Goal: Task Accomplishment & Management: Use online tool/utility

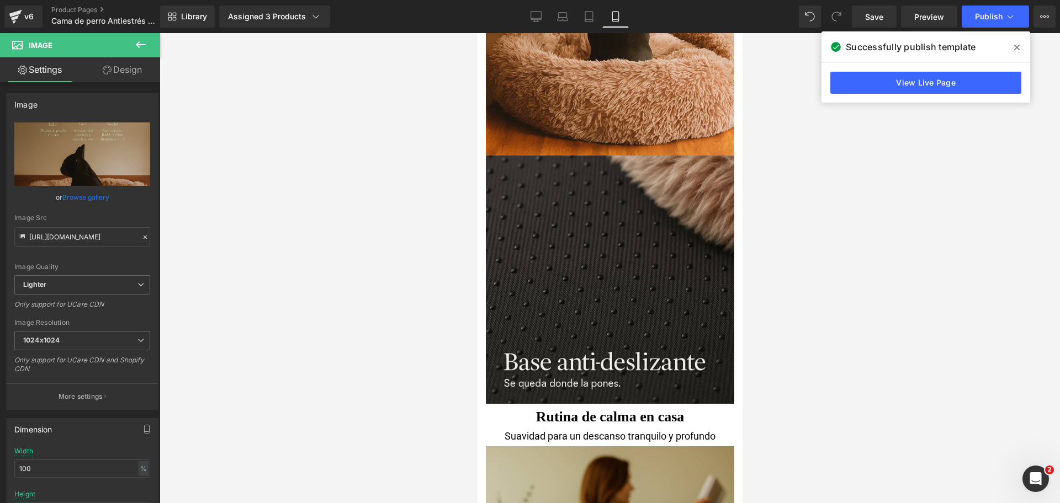
click at [1017, 43] on icon at bounding box center [1017, 47] width 6 height 9
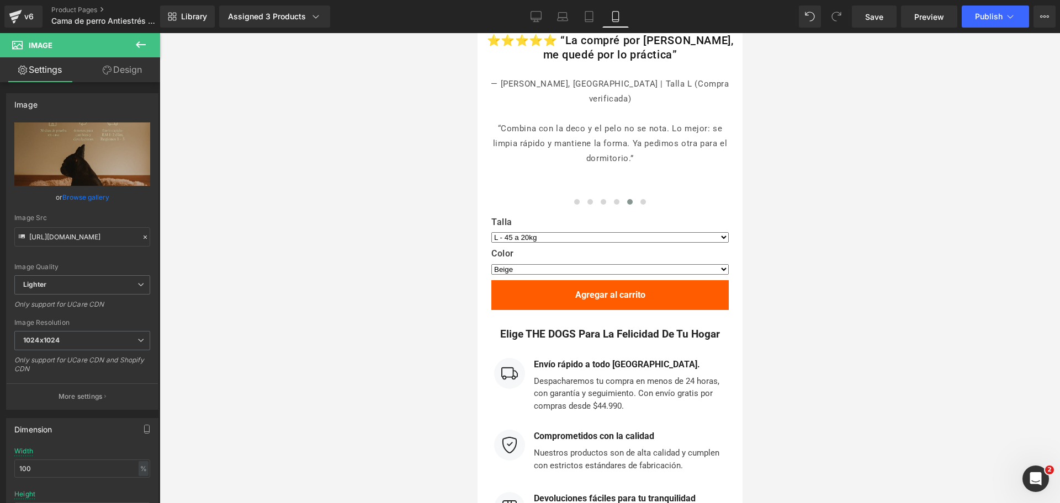
scroll to position [5576, 0]
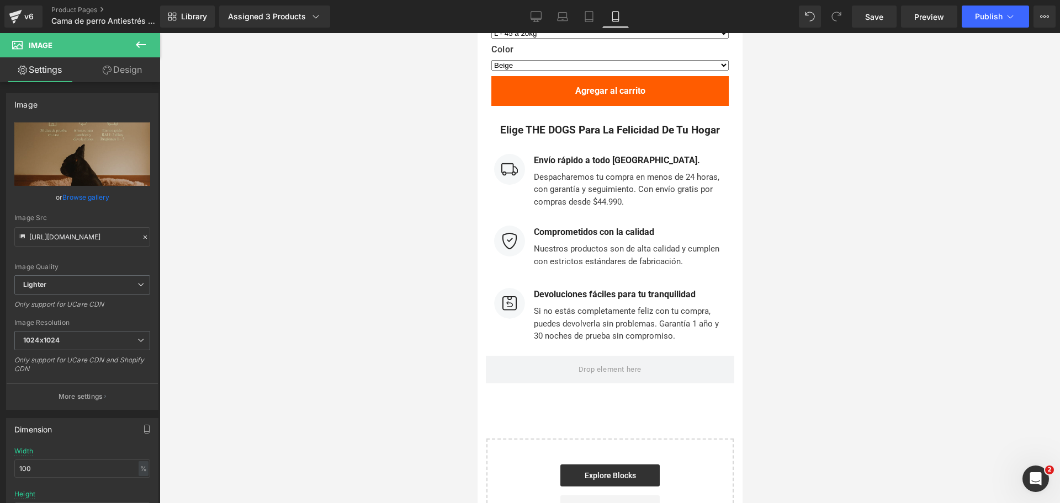
drag, startPoint x: 738, startPoint y: 168, endPoint x: 1222, endPoint y: 458, distance: 564.0
click at [102, 11] on link "Product Pages" at bounding box center [114, 10] width 127 height 9
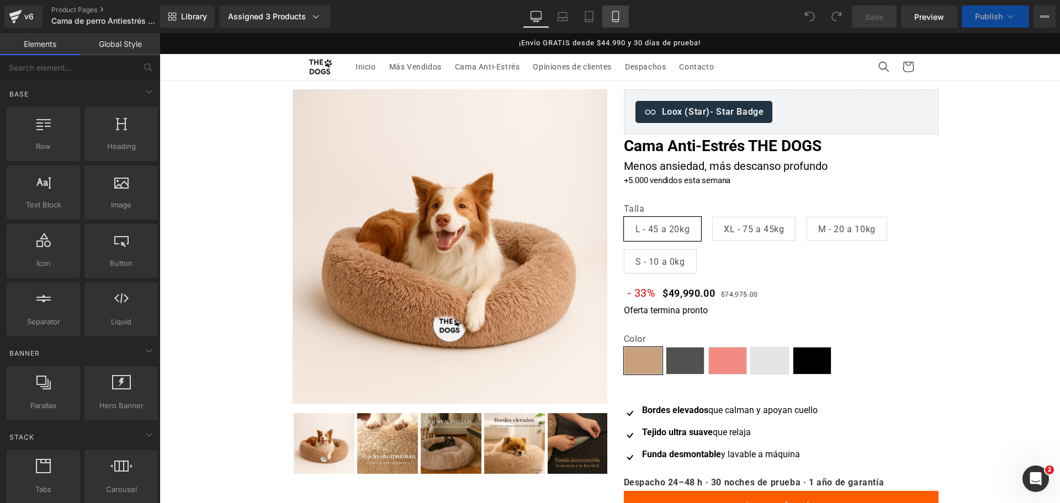
click at [622, 18] on link "Mobile" at bounding box center [615, 17] width 26 height 22
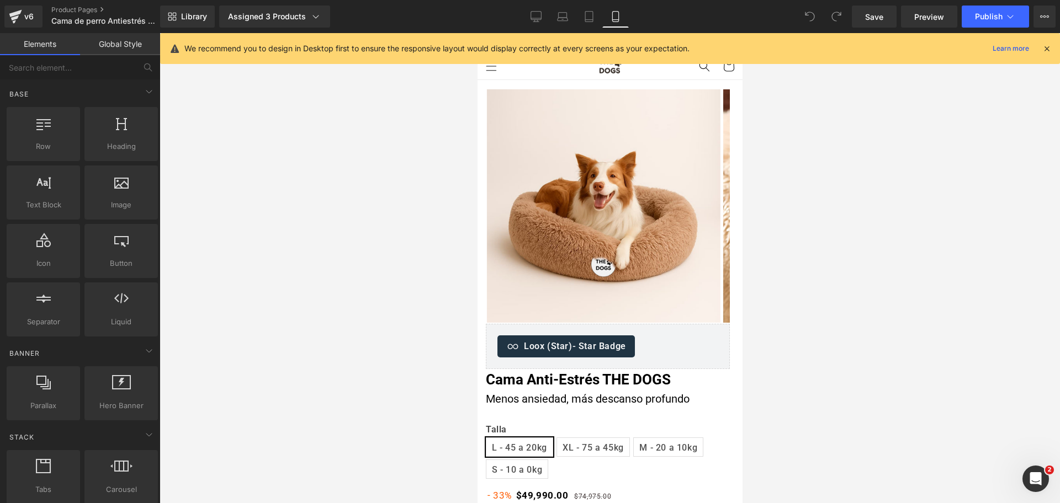
click at [1052, 44] on div "We recommend you to design in Desktop first to ensure the responsive layout wou…" at bounding box center [610, 48] width 900 height 31
click at [1047, 44] on icon at bounding box center [1047, 49] width 10 height 10
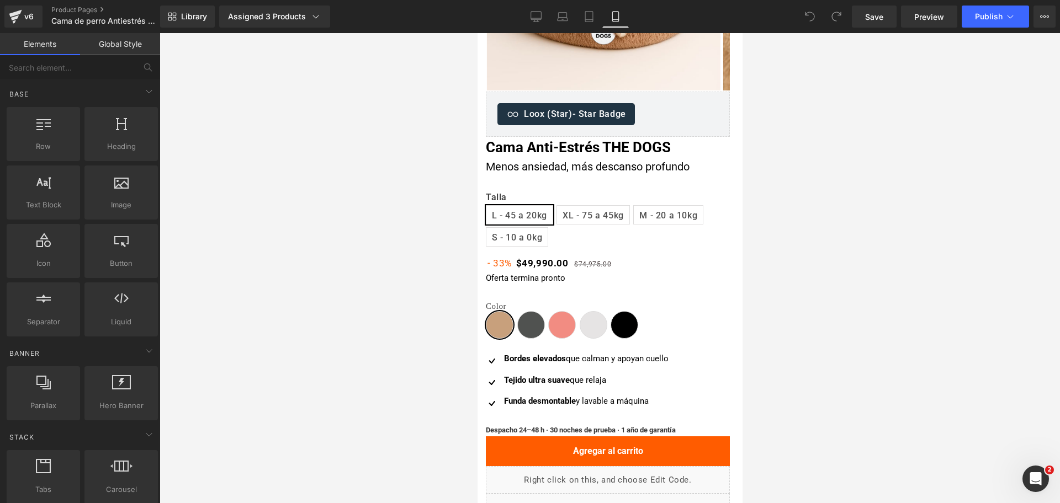
scroll to position [241, 0]
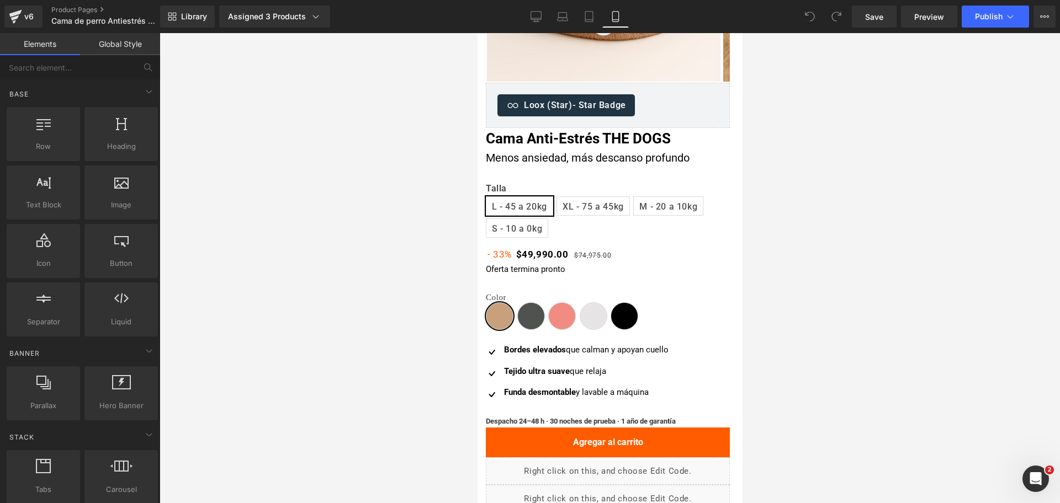
drag, startPoint x: 738, startPoint y: 65, endPoint x: 836, endPoint y: 34, distance: 102.8
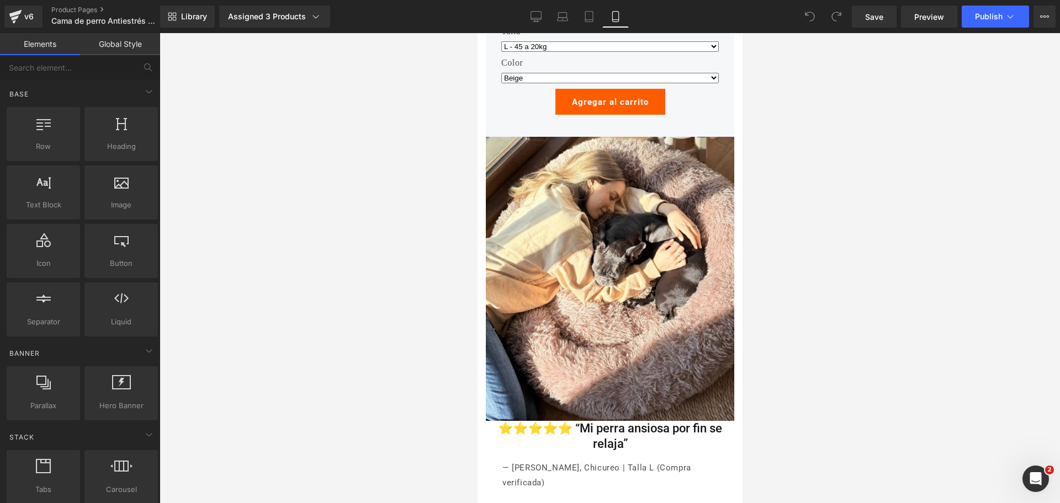
drag, startPoint x: 735, startPoint y: 75, endPoint x: 1227, endPoint y: 421, distance: 601.4
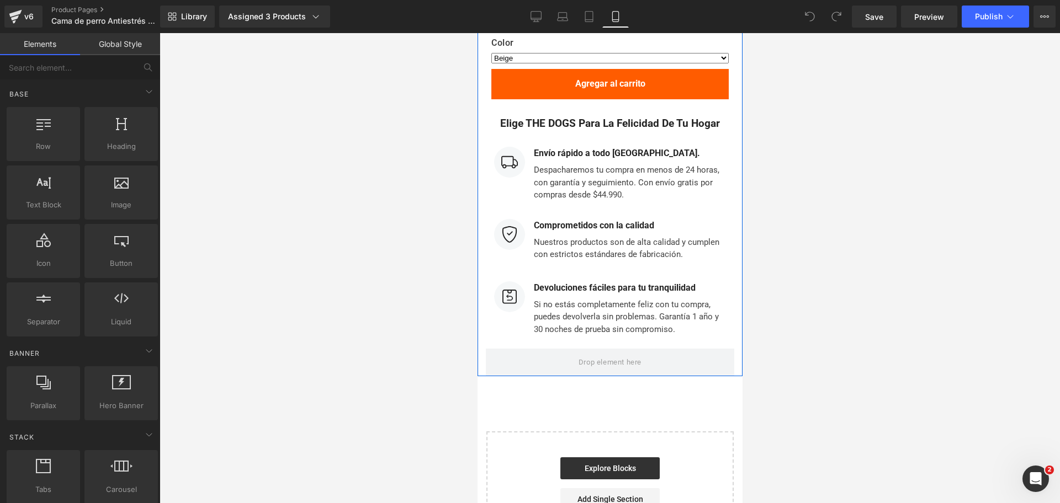
scroll to position [5659, 0]
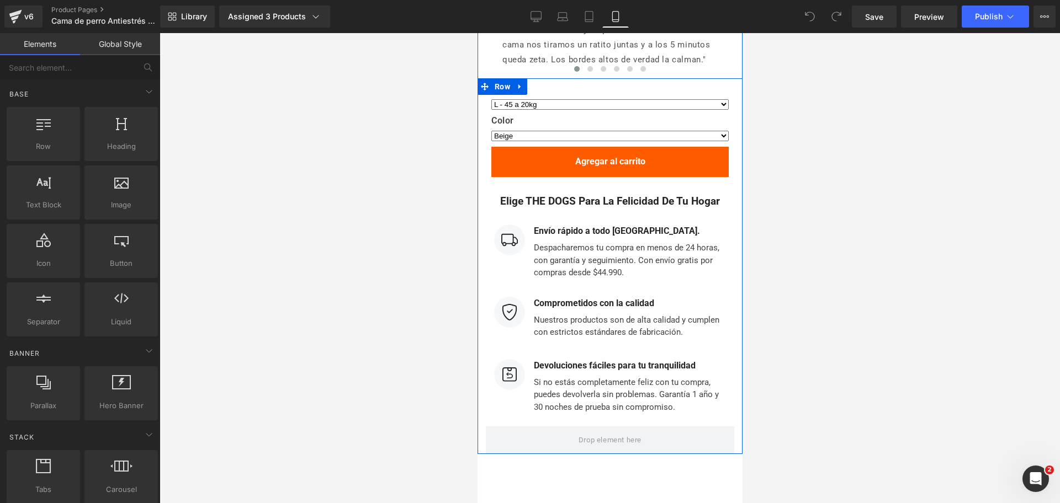
click at [683, 195] on h2 "Elige THE DOGS para la felicidad de tu hogar" at bounding box center [609, 201] width 243 height 13
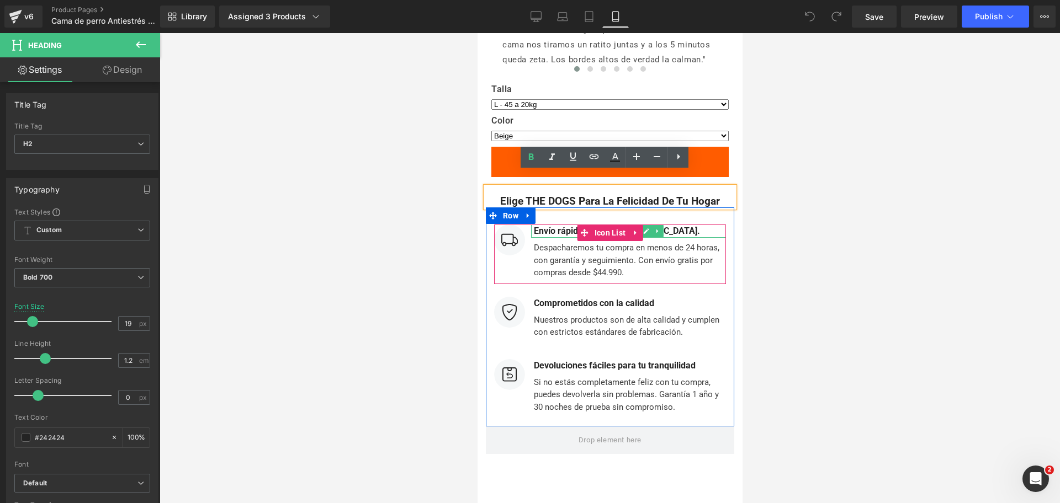
click at [550, 226] on b "Envío rápido a todo [GEOGRAPHIC_DATA]." at bounding box center [616, 231] width 166 height 10
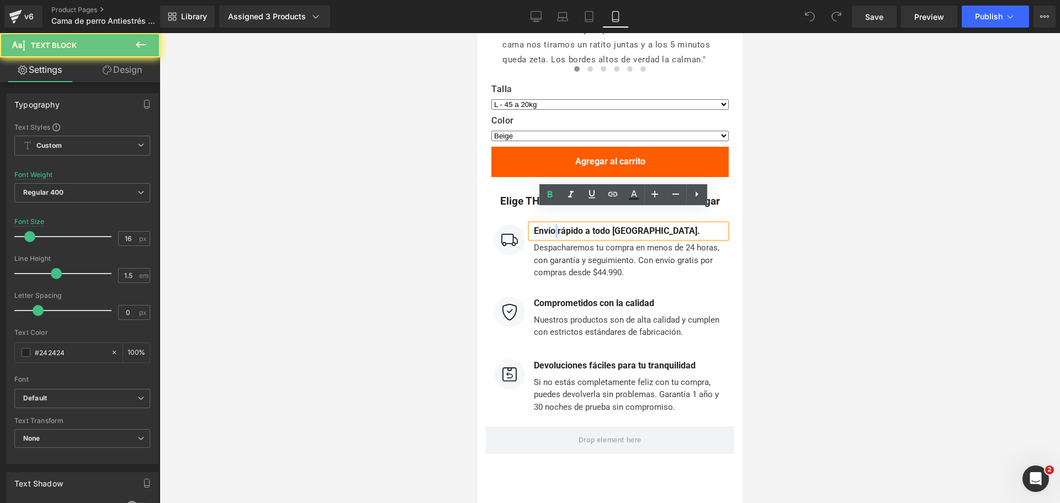
click at [550, 226] on b "Envío rápido a todo [GEOGRAPHIC_DATA]." at bounding box center [616, 231] width 166 height 10
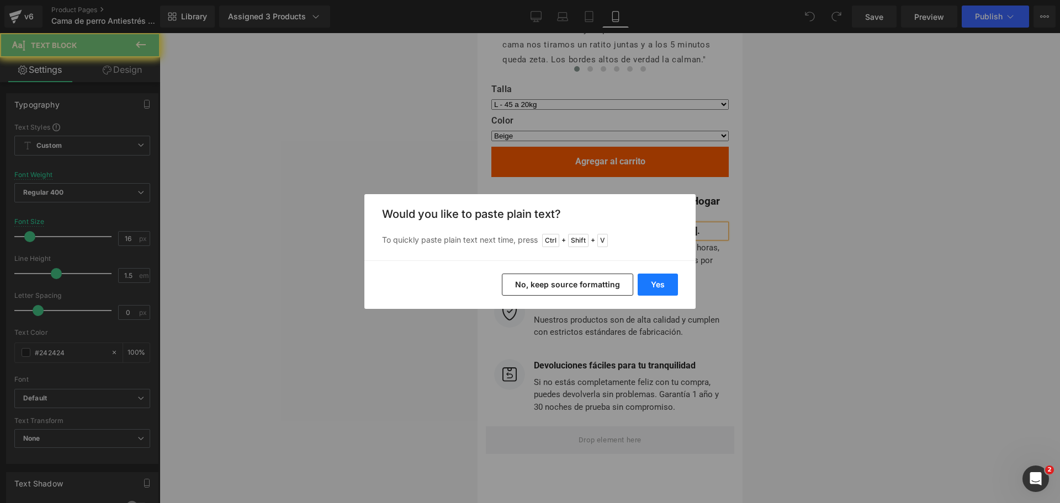
click at [663, 283] on button "Yes" at bounding box center [658, 285] width 40 height 22
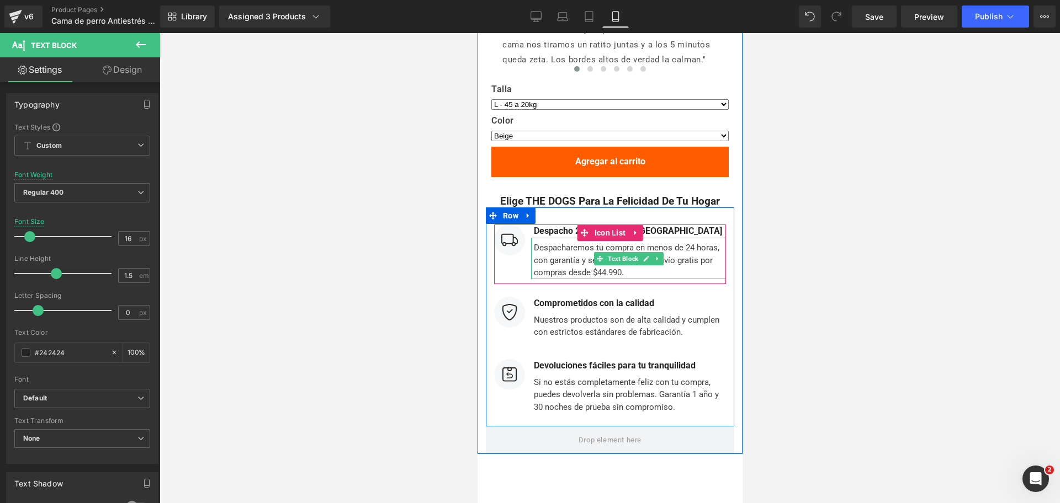
click at [563, 242] on div "Despacharemos tu compra en menos de 24 horas, con garantía y seguimiento. Con e…" at bounding box center [627, 258] width 195 height 41
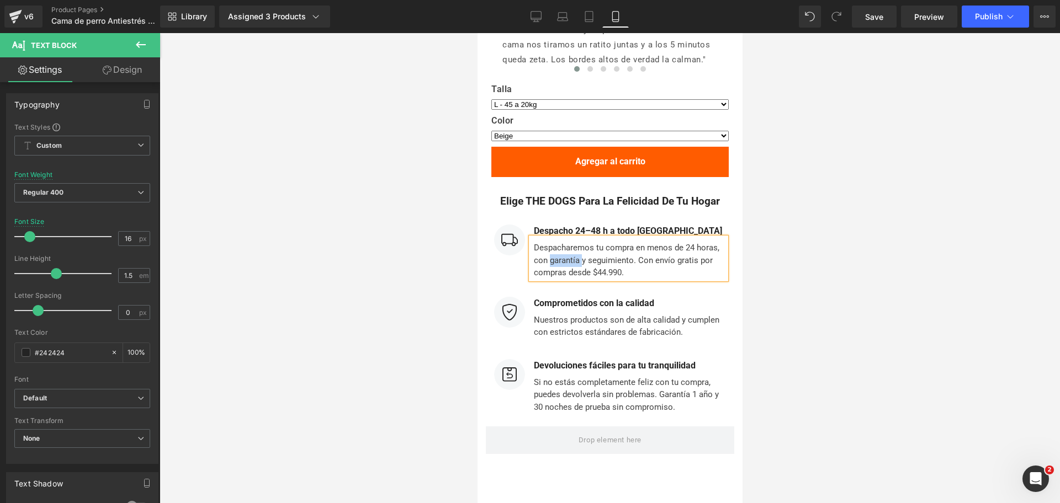
click at [563, 242] on div "Despacharemos tu compra en menos de 24 horas, con garantía y seguimiento. Con e…" at bounding box center [627, 258] width 195 height 41
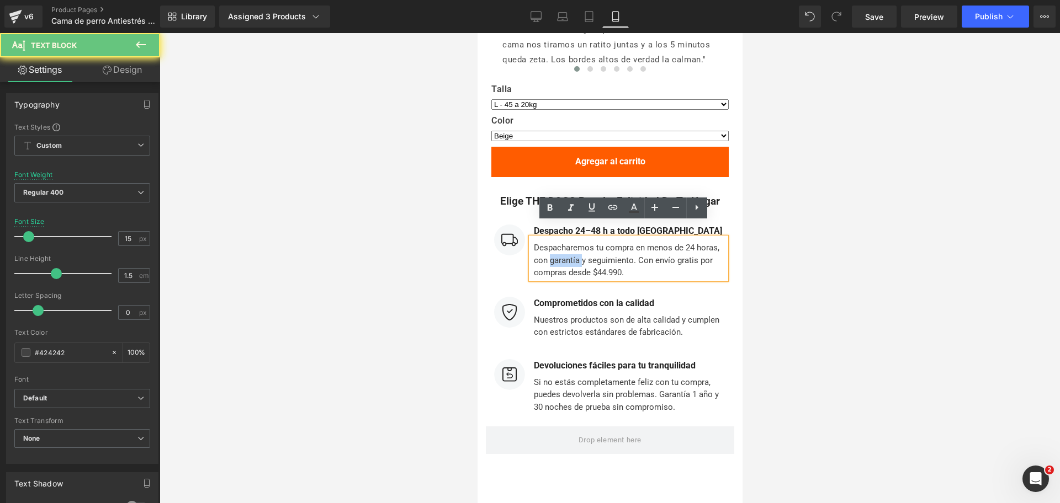
click at [563, 242] on div "Despacharemos tu compra en menos de 24 horas, con garantía y seguimiento. Con e…" at bounding box center [627, 258] width 195 height 41
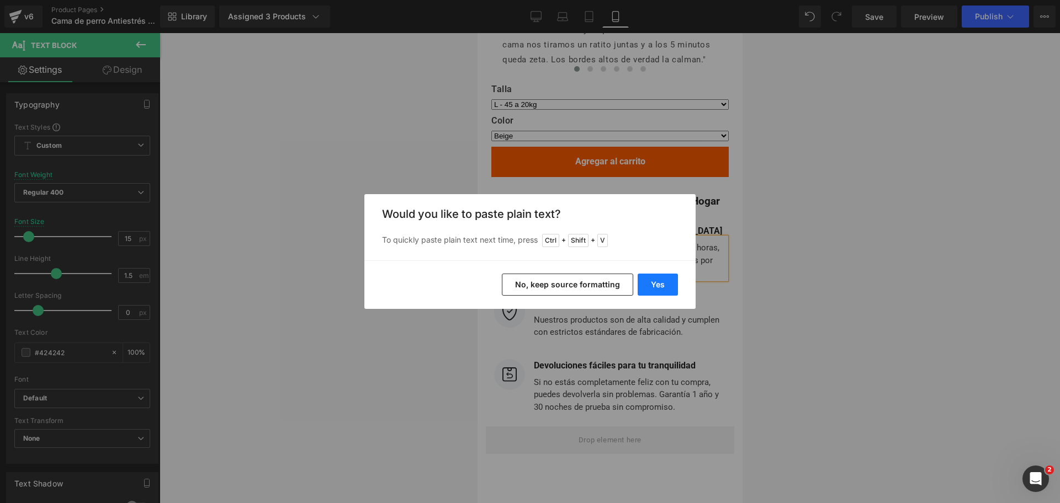
click at [656, 281] on button "Yes" at bounding box center [658, 285] width 40 height 22
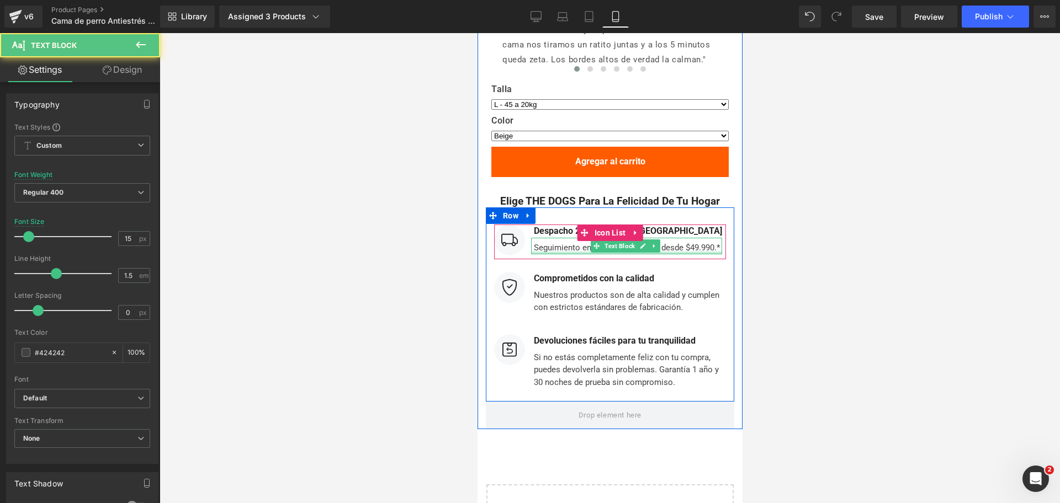
click at [700, 238] on div "Seguimiento en línea. Envío gratis desde $49.990.*" at bounding box center [625, 246] width 191 height 17
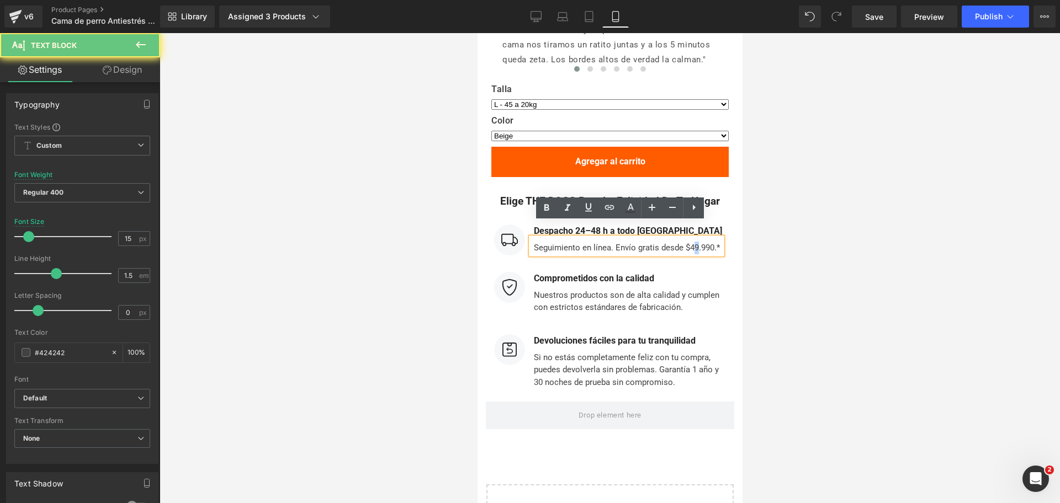
click at [688, 238] on div "Seguimiento en línea. Envío gratis desde $49.990.*" at bounding box center [625, 246] width 191 height 17
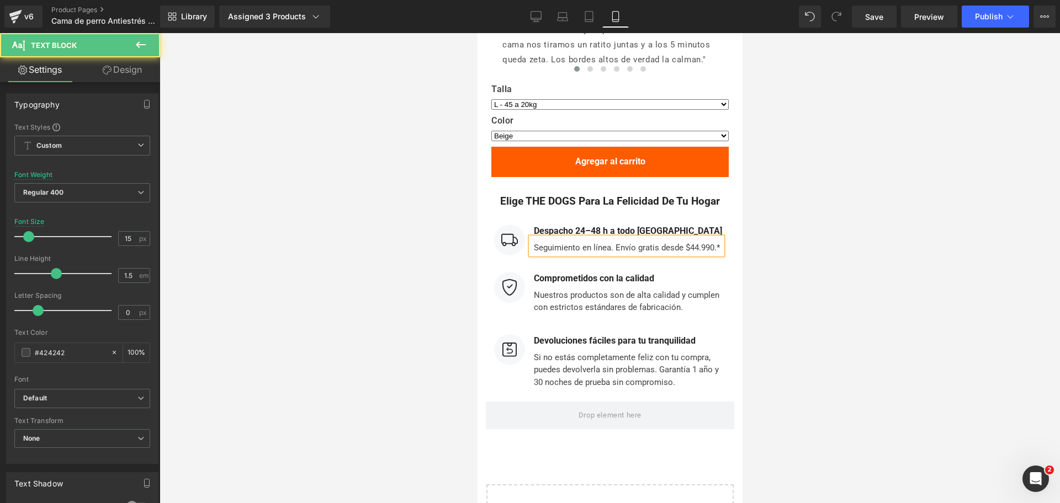
click at [713, 238] on div "Seguimiento en línea. Envío gratis desde $44.990.*" at bounding box center [625, 246] width 191 height 17
click at [778, 211] on div at bounding box center [610, 268] width 900 height 470
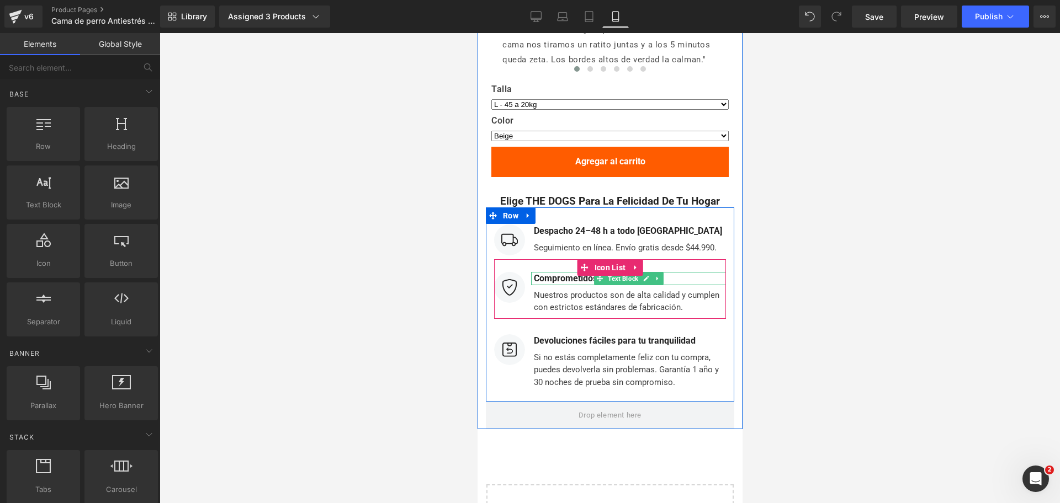
click at [564, 273] on b "Comprometidos con la calidad" at bounding box center [593, 278] width 120 height 10
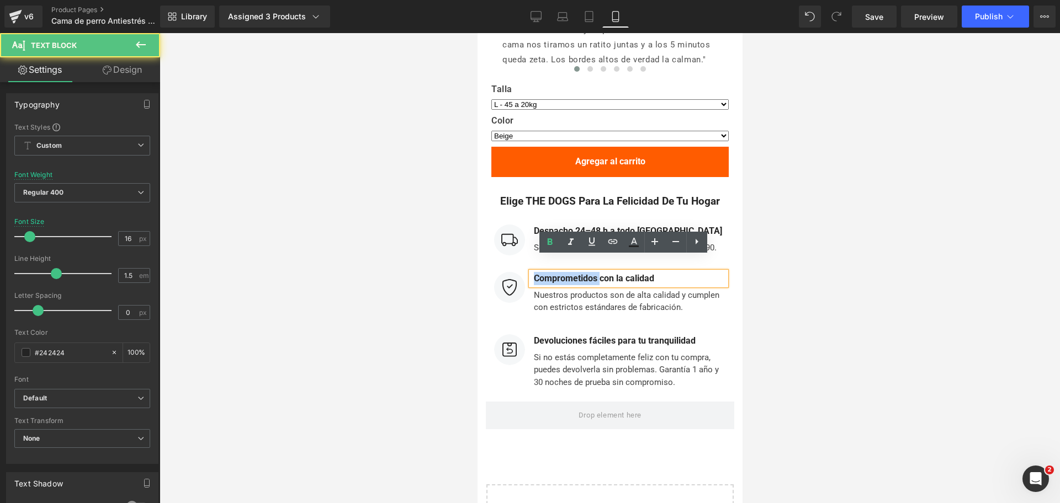
click at [562, 273] on b "Comprometidos con la calidad" at bounding box center [593, 278] width 120 height 10
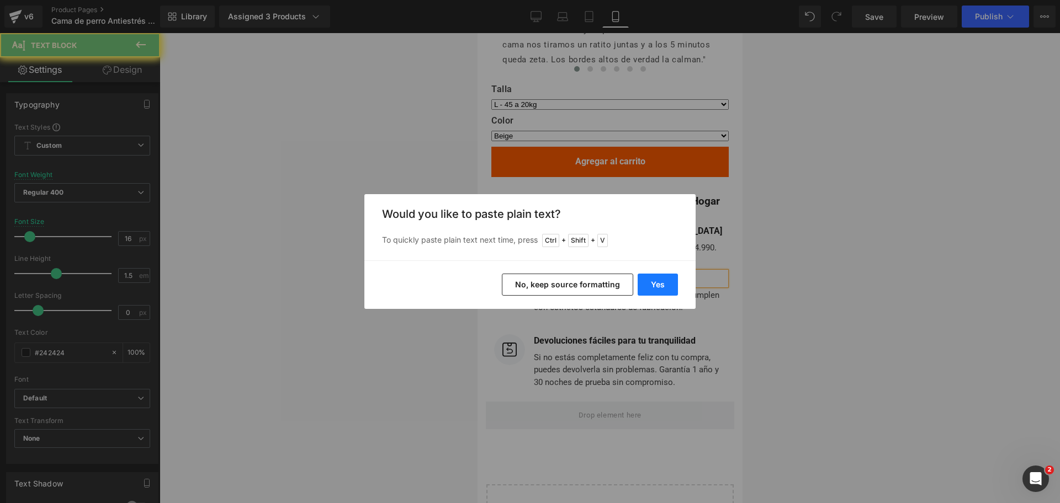
click at [655, 286] on button "Yes" at bounding box center [658, 285] width 40 height 22
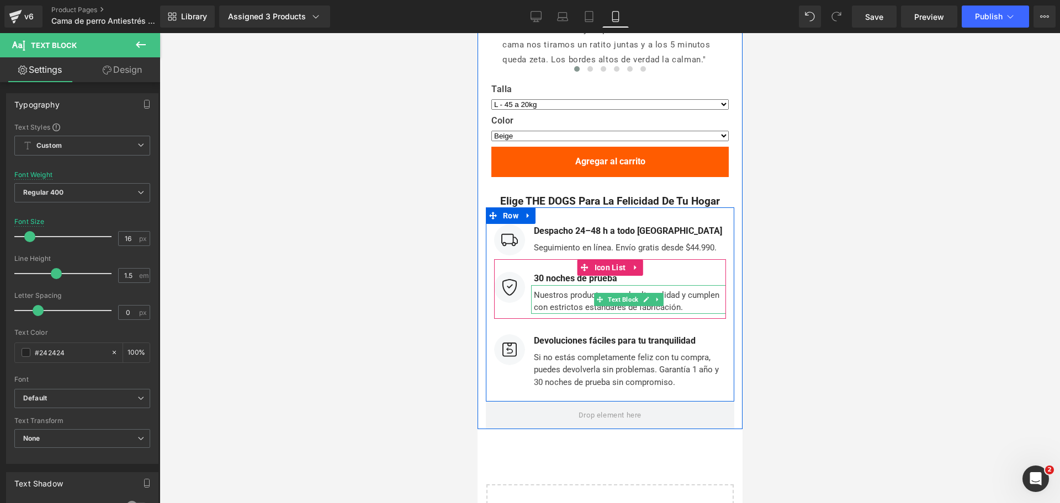
click at [561, 285] on div "Nuestros productos son de alta calidad y cumplen con estrictos estándares de fa…" at bounding box center [627, 299] width 195 height 29
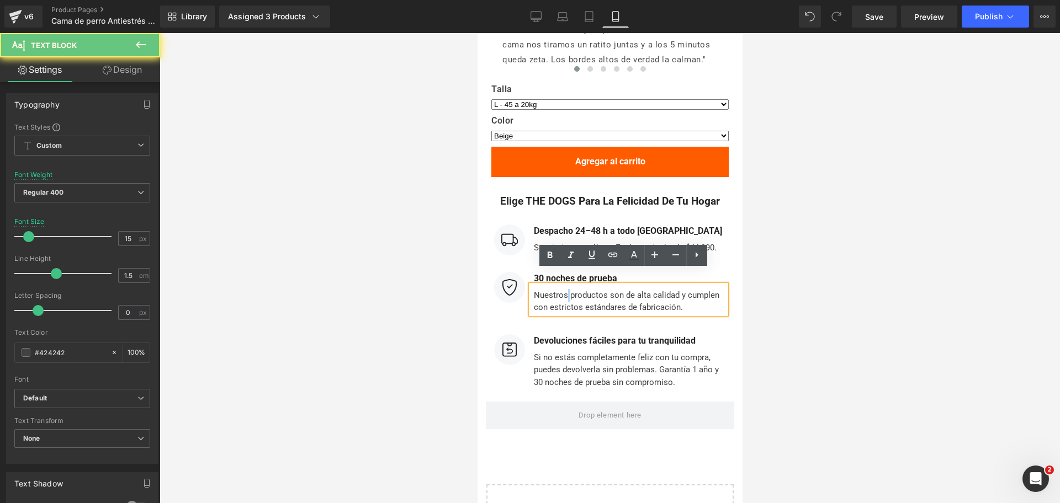
click at [561, 285] on div "Nuestros productos son de alta calidad y cumplen con estrictos estándares de fa…" at bounding box center [627, 299] width 195 height 29
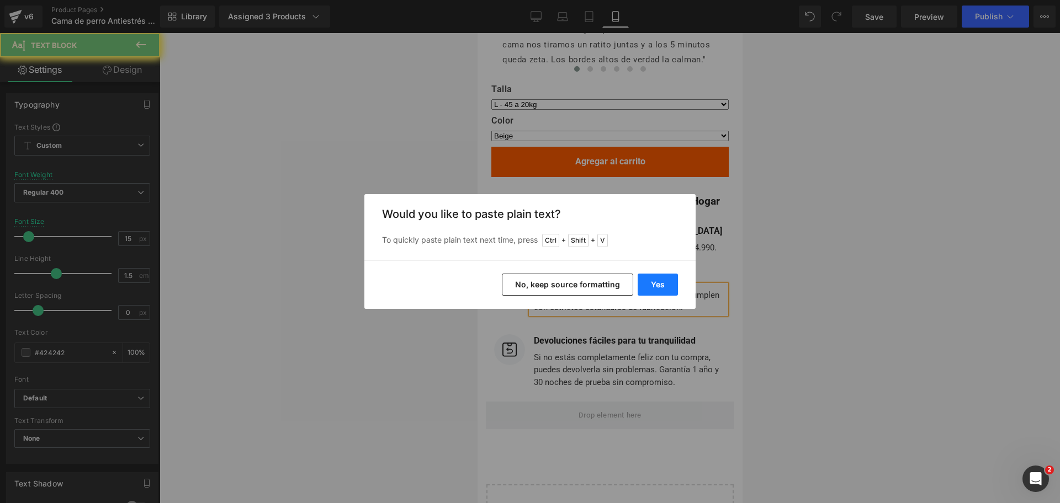
click at [667, 293] on button "Yes" at bounding box center [658, 285] width 40 height 22
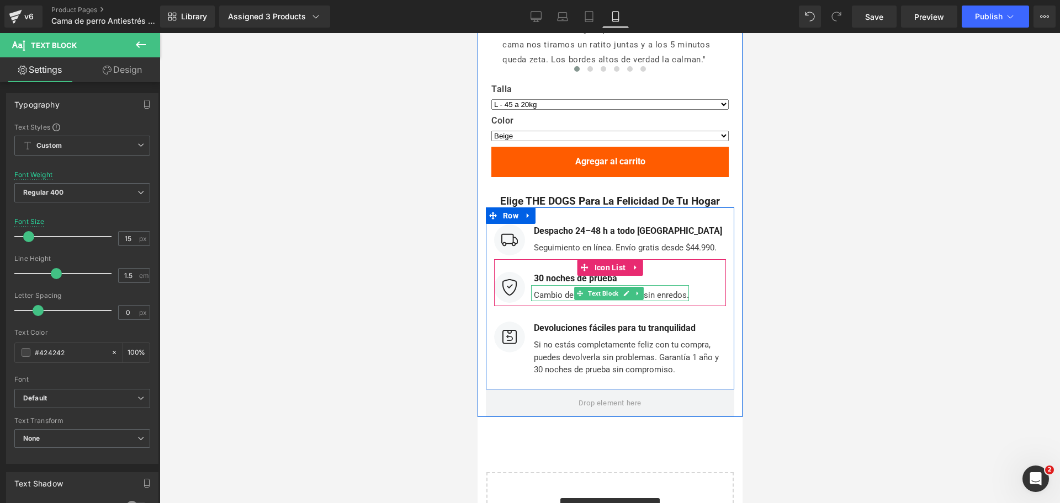
click at [657, 285] on div "Cambio de talla o devolución sin enredos." at bounding box center [609, 293] width 158 height 17
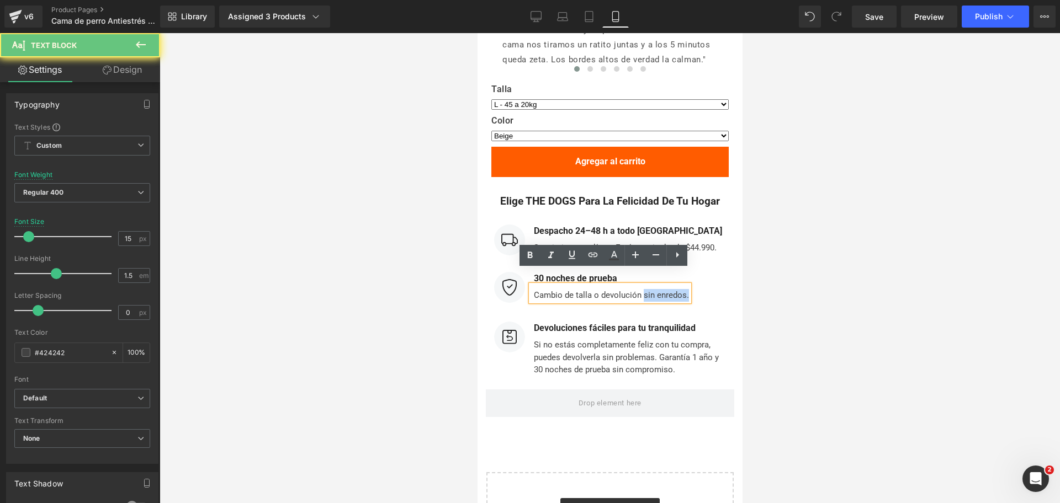
drag, startPoint x: 635, startPoint y: 283, endPoint x: 681, endPoint y: 285, distance: 45.9
click at [681, 285] on div "Cambio de talla o devolución sin enredos." at bounding box center [609, 293] width 158 height 17
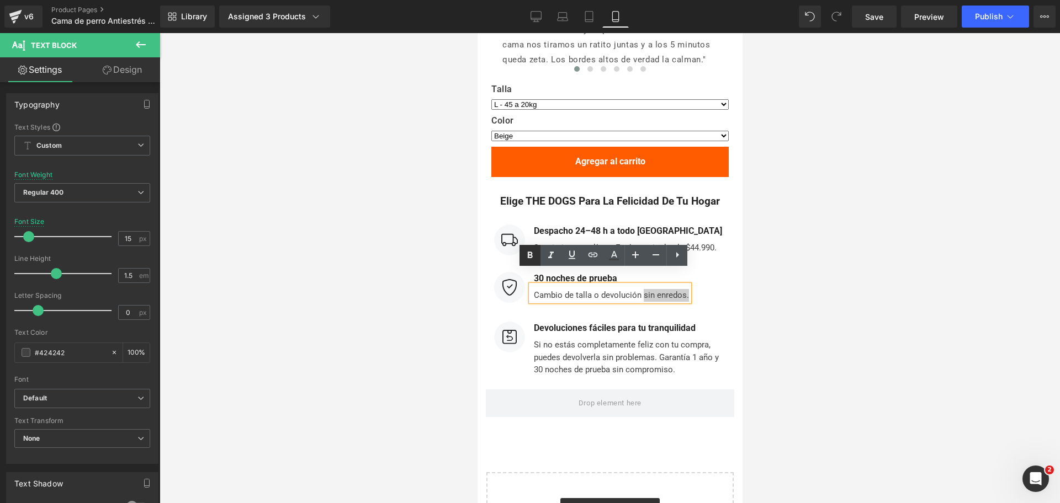
click at [538, 254] on link at bounding box center [529, 255] width 21 height 21
click at [901, 241] on div at bounding box center [610, 268] width 900 height 470
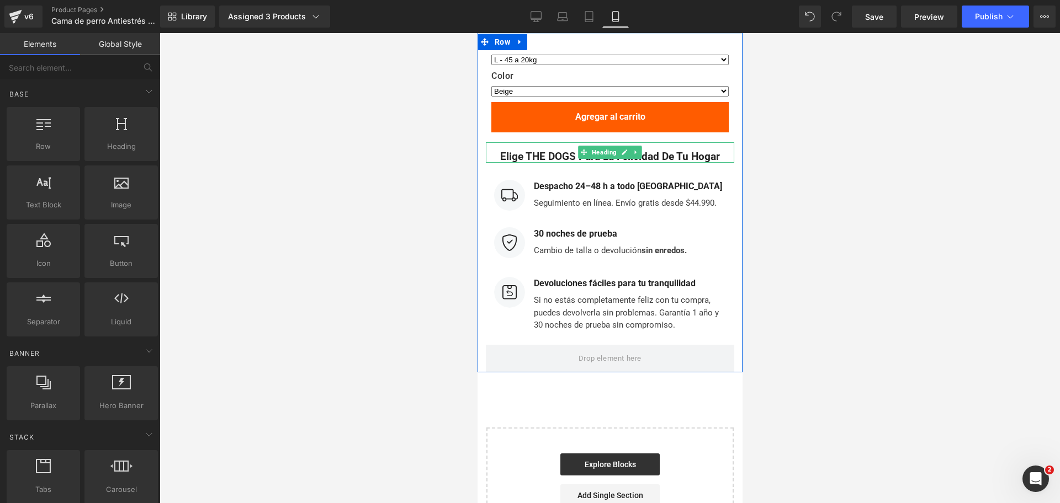
scroll to position [5728, 0]
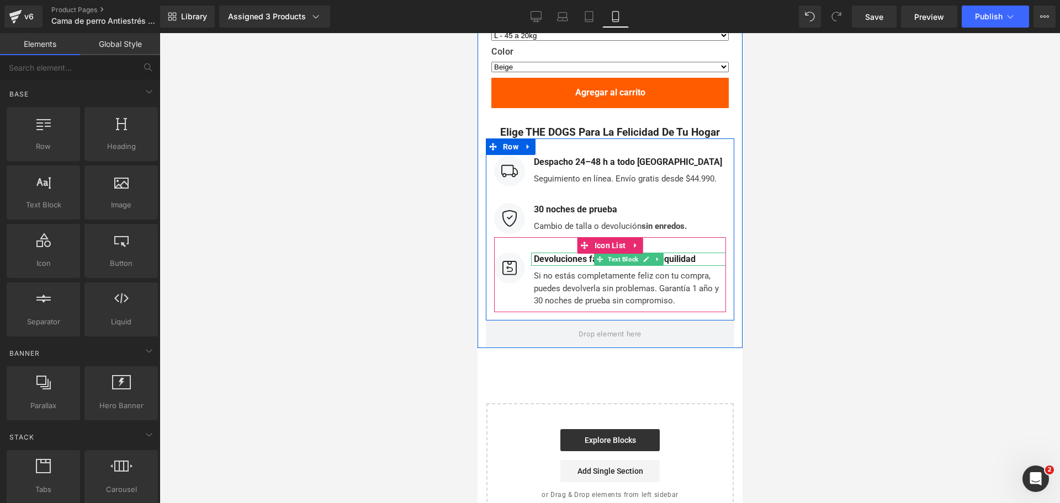
click at [581, 254] on b "Devoluciones fáciles para tu tranquilidad" at bounding box center [614, 259] width 162 height 10
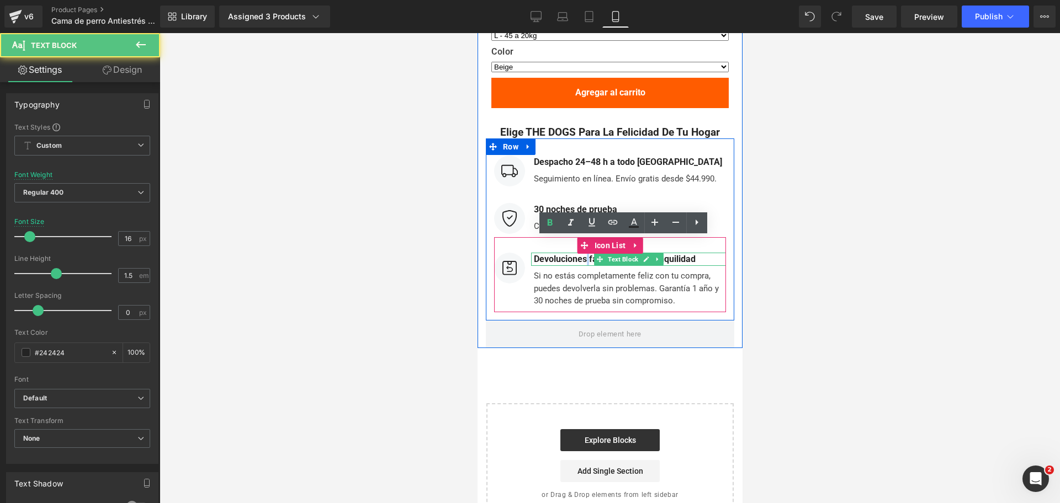
click at [581, 254] on b "Devoluciones fáciles para tu tranquilidad" at bounding box center [614, 259] width 162 height 10
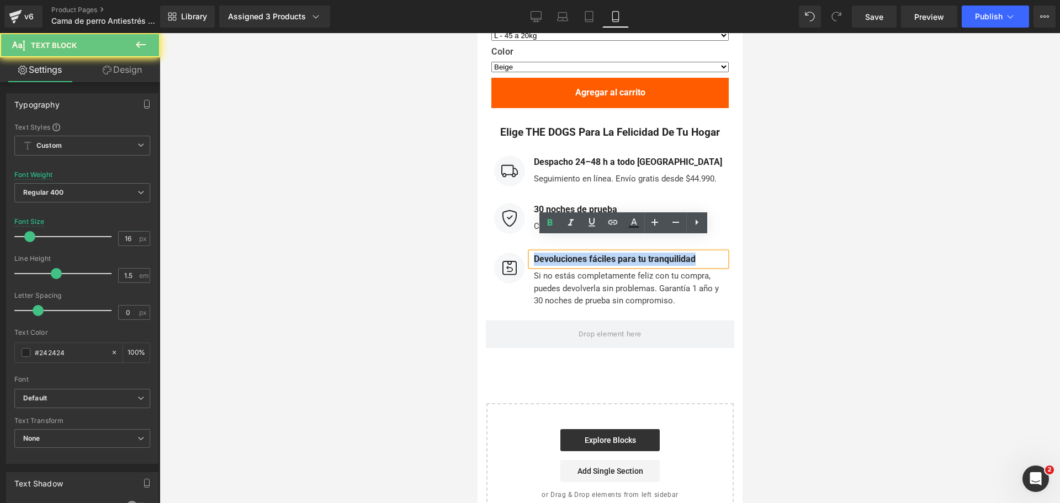
click at [581, 254] on b "Devoluciones fáciles para tu tranquilidad" at bounding box center [614, 259] width 162 height 10
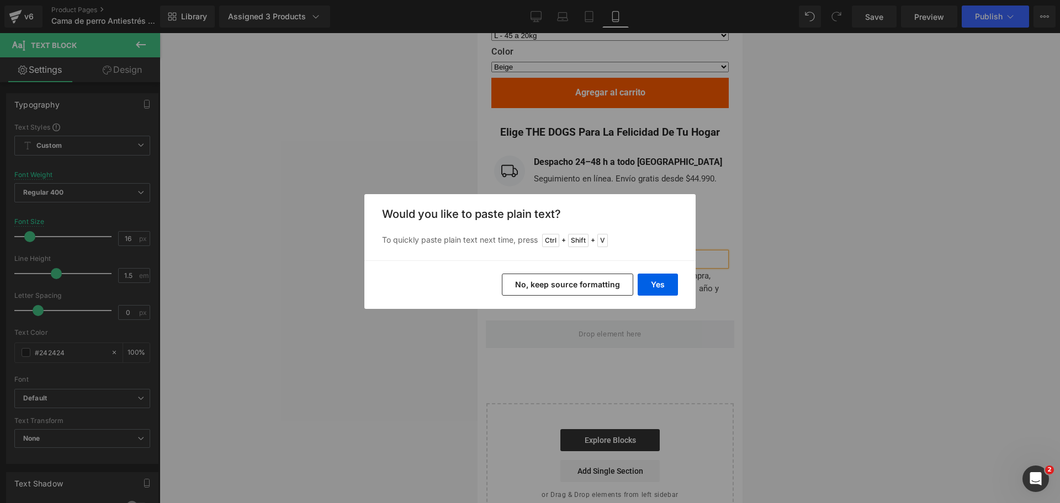
click at [672, 296] on div "Yes No, keep source formatting" at bounding box center [529, 285] width 331 height 49
click at [664, 291] on button "Yes" at bounding box center [658, 285] width 40 height 22
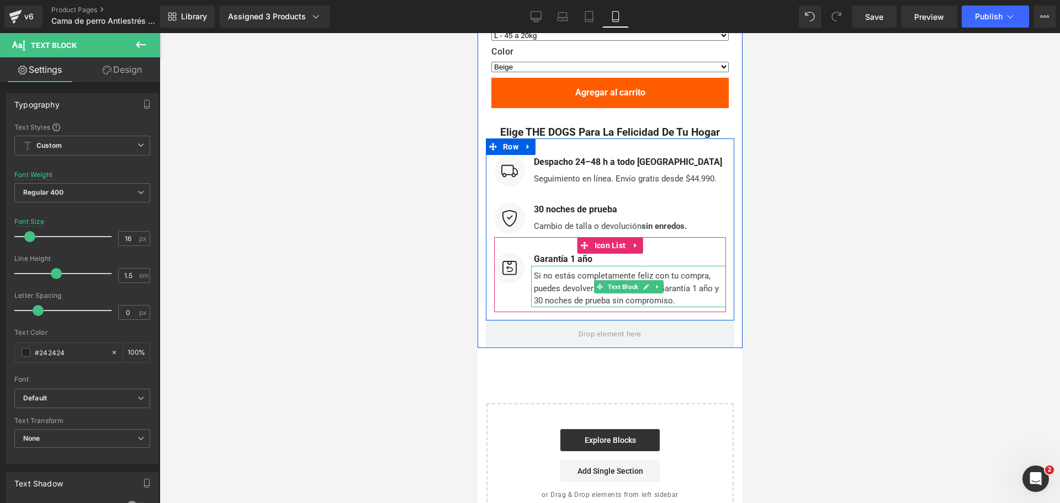
click at [575, 266] on div "Si no estás completamente feliz con tu compra, puedes devolverla sin problemas.…" at bounding box center [627, 286] width 195 height 41
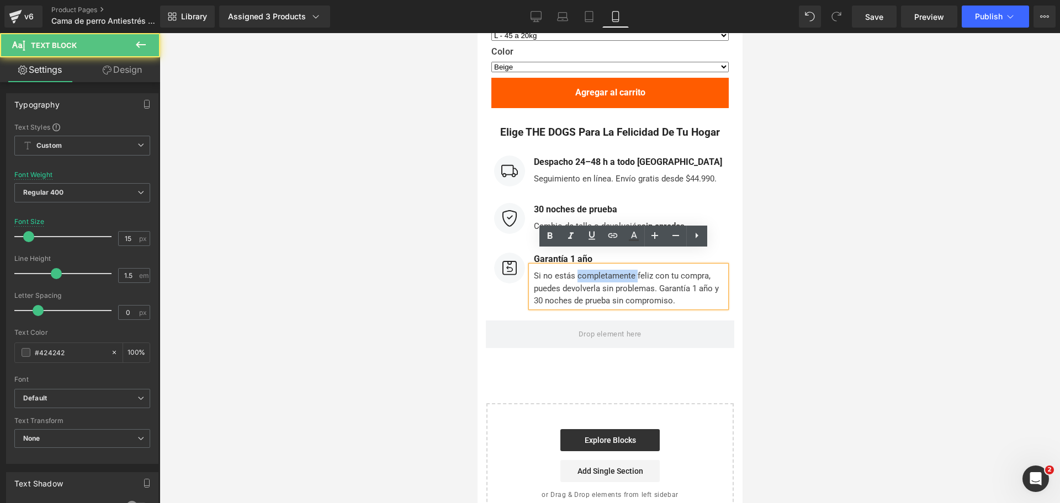
click at [575, 266] on div "Si no estás completamente feliz con tu compra, puedes devolverla sin problemas.…" at bounding box center [627, 286] width 195 height 41
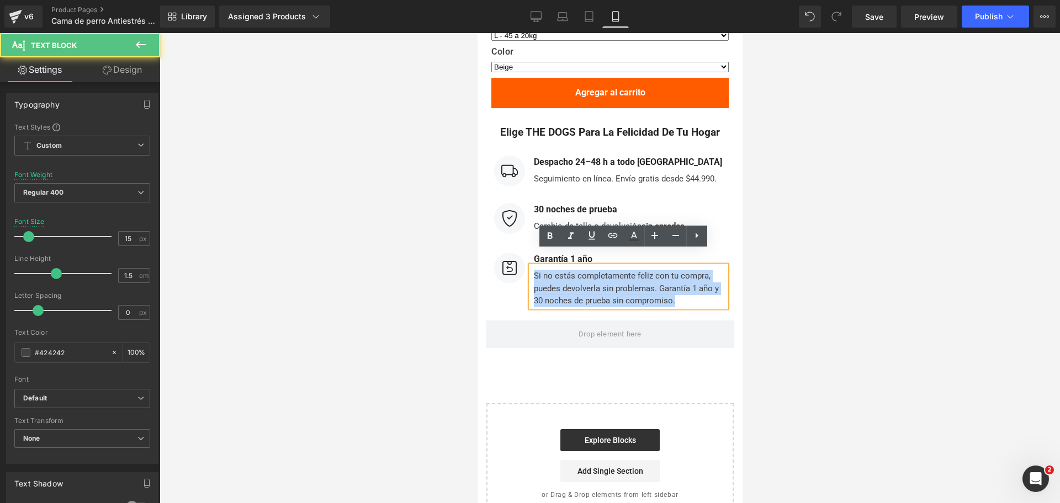
click at [575, 266] on div "Si no estás completamente feliz con tu compra, puedes devolverla sin problemas.…" at bounding box center [627, 286] width 195 height 41
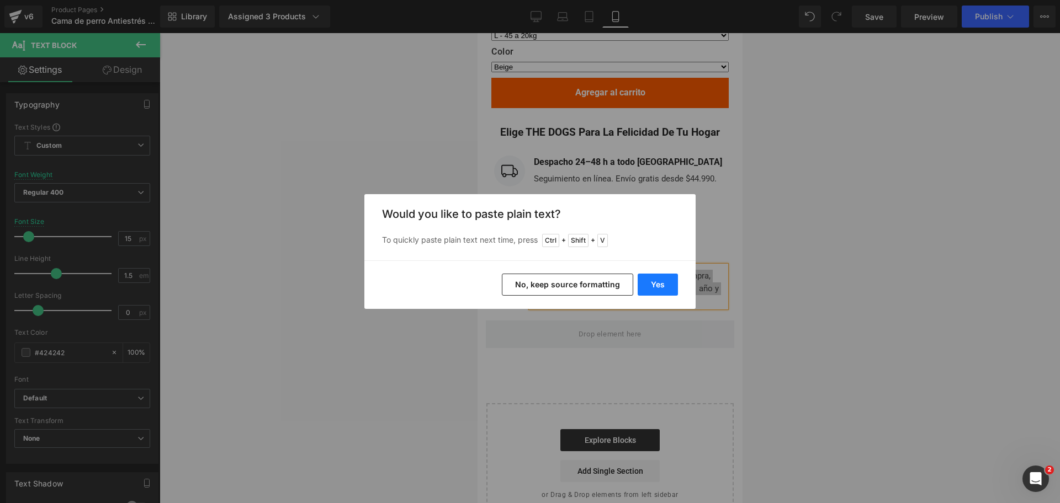
click at [646, 285] on button "Yes" at bounding box center [658, 285] width 40 height 22
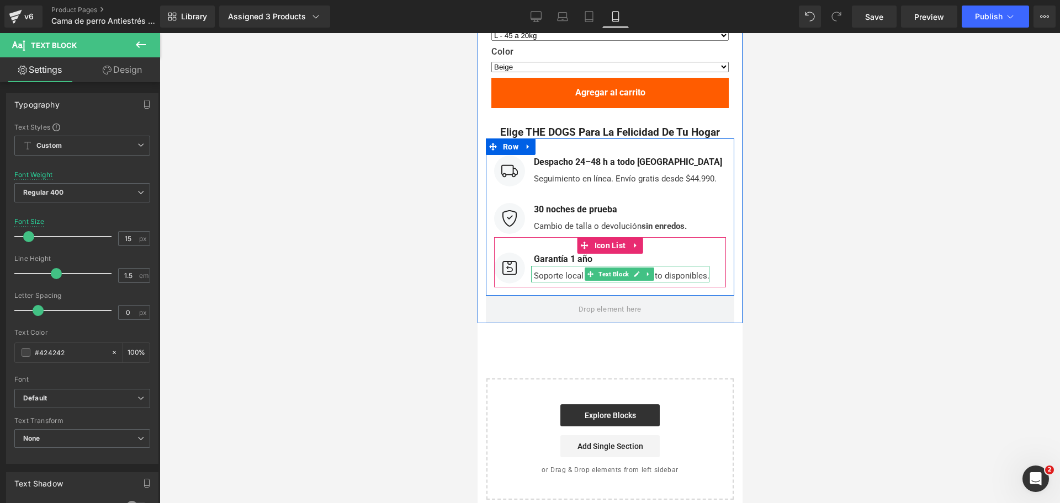
click at [572, 266] on div "Soporte local y fundas de repuesto disponibles." at bounding box center [619, 274] width 178 height 17
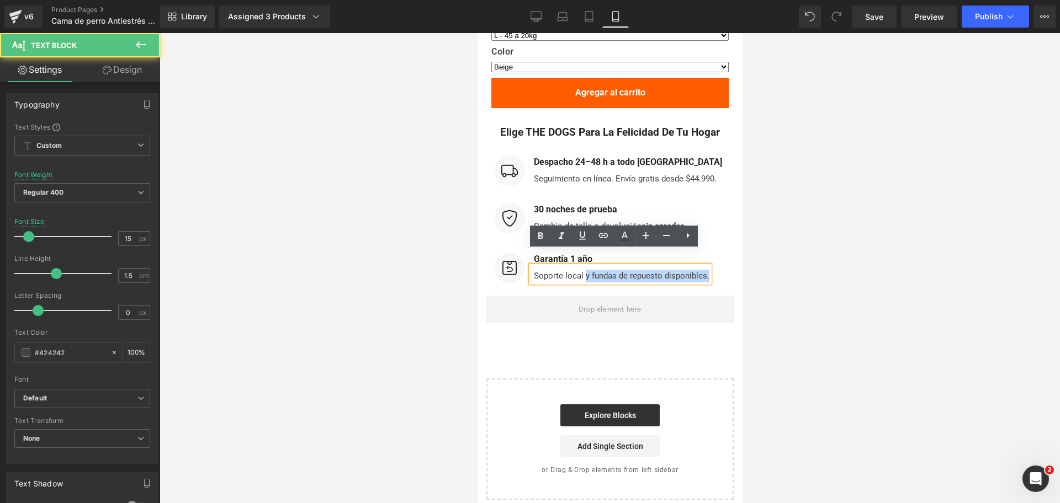
drag, startPoint x: 578, startPoint y: 262, endPoint x: 703, endPoint y: 258, distance: 124.2
click at [703, 266] on div "Soporte local y fundas de repuesto disponibles." at bounding box center [619, 274] width 178 height 17
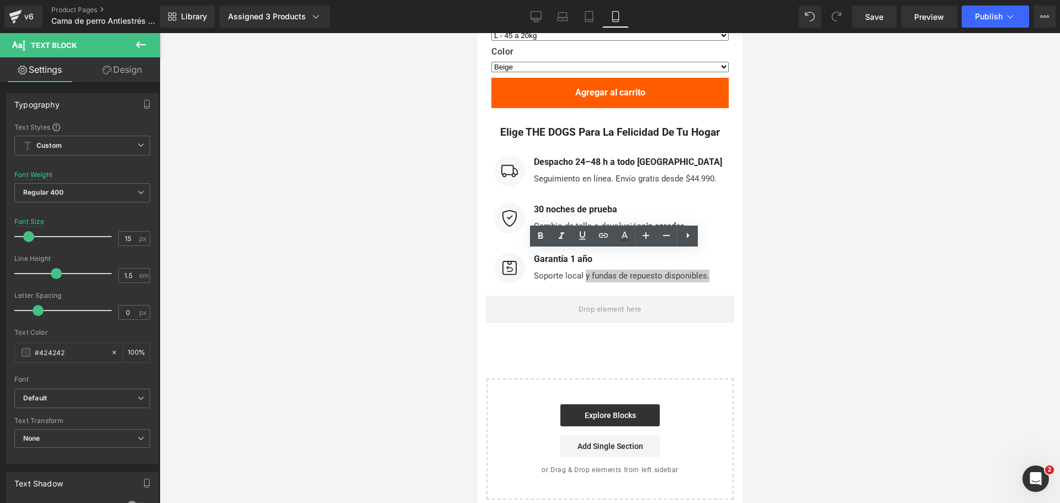
click at [800, 238] on div at bounding box center [610, 268] width 900 height 470
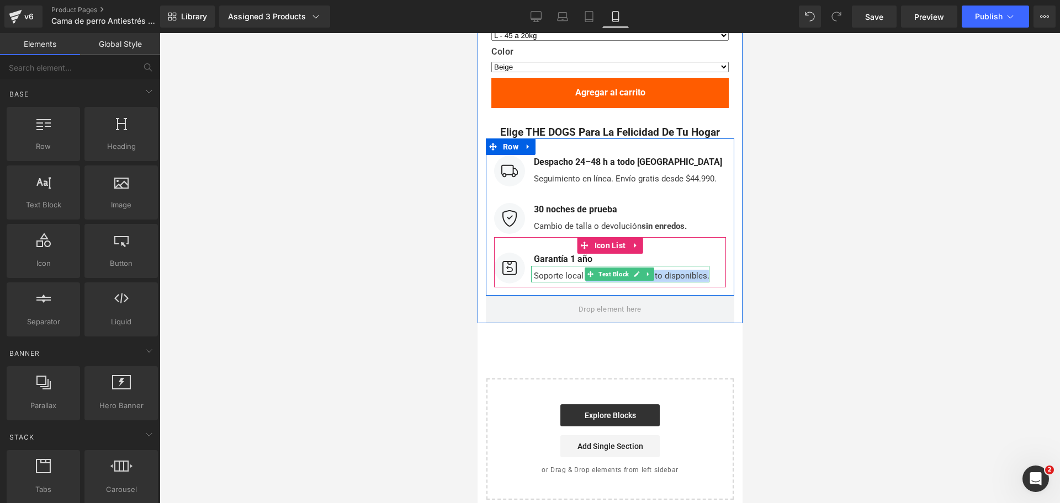
click at [655, 266] on div "Soporte local y fundas de repuesto disponibles." at bounding box center [619, 274] width 178 height 17
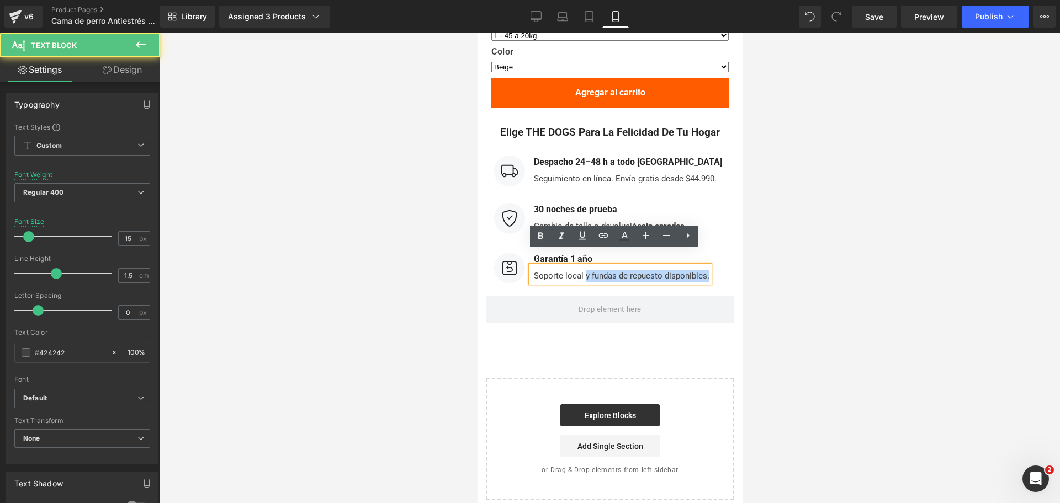
drag, startPoint x: 580, startPoint y: 264, endPoint x: 718, endPoint y: 262, distance: 138.0
click at [718, 262] on div "Image Garantía 1 año Text Block Soporte local y fundas de repuesto disponibles.…" at bounding box center [609, 270] width 232 height 35
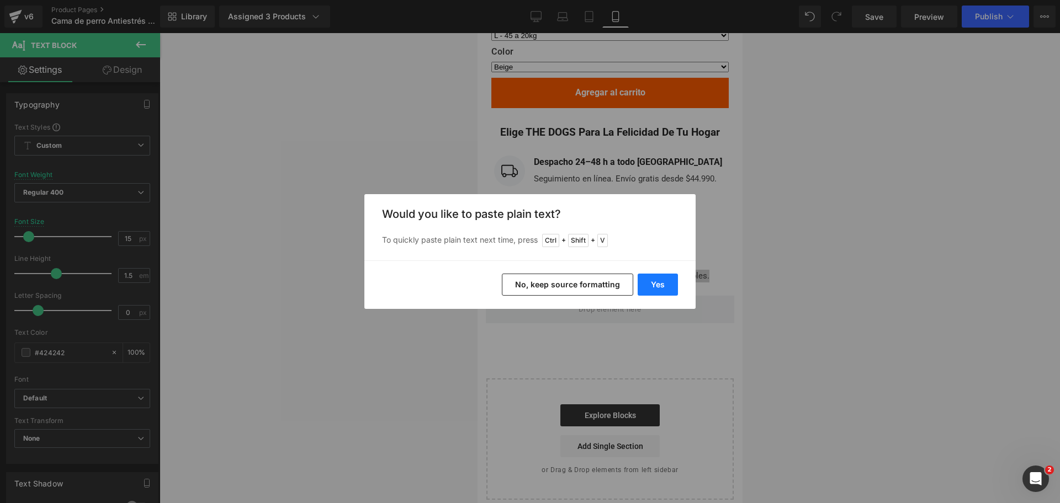
click at [651, 284] on button "Yes" at bounding box center [658, 285] width 40 height 22
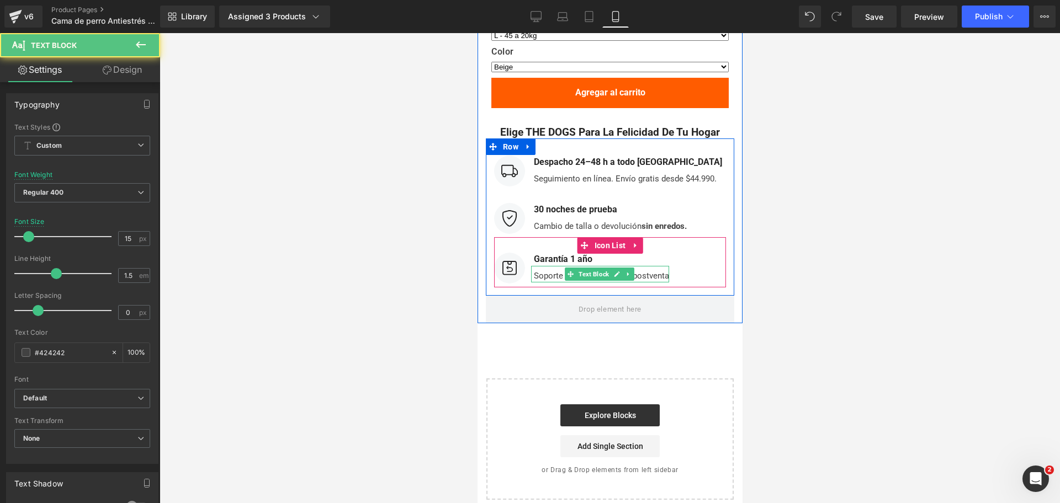
click at [551, 266] on div "Soporte local para tallas y postventa" at bounding box center [599, 274] width 138 height 17
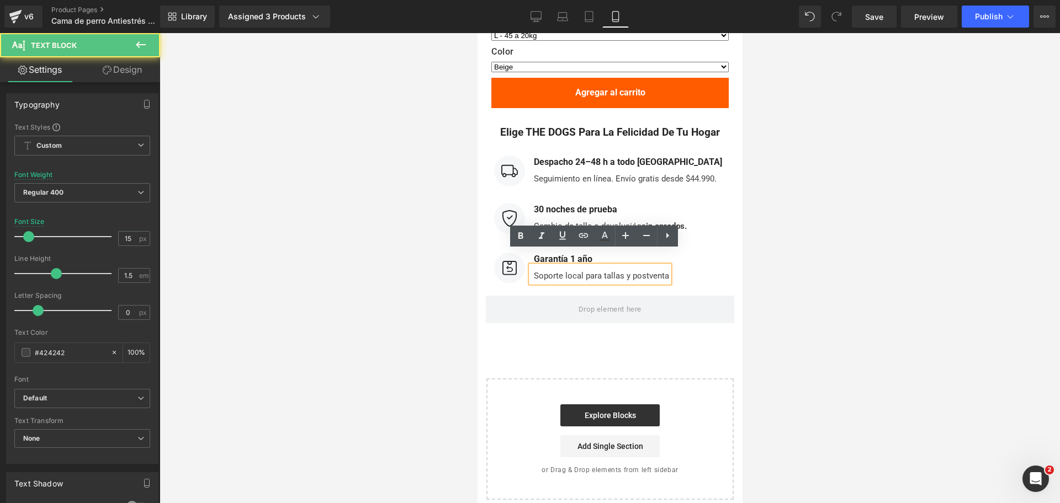
click at [580, 266] on div "Soporte local para tallas y postventa" at bounding box center [599, 274] width 138 height 17
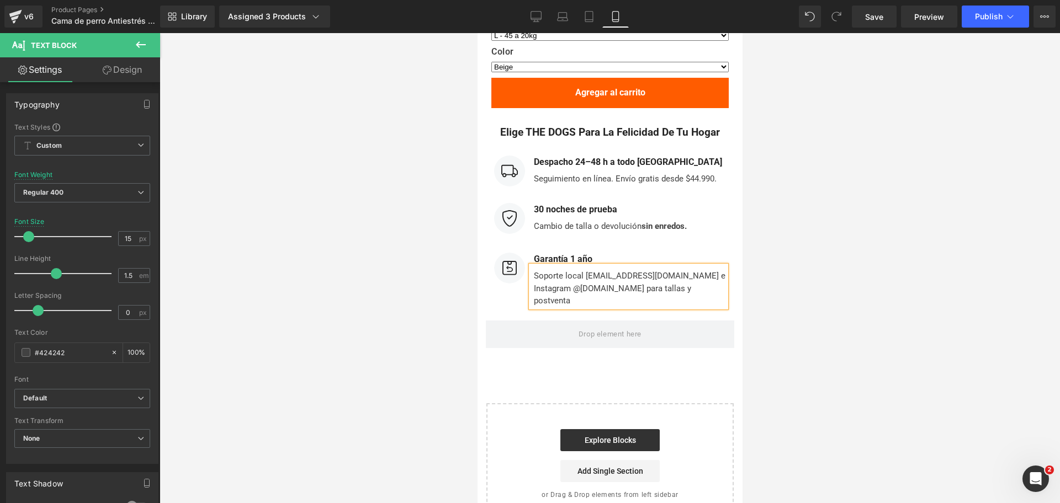
click at [594, 274] on div "Soporte local contacto@thedogs.cl e Instagram @thedogs.cl para tallas y postven…" at bounding box center [627, 286] width 195 height 41
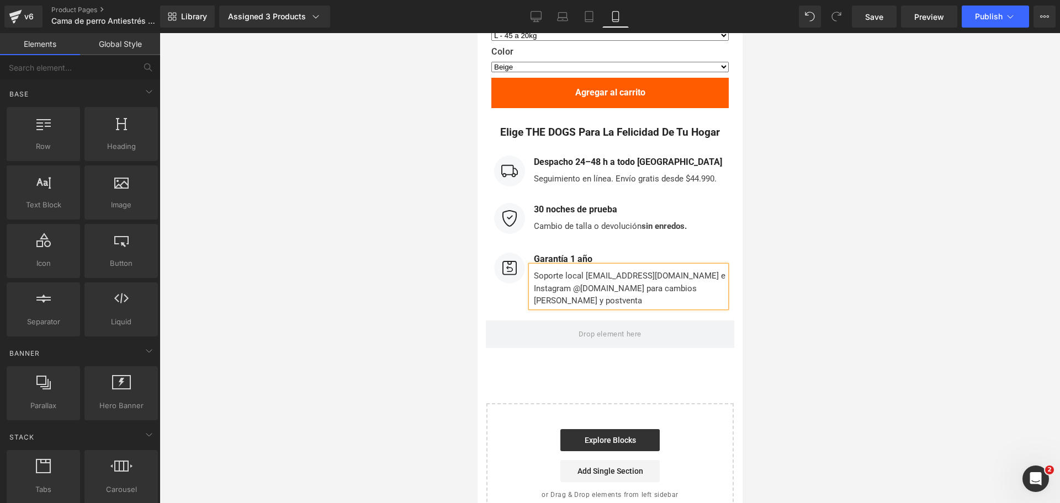
click at [849, 244] on div at bounding box center [610, 268] width 900 height 470
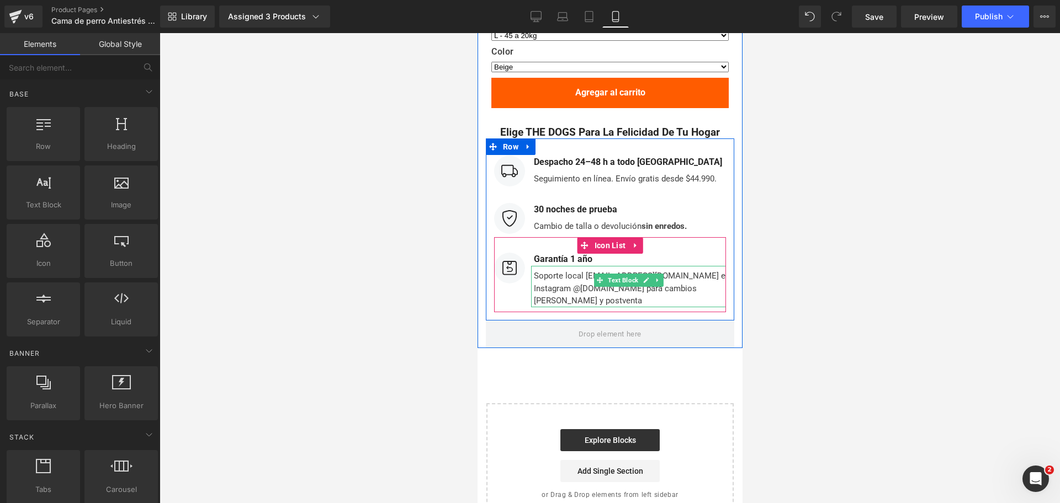
click at [558, 266] on div "Soporte local contacto@thedogs.cl e Instagram @thedogs.cl para cambios de talla…" at bounding box center [627, 286] width 195 height 41
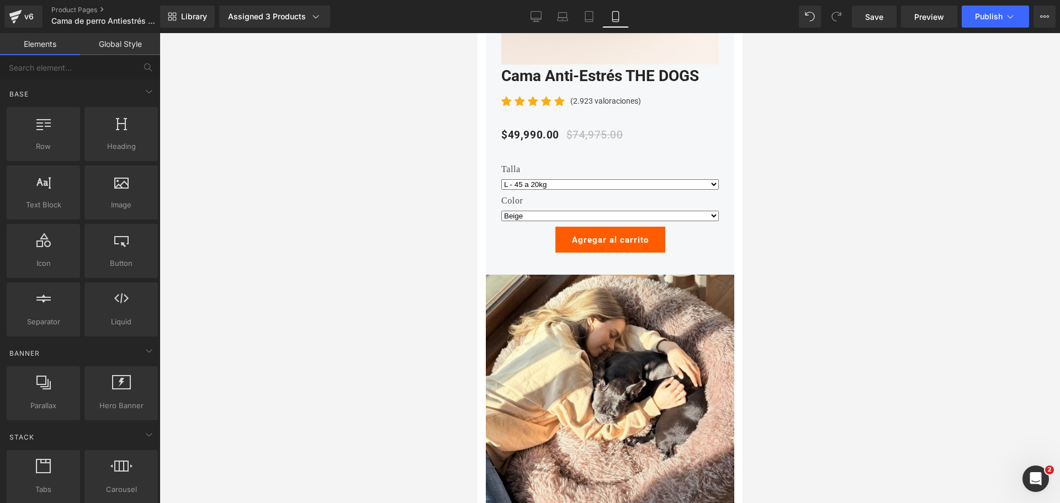
drag, startPoint x: 825, startPoint y: 187, endPoint x: 763, endPoint y: 184, distance: 61.3
click at [822, 187] on div at bounding box center [610, 268] width 900 height 470
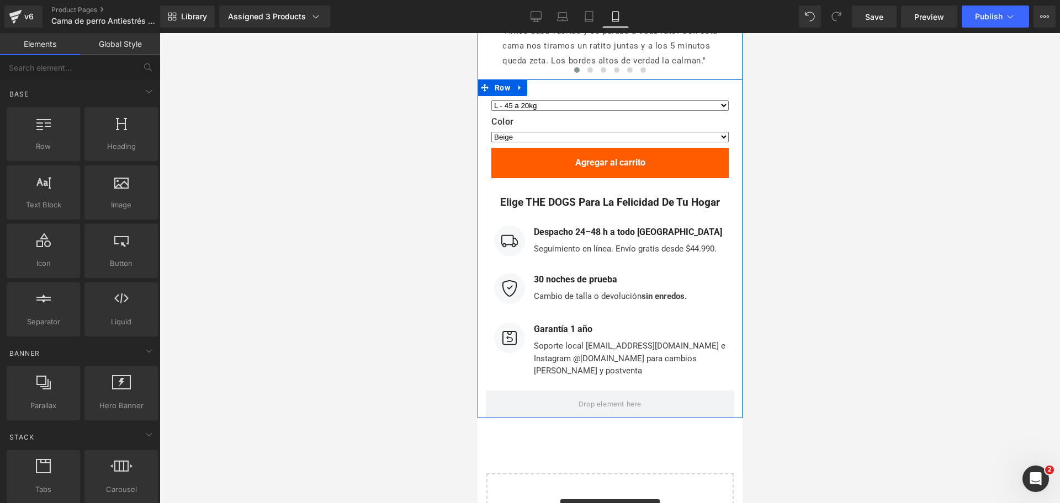
scroll to position [5659, 0]
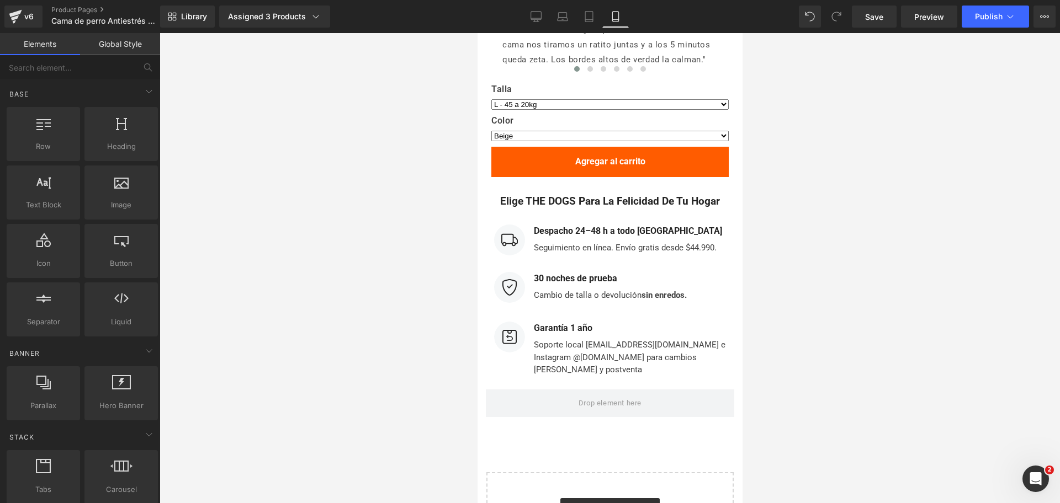
drag, startPoint x: 762, startPoint y: 217, endPoint x: 745, endPoint y: 221, distance: 17.0
click at [758, 217] on div at bounding box center [610, 268] width 900 height 470
click at [695, 238] on div "Seguimiento en línea. Envío gratis desde $44.990." at bounding box center [625, 246] width 191 height 17
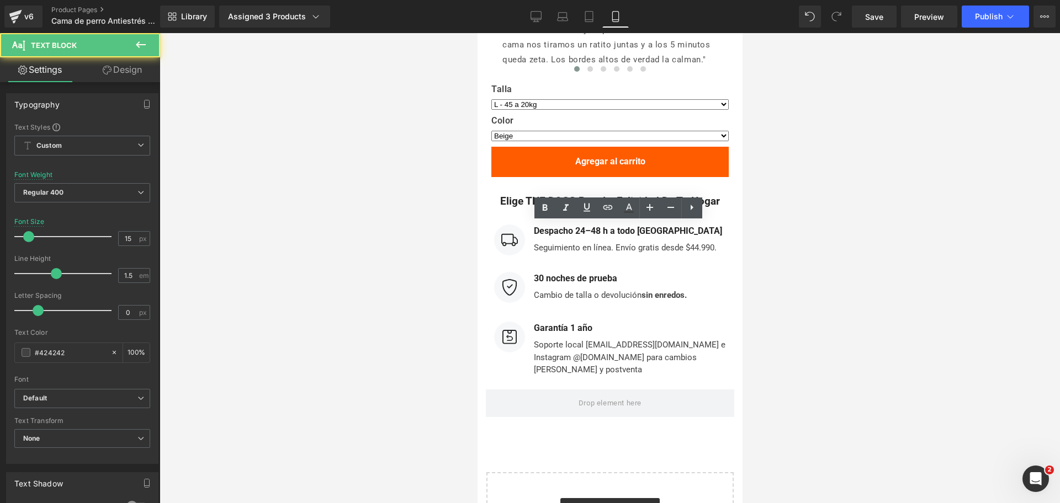
click at [780, 204] on div at bounding box center [610, 268] width 900 height 470
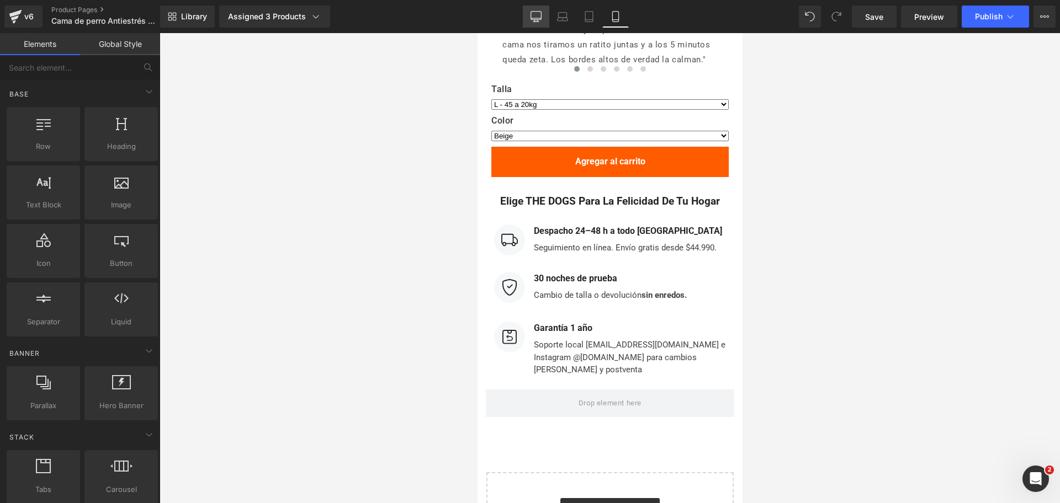
click at [544, 13] on link "Desktop" at bounding box center [536, 17] width 26 height 22
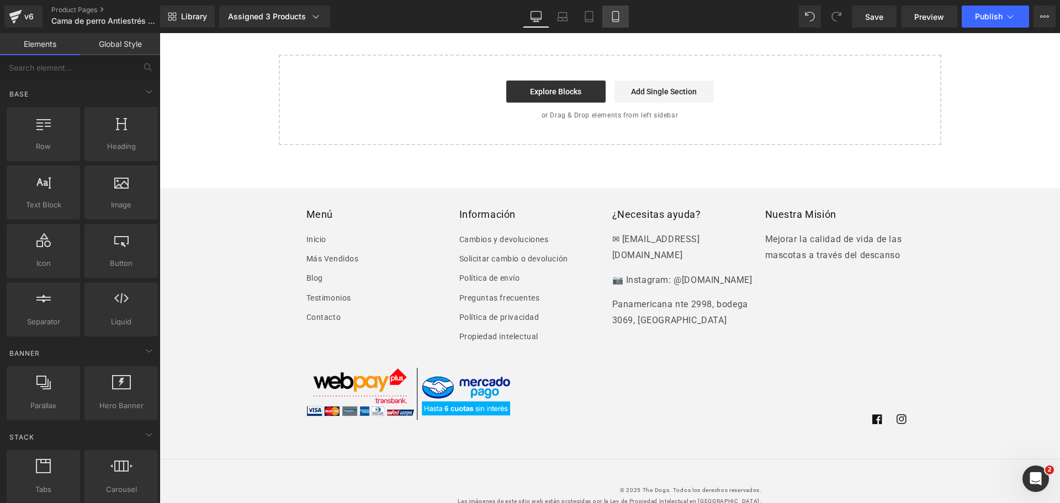
click at [622, 11] on link "Mobile" at bounding box center [615, 17] width 26 height 22
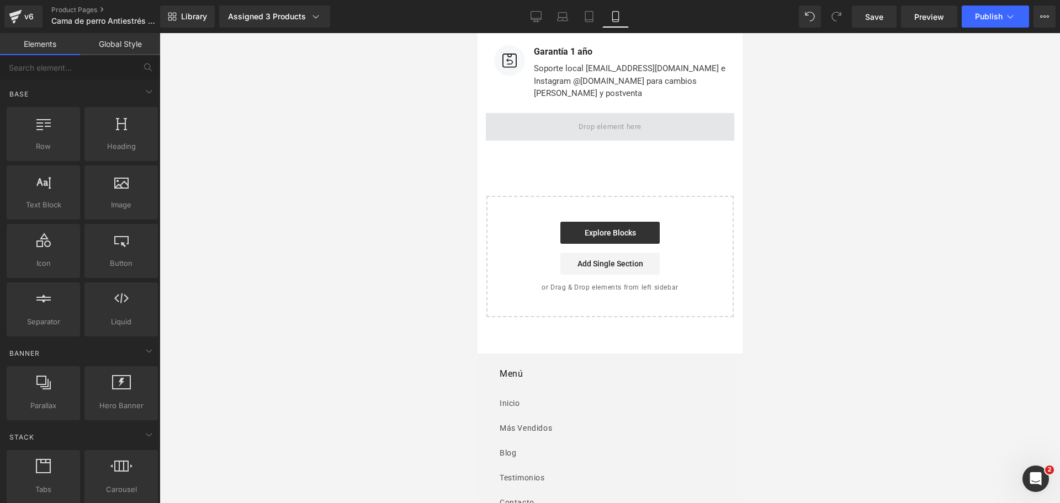
scroll to position [5591, 0]
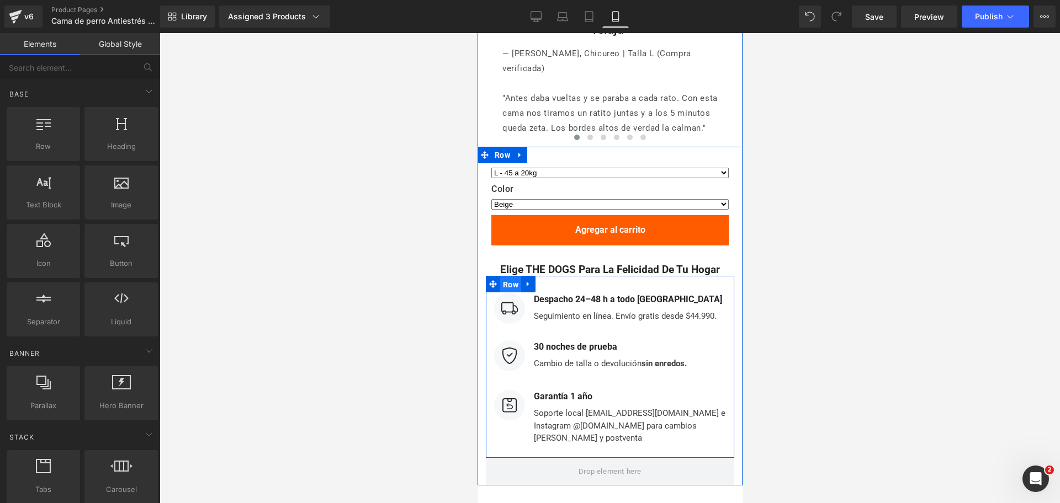
click at [503, 277] on span "Row" at bounding box center [510, 285] width 21 height 17
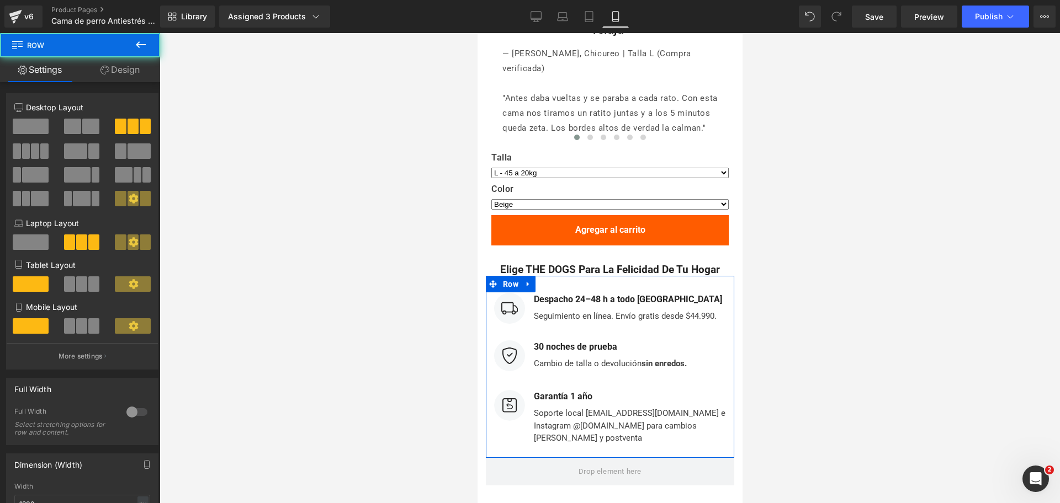
click at [114, 70] on link "Design" at bounding box center [120, 69] width 80 height 25
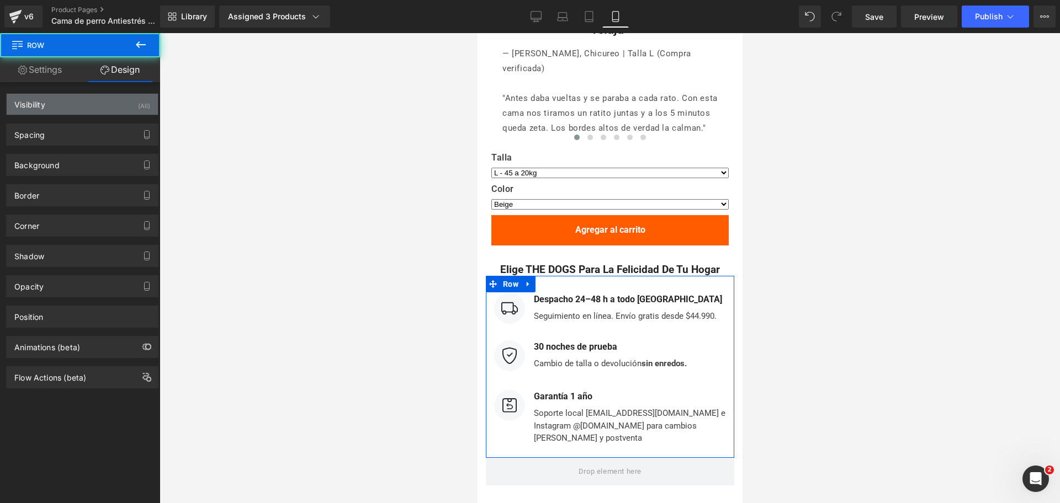
click at [108, 107] on div "Visibility (All)" at bounding box center [82, 104] width 151 height 21
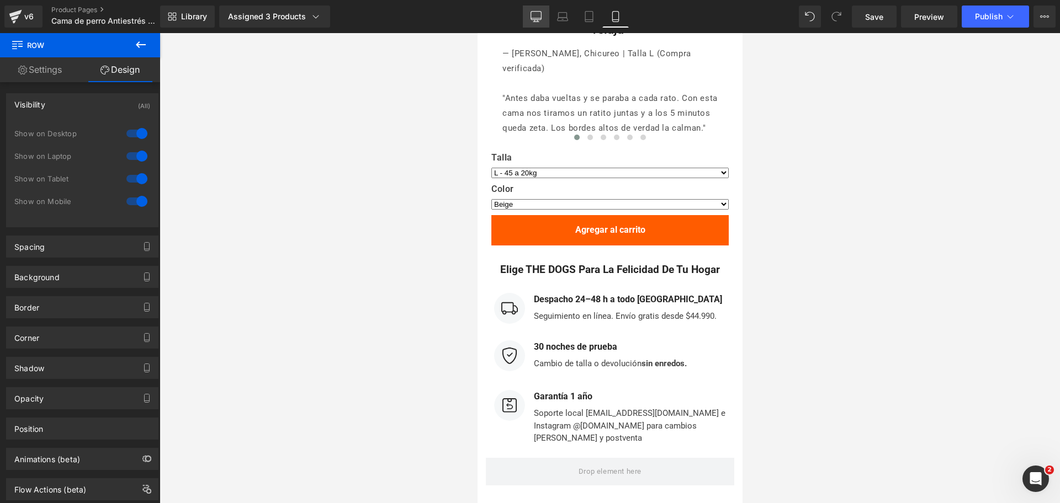
click at [543, 27] on link "Desktop" at bounding box center [536, 17] width 26 height 22
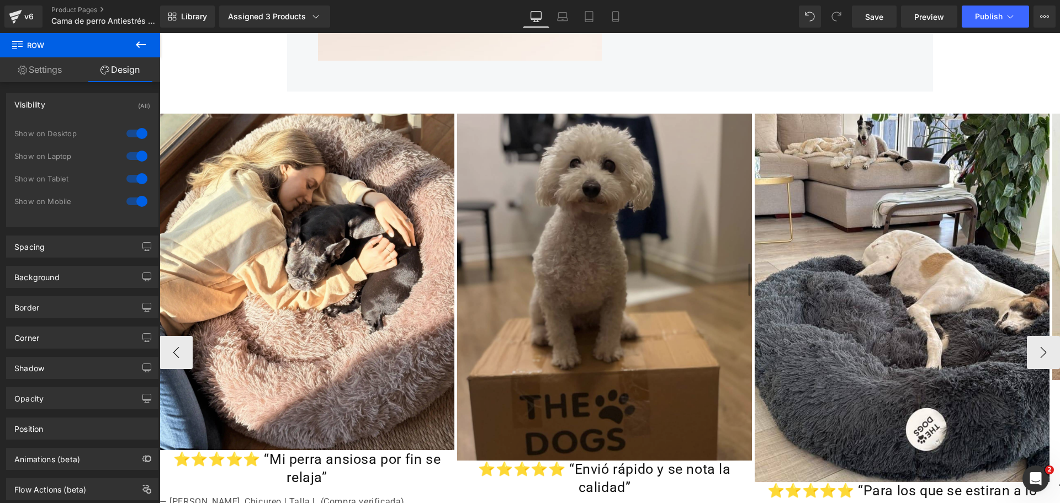
scroll to position [2760, 0]
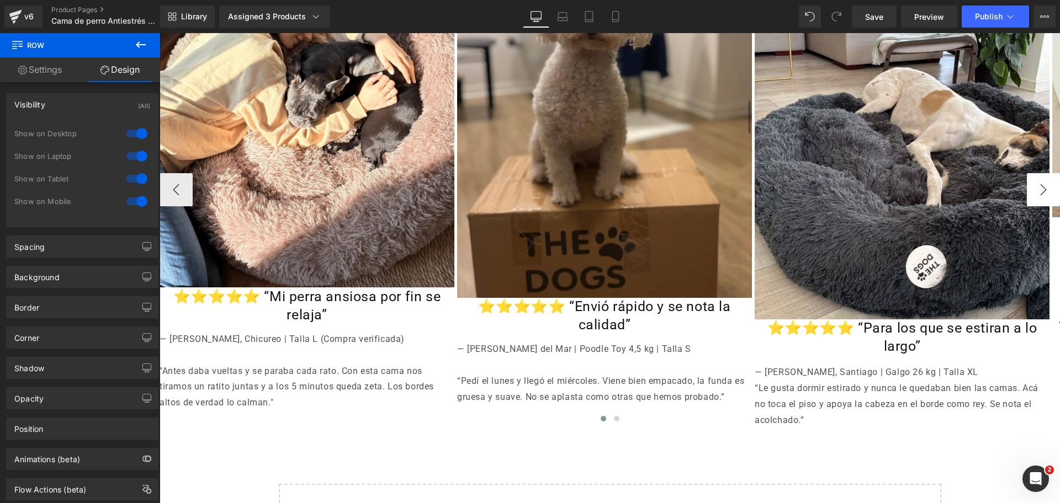
click at [1031, 173] on button "›" at bounding box center [1043, 189] width 33 height 33
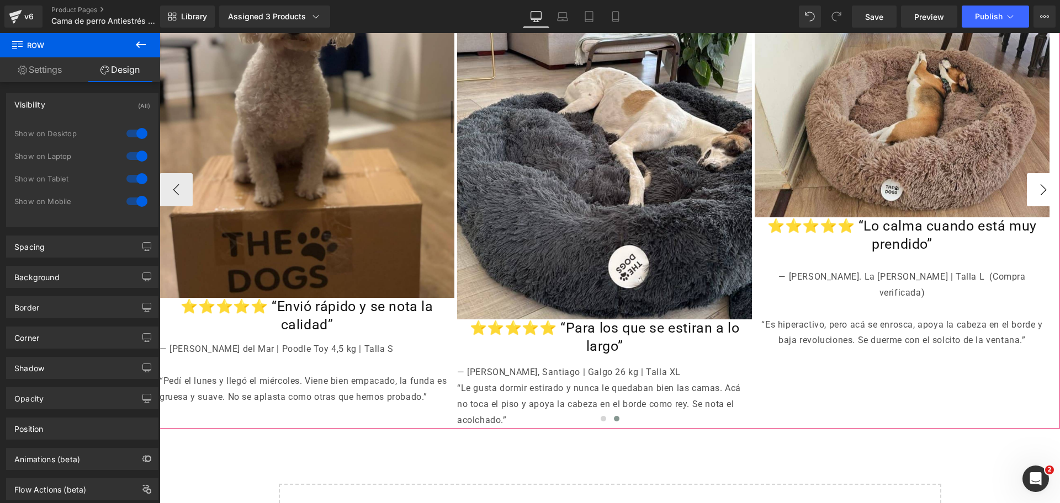
click at [1031, 173] on button "›" at bounding box center [1043, 189] width 33 height 33
click at [179, 173] on button "‹" at bounding box center [176, 189] width 33 height 33
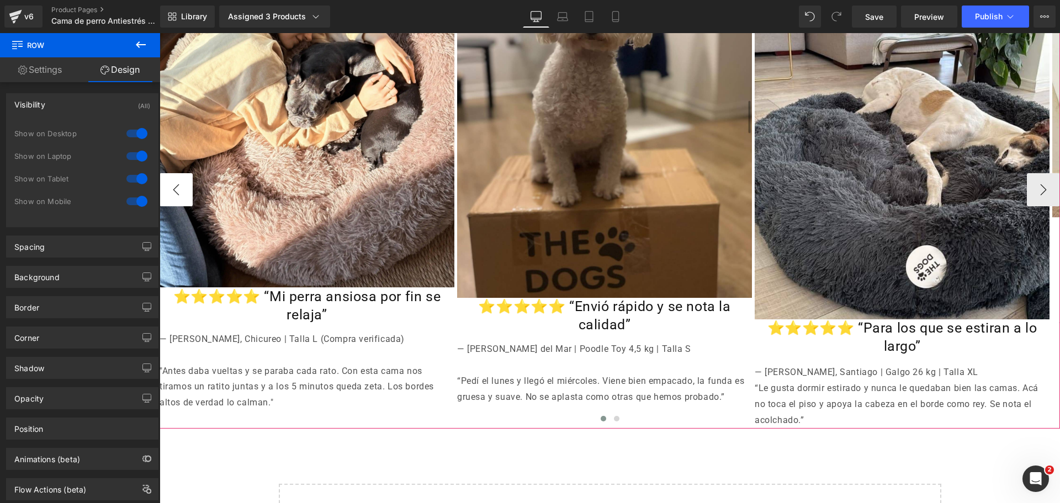
click at [179, 173] on button "‹" at bounding box center [176, 189] width 33 height 33
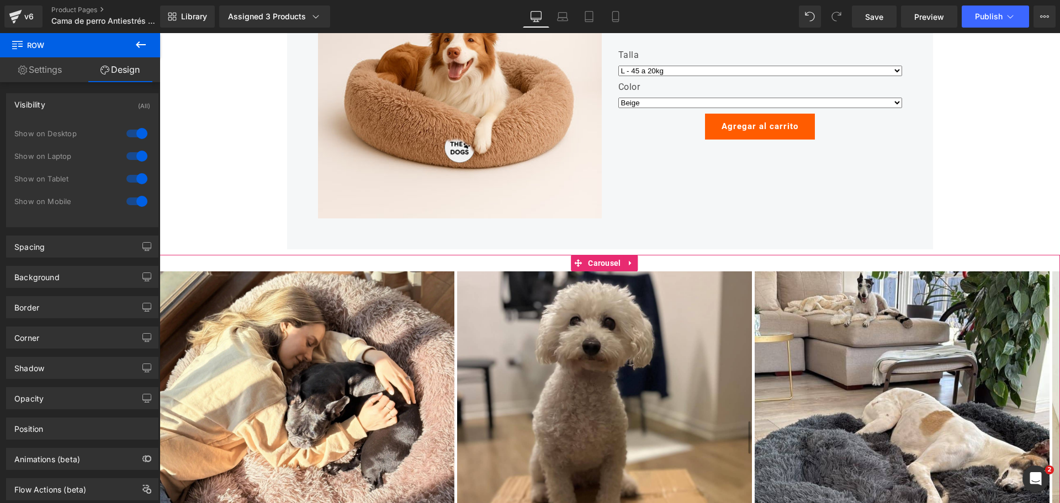
scroll to position [2415, 0]
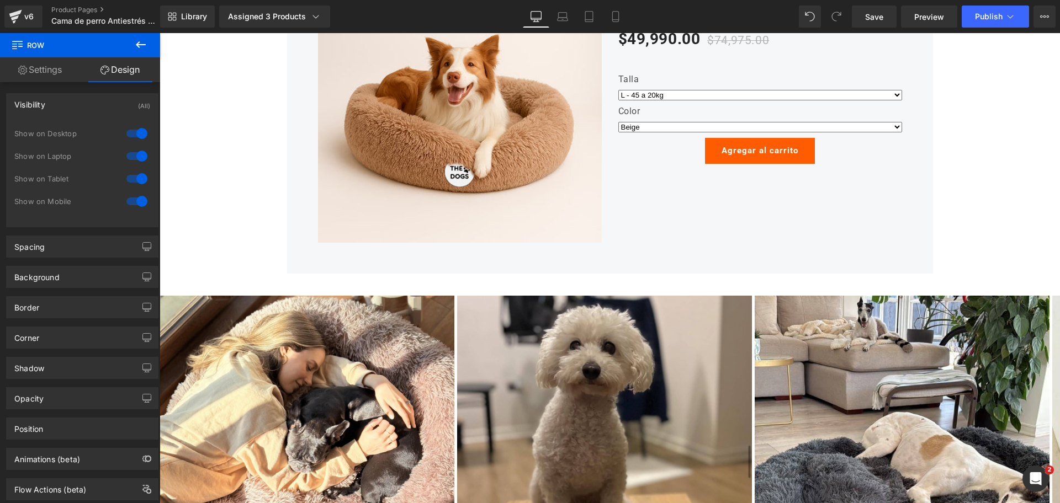
click at [630, 20] on div "Library Assigned 3 Products Product Preview Cama Anti-Estrés THE DOGS Cama Anti…" at bounding box center [610, 17] width 900 height 22
click at [623, 18] on link "Mobile" at bounding box center [615, 17] width 26 height 22
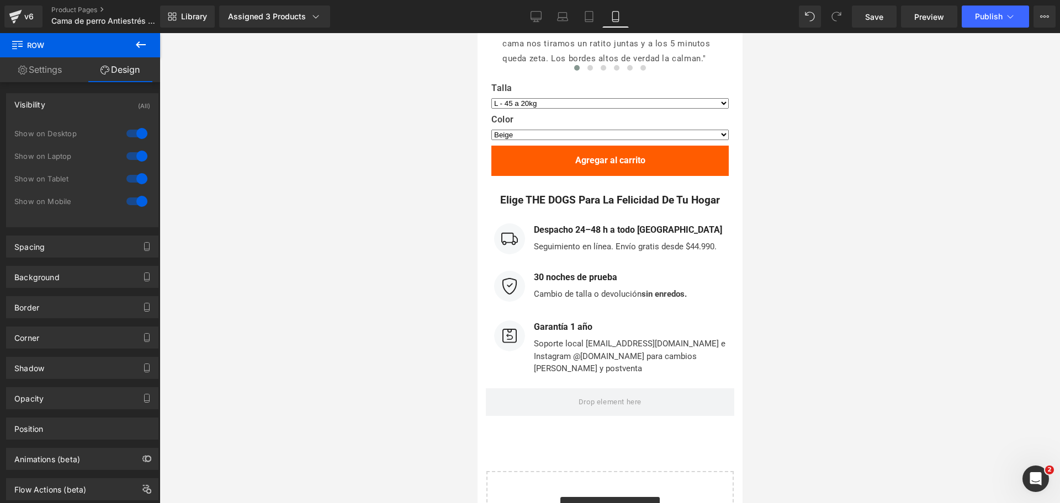
scroll to position [5660, 0]
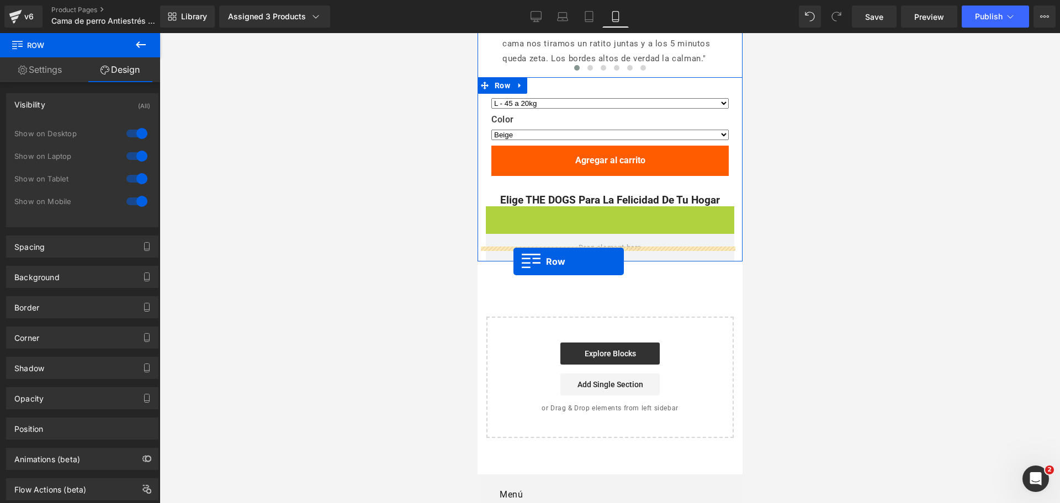
drag, startPoint x: 487, startPoint y: 201, endPoint x: 513, endPoint y: 262, distance: 65.3
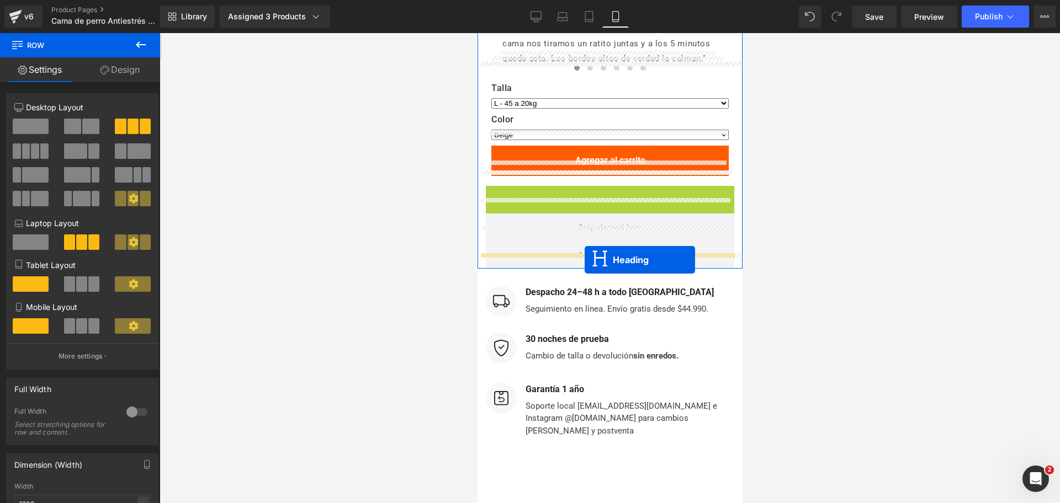
drag, startPoint x: 577, startPoint y: 179, endPoint x: 584, endPoint y: 260, distance: 80.9
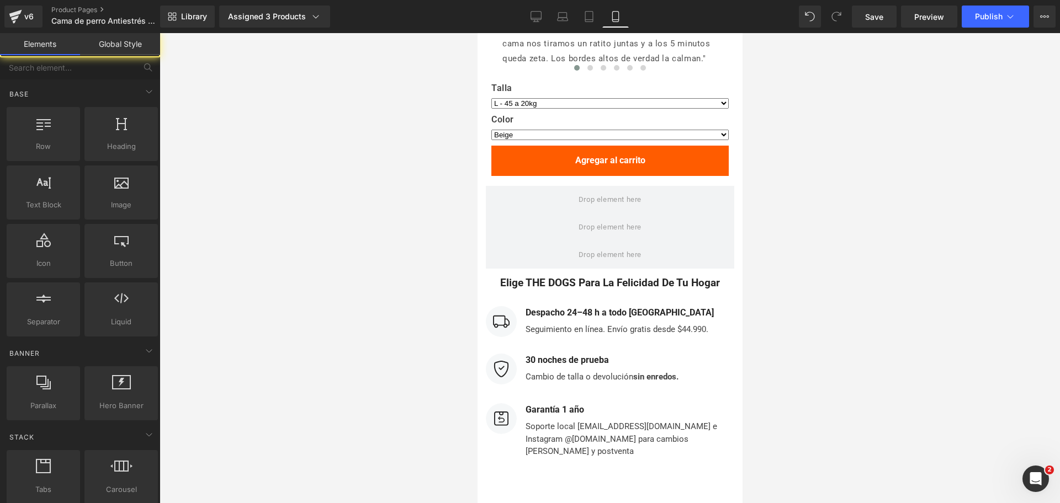
drag, startPoint x: 778, startPoint y: 216, endPoint x: 773, endPoint y: 218, distance: 5.9
click at [774, 217] on div at bounding box center [610, 268] width 900 height 470
click at [535, 13] on icon at bounding box center [535, 16] width 11 height 11
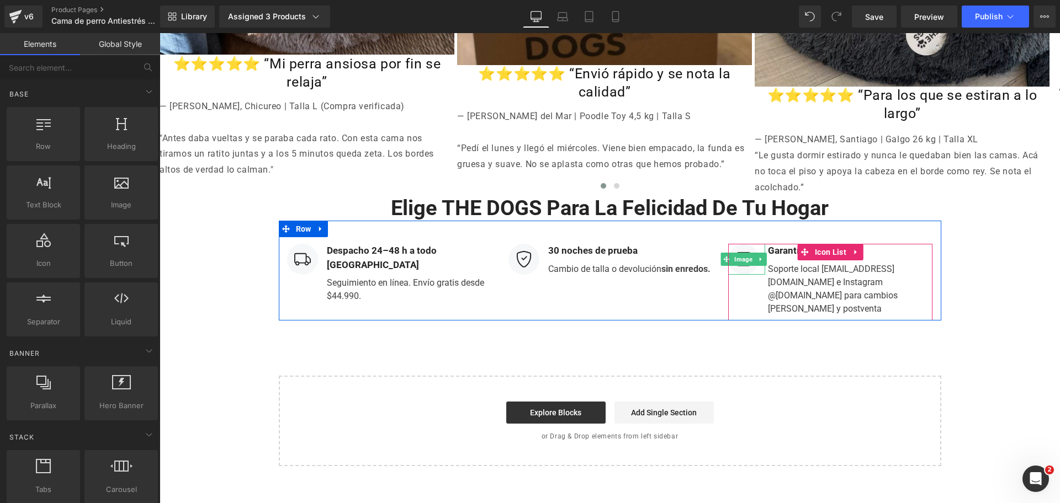
scroll to position [2913, 0]
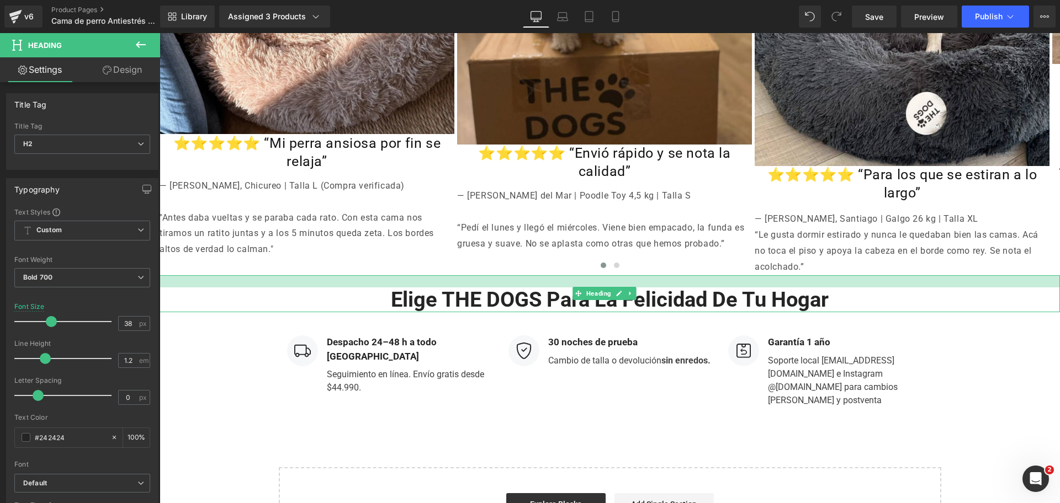
drag, startPoint x: 708, startPoint y: 251, endPoint x: 708, endPoint y: 263, distance: 12.1
click at [708, 275] on div at bounding box center [610, 281] width 900 height 12
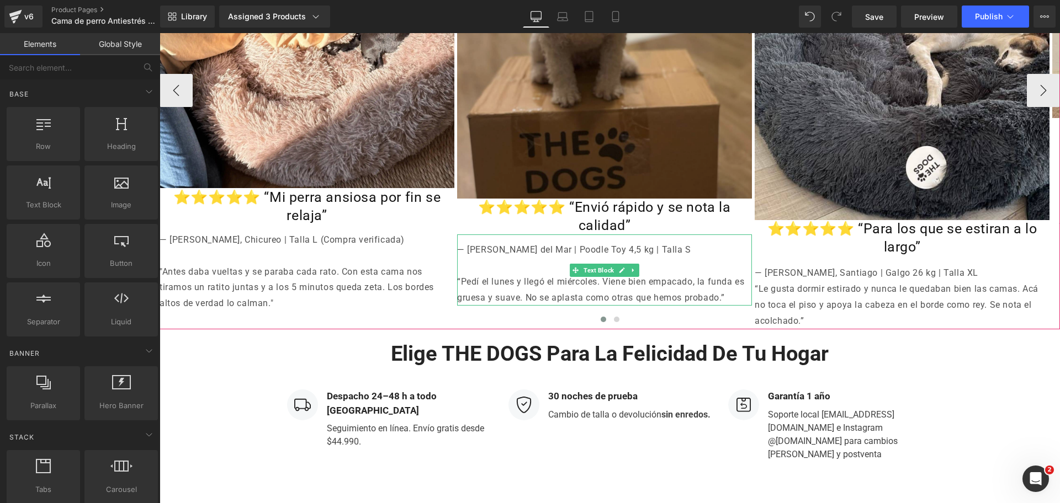
scroll to position [2844, 0]
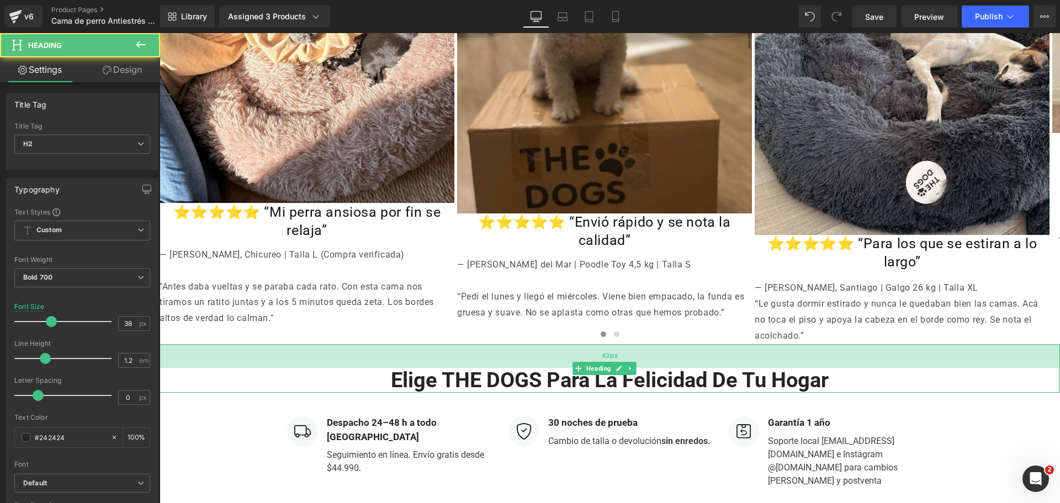
drag, startPoint x: 698, startPoint y: 323, endPoint x: 697, endPoint y: 336, distance: 13.3
click at [697, 344] on div "43px" at bounding box center [610, 356] width 900 height 24
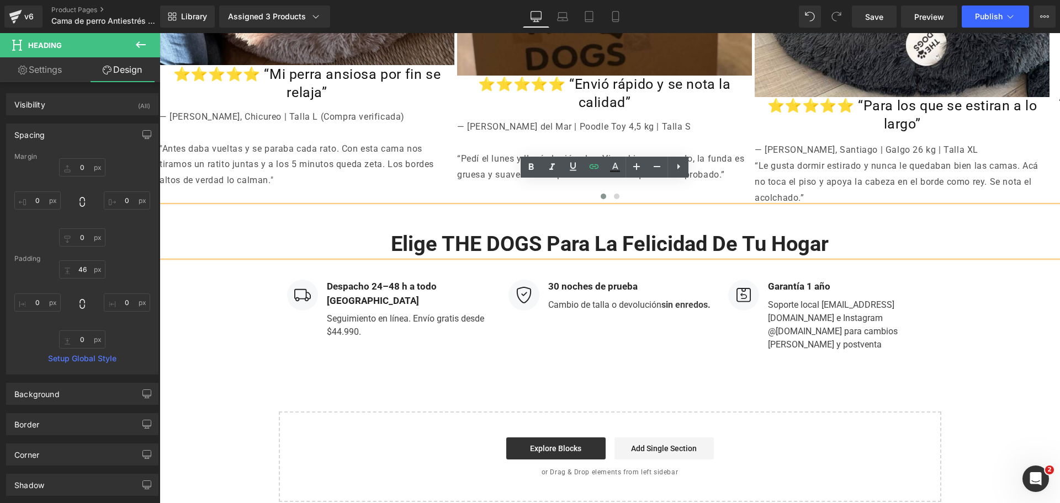
click at [673, 280] on p "30 noches de prueba" at bounding box center [629, 287] width 162 height 14
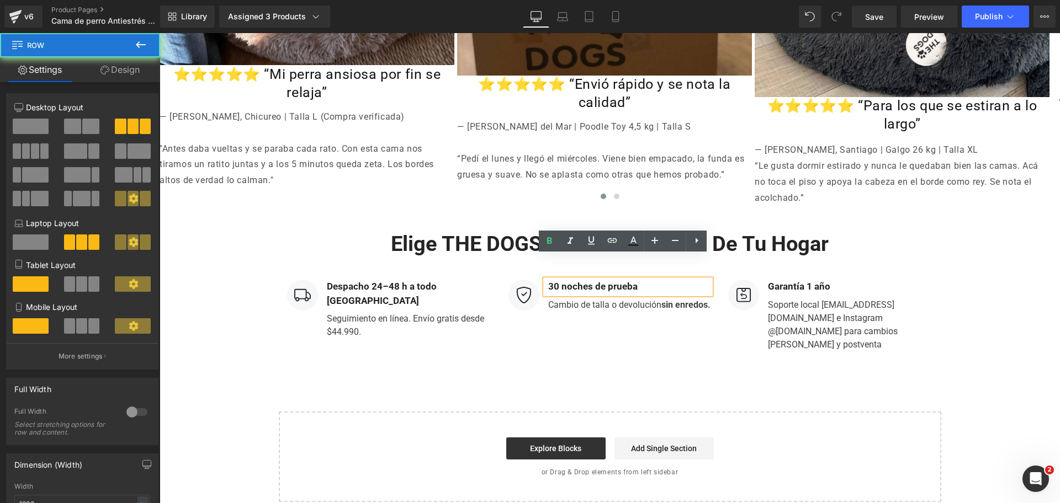
click at [666, 310] on div "Image Despacho 24–48 h a todo Chile Text Block Seguimiento en línea. Envío grat…" at bounding box center [610, 307] width 662 height 100
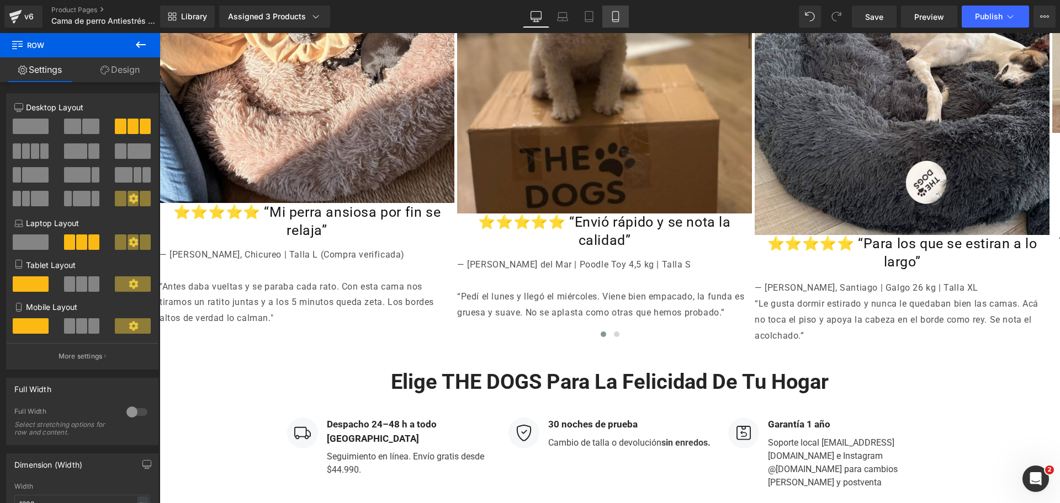
click at [623, 6] on link "Mobile" at bounding box center [615, 17] width 26 height 22
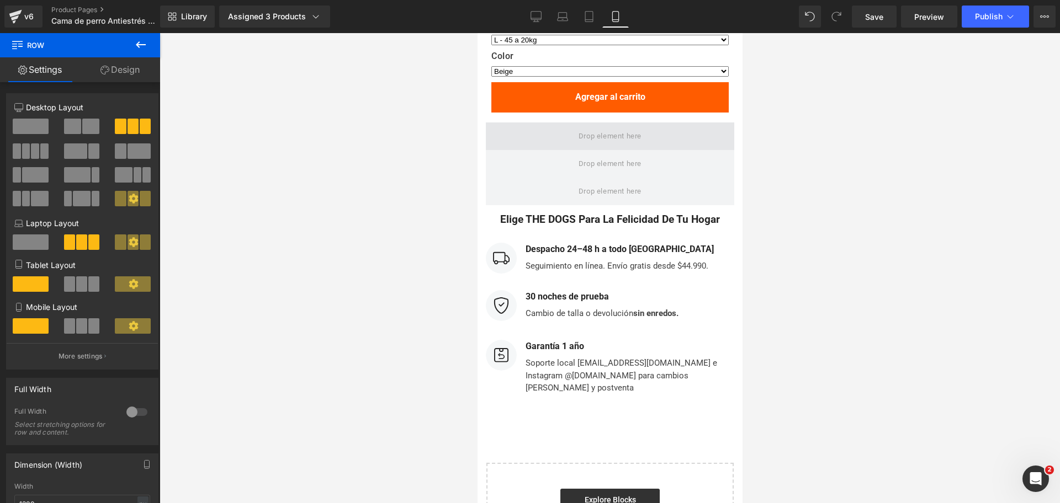
scroll to position [5702, 0]
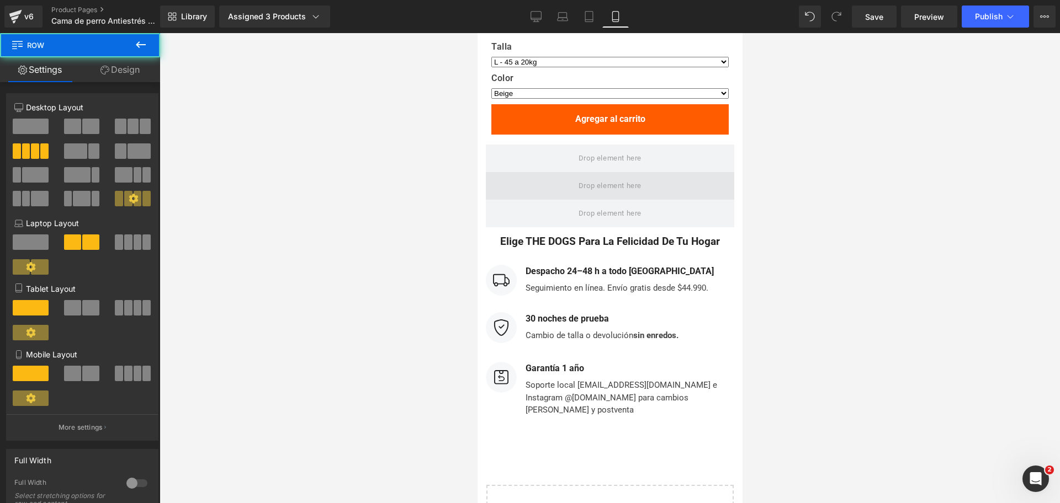
click at [644, 172] on span at bounding box center [609, 186] width 248 height 28
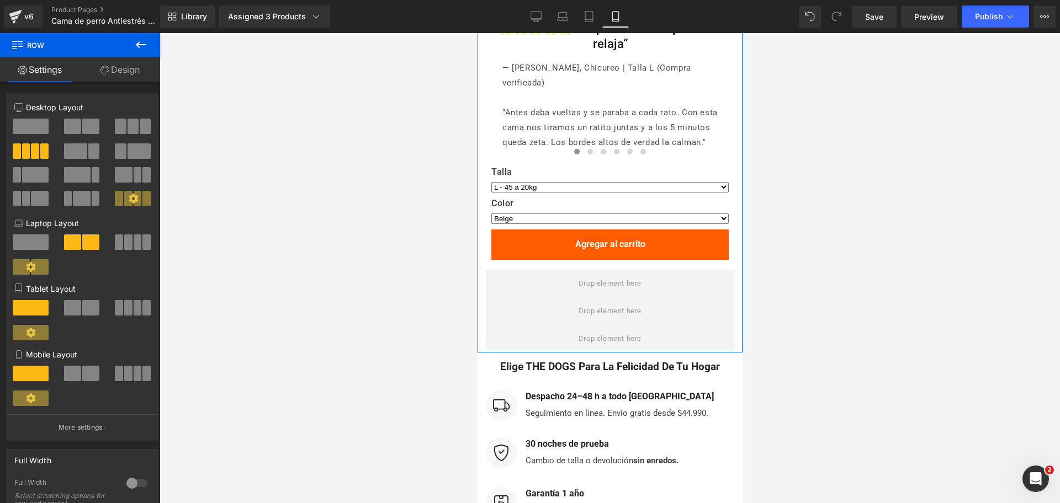
scroll to position [5495, 0]
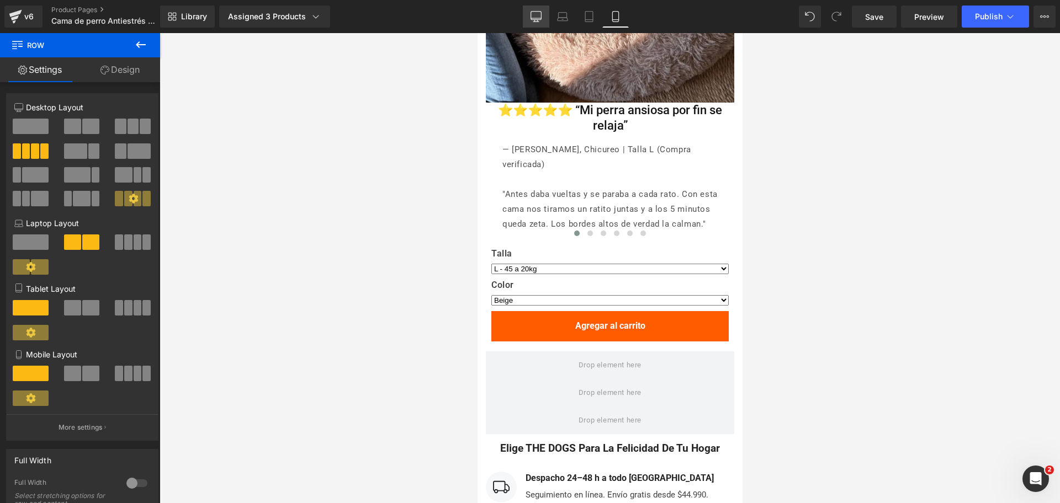
click at [545, 16] on link "Desktop" at bounding box center [536, 17] width 26 height 22
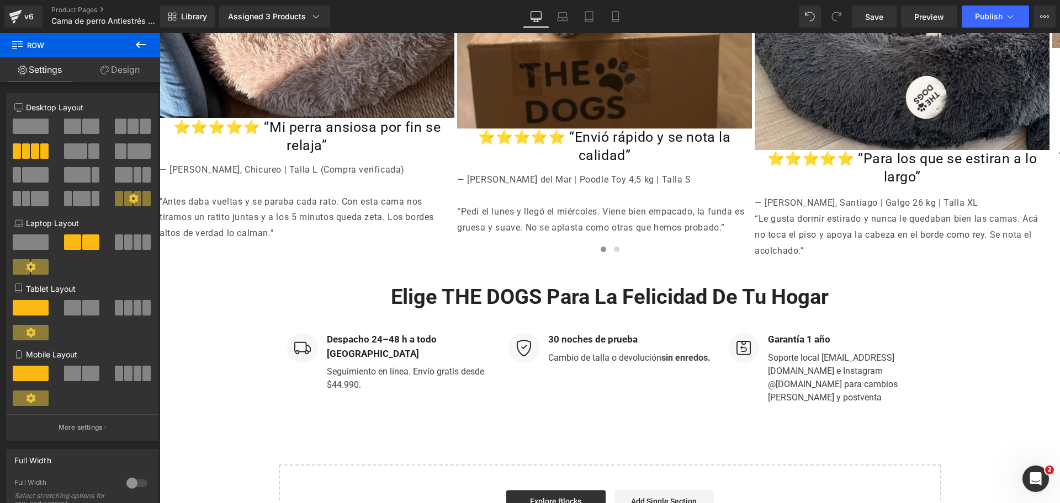
scroll to position [2939, 0]
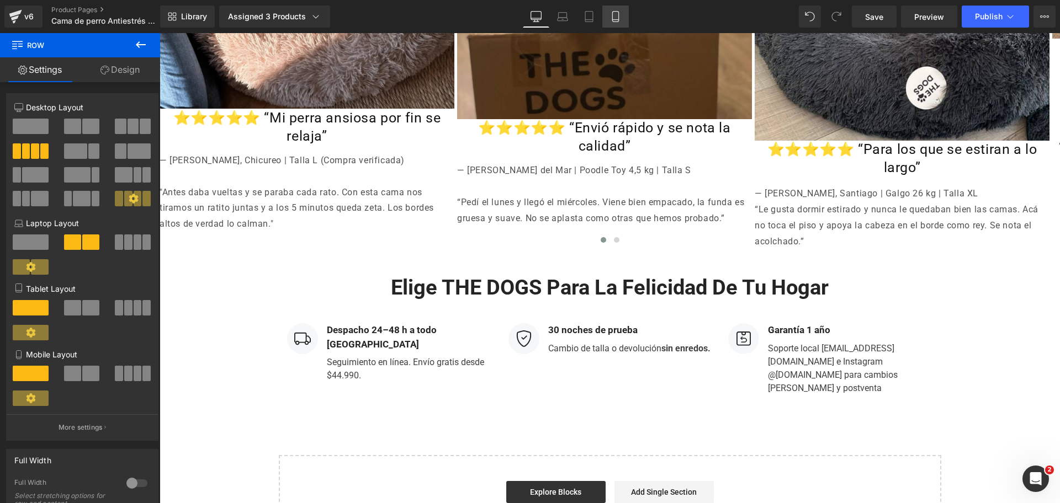
click at [615, 19] on icon at bounding box center [615, 16] width 11 height 11
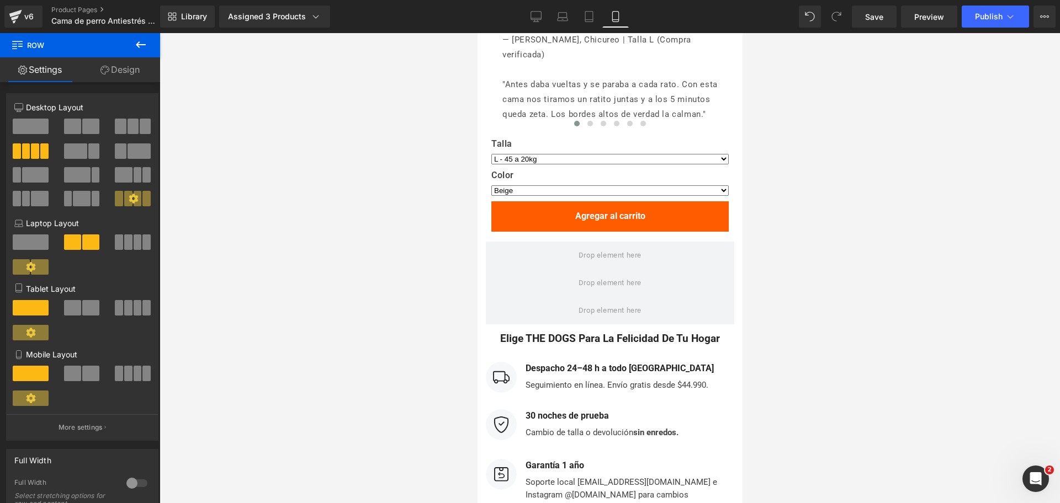
scroll to position [5600, 0]
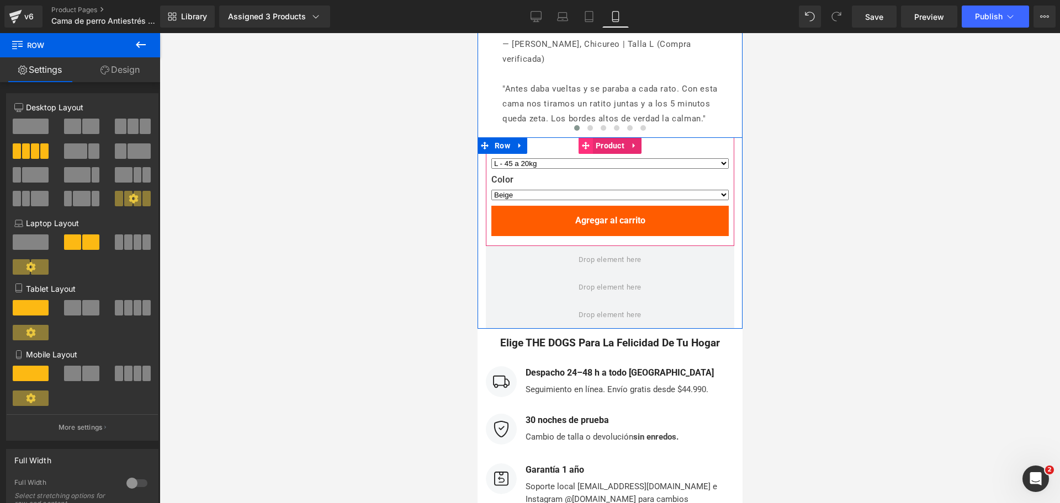
click at [581, 142] on icon at bounding box center [585, 146] width 8 height 8
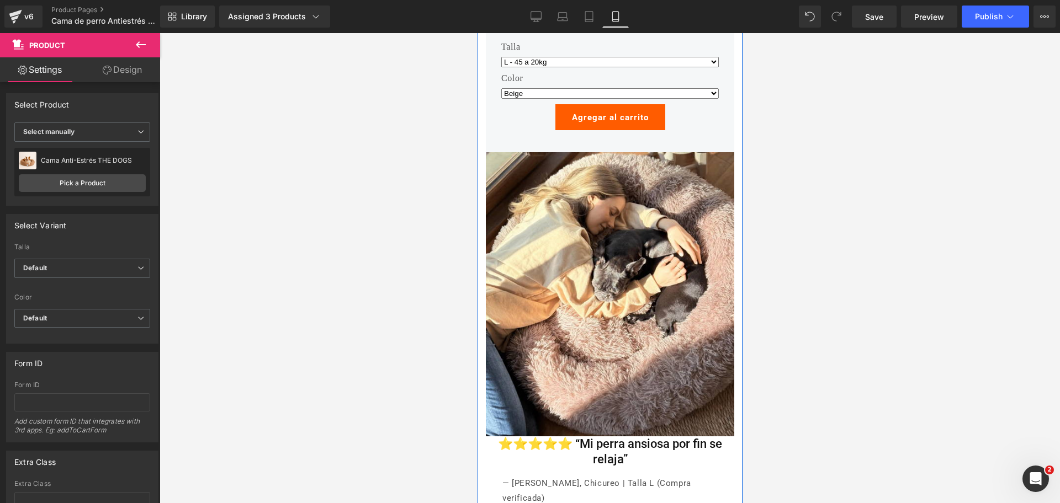
scroll to position [5462, 0]
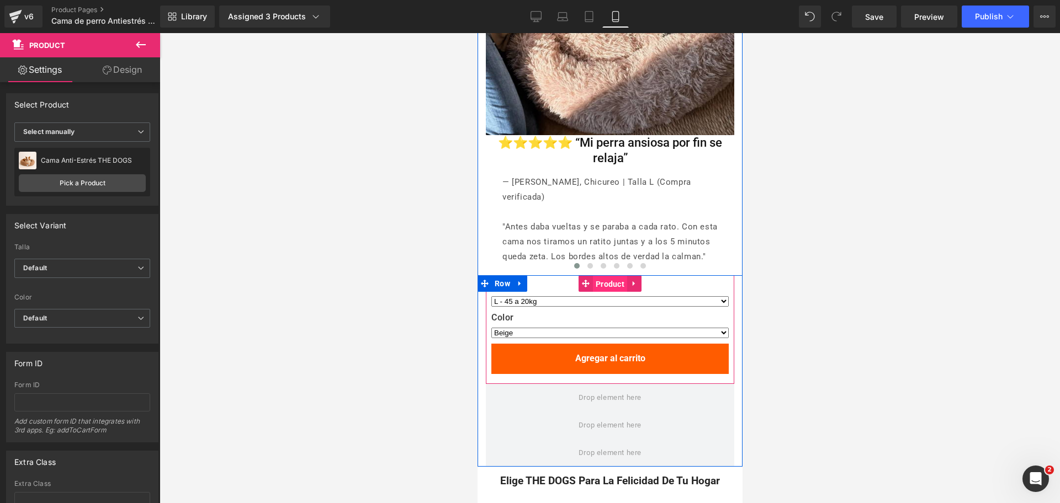
click at [607, 276] on span "Product" at bounding box center [609, 284] width 34 height 17
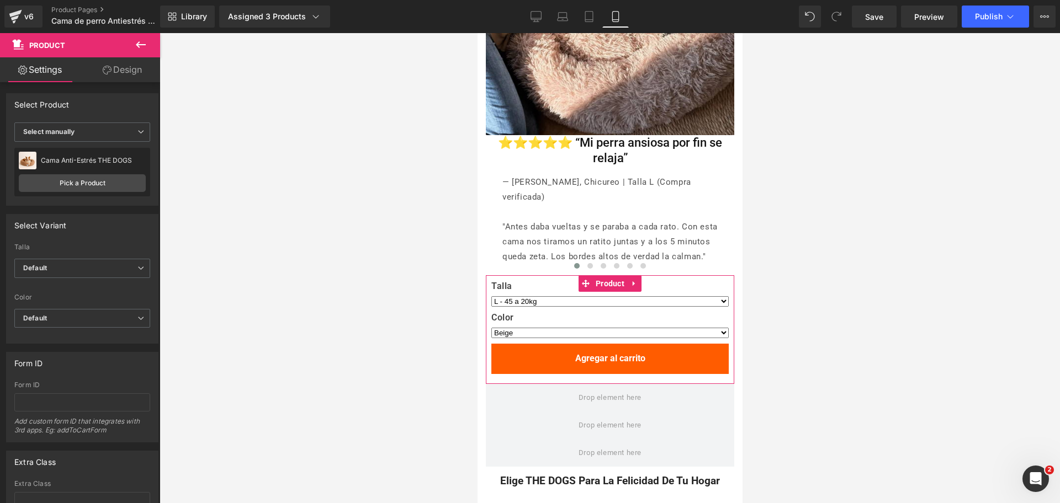
click at [134, 75] on link "Design" at bounding box center [122, 69] width 80 height 25
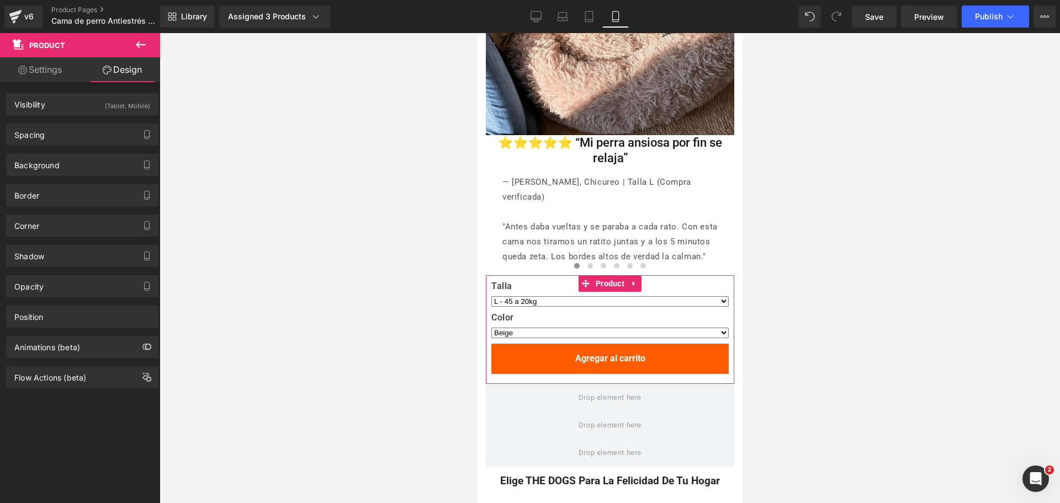
click at [115, 100] on div "(Tablet, Mobile)" at bounding box center [127, 103] width 45 height 18
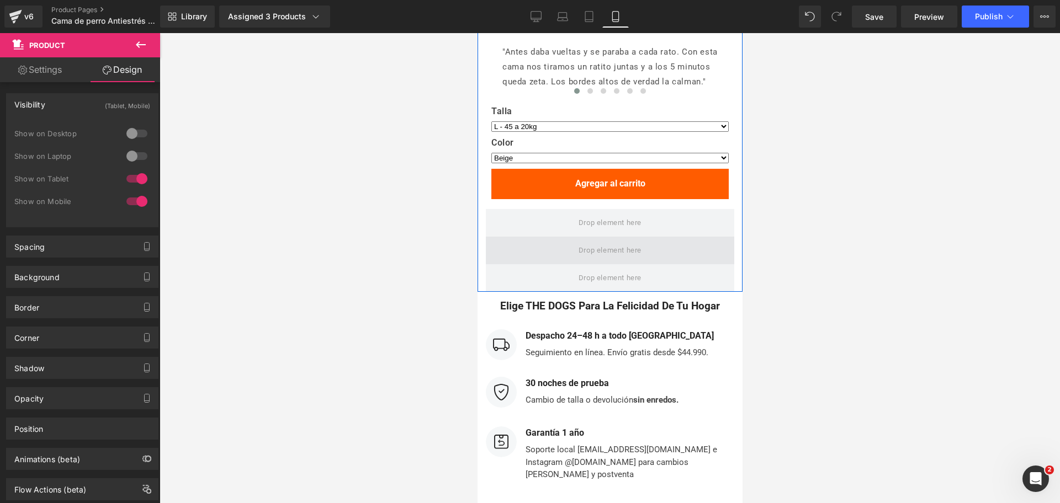
scroll to position [5669, 0]
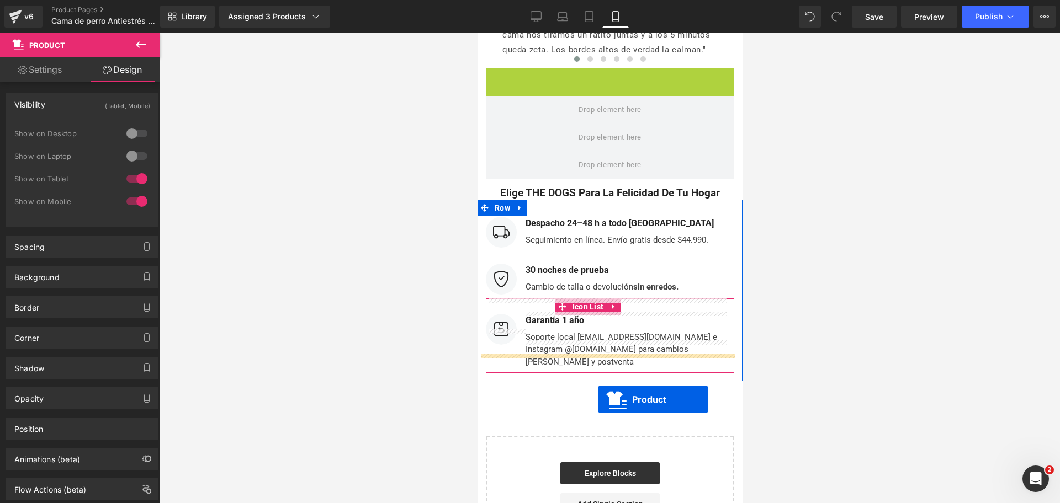
drag, startPoint x: 580, startPoint y: 66, endPoint x: 597, endPoint y: 396, distance: 330.0
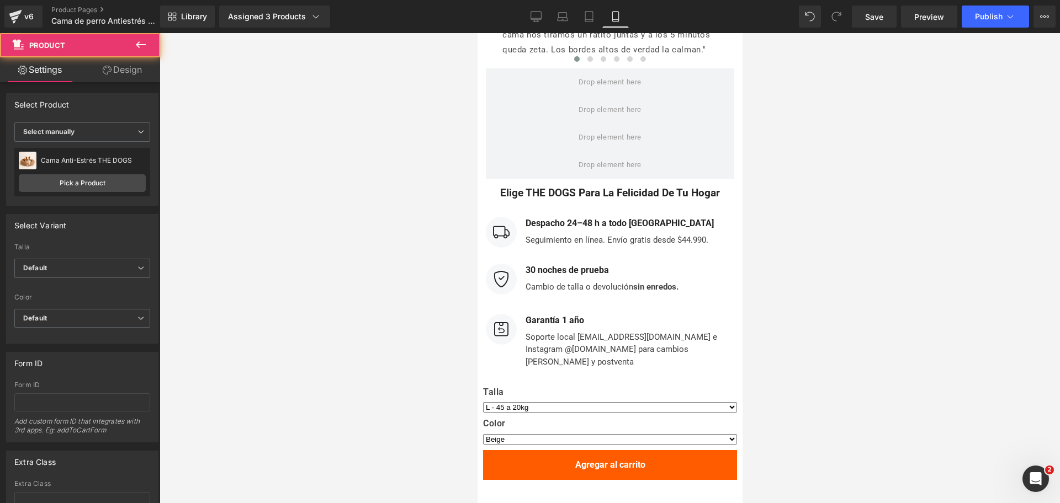
click at [795, 219] on div at bounding box center [610, 268] width 900 height 470
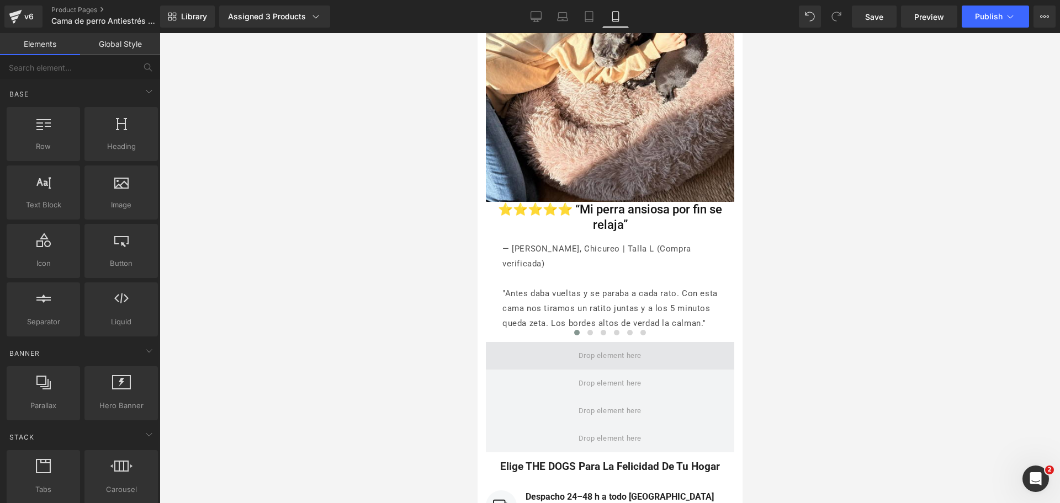
scroll to position [5393, 0]
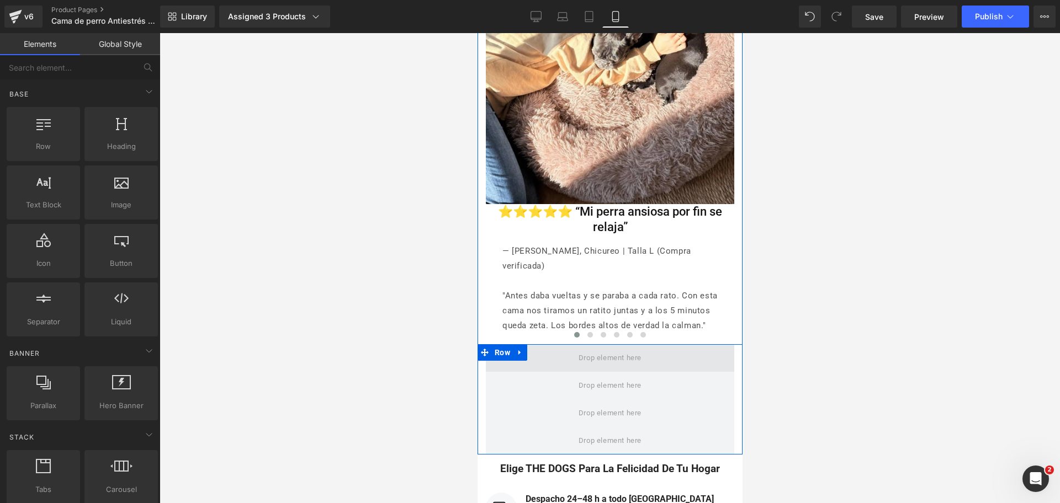
click at [616, 349] on span at bounding box center [609, 358] width 71 height 18
click at [502, 344] on span "Row" at bounding box center [501, 352] width 21 height 17
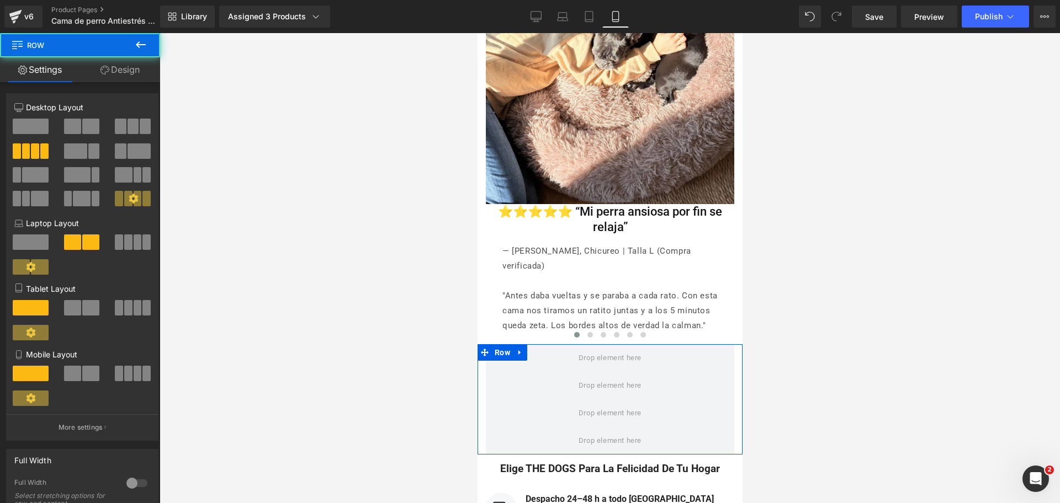
click at [122, 81] on link "Design" at bounding box center [120, 69] width 80 height 25
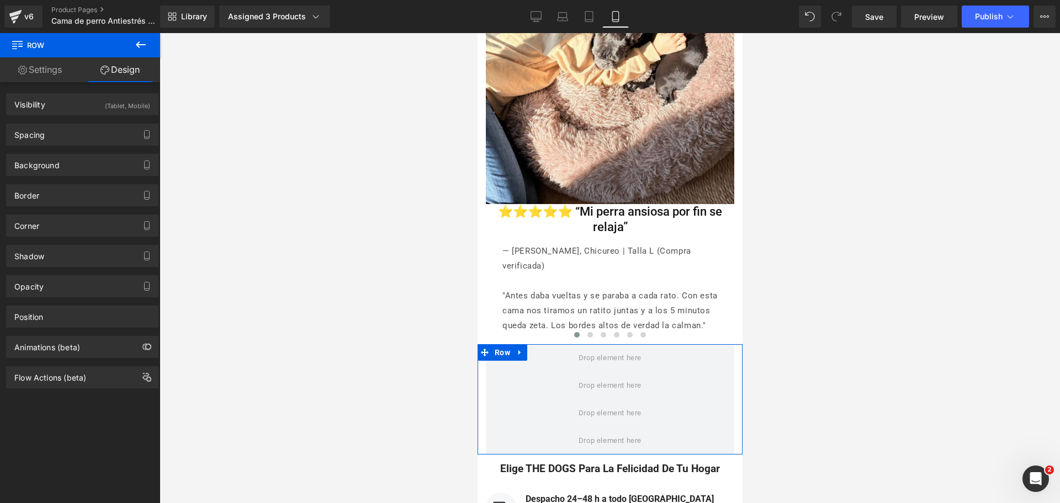
click at [107, 105] on div "(Tablet, Mobile)" at bounding box center [127, 103] width 45 height 18
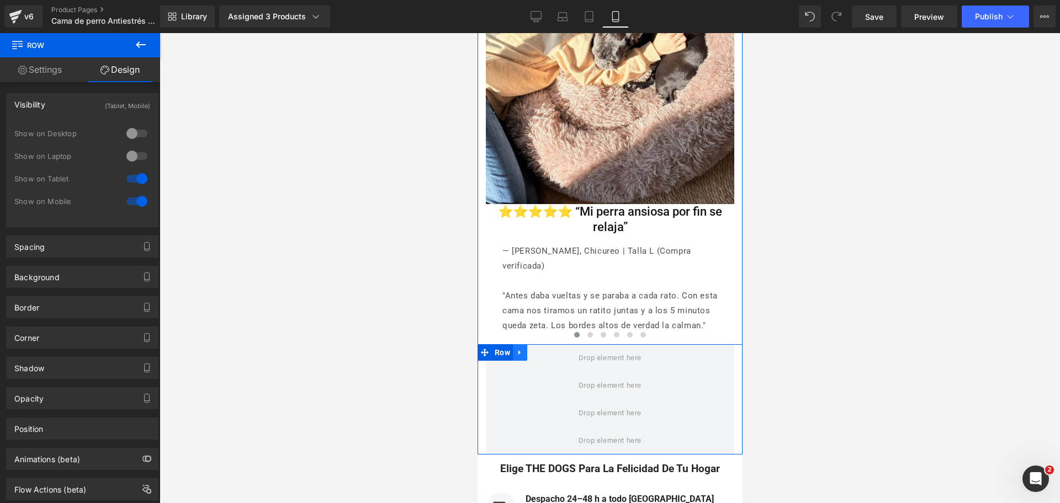
click at [520, 344] on link at bounding box center [519, 352] width 14 height 17
click at [545, 348] on icon at bounding box center [548, 352] width 8 height 8
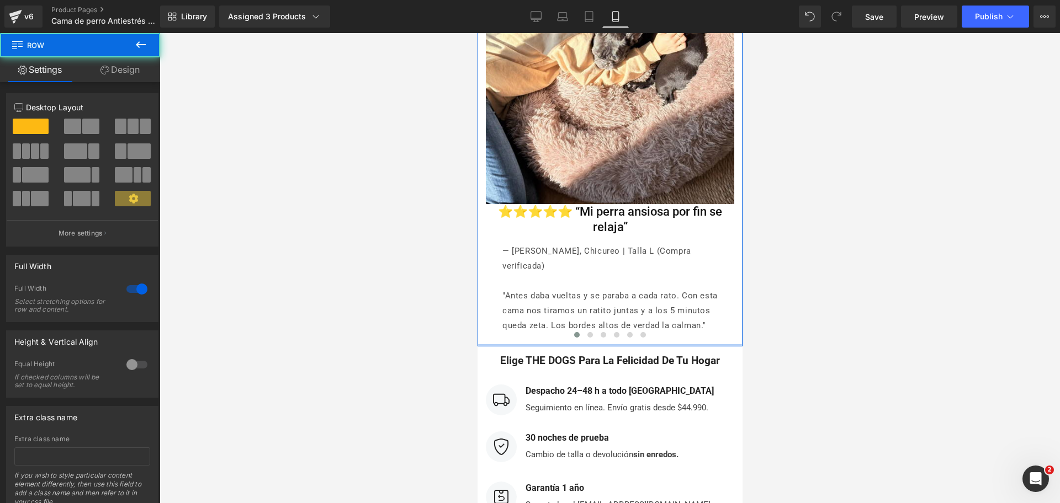
click at [687, 344] on div at bounding box center [609, 345] width 265 height 2
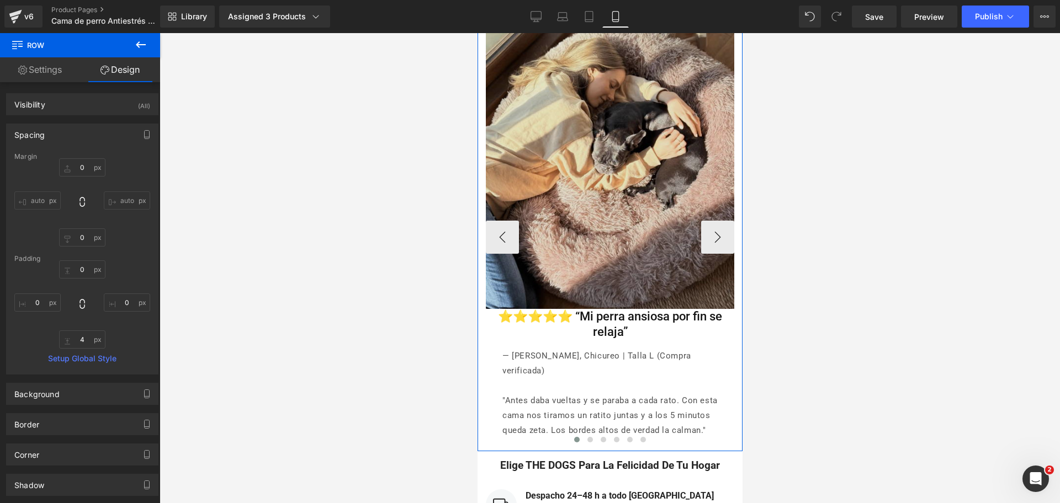
scroll to position [5255, 0]
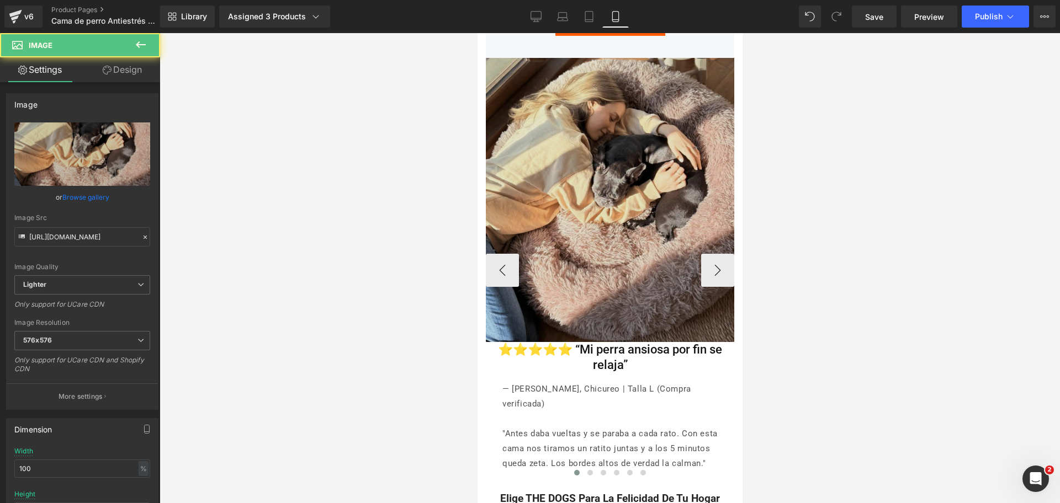
click at [640, 137] on img at bounding box center [609, 200] width 248 height 284
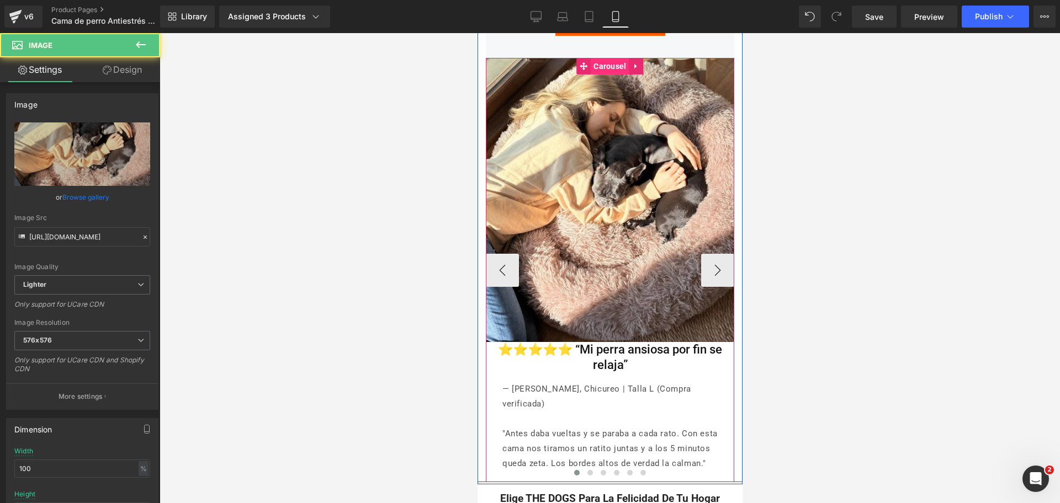
click at [607, 68] on span "Carousel" at bounding box center [609, 66] width 38 height 17
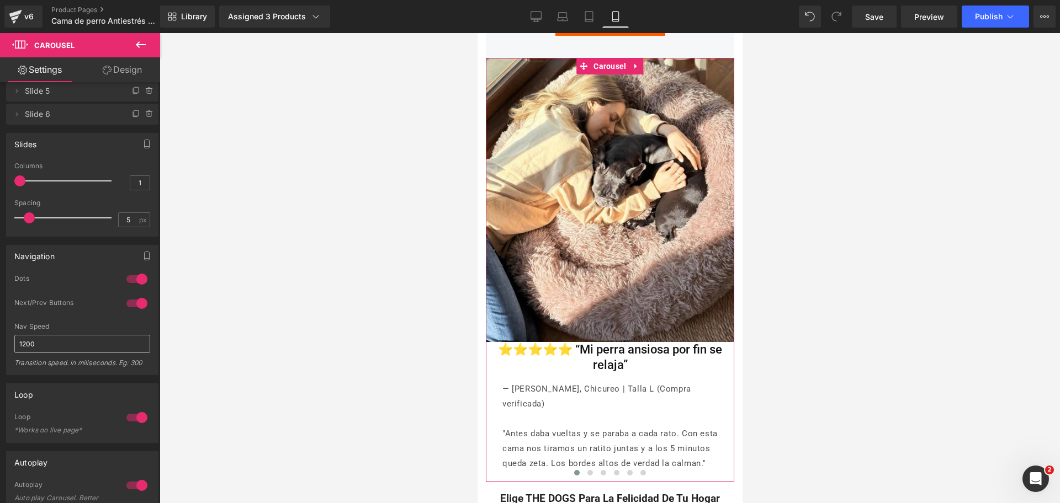
scroll to position [138, 0]
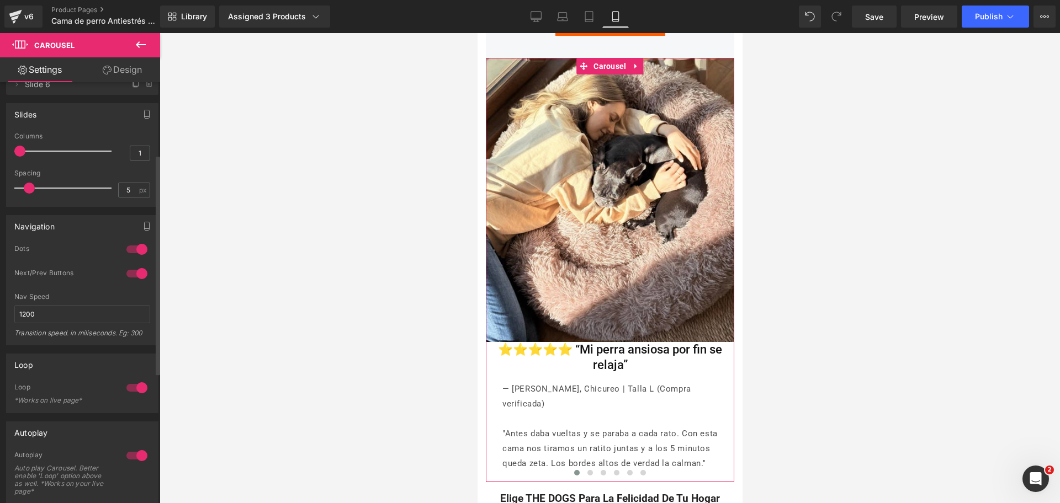
click at [129, 251] on div at bounding box center [137, 250] width 26 height 18
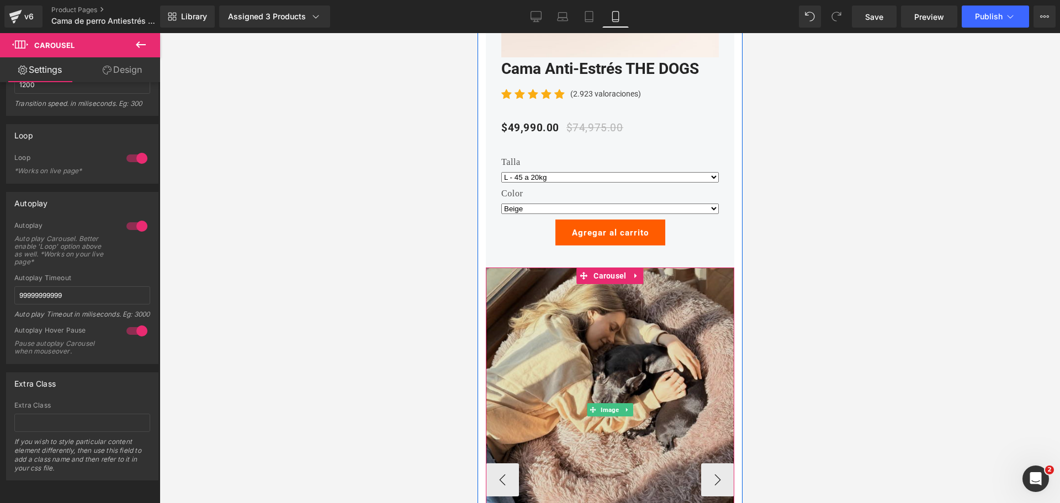
scroll to position [5048, 0]
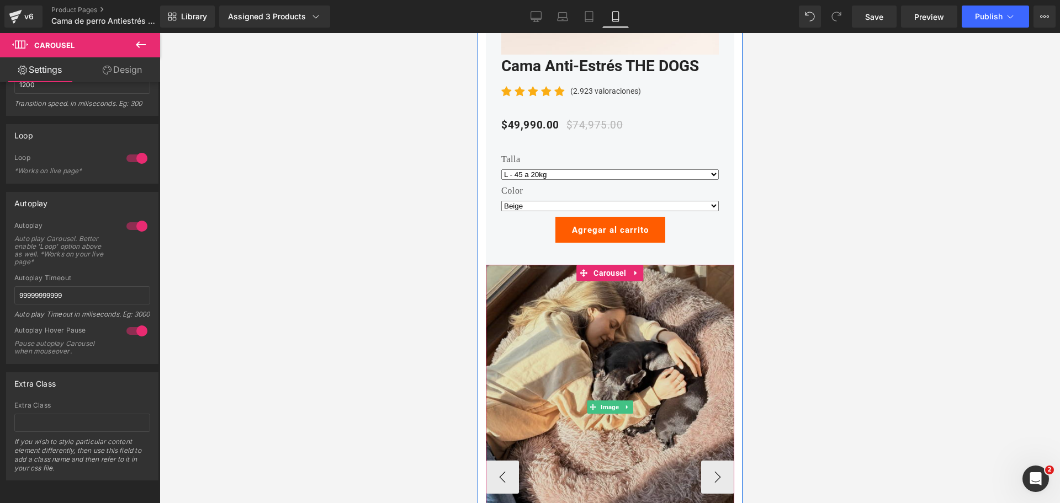
click at [596, 305] on img at bounding box center [609, 407] width 248 height 284
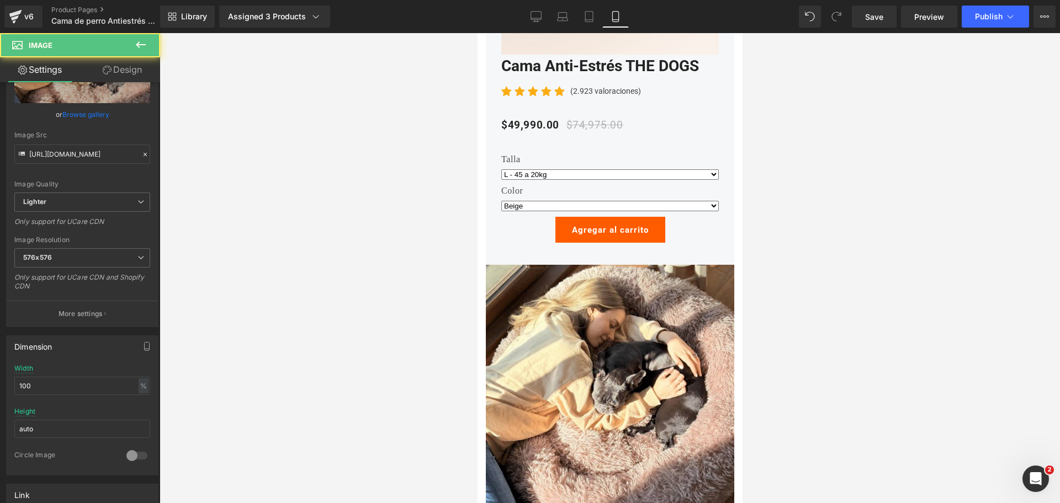
scroll to position [207, 0]
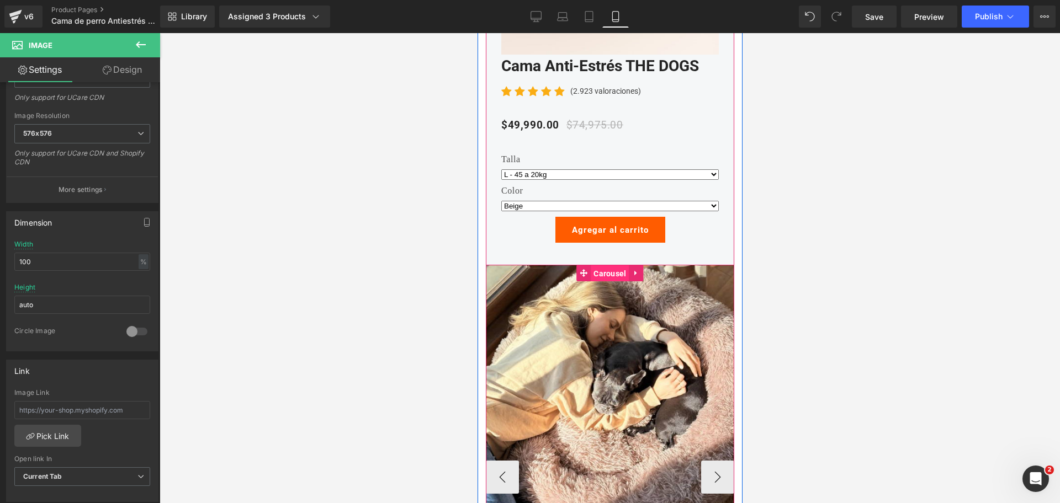
click at [597, 268] on span "Carousel" at bounding box center [609, 274] width 38 height 17
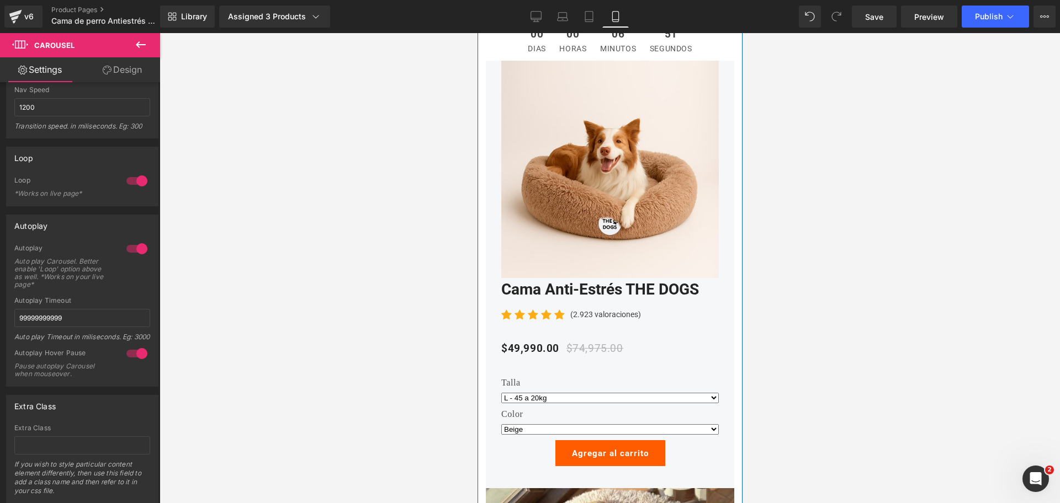
scroll to position [4772, 0]
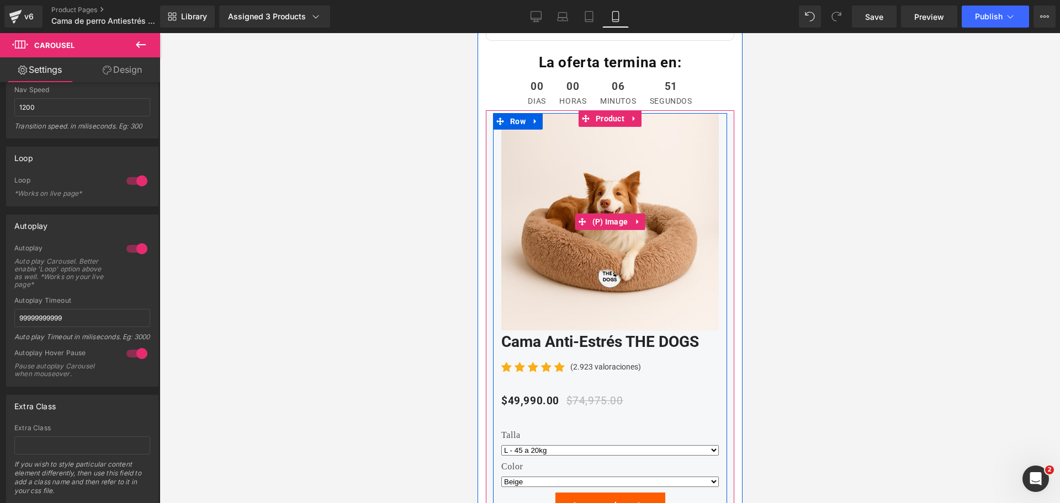
click at [614, 208] on img at bounding box center [609, 221] width 217 height 217
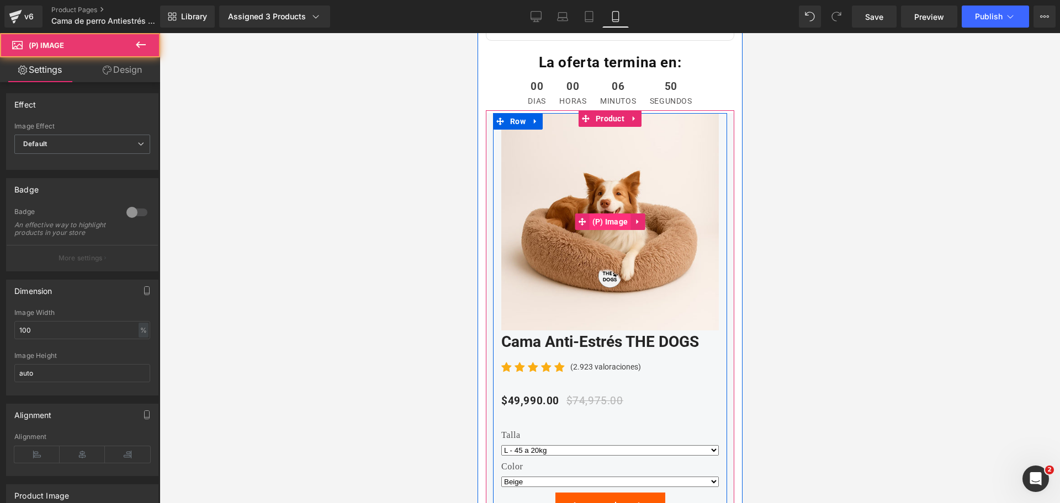
click at [601, 220] on span "(P) Image" at bounding box center [609, 222] width 41 height 17
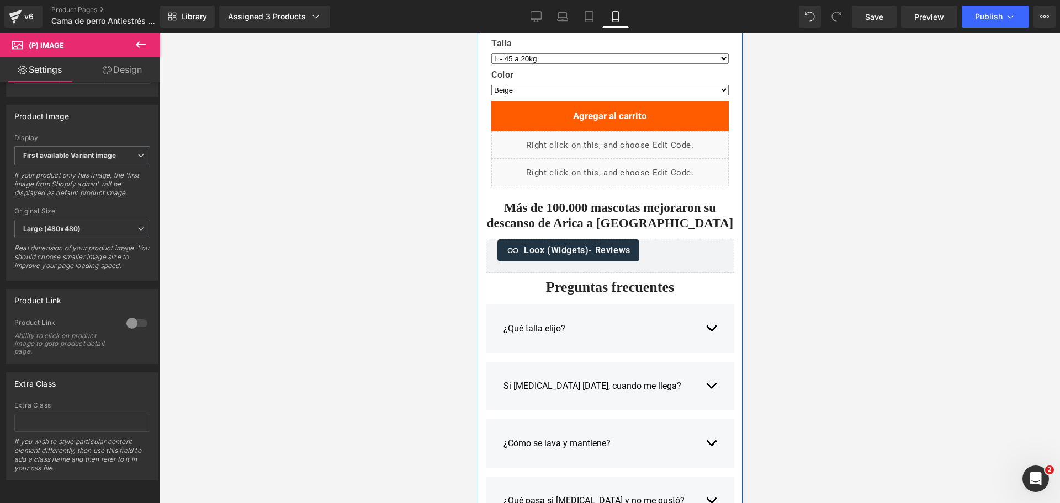
scroll to position [3530, 0]
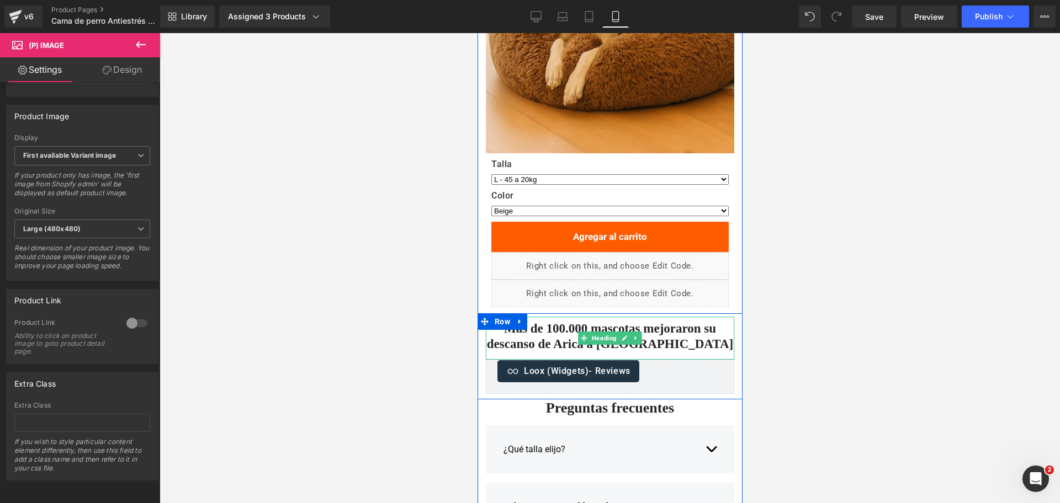
click at [555, 323] on h2 "Más de 100.000 mascotas mejoraron su descanso de Arica a [GEOGRAPHIC_DATA]" at bounding box center [609, 336] width 248 height 30
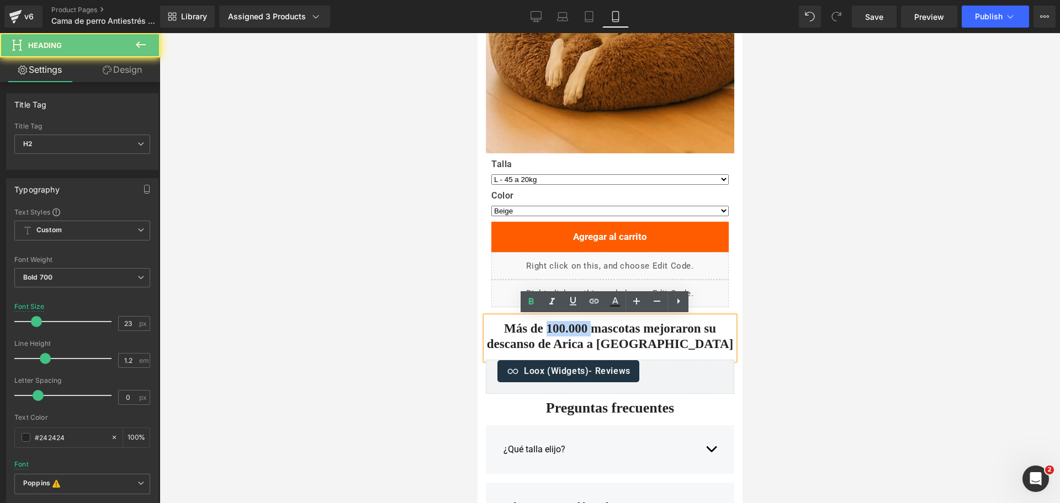
click at [555, 323] on h2 "Más de 100.000 mascotas mejoraron su descanso de Arica a [GEOGRAPHIC_DATA]" at bounding box center [609, 336] width 248 height 30
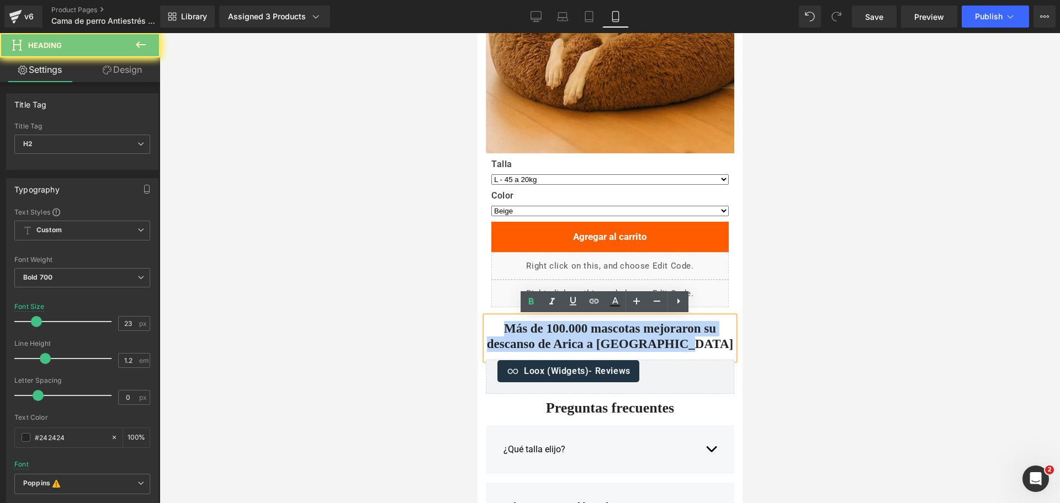
click at [555, 323] on h2 "Más de 100.000 mascotas mejoraron su descanso de Arica a [GEOGRAPHIC_DATA]" at bounding box center [609, 336] width 248 height 30
copy h2 "Más de 100.000 mascotas mejoraron su descanso de Arica a [GEOGRAPHIC_DATA]"
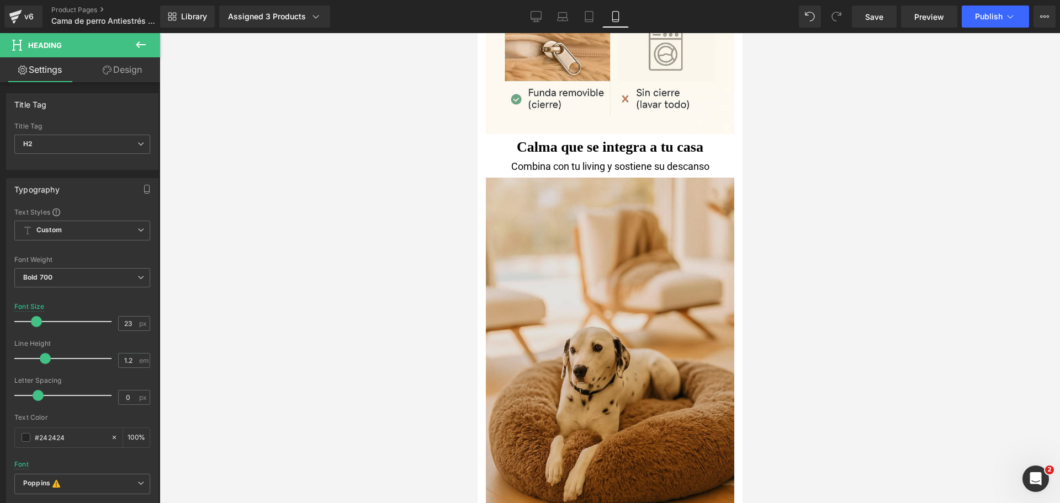
scroll to position [3116, 0]
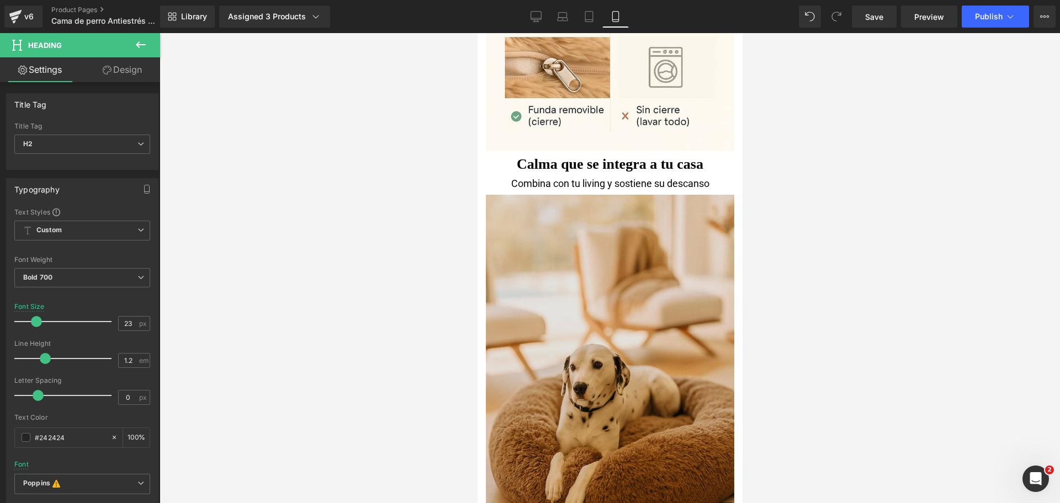
click at [617, 258] on img at bounding box center [609, 380] width 248 height 376
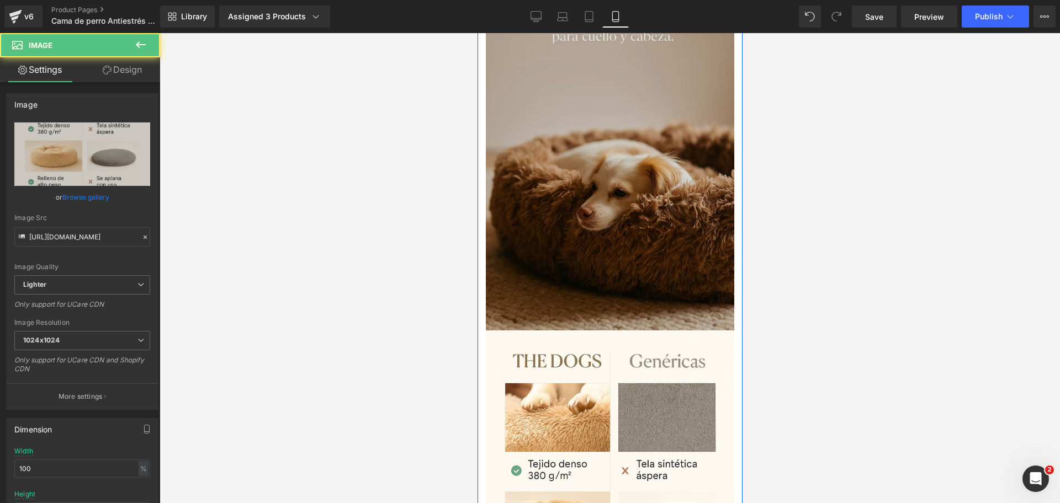
click at [614, 203] on img at bounding box center [609, 144] width 248 height 373
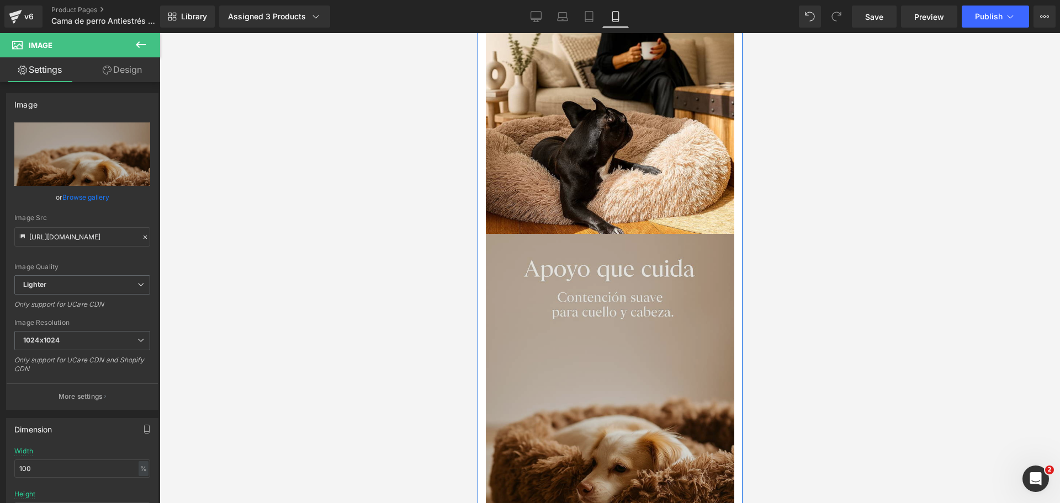
click at [614, 204] on img at bounding box center [609, 110] width 248 height 250
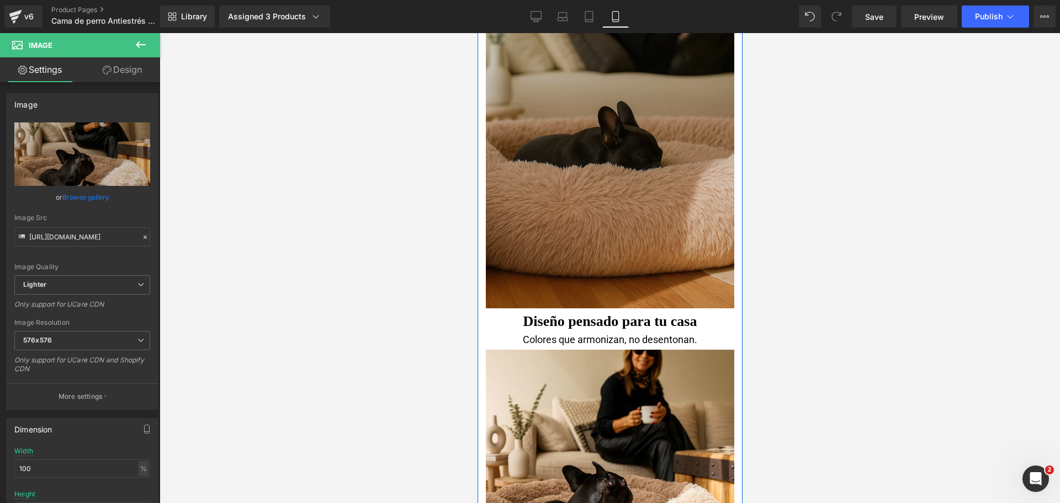
click at [616, 204] on img at bounding box center [609, 122] width 248 height 374
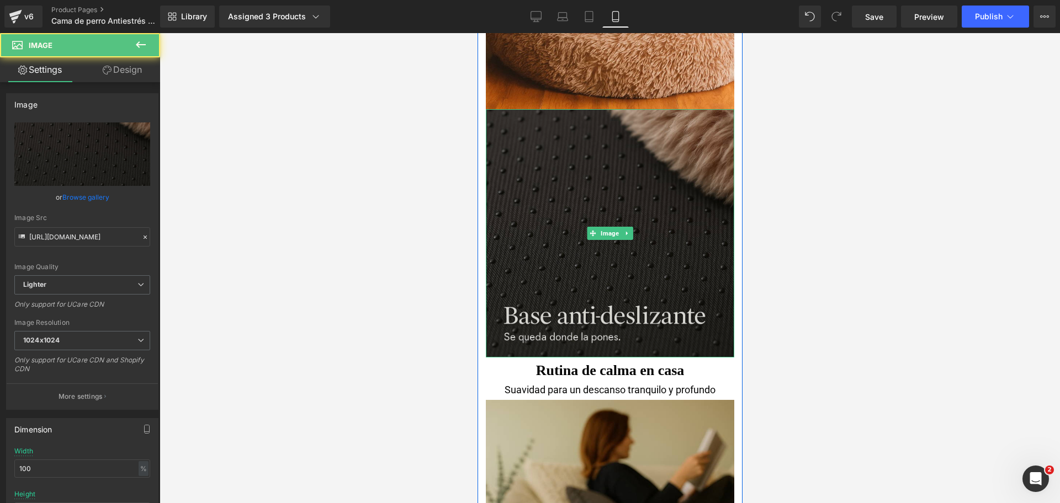
click at [612, 209] on img at bounding box center [609, 233] width 248 height 248
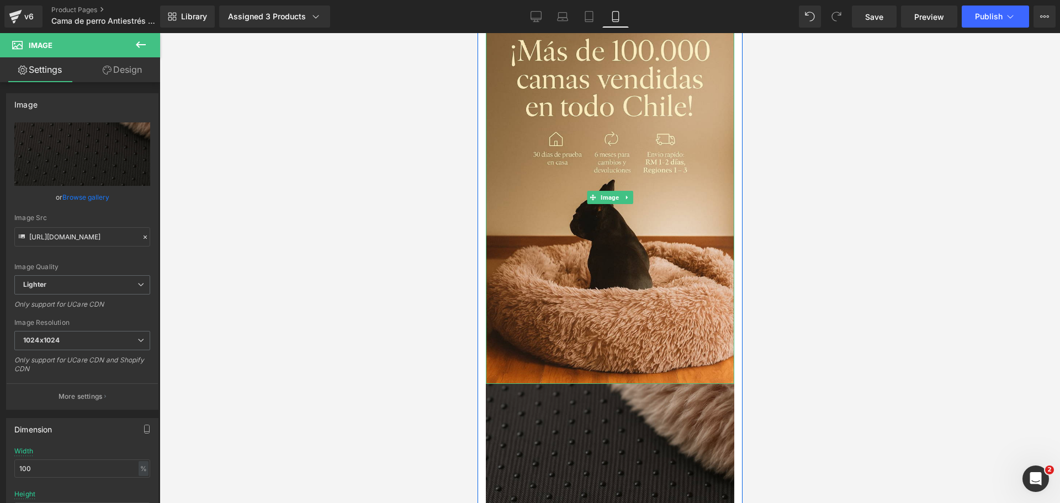
click at [612, 209] on img at bounding box center [609, 198] width 248 height 373
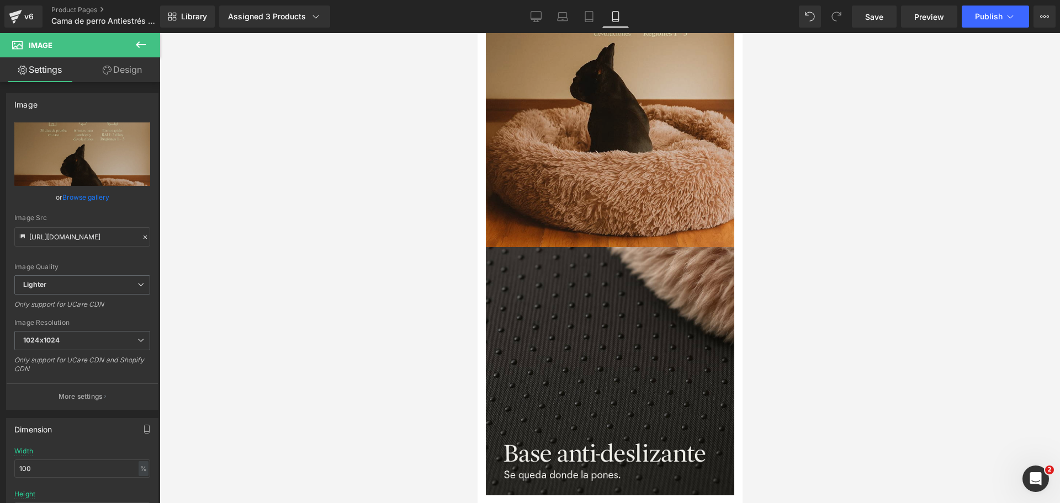
scroll to position [1529, 0]
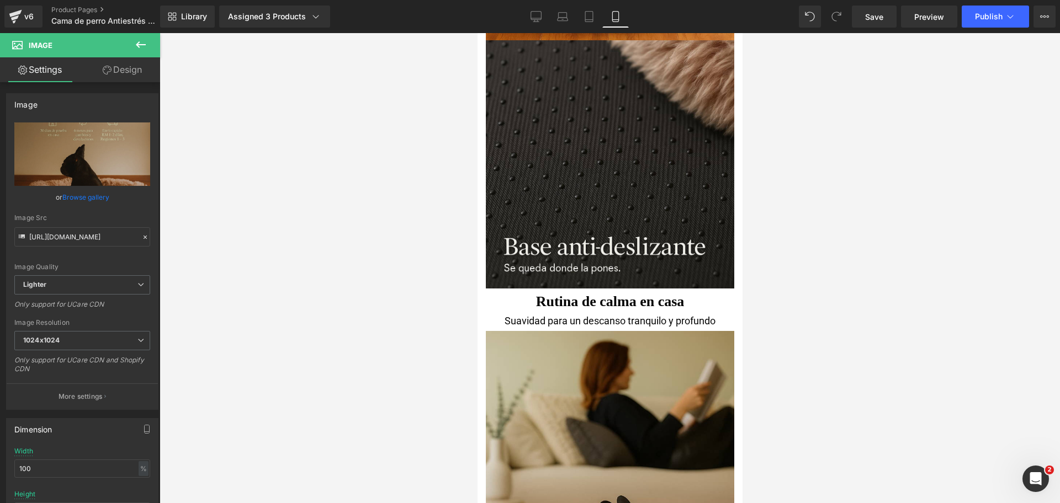
click at [606, 214] on img at bounding box center [609, 164] width 248 height 248
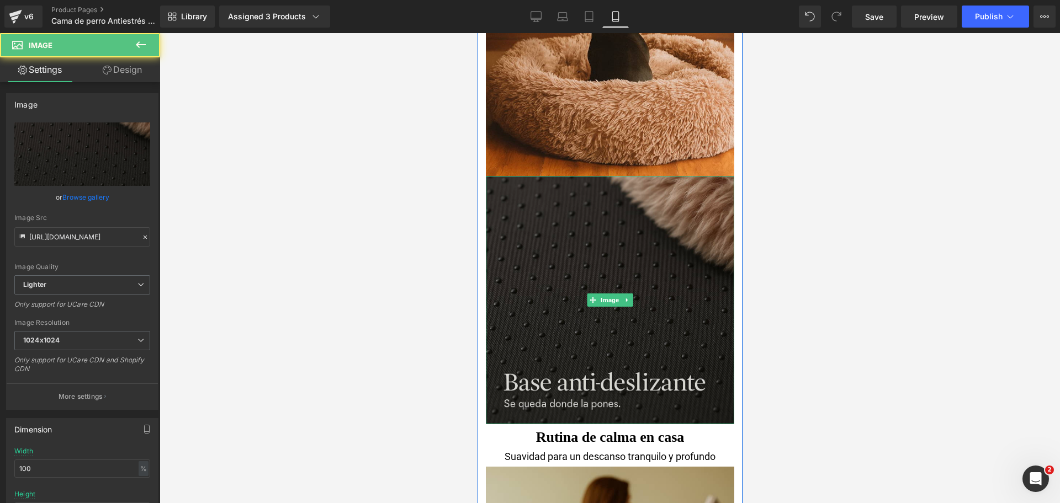
scroll to position [1391, 0]
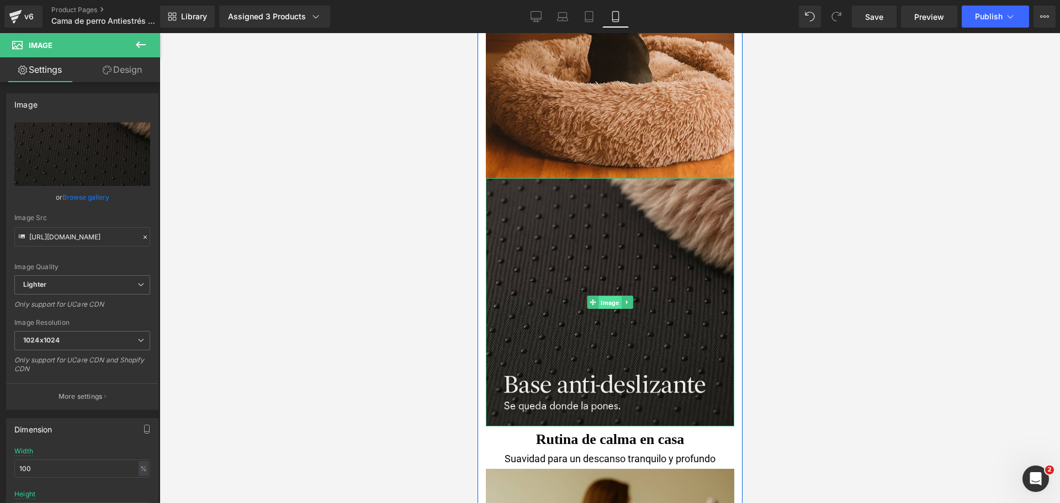
click at [607, 300] on span "Image" at bounding box center [609, 302] width 23 height 13
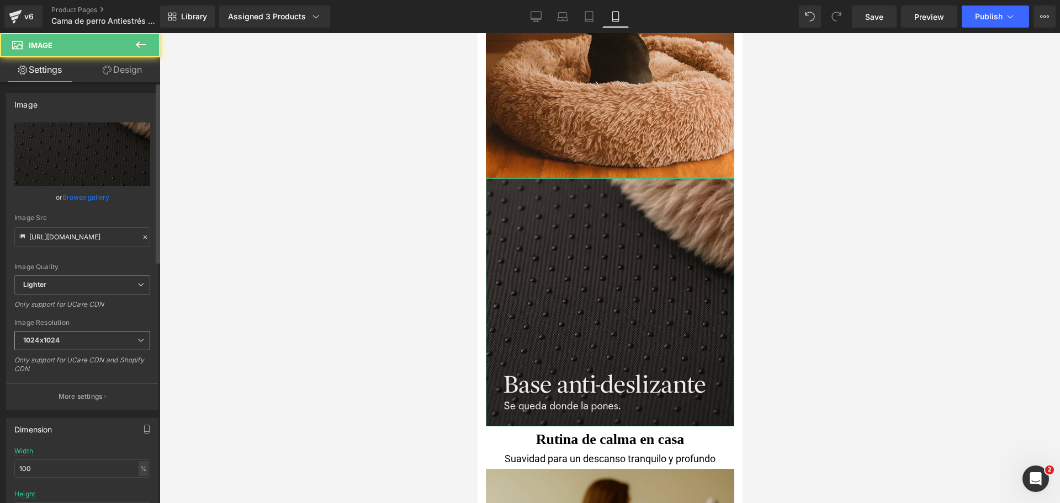
click at [98, 339] on span "1024x1024" at bounding box center [82, 340] width 136 height 19
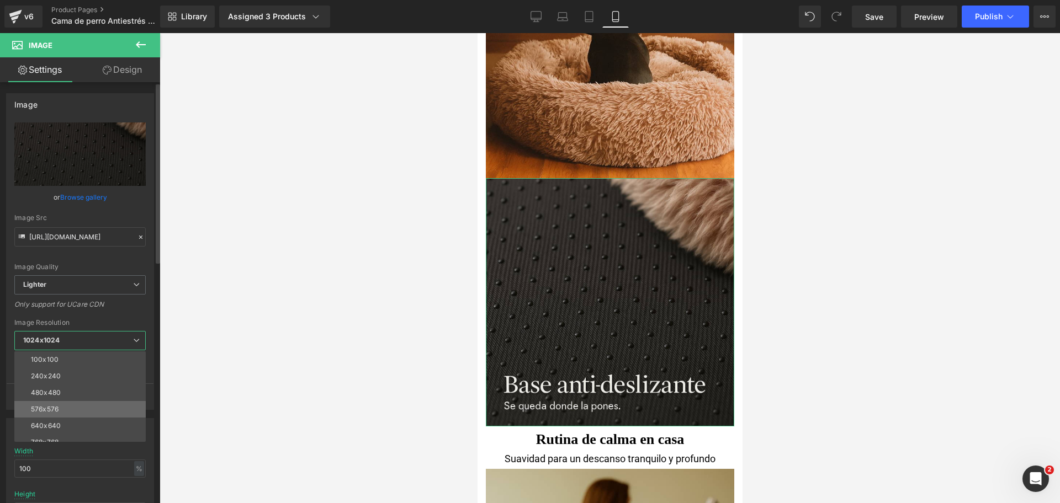
click at [105, 412] on li "576x576" at bounding box center [82, 409] width 136 height 17
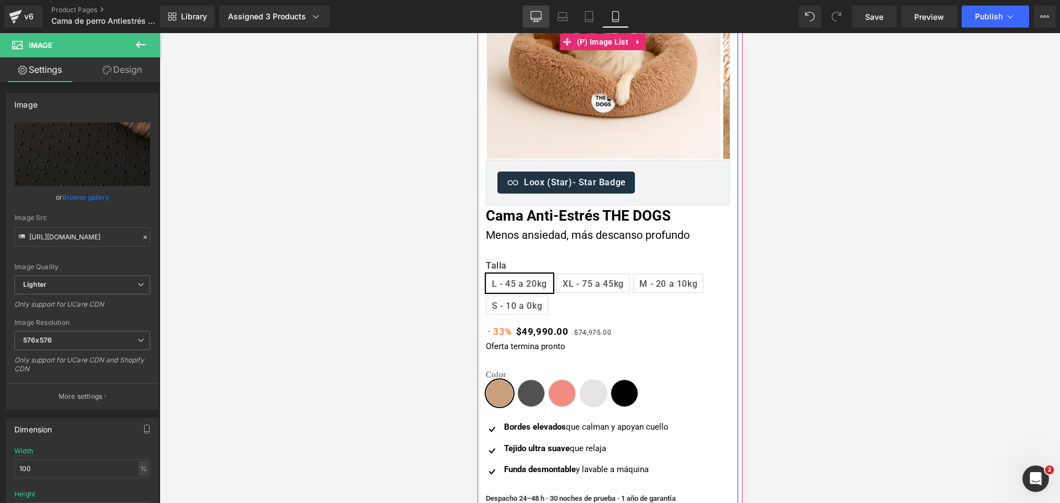
scroll to position [80, 0]
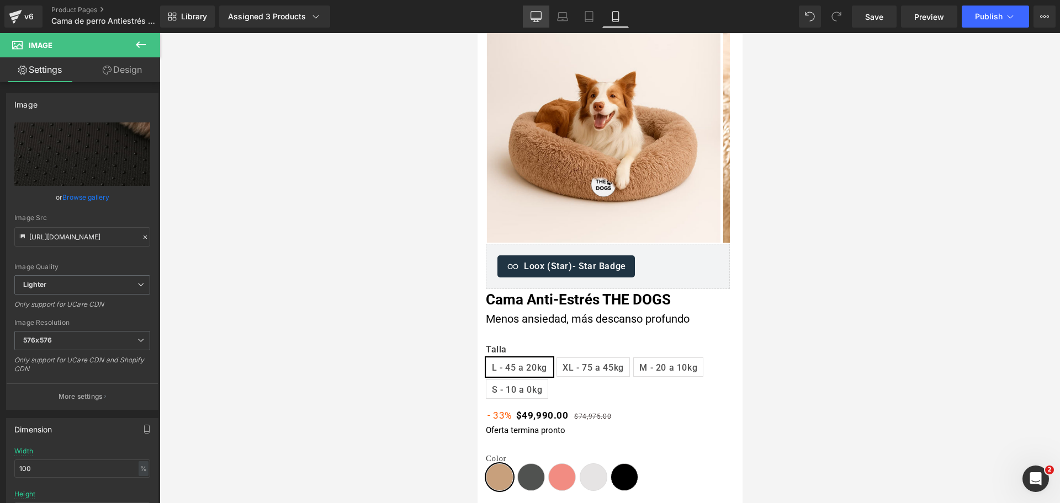
click at [532, 15] on icon at bounding box center [536, 16] width 10 height 8
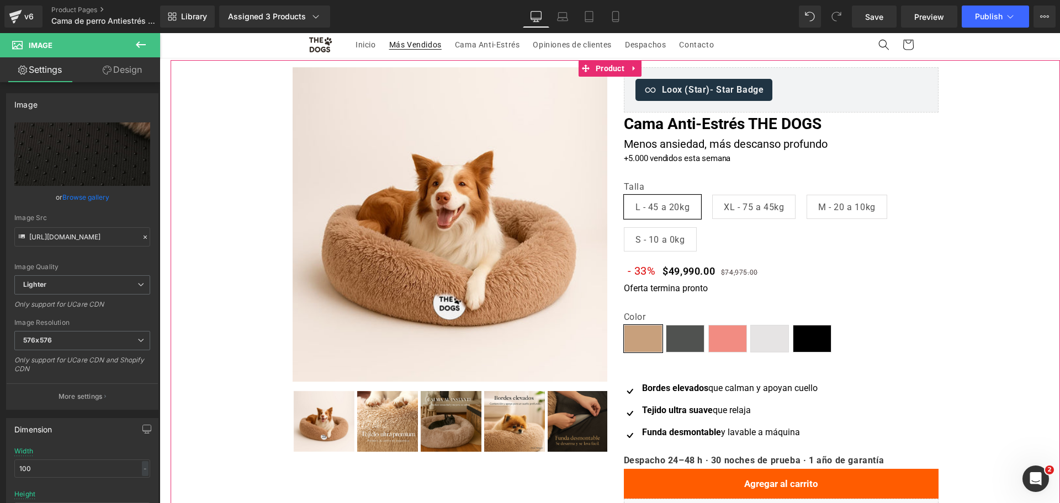
scroll to position [0, 0]
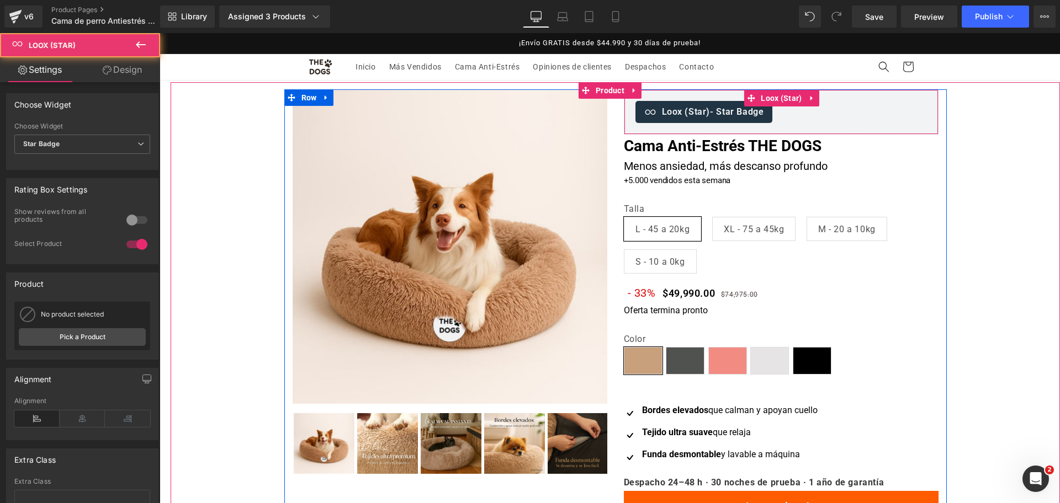
click at [678, 116] on span "Loox (Star) - Star Badge" at bounding box center [713, 111] width 102 height 13
click at [762, 93] on span "Loox (Star)" at bounding box center [781, 99] width 46 height 17
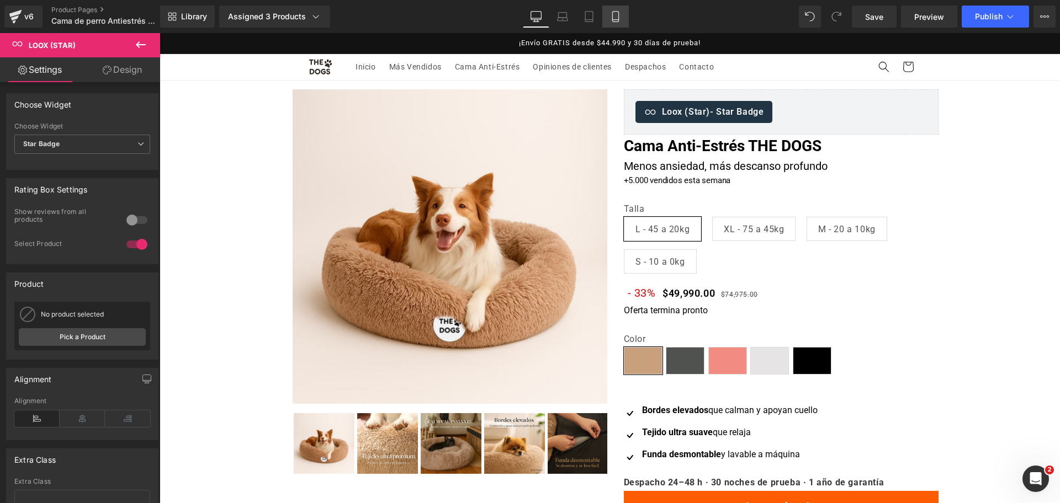
click at [616, 13] on icon at bounding box center [615, 16] width 11 height 11
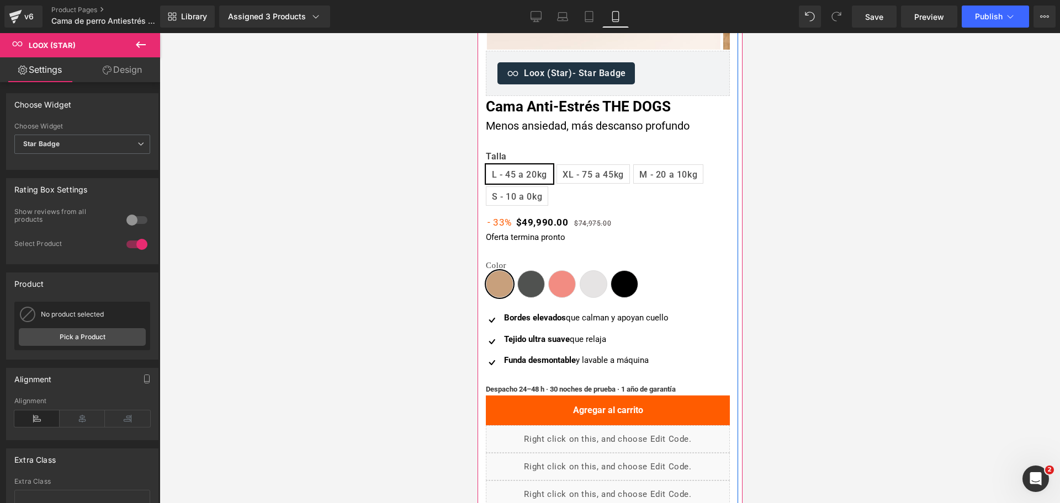
scroll to position [276, 0]
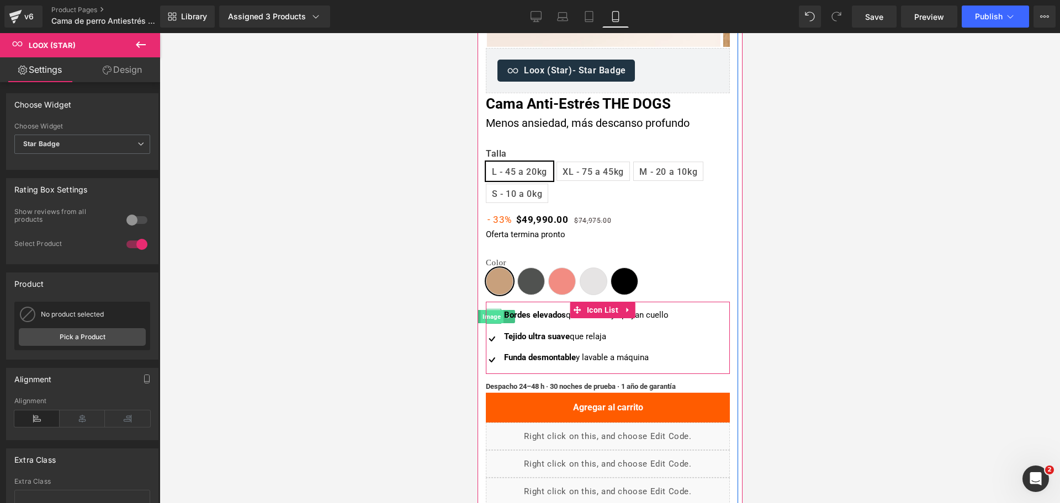
click at [495, 316] on span "Image" at bounding box center [491, 316] width 23 height 13
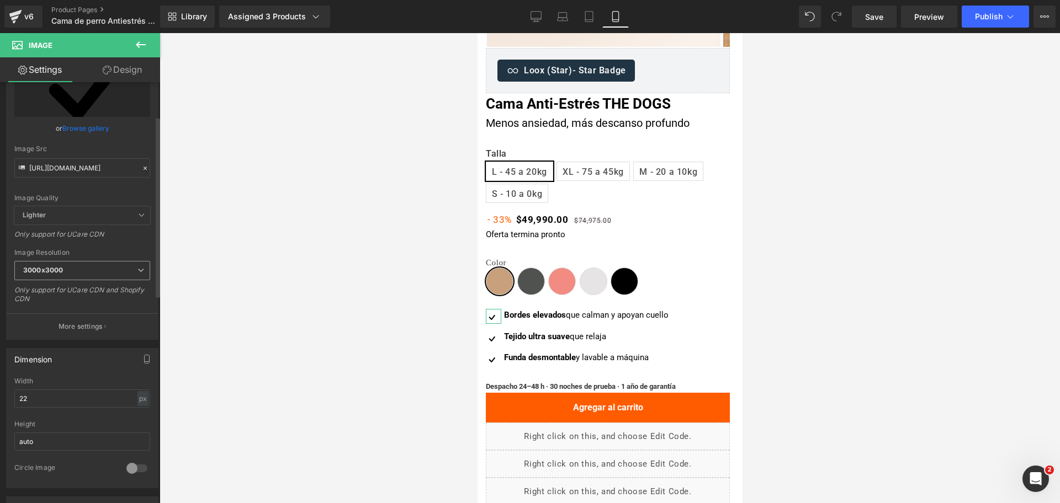
scroll to position [138, 0]
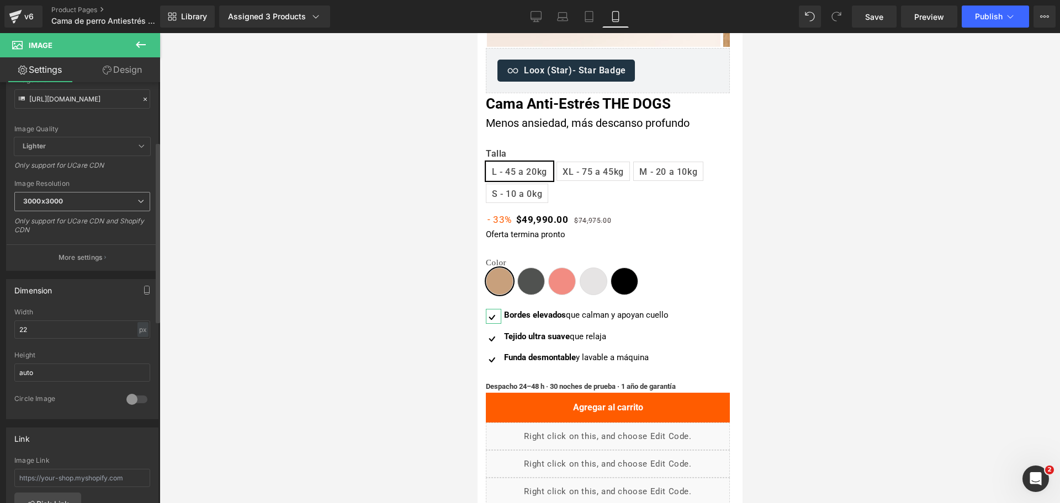
click at [114, 199] on span "3000x3000" at bounding box center [82, 201] width 136 height 19
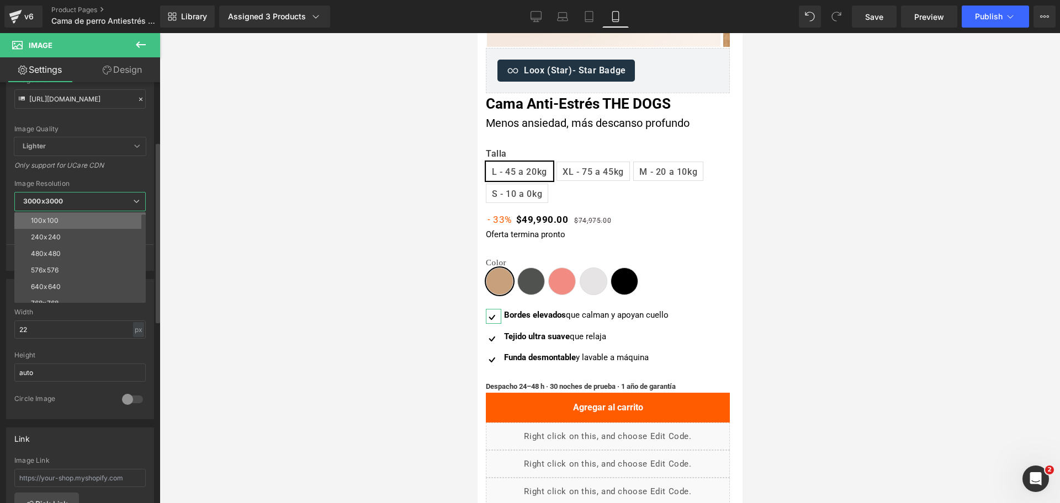
click at [98, 218] on li "100x100" at bounding box center [82, 221] width 136 height 17
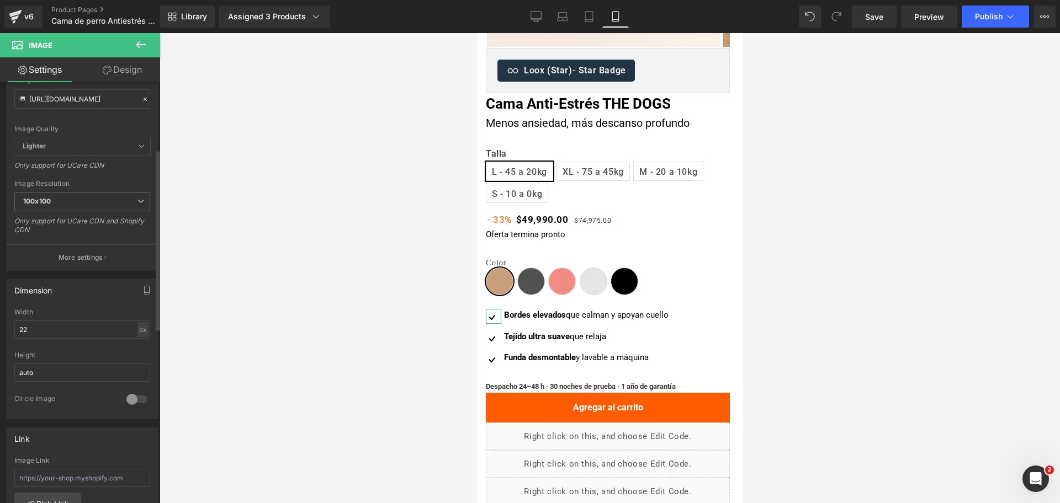
scroll to position [207, 0]
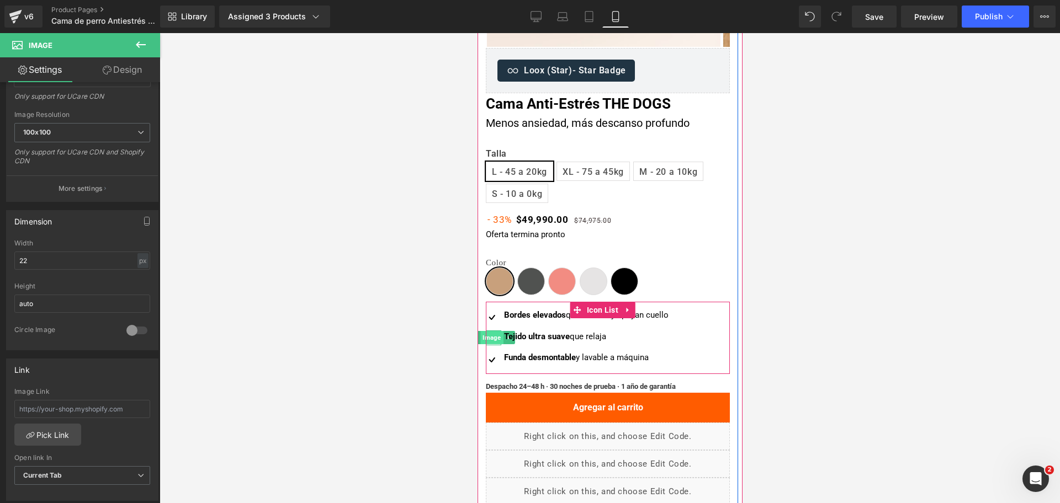
click at [492, 338] on span "Image" at bounding box center [491, 337] width 23 height 13
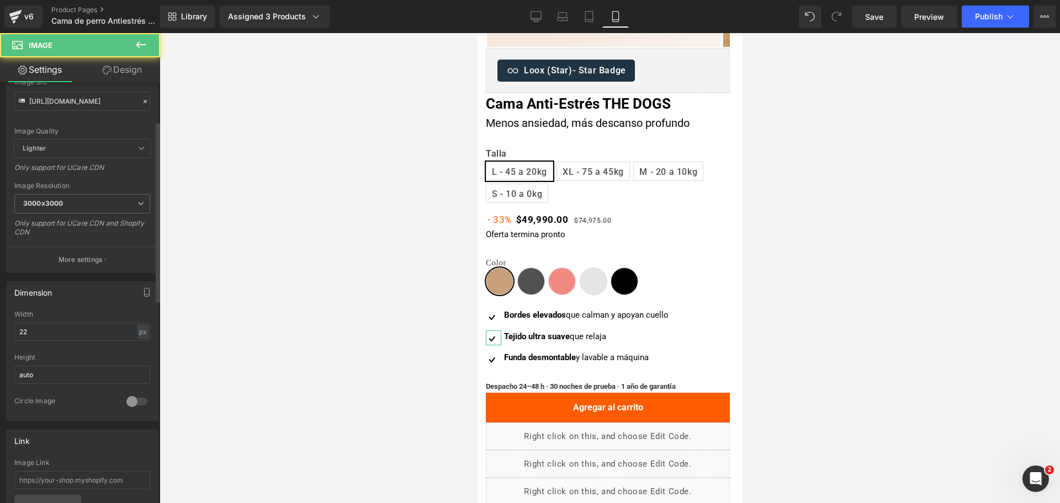
scroll to position [138, 0]
click at [89, 195] on span "3000x3000" at bounding box center [82, 201] width 136 height 19
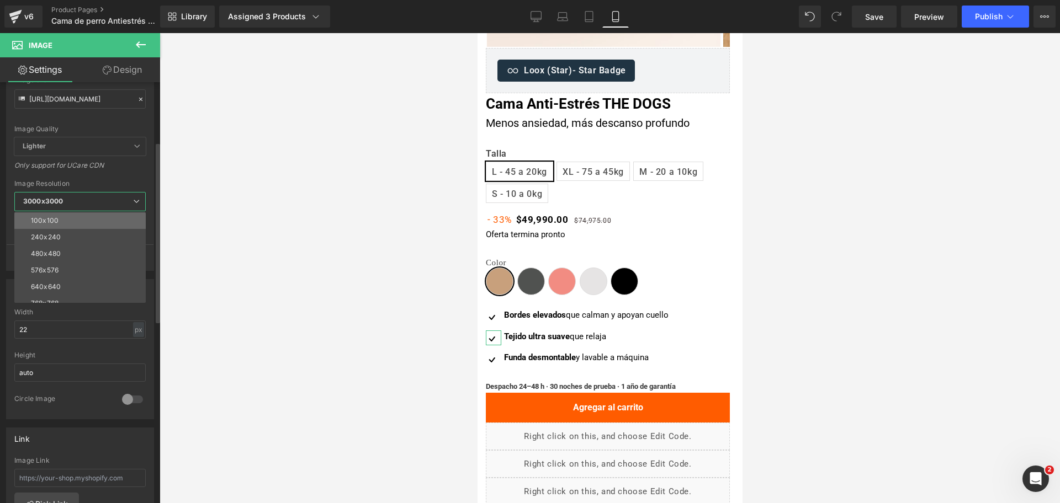
click at [93, 224] on li "100x100" at bounding box center [82, 221] width 136 height 17
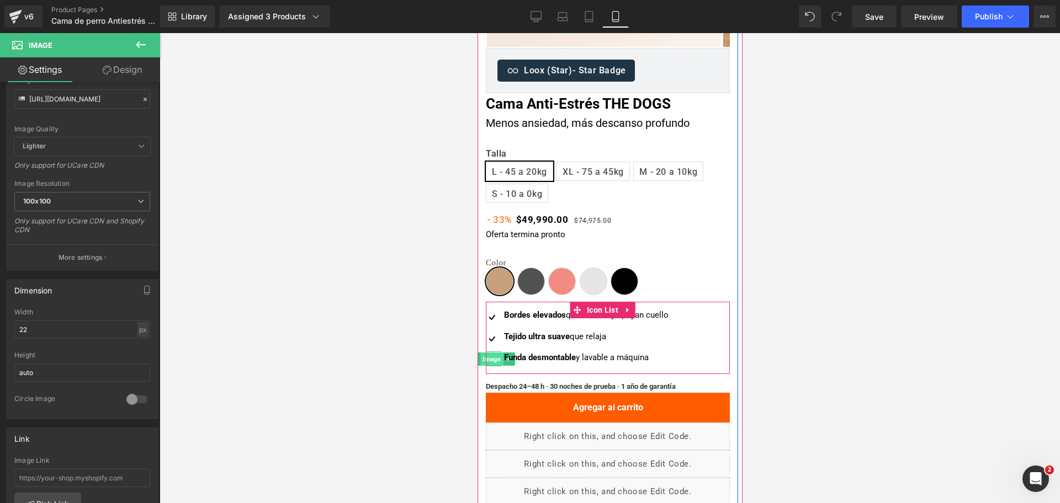
click at [491, 364] on span "Image" at bounding box center [491, 359] width 23 height 13
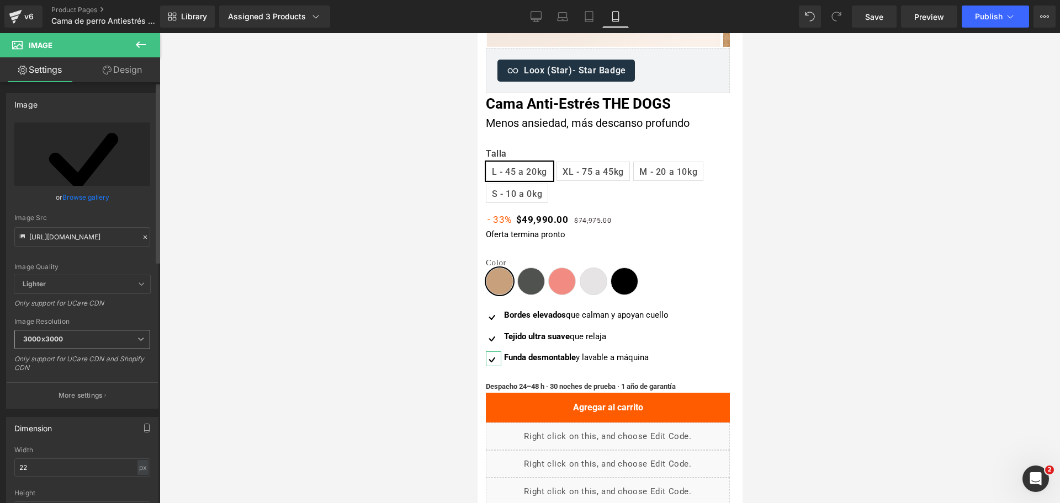
click at [121, 340] on span "3000x3000" at bounding box center [82, 339] width 136 height 19
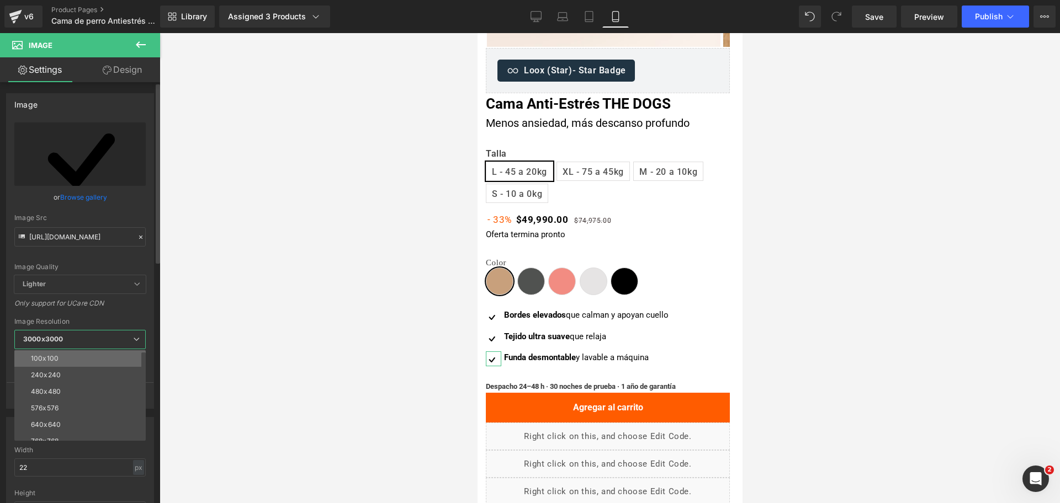
click at [102, 353] on li "100x100" at bounding box center [82, 359] width 136 height 17
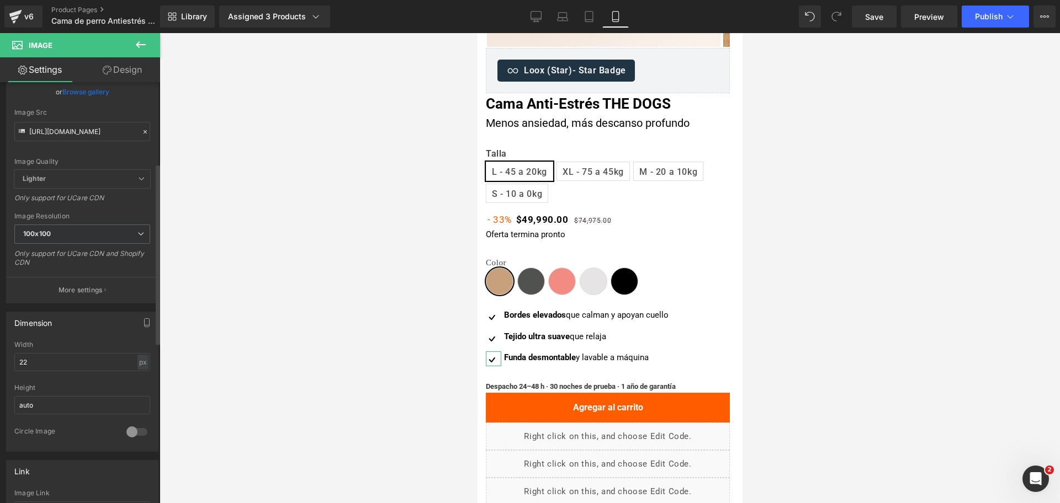
scroll to position [0, 0]
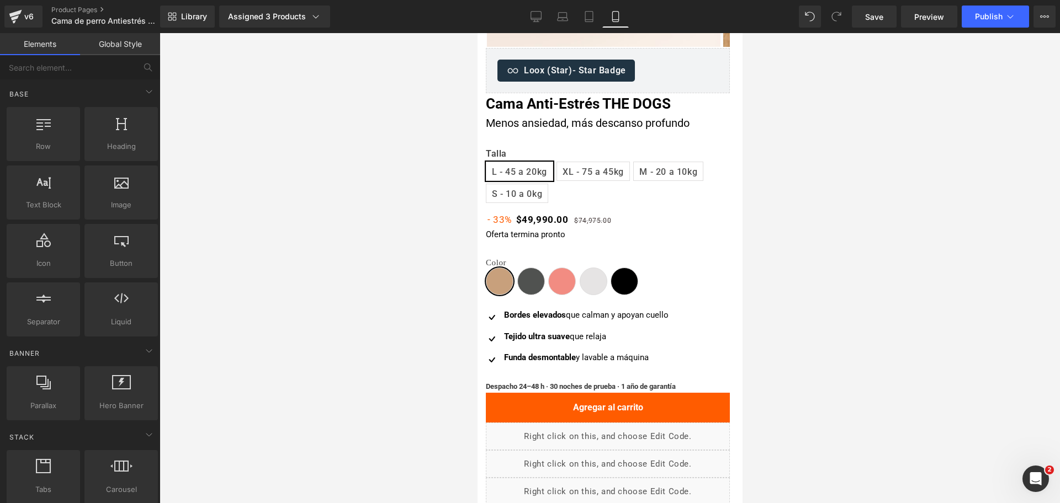
click at [859, 273] on div at bounding box center [610, 268] width 900 height 470
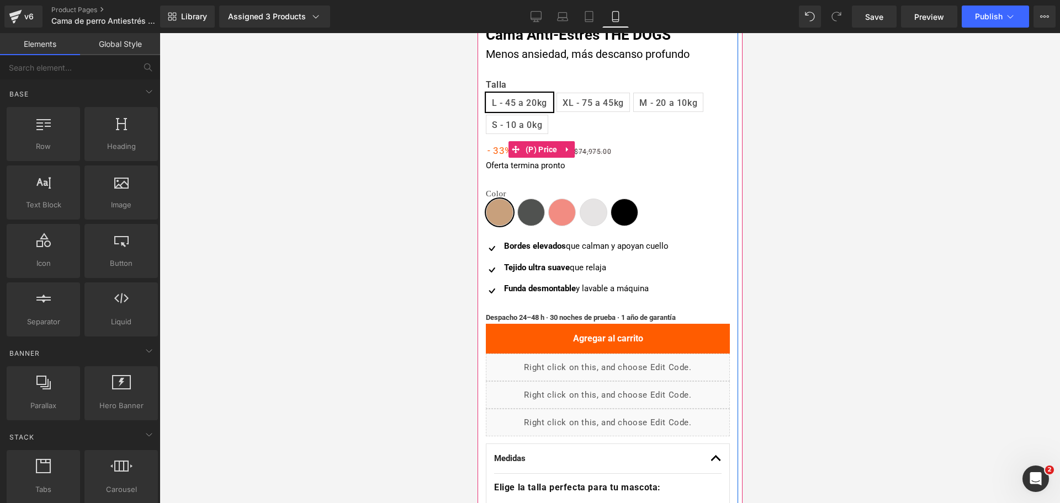
scroll to position [276, 0]
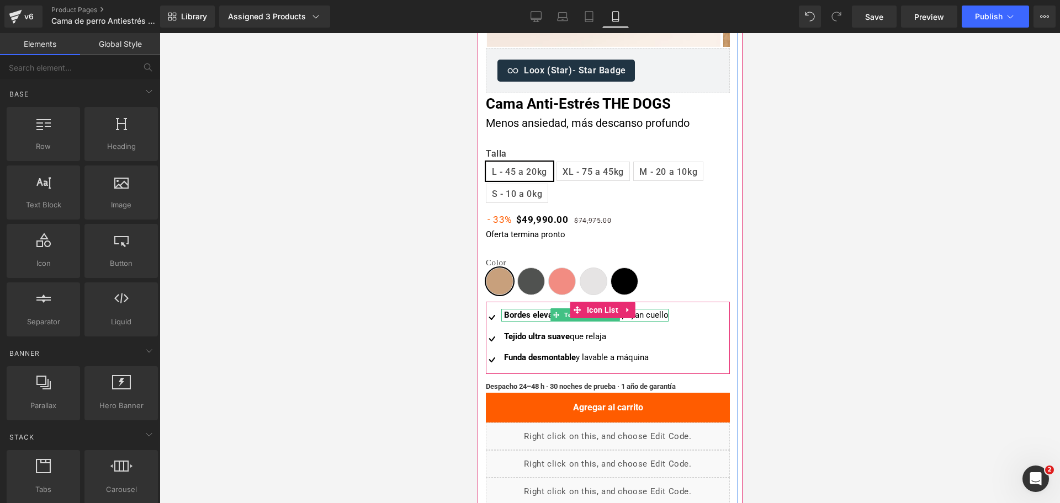
click at [535, 312] on strong "Bordes elevados" at bounding box center [534, 315] width 62 height 10
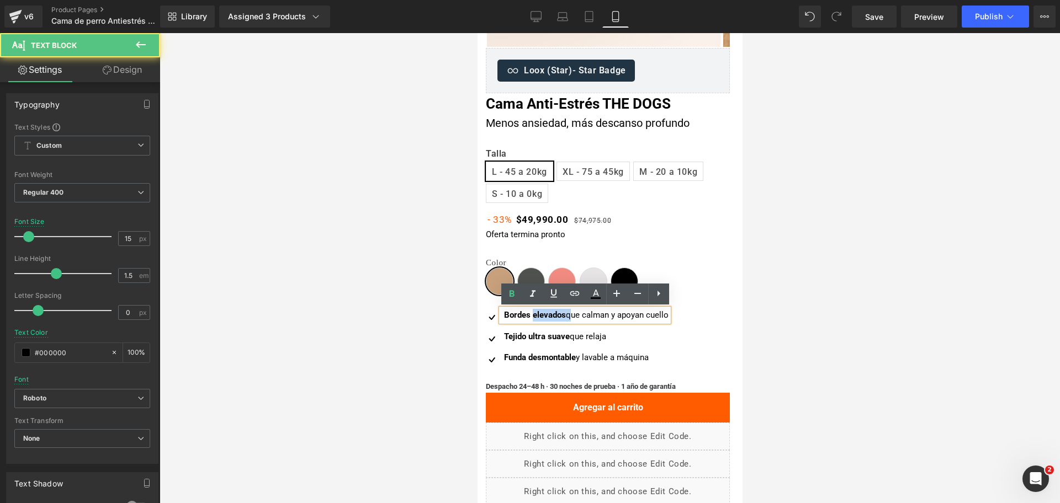
click at [535, 312] on strong "Bordes elevados" at bounding box center [534, 315] width 62 height 10
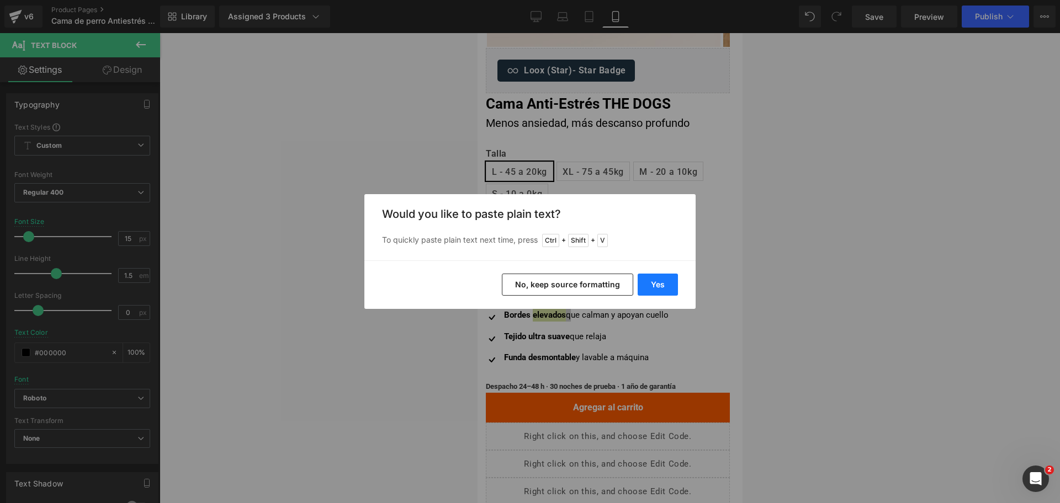
click at [651, 286] on button "Yes" at bounding box center [658, 285] width 40 height 22
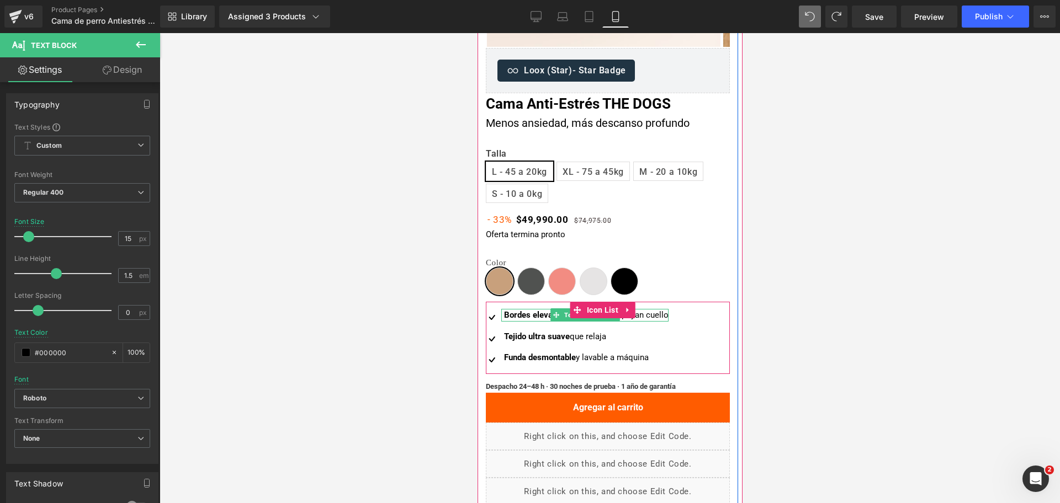
click at [523, 320] on div "Bordes elevados que calman y apoyan cuello Text Block" at bounding box center [584, 315] width 167 height 13
click at [523, 320] on strong "Bordes elevados" at bounding box center [534, 315] width 62 height 10
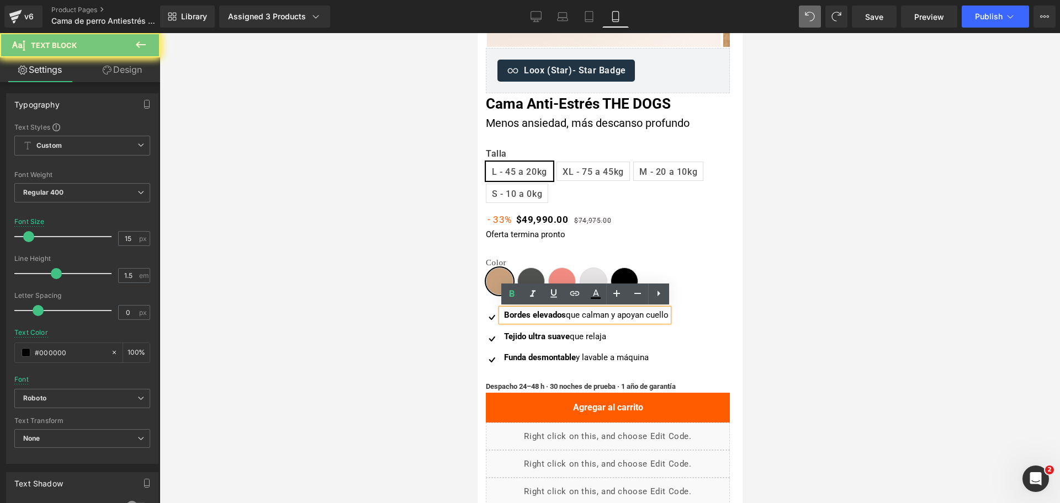
click at [523, 320] on strong "Bordes elevados" at bounding box center [534, 315] width 62 height 10
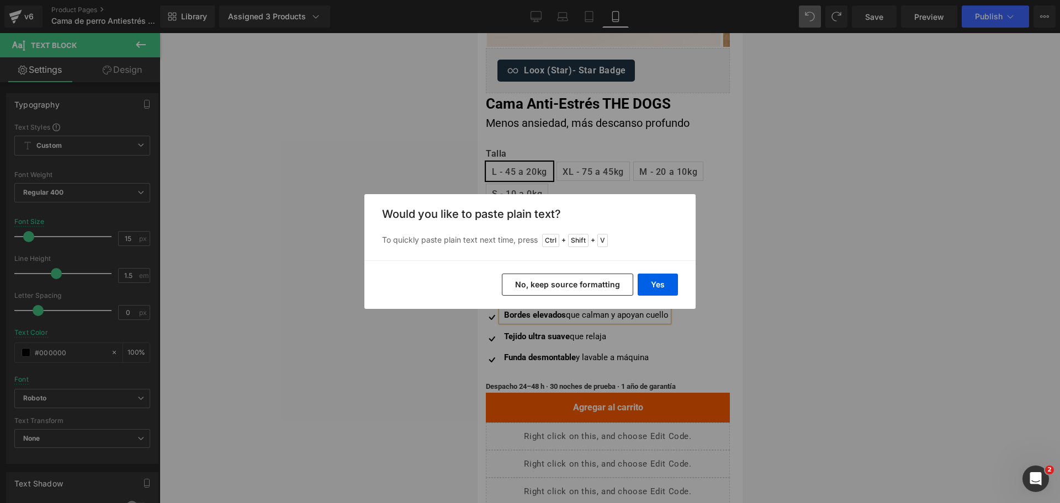
click at [596, 290] on button "No, keep source formatting" at bounding box center [567, 285] width 131 height 22
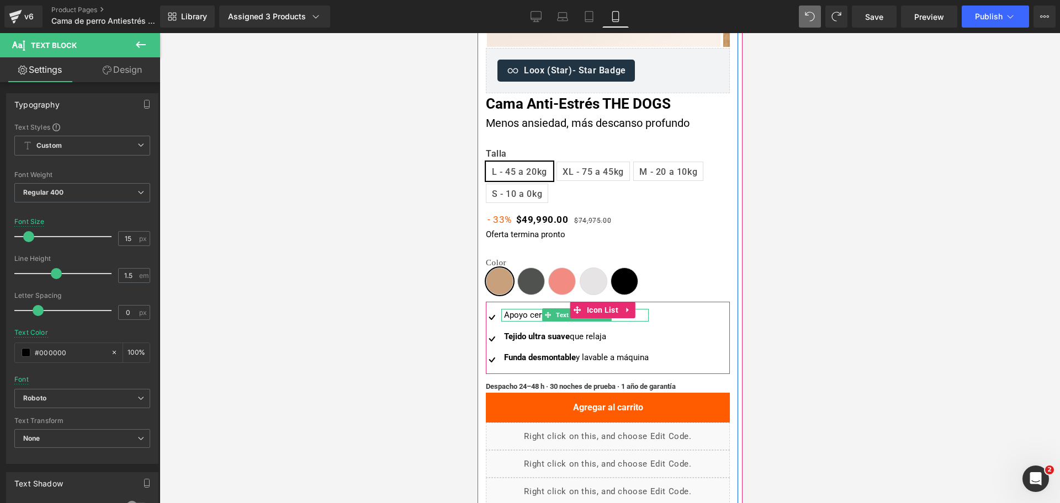
click at [507, 317] on div "Apoyo cervical que calma" at bounding box center [574, 315] width 147 height 13
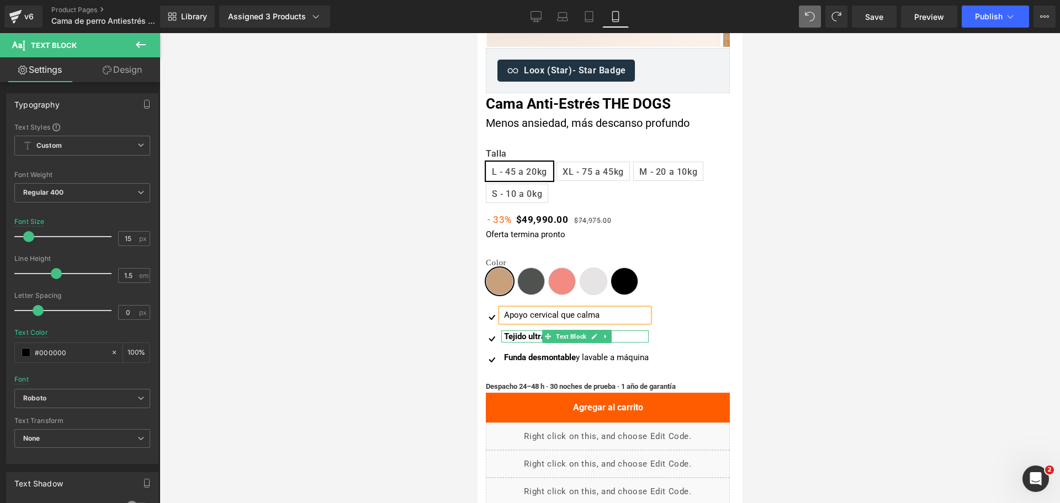
click at [529, 331] on div at bounding box center [574, 332] width 147 height 3
click at [518, 336] on strong "Tejido ultra suave" at bounding box center [536, 337] width 66 height 10
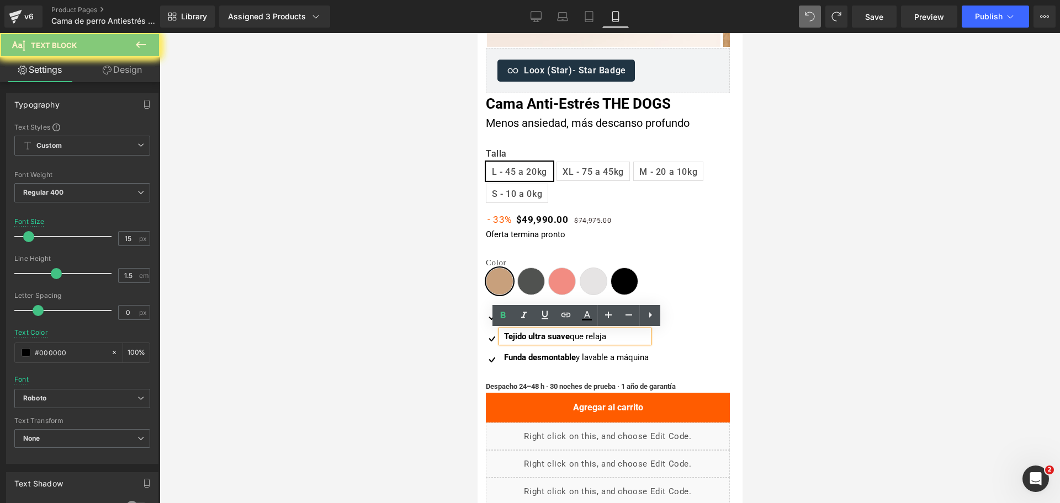
click at [518, 336] on strong "Tejido ultra suave" at bounding box center [536, 337] width 66 height 10
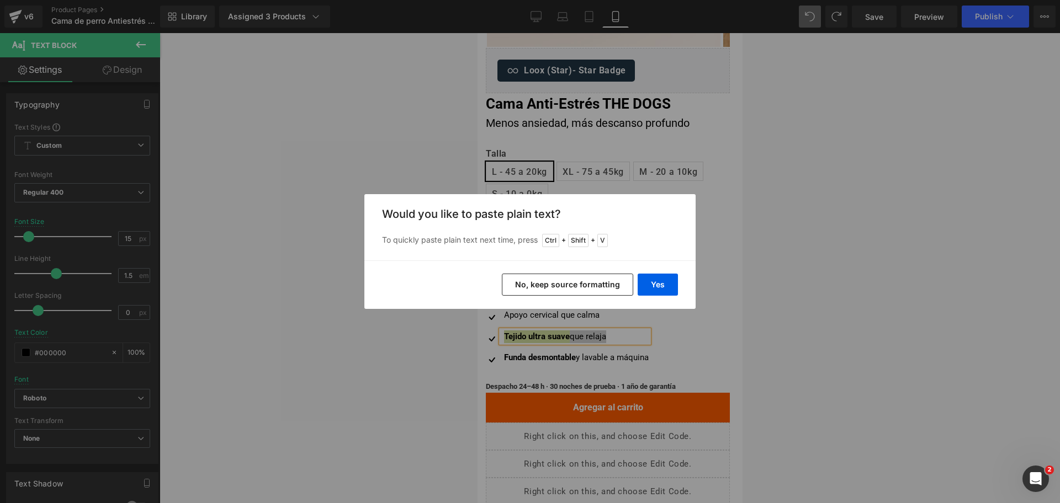
click at [598, 275] on button "No, keep source formatting" at bounding box center [567, 285] width 131 height 22
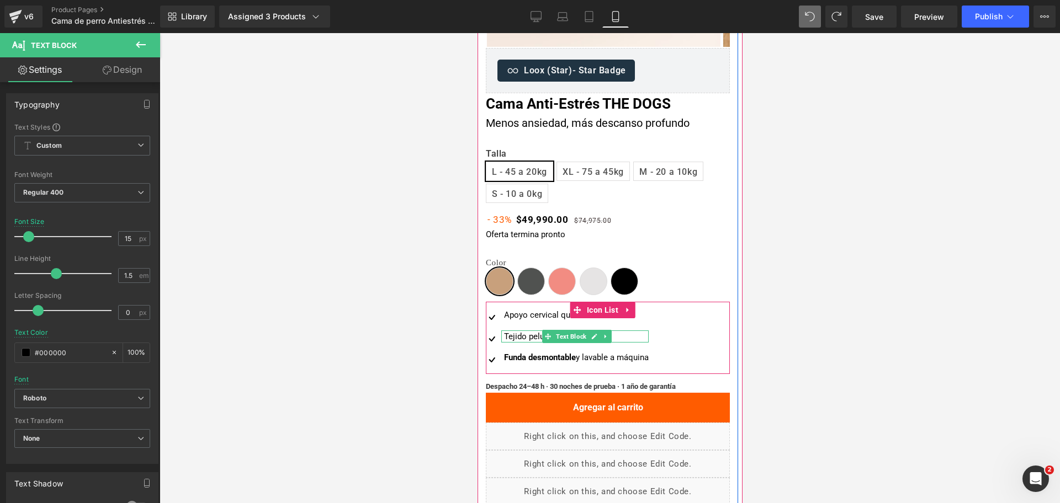
click at [508, 336] on div "Tejido peluche 380 g/m²" at bounding box center [574, 337] width 147 height 13
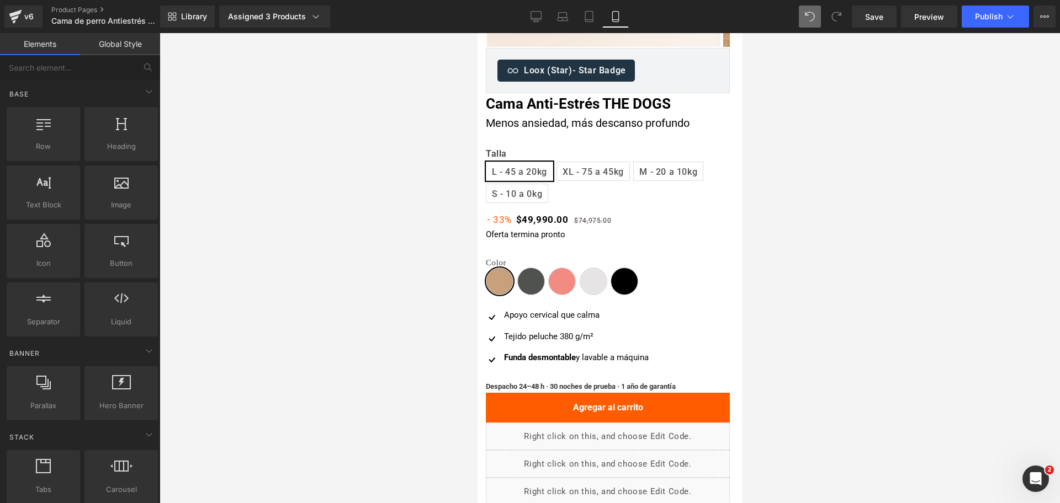
click at [742, 84] on div at bounding box center [610, 268] width 900 height 470
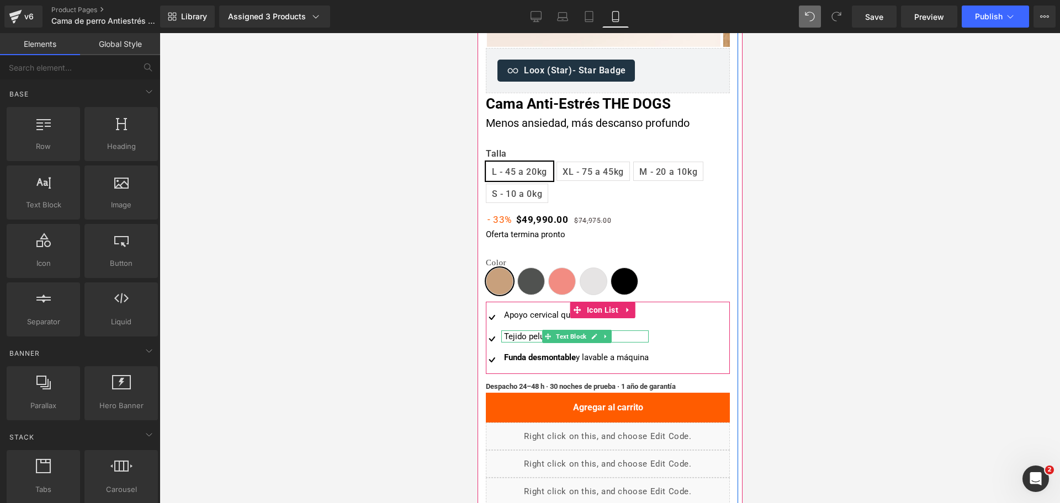
click at [537, 333] on div "Tejido peluche 380 g/m²" at bounding box center [574, 337] width 147 height 13
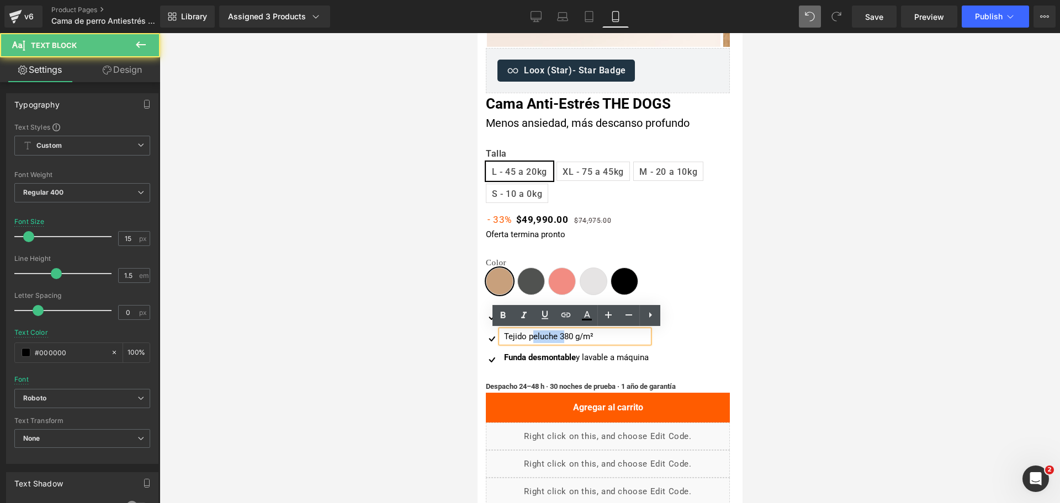
click at [537, 333] on div "Tejido peluche 380 g/m²" at bounding box center [574, 337] width 147 height 13
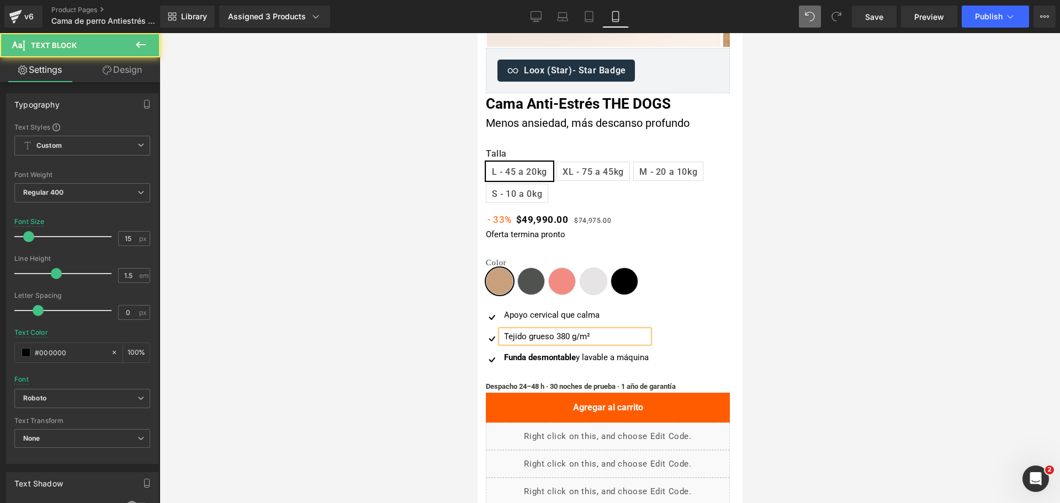
click at [510, 335] on div "Tejido grueso 380 g/m²" at bounding box center [574, 337] width 147 height 13
click at [856, 274] on div at bounding box center [610, 268] width 900 height 470
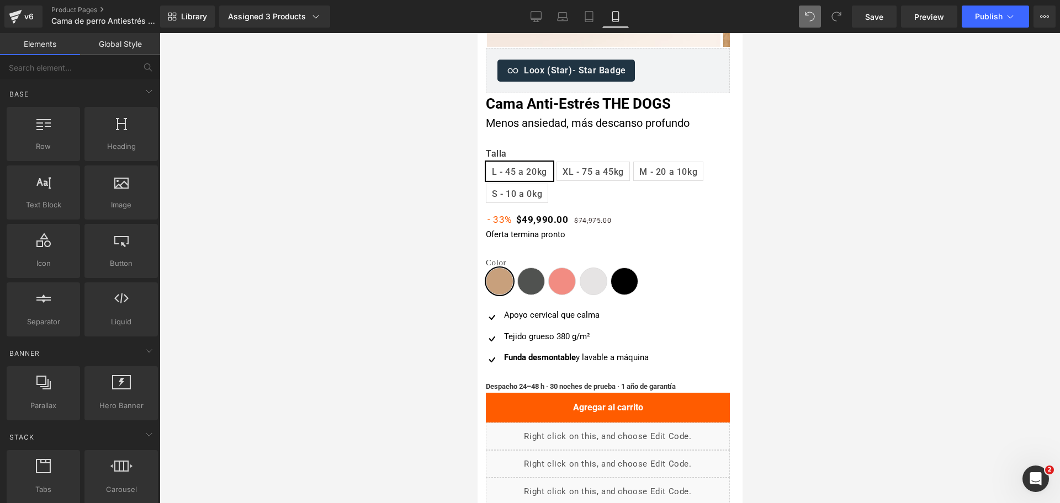
click at [535, 359] on strong "Funda desmontable" at bounding box center [539, 358] width 72 height 10
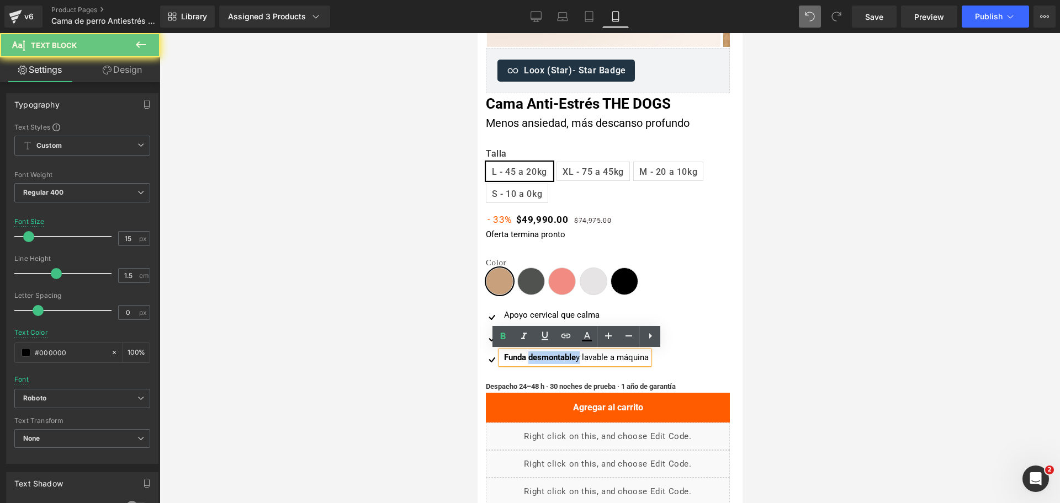
click at [535, 359] on strong "Funda desmontable" at bounding box center [539, 358] width 72 height 10
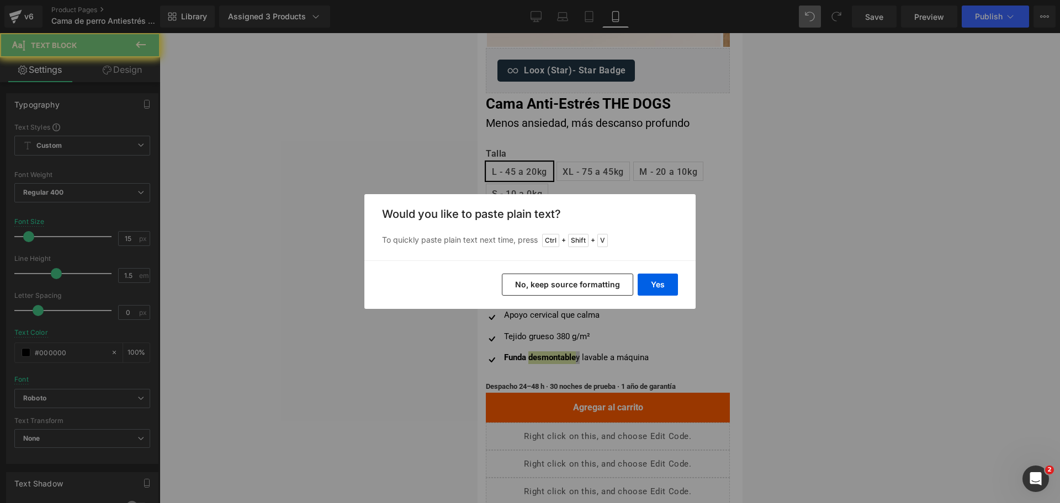
click at [581, 279] on button "No, keep source formatting" at bounding box center [567, 285] width 131 height 22
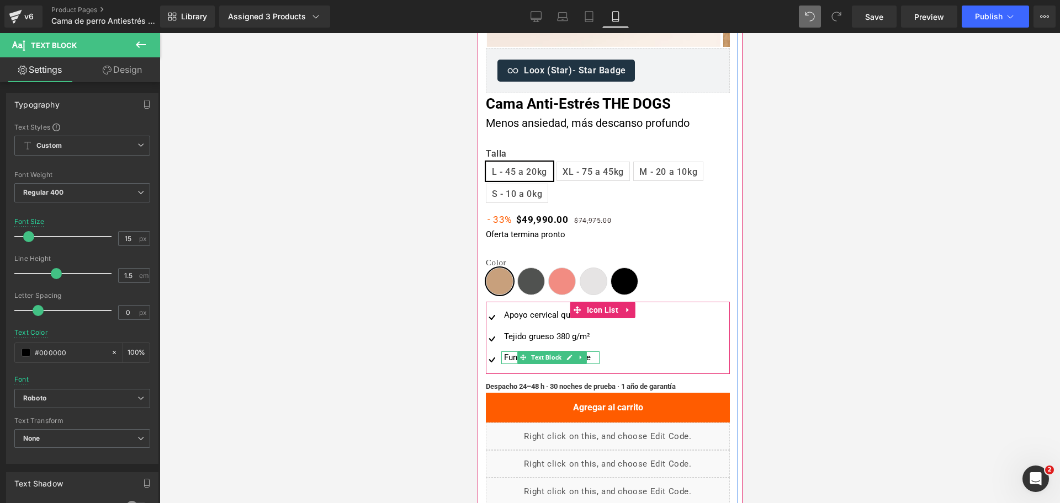
click at [507, 357] on div "Funda removible (cierre" at bounding box center [550, 358] width 98 height 13
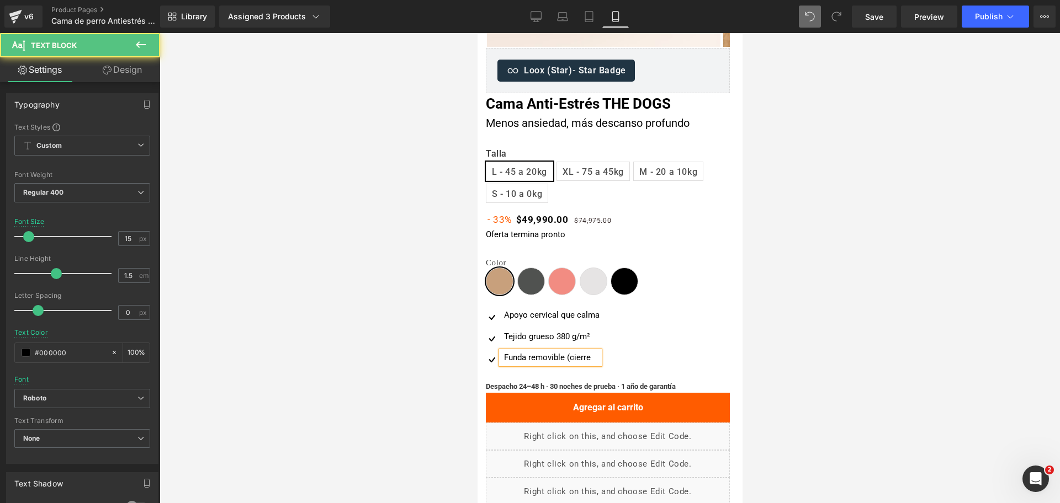
click at [592, 355] on div "Funda removible (cierre" at bounding box center [550, 358] width 98 height 13
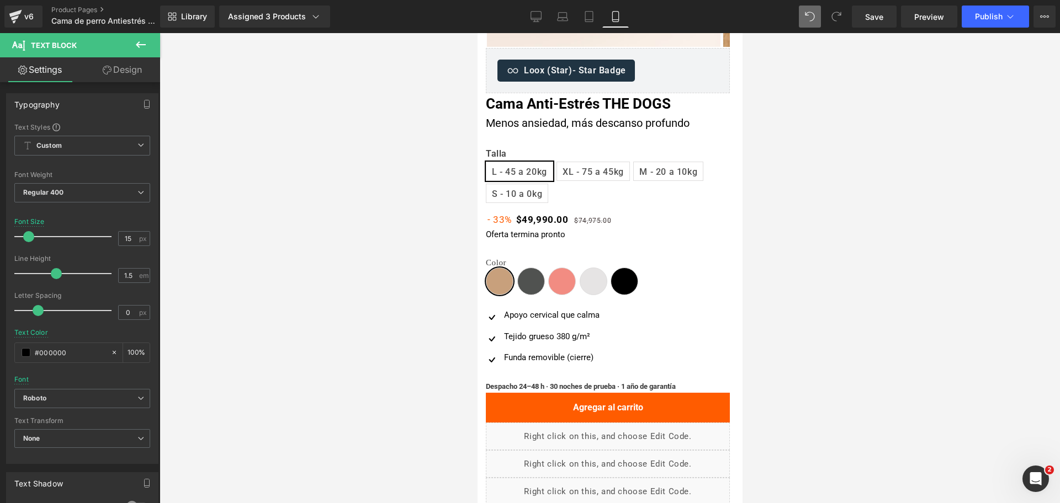
click at [935, 272] on div at bounding box center [610, 268] width 900 height 470
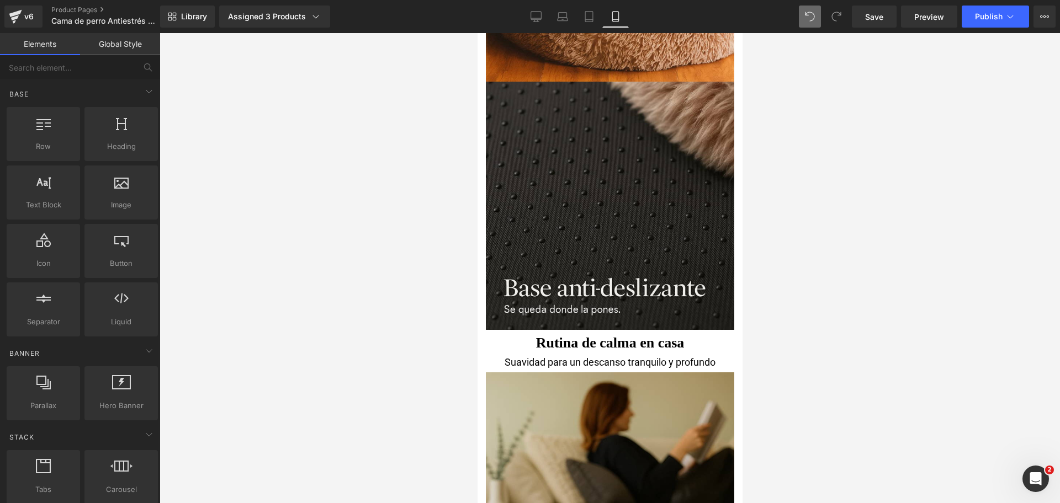
scroll to position [0, 0]
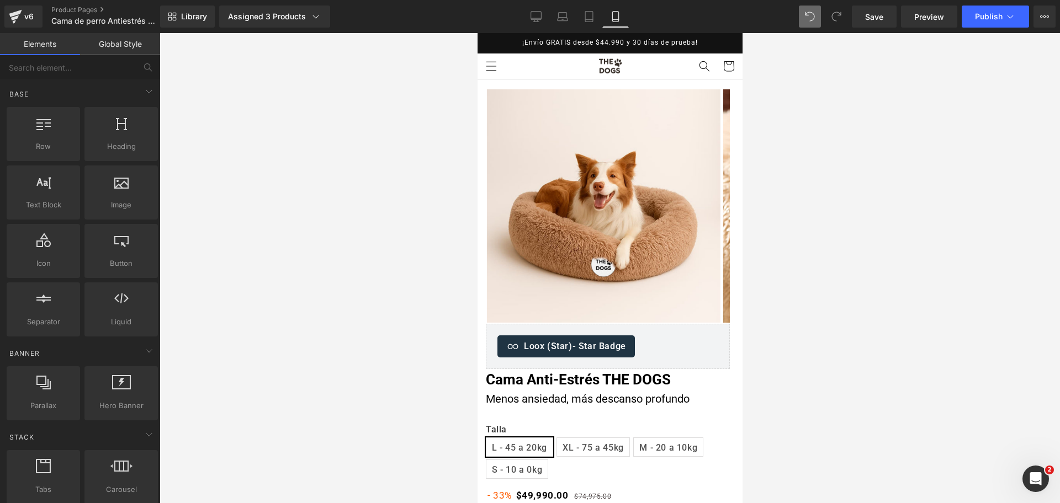
drag, startPoint x: 741, startPoint y: 106, endPoint x: 733, endPoint y: 15, distance: 91.5
click at [733, 33] on html "□ Ir directamente al contenido Tu carrito esta vacío Seguir comprando Tu carrit…" at bounding box center [609, 268] width 265 height 470
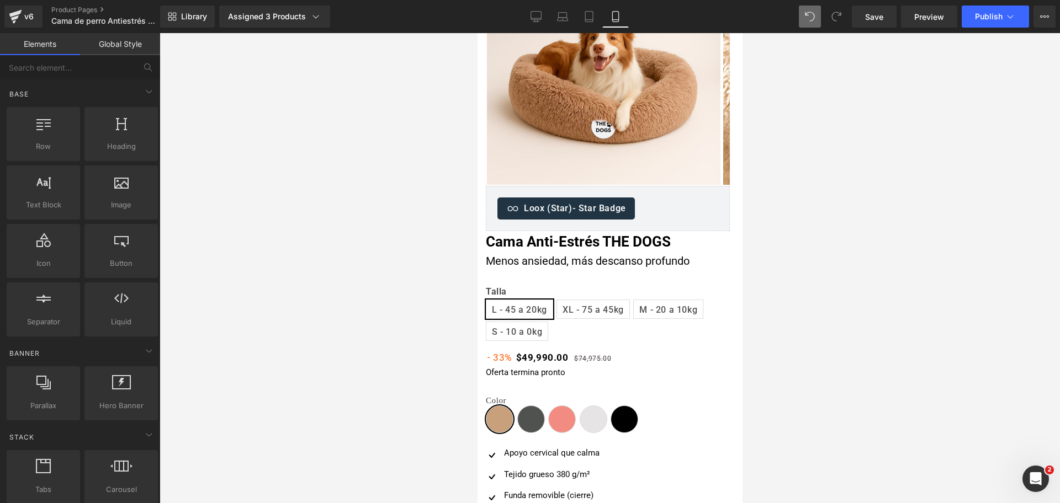
drag, startPoint x: 241, startPoint y: 141, endPoint x: 851, endPoint y: 193, distance: 611.6
click at [851, 193] on div at bounding box center [610, 268] width 900 height 470
click at [704, 258] on div "Menos ansiedad, más descanso profundo" at bounding box center [607, 261] width 244 height 17
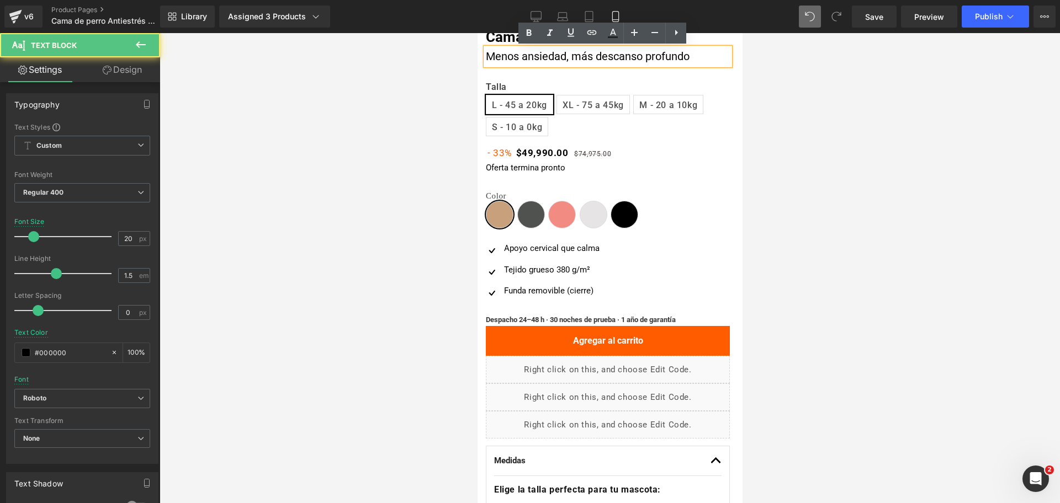
scroll to position [345, 0]
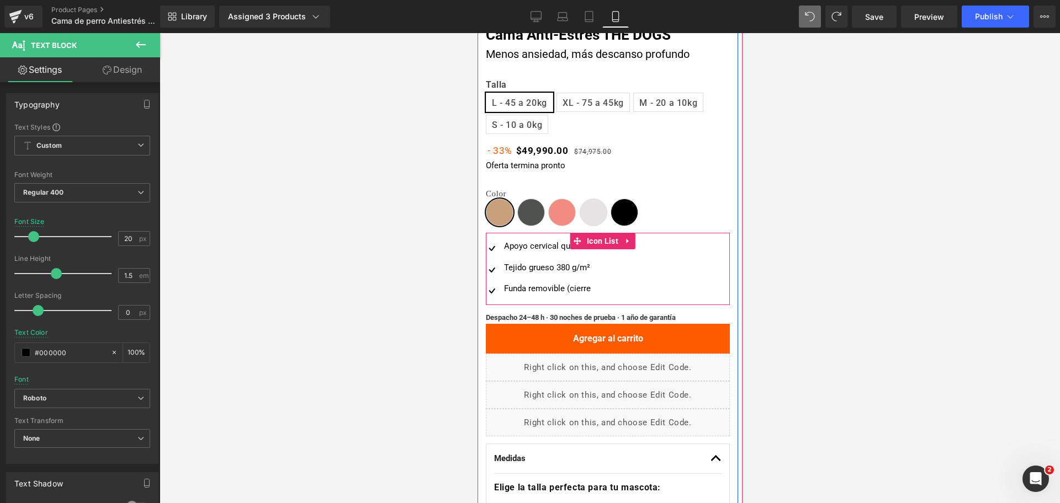
click at [477, 33] on div at bounding box center [477, 33] width 0 height 0
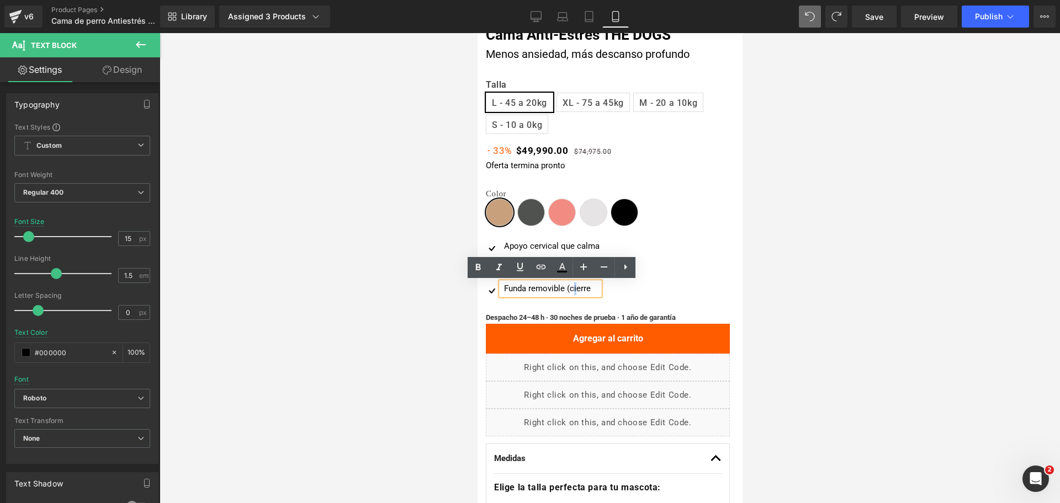
click at [570, 289] on div "Funda removible (cierre" at bounding box center [550, 289] width 98 height 13
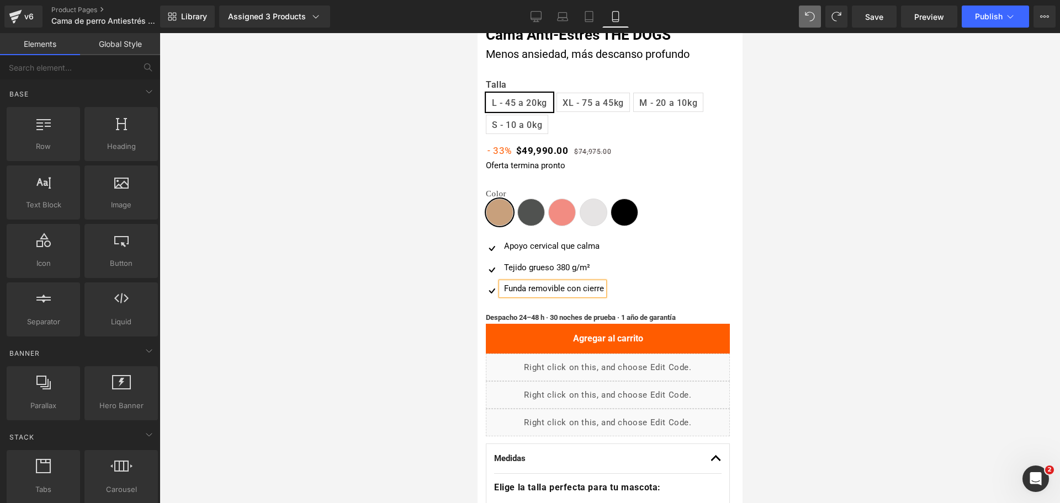
click at [885, 258] on div at bounding box center [610, 268] width 900 height 470
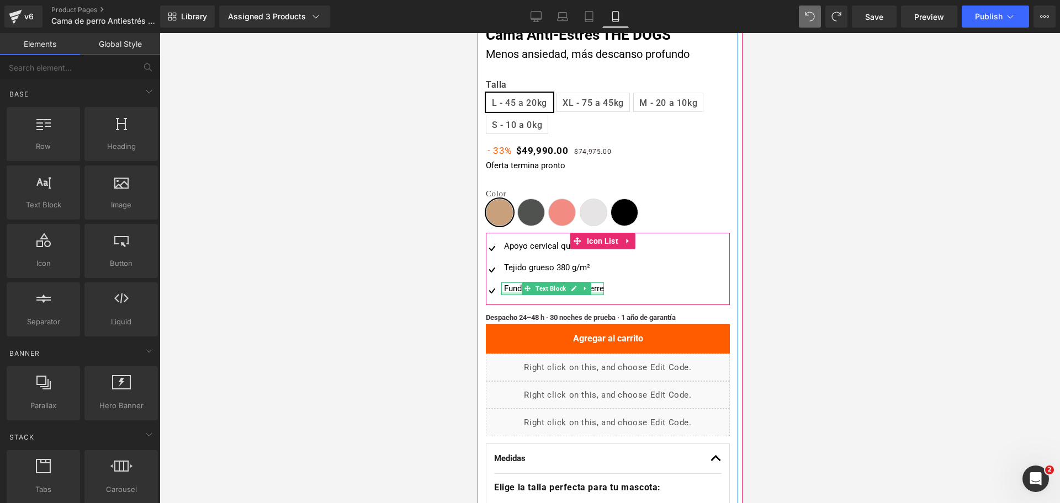
click at [510, 291] on div "Funda removible con cierre" at bounding box center [552, 289] width 103 height 13
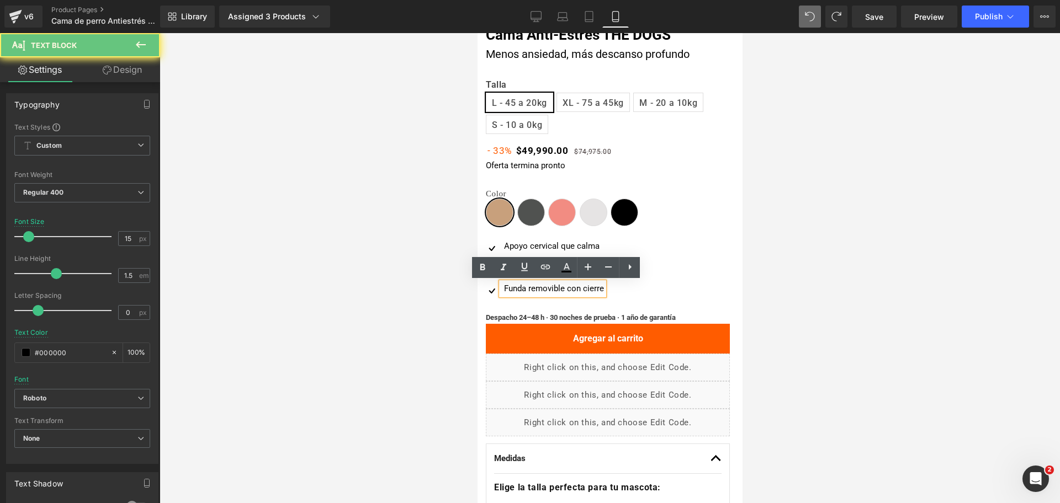
click at [508, 289] on div "Funda removible con cierre" at bounding box center [552, 289] width 103 height 13
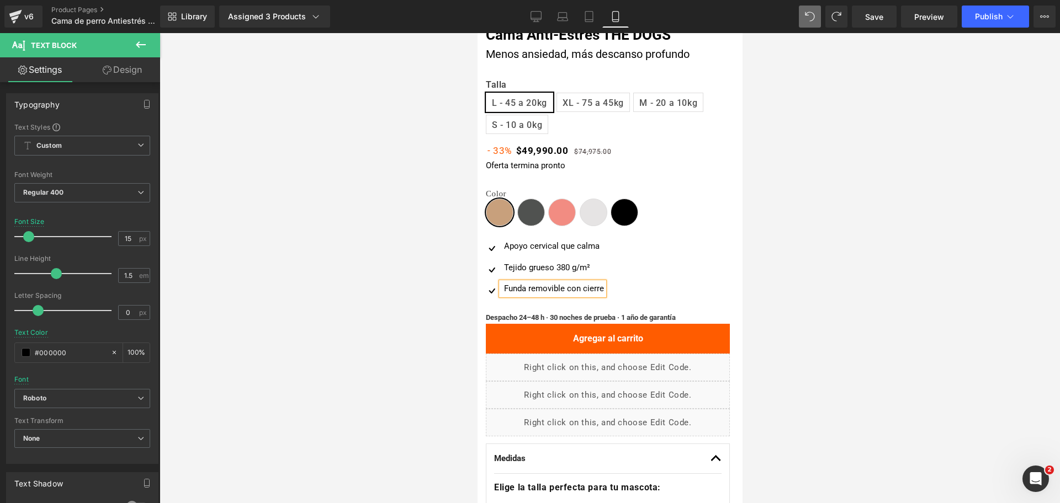
click at [790, 220] on div at bounding box center [610, 268] width 900 height 470
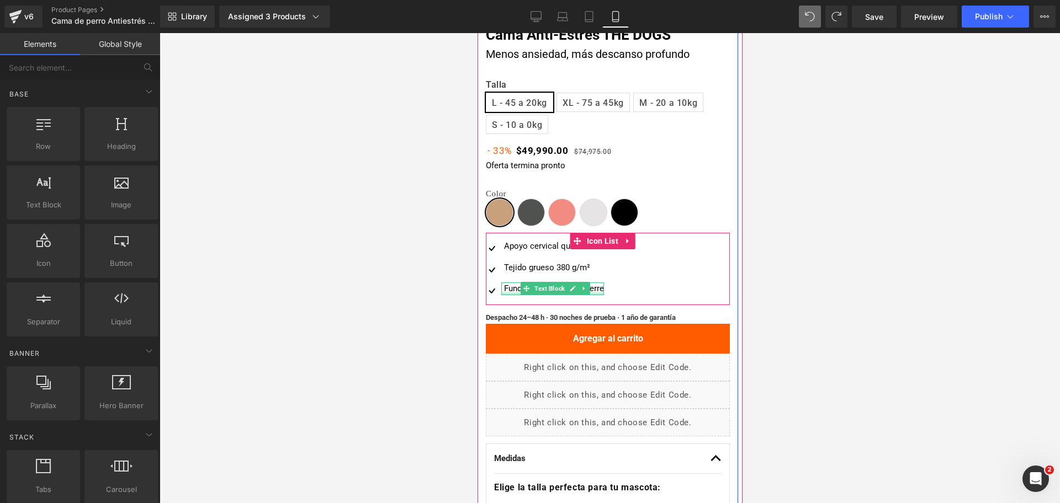
click at [506, 293] on div at bounding box center [552, 294] width 103 height 3
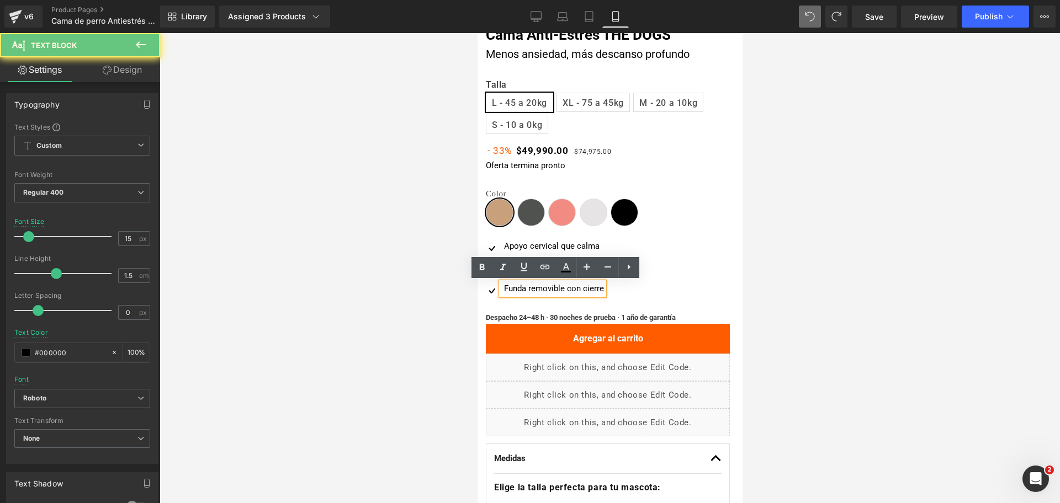
click at [507, 285] on div "Funda removible con cierre" at bounding box center [552, 289] width 103 height 13
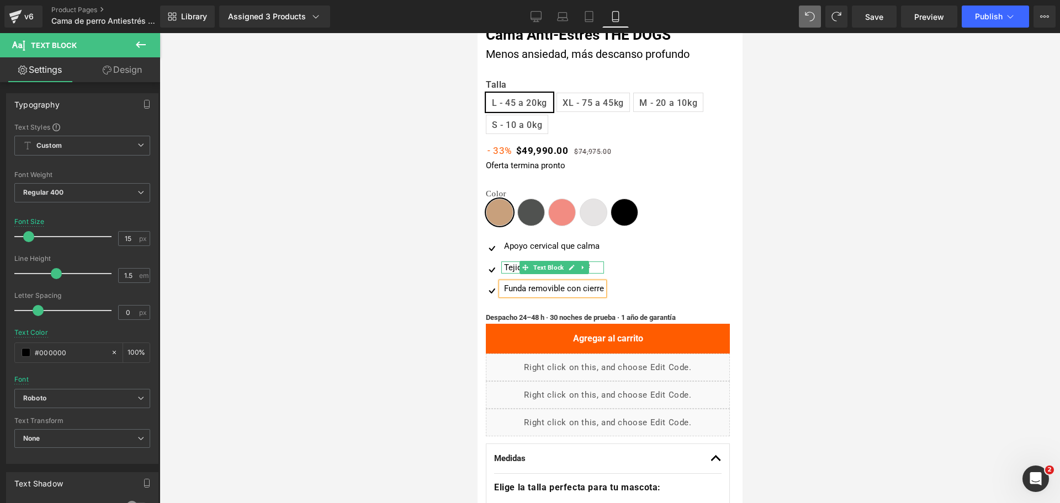
click at [509, 267] on div "Tejido grueso 380 g/m²" at bounding box center [552, 268] width 103 height 13
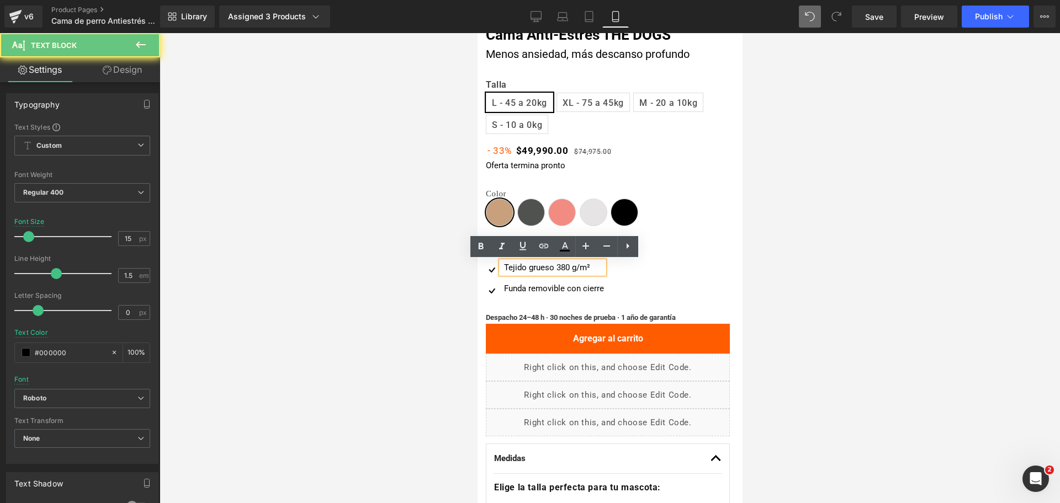
click at [503, 266] on div "Tejido grueso 380 g/m²" at bounding box center [552, 268] width 103 height 13
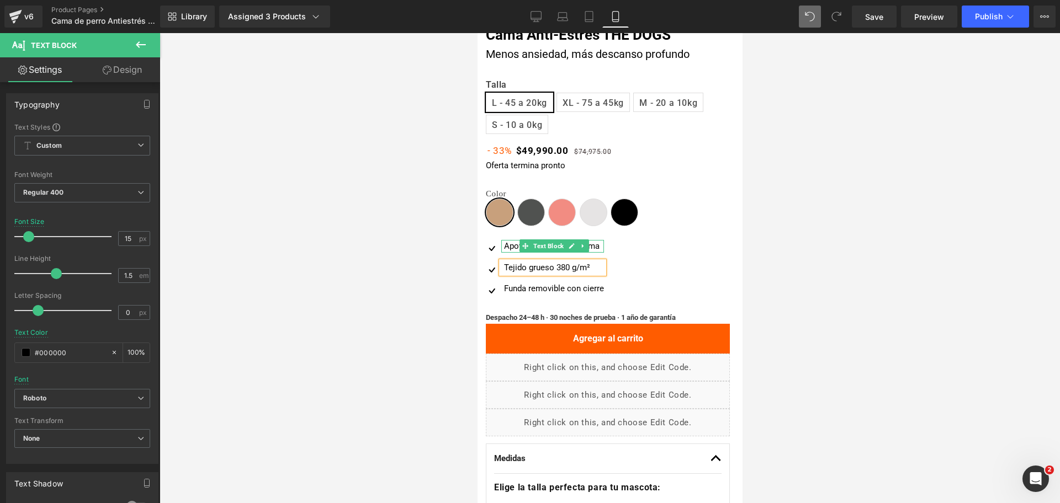
click at [507, 250] on div "Apoyo cervical que calma" at bounding box center [552, 246] width 103 height 13
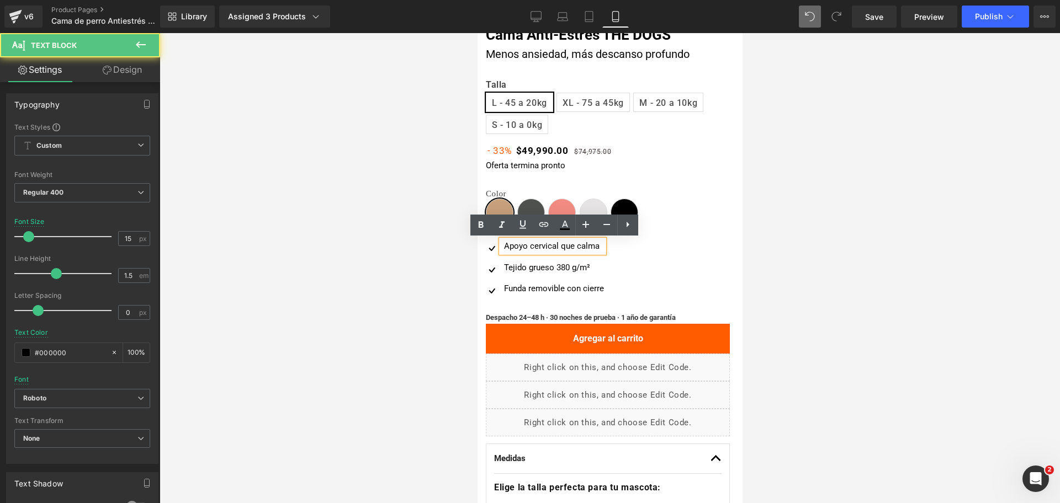
click at [504, 244] on div "Apoyo cervical que calma" at bounding box center [552, 246] width 103 height 13
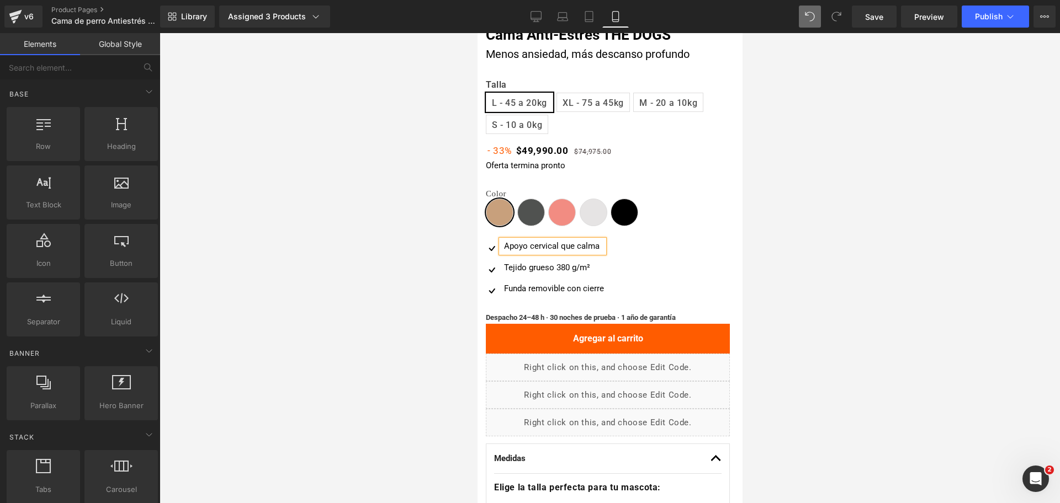
drag, startPoint x: 919, startPoint y: 200, endPoint x: 838, endPoint y: 215, distance: 82.1
click at [920, 199] on div at bounding box center [610, 268] width 900 height 470
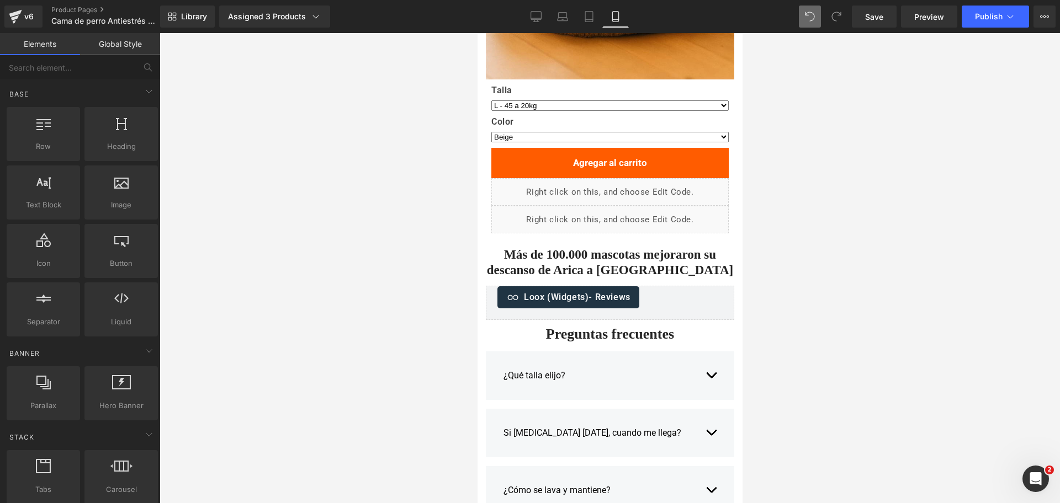
scroll to position [3638, 0]
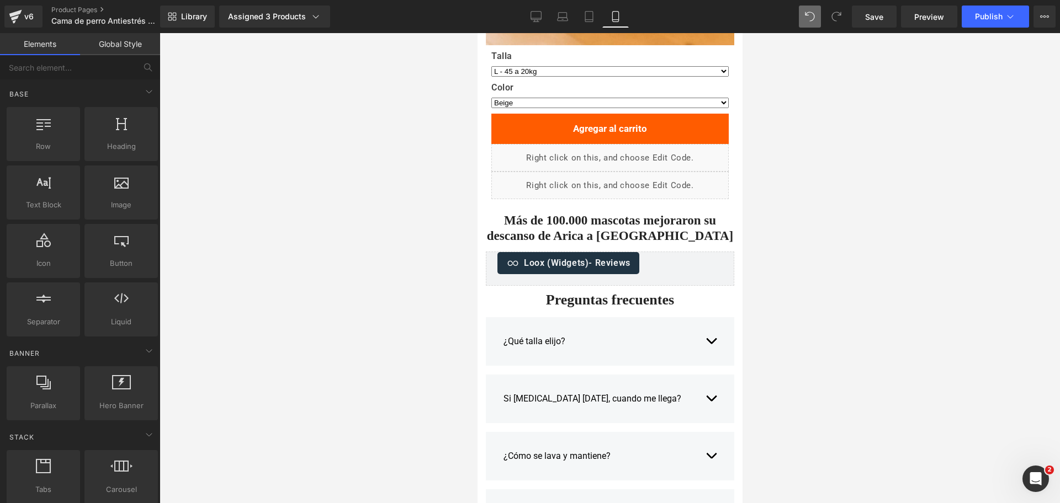
drag, startPoint x: 737, startPoint y: 83, endPoint x: 1222, endPoint y: 321, distance: 539.7
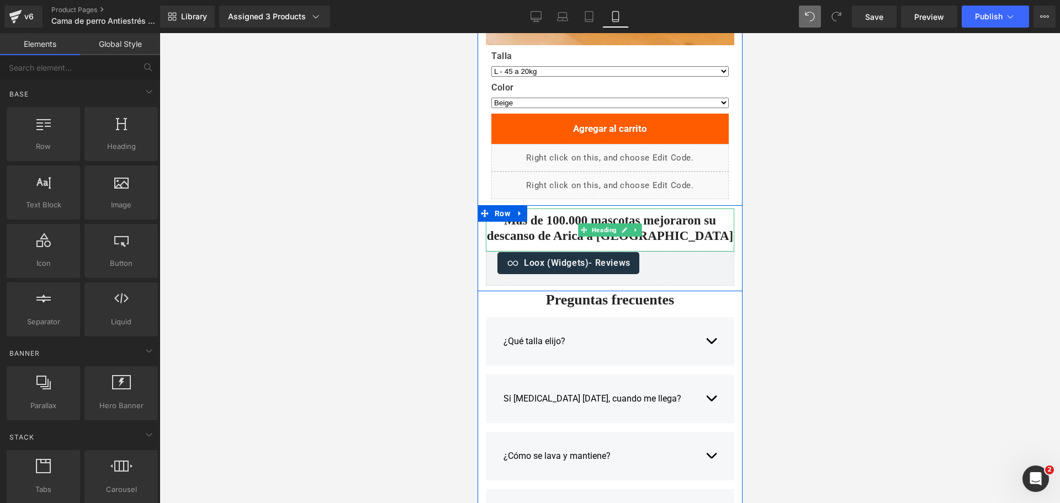
click at [553, 218] on h2 "Más de 100.000 mascotas mejoraron su descanso de Arica a [GEOGRAPHIC_DATA]" at bounding box center [609, 228] width 248 height 30
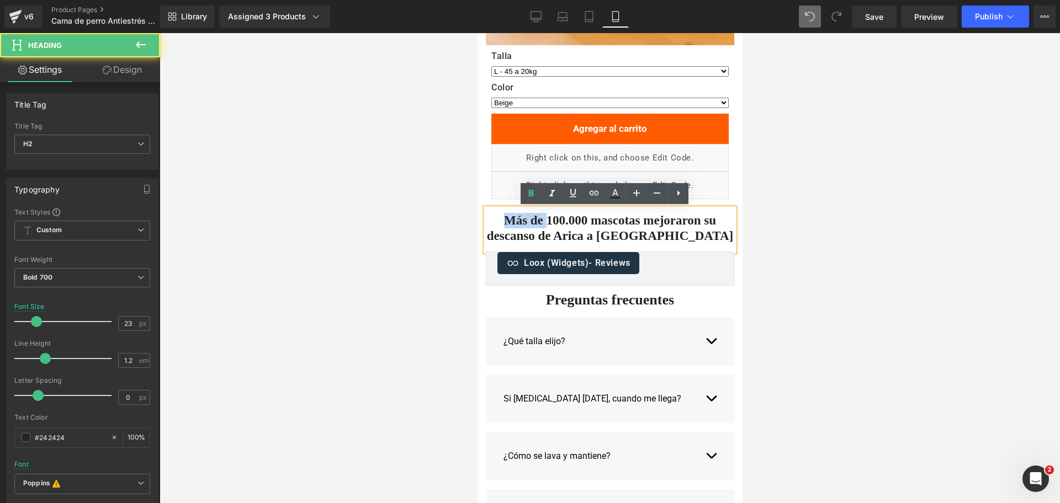
drag, startPoint x: 541, startPoint y: 220, endPoint x: 500, endPoint y: 216, distance: 41.0
click at [500, 216] on h2 "Más de 100.000 mascotas mejoraron su descanso de Arica a [GEOGRAPHIC_DATA]" at bounding box center [609, 228] width 248 height 30
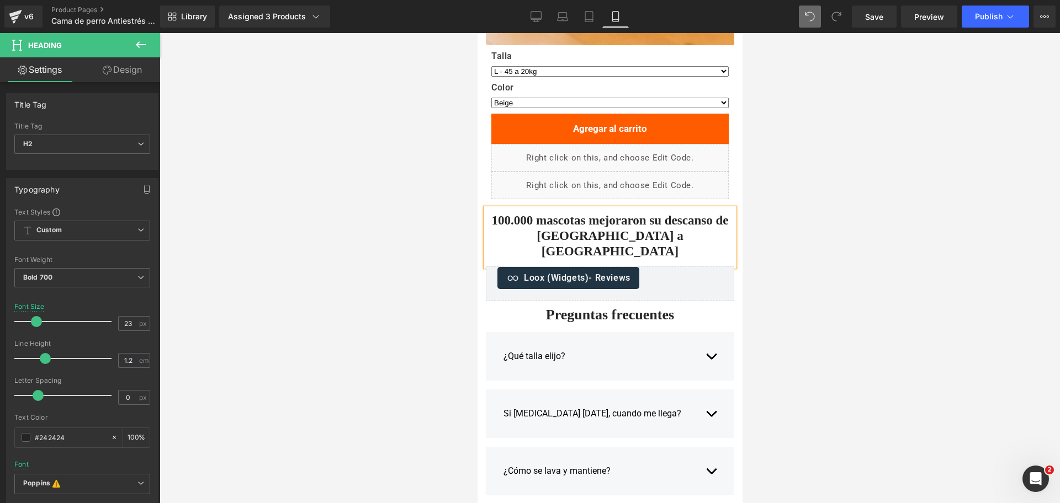
click at [532, 221] on h2 "100.000 mascotas mejoraron su descanso de Arica a Punta Arenas" at bounding box center [609, 236] width 248 height 46
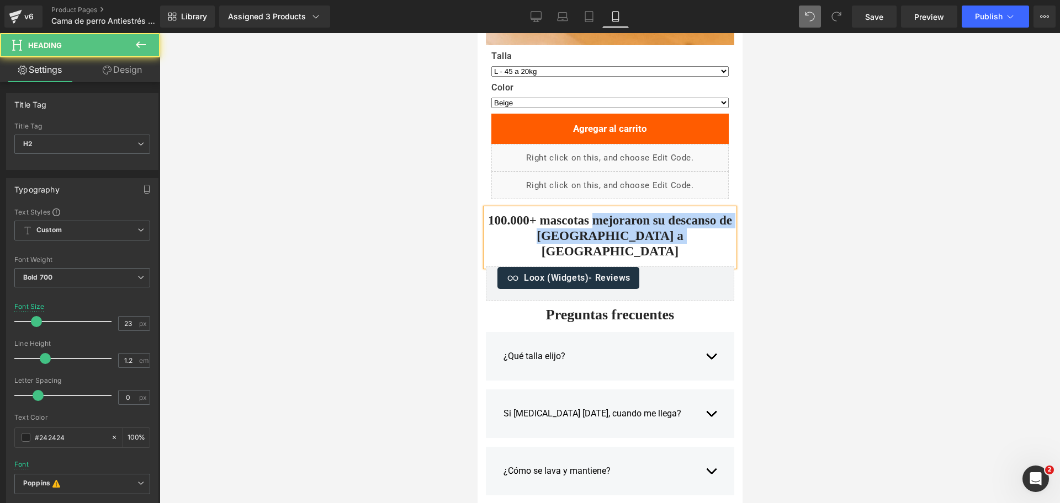
drag, startPoint x: 585, startPoint y: 220, endPoint x: 677, endPoint y: 238, distance: 94.0
click at [677, 238] on h2 "100.000+ mascotas mejoraron su descanso de Arica a Punta Arenas" at bounding box center [609, 236] width 248 height 46
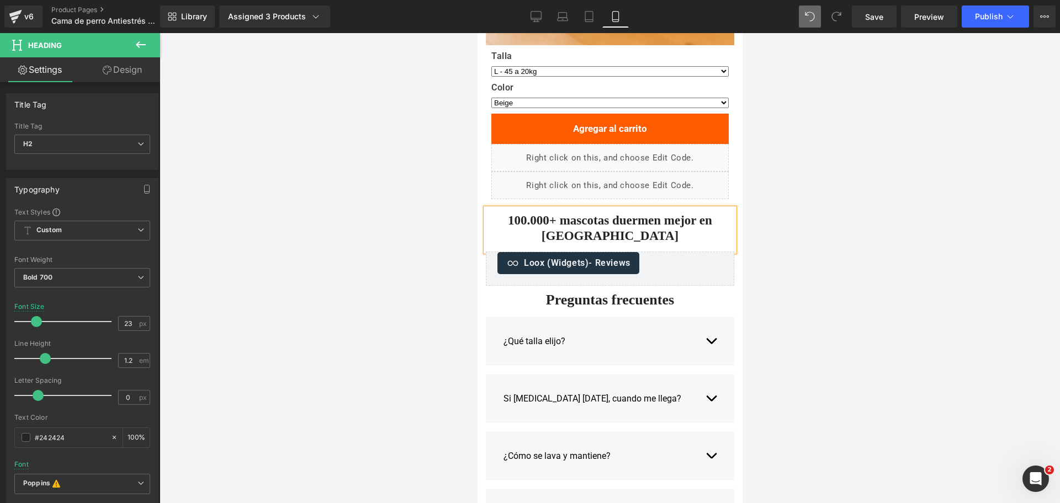
click at [890, 203] on div at bounding box center [610, 268] width 900 height 470
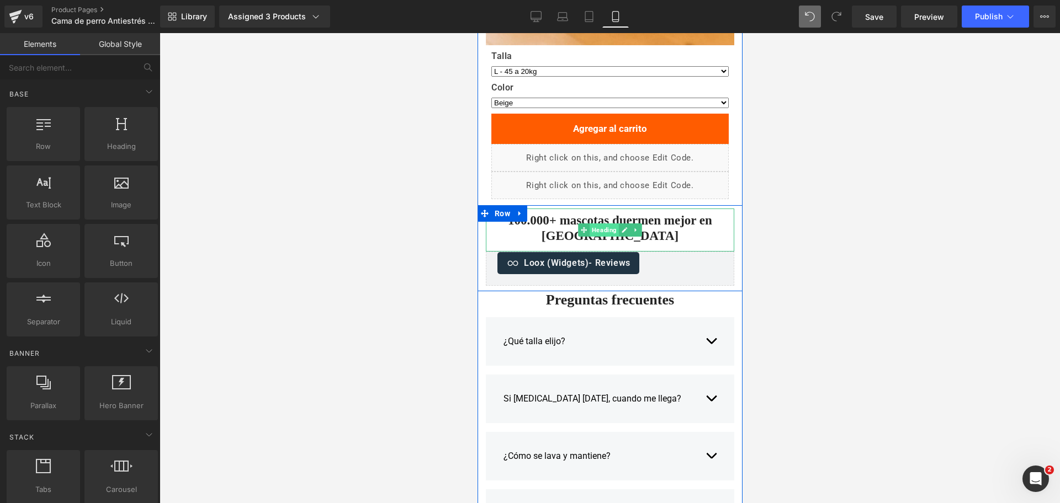
click at [600, 224] on link "Heading" at bounding box center [597, 230] width 41 height 13
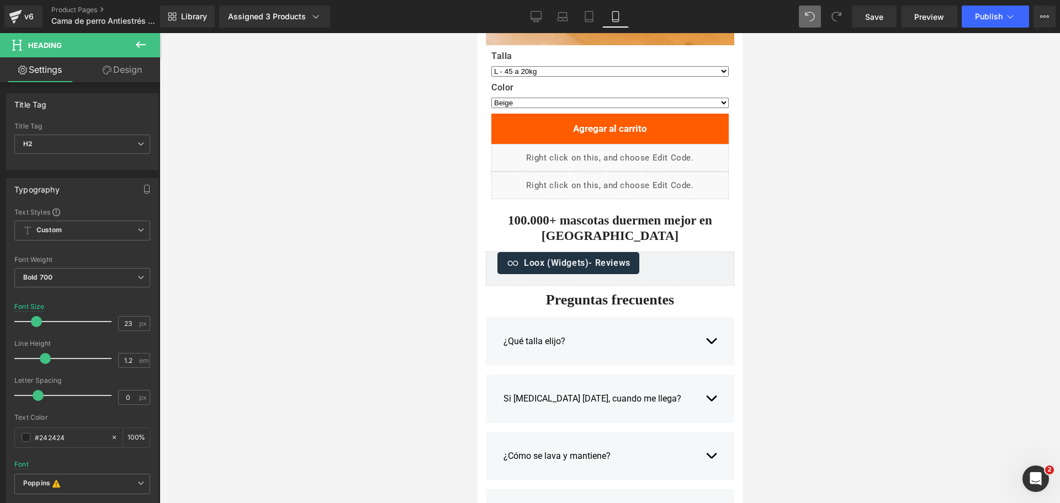
click at [811, 176] on div at bounding box center [610, 268] width 900 height 470
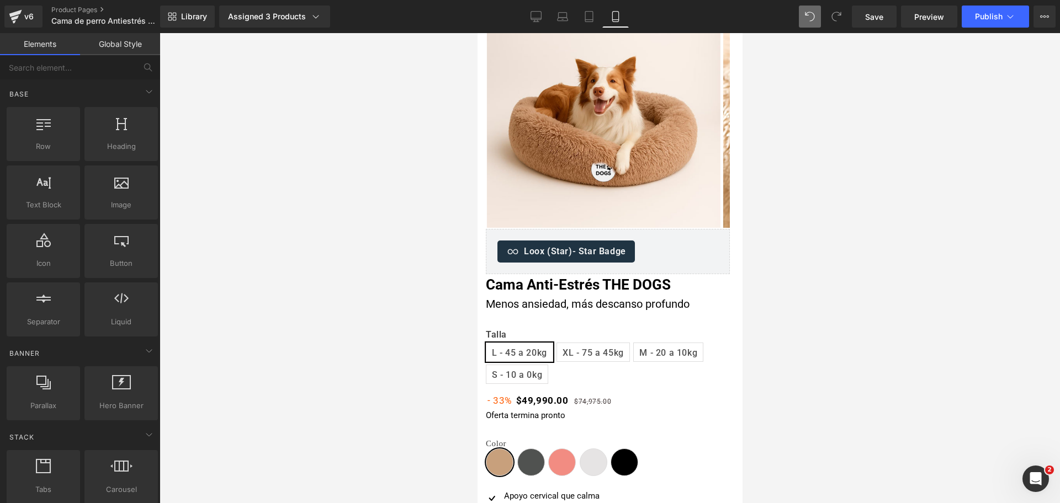
scroll to position [276, 0]
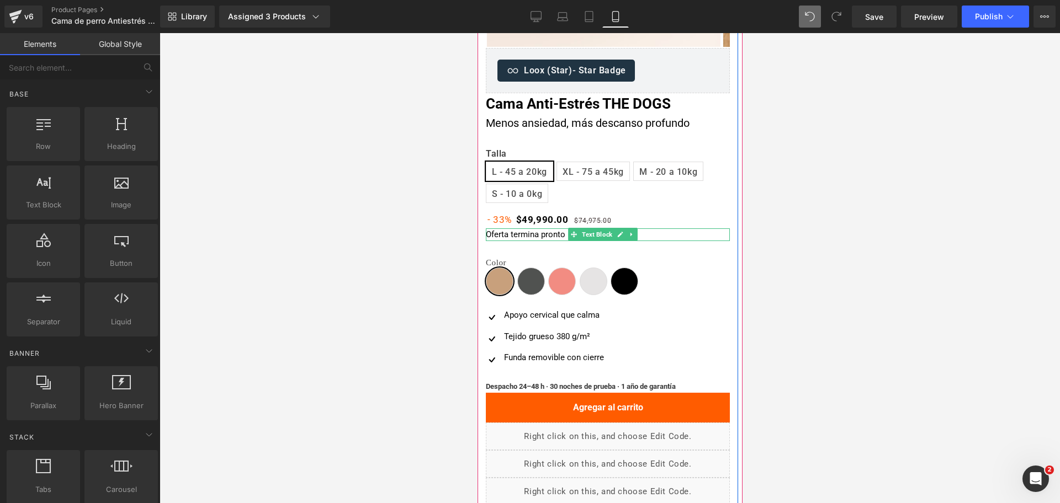
click at [520, 232] on p "Oferta termina pronto" at bounding box center [607, 235] width 244 height 13
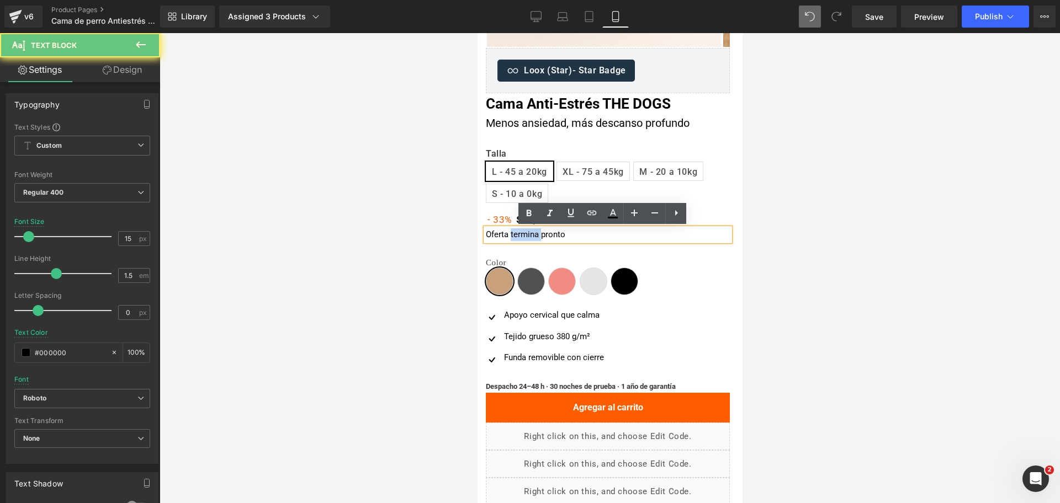
click at [520, 232] on p "Oferta termina pronto" at bounding box center [607, 235] width 244 height 13
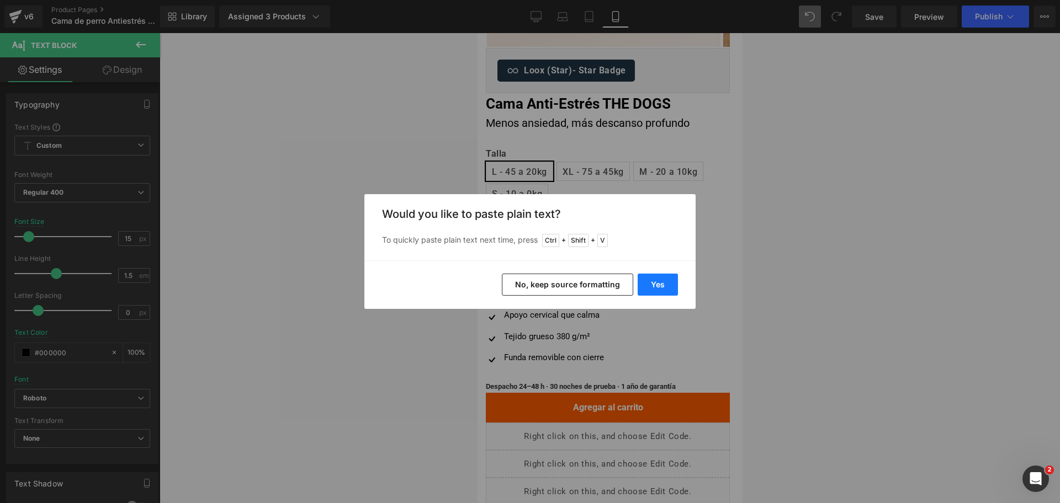
click at [660, 275] on button "Yes" at bounding box center [658, 285] width 40 height 22
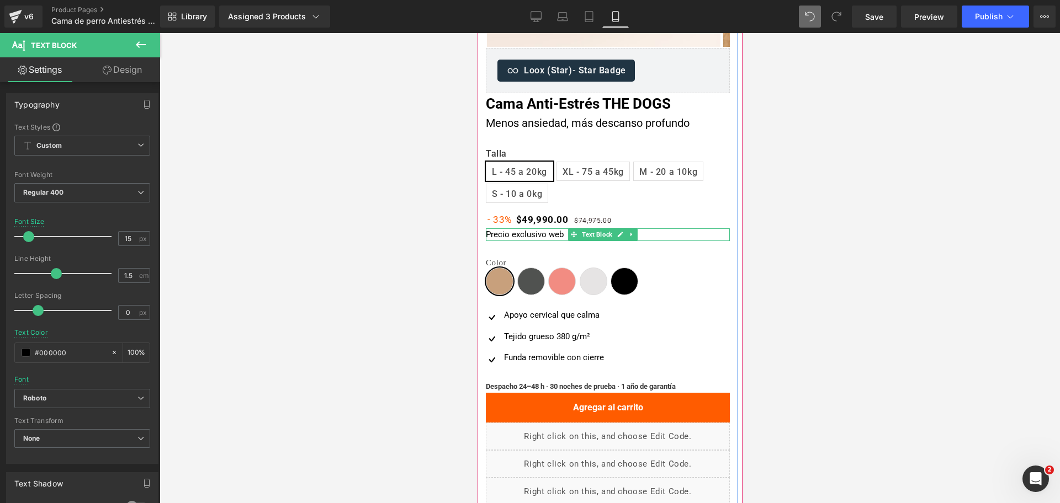
click at [522, 235] on p "Precio exclusivo web" at bounding box center [607, 235] width 244 height 13
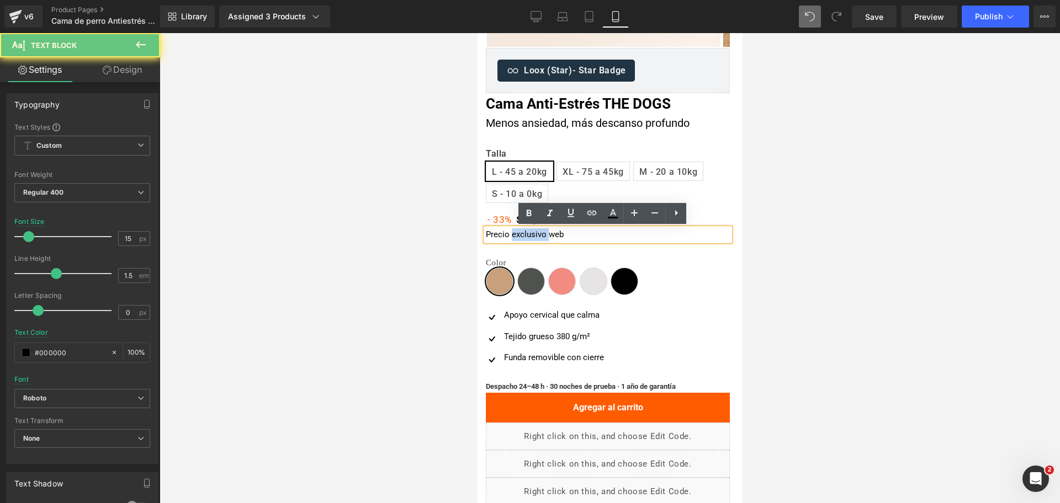
click at [522, 235] on p "Precio exclusivo web" at bounding box center [607, 235] width 244 height 13
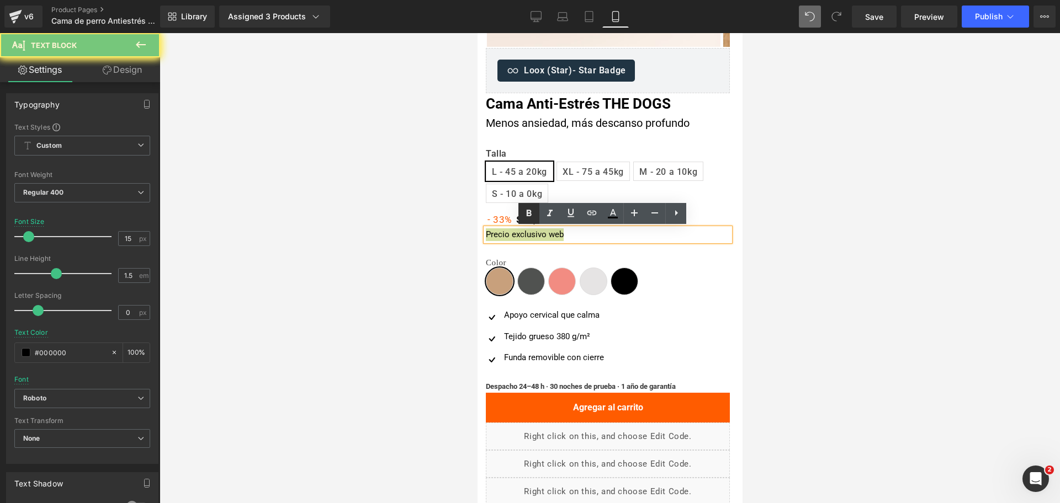
click at [530, 217] on icon at bounding box center [528, 213] width 13 height 13
click at [910, 225] on div at bounding box center [610, 268] width 900 height 470
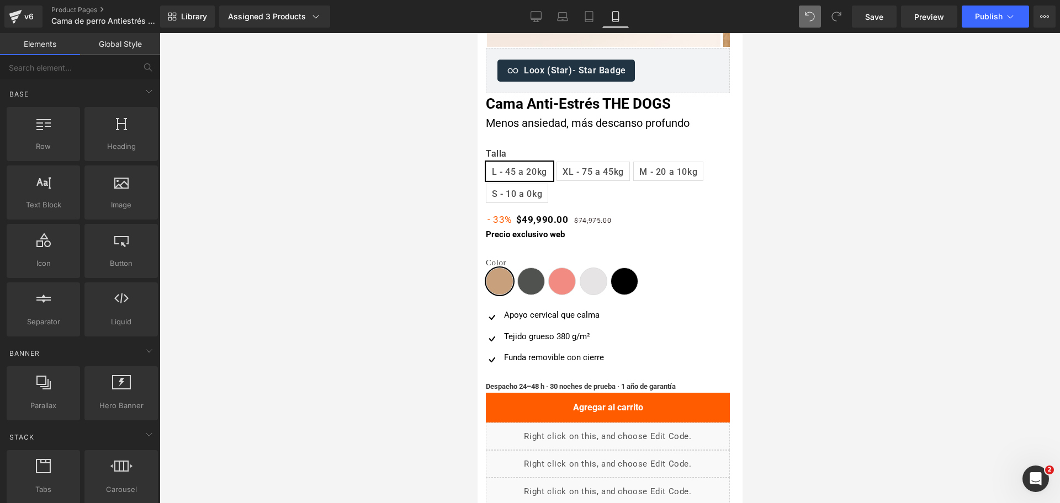
click at [825, 179] on div at bounding box center [610, 268] width 900 height 470
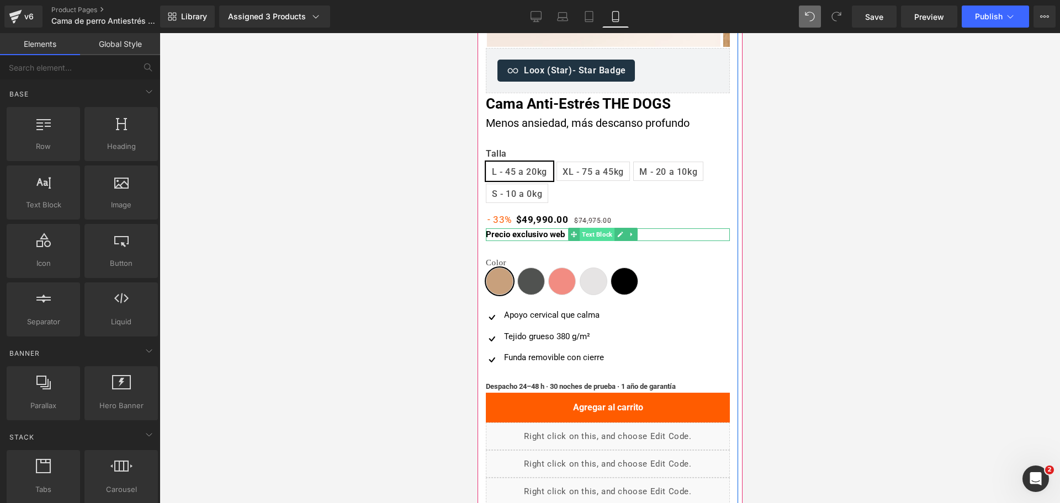
click at [600, 235] on span "Text Block" at bounding box center [596, 234] width 35 height 13
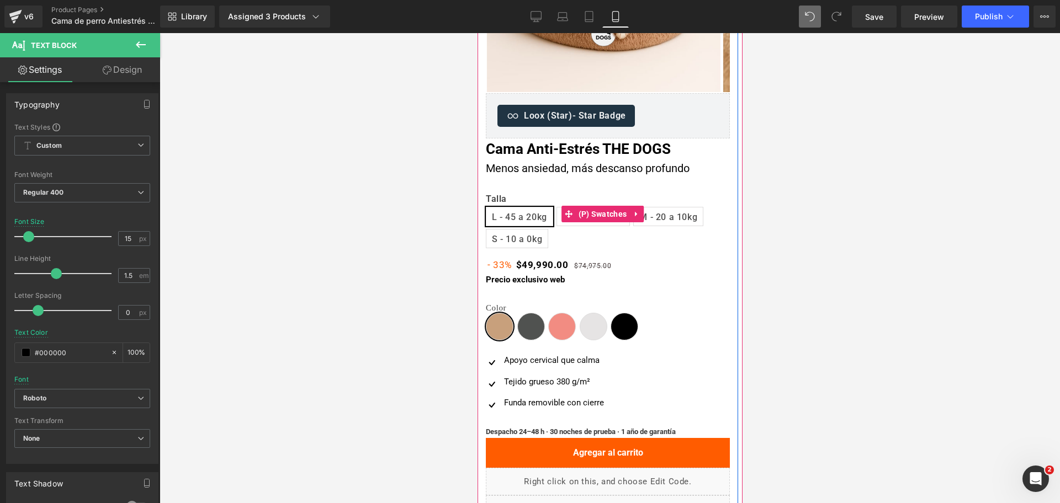
scroll to position [207, 0]
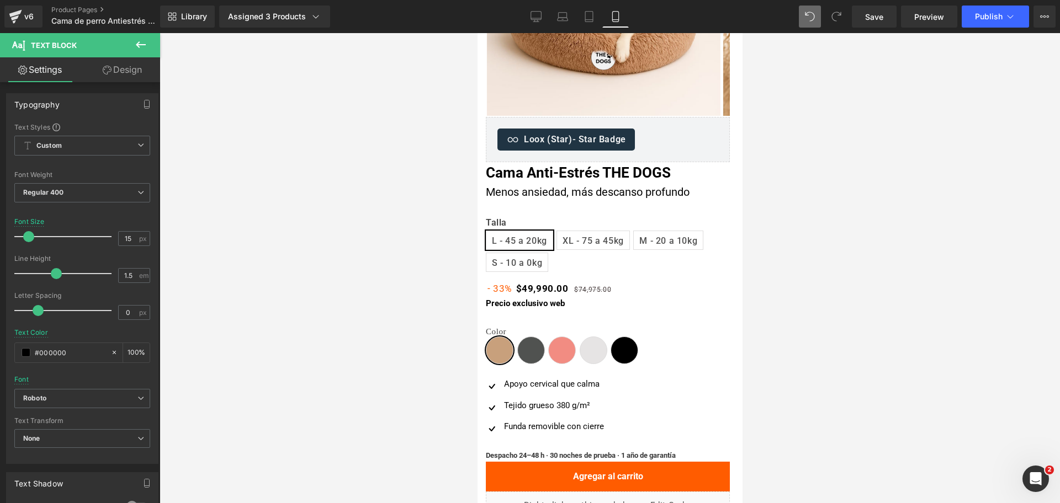
click at [799, 179] on div at bounding box center [610, 268] width 900 height 470
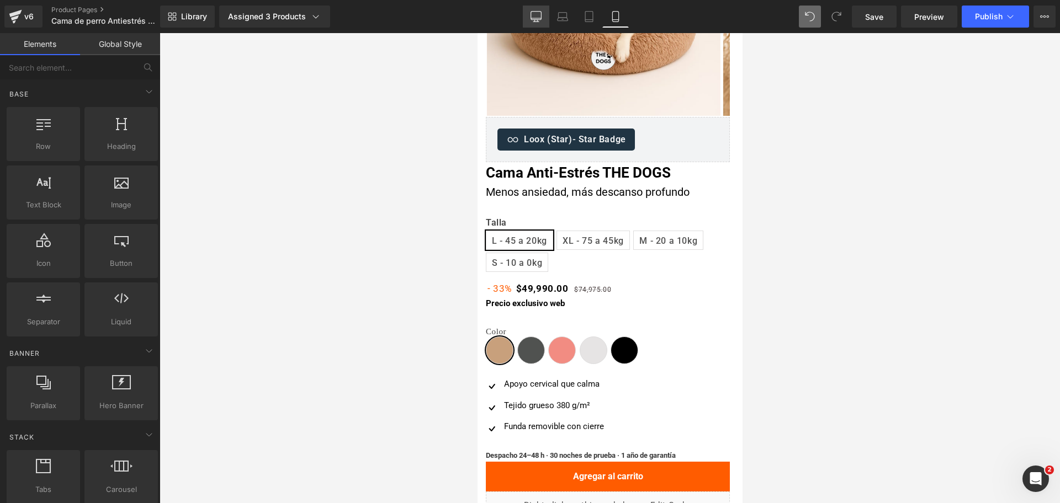
click at [536, 15] on icon at bounding box center [535, 16] width 11 height 11
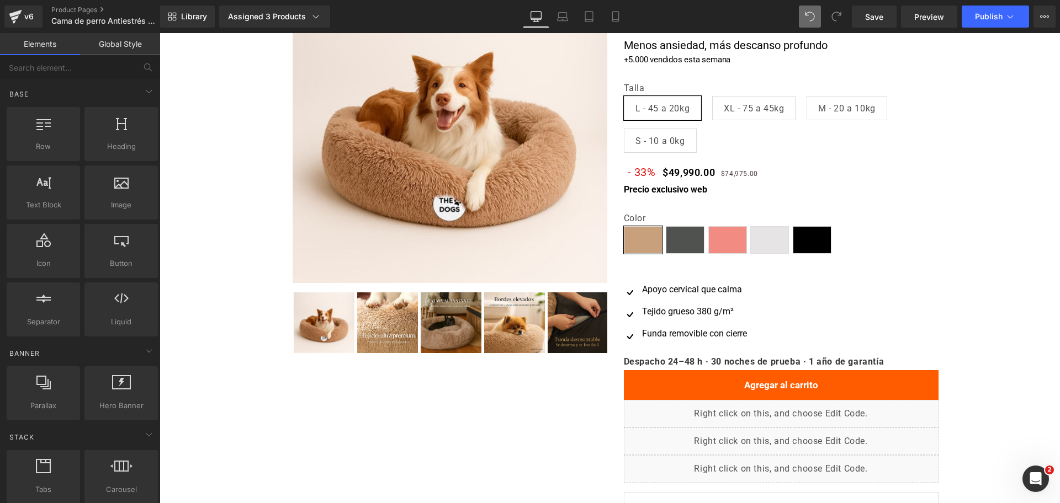
scroll to position [0, 0]
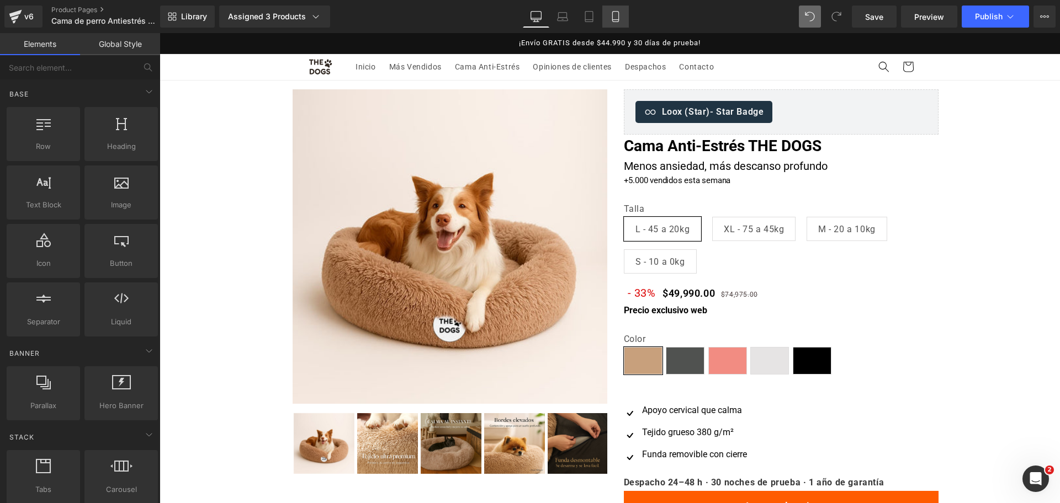
click at [620, 16] on icon at bounding box center [615, 16] width 11 height 11
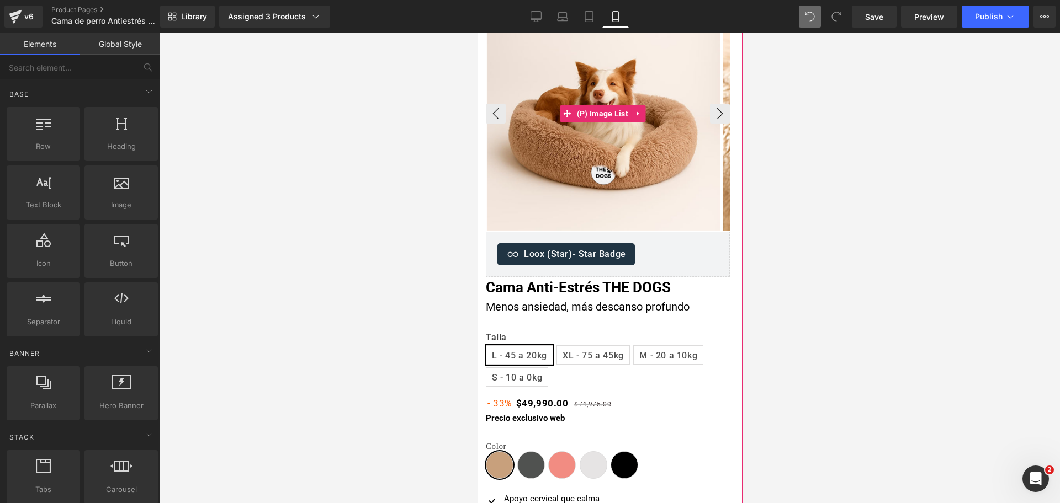
scroll to position [116, 0]
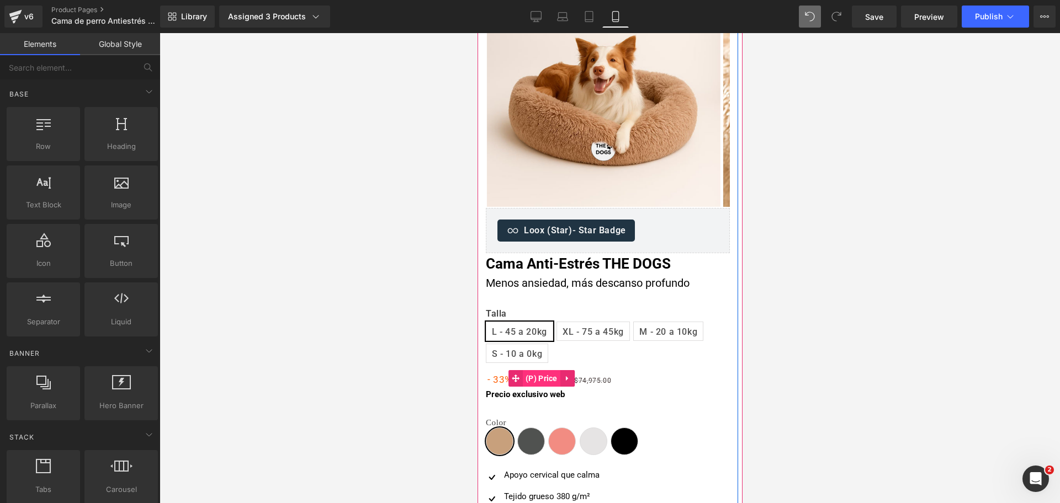
click at [546, 374] on span "(P) Price" at bounding box center [541, 378] width 38 height 17
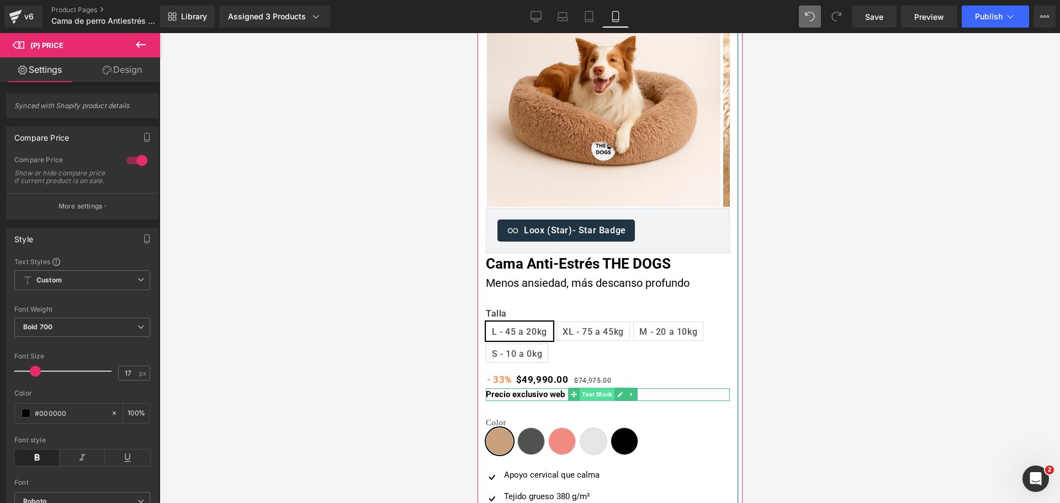
click at [581, 391] on span "Text Block" at bounding box center [596, 394] width 35 height 13
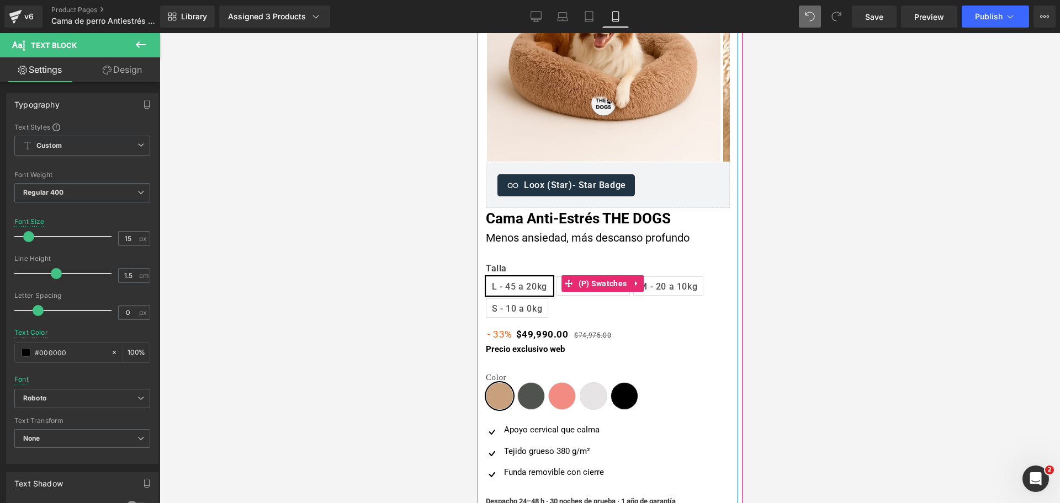
scroll to position [185, 0]
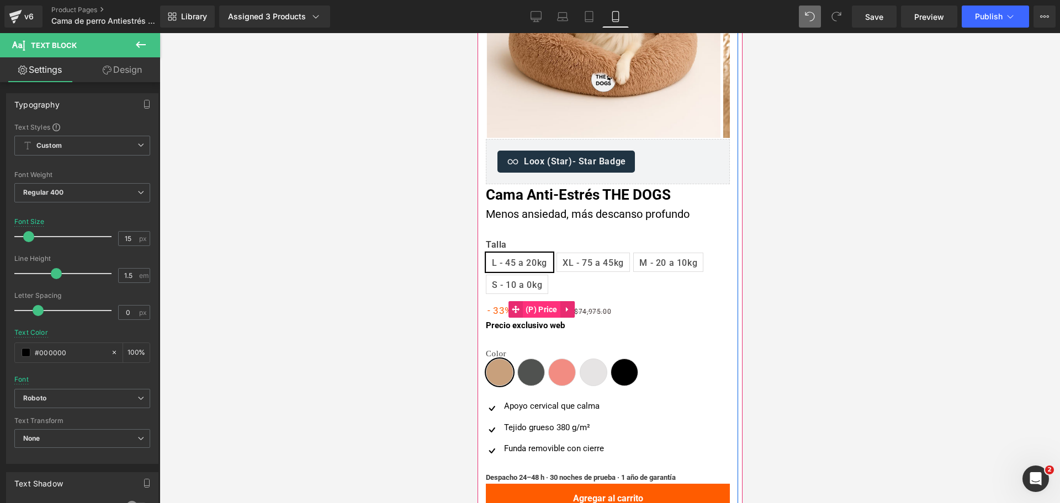
click at [551, 305] on span "(P) Price" at bounding box center [541, 309] width 38 height 17
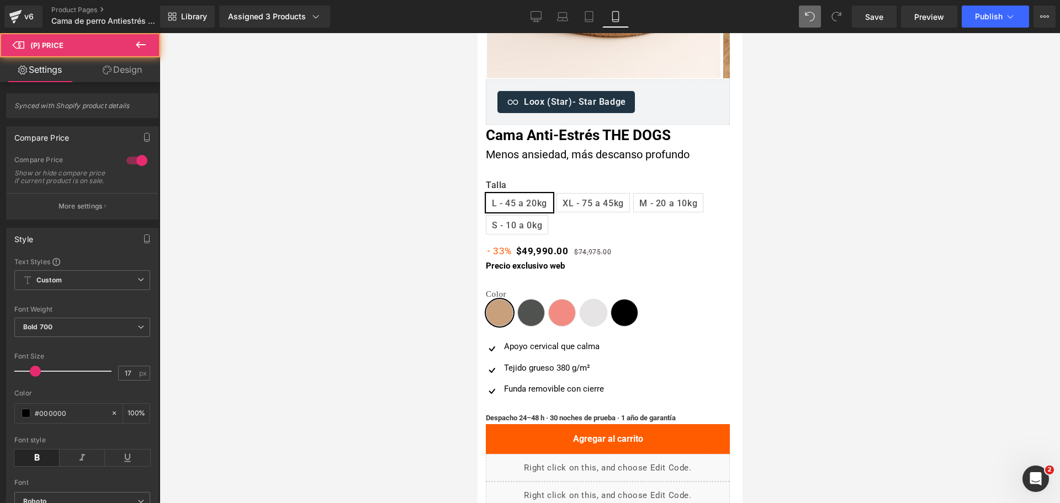
scroll to position [323, 0]
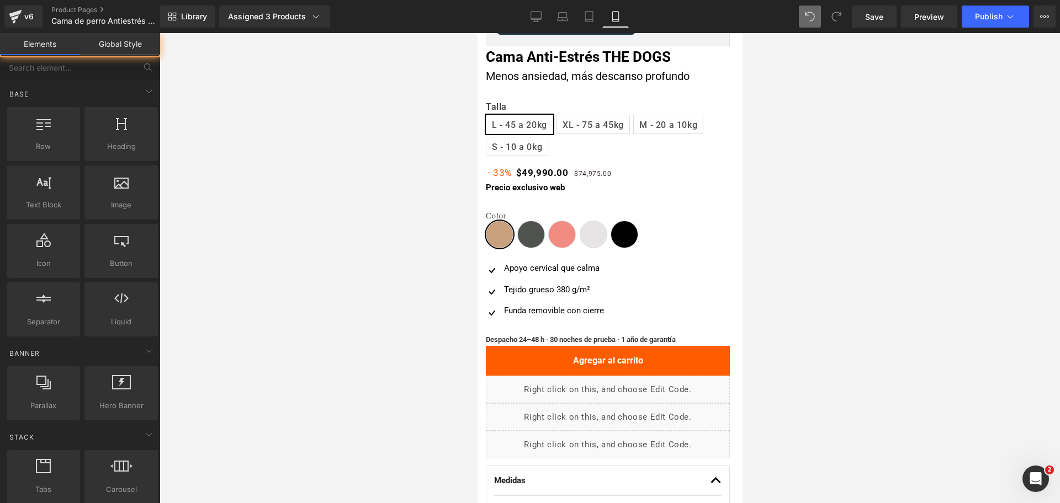
click at [814, 200] on div at bounding box center [610, 268] width 900 height 470
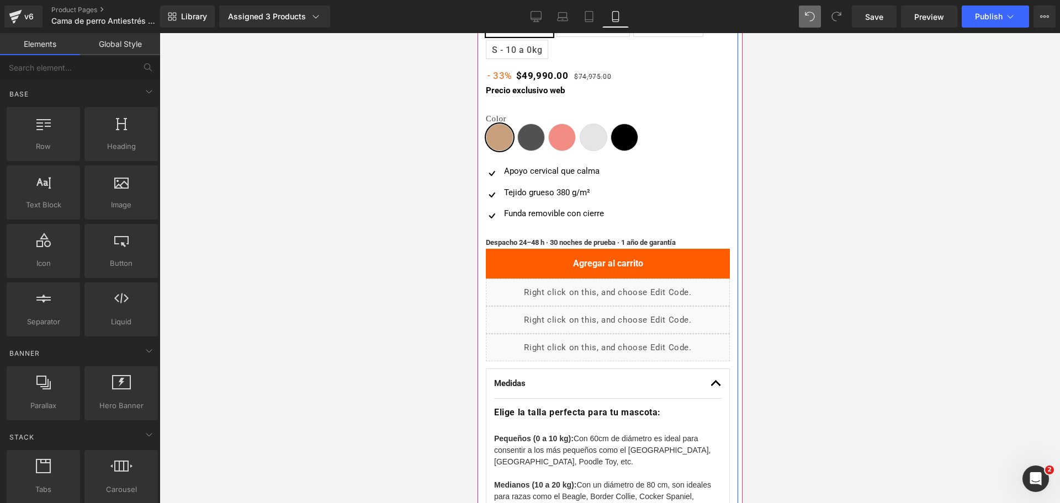
scroll to position [599, 0]
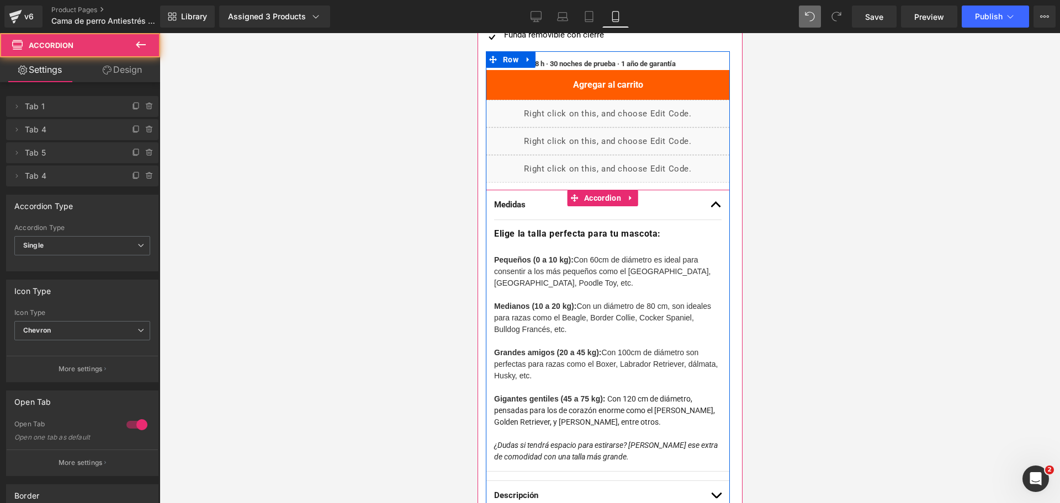
click at [710, 205] on button "button" at bounding box center [715, 204] width 11 height 29
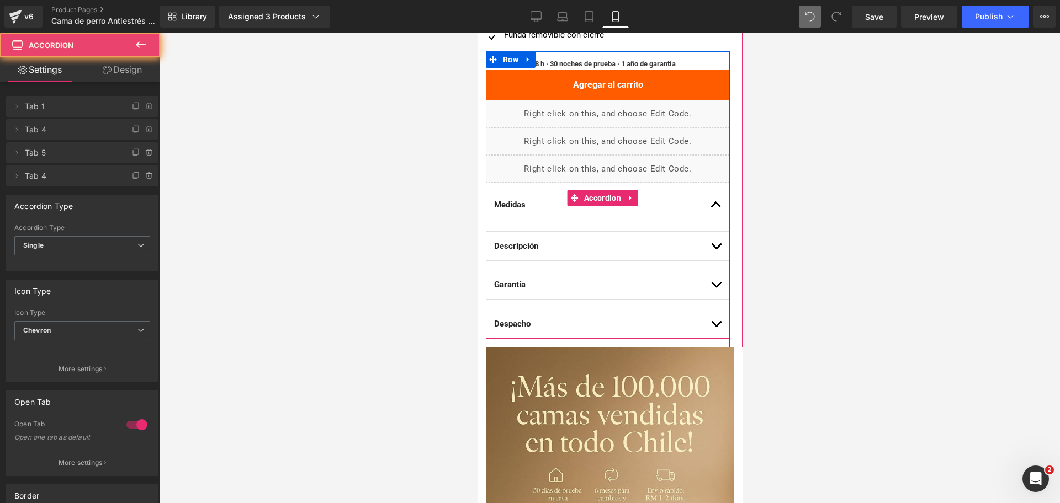
click at [710, 205] on button "button" at bounding box center [715, 204] width 11 height 29
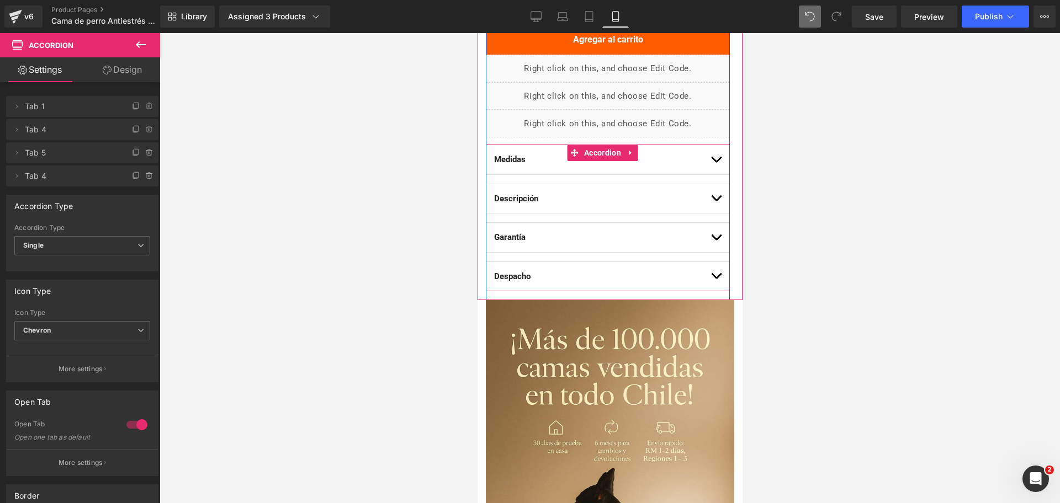
scroll to position [668, 0]
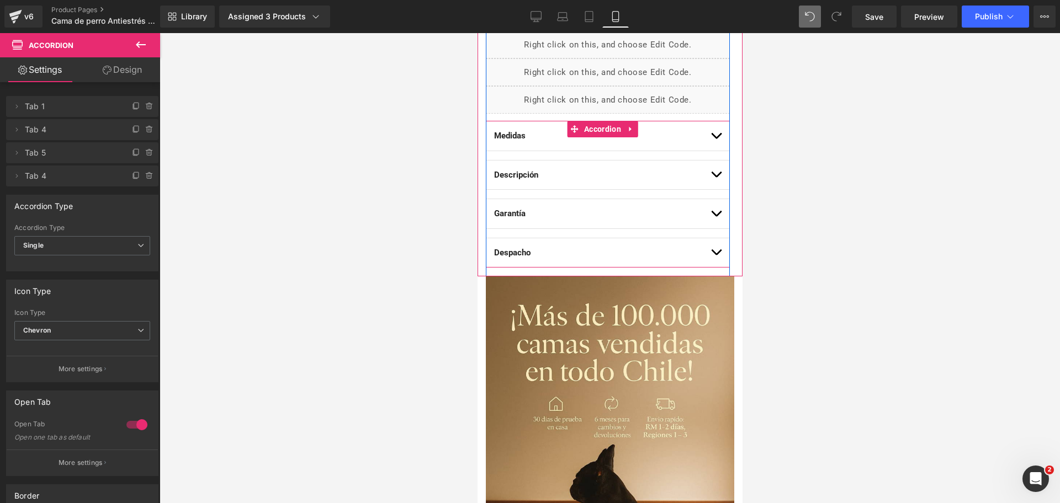
click at [710, 134] on button "button" at bounding box center [715, 135] width 11 height 29
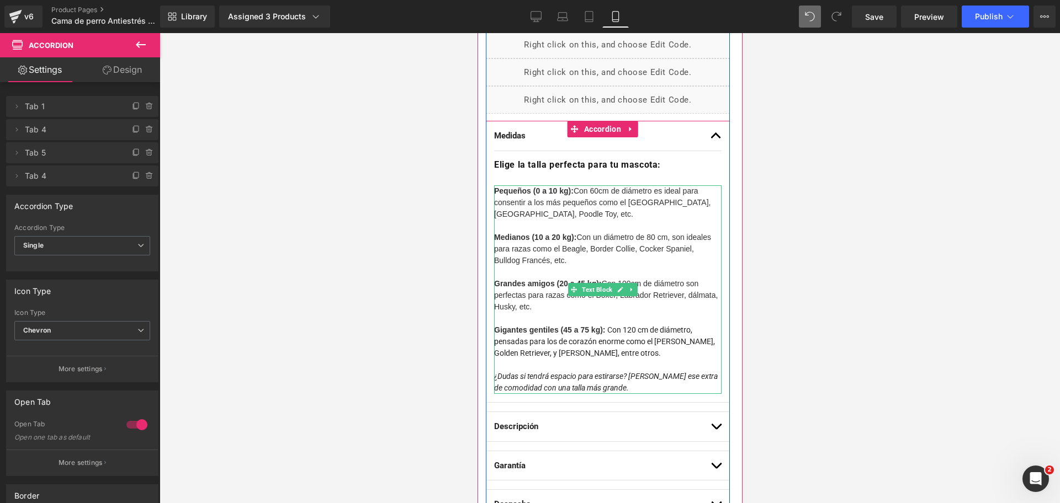
click at [655, 251] on font "Medianos (10 a 20 kg): Con un diámetro de 80 cm, son ideales para razas como el…" at bounding box center [601, 249] width 217 height 32
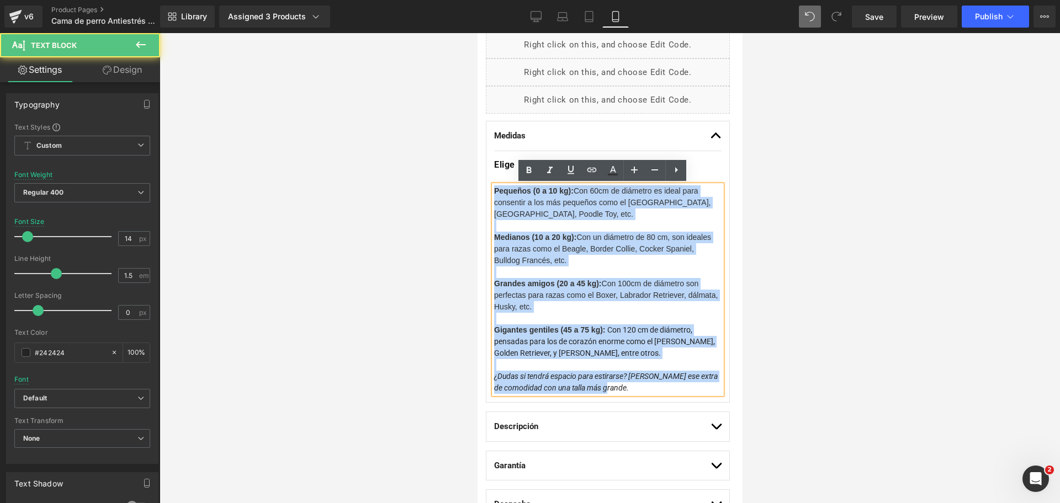
drag, startPoint x: 643, startPoint y: 389, endPoint x: 452, endPoint y: 156, distance: 300.9
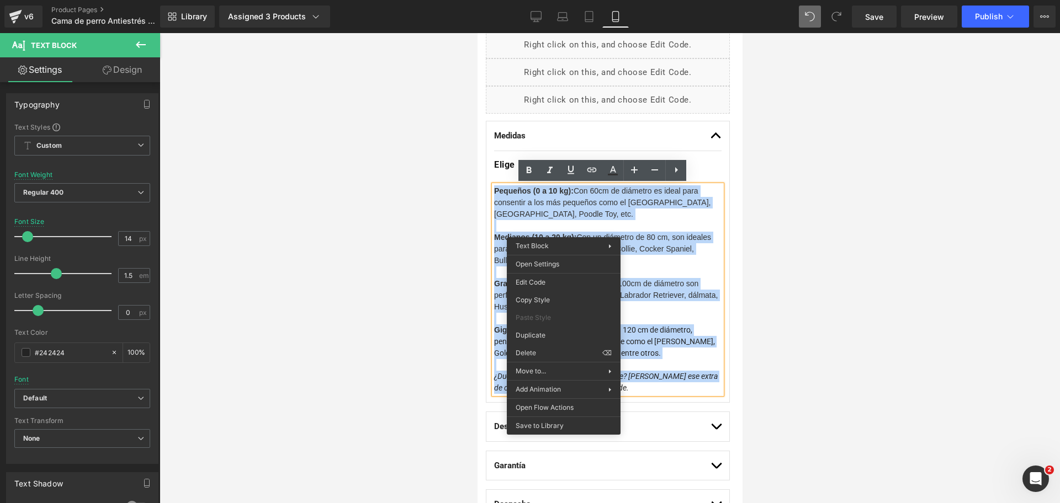
click at [537, 200] on font "Pequeños (0 a 10 kg): Con 60cm de diámetro es ideal para consentir a los más pe…" at bounding box center [601, 203] width 216 height 32
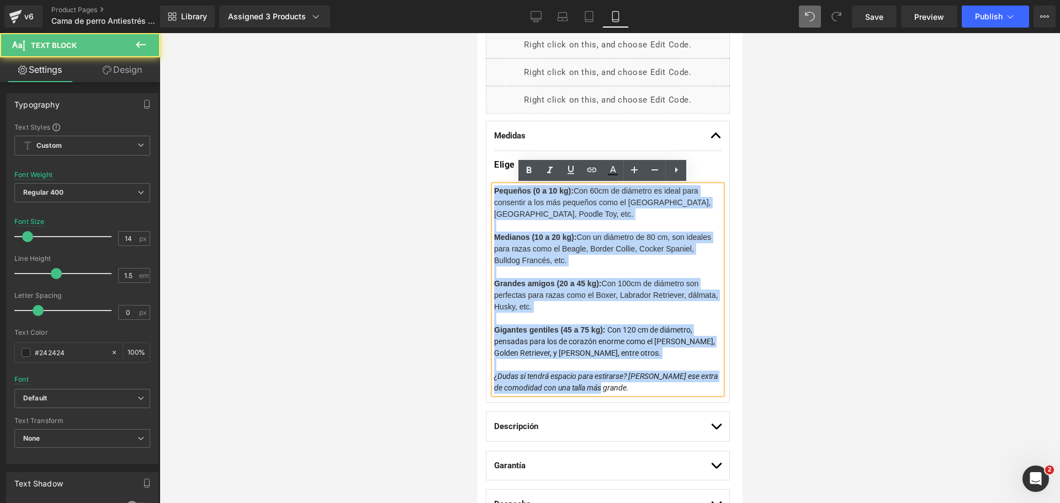
drag, startPoint x: 620, startPoint y: 386, endPoint x: 479, endPoint y: 168, distance: 260.0
click at [479, 168] on div "Loox (Star) - Star Badge Loox (Star) Cama Anti-Estrés THE DOGS (P) Title Menos …" at bounding box center [607, 134] width 261 height 789
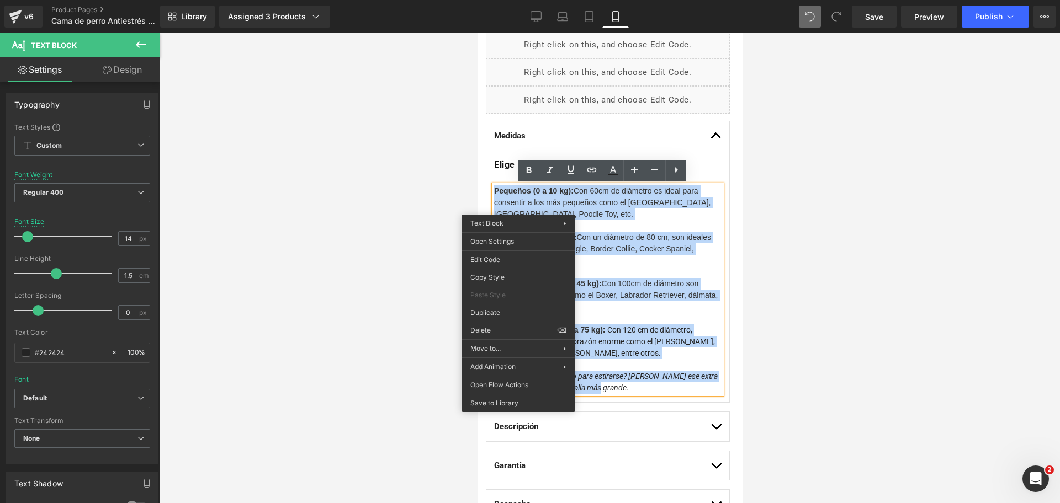
click at [606, 215] on div "Pequeños (0 a 10 kg): Con 60cm de diámetro es ideal para consentir a los más pe…" at bounding box center [606, 202] width 227 height 35
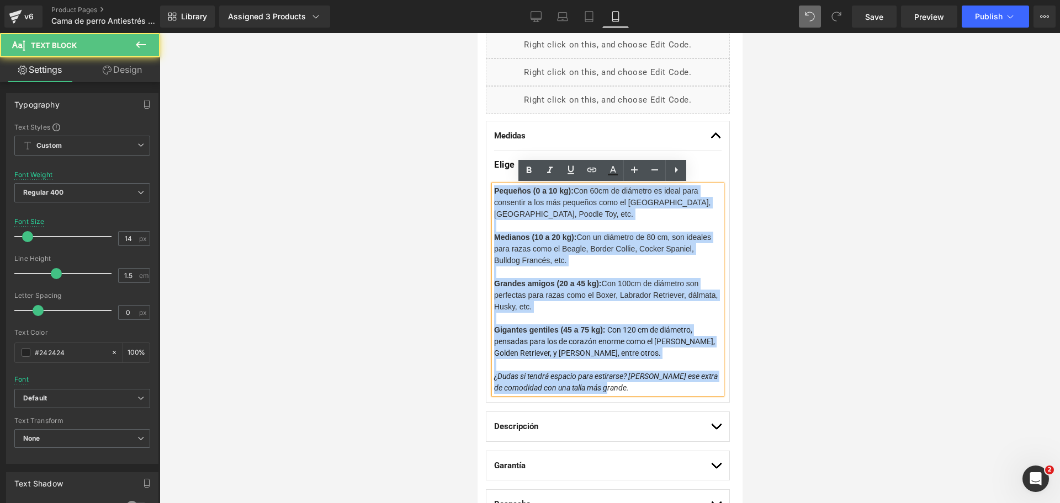
drag, startPoint x: 627, startPoint y: 389, endPoint x: 362, endPoint y: 109, distance: 385.4
copy div "Pequeños (0 a 10 kg): Con 60cm de diámetro es ideal para consentir a los más pe…"
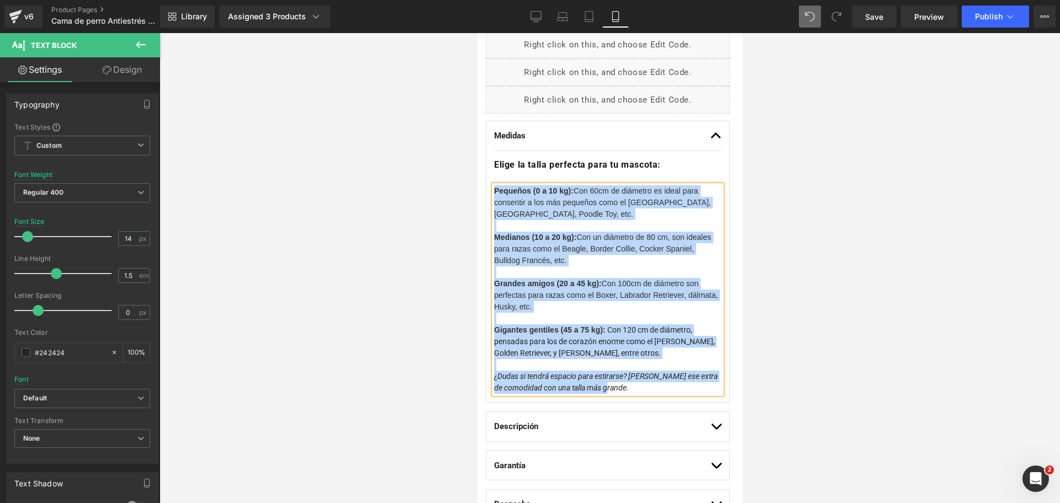
click at [659, 254] on div "Medianos (10 a 20 kg): Con un diámetro de 80 cm, son ideales para razas como el…" at bounding box center [606, 249] width 227 height 35
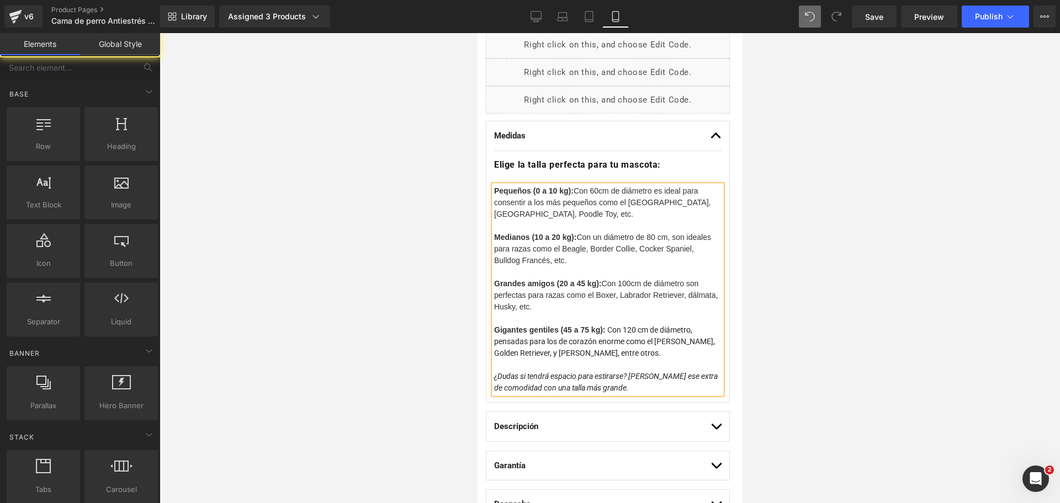
click at [755, 230] on div at bounding box center [610, 268] width 900 height 470
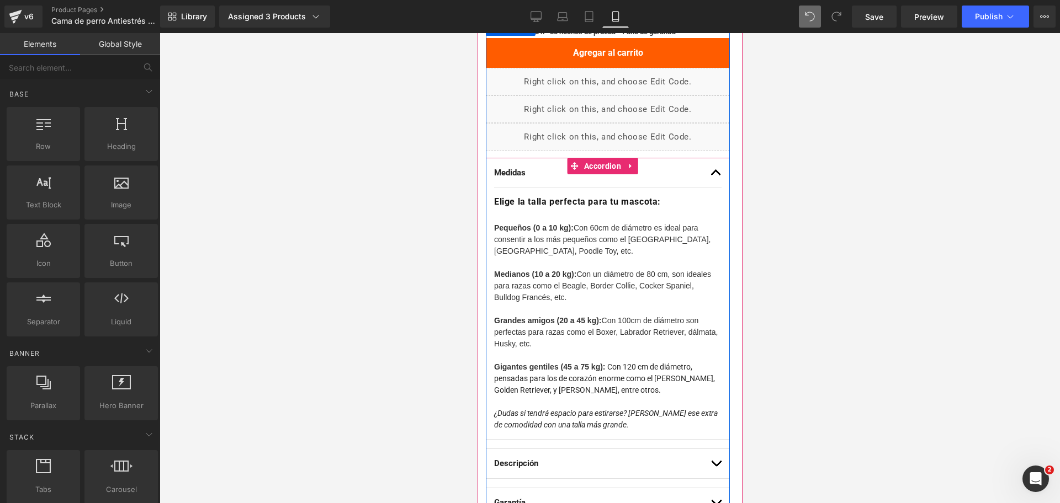
scroll to position [599, 0]
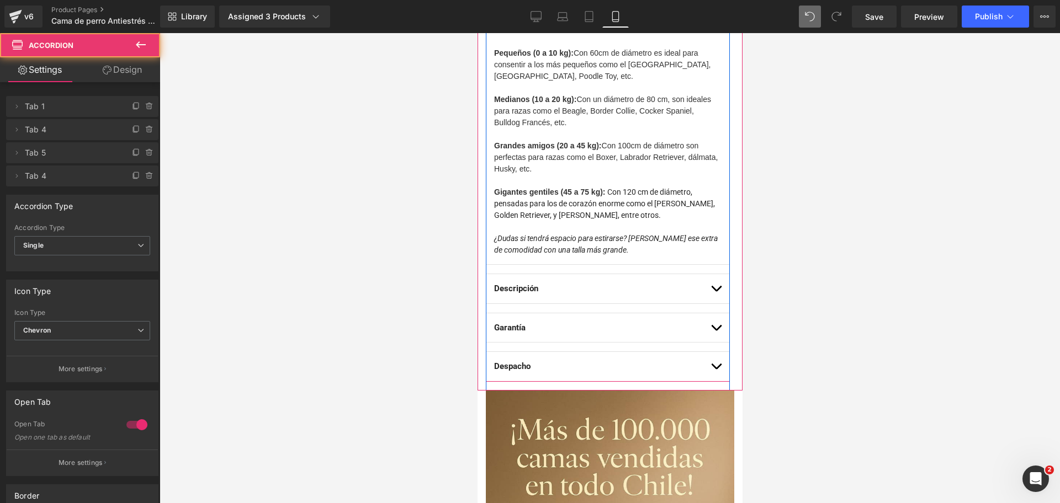
click at [715, 291] on span "button" at bounding box center [715, 291] width 0 height 0
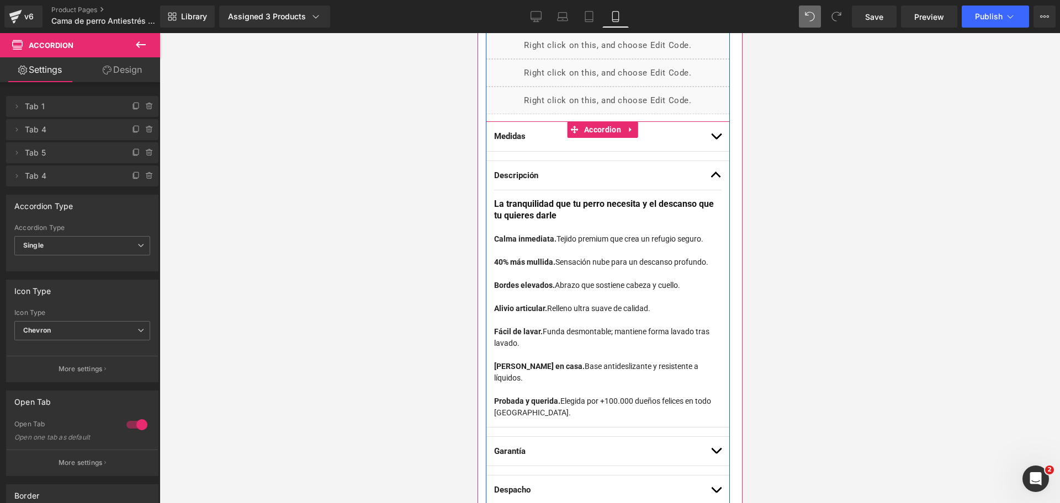
scroll to position [692, 0]
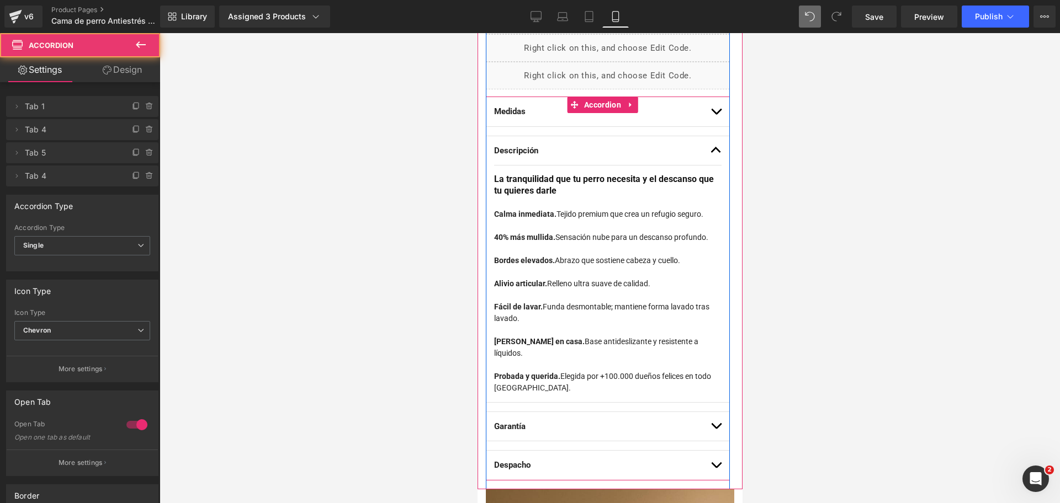
click at [710, 157] on button "button" at bounding box center [715, 150] width 11 height 29
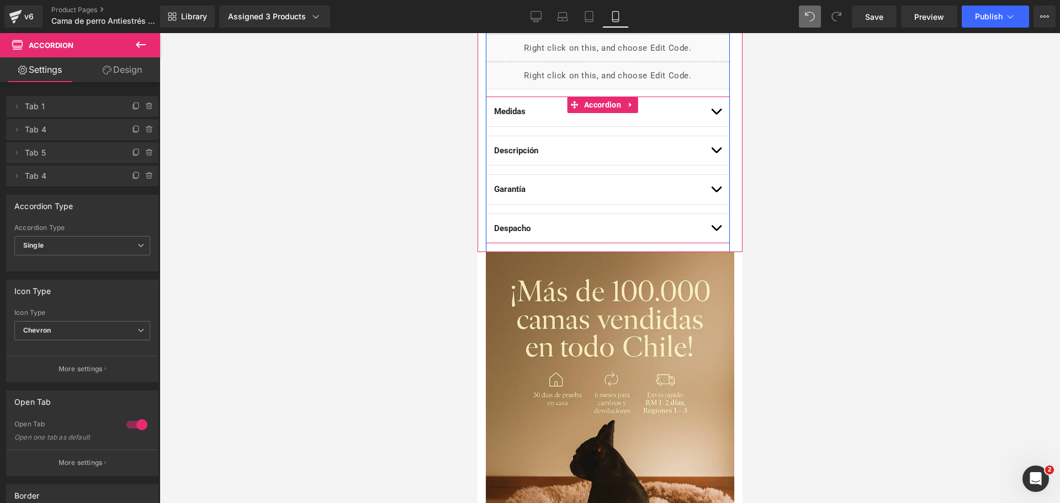
click at [710, 185] on button "button" at bounding box center [715, 189] width 11 height 29
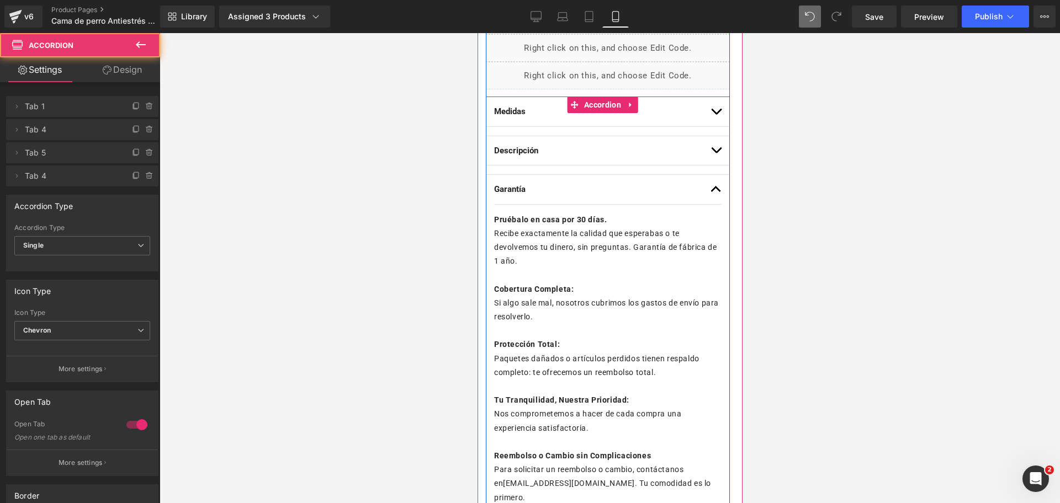
click at [710, 185] on button "button" at bounding box center [715, 189] width 11 height 29
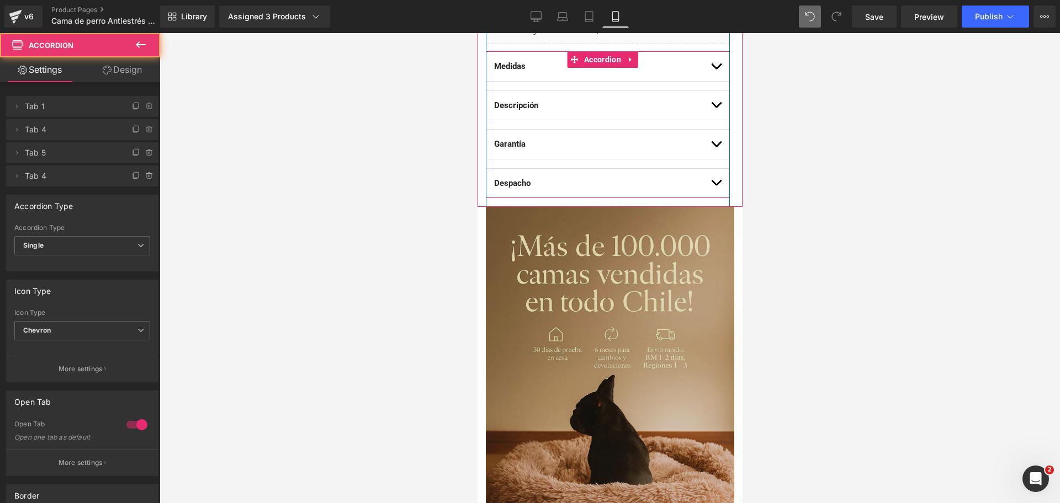
scroll to position [761, 0]
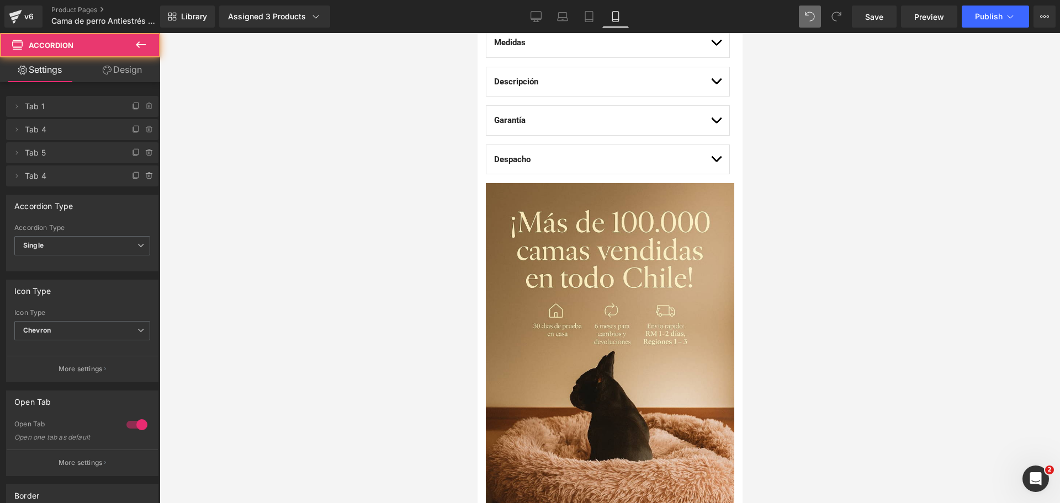
click at [710, 155] on button "button" at bounding box center [715, 159] width 11 height 29
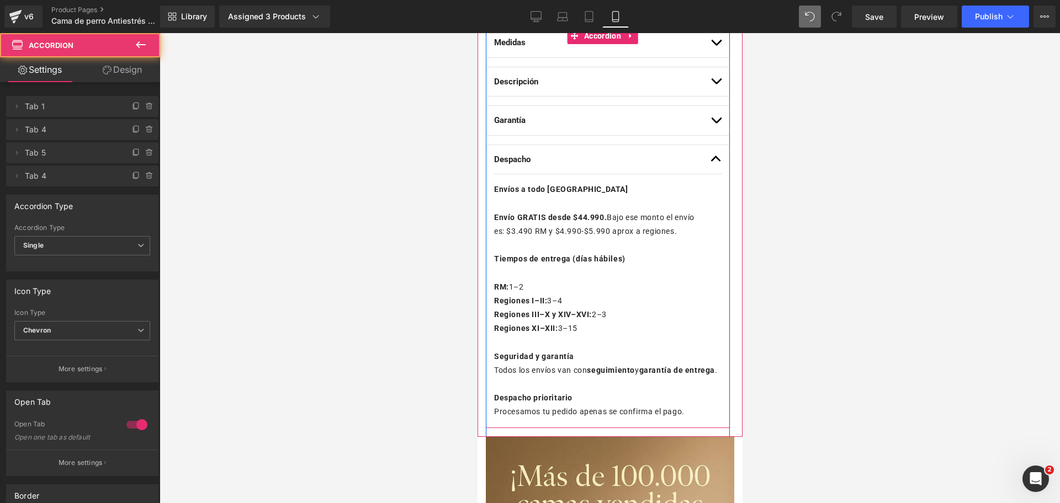
click at [710, 155] on button "button" at bounding box center [715, 159] width 11 height 29
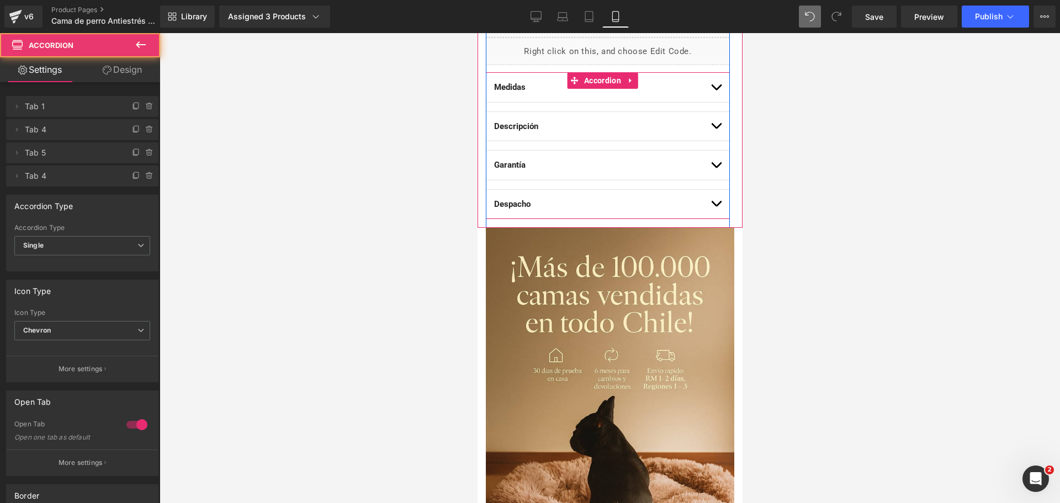
scroll to position [692, 0]
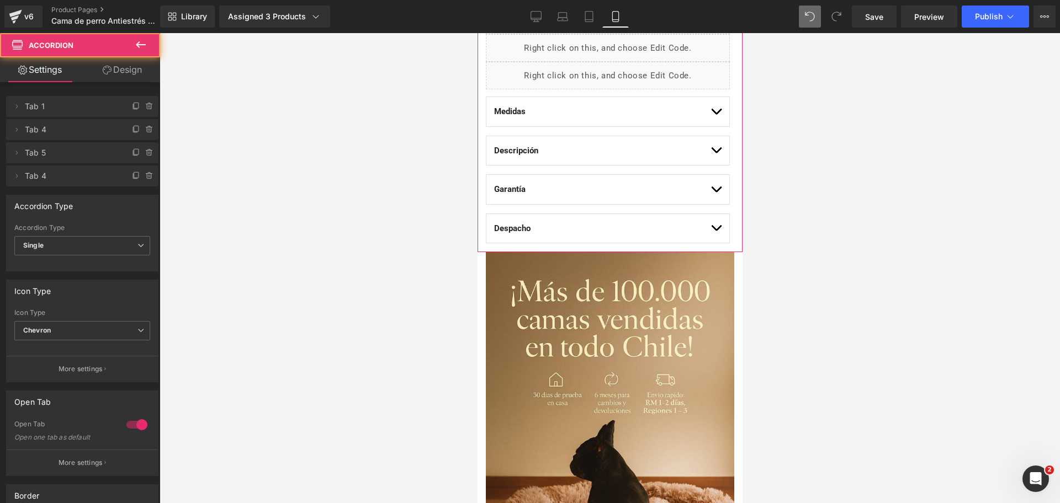
click at [710, 111] on button "button" at bounding box center [715, 111] width 11 height 29
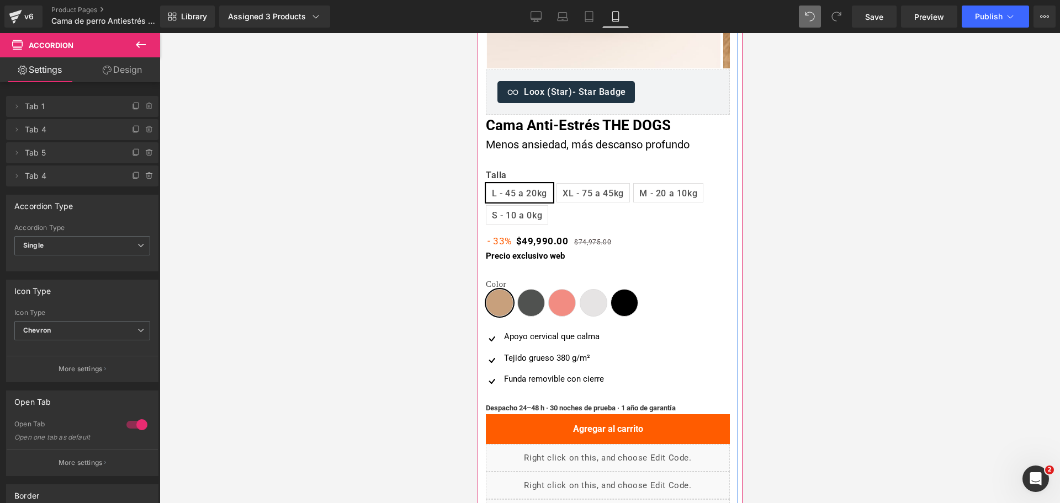
scroll to position [278, 0]
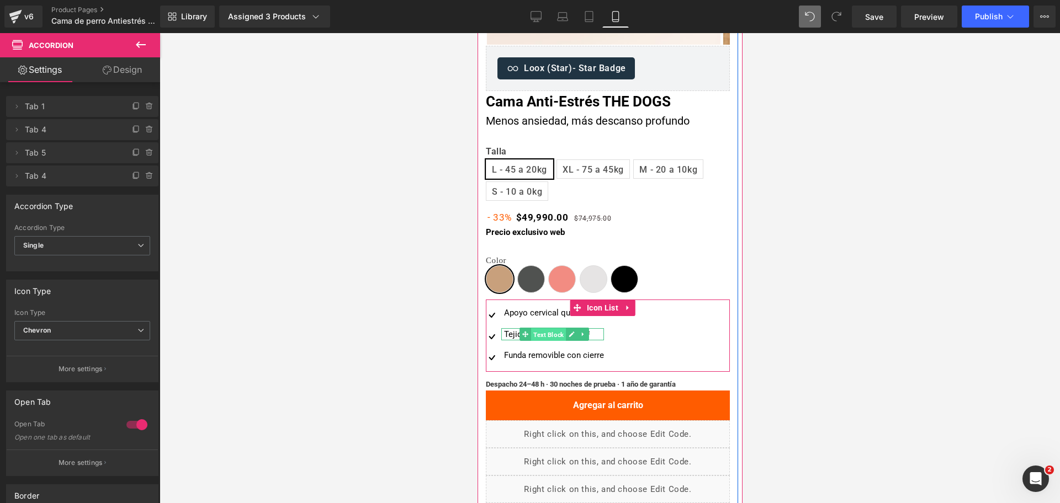
click at [534, 331] on span "Text Block" at bounding box center [547, 334] width 35 height 13
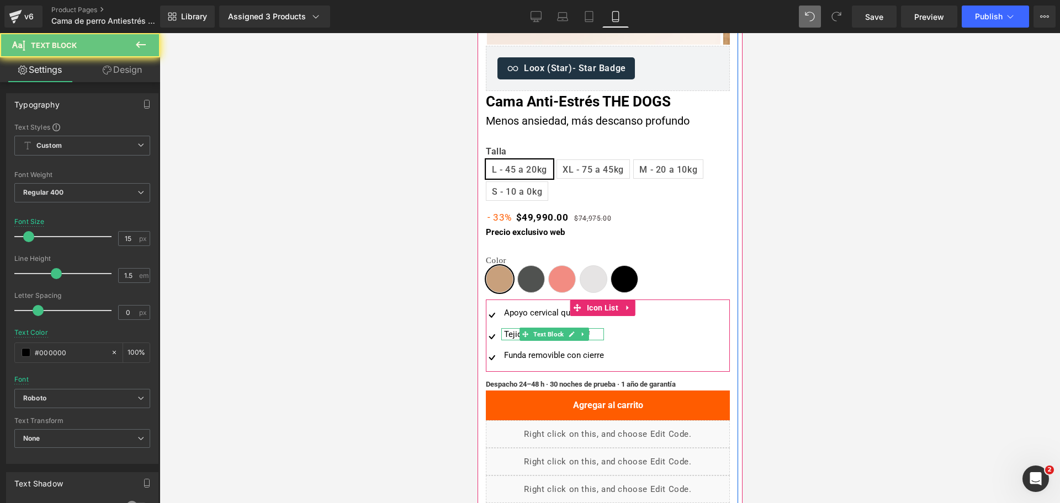
click at [511, 331] on div "Tejido grueso 380 g/m²" at bounding box center [552, 334] width 103 height 13
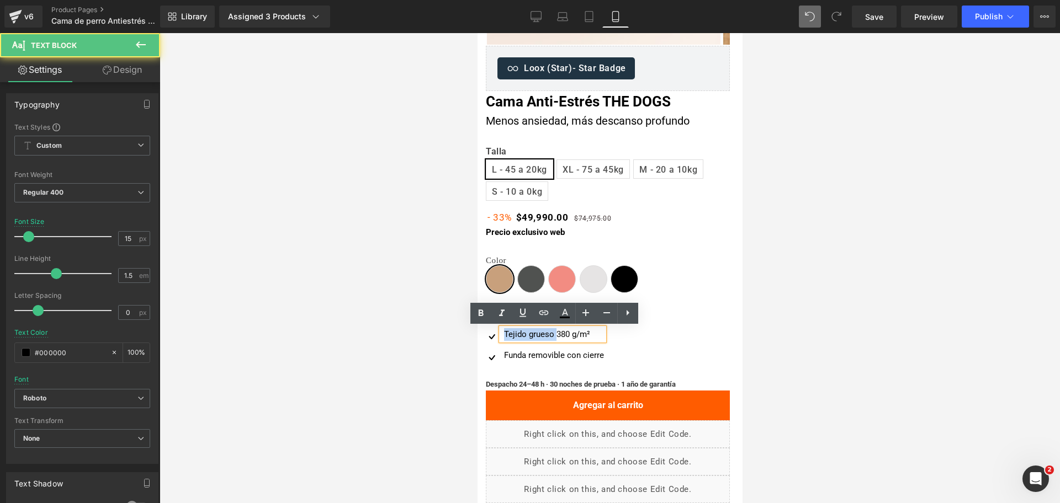
drag, startPoint x: 554, startPoint y: 335, endPoint x: 501, endPoint y: 333, distance: 53.0
click at [501, 333] on div "Tejido grueso 380 g/m²" at bounding box center [552, 334] width 103 height 13
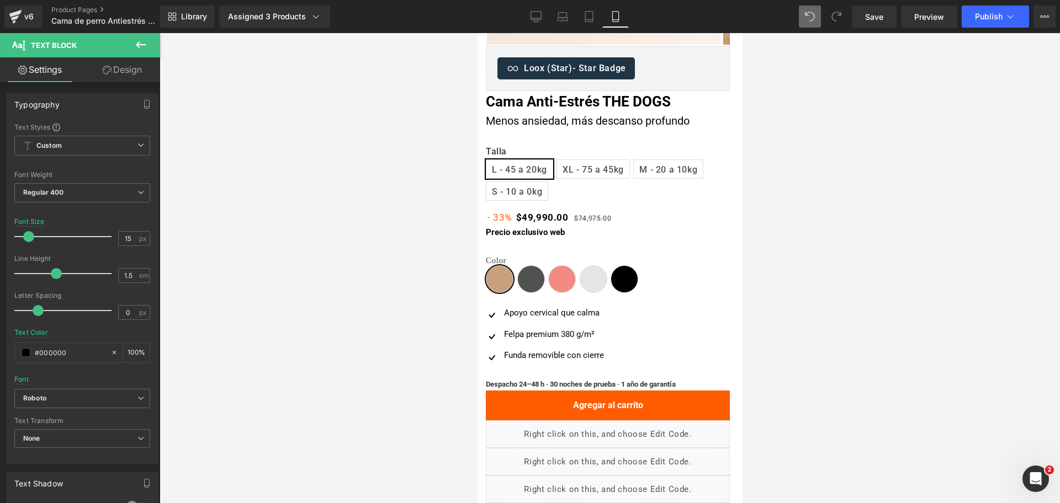
click at [809, 244] on div at bounding box center [610, 268] width 900 height 470
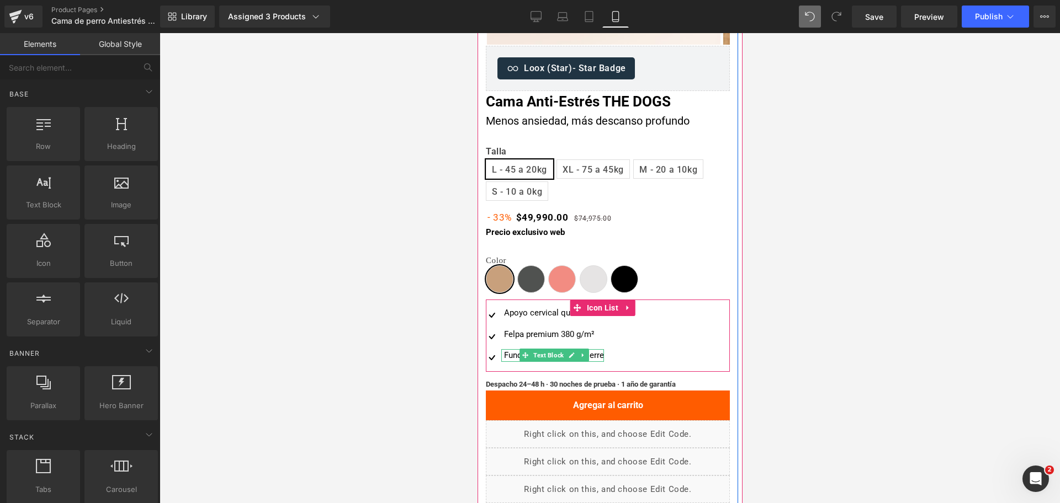
click at [518, 354] on div "Funda removible con cierre" at bounding box center [552, 355] width 103 height 13
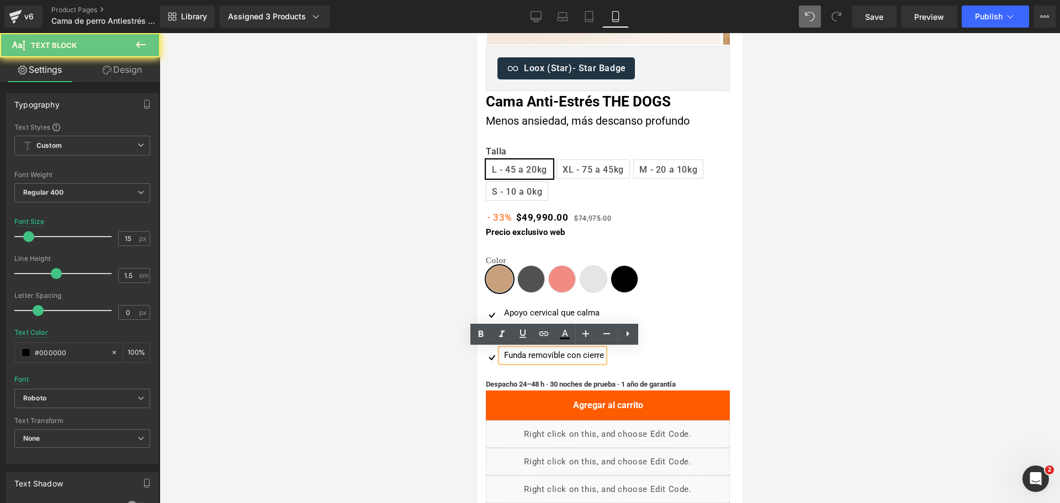
drag, startPoint x: 569, startPoint y: 356, endPoint x: 634, endPoint y: 355, distance: 65.1
click at [634, 355] on div "Image Apoyo cervical que calma Text Block Image Felpa premium 380 g/m² Text Blo…" at bounding box center [598, 339] width 226 height 64
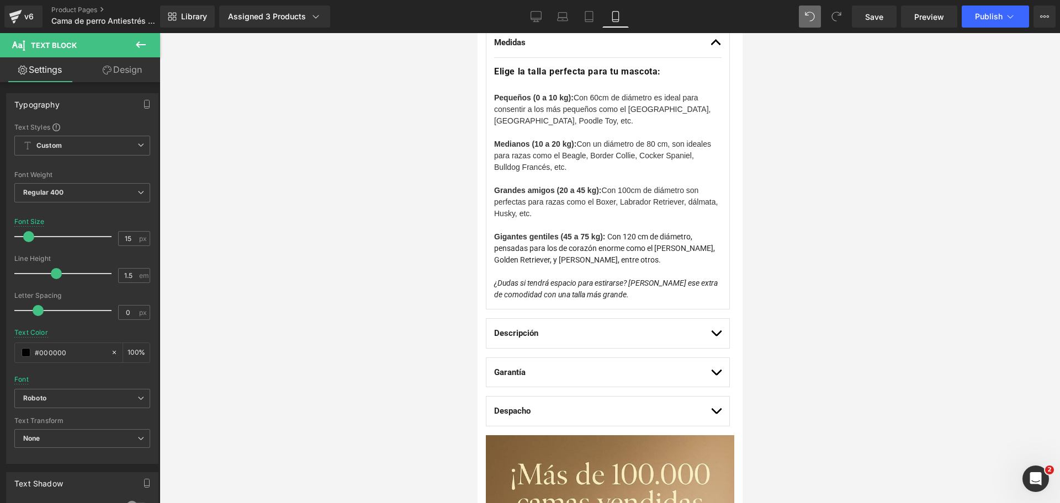
click at [573, 176] on div at bounding box center [606, 179] width 227 height 12
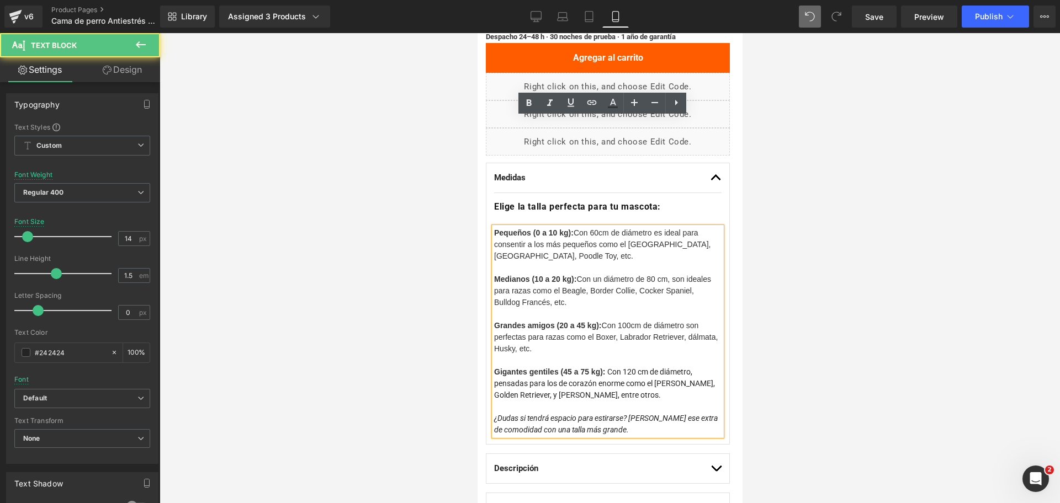
scroll to position [623, 0]
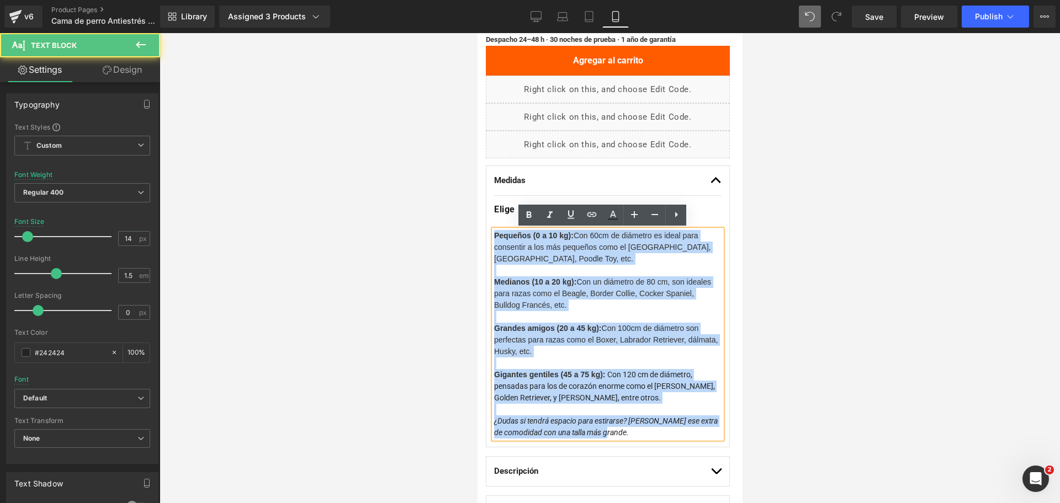
drag, startPoint x: 629, startPoint y: 430, endPoint x: 415, endPoint y: 173, distance: 333.9
copy div "Pequeños (0 a 10 kg): Con 60cm de diámetro es ideal para consentir a los más pe…"
click at [613, 278] on font "Medianos (10 a 20 kg): Con un diámetro de 80 cm, son ideales para razas como el…" at bounding box center [601, 294] width 217 height 32
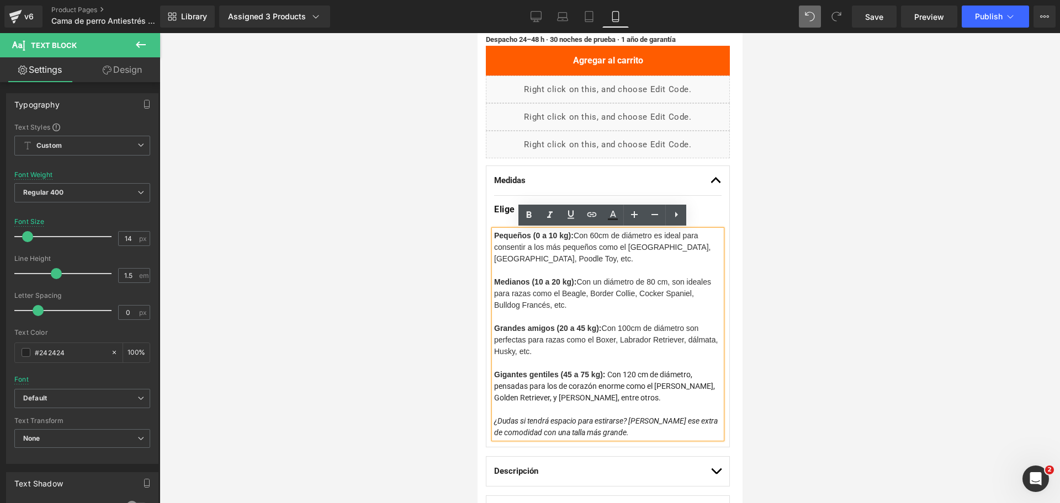
drag, startPoint x: 985, startPoint y: 245, endPoint x: 892, endPoint y: 251, distance: 93.5
click at [985, 245] on div at bounding box center [610, 268] width 900 height 470
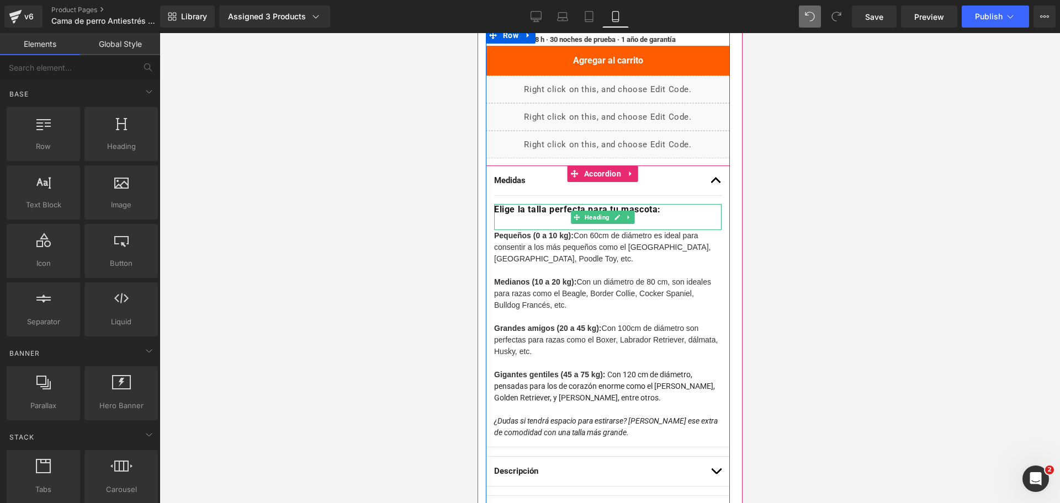
click at [641, 211] on strong "Elige la talla perfecta para tu mascota:" at bounding box center [576, 209] width 167 height 10
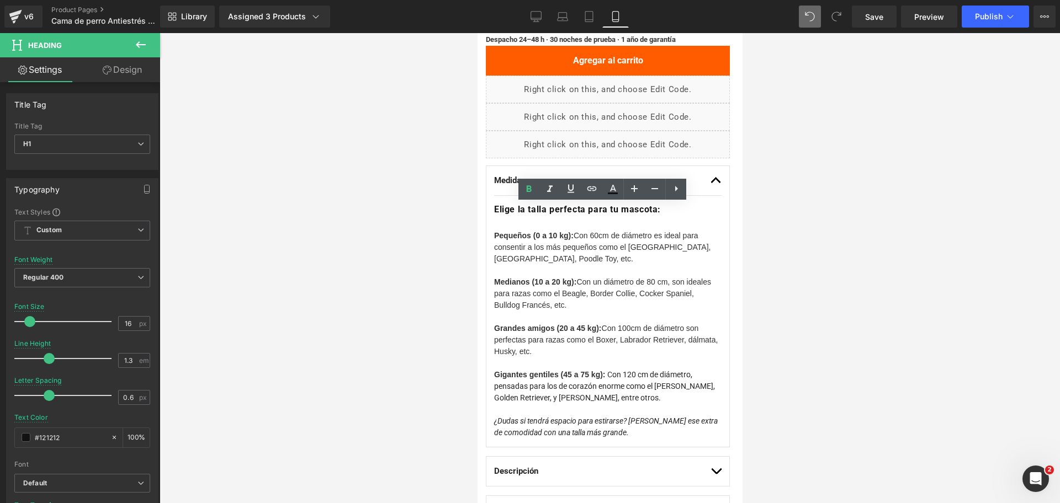
click at [871, 197] on div at bounding box center [610, 268] width 900 height 470
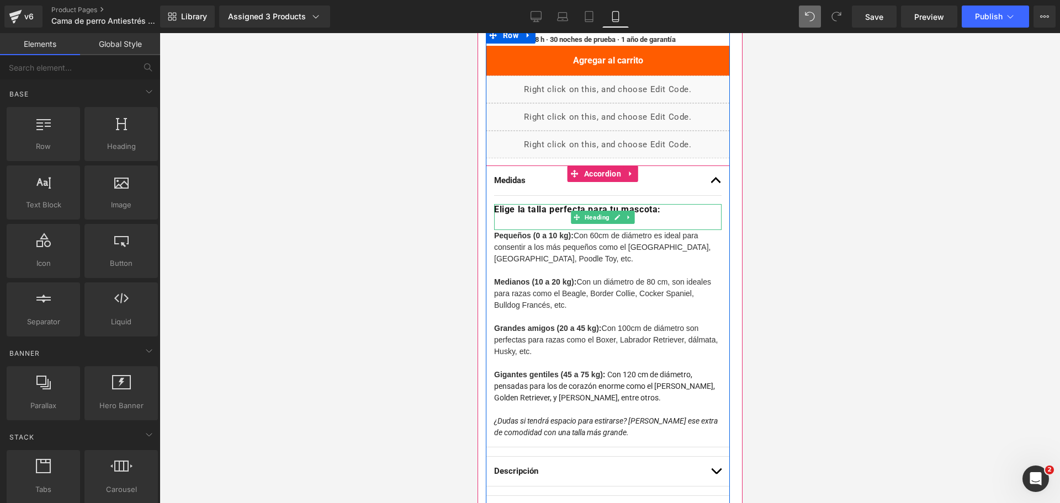
click at [656, 215] on strong "Elige la talla perfecta para tu mascota:" at bounding box center [576, 209] width 167 height 10
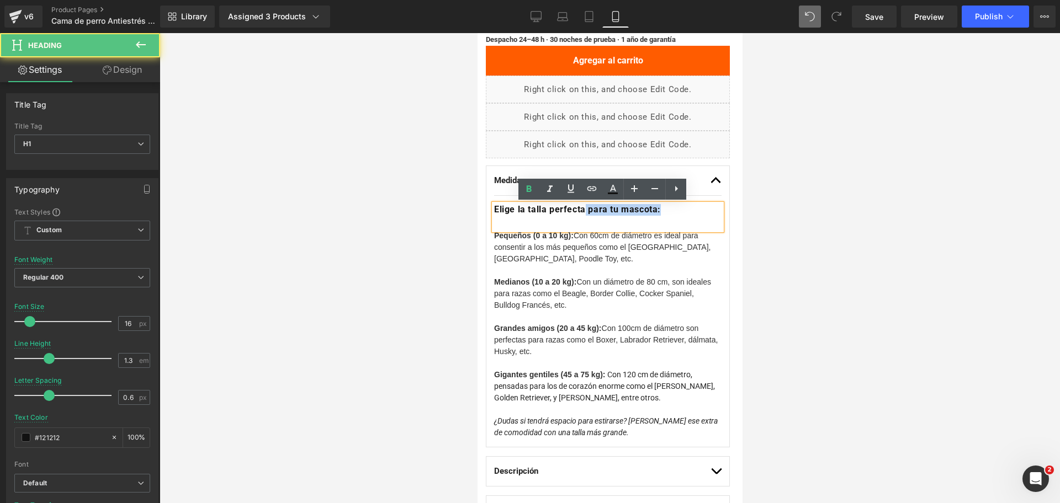
drag, startPoint x: 589, startPoint y: 210, endPoint x: 690, endPoint y: 213, distance: 101.0
click at [690, 213] on h1 "Elige la talla perfecta para tu mascota:" at bounding box center [606, 210] width 227 height 12
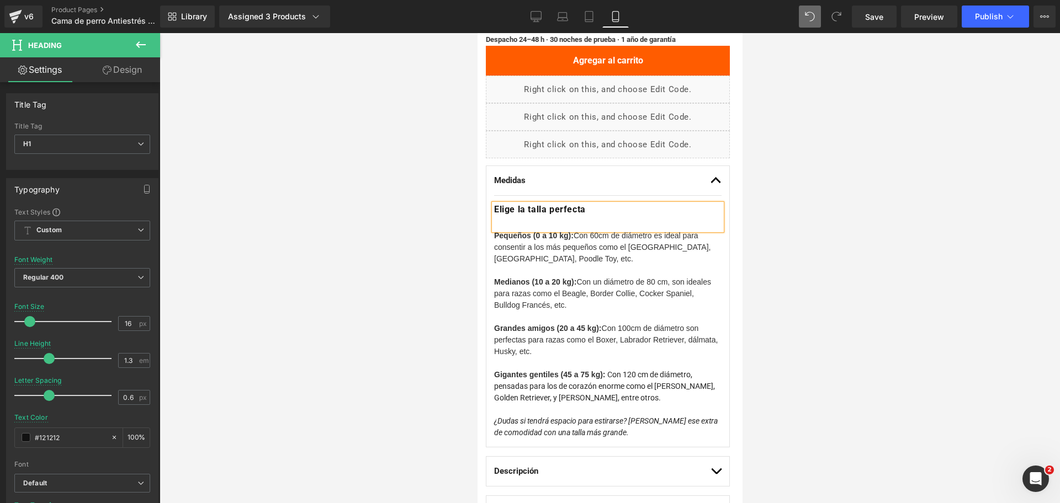
click at [860, 214] on div at bounding box center [610, 268] width 900 height 470
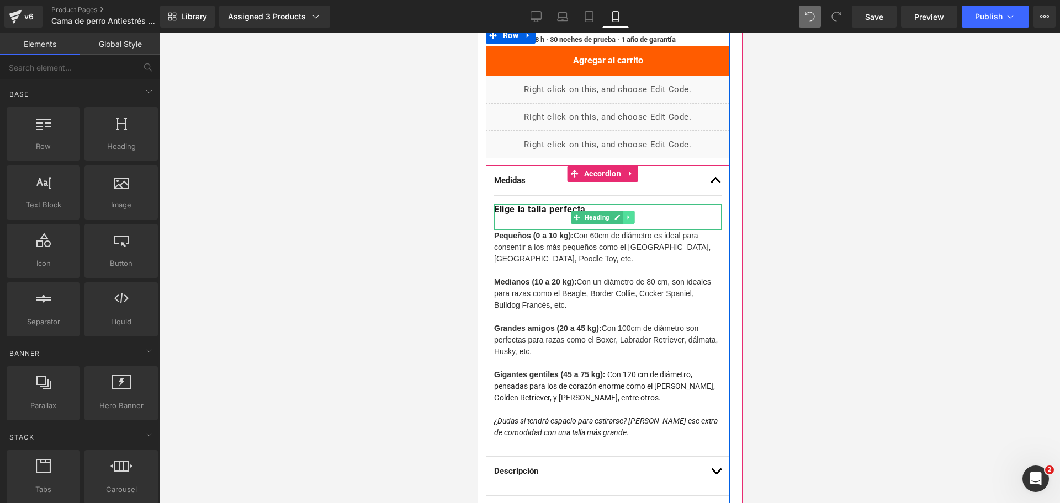
click at [623, 216] on link at bounding box center [628, 217] width 12 height 13
click at [513, 180] on b "Medidas" at bounding box center [508, 181] width 31 height 10
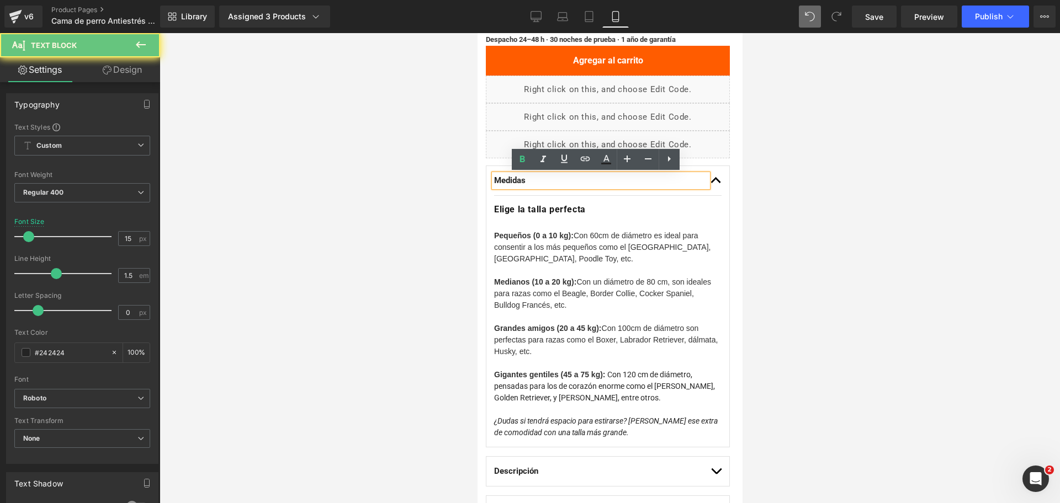
click at [513, 180] on b "Medidas" at bounding box center [508, 181] width 31 height 10
drag, startPoint x: 513, startPoint y: 181, endPoint x: 517, endPoint y: 175, distance: 6.7
click at [506, 195] on div "Medidas Text Block" at bounding box center [606, 181] width 227 height 30
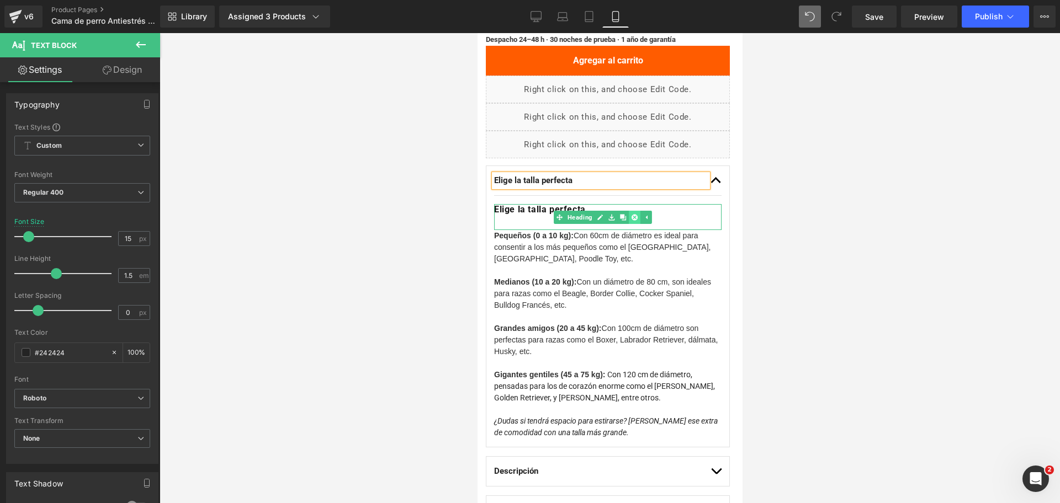
click at [629, 215] on link at bounding box center [634, 217] width 12 height 13
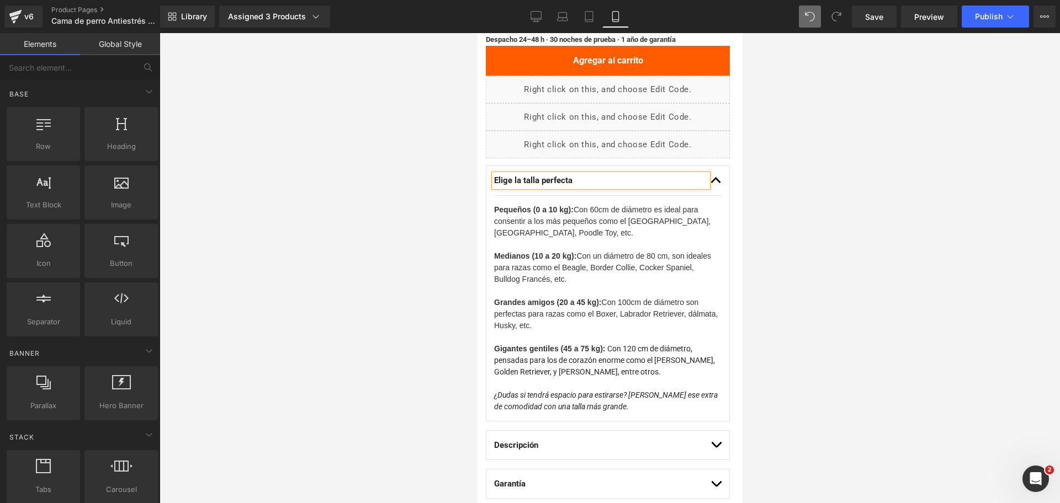
click at [856, 207] on div at bounding box center [610, 268] width 900 height 470
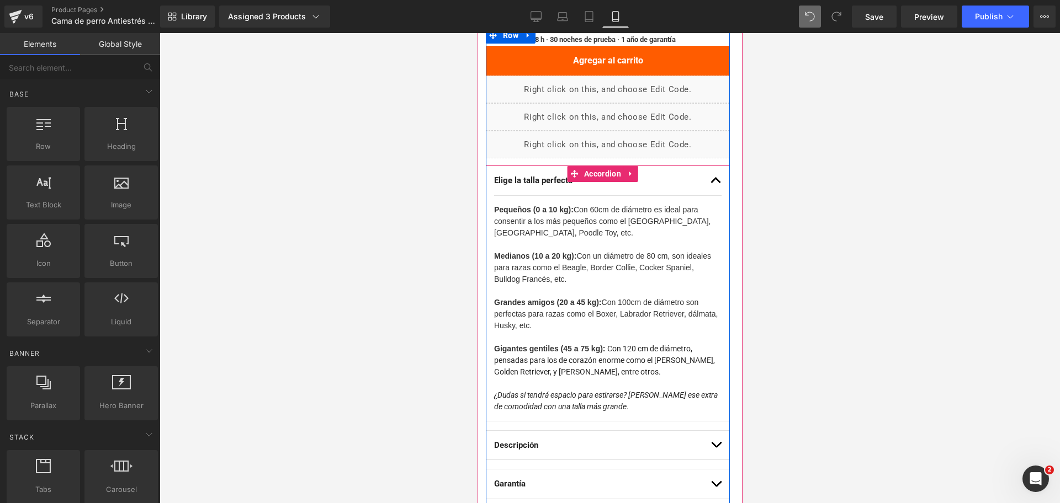
click at [710, 181] on button "button" at bounding box center [715, 180] width 11 height 29
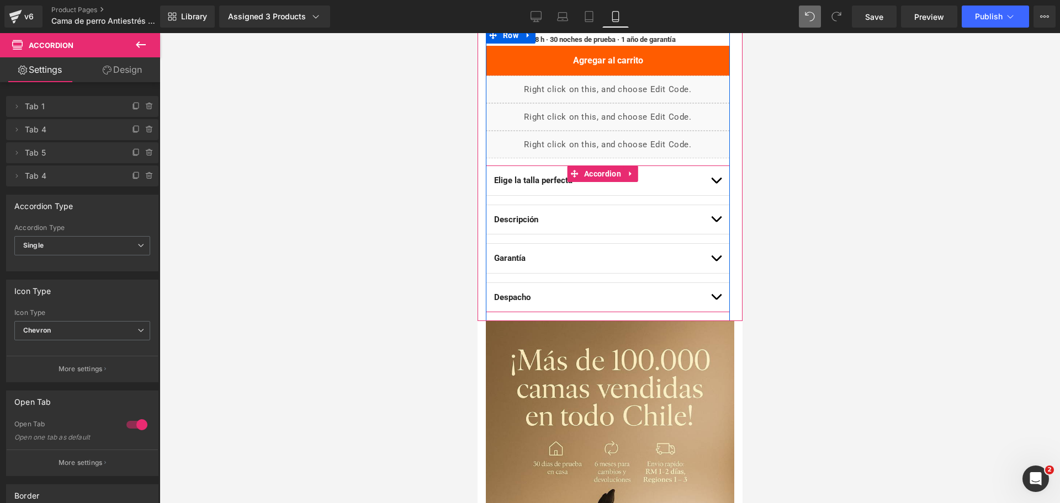
click at [715, 183] on span "button" at bounding box center [715, 183] width 0 height 0
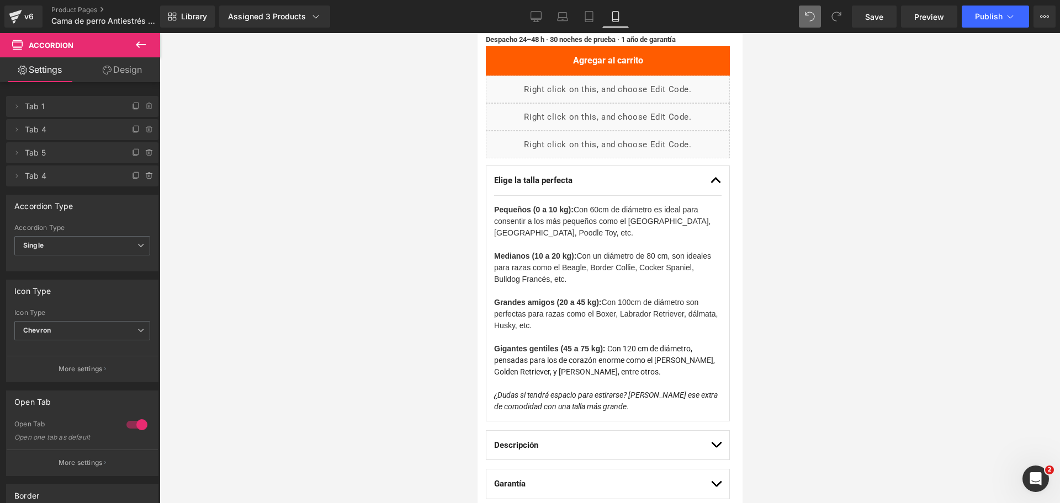
click at [914, 211] on div at bounding box center [610, 268] width 900 height 470
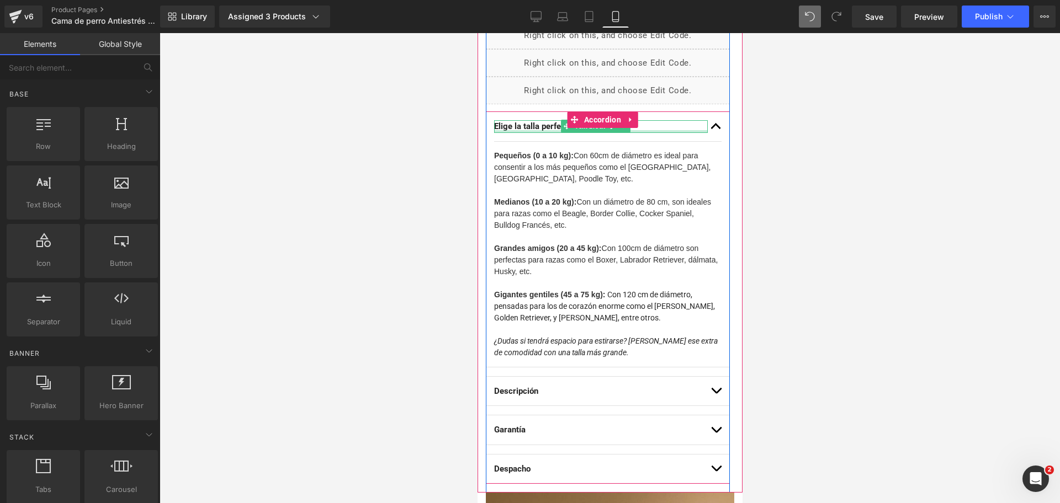
scroll to position [692, 0]
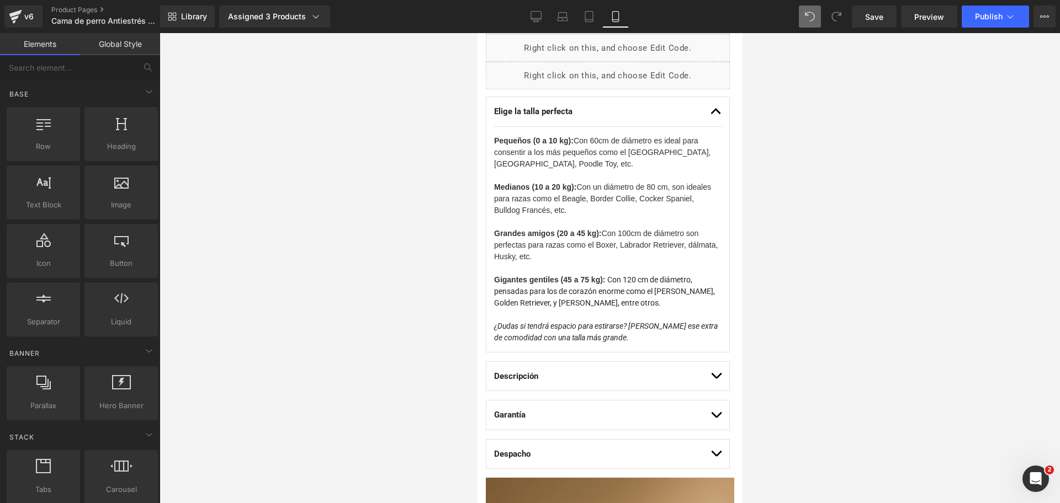
click at [840, 138] on div at bounding box center [610, 268] width 900 height 470
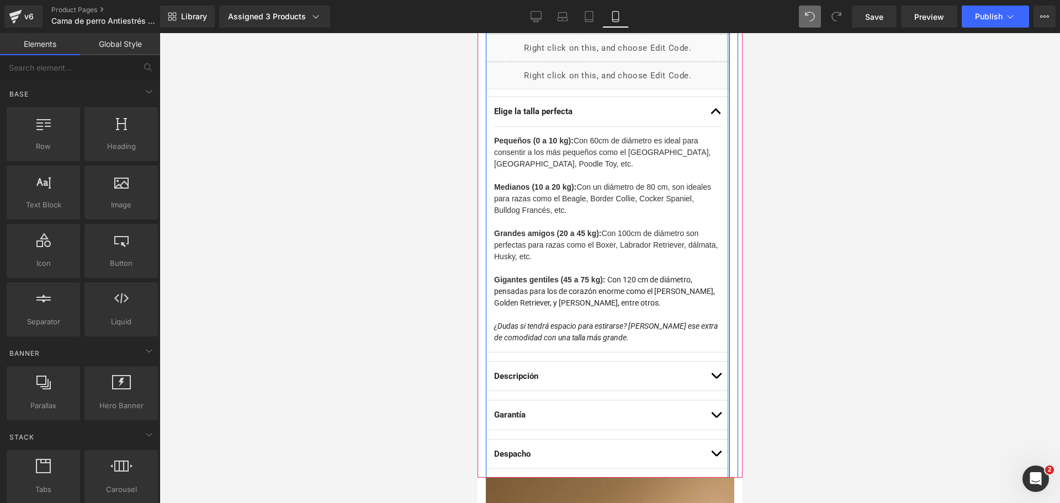
scroll to position [623, 0]
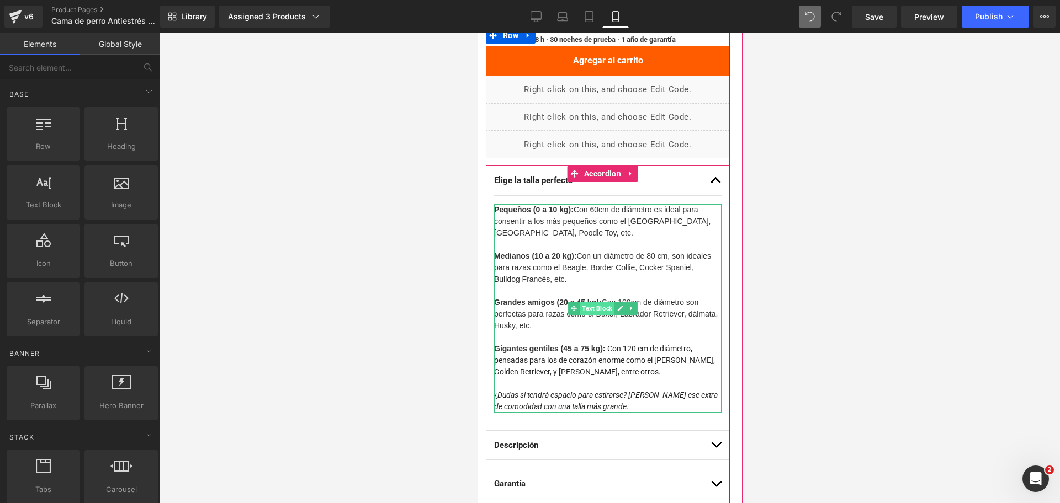
click at [607, 308] on span "Text Block" at bounding box center [596, 308] width 35 height 13
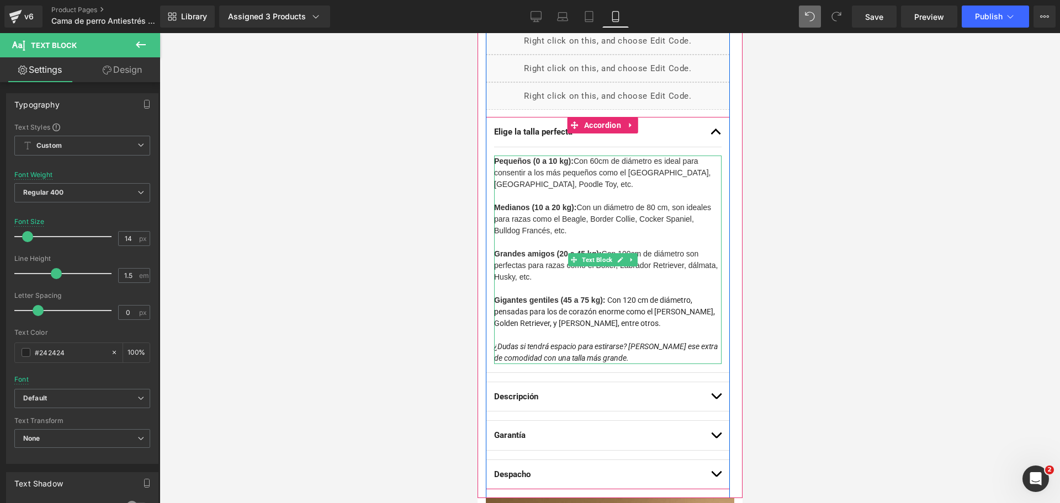
scroll to position [692, 0]
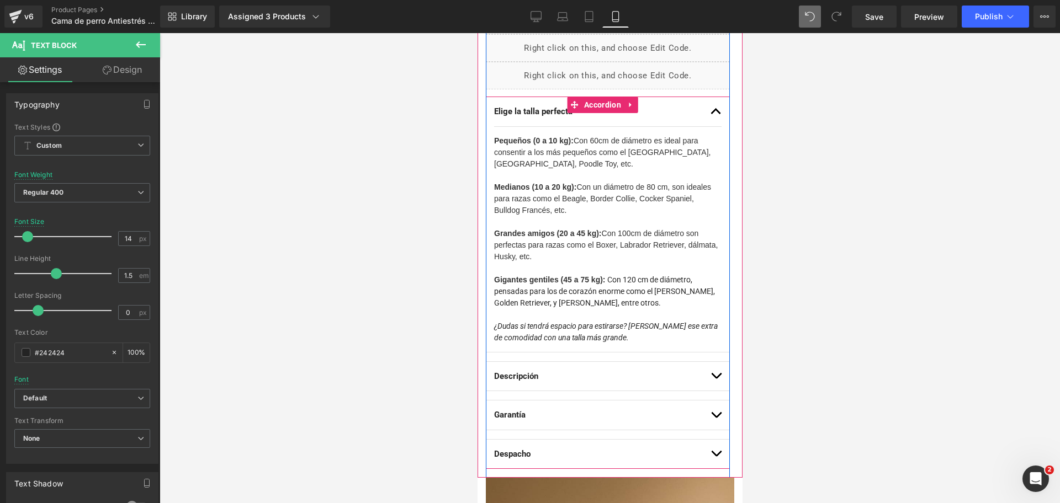
click at [710, 381] on button "button" at bounding box center [715, 376] width 11 height 29
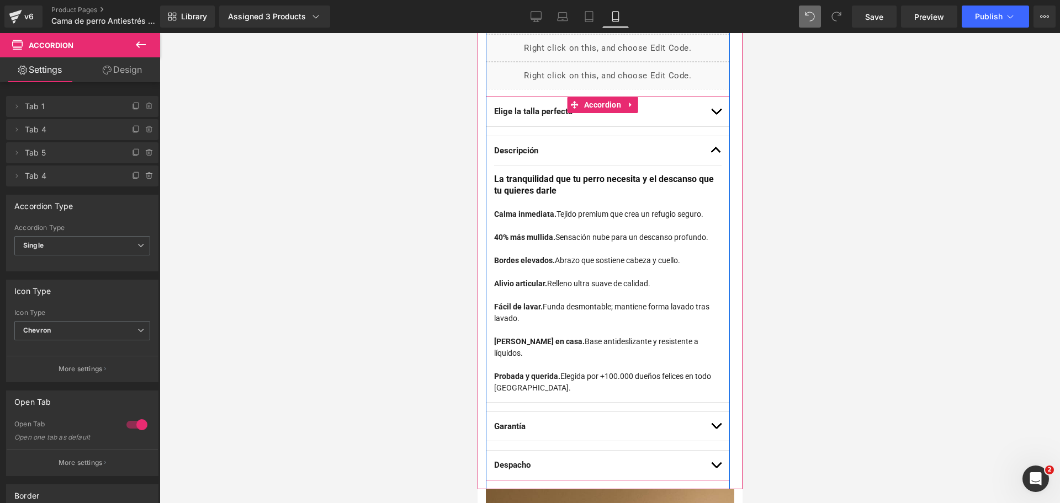
click at [710, 152] on button "button" at bounding box center [715, 150] width 11 height 29
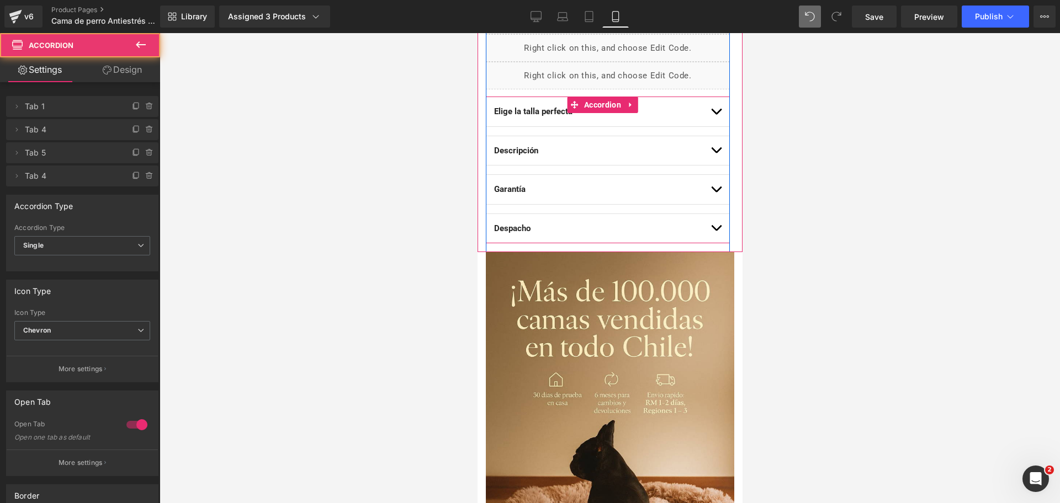
click at [710, 113] on button "button" at bounding box center [715, 111] width 11 height 29
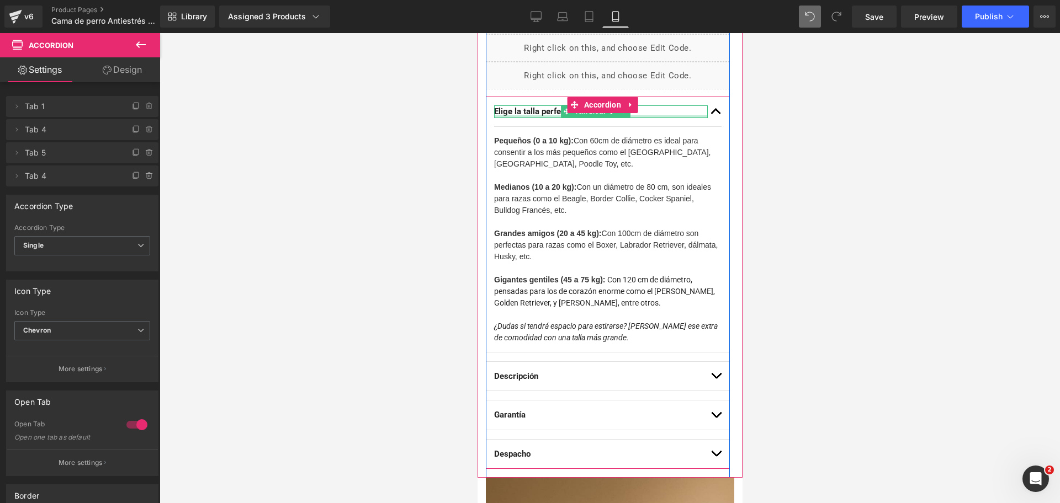
click at [525, 115] on div at bounding box center [600, 116] width 214 height 3
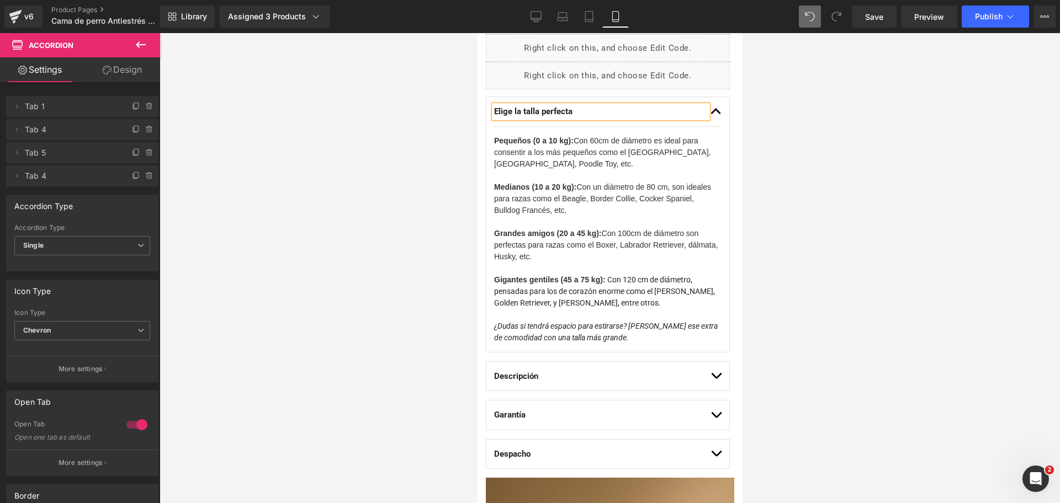
click at [525, 115] on b "Elige la talla perfecta" at bounding box center [532, 112] width 78 height 10
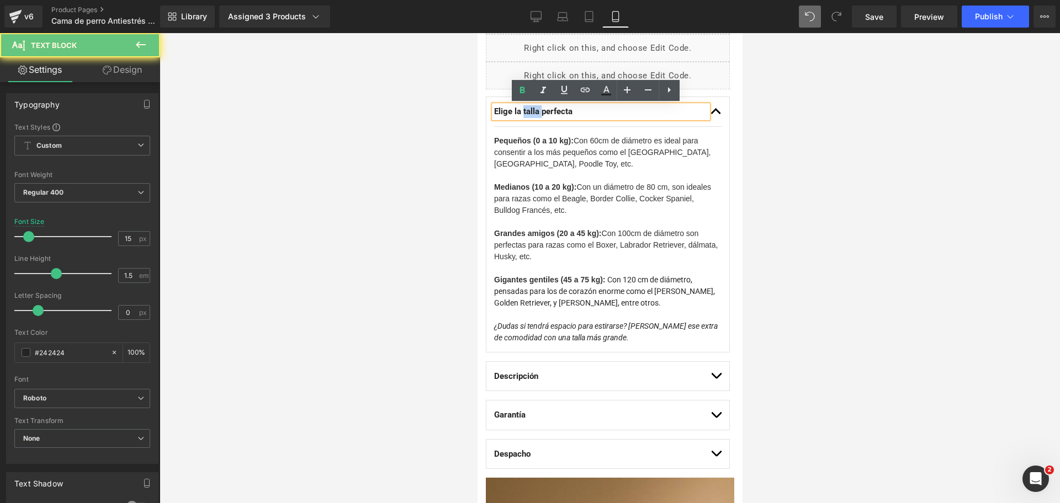
click at [525, 115] on b "Elige la talla perfecta" at bounding box center [532, 112] width 78 height 10
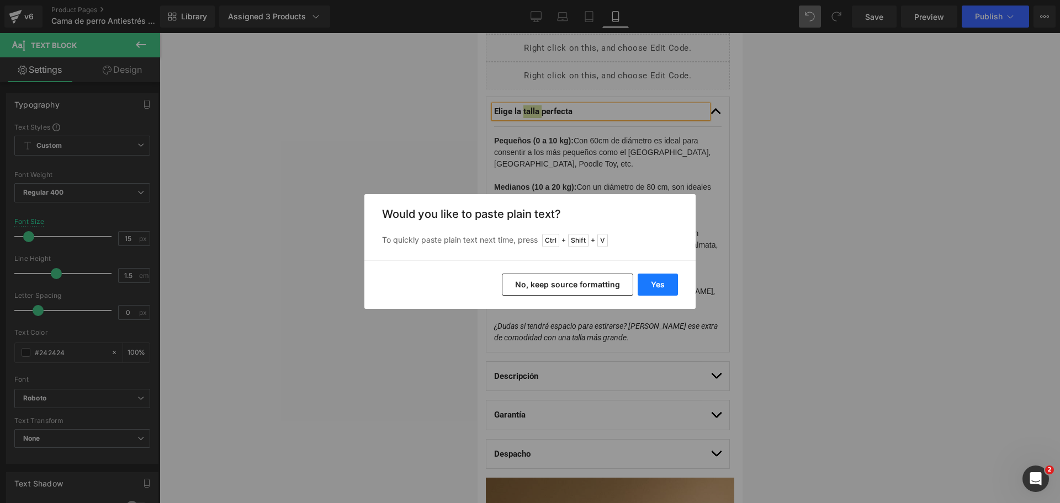
drag, startPoint x: 661, startPoint y: 278, endPoint x: 181, endPoint y: 246, distance: 481.3
click at [661, 278] on button "Yes" at bounding box center [658, 285] width 40 height 22
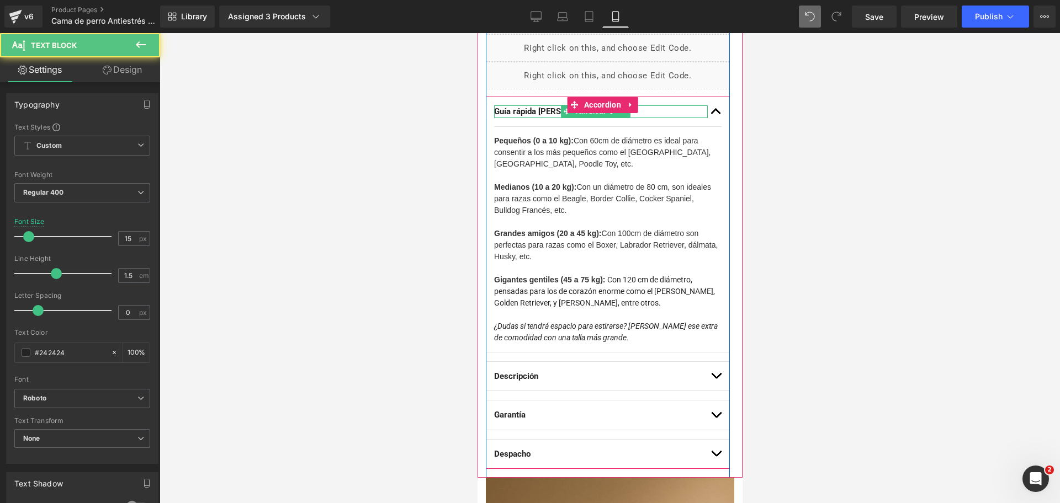
click at [523, 110] on b "Guía rápida de tallas" at bounding box center [547, 112] width 108 height 10
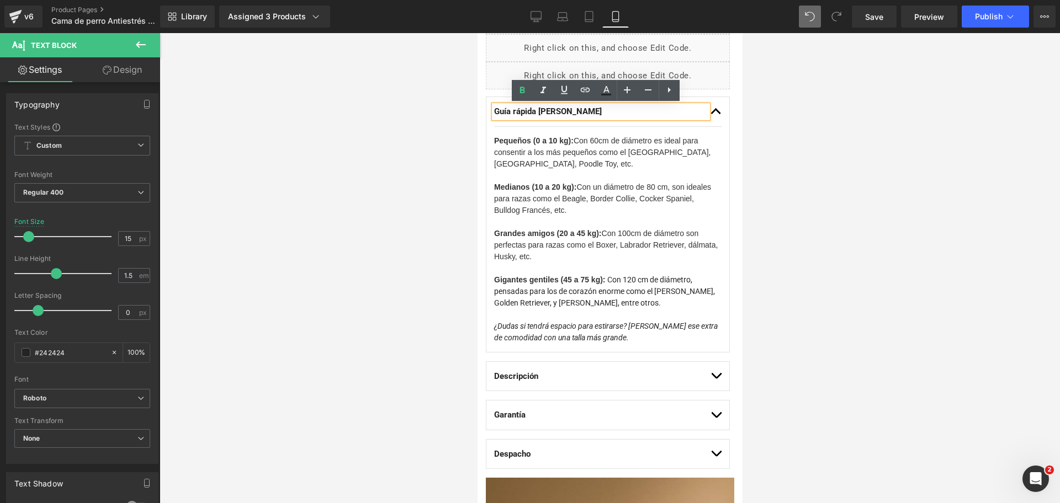
click at [543, 189] on strong "Medianos (10 a 20 kg):" at bounding box center [534, 187] width 82 height 9
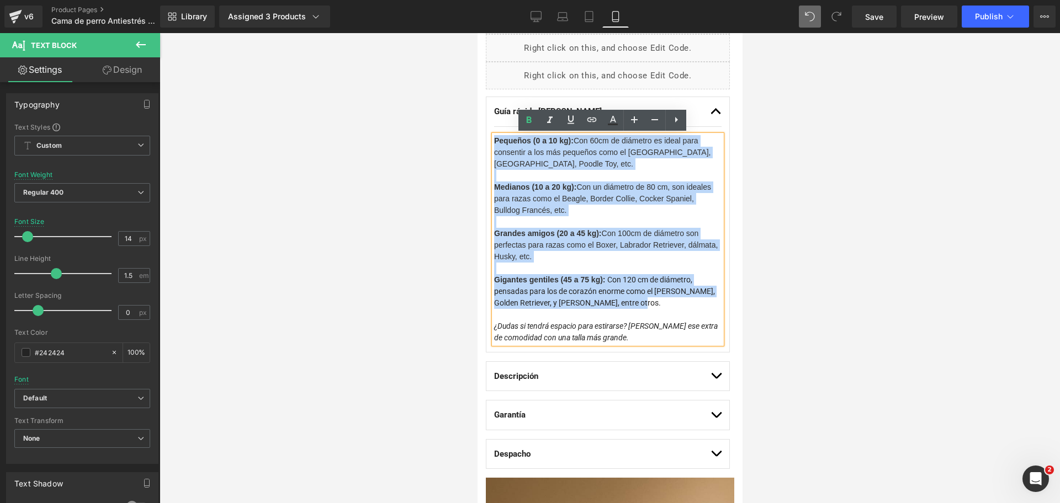
drag, startPoint x: 645, startPoint y: 306, endPoint x: 437, endPoint y: 105, distance: 289.3
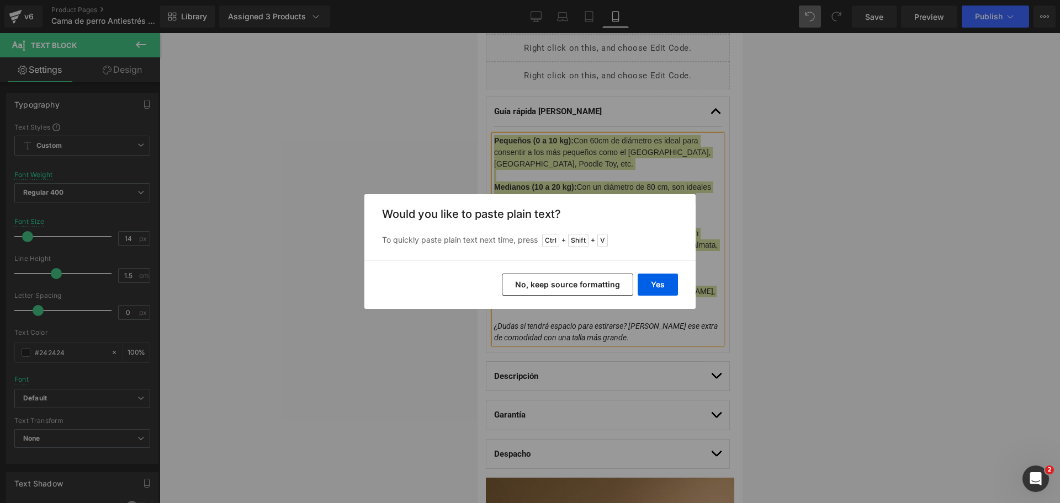
click at [607, 284] on button "No, keep source formatting" at bounding box center [567, 285] width 131 height 22
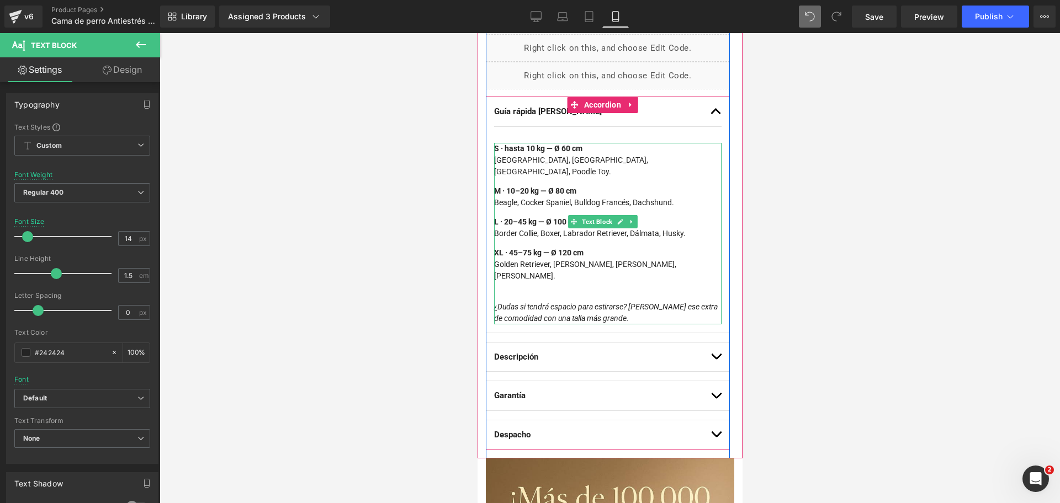
click at [562, 153] on strong "S · hasta 10 kg — Ø 60 cm" at bounding box center [537, 148] width 88 height 9
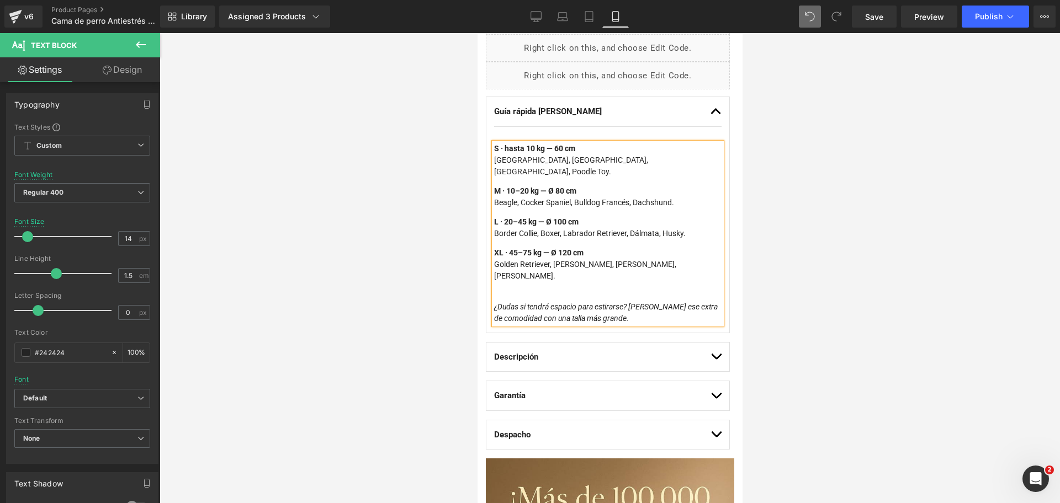
click at [554, 187] on strong "M · 10–20 kg — Ø 80 cm" at bounding box center [534, 191] width 82 height 9
click at [555, 217] on strong "L · 20–45 kg — Ø 100 cm" at bounding box center [535, 221] width 84 height 9
click at [562, 248] on strong "XL · 45–75 kg — Ø 120 cm" at bounding box center [537, 252] width 89 height 9
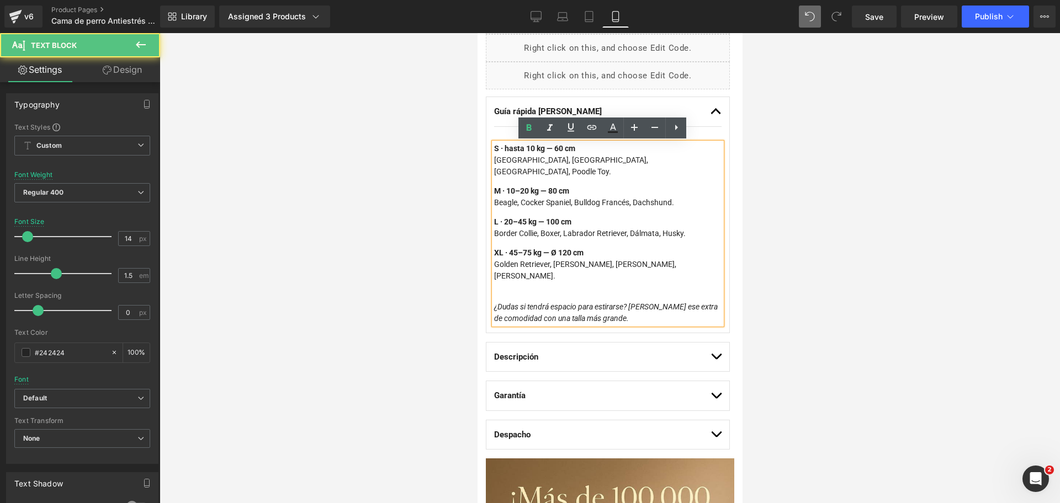
click at [556, 248] on strong "XL · 45–75 kg — Ø 120 cm" at bounding box center [537, 252] width 89 height 9
click at [561, 248] on strong "XL · 45–75 kg — Ø 120 cm" at bounding box center [537, 252] width 89 height 9
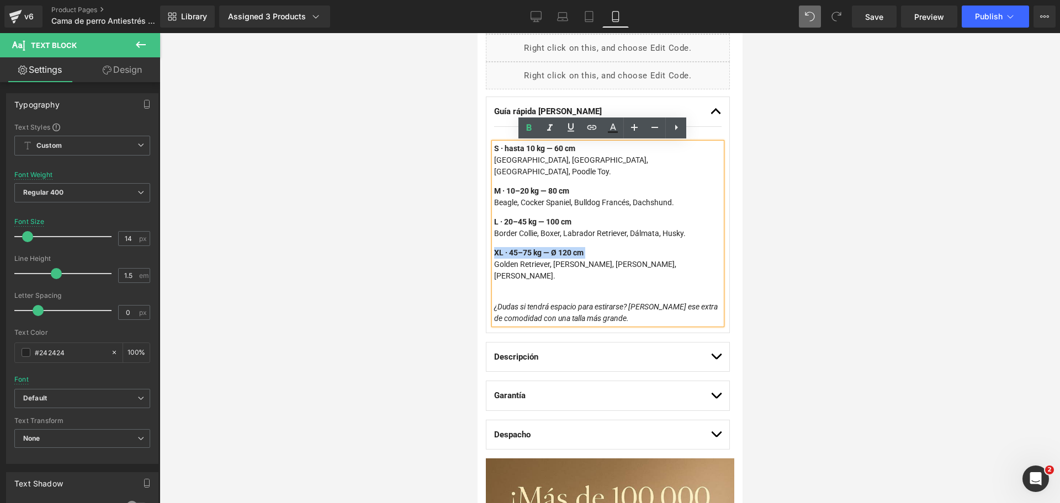
click at [560, 248] on strong "XL · 45–75 kg — Ø 120 cm" at bounding box center [537, 252] width 89 height 9
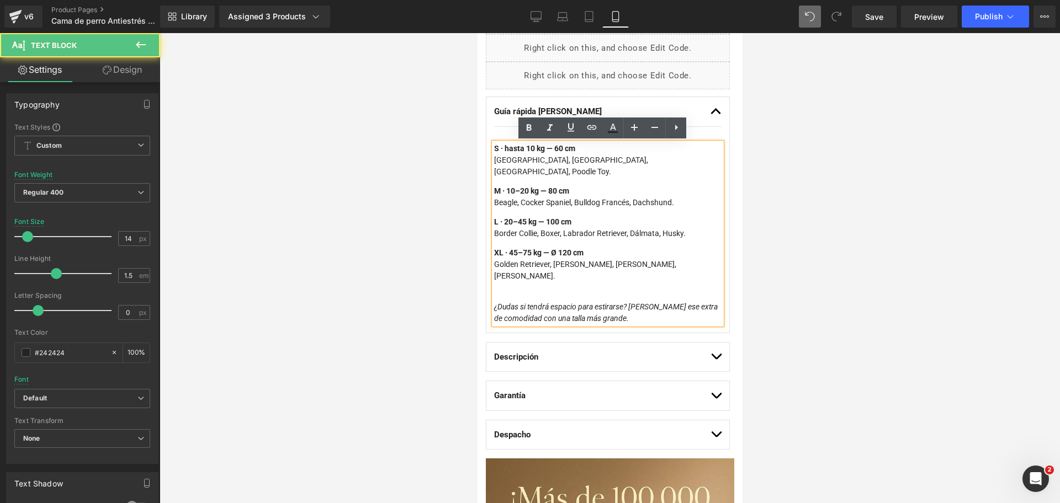
click at [556, 252] on p "XL · 45–75 kg — Ø 120 cm Golden Retriever, Boyero de Berna, Galgo, Cane Corso." at bounding box center [606, 264] width 227 height 35
click at [560, 248] on strong "XL · 45–75 kg — Ø 120 cm" at bounding box center [537, 252] width 89 height 9
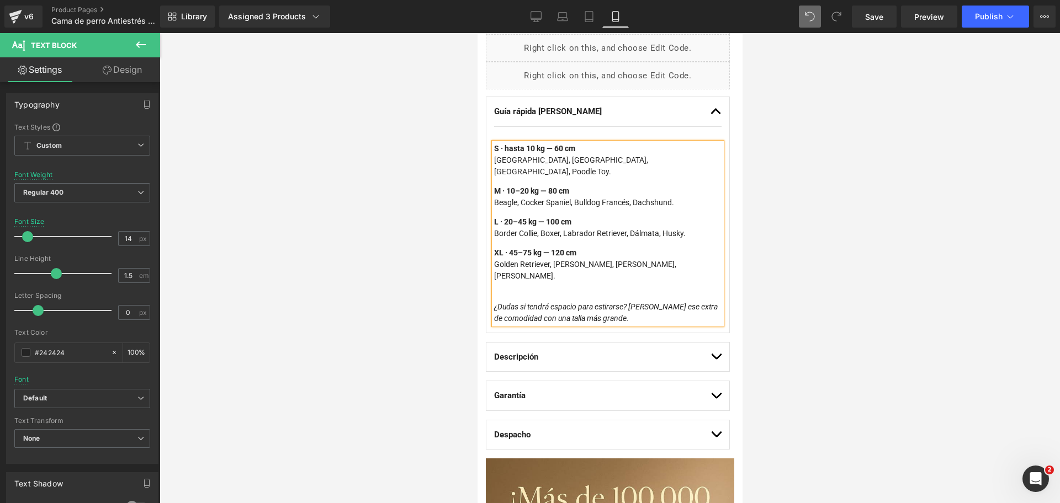
click at [596, 152] on p "S · hasta 10 kg — 60 cm Pomerania, Chihuahua, Yorkshire, Poodle Toy." at bounding box center [606, 160] width 227 height 35
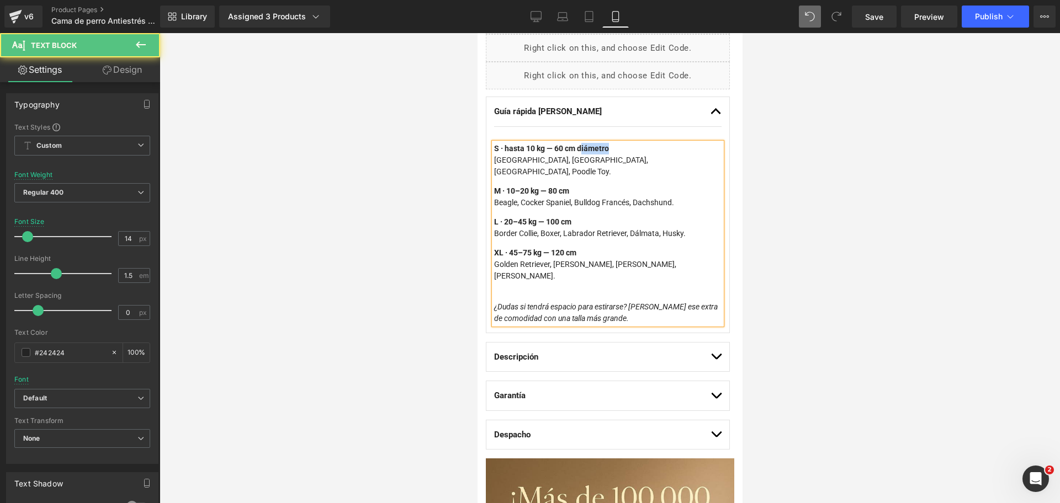
drag, startPoint x: 582, startPoint y: 150, endPoint x: 612, endPoint y: 153, distance: 29.9
click at [612, 153] on p "S · hasta 10 kg — 60 cm diámetro Pomerania, Chihuahua, Yorkshire, Poodle Toy." at bounding box center [606, 160] width 227 height 35
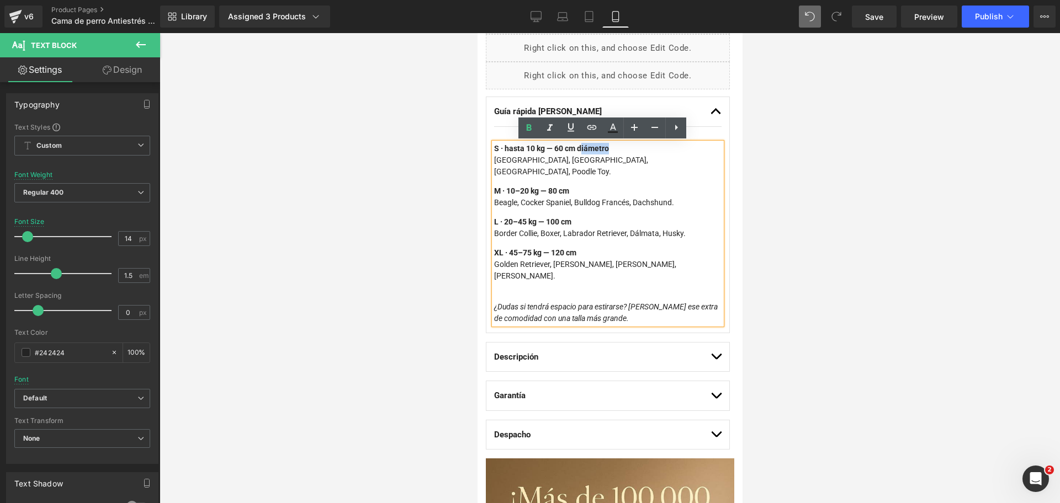
click at [591, 151] on strong "S · hasta 10 kg — 60 cm diámetro" at bounding box center [550, 148] width 115 height 9
drag, startPoint x: 577, startPoint y: 148, endPoint x: 611, endPoint y: 151, distance: 34.3
click at [611, 151] on p "S · hasta 10 kg — 60 cm diámetro Pomerania, Chihuahua, Yorkshire, Poodle Toy." at bounding box center [606, 160] width 227 height 35
click at [864, 209] on div at bounding box center [610, 268] width 900 height 470
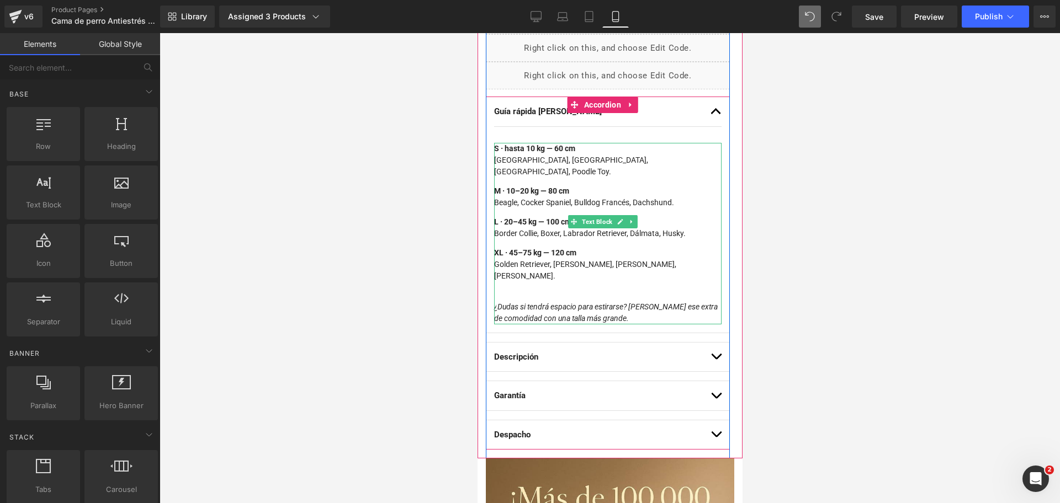
click at [578, 148] on p "S · hasta 10 kg — 60 cm Pomerania, Chihuahua, Yorkshire, Poodle Toy." at bounding box center [606, 160] width 227 height 35
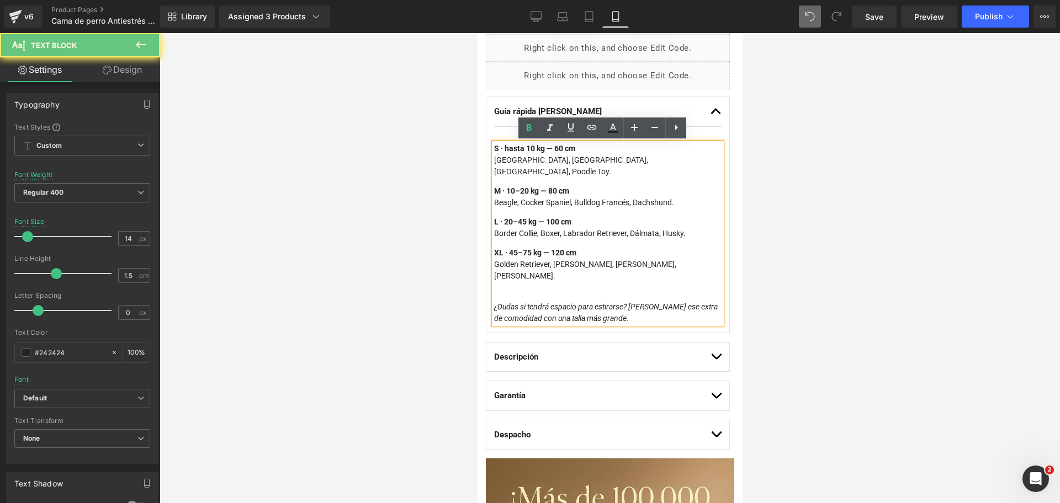
click at [588, 148] on p "S · hasta 10 kg — 60 cm Pomerania, Chihuahua, Yorkshire, Poodle Toy." at bounding box center [606, 160] width 227 height 35
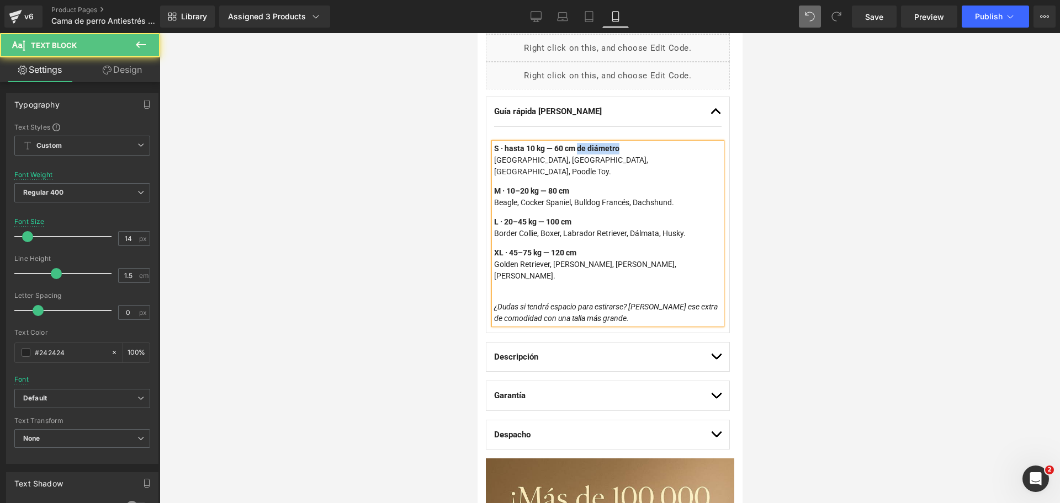
drag, startPoint x: 580, startPoint y: 148, endPoint x: 619, endPoint y: 144, distance: 40.1
click at [619, 144] on p "S · hasta 10 kg — 60 cm de diámetro Pomerania, Chihuahua, Yorkshire, Poodle Toy." at bounding box center [606, 160] width 227 height 35
copy strong "de diámetro"
click at [592, 148] on strong "S · hasta 10 kg — 60 cm de diámetro" at bounding box center [555, 148] width 125 height 9
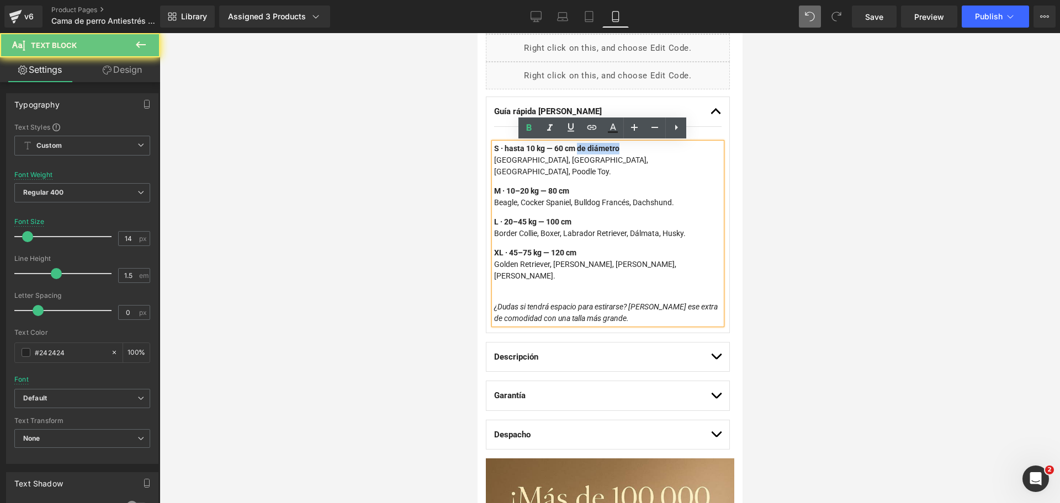
drag, startPoint x: 578, startPoint y: 147, endPoint x: 613, endPoint y: 150, distance: 34.4
click at [627, 149] on p "S · hasta 10 kg — 60 cm de diámetro Pomerania, Chihuahua, Yorkshire, Poodle Toy." at bounding box center [606, 160] width 227 height 35
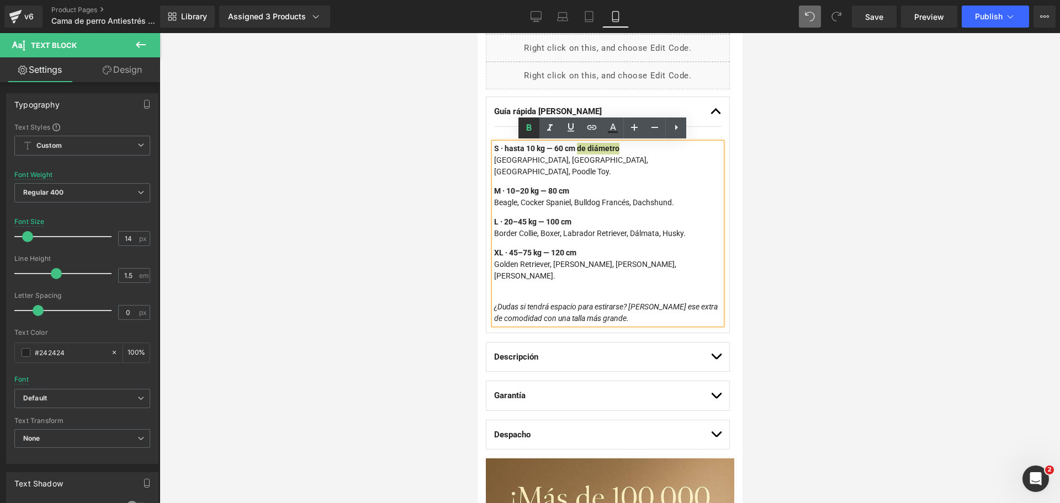
click at [533, 126] on icon at bounding box center [528, 127] width 13 height 13
click at [582, 189] on p "M · 10–20 kg — 80 cm Beagle, Cocker Spaniel, Bulldog Francés, Dachshund." at bounding box center [606, 196] width 227 height 23
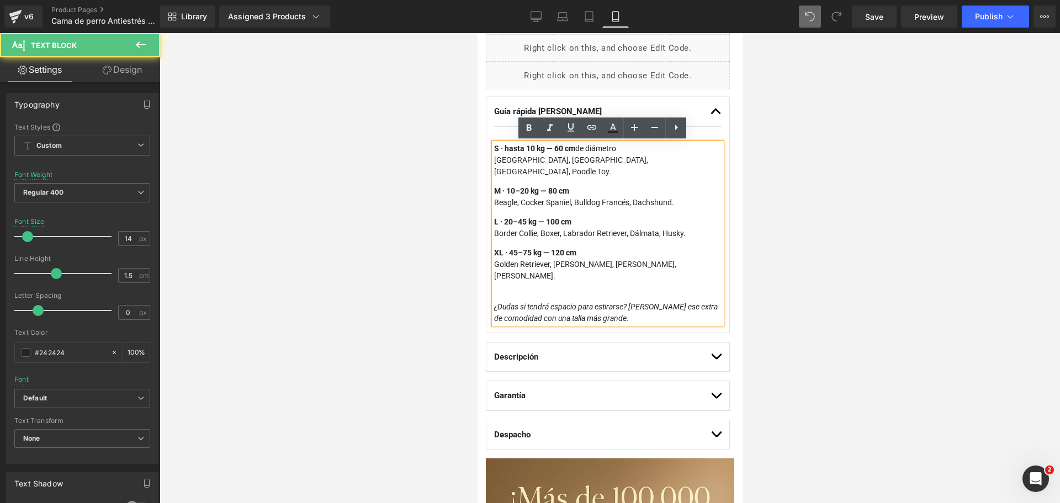
click at [589, 185] on p "M · 10–20 kg — 80 cm Beagle, Cocker Spaniel, Bulldog Francés, Dachshund." at bounding box center [606, 196] width 227 height 23
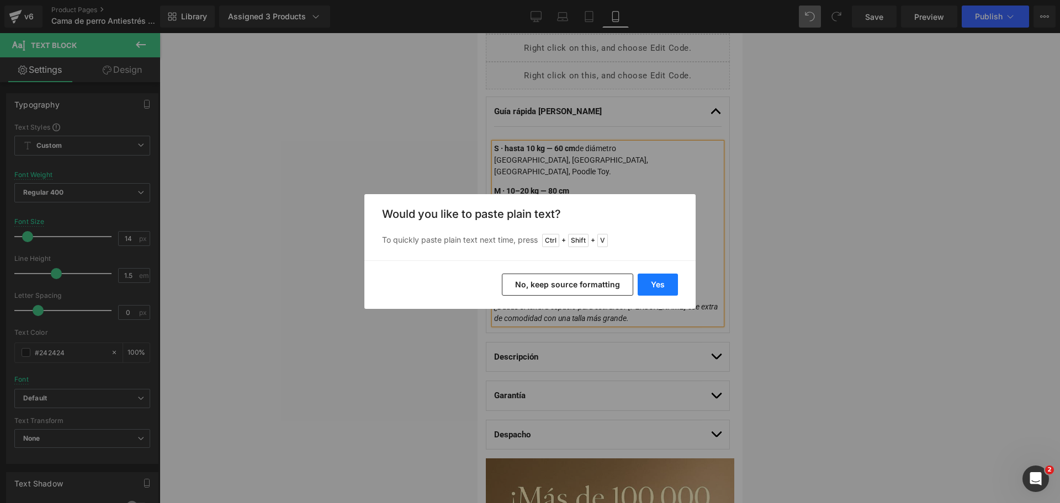
click at [655, 282] on button "Yes" at bounding box center [658, 285] width 40 height 22
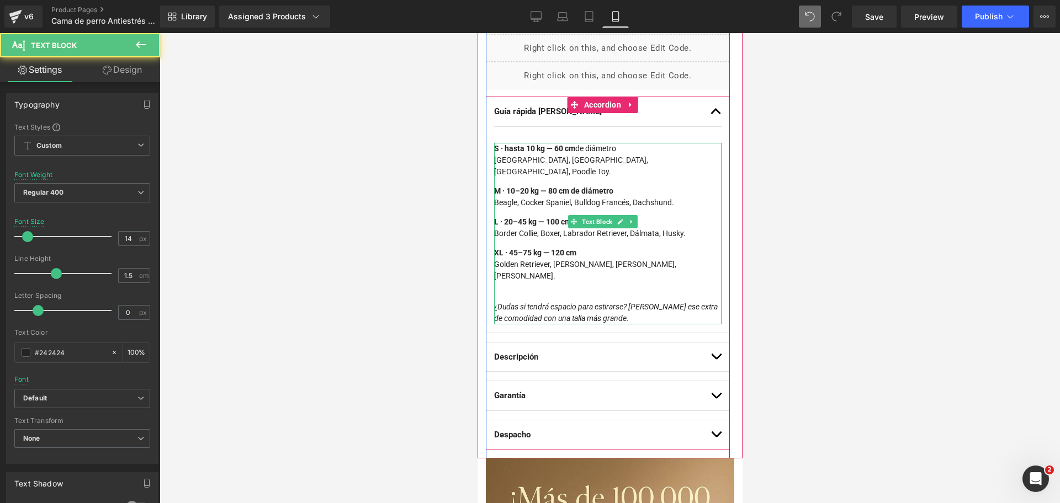
click at [575, 187] on strong "M · 10–20 kg — 80 cm de diámetro" at bounding box center [552, 191] width 119 height 9
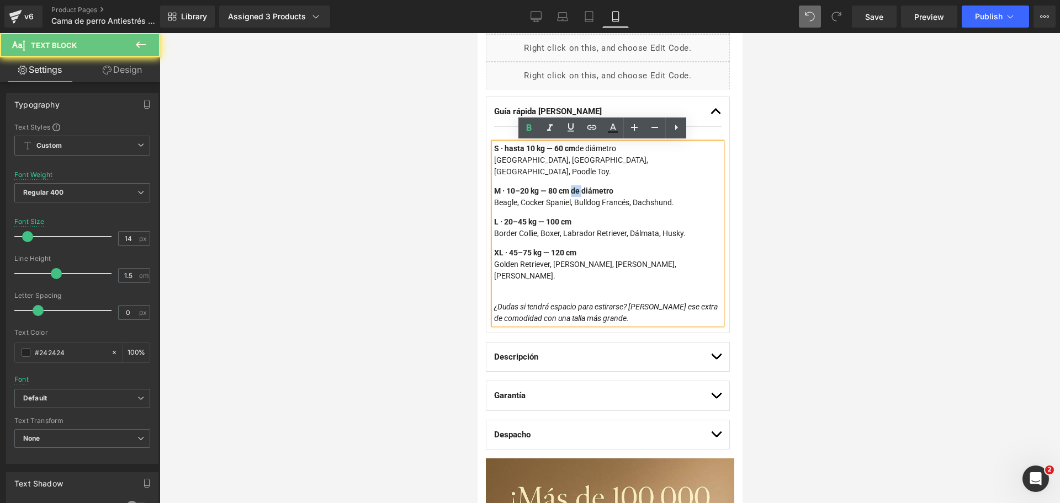
click at [575, 187] on strong "M · 10–20 kg — 80 cm de diámetro" at bounding box center [552, 191] width 119 height 9
click at [572, 187] on strong "M · 10–20 kg — 80 cm de diámetro" at bounding box center [552, 191] width 119 height 9
drag, startPoint x: 574, startPoint y: 178, endPoint x: 617, endPoint y: 171, distance: 43.1
click at [617, 171] on div "S · hasta 10 kg — 60 cm de diámetro Pomerania, Chihuahua, Yorkshire, Poodle Toy…" at bounding box center [606, 212] width 227 height 139
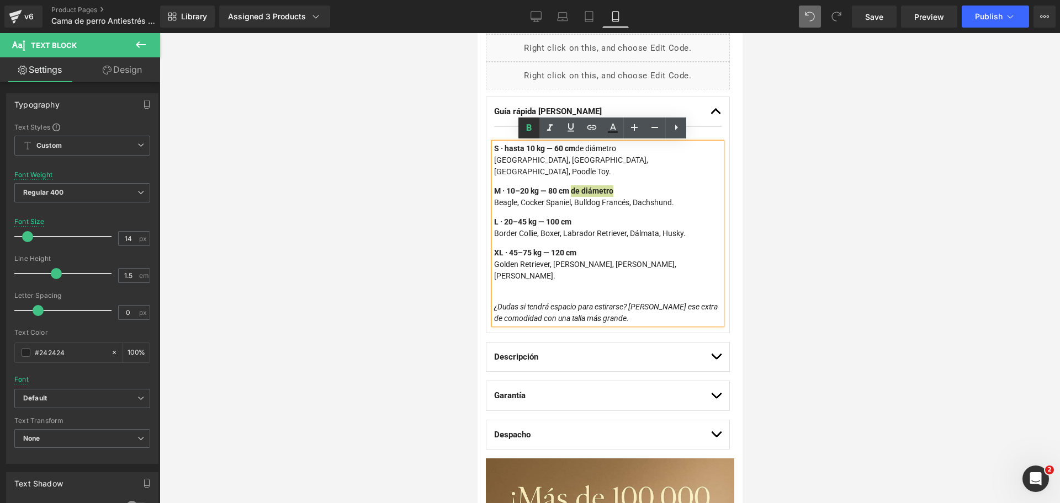
click at [525, 126] on icon at bounding box center [528, 127] width 13 height 13
click at [578, 202] on div "S · hasta 10 kg — 60 cm de diámetro Pomerania, Chihuahua, Yorkshire, Poodle Toy…" at bounding box center [606, 212] width 227 height 139
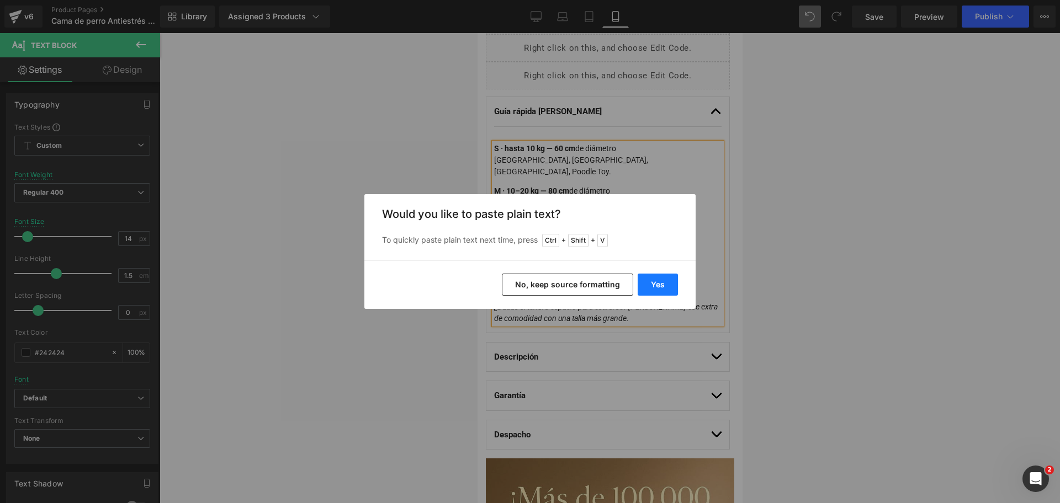
click at [650, 289] on button "Yes" at bounding box center [658, 285] width 40 height 22
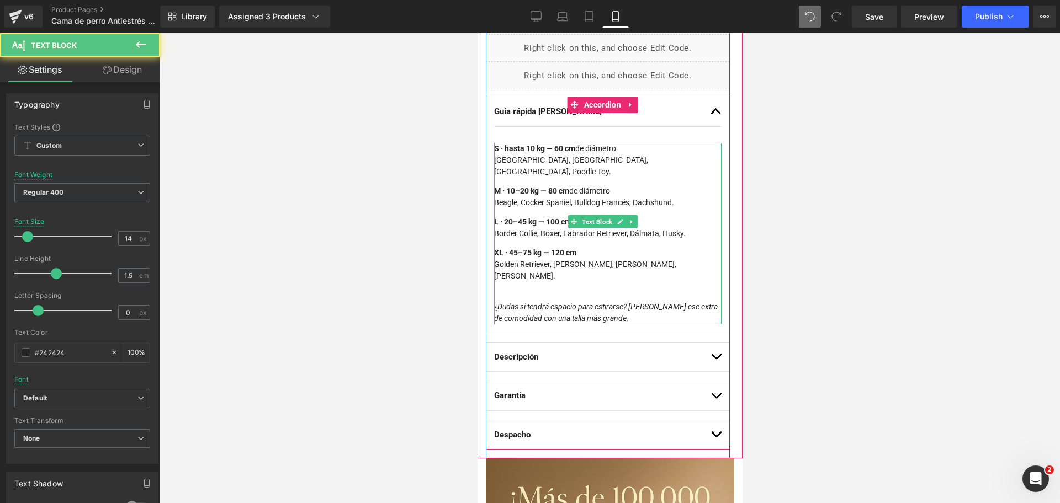
click at [576, 217] on strong "L · 20–45 kg — 100 cm de diámetro" at bounding box center [553, 221] width 121 height 9
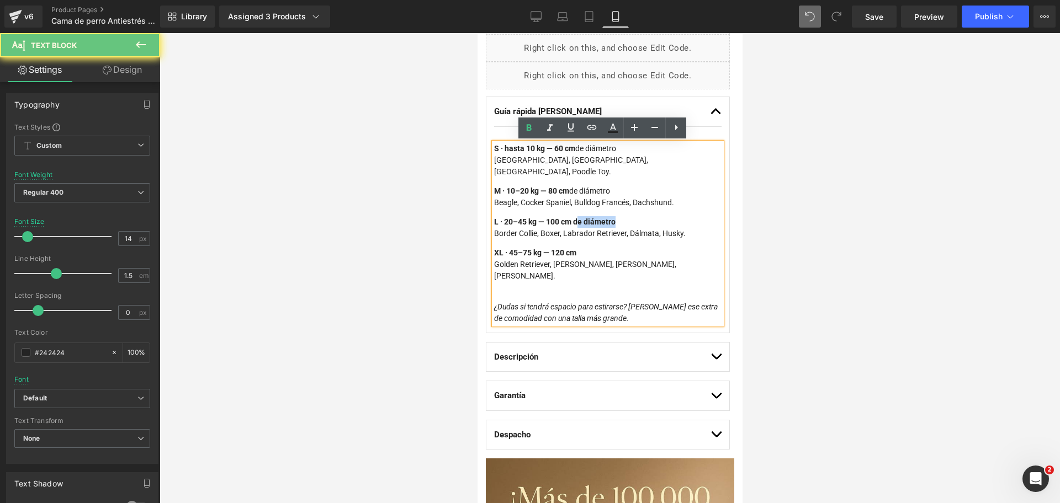
drag, startPoint x: 576, startPoint y: 211, endPoint x: 641, endPoint y: 211, distance: 64.6
click at [646, 216] on p "L · 20–45 kg — 100 cm de diámetro Border Collie, Boxer, Labrador Retriever, Dál…" at bounding box center [606, 227] width 227 height 23
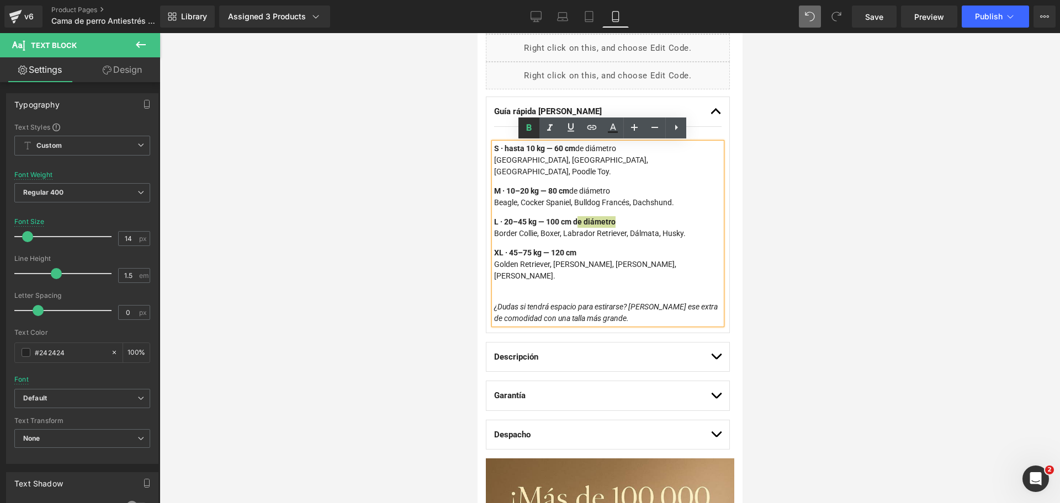
click at [522, 128] on link at bounding box center [528, 128] width 21 height 21
click at [593, 247] on p "XL · 45–75 kg — 120 cm Golden Retriever, Boyero de Berna, Galgo, Cane Corso." at bounding box center [606, 264] width 227 height 35
click at [574, 217] on strong "L · 20–45 kg — 100 cm d" at bounding box center [534, 221] width 83 height 9
click at [521, 124] on link at bounding box center [528, 128] width 21 height 21
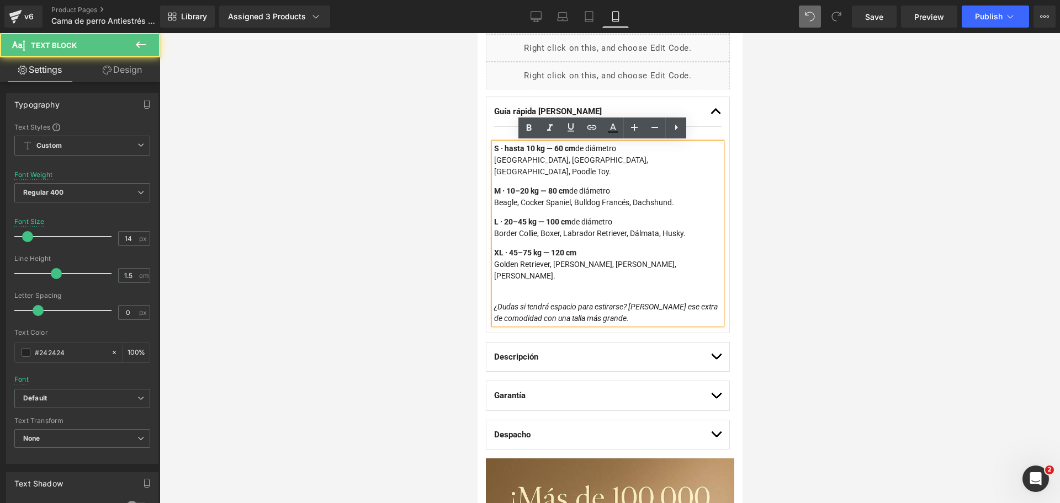
click at [614, 247] on p "XL · 45–75 kg — 120 cm Golden Retriever, Boyero de Berna, Galgo, Cane Corso." at bounding box center [606, 264] width 227 height 35
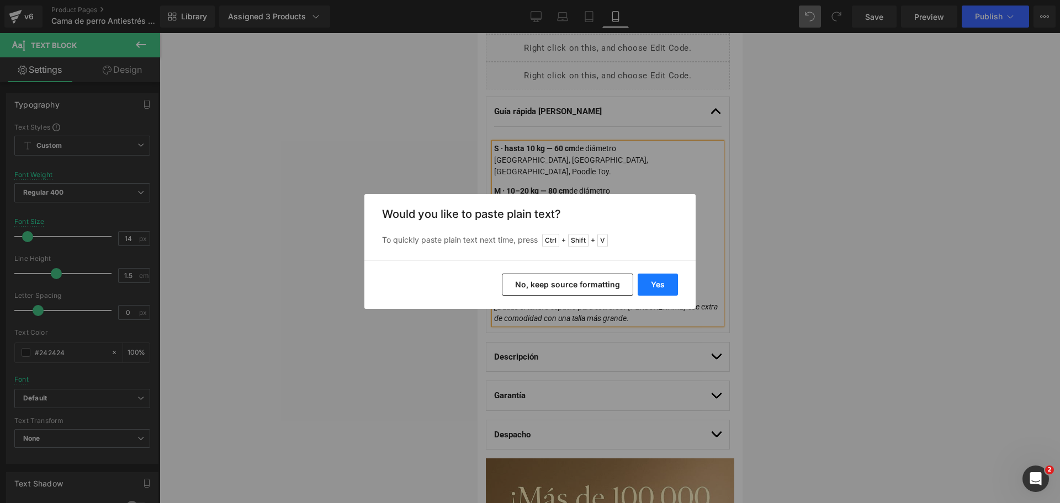
drag, startPoint x: 651, startPoint y: 284, endPoint x: 130, endPoint y: 221, distance: 525.4
click at [652, 284] on button "Yes" at bounding box center [658, 285] width 40 height 22
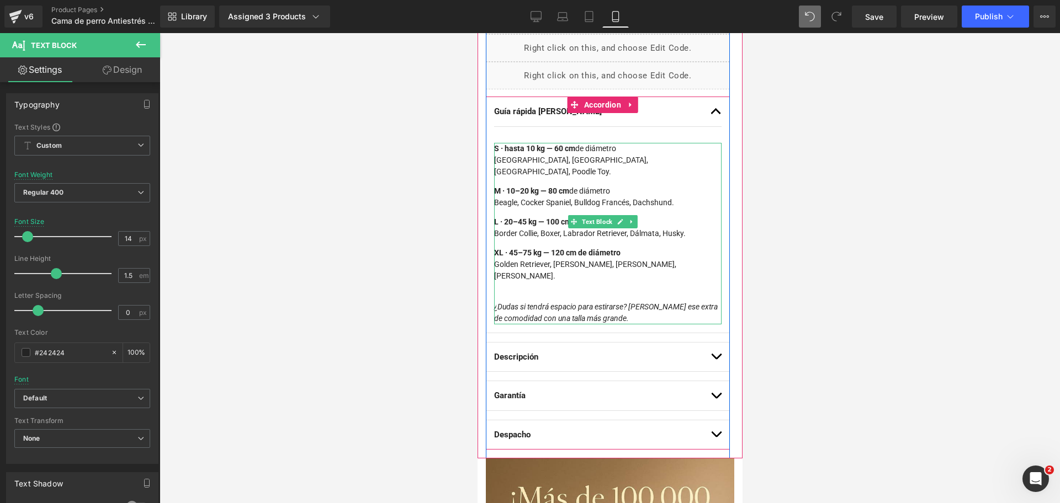
click at [590, 248] on strong "XL · 45–75 kg — 120 cm de diámetro" at bounding box center [556, 252] width 126 height 9
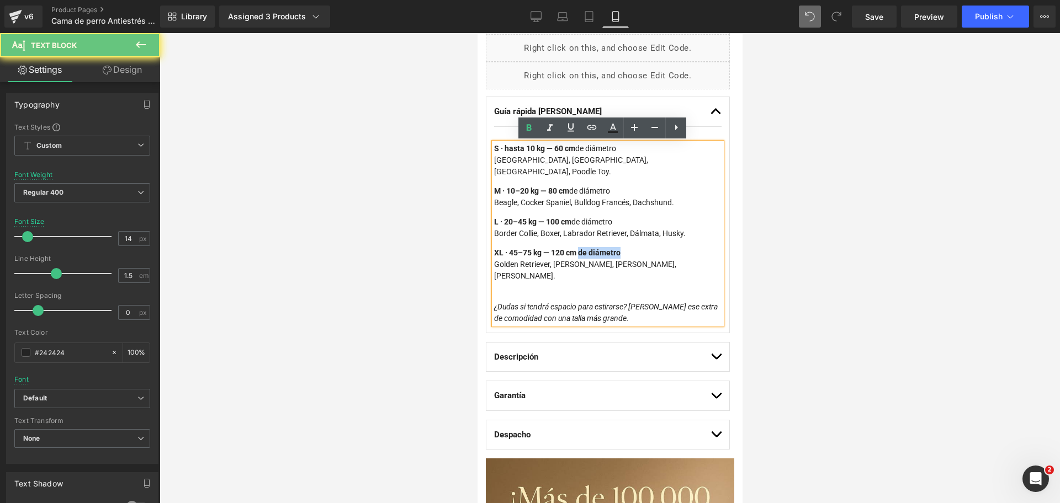
drag, startPoint x: 581, startPoint y: 239, endPoint x: 628, endPoint y: 240, distance: 47.5
click at [628, 247] on p "XL · 45–75 kg — 120 cm de diámetro Golden Retriever, Boyero de Berna, Galgo, Ca…" at bounding box center [606, 264] width 227 height 35
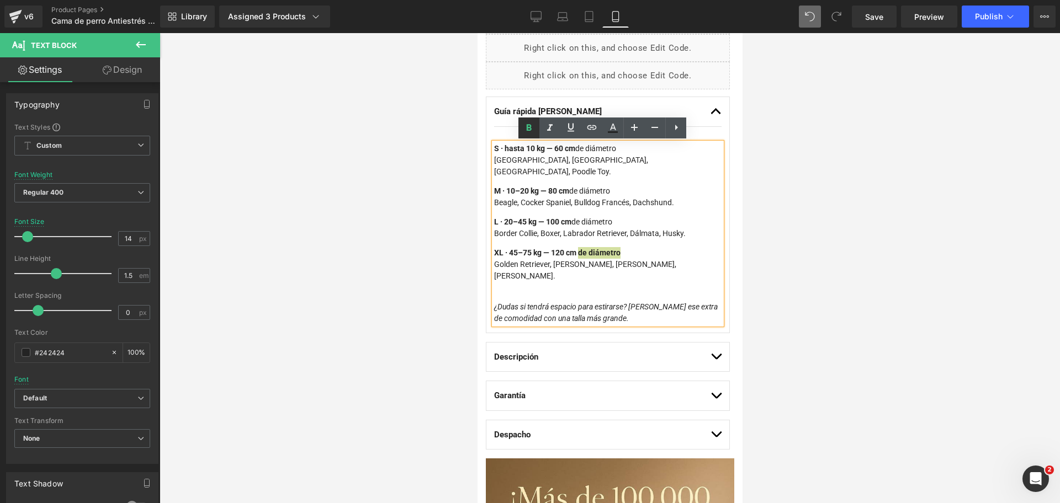
click at [529, 128] on icon at bounding box center [529, 127] width 5 height 7
click at [549, 302] on icon "¿Dudas si tendrá espacio para estirarse? [PERSON_NAME] ese extra de comodidad c…" at bounding box center [605, 312] width 224 height 20
click at [614, 302] on icon "¿Dudas si tendrá espacio para estirarse? [PERSON_NAME] ese extra de comodidad c…" at bounding box center [605, 312] width 224 height 20
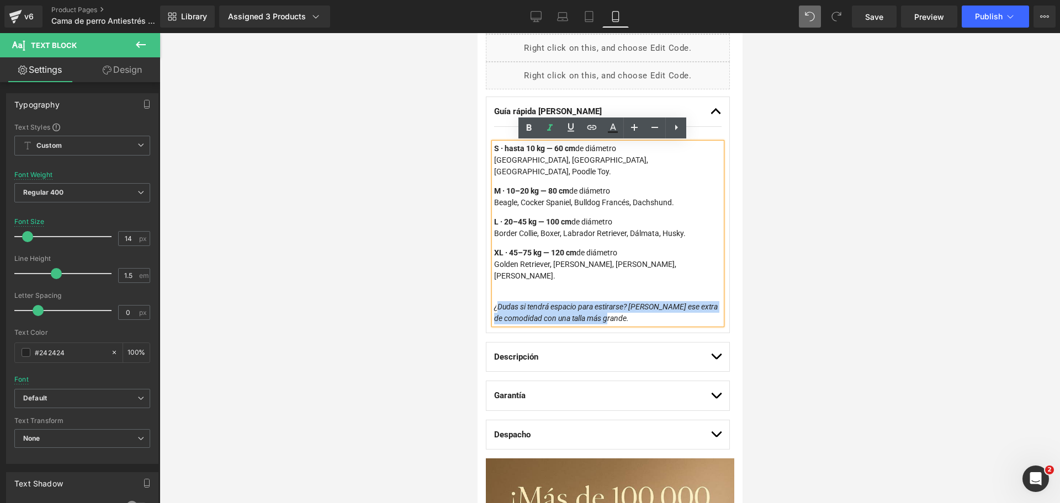
drag, startPoint x: 624, startPoint y: 298, endPoint x: 495, endPoint y: 286, distance: 130.3
click at [495, 301] on div "¿Dudas si tendrá espacio para estirarse? [PERSON_NAME] ese extra de comodidad c…" at bounding box center [606, 312] width 227 height 23
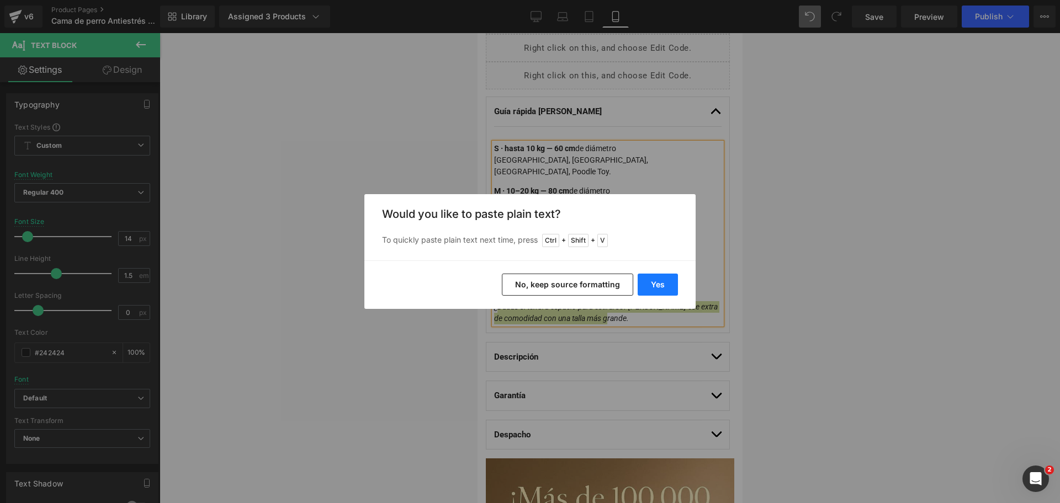
drag, startPoint x: 173, startPoint y: 253, endPoint x: 651, endPoint y: 286, distance: 478.6
click at [651, 286] on button "Yes" at bounding box center [658, 285] width 40 height 22
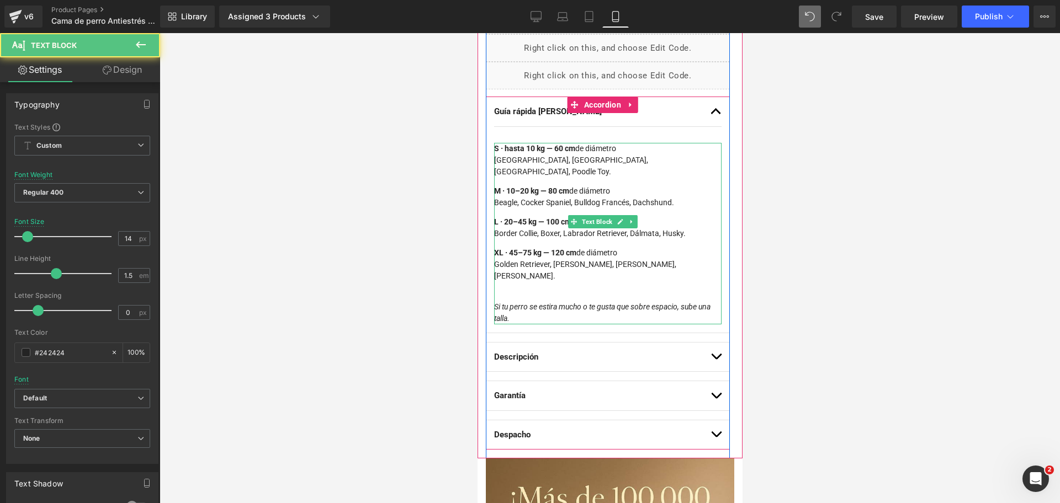
click at [545, 302] on icon "Si tu perro se estira mucho o te gusta que sobre espacio, sube una talla." at bounding box center [601, 312] width 216 height 20
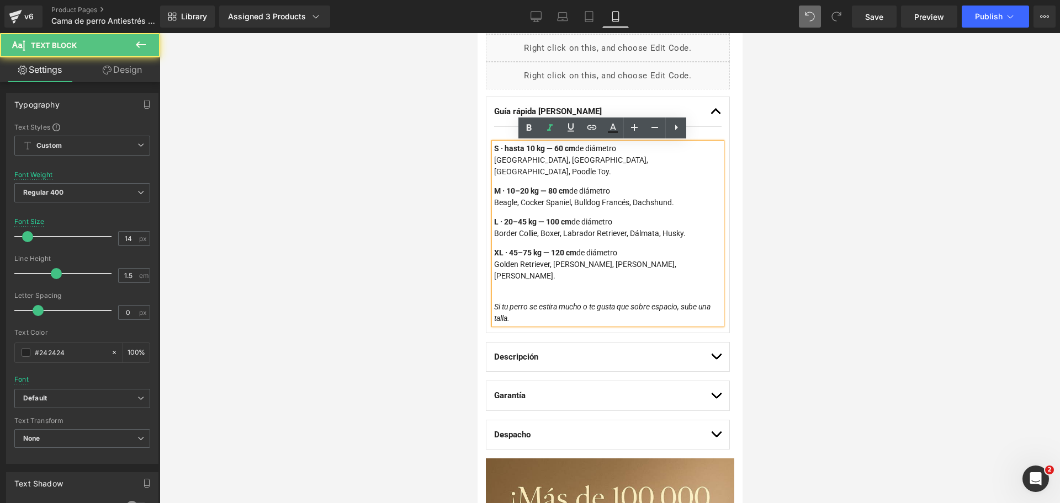
click at [544, 290] on div at bounding box center [606, 296] width 227 height 12
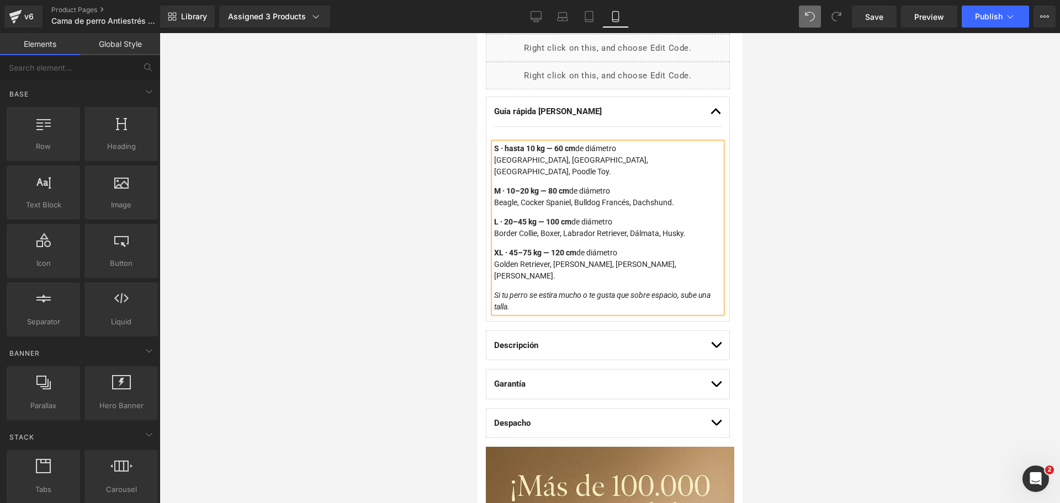
click at [893, 121] on div at bounding box center [610, 268] width 900 height 470
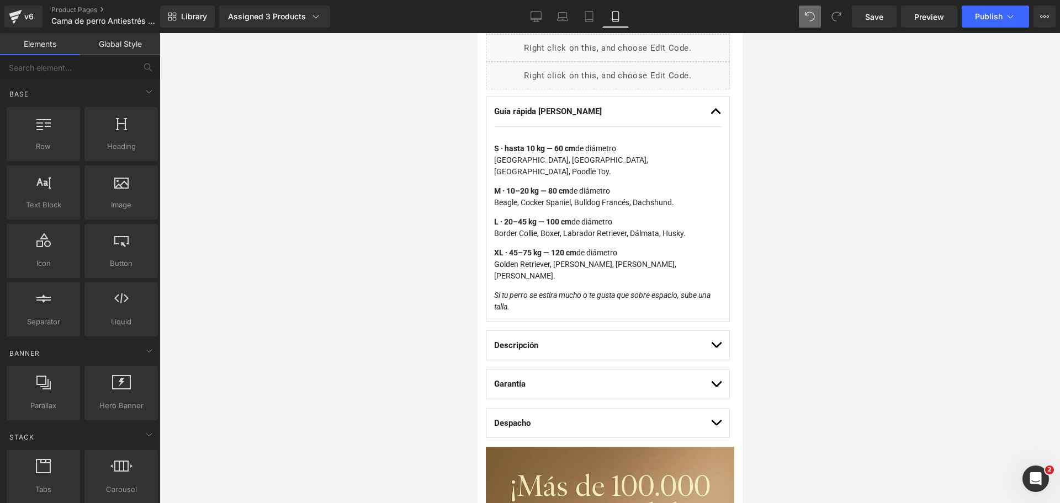
click at [797, 240] on div at bounding box center [610, 268] width 900 height 470
drag, startPoint x: 911, startPoint y: 228, endPoint x: 837, endPoint y: 247, distance: 75.9
click at [911, 227] on div at bounding box center [610, 268] width 900 height 470
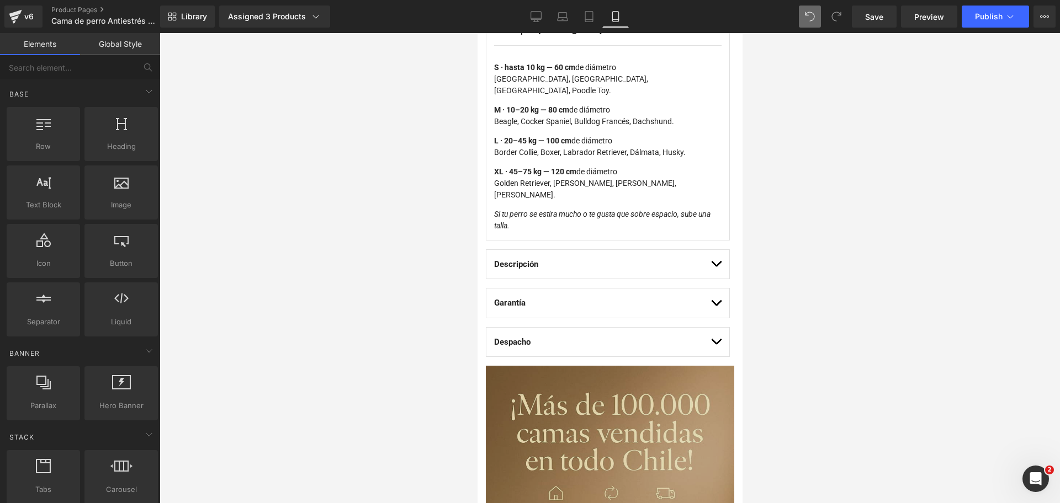
scroll to position [899, 0]
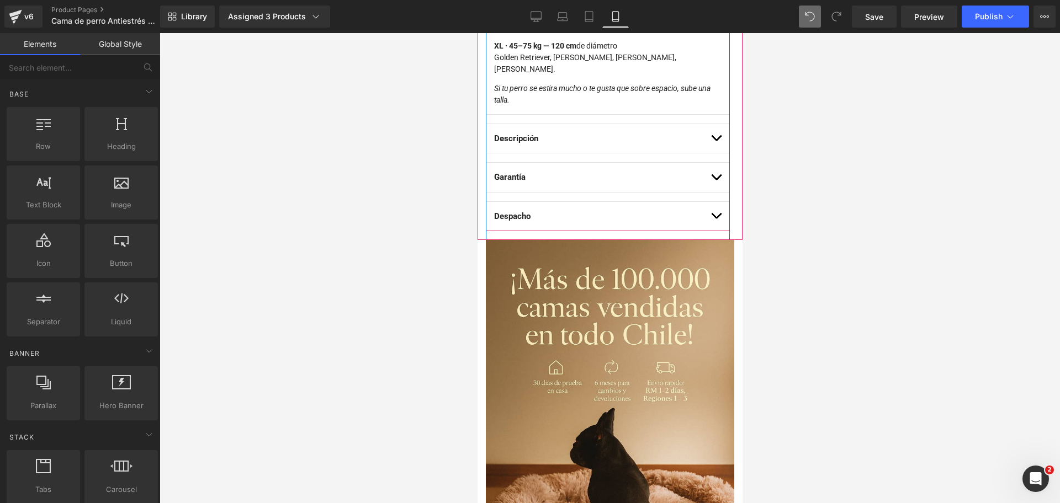
click at [710, 124] on button "button" at bounding box center [715, 138] width 11 height 29
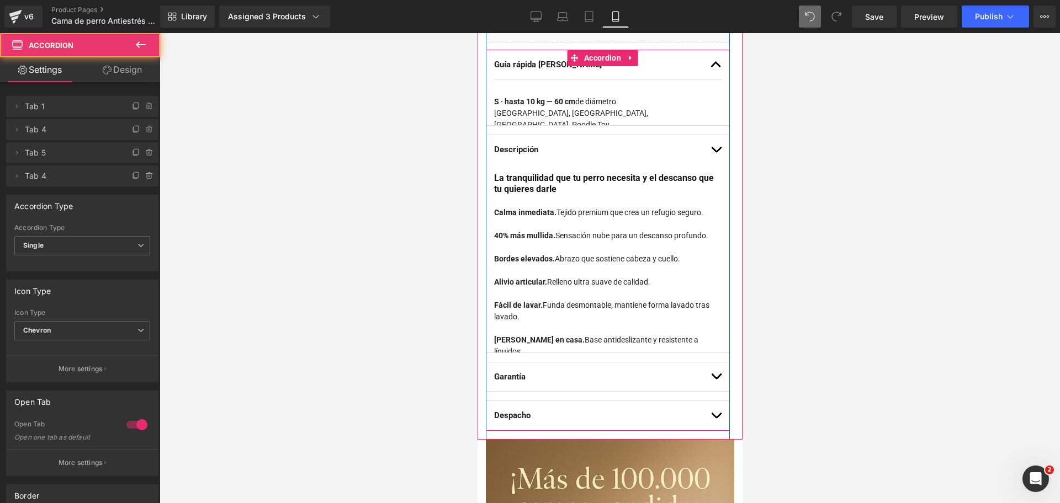
scroll to position [728, 0]
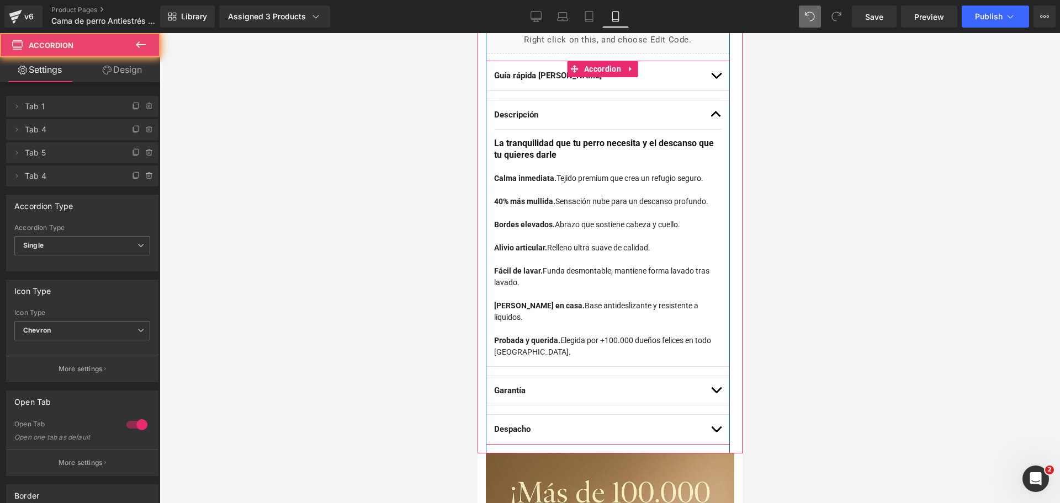
click at [710, 116] on button "button" at bounding box center [715, 114] width 11 height 29
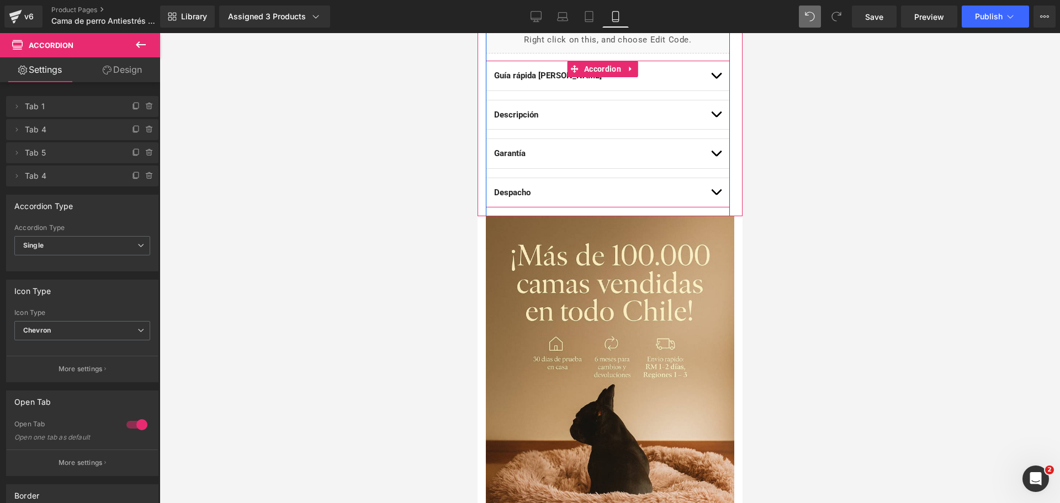
click at [710, 157] on button "button" at bounding box center [715, 153] width 11 height 29
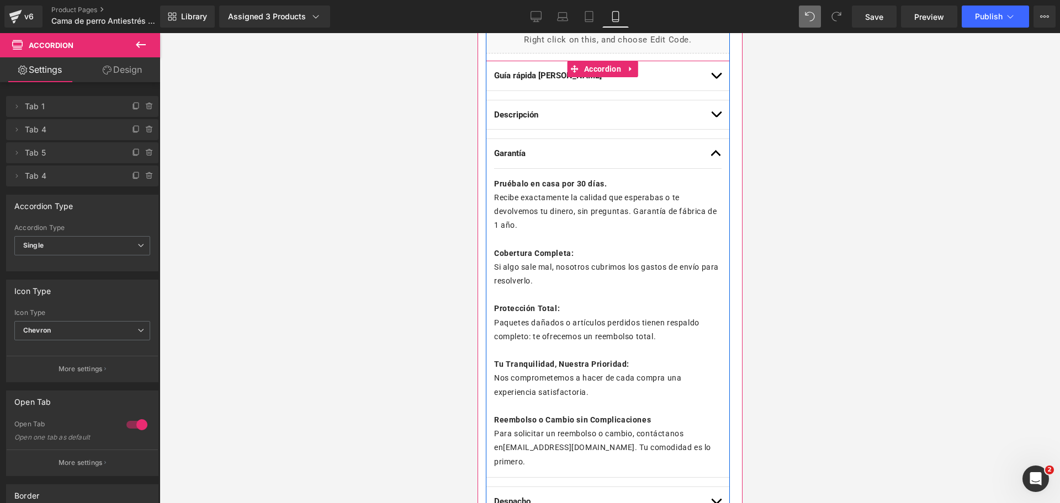
click at [710, 157] on button "button" at bounding box center [715, 153] width 11 height 29
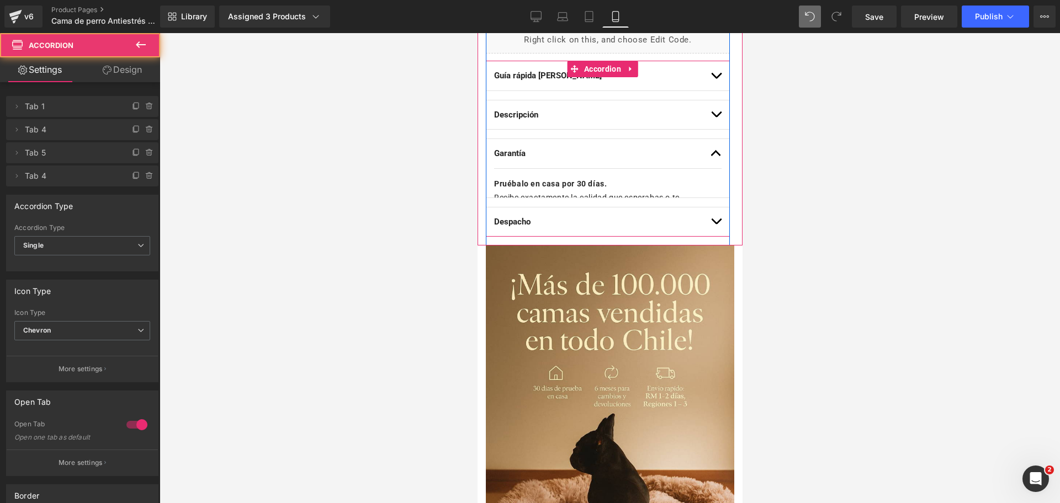
click at [710, 157] on button "button" at bounding box center [715, 153] width 11 height 29
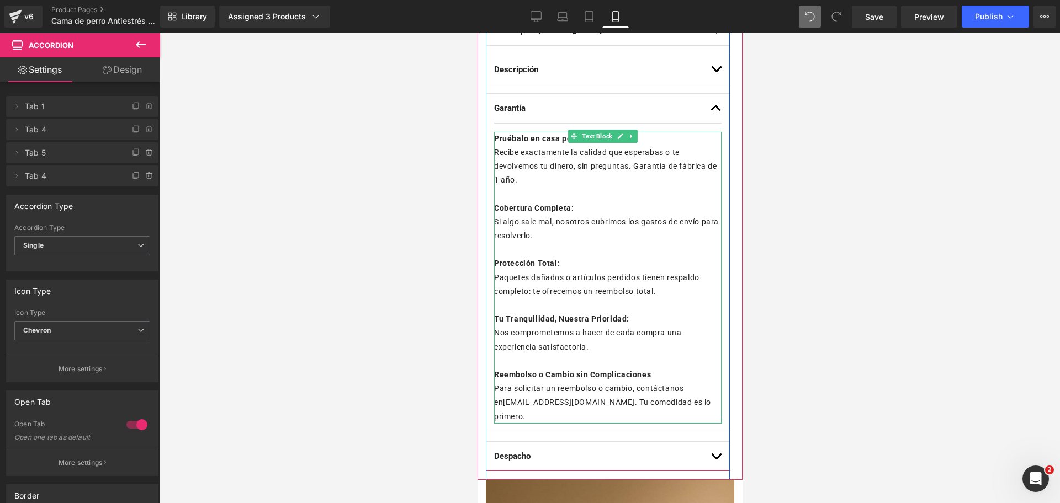
scroll to position [797, 0]
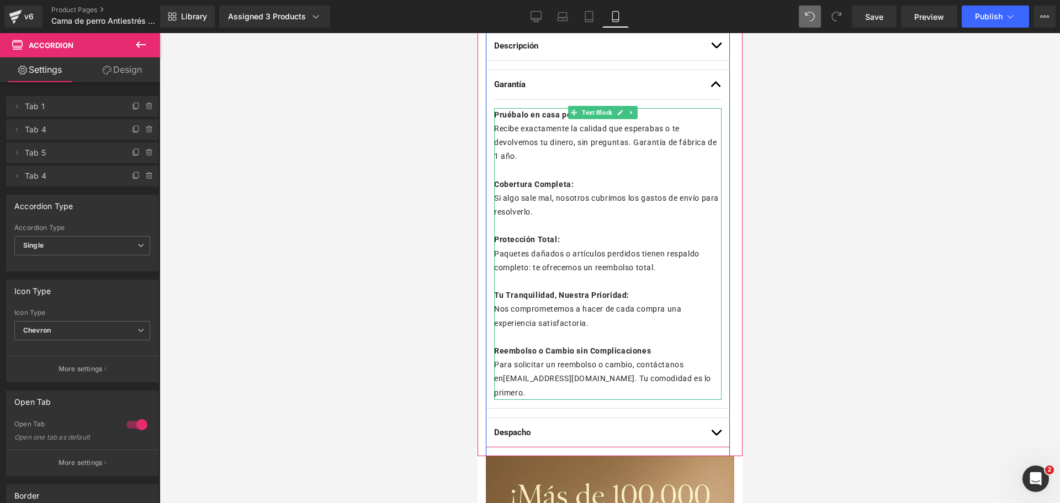
click at [660, 205] on p "Si algo sale mal, nosotros cubrimos los gastos de envío para resolverlo." at bounding box center [606, 206] width 227 height 28
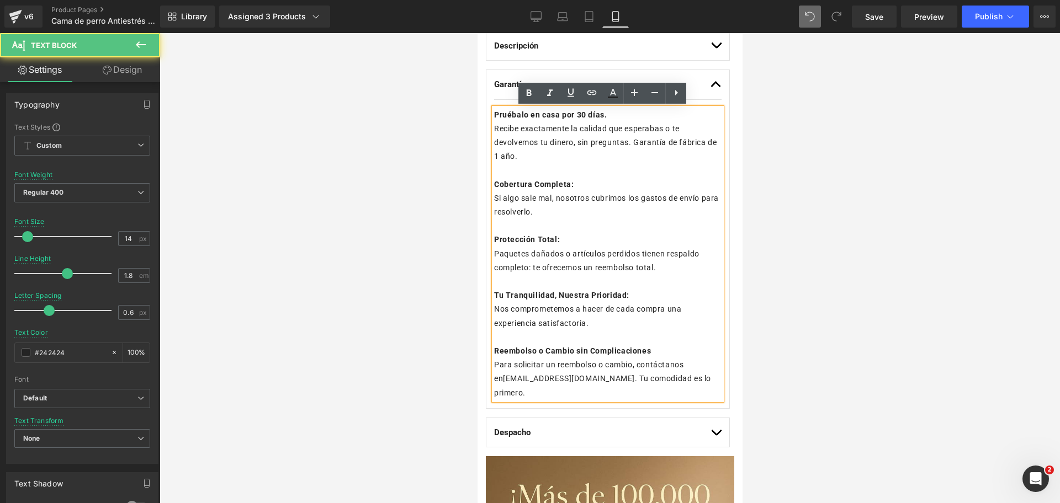
click at [689, 379] on p "Reembolso o Cambio sin Complicaciones Para solicitar un reembolso o cambio, con…" at bounding box center [606, 372] width 227 height 56
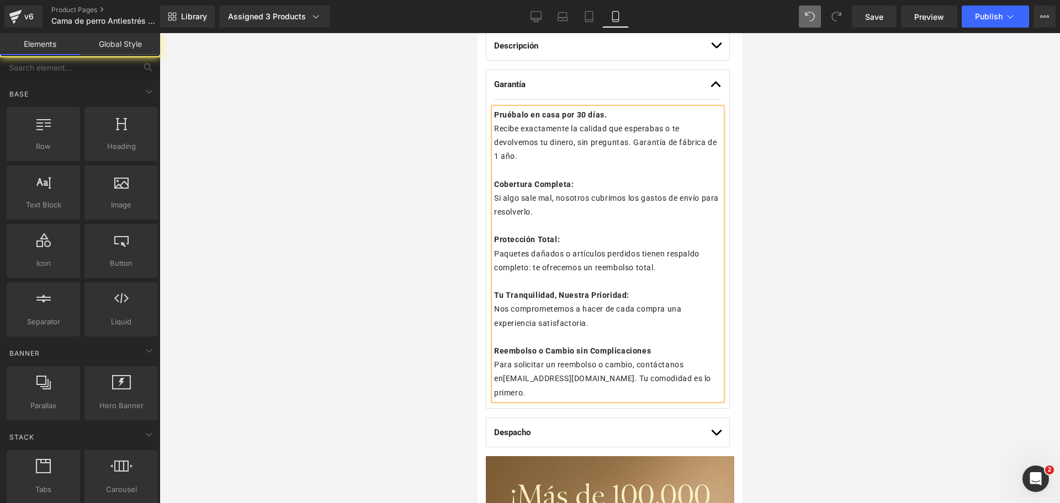
click at [300, 176] on div at bounding box center [610, 268] width 900 height 470
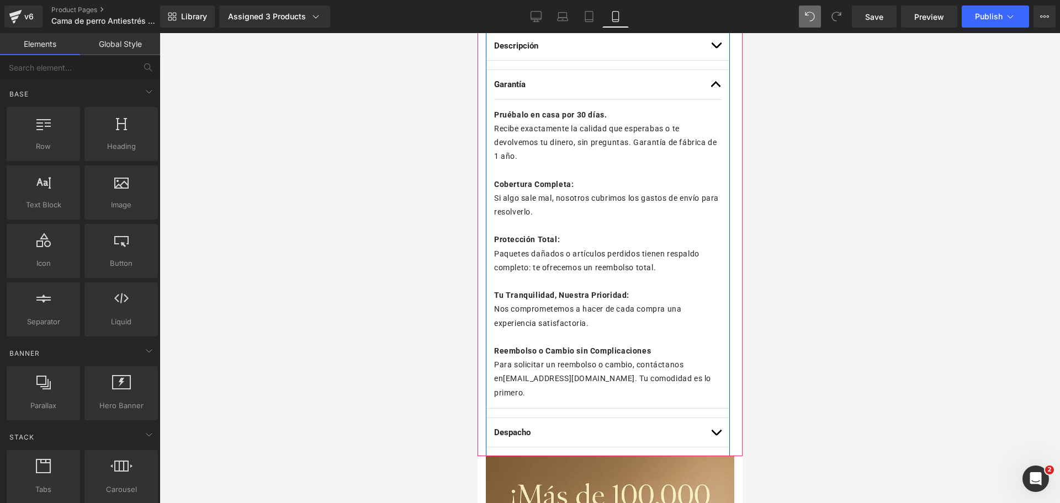
click at [684, 304] on p "Nos comprometemos a hacer de cada compra una experiencia satisfactoria." at bounding box center [606, 316] width 227 height 28
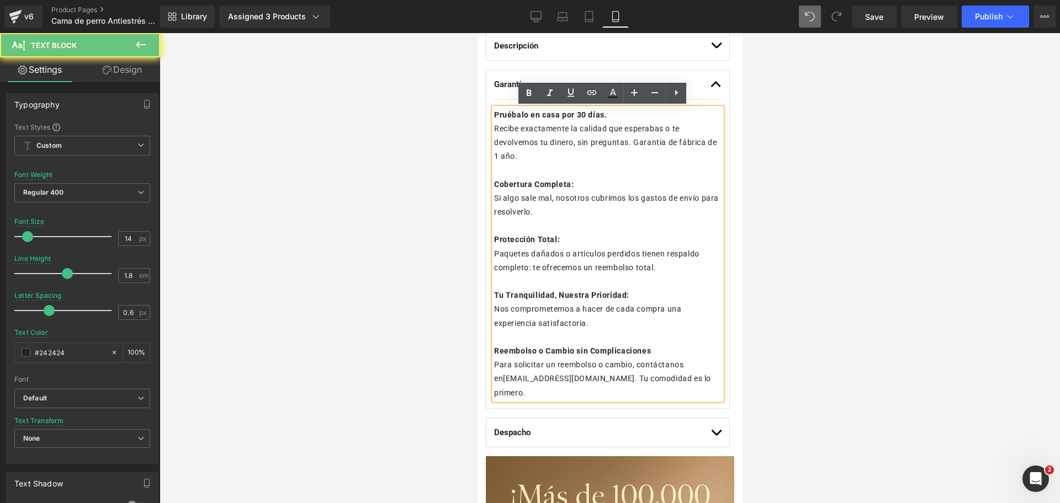
drag, startPoint x: 692, startPoint y: 380, endPoint x: 869, endPoint y: 121, distance: 313.3
copy div "Pruébalo en casa por 30 días. Recibe exactamente la calidad que esperabas o te …"
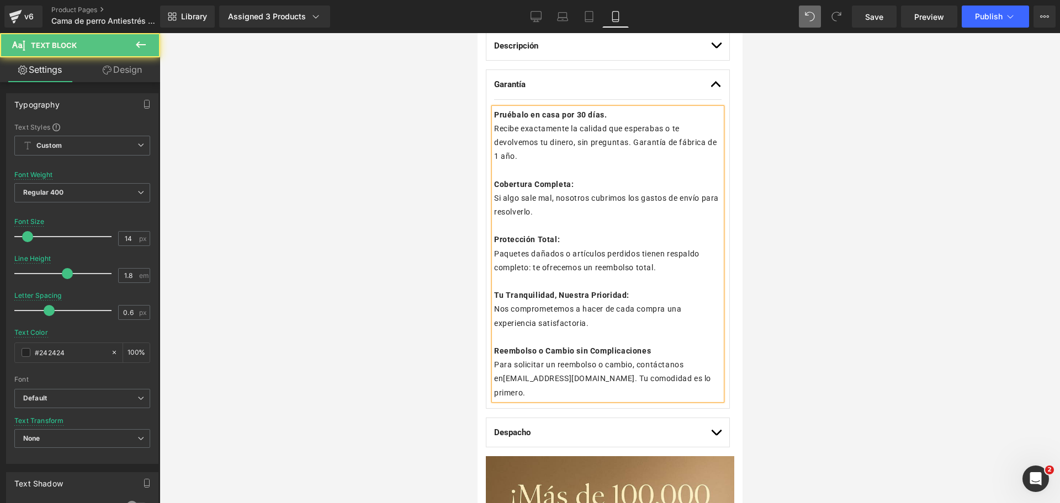
click at [570, 136] on p "Recibe exactamente la calidad que esperabas o te devolvemos tu dinero, sin preg…" at bounding box center [606, 143] width 227 height 42
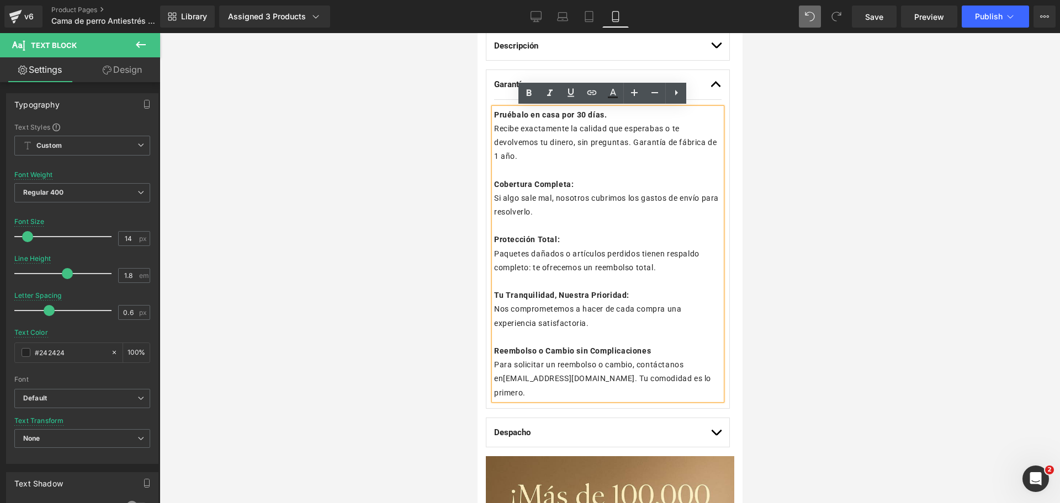
click at [637, 214] on p "Si algo sale mal, nosotros cubrimos los gastos de envío para resolverlo." at bounding box center [606, 206] width 227 height 28
drag, startPoint x: 633, startPoint y: 354, endPoint x: 358, endPoint y: 77, distance: 390.3
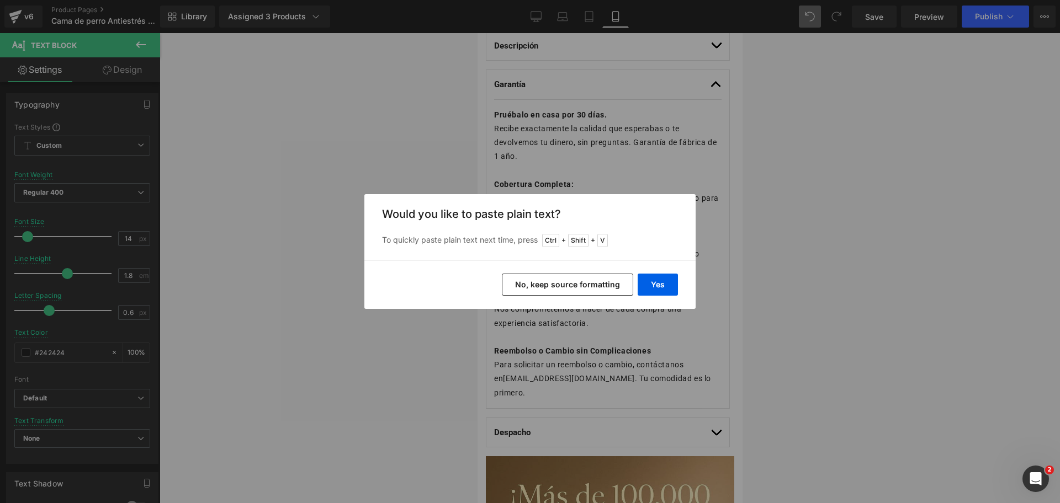
click at [607, 285] on button "No, keep source formatting" at bounding box center [567, 285] width 131 height 22
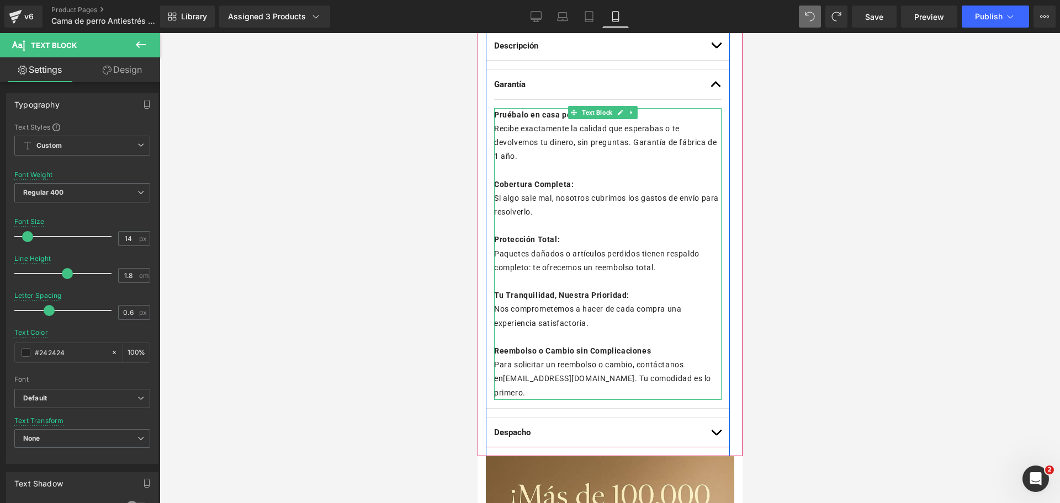
click at [689, 375] on p "Reembolso o Cambio sin Complicaciones Para solicitar un reembolso o cambio, con…" at bounding box center [606, 372] width 227 height 56
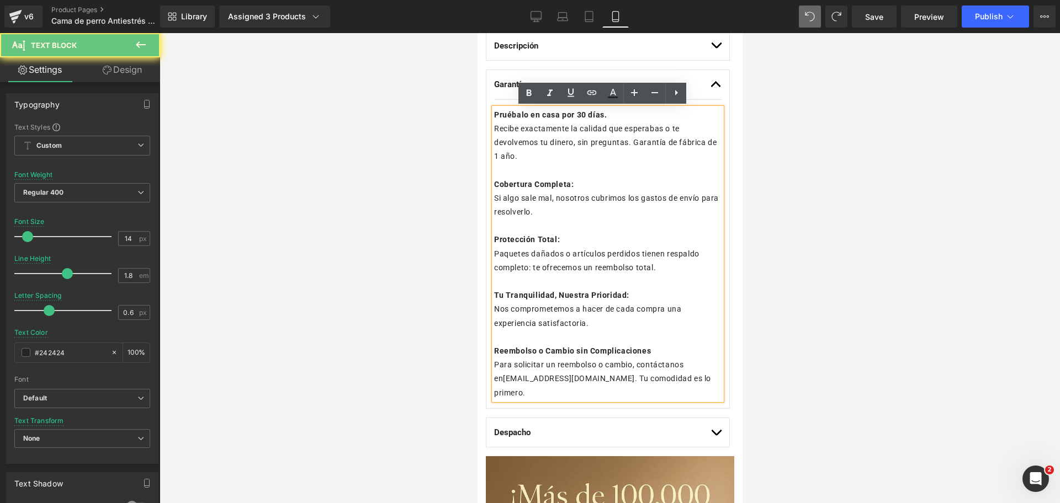
drag, startPoint x: 688, startPoint y: 379, endPoint x: 331, endPoint y: 94, distance: 457.2
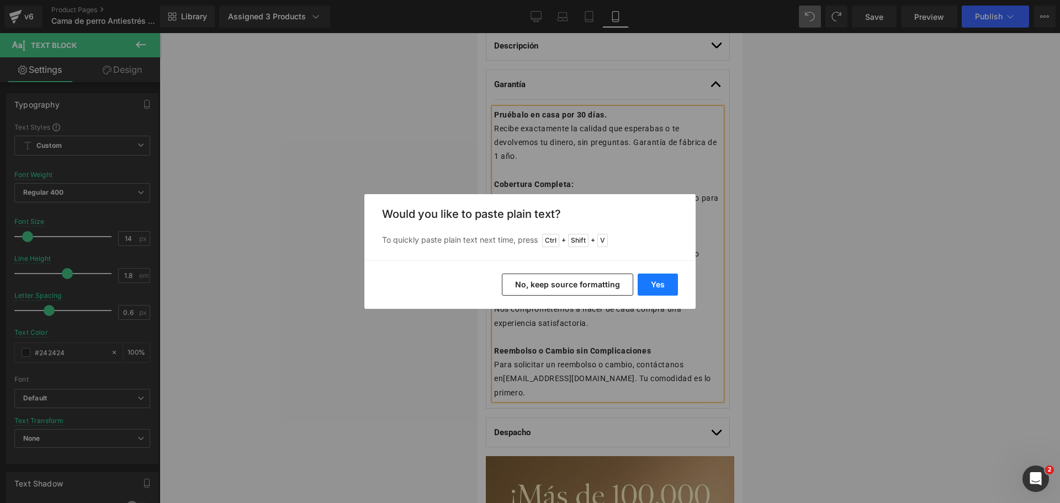
click at [666, 286] on button "Yes" at bounding box center [658, 285] width 40 height 22
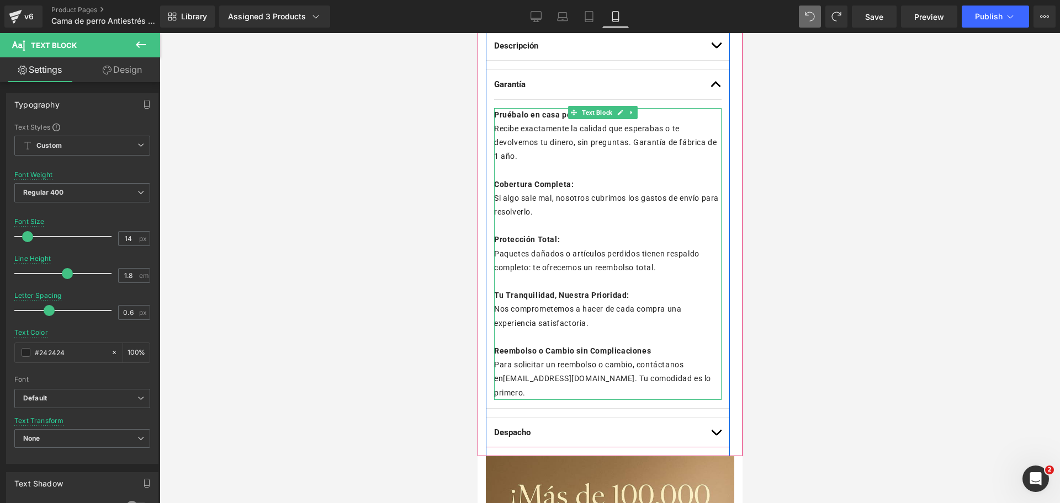
click at [517, 117] on b "Pruébalo en casa por 30 días." at bounding box center [549, 114] width 113 height 9
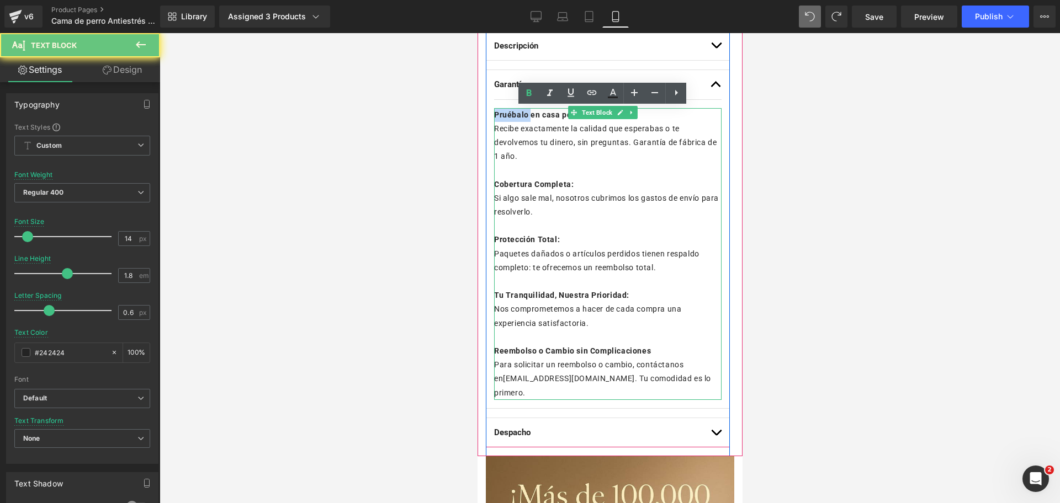
click at [517, 117] on b "Pruébalo en casa por 30 días." at bounding box center [549, 114] width 113 height 9
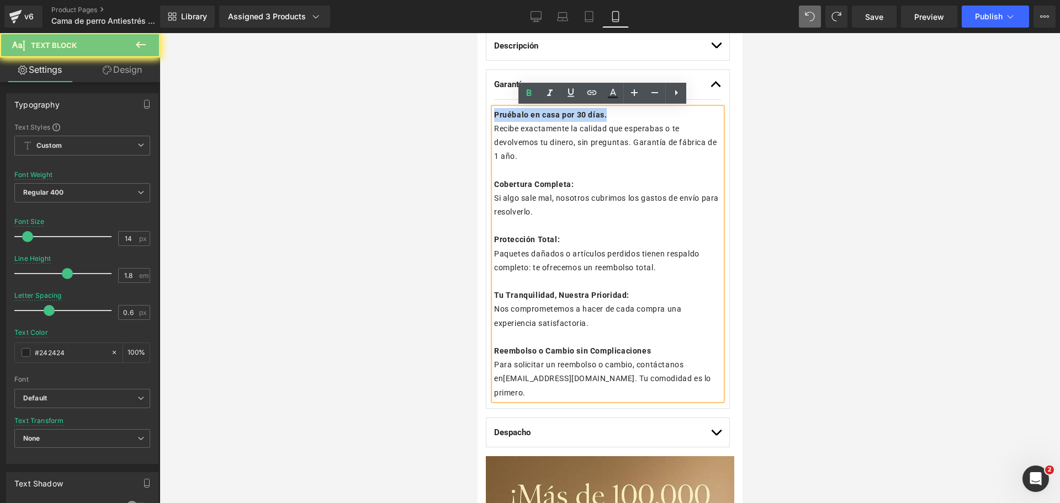
click at [517, 117] on b "Pruébalo en casa por 30 días." at bounding box center [549, 114] width 113 height 9
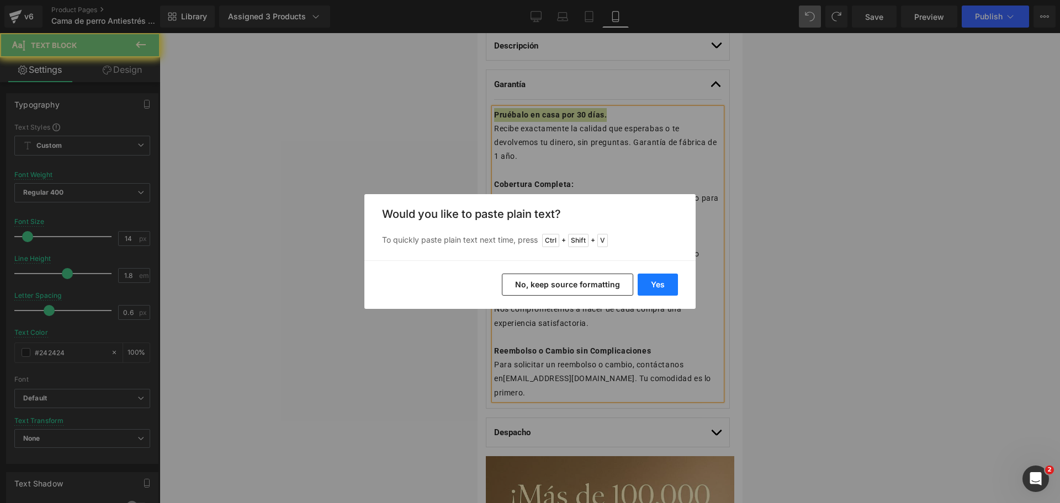
click at [652, 282] on button "Yes" at bounding box center [658, 285] width 40 height 22
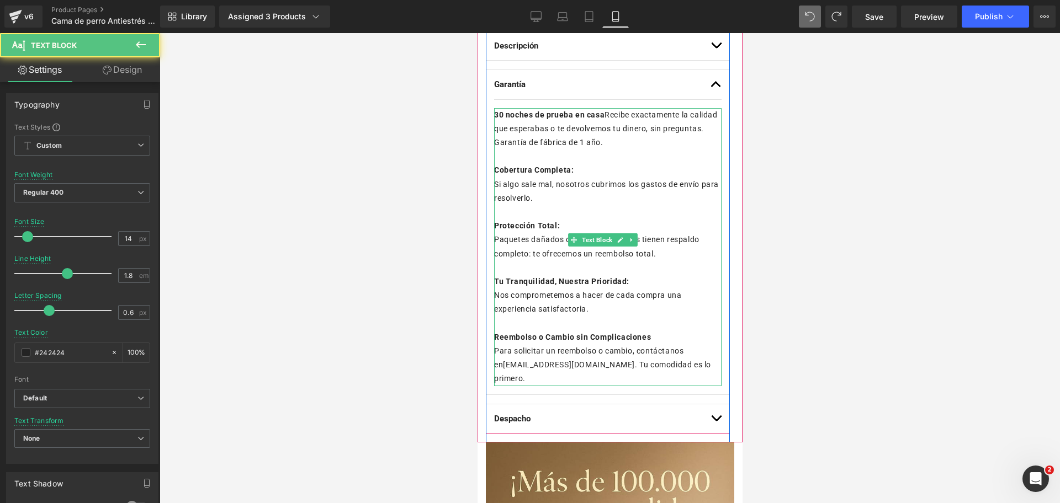
click at [603, 116] on span "30 noches de prueba en casa Recibe exactamente la calidad que esperabas o te de…" at bounding box center [605, 128] width 224 height 36
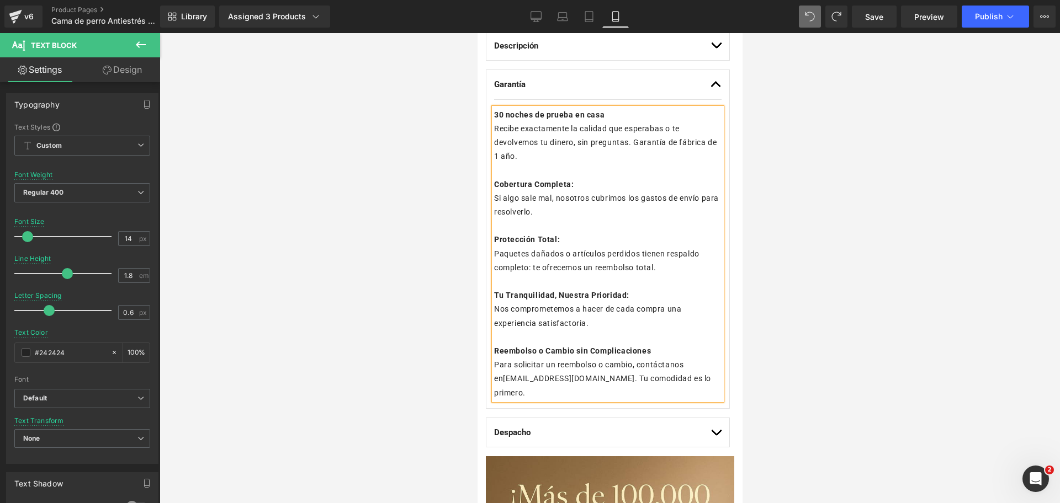
click at [538, 152] on p "Recibe exactamente la calidad que esperabas o te devolvemos tu dinero, sin preg…" at bounding box center [606, 143] width 227 height 42
drag, startPoint x: 532, startPoint y: 155, endPoint x: 490, endPoint y: 125, distance: 50.7
click at [493, 125] on div "30 noches de prueba en casa Recibe exactamente la calidad que esperabas o te de…" at bounding box center [606, 254] width 227 height 292
click at [497, 128] on span "Recibe exactamente la calidad que esperabas o te devolvemos tu dinero, sin preg…" at bounding box center [604, 142] width 222 height 36
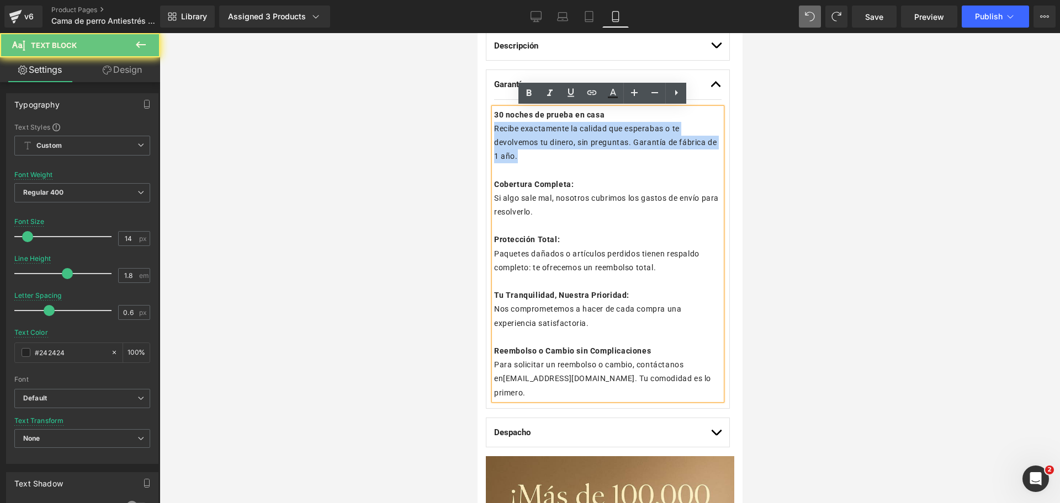
drag, startPoint x: 529, startPoint y: 158, endPoint x: 493, endPoint y: 132, distance: 44.3
click at [493, 132] on p "Recibe exactamente la calidad que esperabas o te devolvemos tu dinero, sin preg…" at bounding box center [606, 143] width 227 height 42
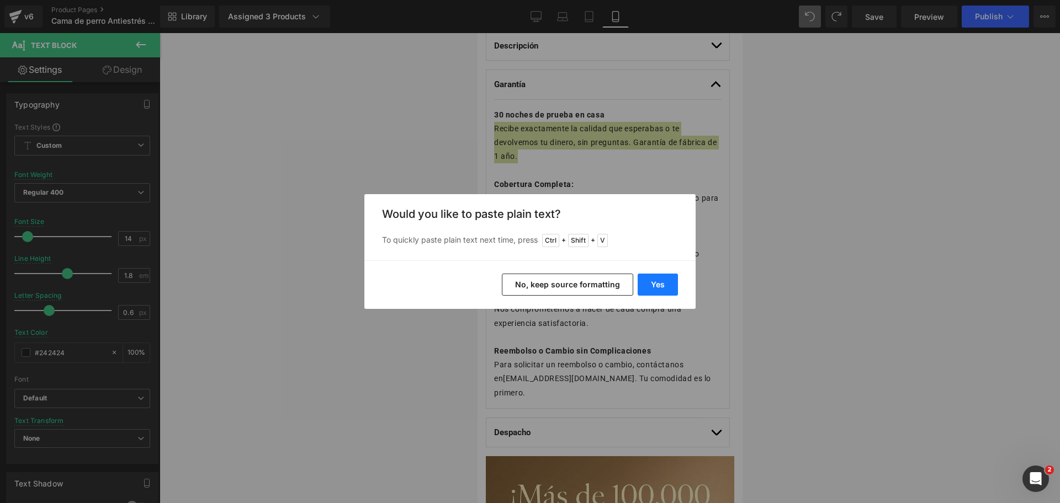
click at [652, 280] on button "Yes" at bounding box center [658, 285] width 40 height 22
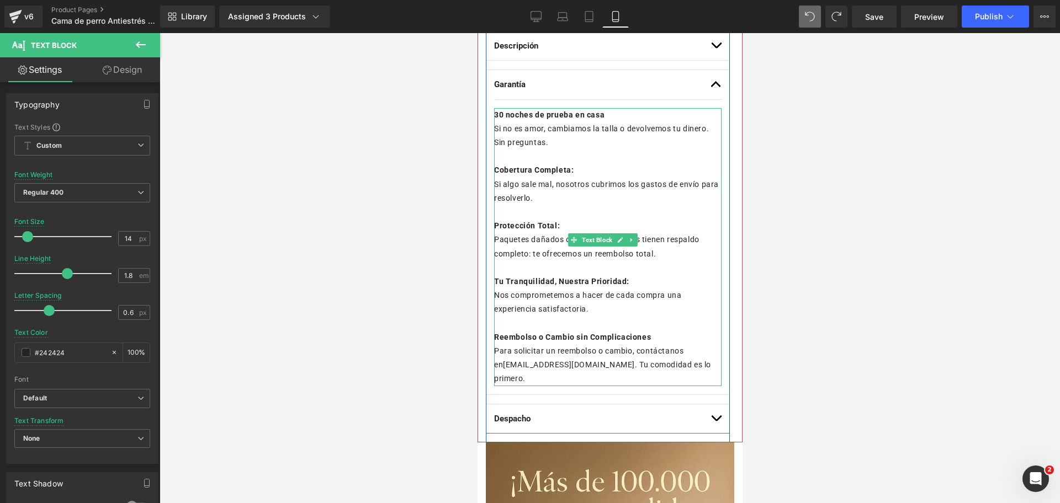
click at [513, 169] on strong "Cobertura Completa:" at bounding box center [532, 170] width 79 height 9
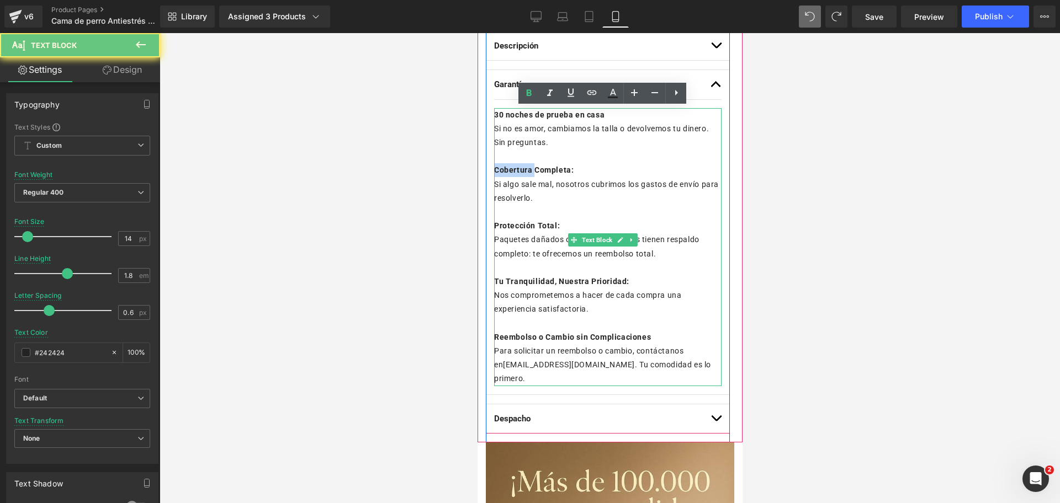
click at [513, 169] on strong "Cobertura Completa:" at bounding box center [532, 170] width 79 height 9
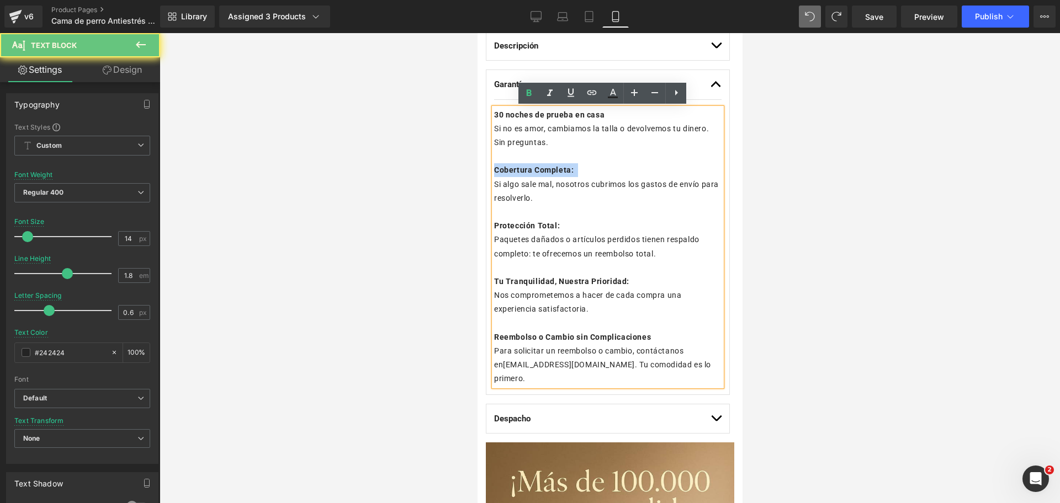
click at [513, 169] on strong "Cobertura Completa:" at bounding box center [532, 170] width 79 height 9
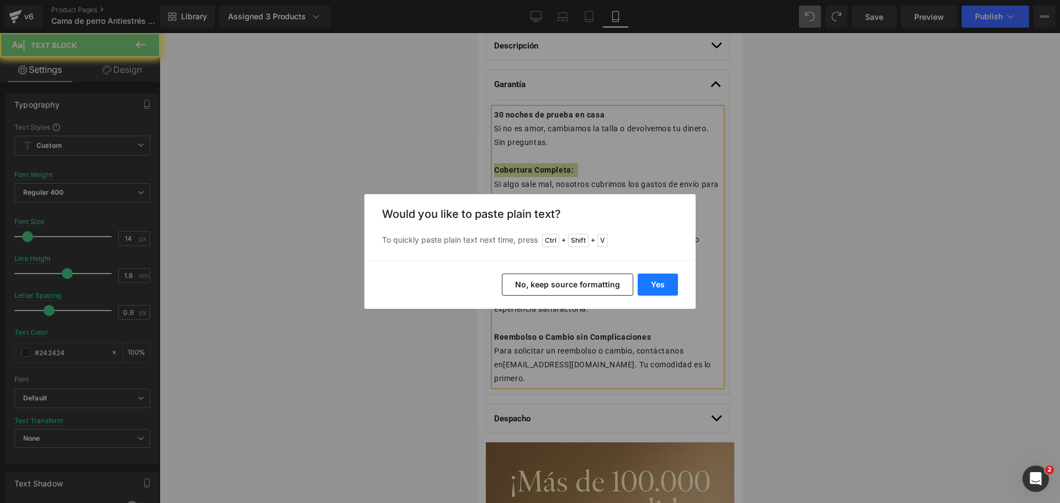
click at [675, 280] on button "Yes" at bounding box center [658, 285] width 40 height 22
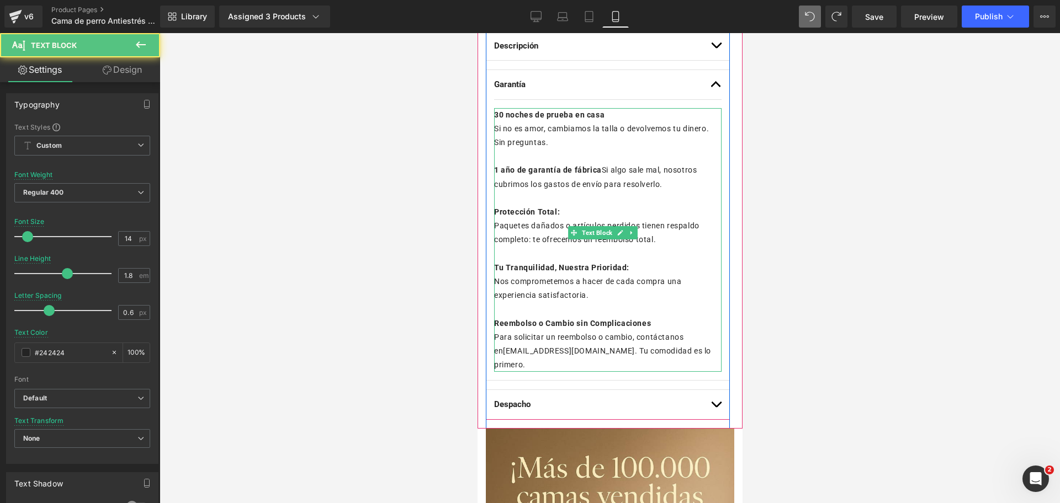
click at [602, 166] on p "1 año de garantía de fábrica Si algo sale mal, nosotros cubrimos los gastos de …" at bounding box center [606, 177] width 227 height 28
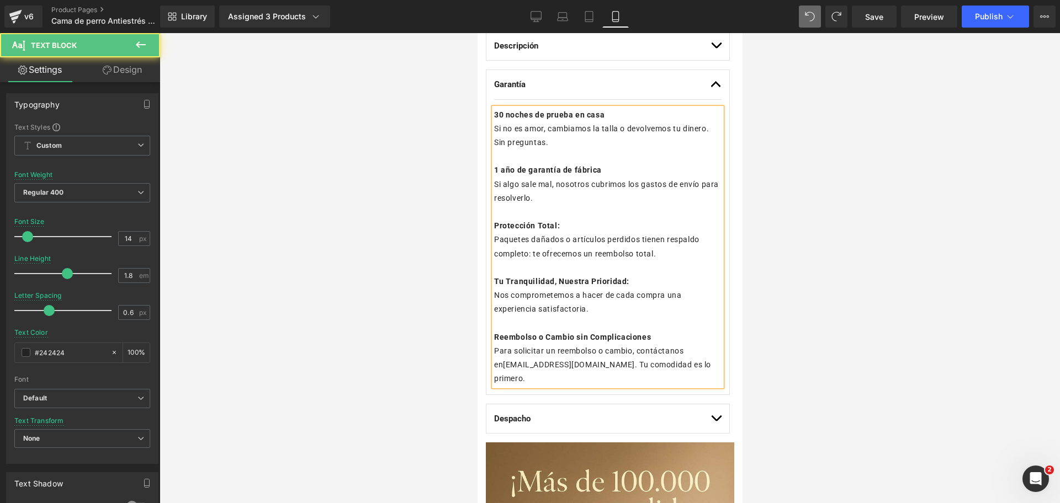
click at [549, 199] on p "Si algo sale mal, nosotros cubrimos los gastos de envío para resolverlo." at bounding box center [606, 192] width 227 height 28
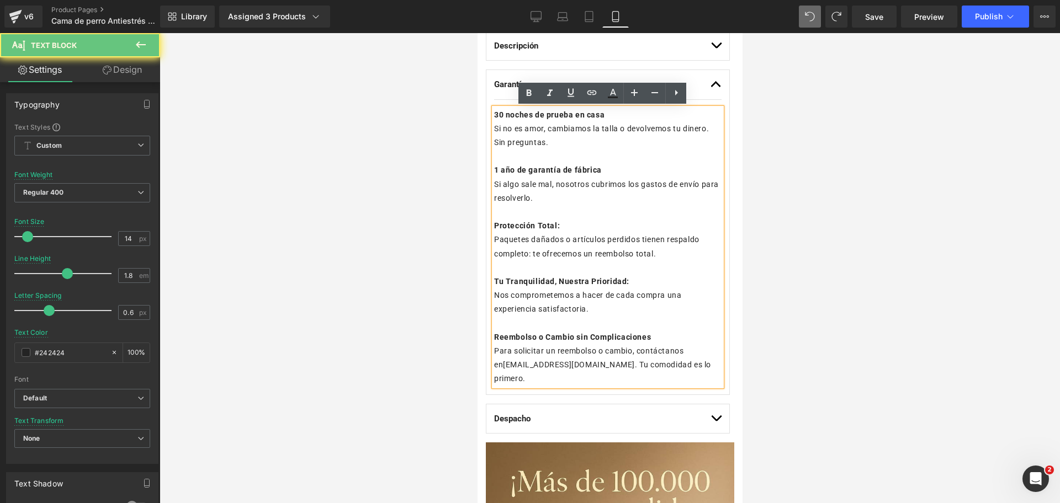
drag, startPoint x: 553, startPoint y: 200, endPoint x: 487, endPoint y: 182, distance: 68.2
click at [487, 182] on div "Garantía Text Block 30 noches de prueba en casa Si no es amor, cambiamos la tal…" at bounding box center [607, 233] width 244 height 326
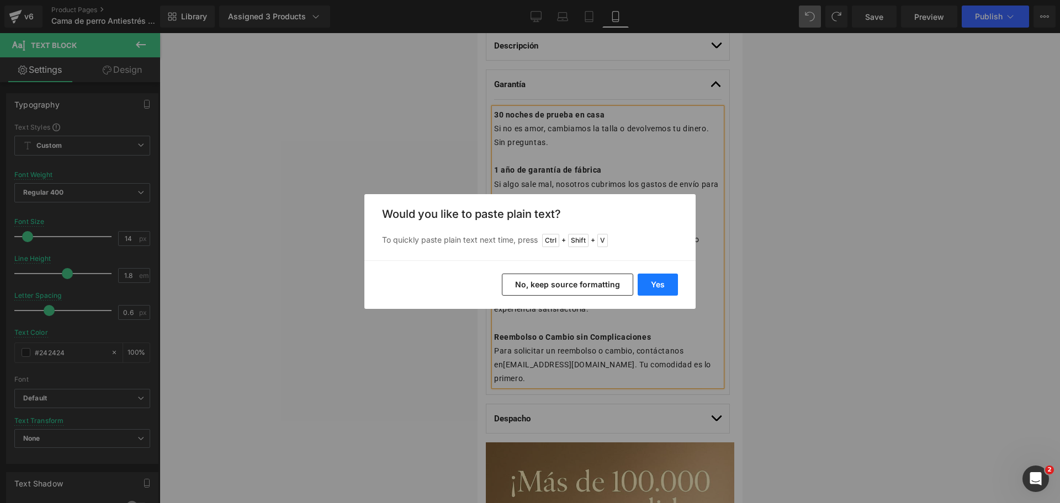
click at [651, 275] on button "Yes" at bounding box center [658, 285] width 40 height 22
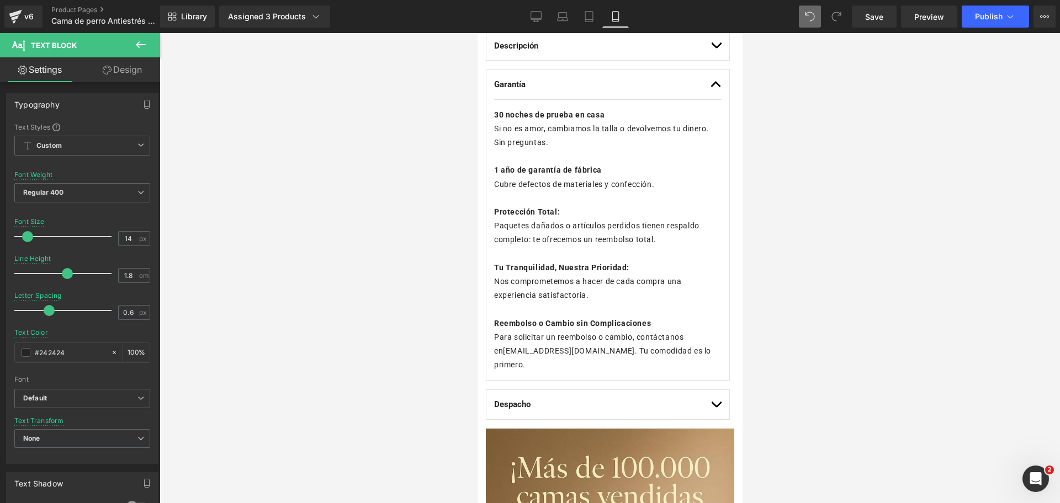
click at [804, 220] on div at bounding box center [610, 268] width 900 height 470
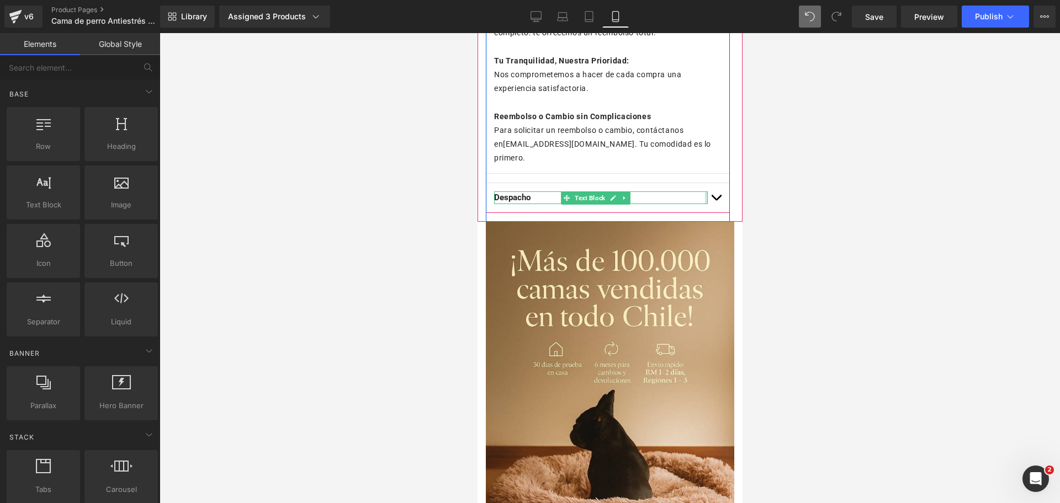
click at [715, 200] on span "button" at bounding box center [715, 200] width 0 height 0
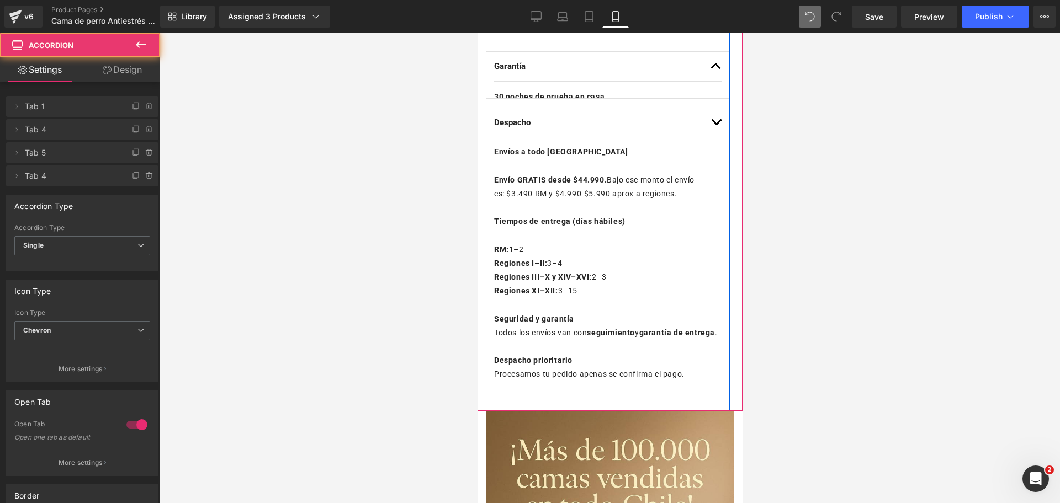
scroll to position [737, 0]
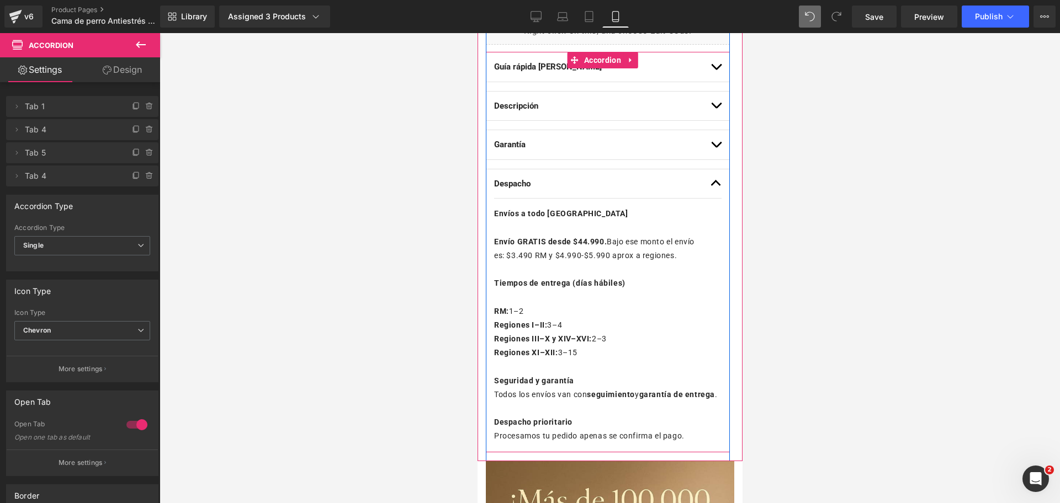
click at [715, 186] on span "button" at bounding box center [715, 186] width 0 height 0
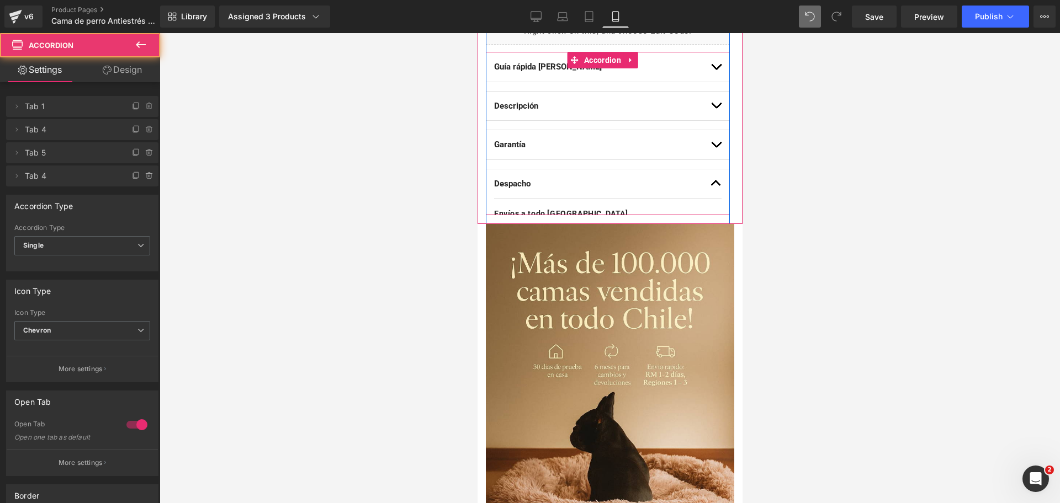
click at [715, 186] on span "button" at bounding box center [715, 186] width 0 height 0
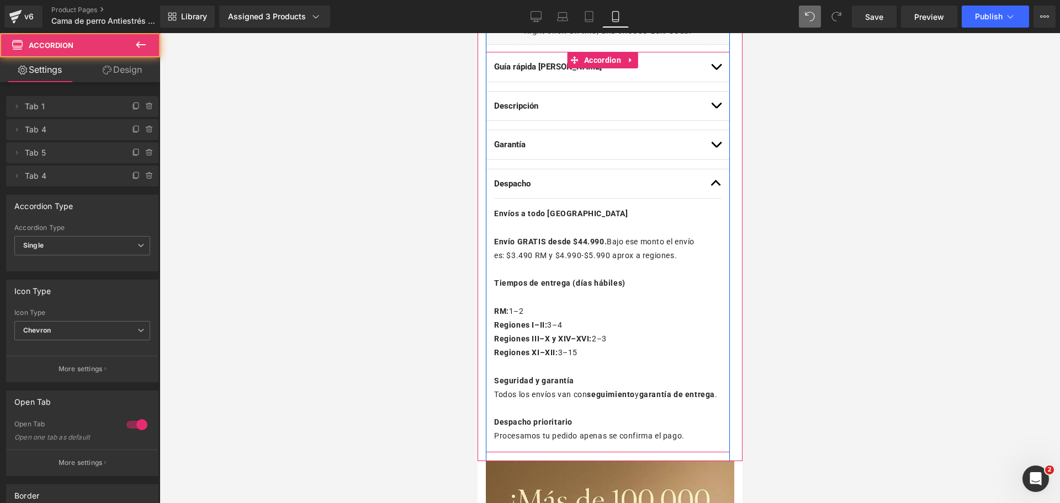
click at [715, 186] on span "button" at bounding box center [715, 186] width 0 height 0
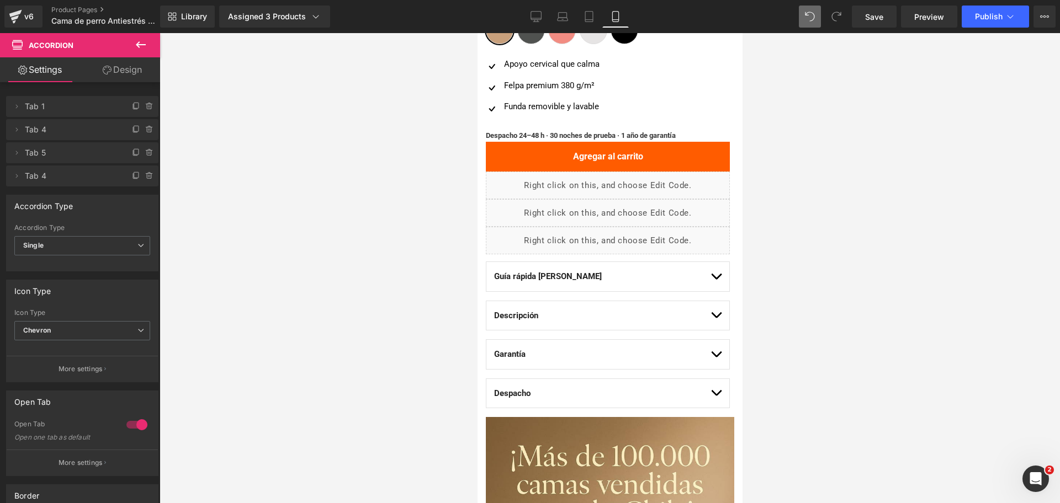
scroll to position [530, 0]
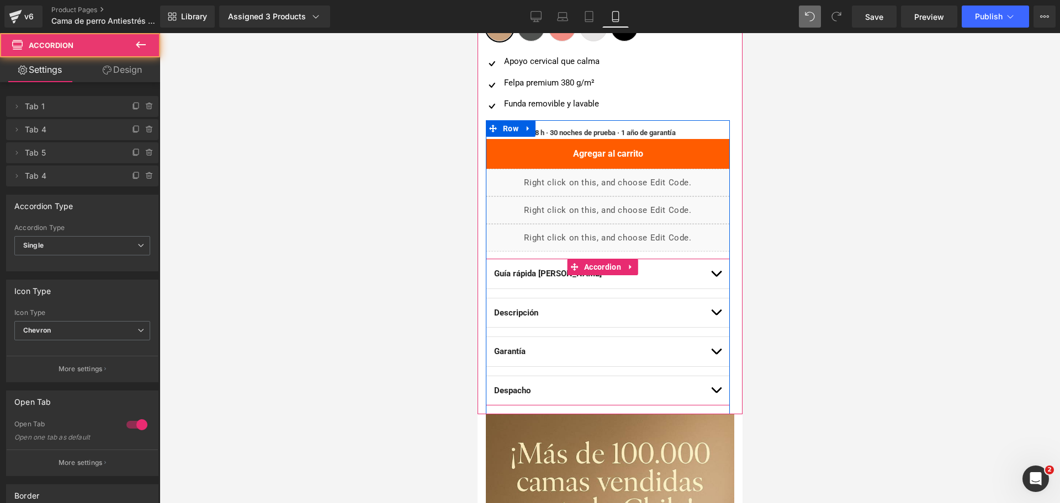
click at [710, 272] on button "button" at bounding box center [715, 273] width 11 height 29
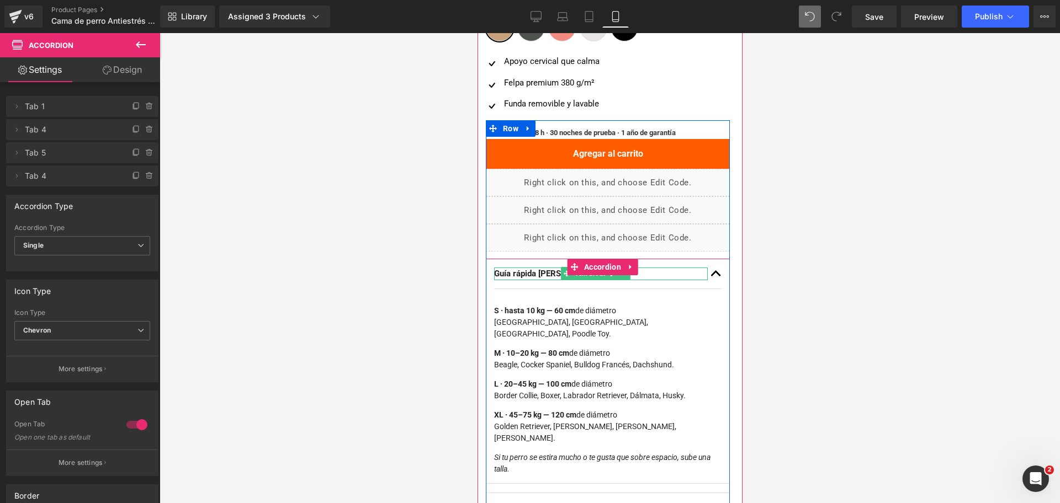
click at [540, 274] on b "Guía rápida de tallas" at bounding box center [547, 274] width 108 height 10
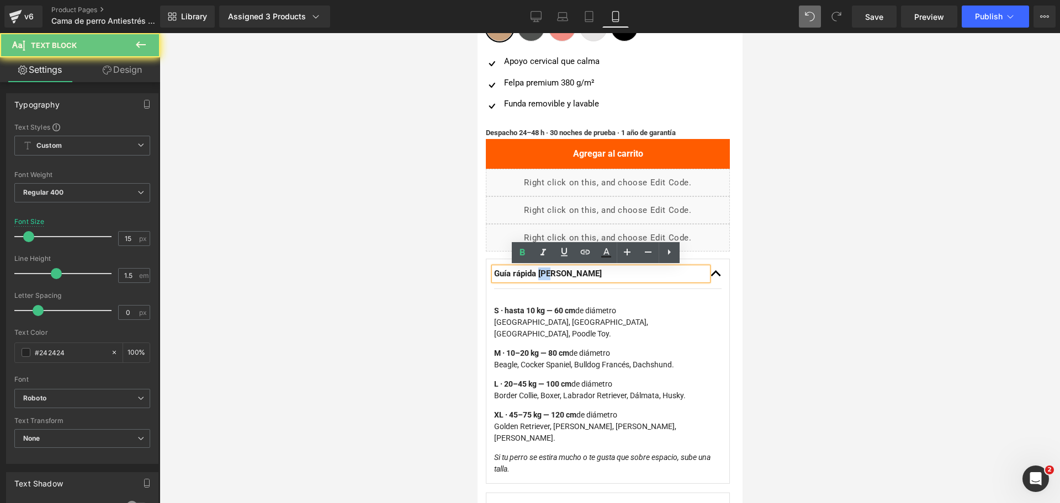
click at [540, 274] on b "Guía rápida de tallas" at bounding box center [547, 274] width 108 height 10
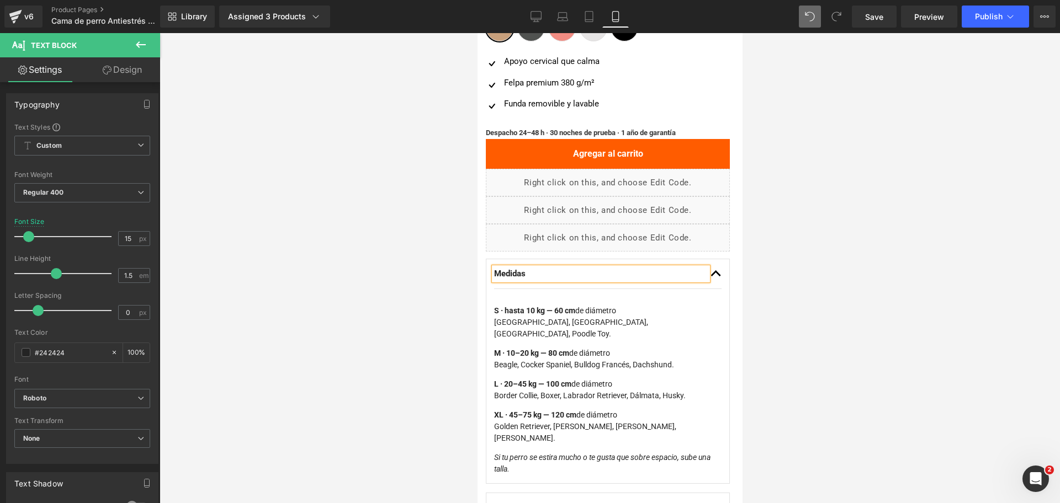
click at [498, 300] on article "S · hasta 10 kg — 60 cm de diámetro Pomerania, Chihuahua, Yorkshire, Poodle Toy…" at bounding box center [606, 386] width 227 height 194
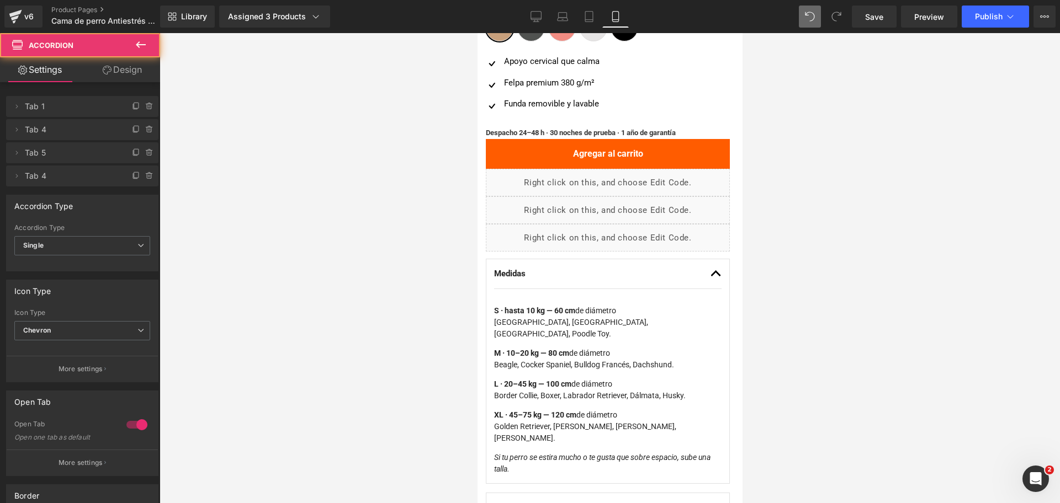
click at [497, 315] on strong "S · hasta 10 kg — 60 cm" at bounding box center [533, 310] width 81 height 9
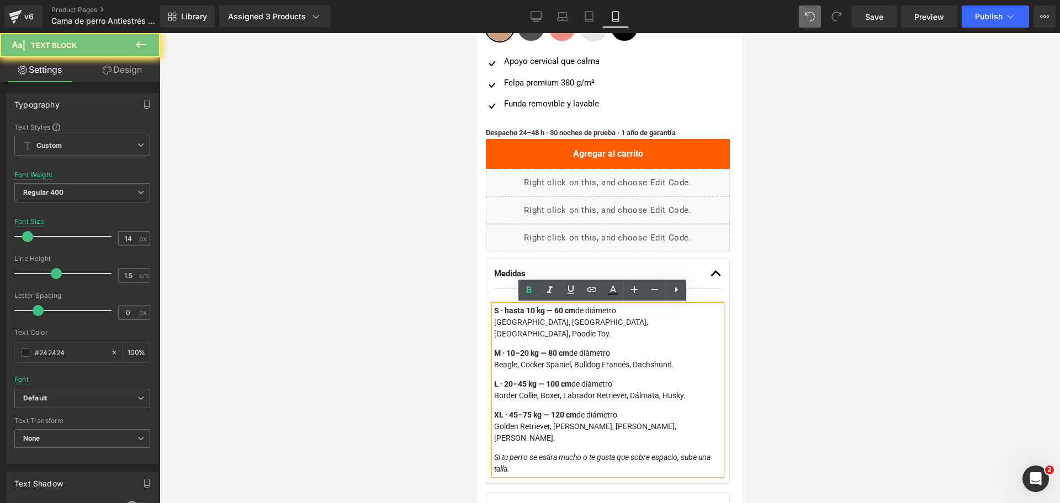
click at [494, 314] on strong "S · hasta 10 kg — 60 cm" at bounding box center [533, 310] width 81 height 9
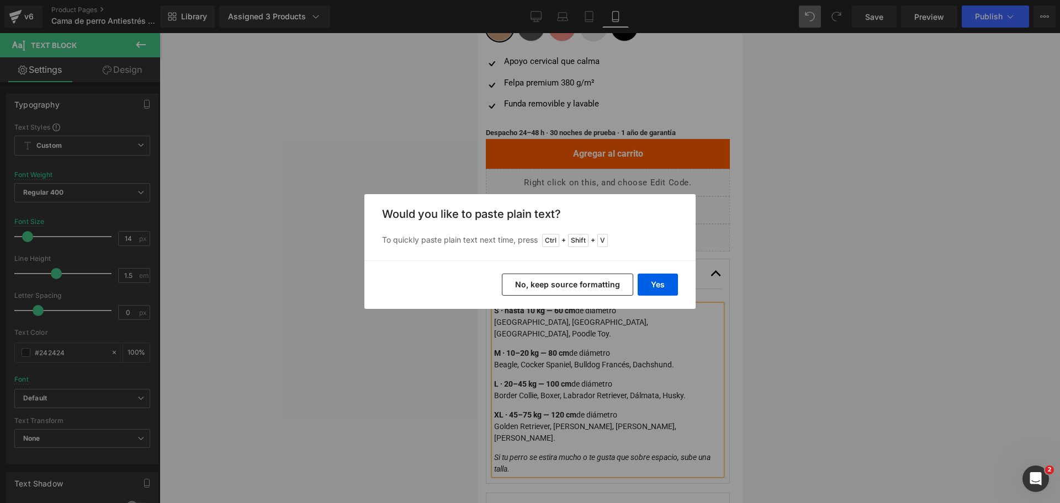
click at [595, 290] on button "No, keep source formatting" at bounding box center [567, 285] width 131 height 22
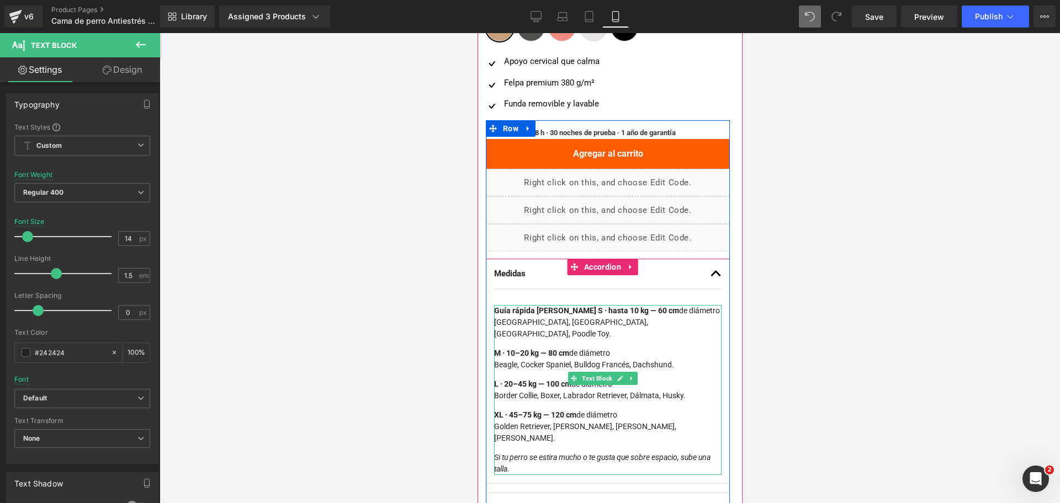
click at [563, 312] on strong "Guía rápida de tallas S · hasta 10 kg — 60 cm" at bounding box center [585, 310] width 185 height 9
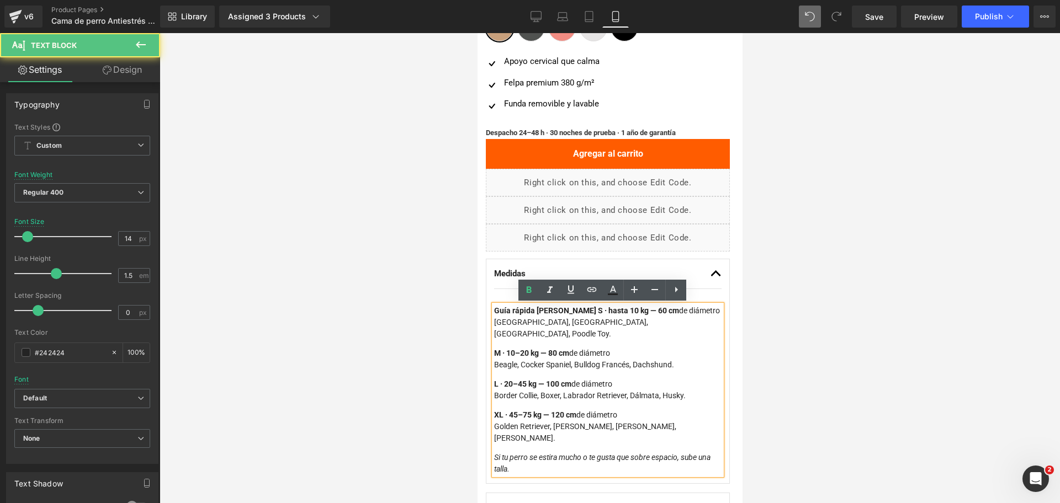
click at [565, 312] on strong "Guía rápida de tallas S · hasta 10 kg — 60 cm" at bounding box center [585, 310] width 185 height 9
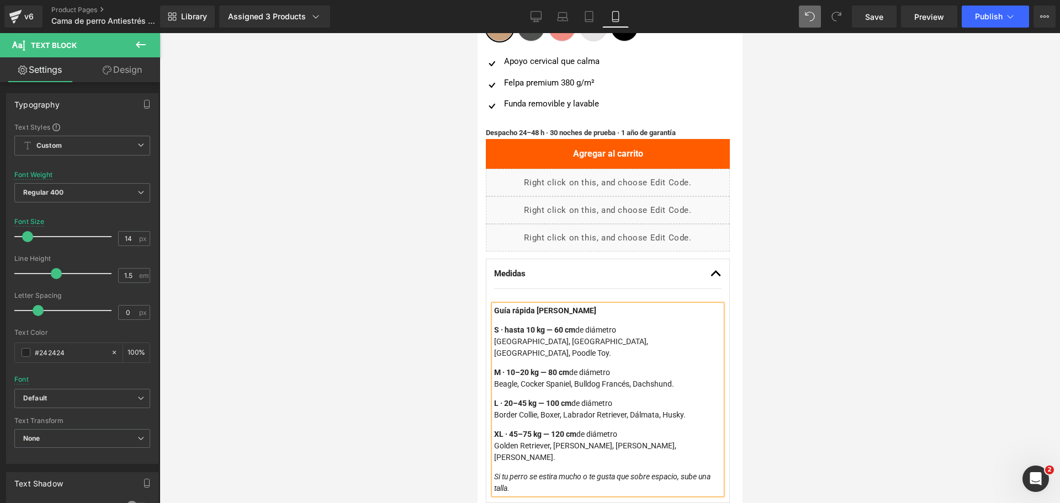
click at [854, 259] on div at bounding box center [610, 268] width 900 height 470
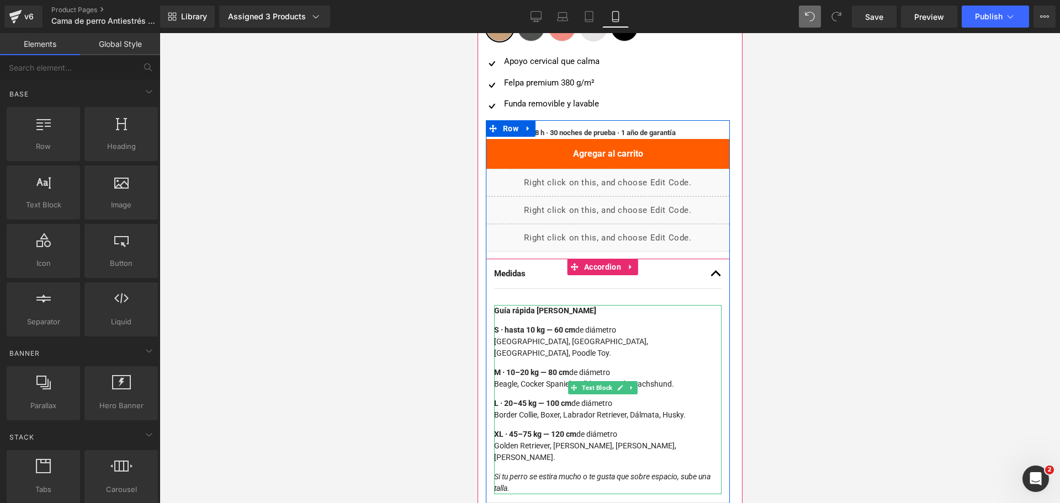
click at [543, 311] on strong "Guía rápida de tallas" at bounding box center [544, 310] width 102 height 9
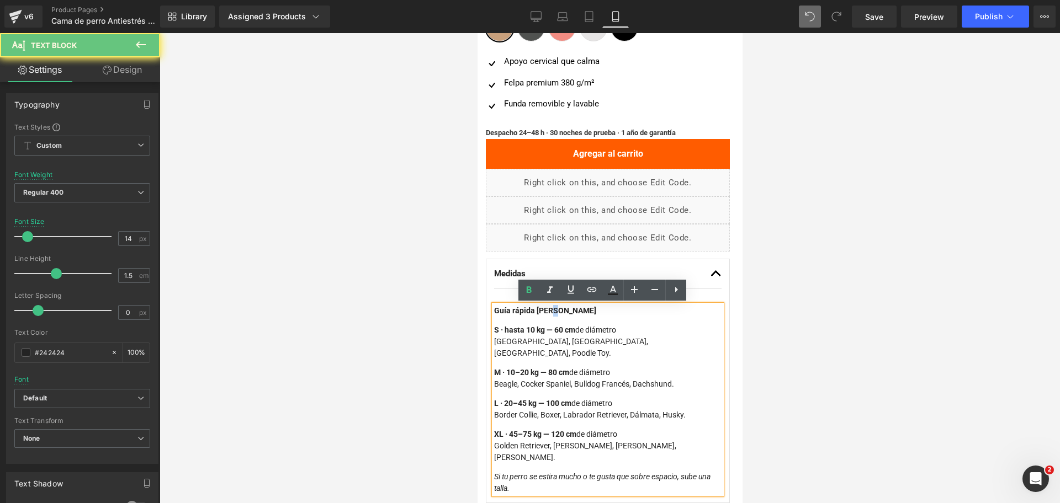
click at [543, 311] on strong "Guía rápida de tallas" at bounding box center [544, 310] width 102 height 9
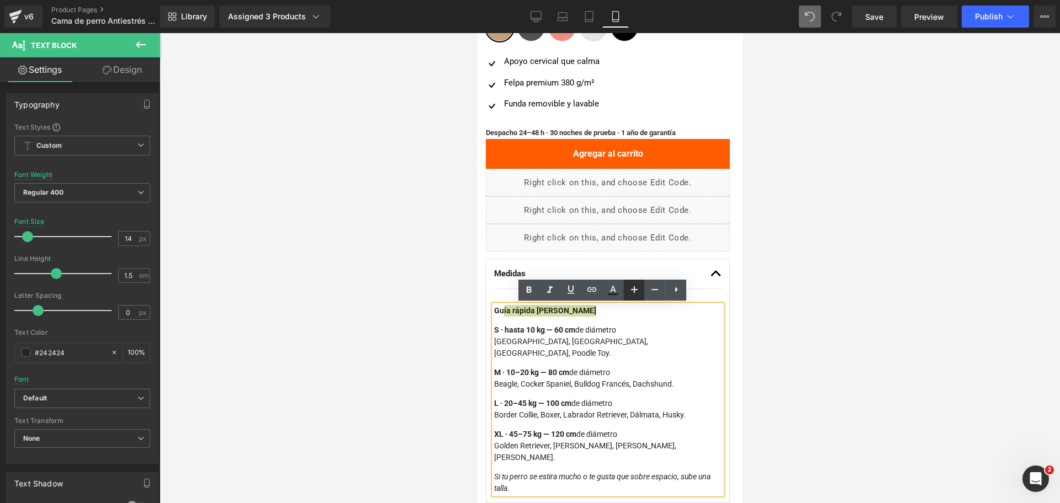
click at [626, 283] on link at bounding box center [633, 290] width 21 height 21
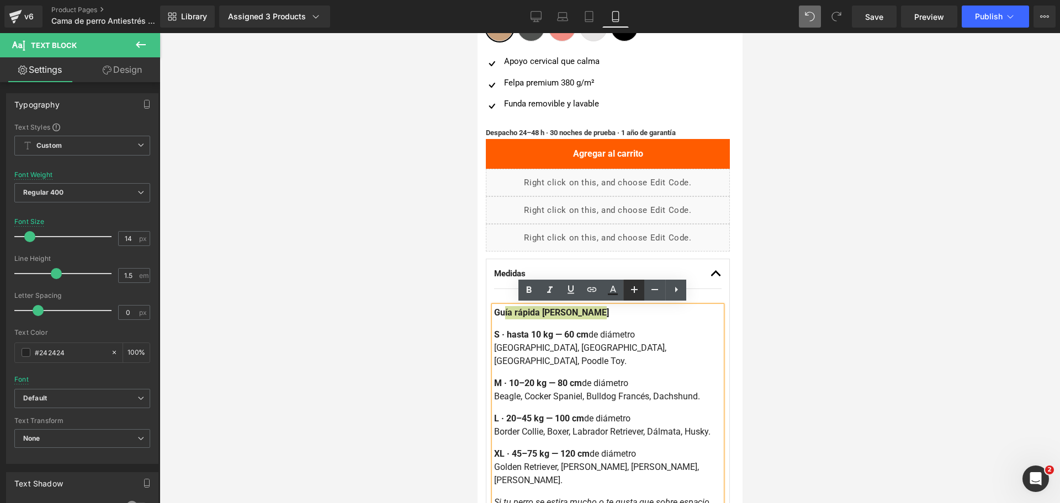
click at [641, 285] on link at bounding box center [633, 290] width 21 height 21
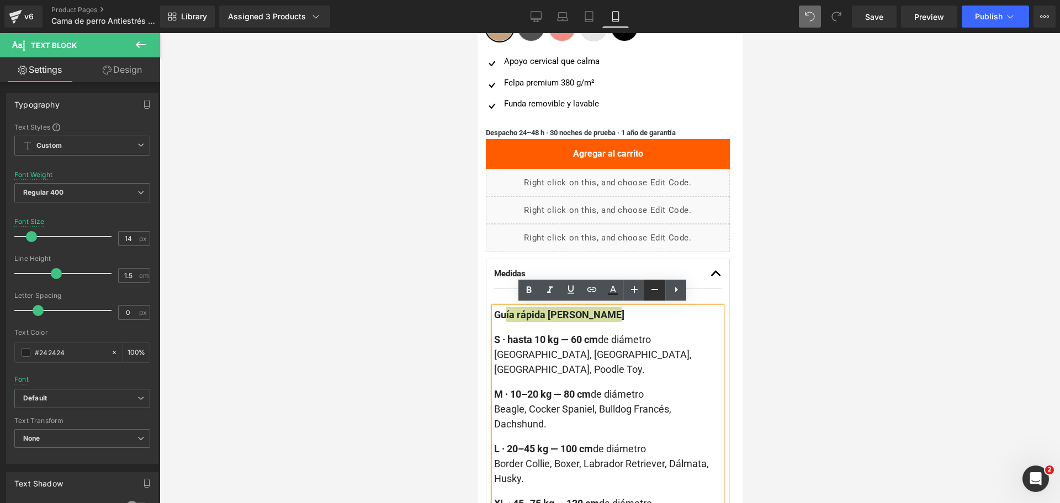
click at [653, 290] on icon at bounding box center [654, 289] width 13 height 13
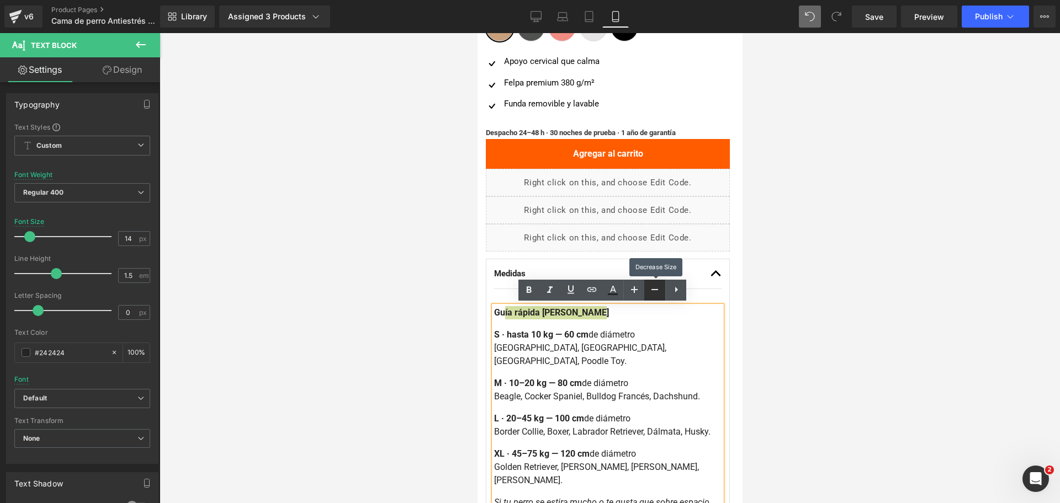
click at [653, 290] on icon at bounding box center [654, 289] width 13 height 13
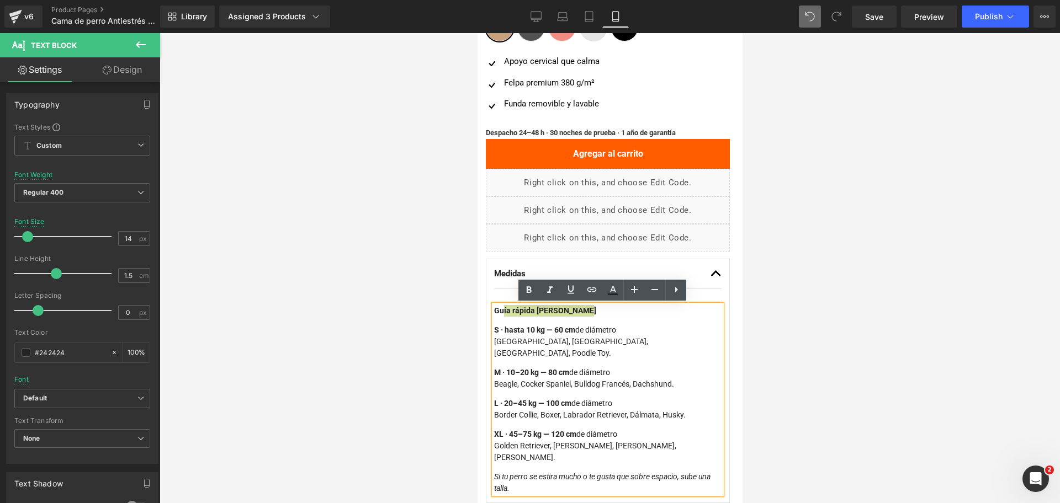
click at [881, 259] on div at bounding box center [610, 268] width 900 height 470
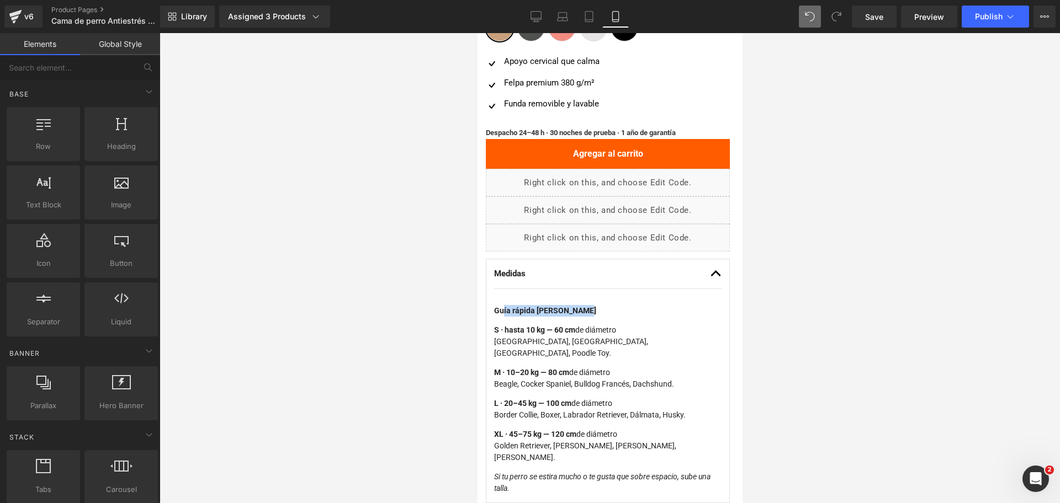
click at [659, 345] on p "S · hasta 10 kg — 60 cm de diámetro Pomerania, Chihuahua, Yorkshire, Poodle Toy." at bounding box center [606, 342] width 227 height 35
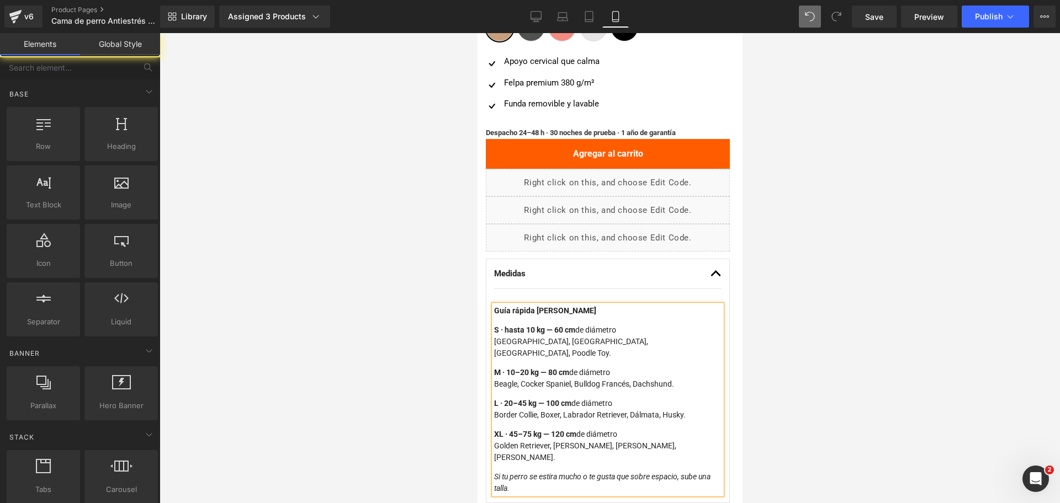
click at [856, 308] on div at bounding box center [610, 268] width 900 height 470
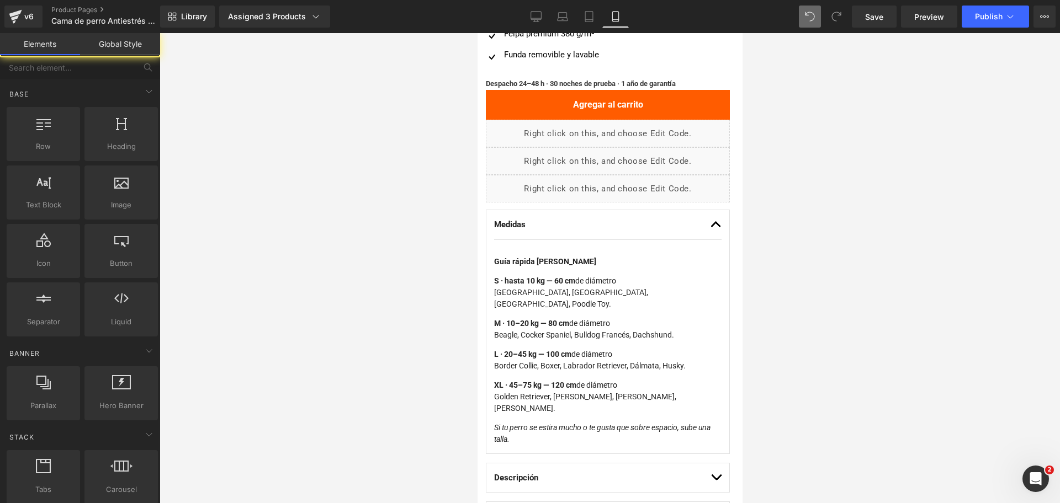
scroll to position [599, 0]
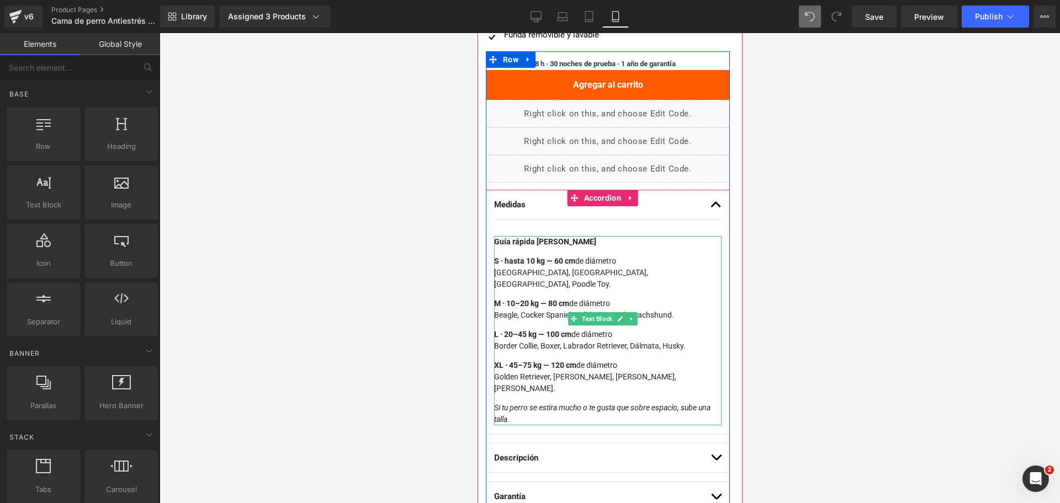
click at [549, 243] on strong "Guía rápida de tallas" at bounding box center [544, 241] width 102 height 9
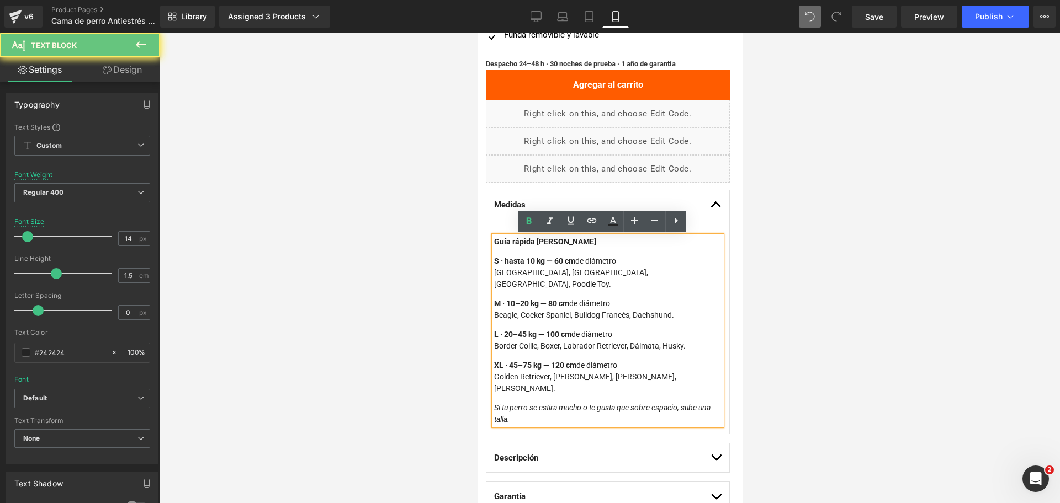
click at [557, 245] on strong "Guía rápida de tallas" at bounding box center [544, 241] width 102 height 9
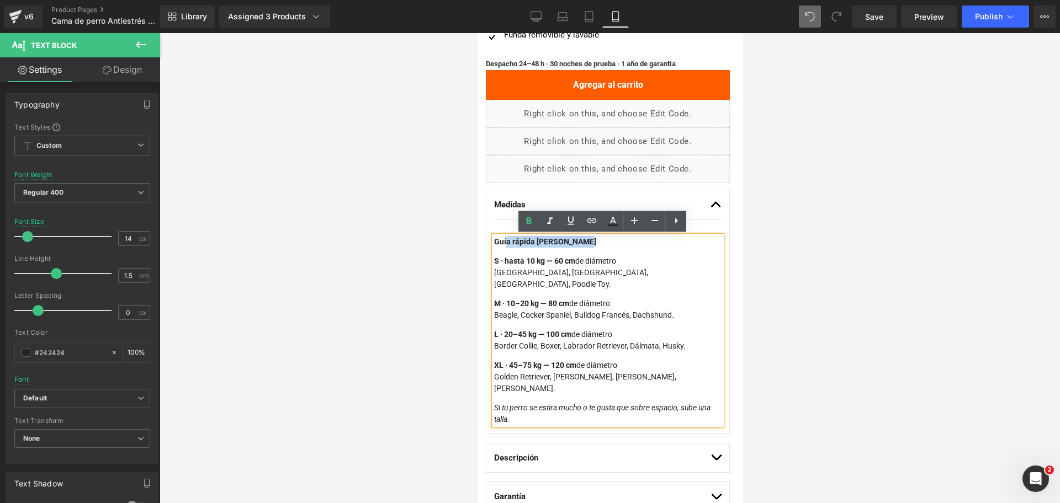
drag, startPoint x: 572, startPoint y: 245, endPoint x: 500, endPoint y: 242, distance: 72.3
click at [500, 242] on p "Guía rápida de tallas" at bounding box center [606, 242] width 227 height 12
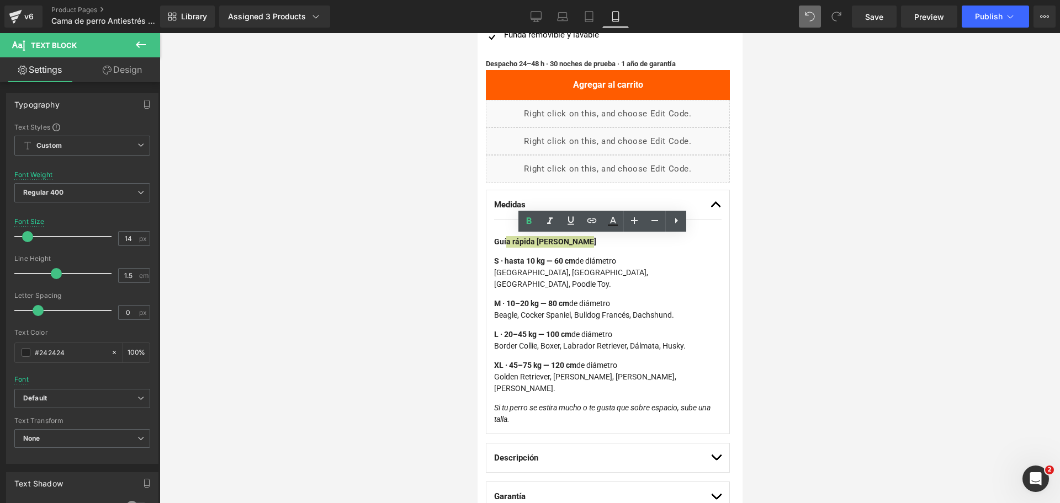
drag, startPoint x: 241, startPoint y: 193, endPoint x: 805, endPoint y: 233, distance: 565.6
click at [891, 217] on div at bounding box center [610, 268] width 900 height 470
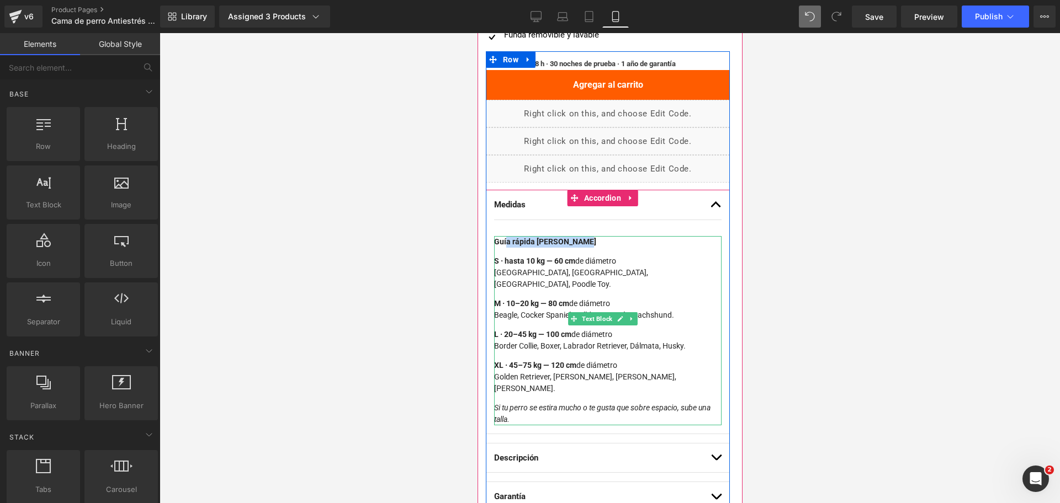
click at [521, 250] on div "Guía rápida de tallas S · hasta 10 kg — 60 cm de diámetro Pomerania, Chihuahua,…" at bounding box center [606, 315] width 227 height 158
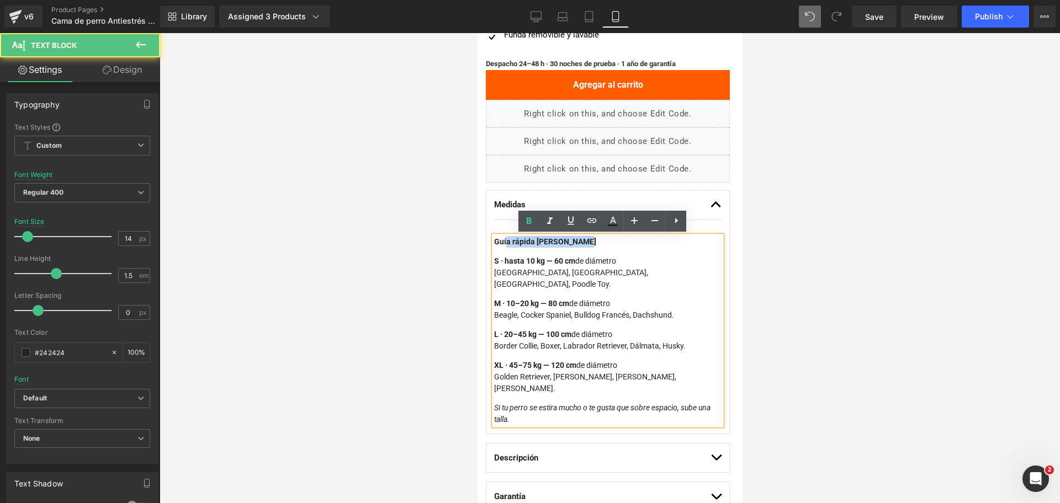
drag, startPoint x: 497, startPoint y: 261, endPoint x: 491, endPoint y: 242, distance: 19.7
click at [493, 242] on div "Guía rápida de tallas S · hasta 10 kg — 60 cm de diámetro Pomerania, Chihuahua,…" at bounding box center [606, 330] width 227 height 189
drag, startPoint x: 505, startPoint y: 252, endPoint x: 511, endPoint y: 250, distance: 7.0
click at [505, 252] on div "Guía rápida de tallas S · hasta 10 kg — 60 cm de diámetro Pomerania, Chihuahua,…" at bounding box center [606, 315] width 227 height 158
click at [580, 250] on div "Guía rápida de tallas S · hasta 10 kg — 60 cm de diámetro Pomerania, Chihuahua,…" at bounding box center [606, 315] width 227 height 158
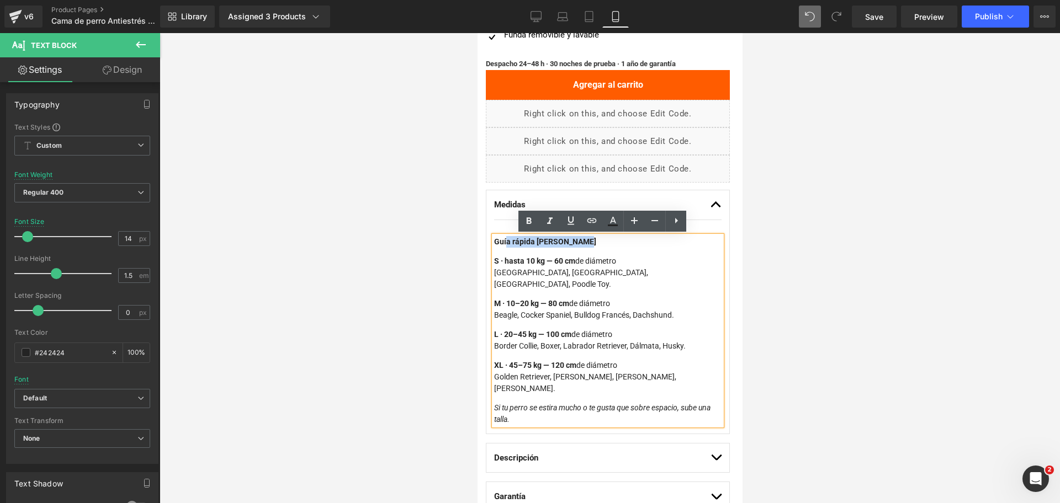
drag, startPoint x: 554, startPoint y: 244, endPoint x: 496, endPoint y: 236, distance: 57.9
click at [496, 236] on p "Guía rápida de tallas" at bounding box center [606, 242] width 227 height 12
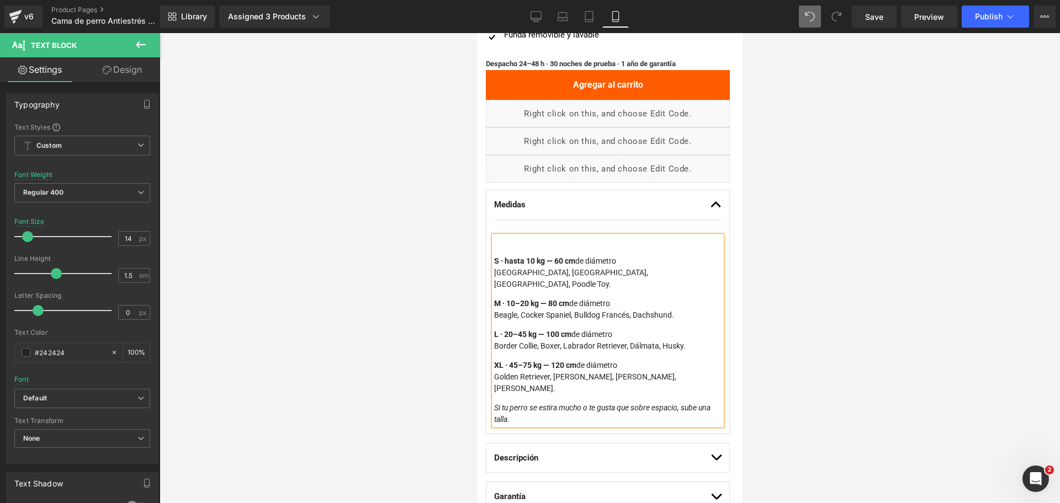
click at [493, 259] on strong "S · hasta 10 kg — 60 cm" at bounding box center [533, 261] width 81 height 9
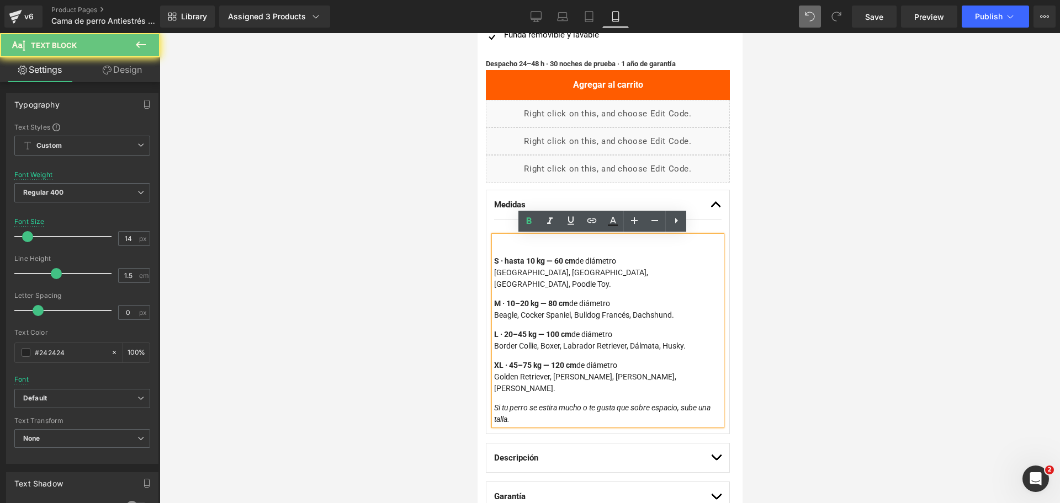
click at [498, 259] on strong "S · hasta 10 kg — 60 cm" at bounding box center [533, 261] width 81 height 9
click at [497, 259] on strong "S · hasta 10 kg — 60 cm" at bounding box center [533, 261] width 81 height 9
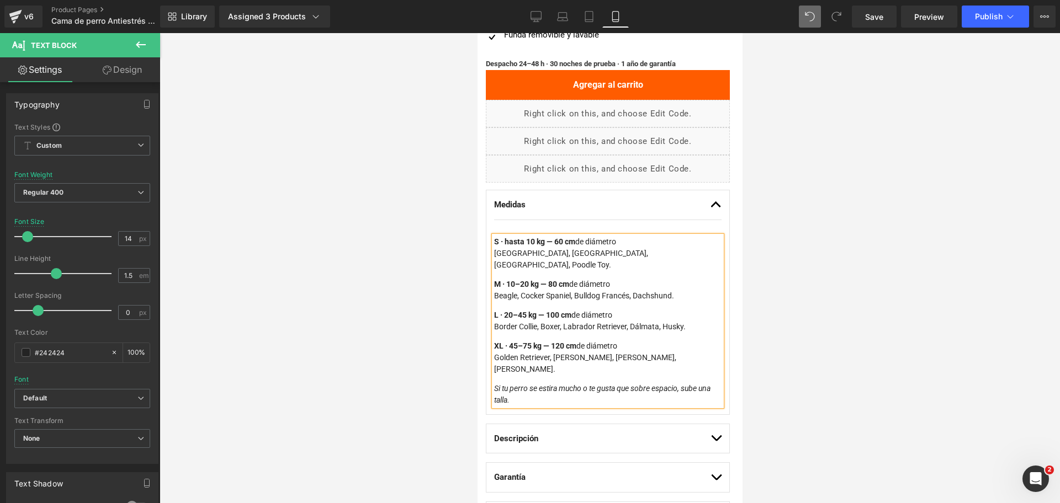
click at [714, 206] on div "Medidas Text Block S · hasta 10 kg — 60 cm de diámetro Pomerania, Chihuahua, Yo…" at bounding box center [607, 302] width 244 height 225
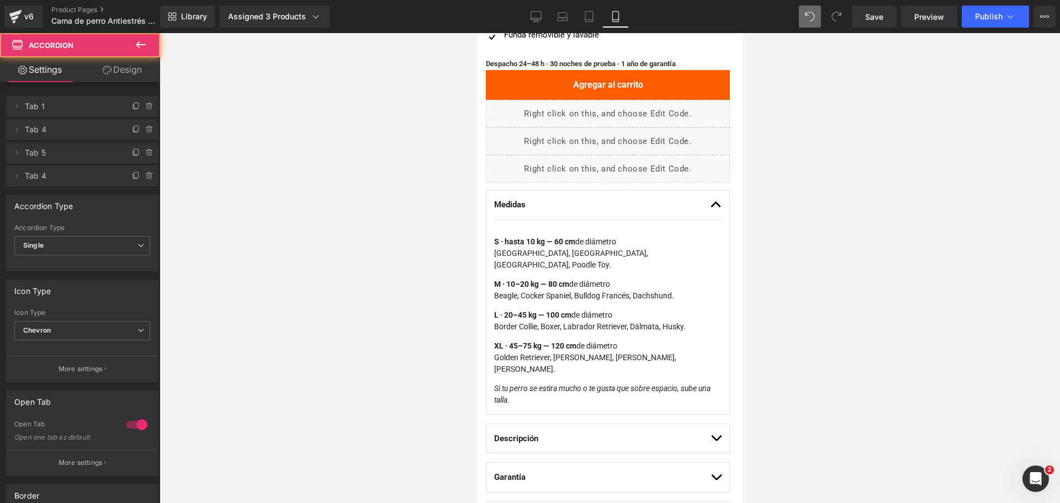
click at [138, 43] on icon at bounding box center [141, 44] width 10 height 7
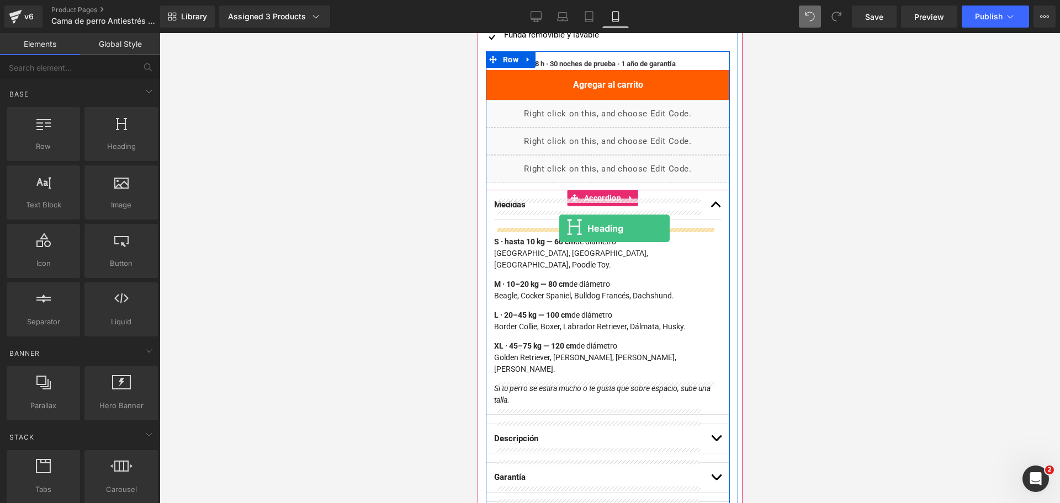
drag, startPoint x: 868, startPoint y: 211, endPoint x: 559, endPoint y: 229, distance: 310.1
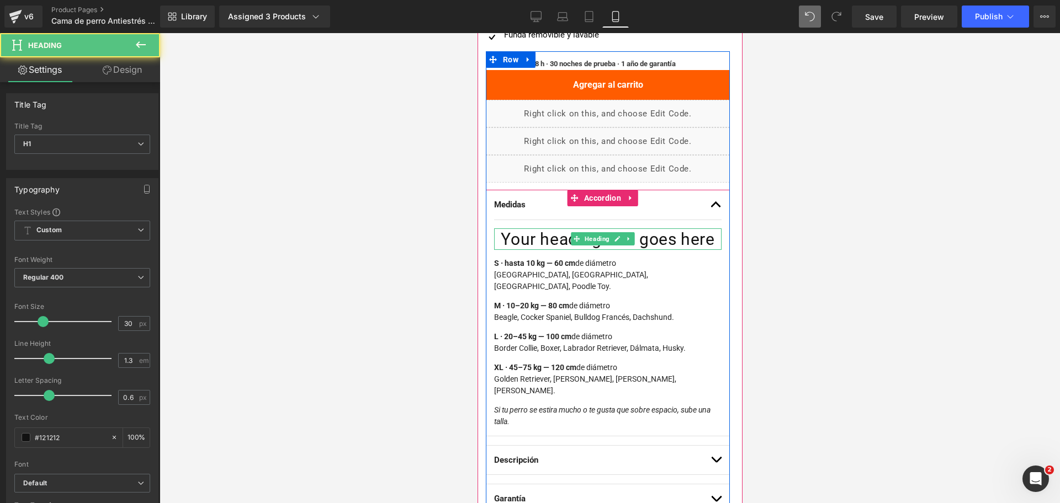
click at [546, 245] on h1 "Your heading text goes here" at bounding box center [606, 240] width 227 height 22
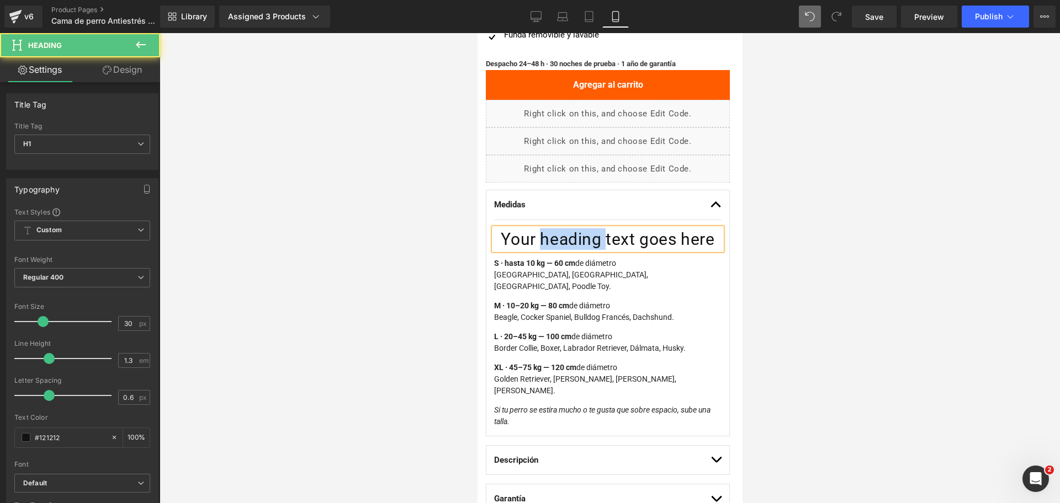
click at [546, 245] on h1 "Your heading text goes here" at bounding box center [606, 240] width 227 height 22
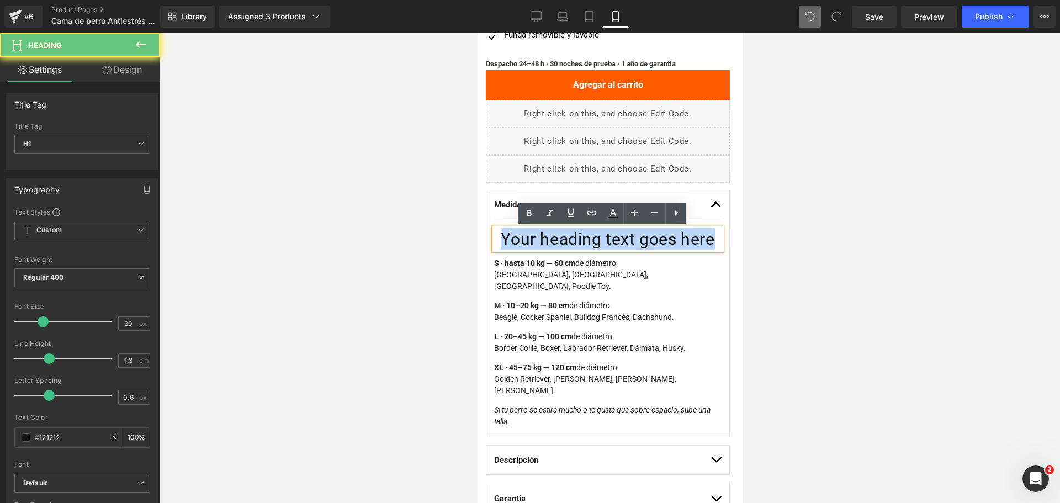
click at [546, 245] on h1 "Your heading text goes here" at bounding box center [606, 240] width 227 height 22
paste div
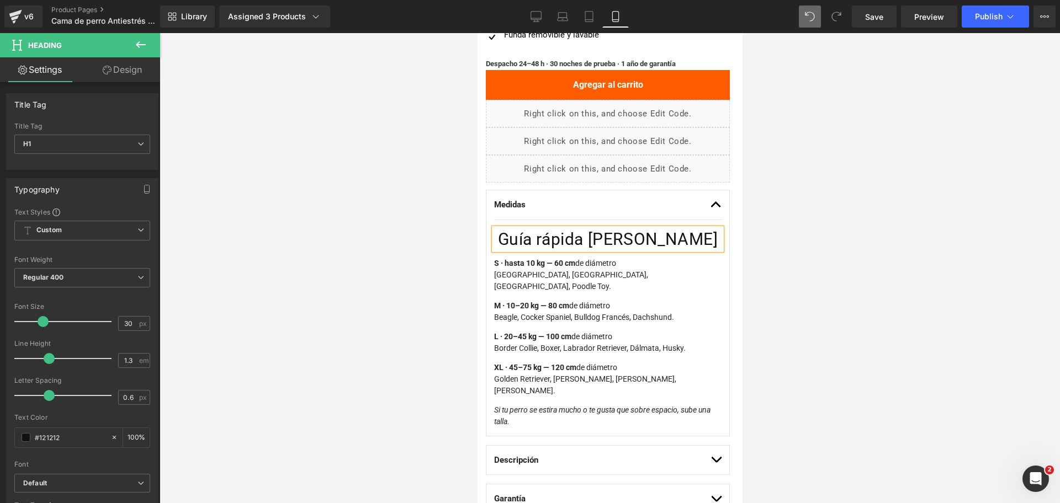
click at [568, 272] on p "S · hasta 10 kg — 60 cm de diámetro Pomerania, Chihuahua, Yorkshire, Poodle Toy." at bounding box center [606, 275] width 227 height 35
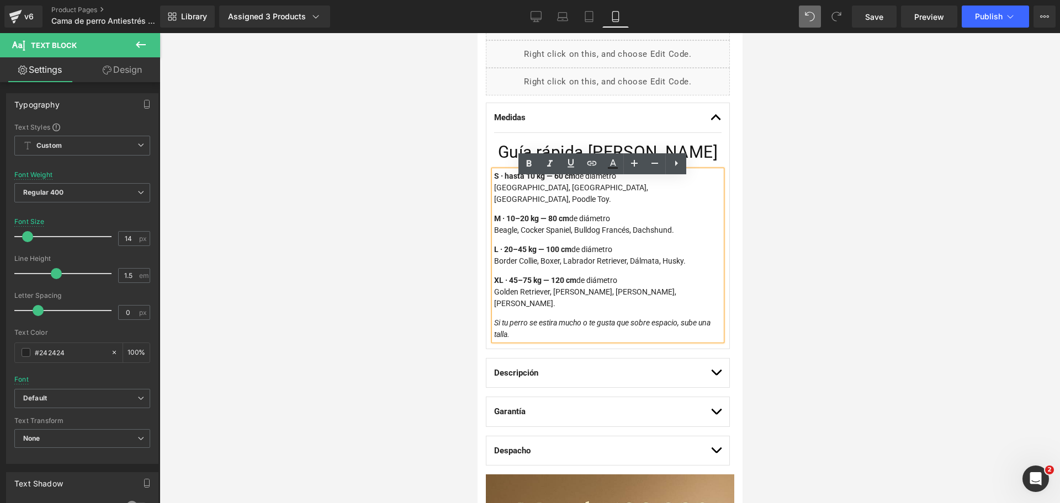
scroll to position [665, 0]
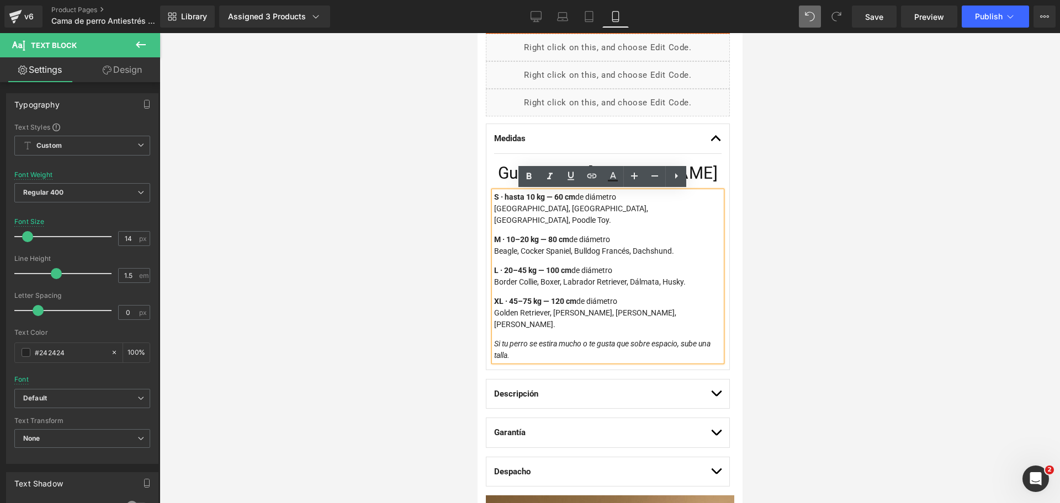
click at [801, 175] on div at bounding box center [610, 268] width 900 height 470
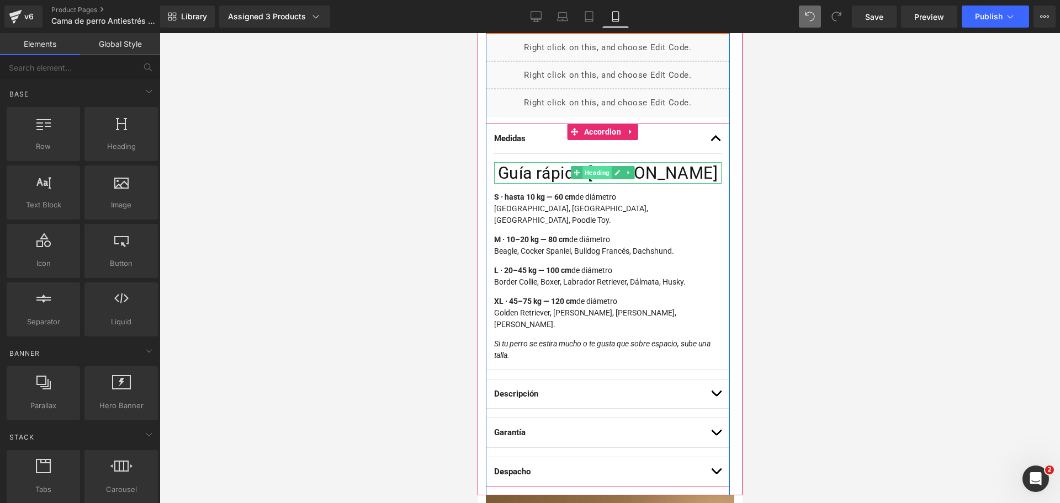
click at [587, 174] on span "Heading" at bounding box center [596, 172] width 29 height 13
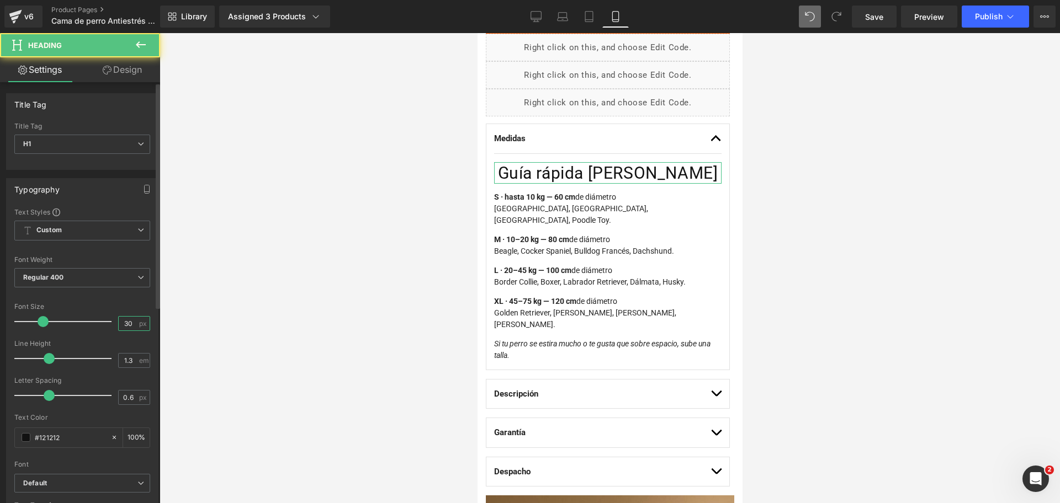
click at [129, 328] on input "30" at bounding box center [128, 324] width 19 height 14
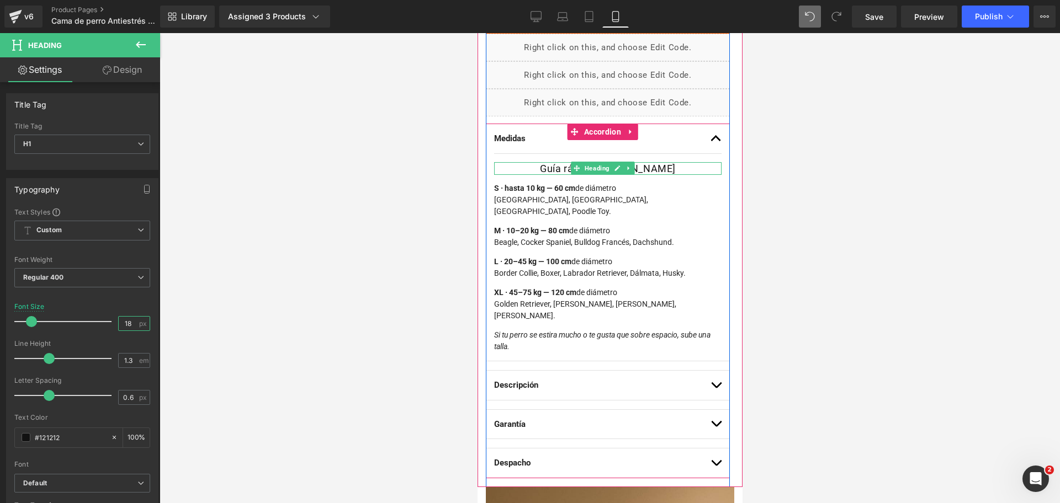
type input "18"
click at [562, 168] on h1 "Guía rápida de tallas" at bounding box center [606, 168] width 227 height 13
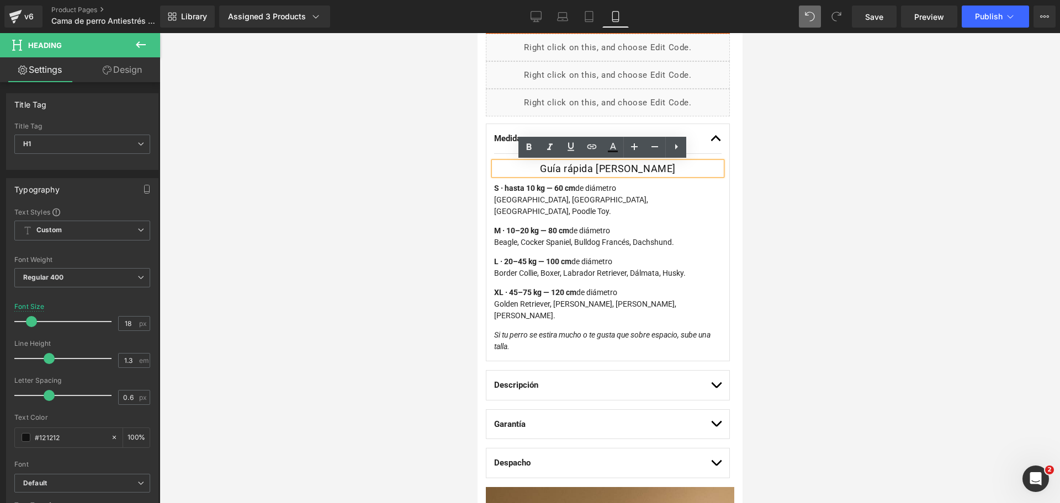
click at [562, 168] on h1 "Guía rápida de tallas" at bounding box center [606, 168] width 227 height 13
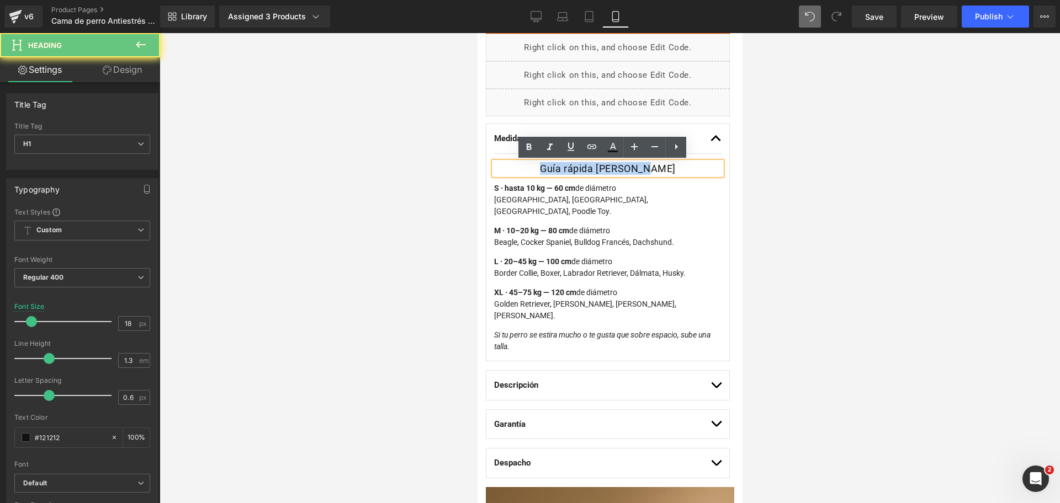
click at [562, 168] on h1 "Guía rápida de tallas" at bounding box center [606, 168] width 227 height 13
click at [570, 225] on p "M · 10–20 kg — 80 cm de diámetro Beagle, Cocker Spaniel, Bulldog Francés, Dachs…" at bounding box center [606, 236] width 227 height 23
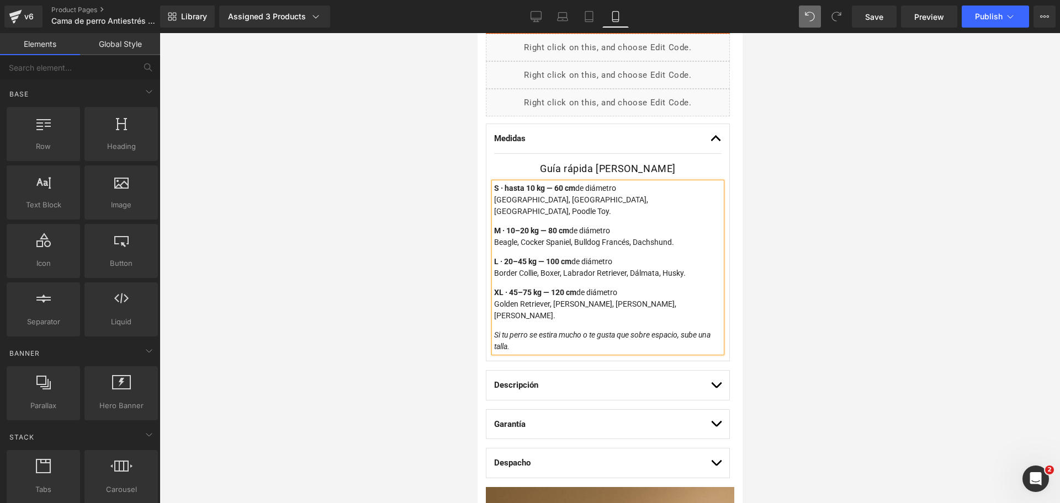
click at [871, 207] on div at bounding box center [610, 268] width 900 height 470
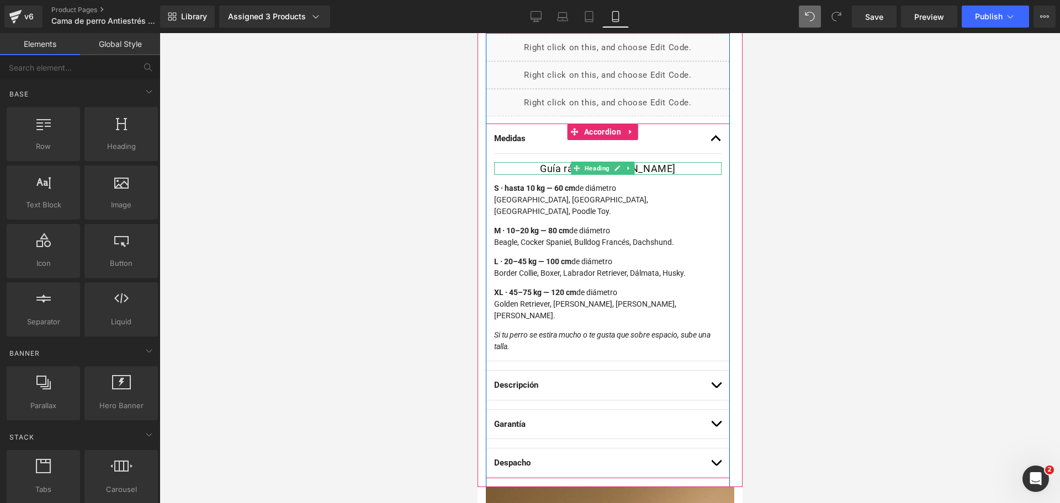
click at [559, 167] on h1 "Guía rápida de tallas" at bounding box center [606, 168] width 227 height 13
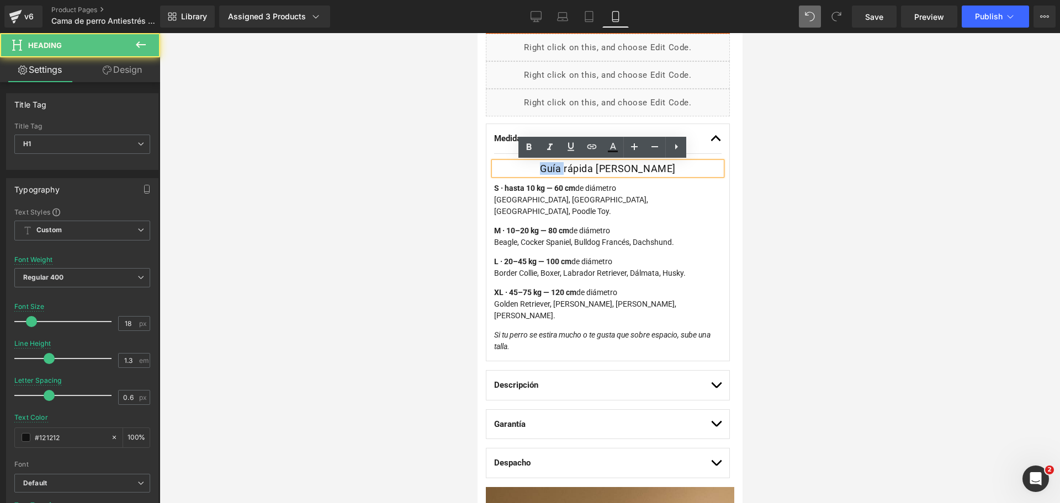
click at [559, 167] on h1 "Guía rápida de tallas" at bounding box center [606, 168] width 227 height 13
drag, startPoint x: 559, startPoint y: 167, endPoint x: 758, endPoint y: 325, distance: 253.5
click at [559, 167] on h1 "Guía rápida de tallas" at bounding box center [606, 168] width 227 height 13
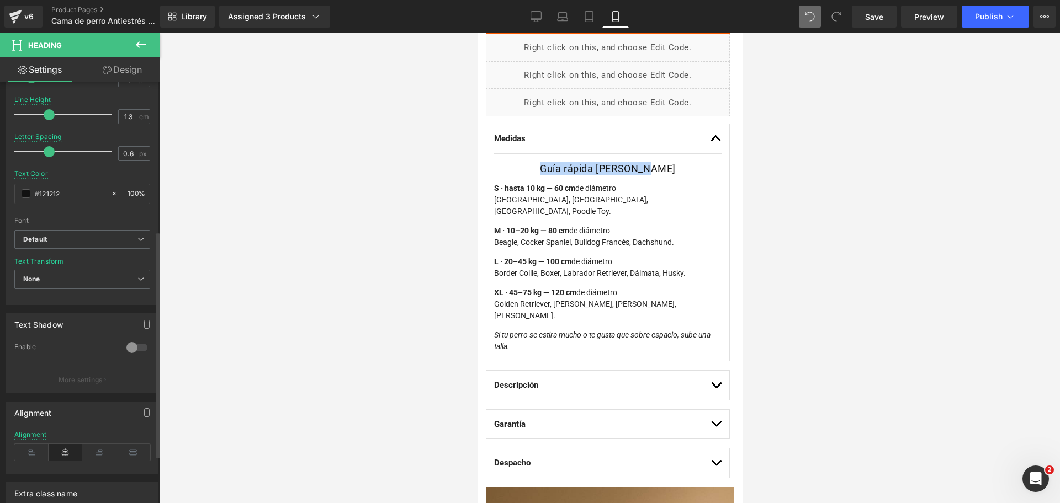
scroll to position [276, 0]
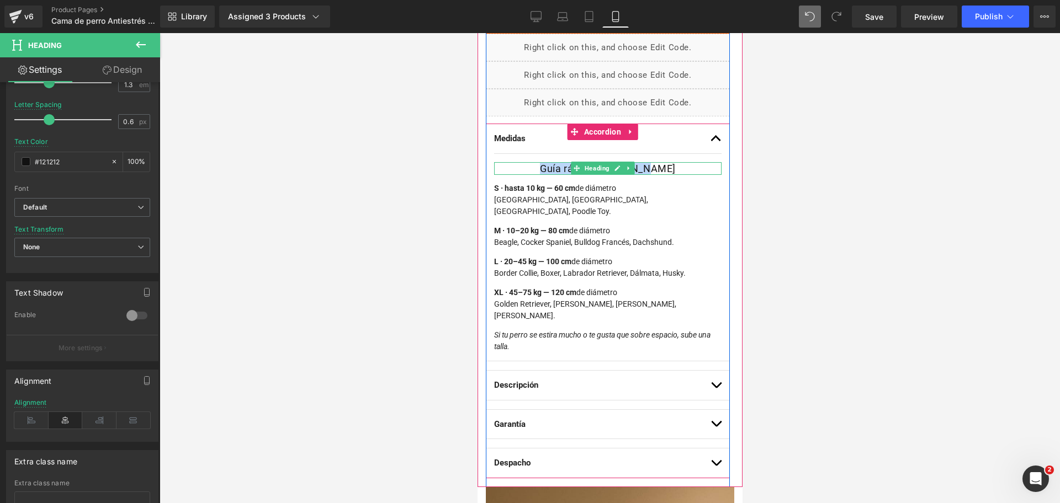
click at [578, 168] on icon at bounding box center [576, 169] width 6 height 6
click at [571, 167] on span at bounding box center [576, 168] width 12 height 13
click at [562, 166] on h1 "Guía rápida de tallas" at bounding box center [606, 168] width 227 height 13
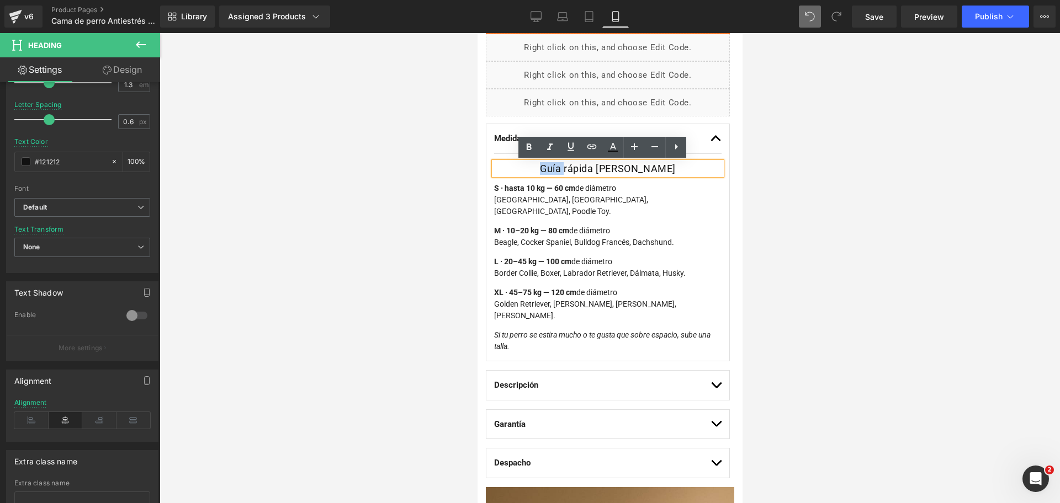
click at [562, 166] on h1 "Guía rápida de tallas" at bounding box center [606, 168] width 227 height 13
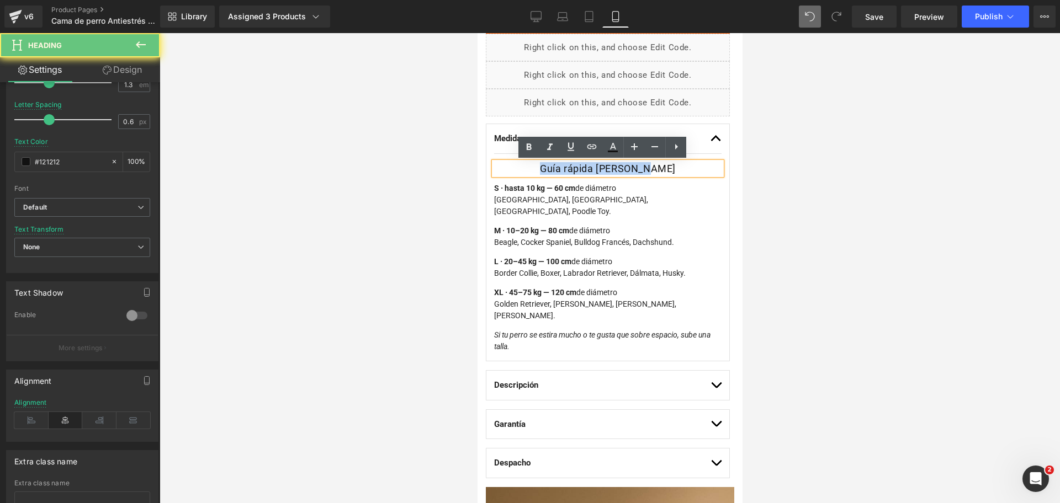
click at [562, 167] on h1 "Guía rápida de tallas" at bounding box center [606, 168] width 227 height 13
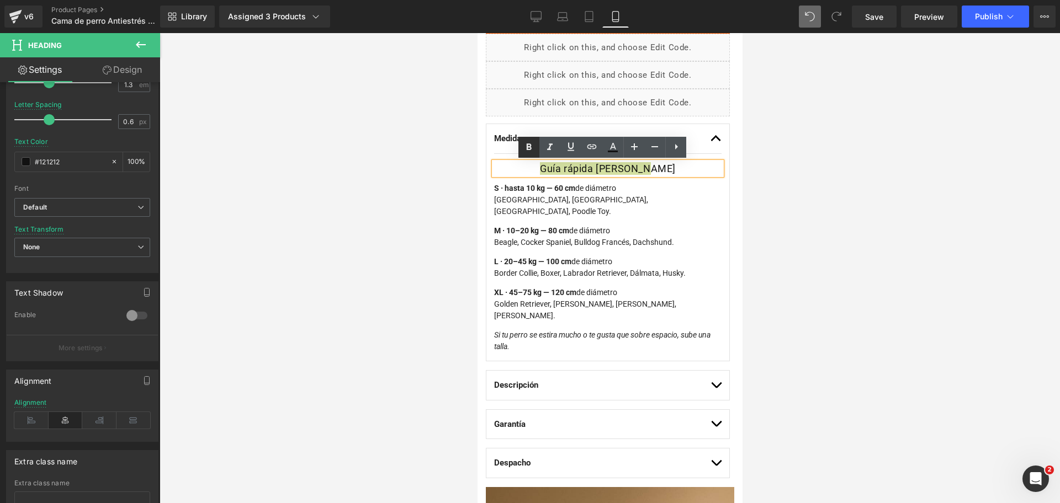
click at [523, 142] on icon at bounding box center [528, 147] width 13 height 13
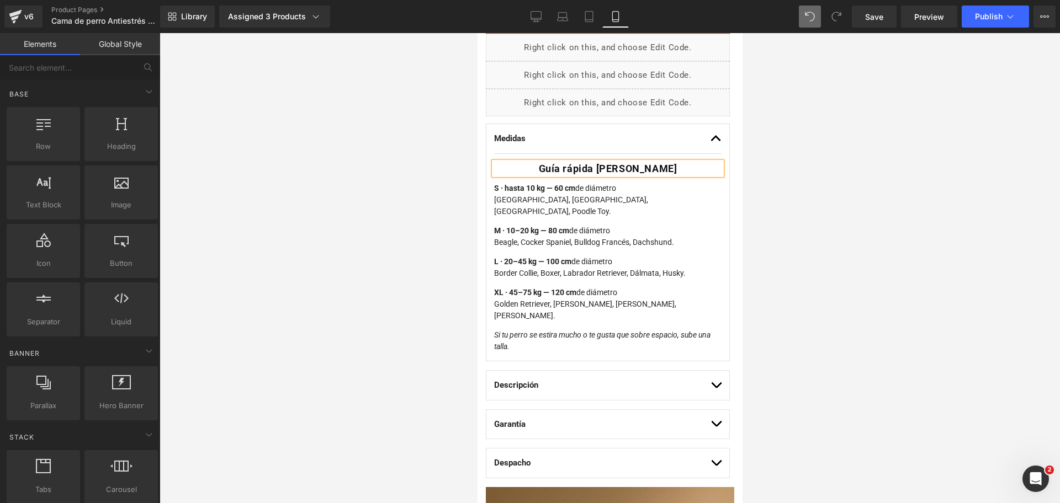
click at [863, 148] on div at bounding box center [610, 268] width 900 height 470
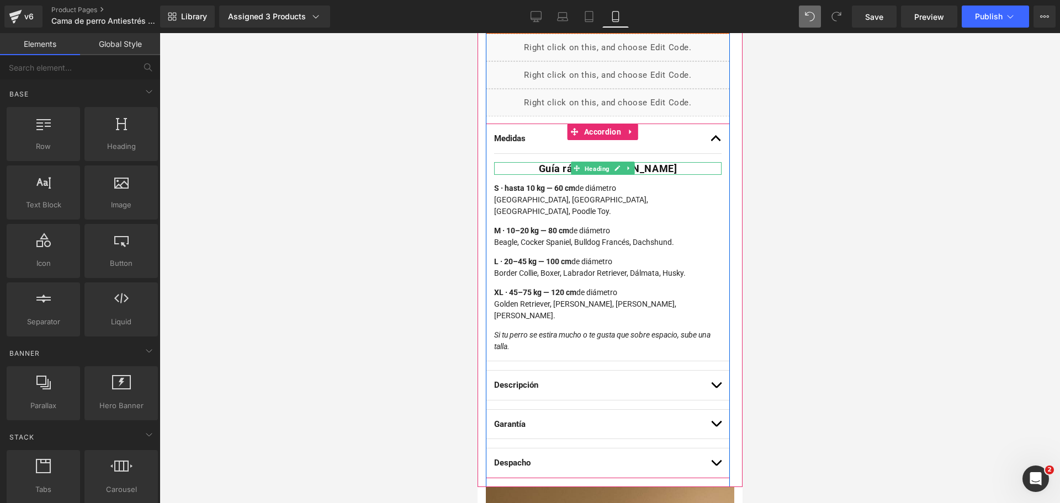
click at [591, 166] on span "Heading" at bounding box center [596, 168] width 29 height 13
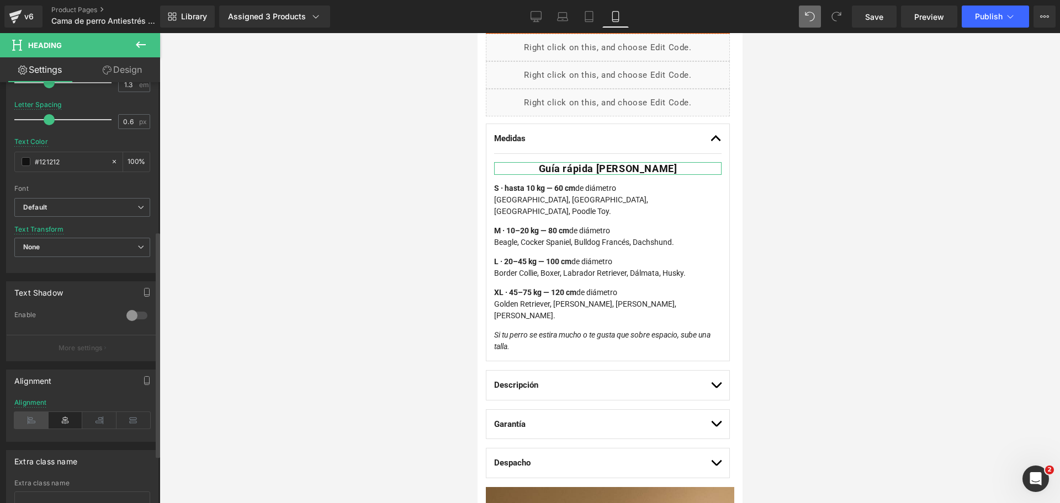
click at [27, 424] on icon at bounding box center [31, 420] width 34 height 17
click at [792, 193] on div at bounding box center [610, 268] width 900 height 470
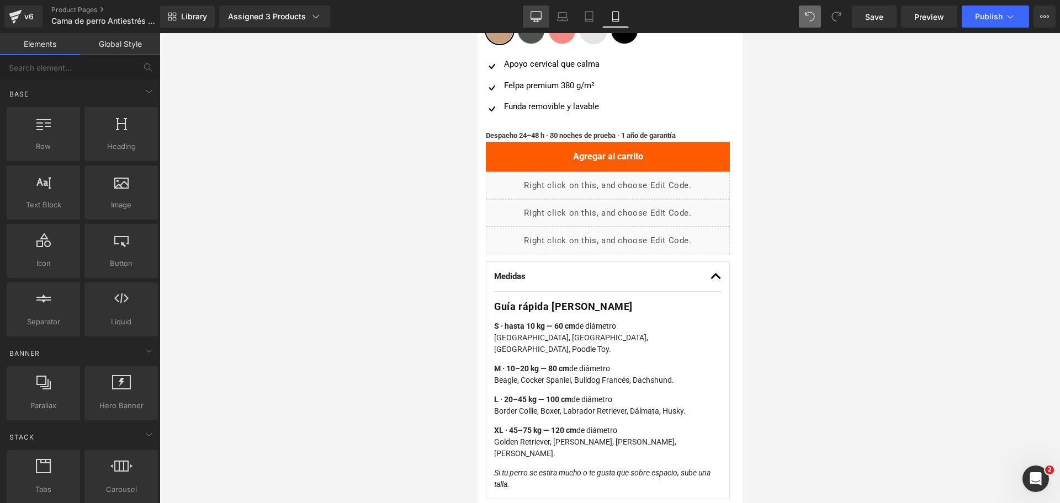
click at [540, 23] on link "Desktop" at bounding box center [536, 17] width 26 height 22
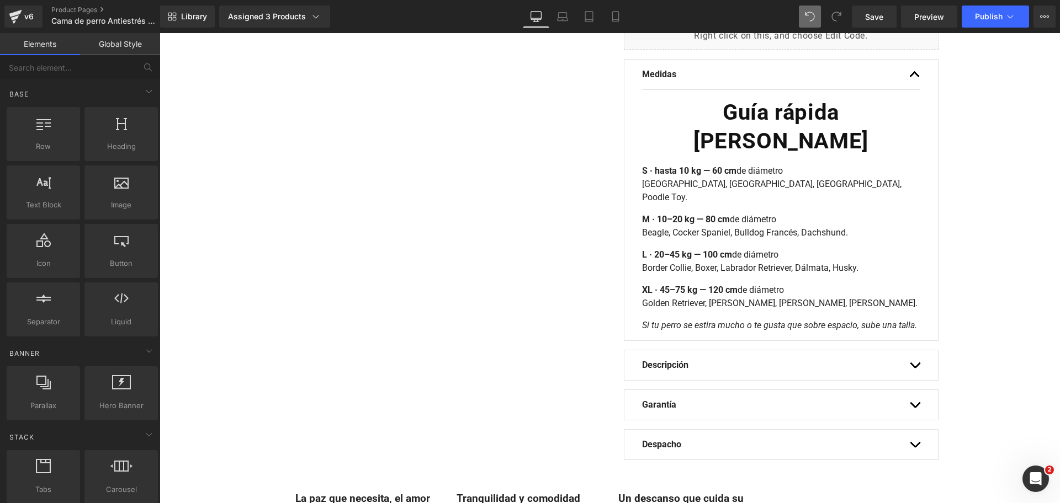
scroll to position [402, 0]
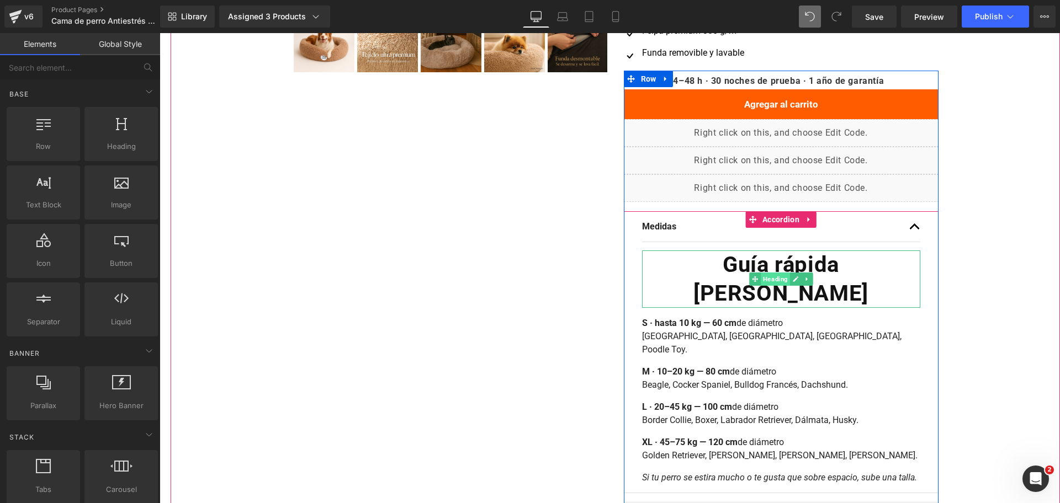
click at [767, 273] on span "Heading" at bounding box center [775, 279] width 29 height 13
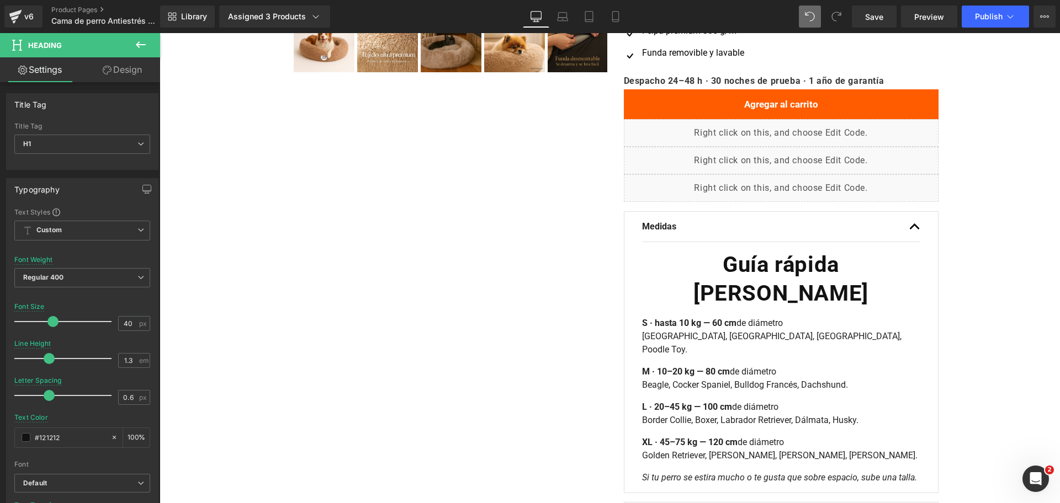
click at [695, 317] on p "S · hasta 10 kg — 60 cm de diámetro Pomerania, Chihuahua, Yorkshire, Poodle Toy." at bounding box center [781, 337] width 278 height 40
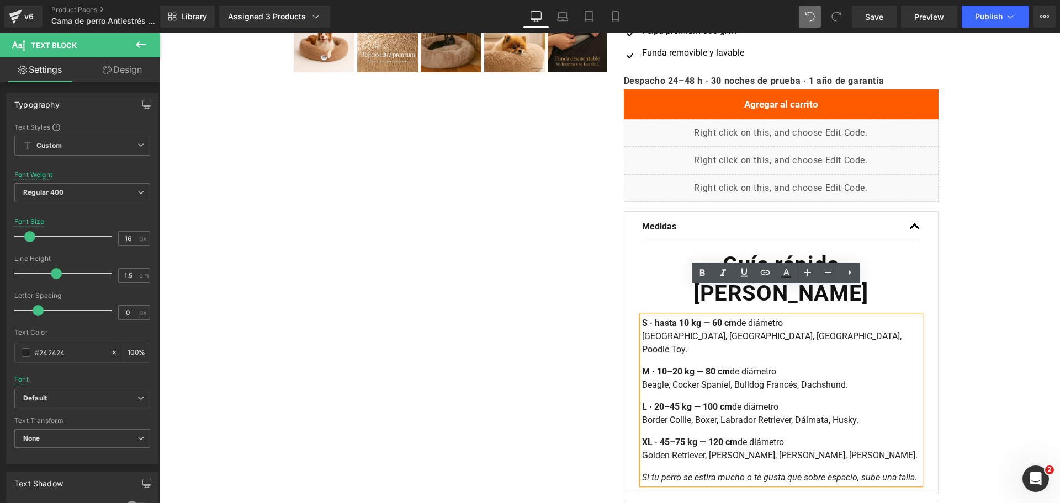
click at [975, 261] on div "Oferta (P) Image ‹ ›" at bounding box center [615, 158] width 889 height 940
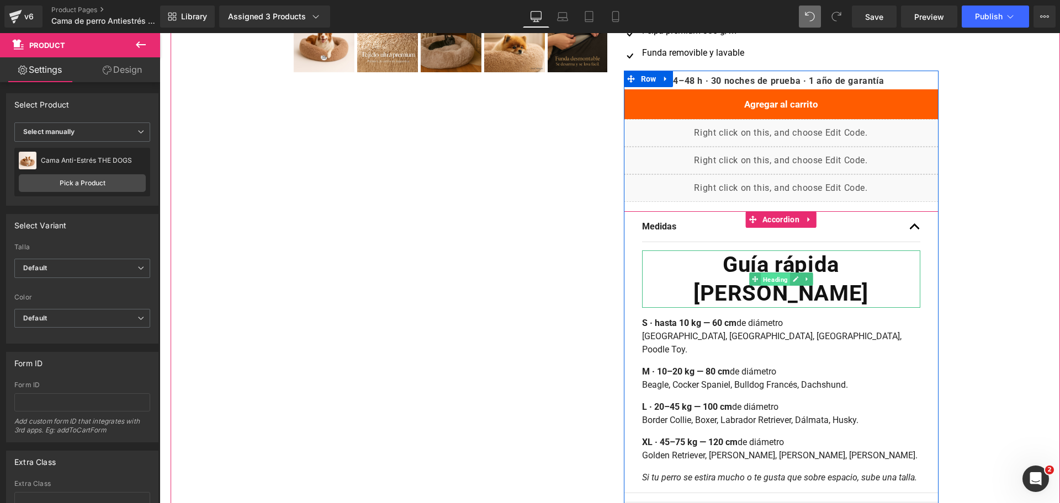
click at [763, 273] on span "Heading" at bounding box center [775, 279] width 29 height 13
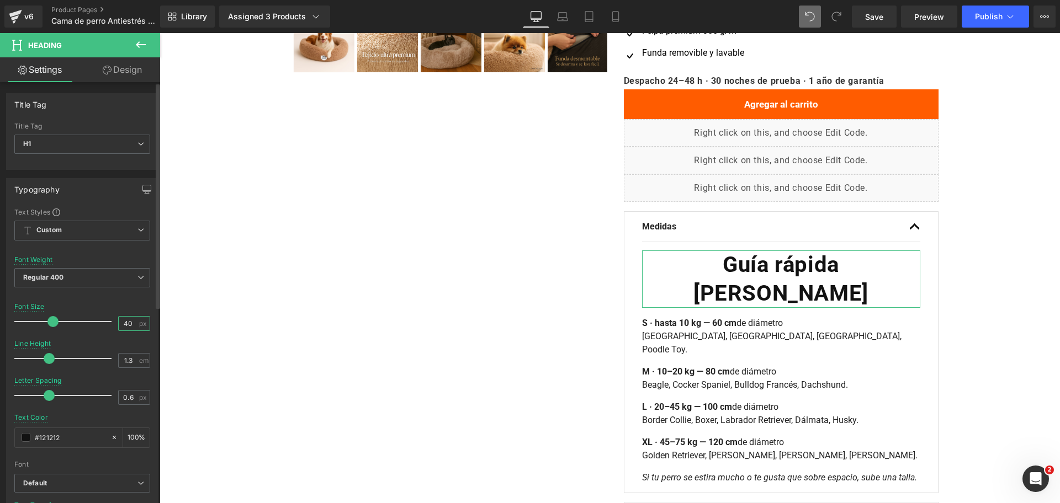
click at [122, 320] on input "40" at bounding box center [128, 324] width 19 height 14
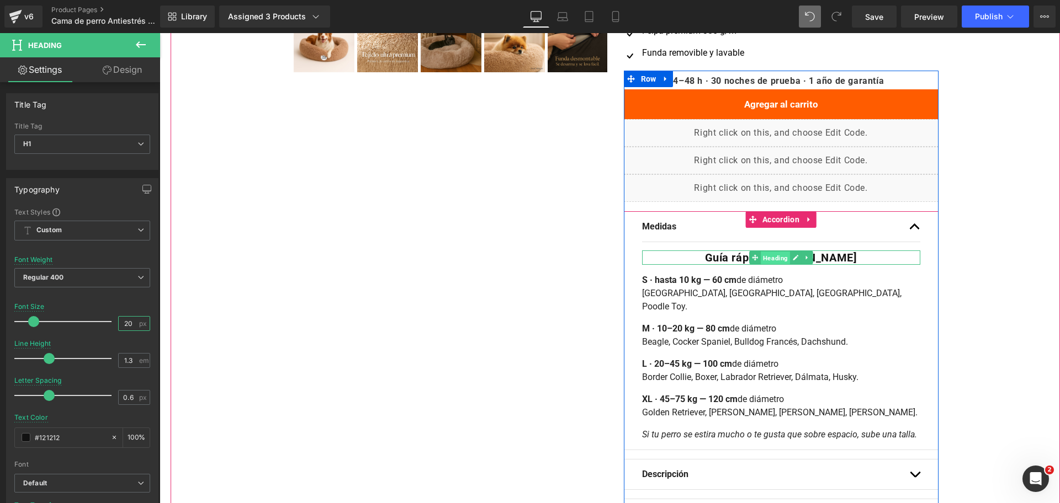
click at [768, 260] on span "Heading" at bounding box center [775, 258] width 29 height 13
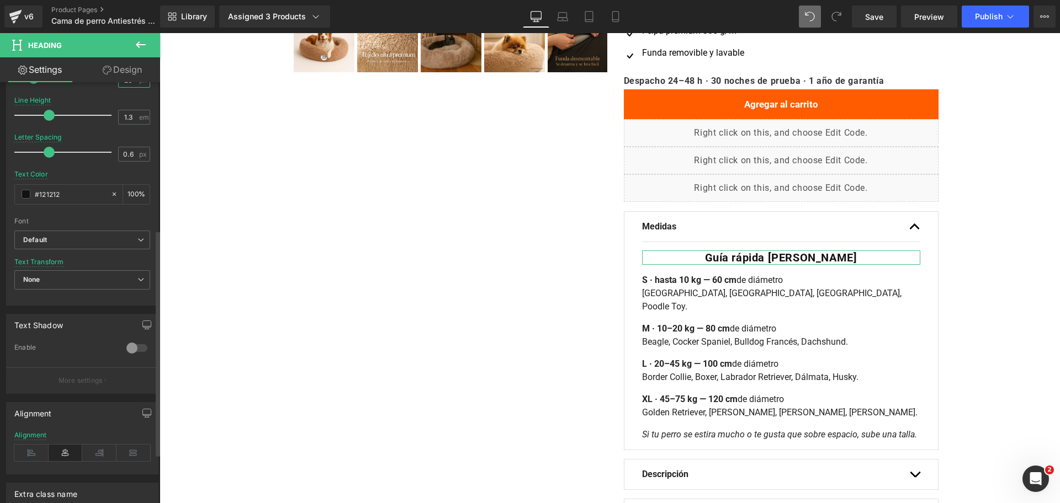
scroll to position [276, 0]
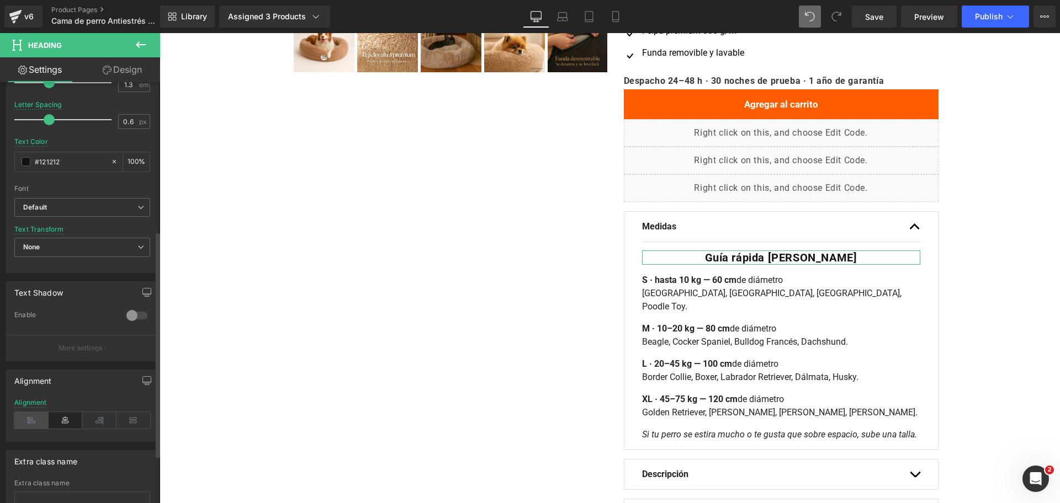
type input "20"
click at [34, 416] on icon at bounding box center [31, 420] width 34 height 17
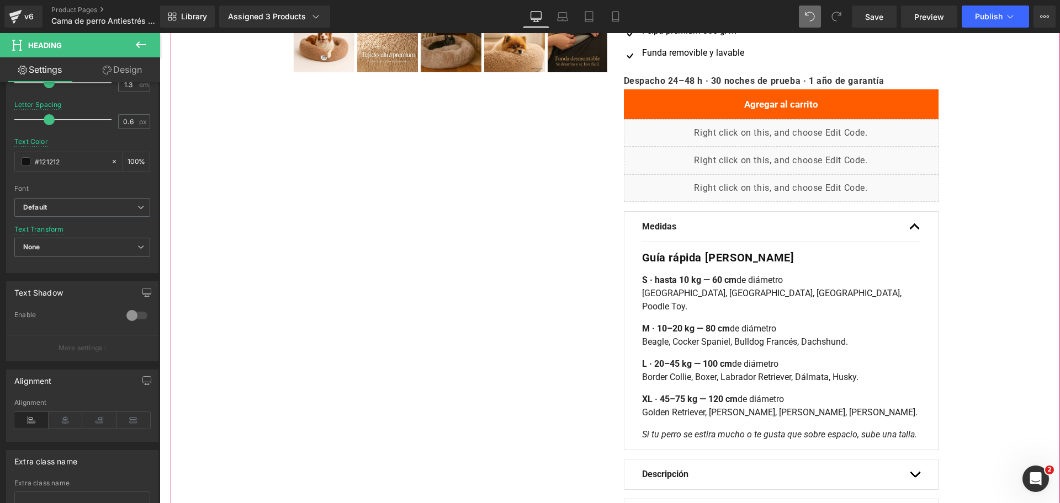
click at [976, 226] on div "Oferta (P) Image ‹ ›" at bounding box center [615, 136] width 889 height 896
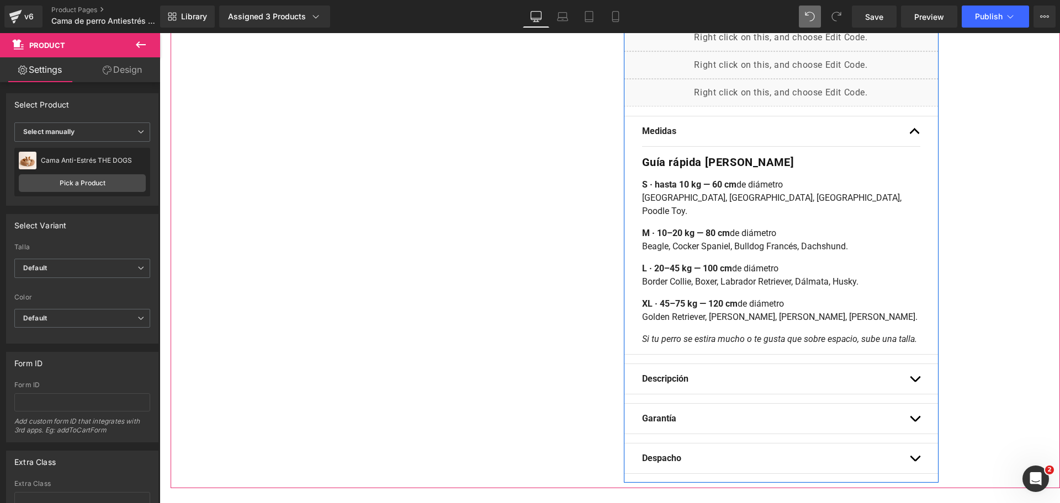
scroll to position [609, 0]
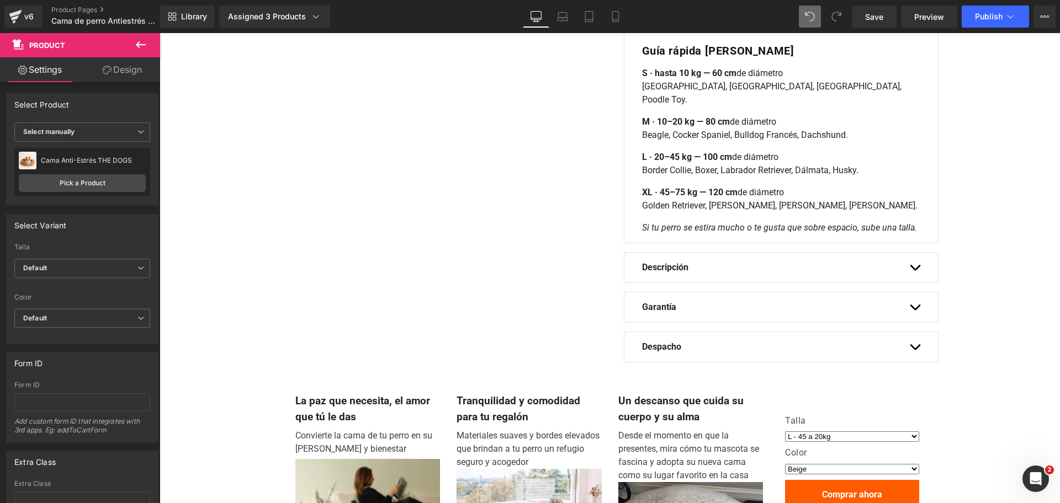
click at [618, 17] on icon at bounding box center [615, 17] width 6 height 10
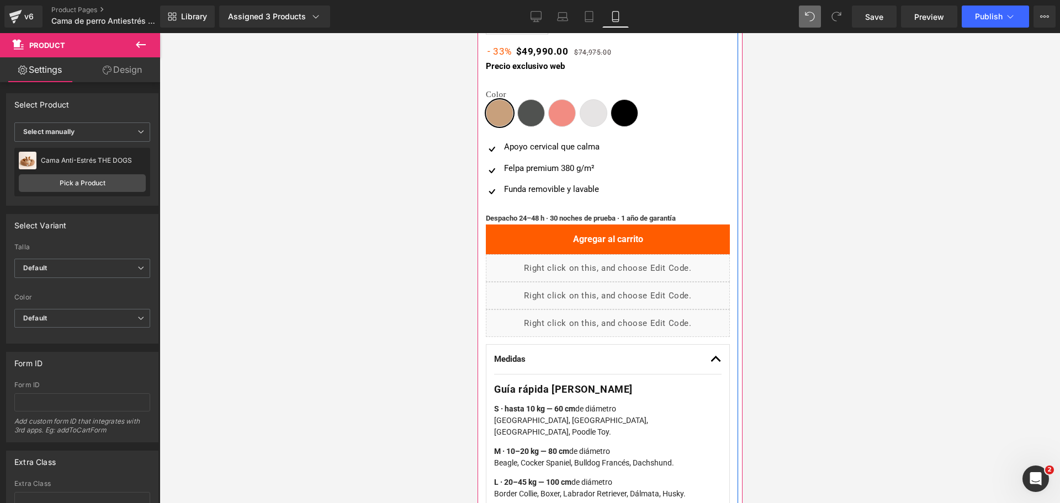
scroll to position [621, 0]
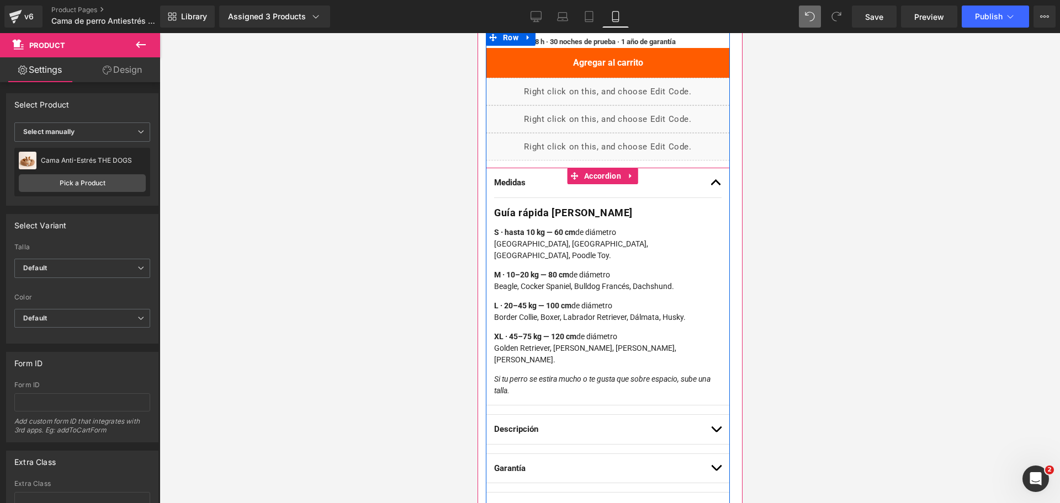
click at [710, 182] on button "button" at bounding box center [715, 182] width 11 height 29
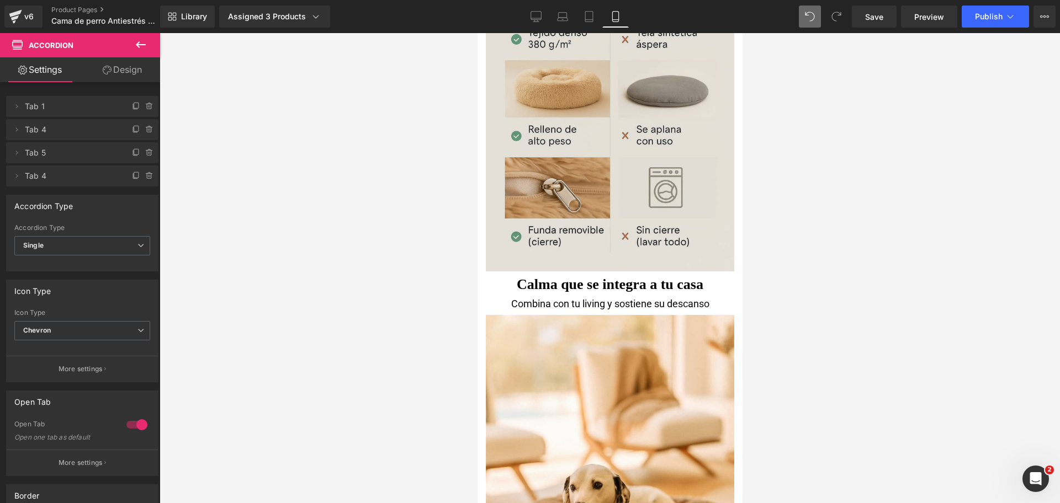
scroll to position [2760, 0]
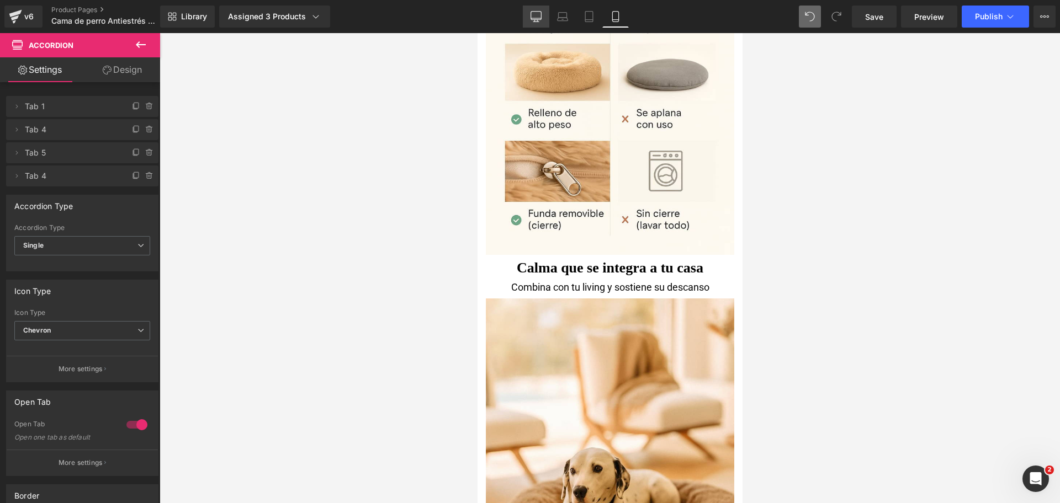
click at [533, 13] on icon at bounding box center [535, 16] width 11 height 11
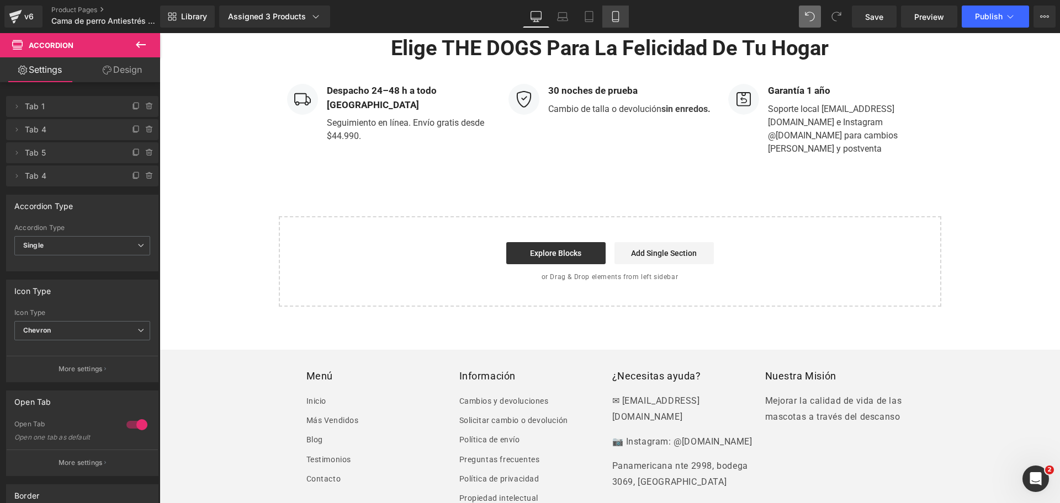
click at [617, 16] on icon at bounding box center [615, 16] width 11 height 11
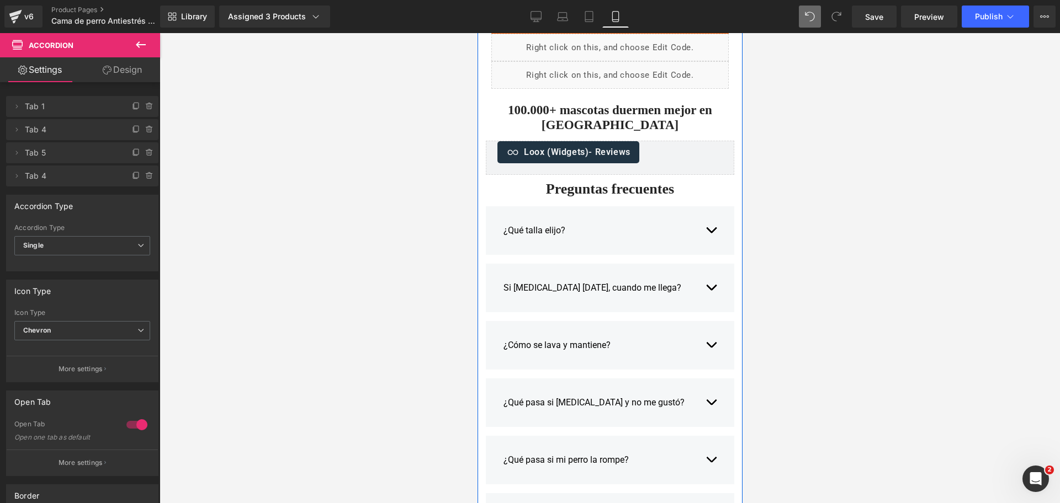
scroll to position [3495, 0]
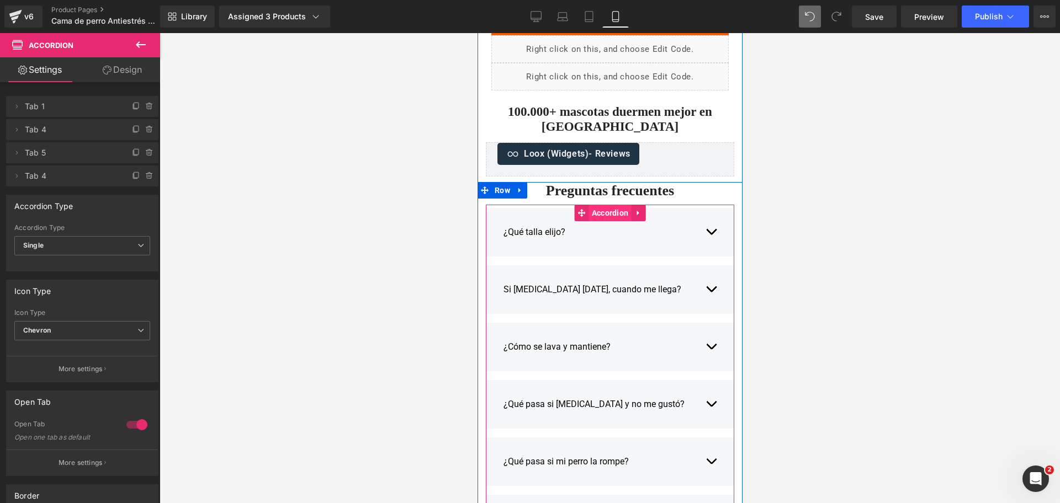
click at [603, 205] on span "Accordion" at bounding box center [609, 213] width 43 height 17
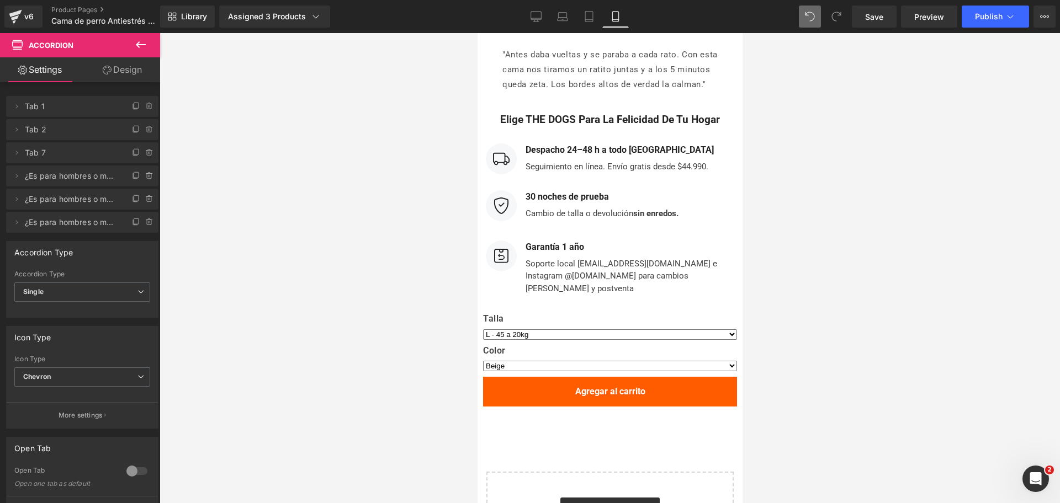
scroll to position [5358, 0]
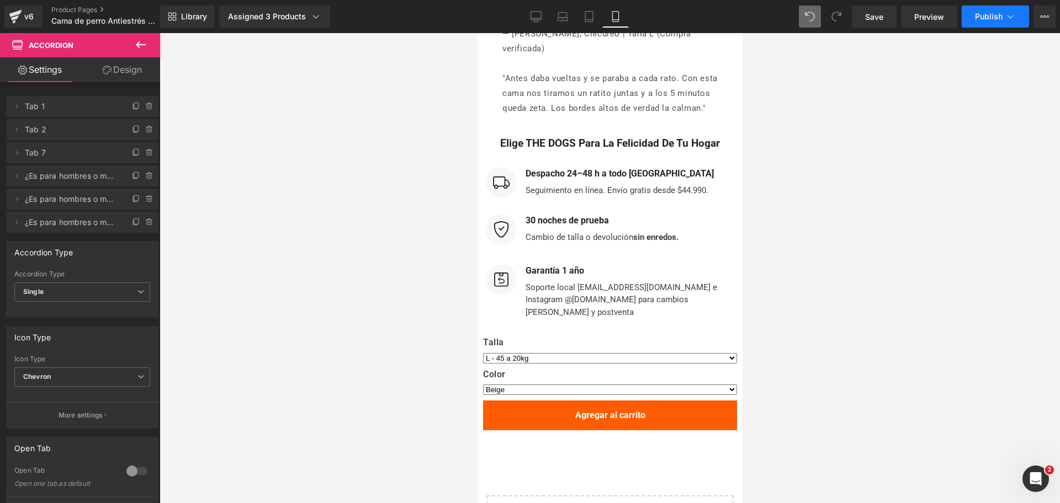
click at [968, 20] on button "Publish" at bounding box center [995, 17] width 67 height 22
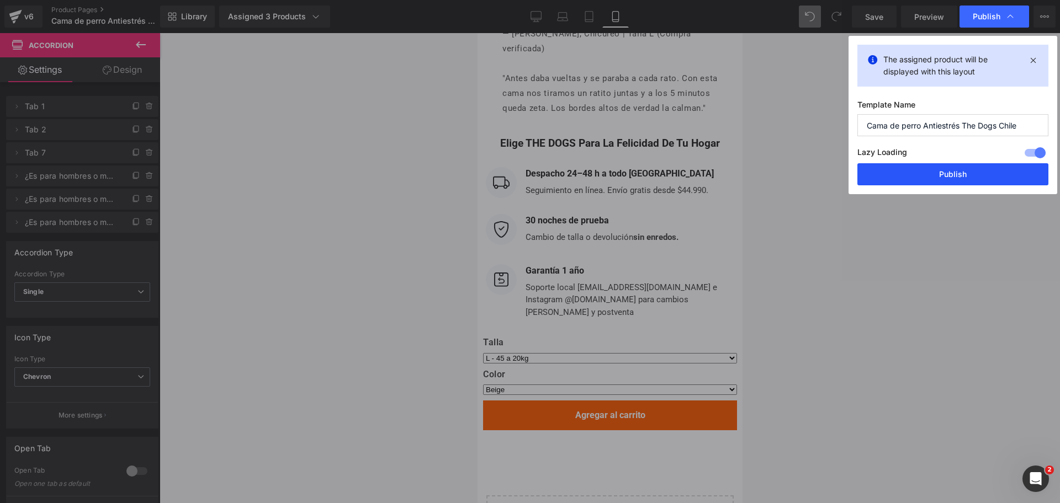
click at [912, 166] on button "Publish" at bounding box center [952, 174] width 191 height 22
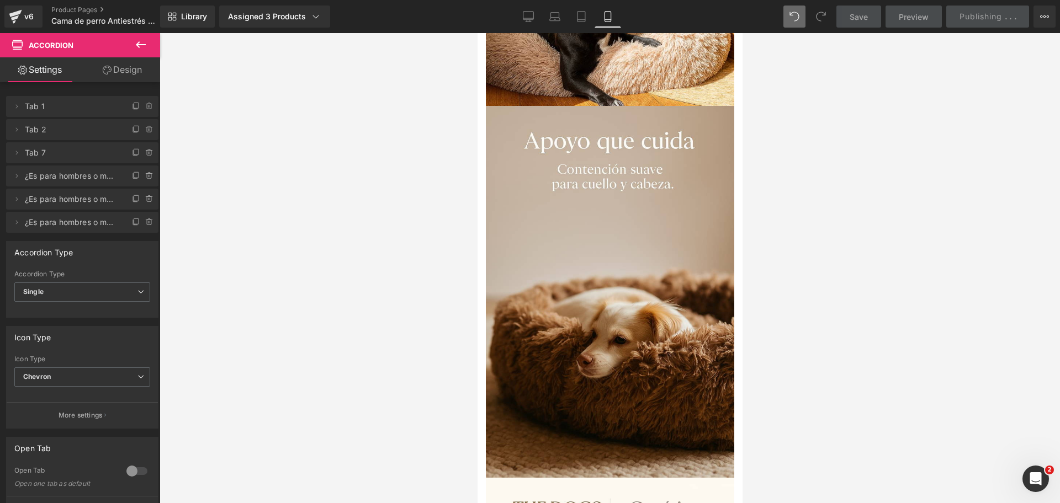
scroll to position [0, 0]
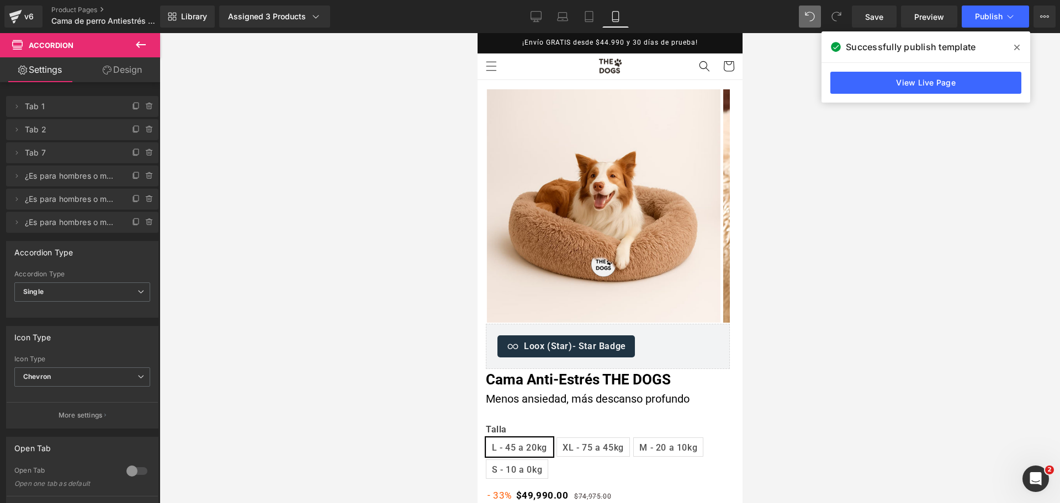
click at [1021, 52] on span at bounding box center [1017, 48] width 18 height 18
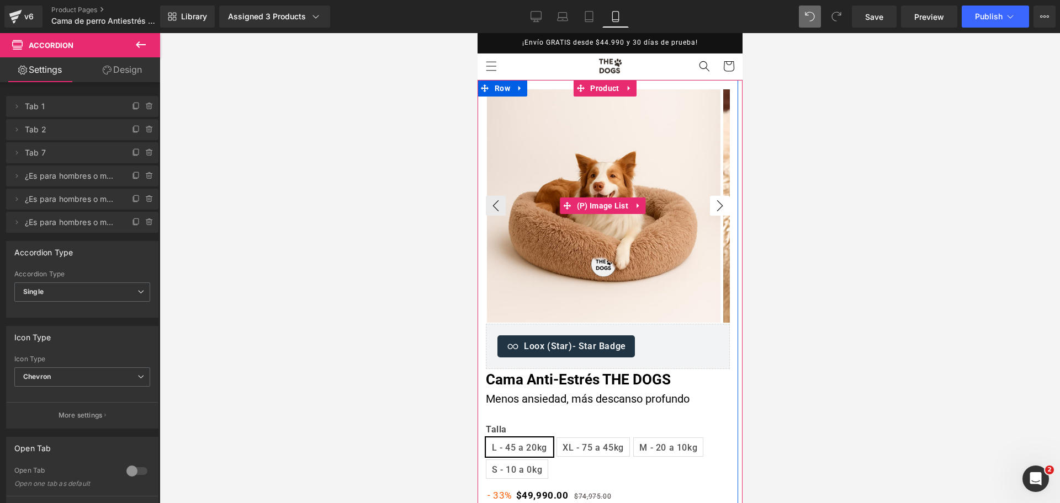
click at [710, 208] on button "›" at bounding box center [719, 206] width 20 height 20
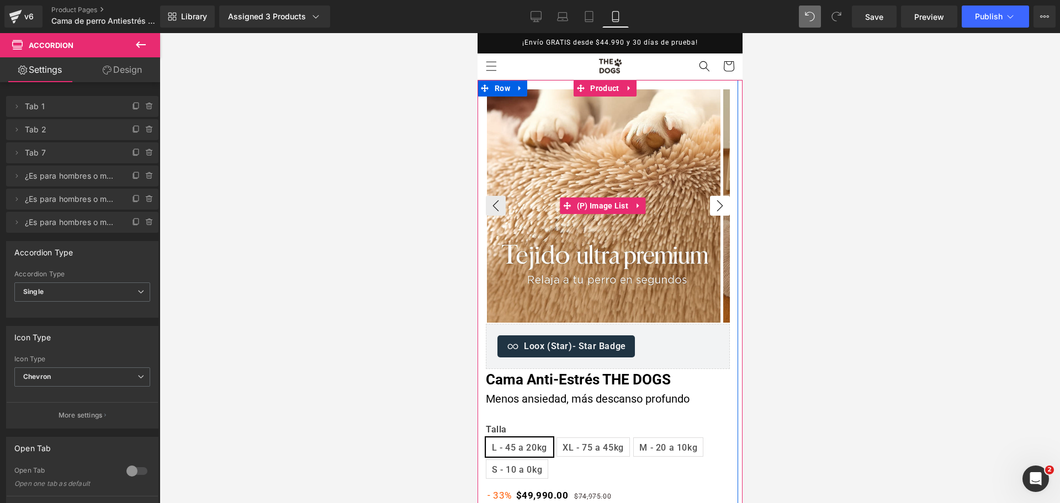
click at [710, 208] on button "›" at bounding box center [719, 206] width 20 height 20
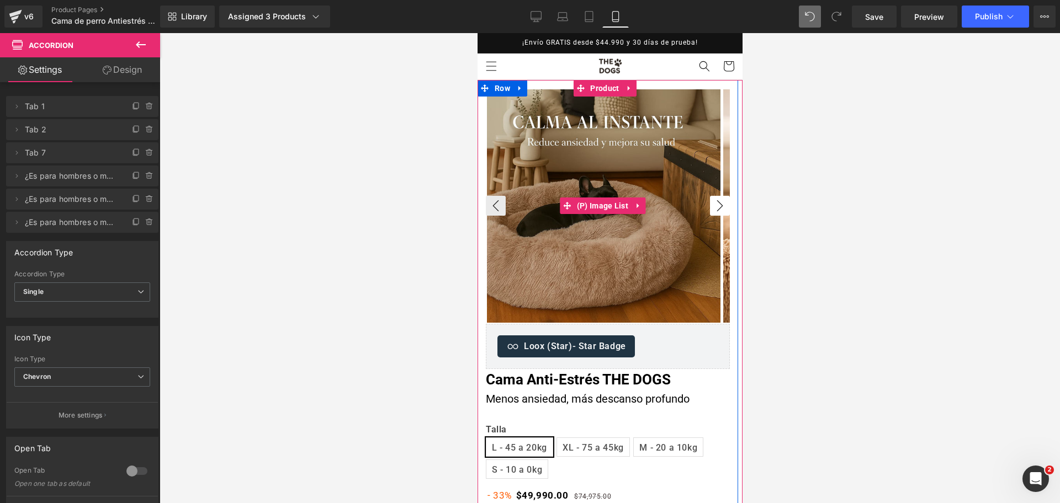
click at [710, 208] on button "›" at bounding box center [719, 206] width 20 height 20
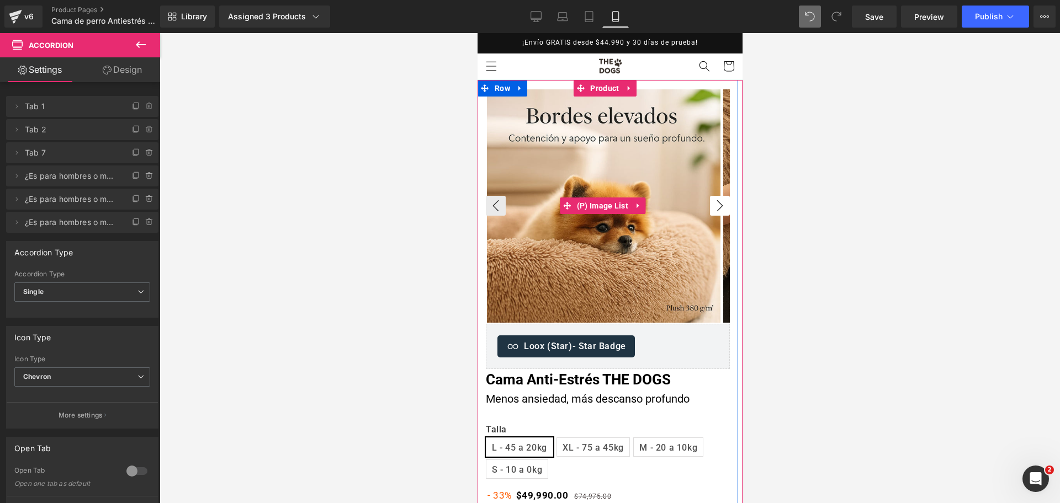
click at [710, 204] on button "›" at bounding box center [719, 206] width 20 height 20
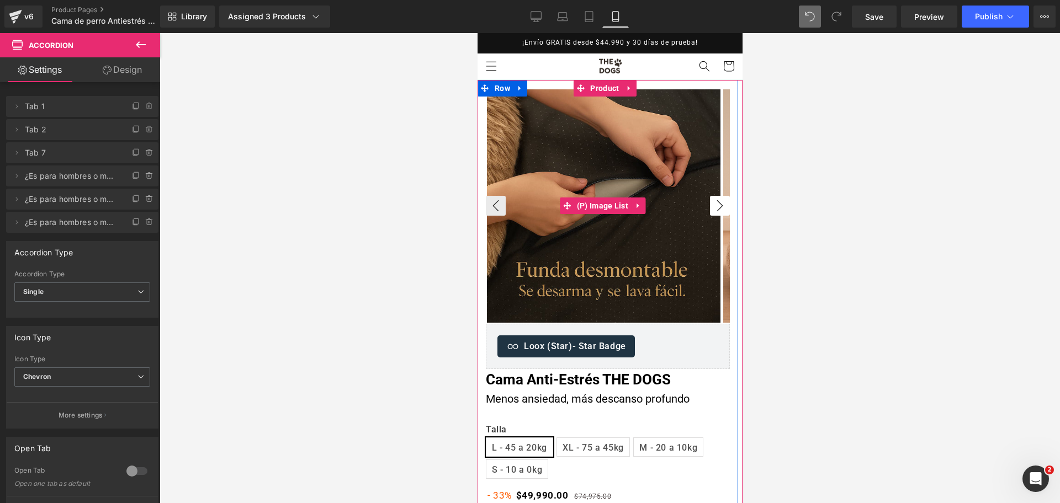
click at [710, 204] on button "›" at bounding box center [719, 206] width 20 height 20
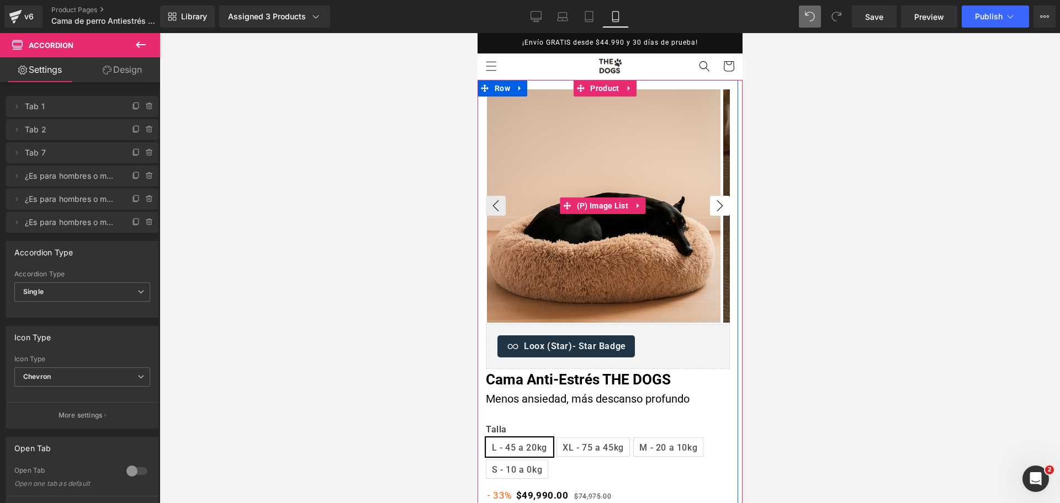
click at [710, 204] on button "›" at bounding box center [719, 206] width 20 height 20
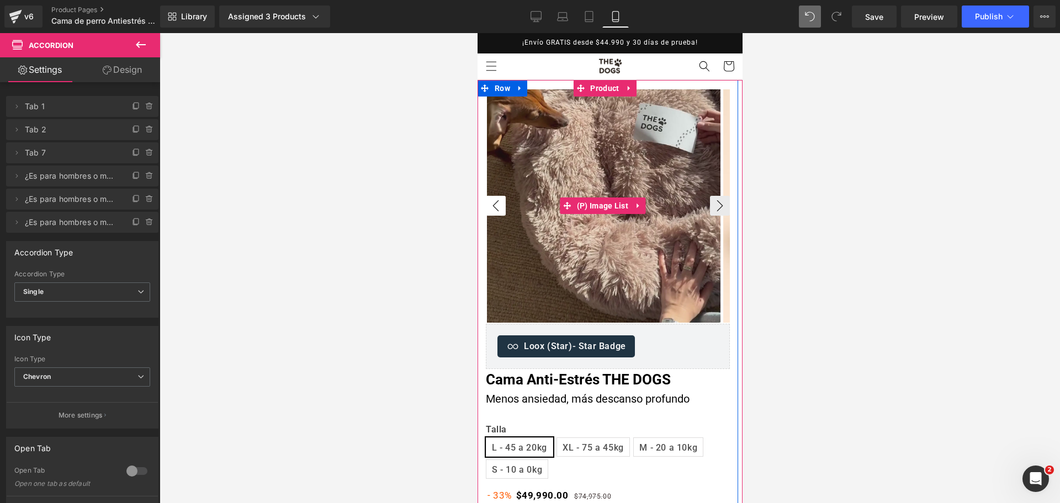
click at [492, 201] on button "‹" at bounding box center [495, 206] width 20 height 20
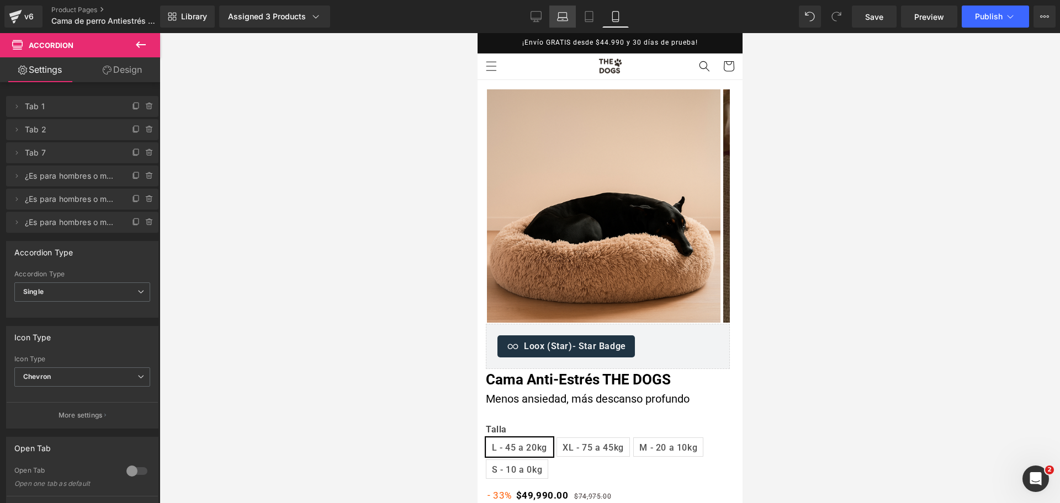
click at [555, 17] on link "Laptop" at bounding box center [562, 17] width 26 height 22
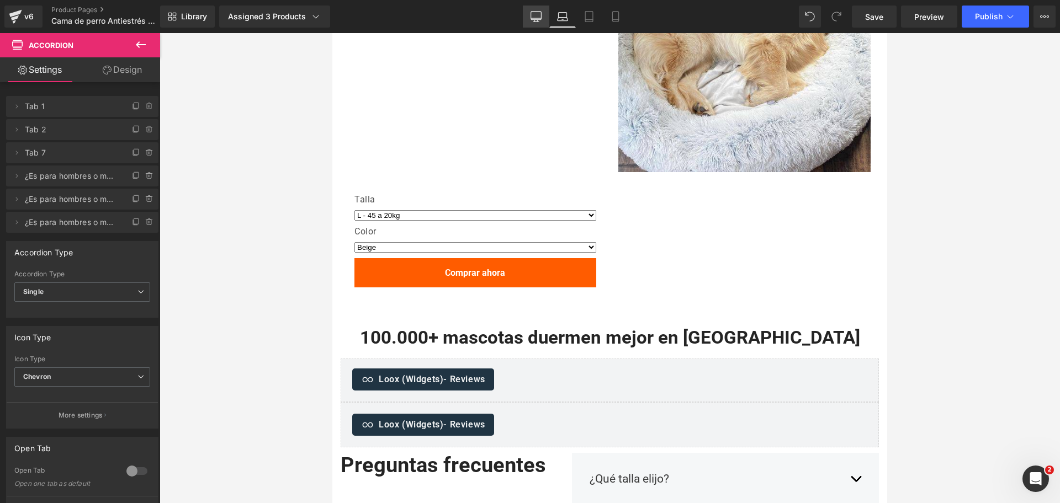
click at [548, 16] on link "Desktop" at bounding box center [536, 17] width 26 height 22
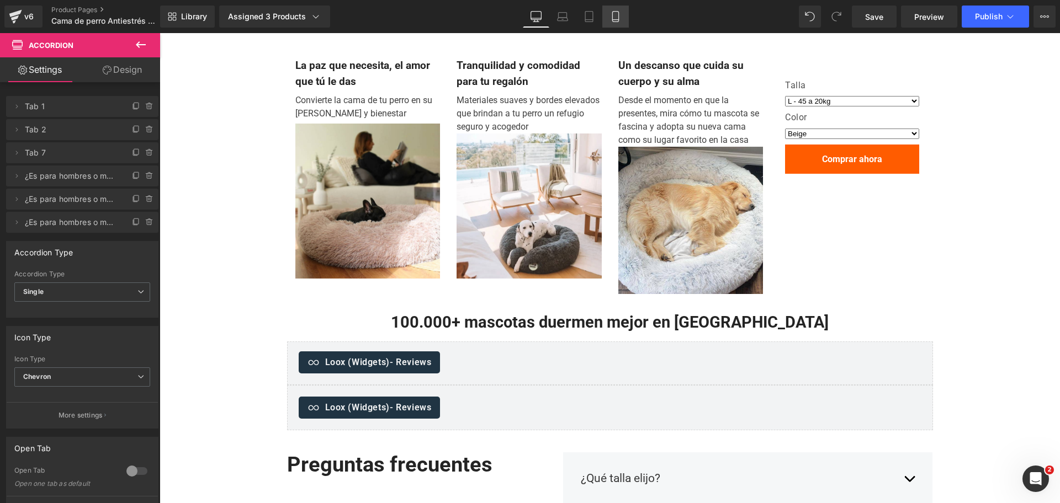
click at [613, 9] on link "Mobile" at bounding box center [615, 17] width 26 height 22
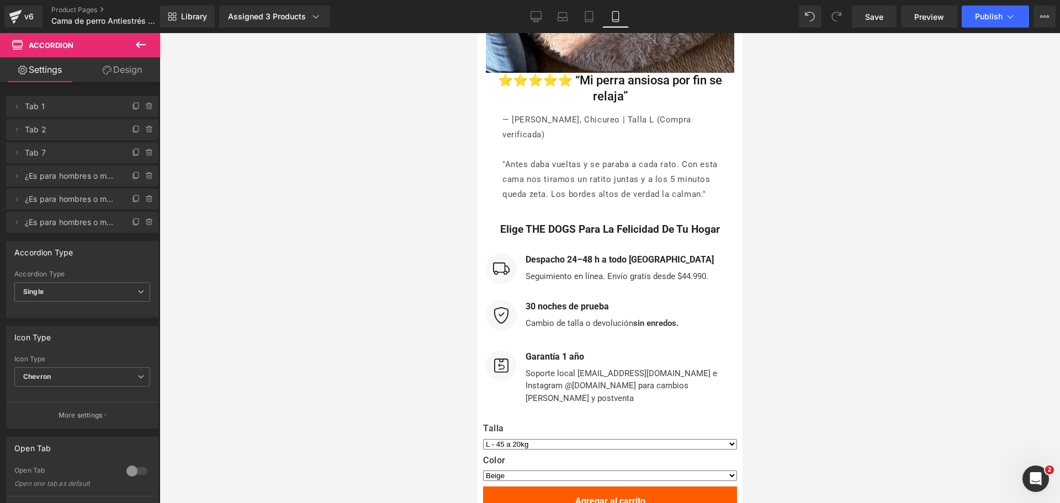
scroll to position [5297, 0]
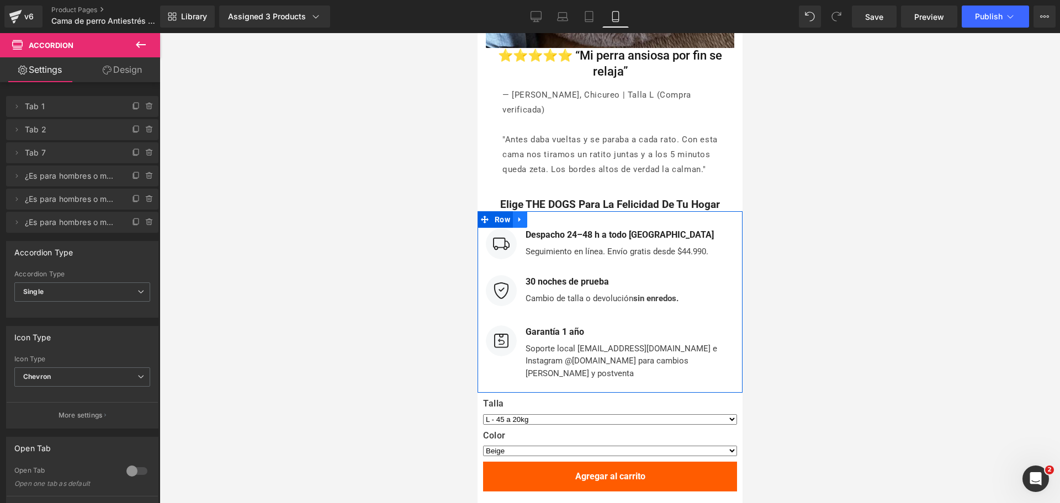
click at [518, 215] on icon at bounding box center [520, 219] width 8 height 8
click at [519, 216] on icon at bounding box center [520, 220] width 8 height 8
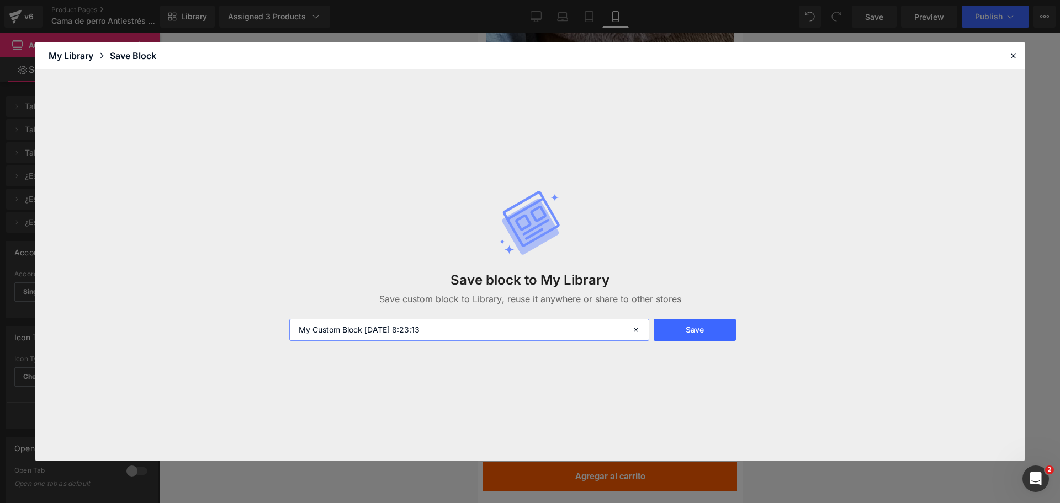
click at [437, 323] on input "My Custom Block 2025-09-22 8:23:13" at bounding box center [469, 330] width 360 height 22
type input "bottom"
click at [715, 333] on button "Save" at bounding box center [695, 330] width 82 height 22
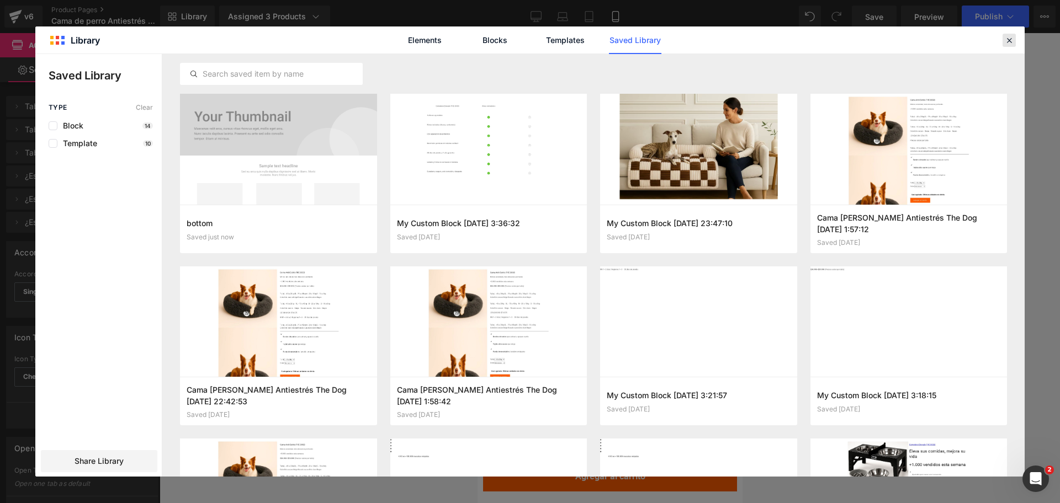
click at [1011, 43] on icon at bounding box center [1009, 40] width 10 height 10
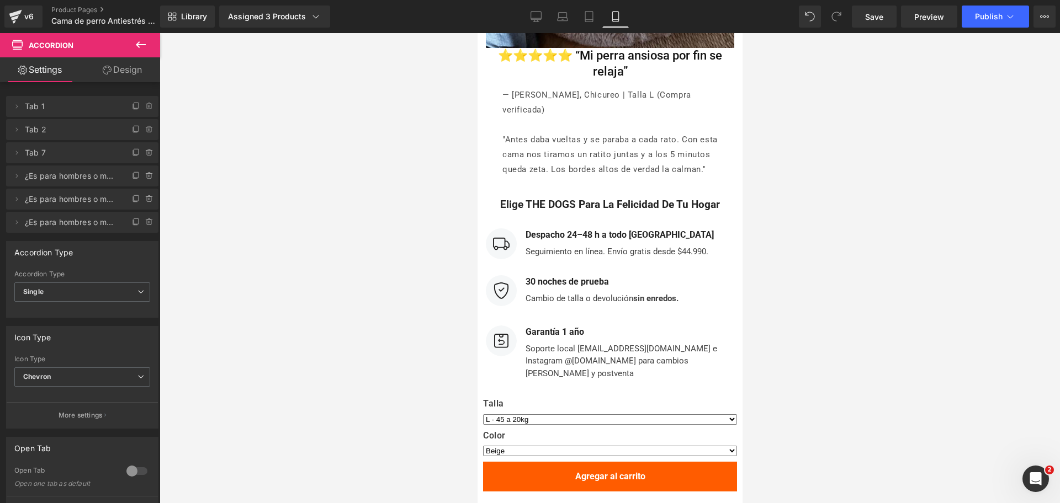
click at [818, 184] on div at bounding box center [610, 268] width 900 height 470
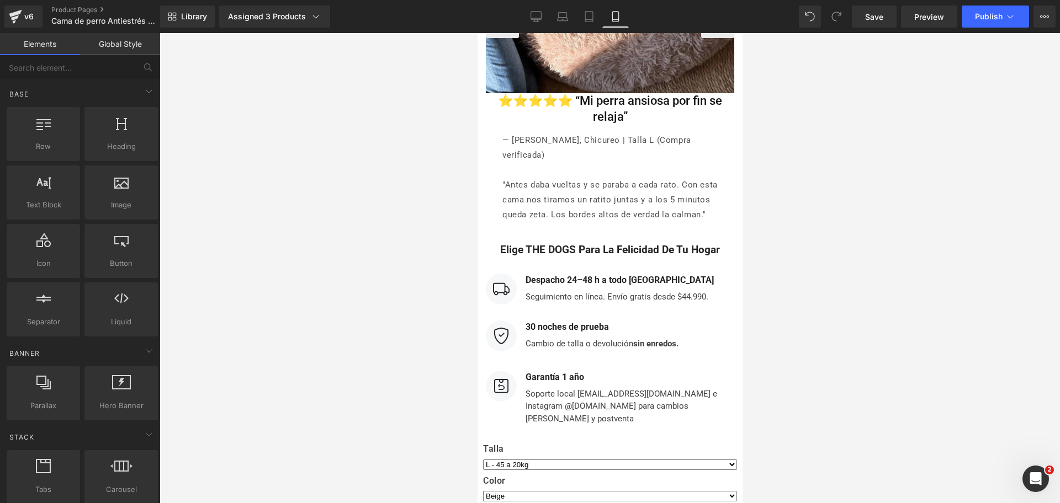
scroll to position [5228, 0]
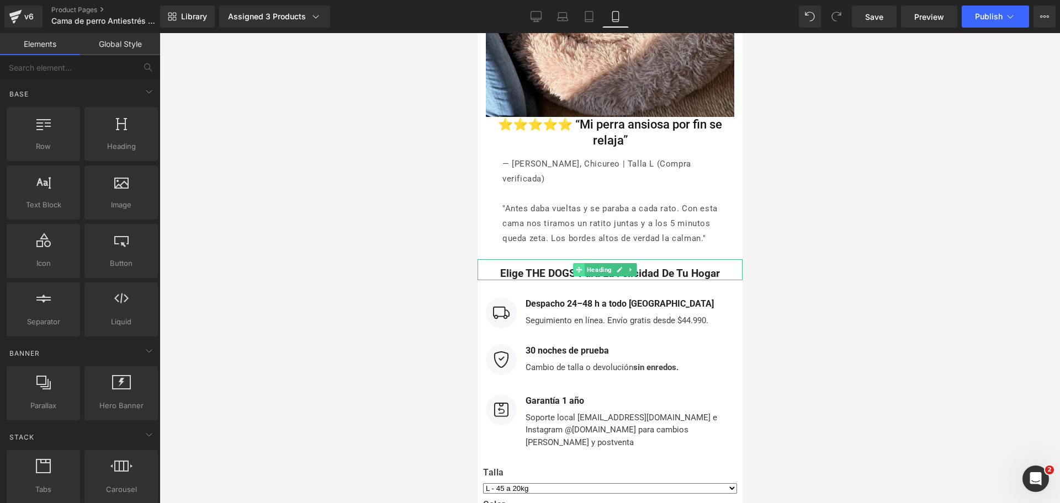
click at [582, 263] on span at bounding box center [578, 269] width 12 height 13
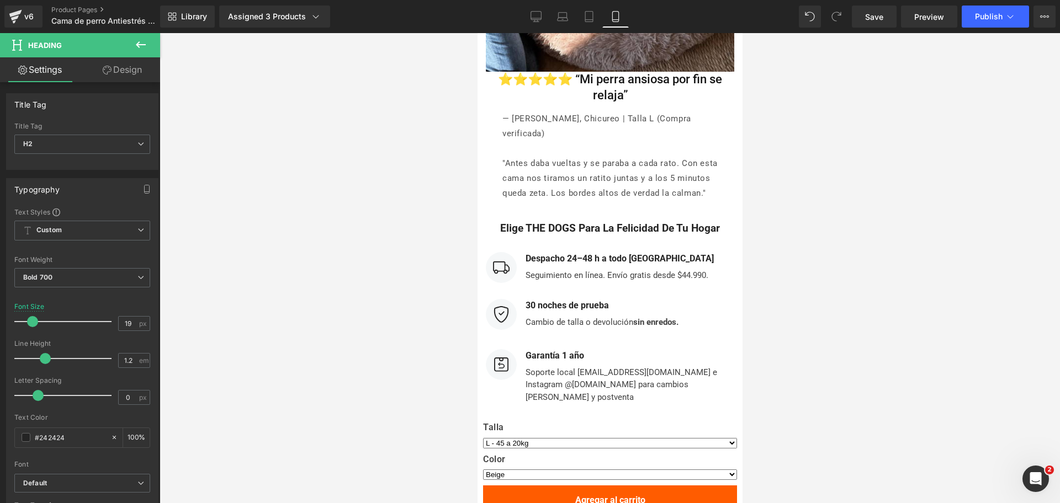
scroll to position [5297, 0]
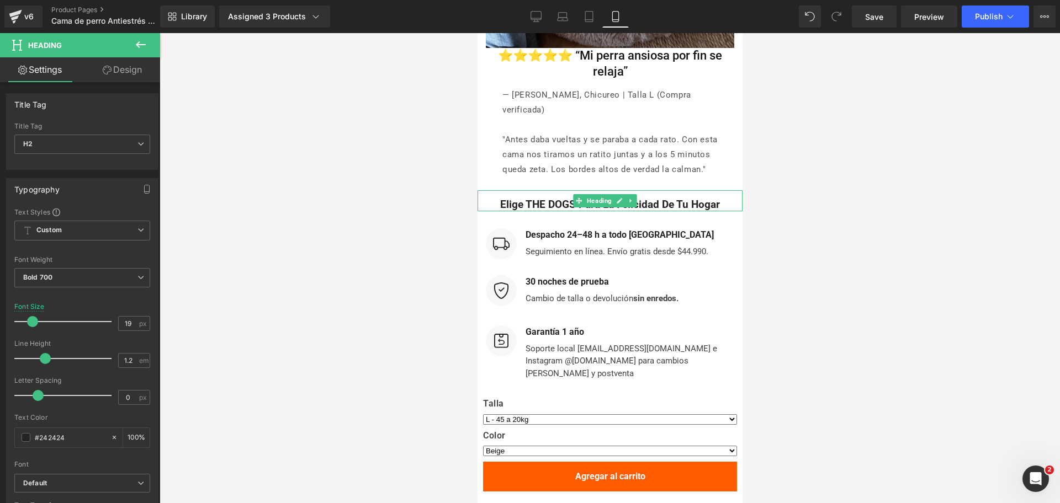
click at [539, 199] on h2 "Elige THE DOGS para la felicidad de tu hogar" at bounding box center [609, 205] width 259 height 13
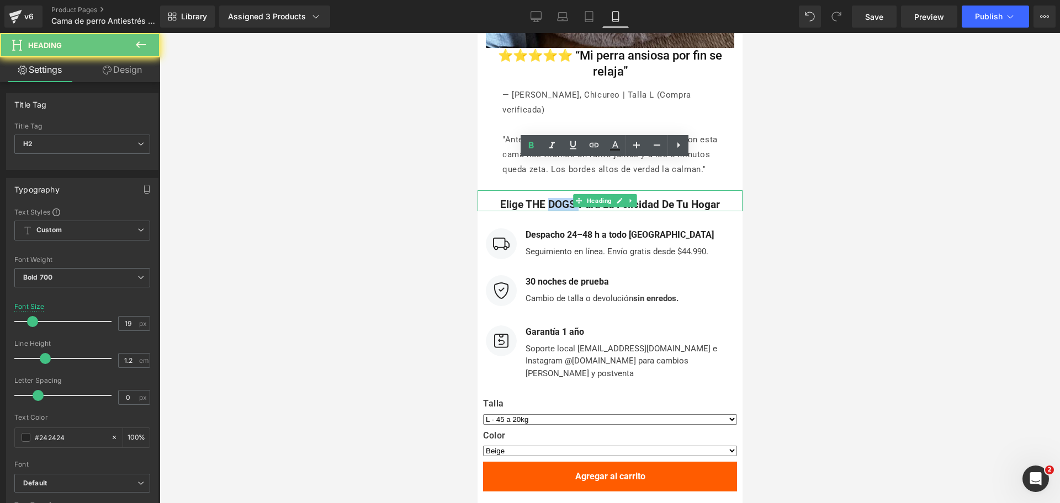
click at [539, 199] on h2 "Elige THE DOGS para la felicidad de tu hogar" at bounding box center [609, 205] width 259 height 13
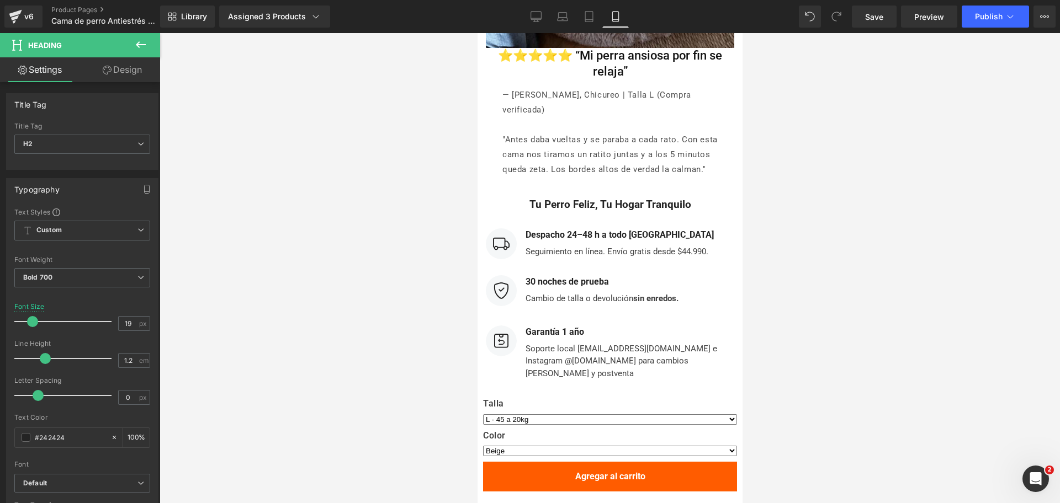
click at [830, 195] on div at bounding box center [610, 268] width 900 height 470
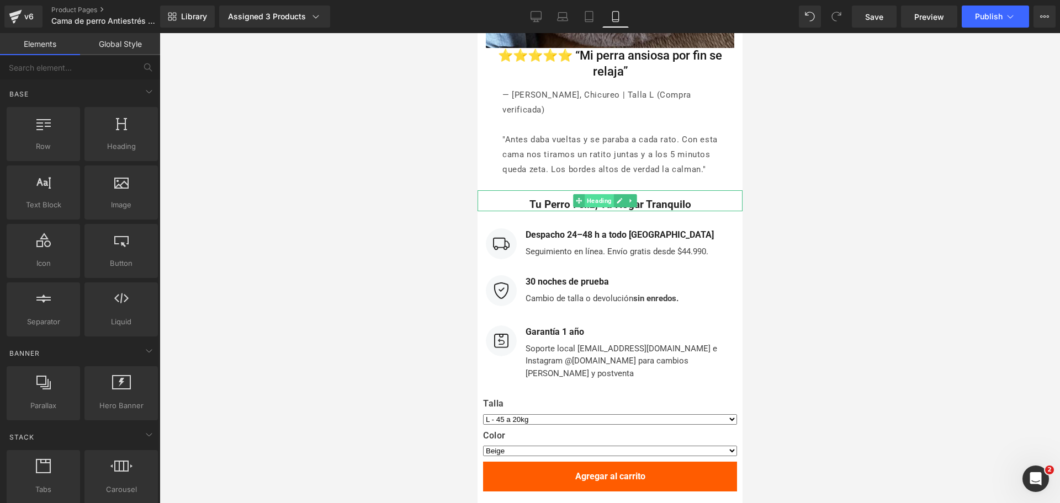
click at [604, 194] on span "Heading" at bounding box center [598, 200] width 29 height 13
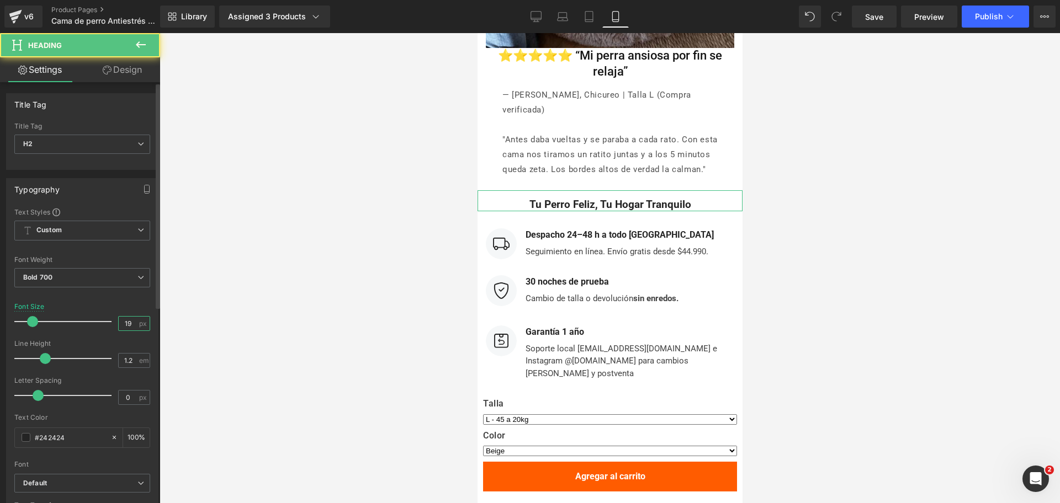
click at [131, 325] on input "19" at bounding box center [128, 324] width 19 height 14
click at [124, 325] on input "19" at bounding box center [128, 324] width 19 height 14
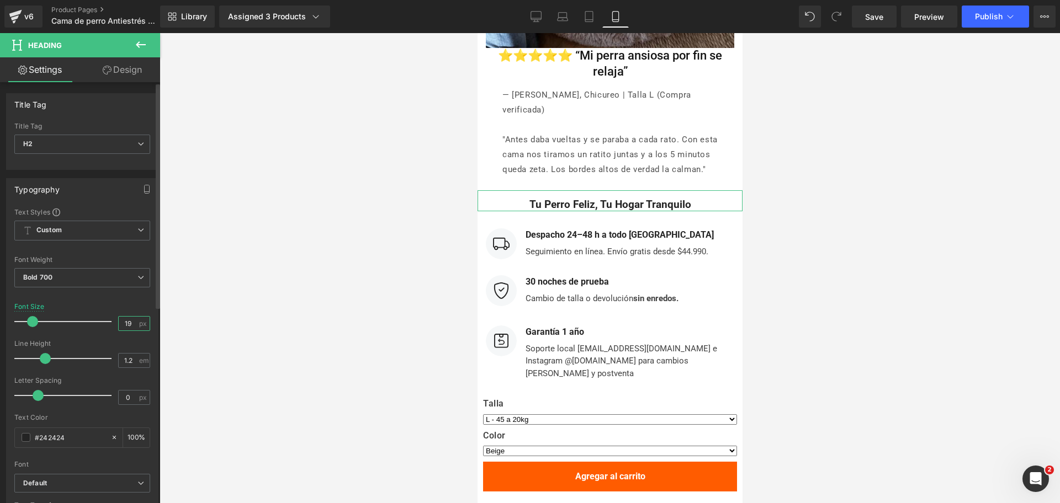
click at [124, 325] on input "19" at bounding box center [128, 324] width 19 height 14
type input "22"
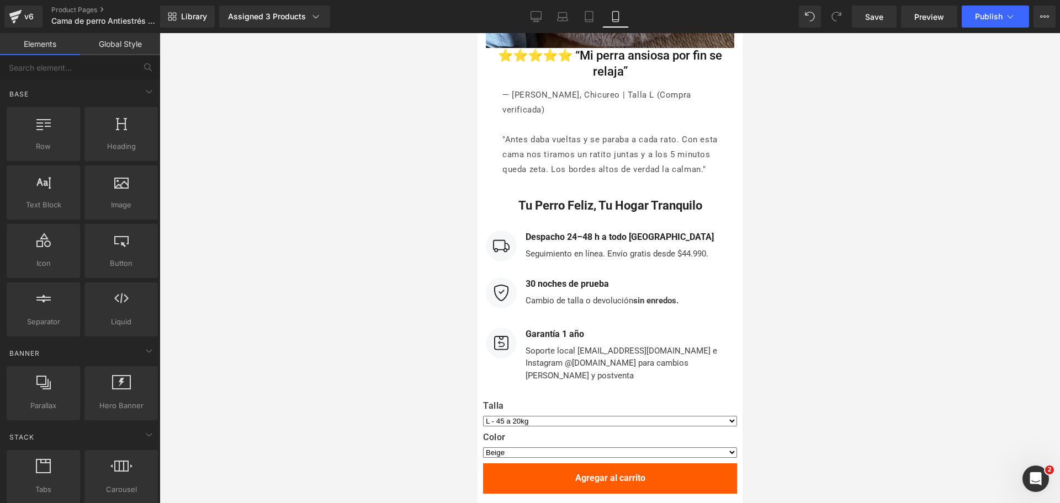
click at [912, 242] on div at bounding box center [610, 268] width 900 height 470
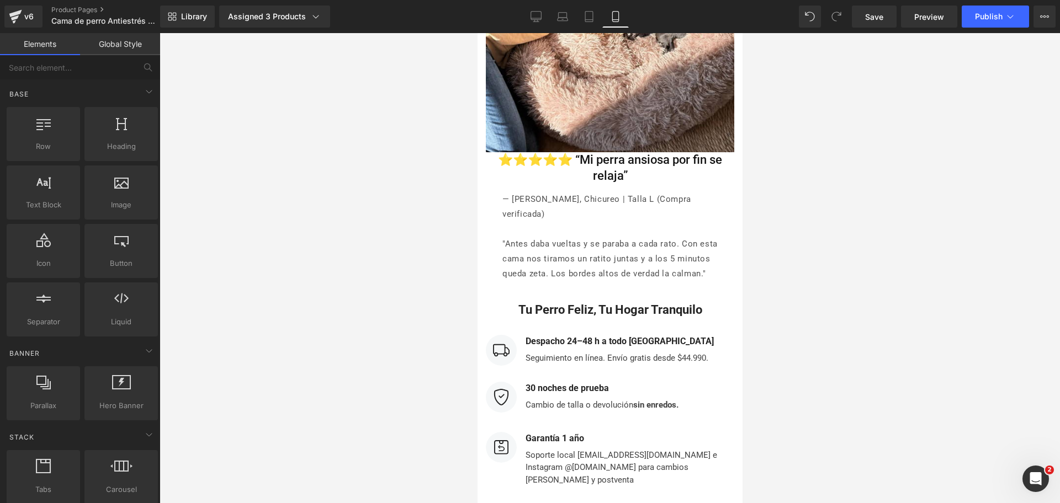
scroll to position [5184, 0]
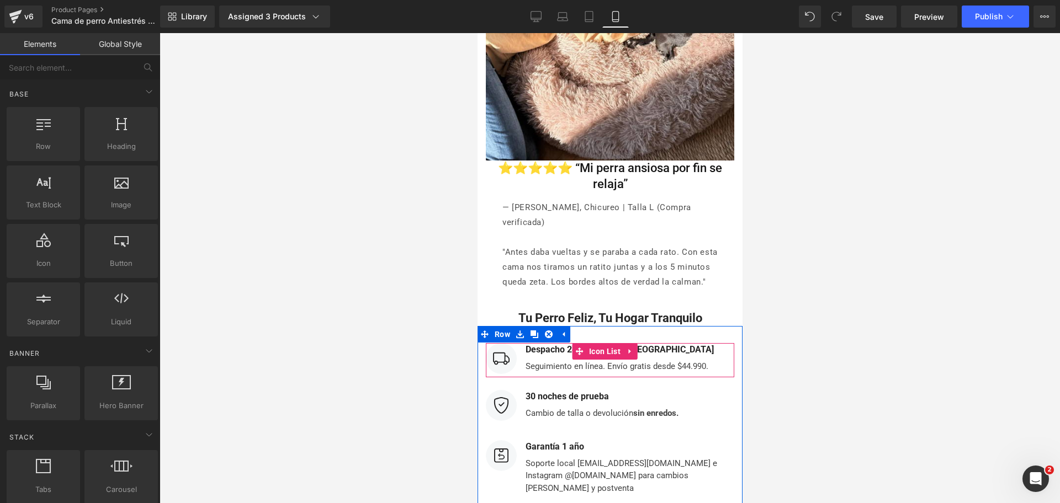
click at [568, 344] on b "Despacho 24–48 h a todo Chile" at bounding box center [619, 349] width 188 height 10
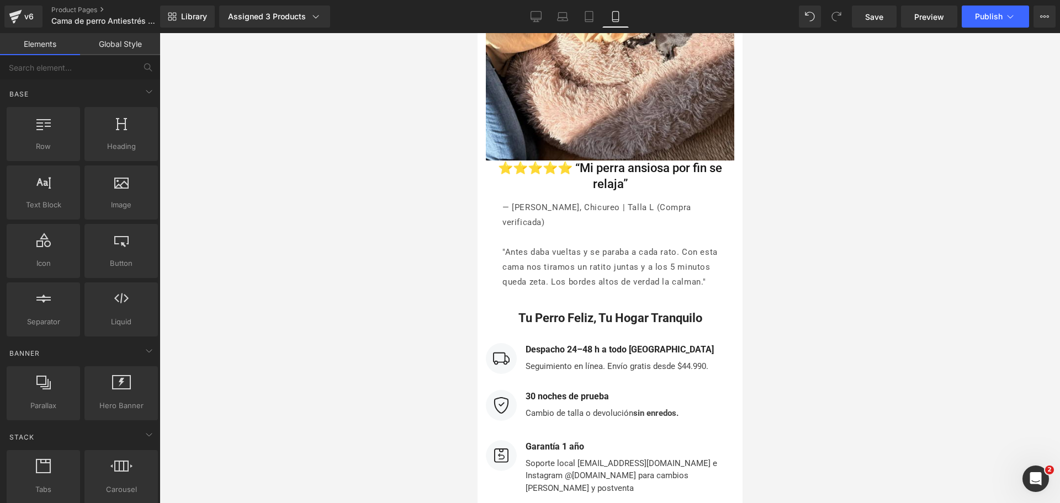
click at [815, 289] on div at bounding box center [610, 268] width 900 height 470
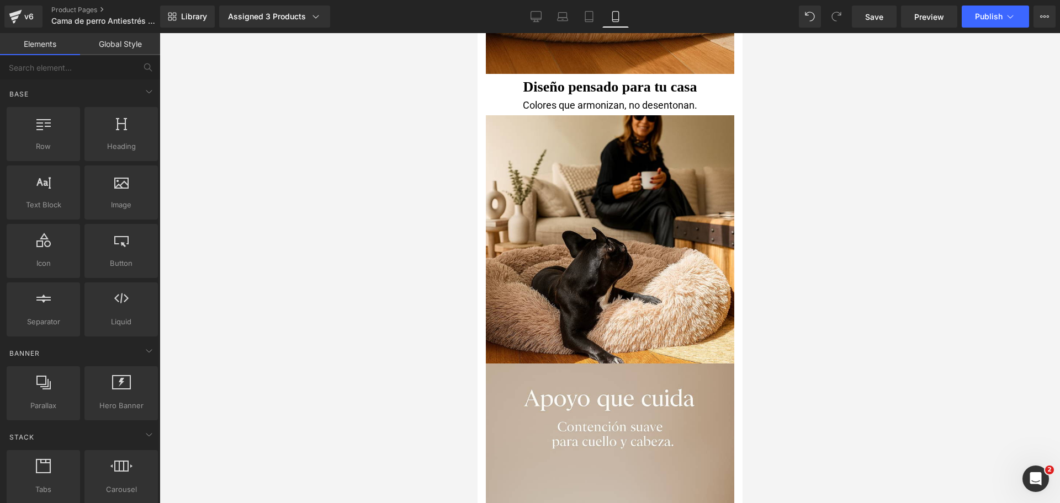
scroll to position [0, 0]
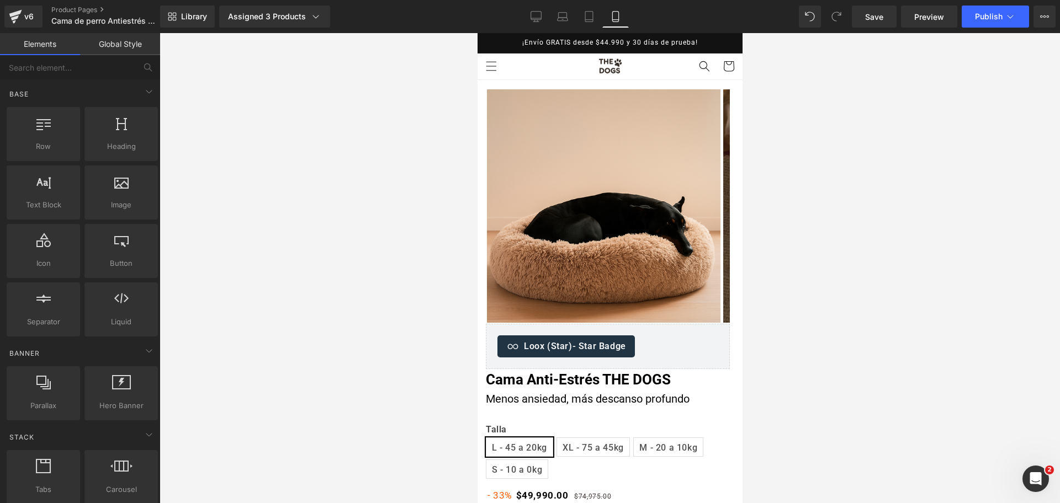
drag, startPoint x: 740, startPoint y: 402, endPoint x: 1205, endPoint y: 60, distance: 577.6
click at [977, 19] on span "Publish" at bounding box center [989, 16] width 28 height 9
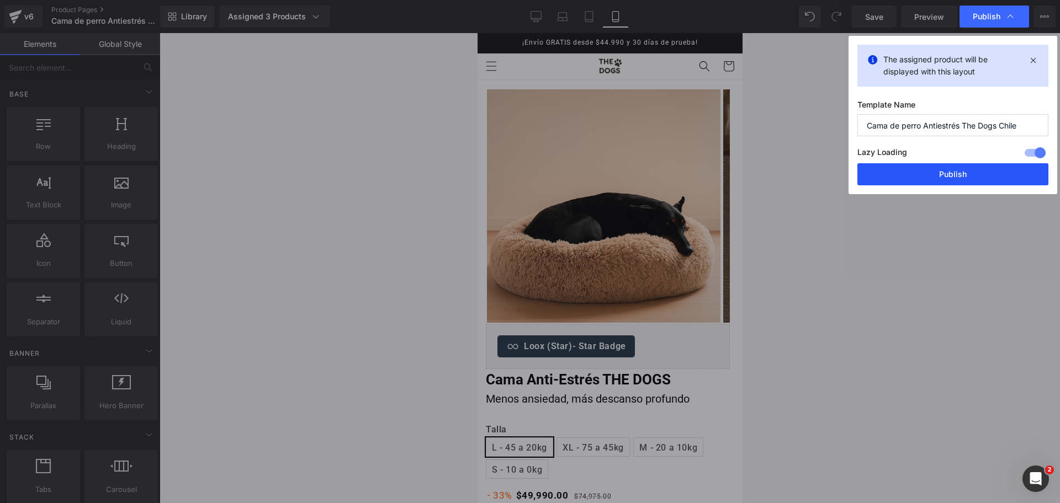
click at [926, 176] on button "Publish" at bounding box center [952, 174] width 191 height 22
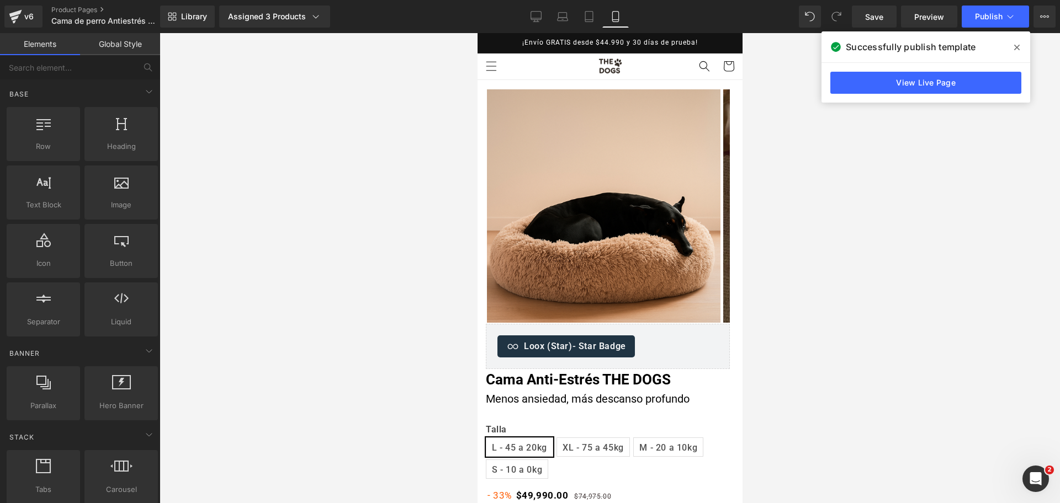
click at [1015, 46] on span at bounding box center [1017, 48] width 18 height 18
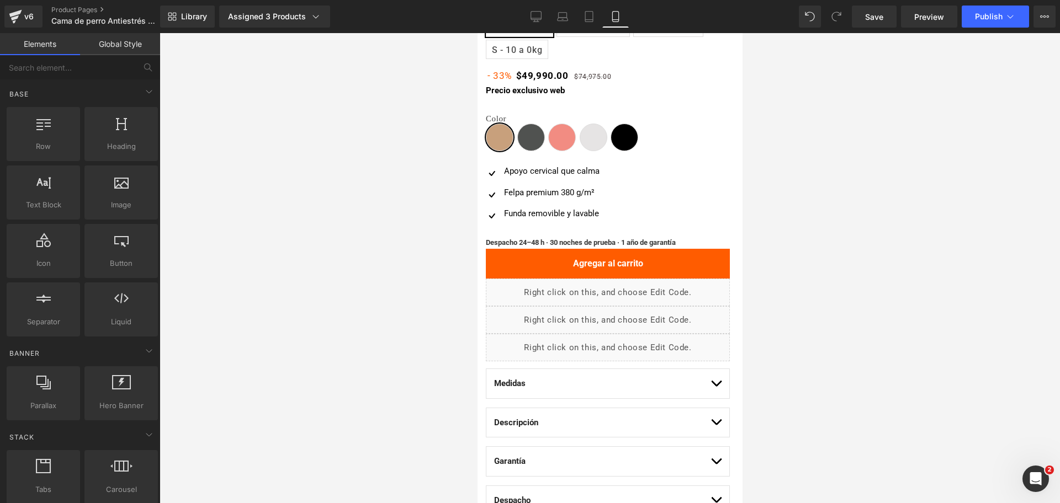
scroll to position [362, 0]
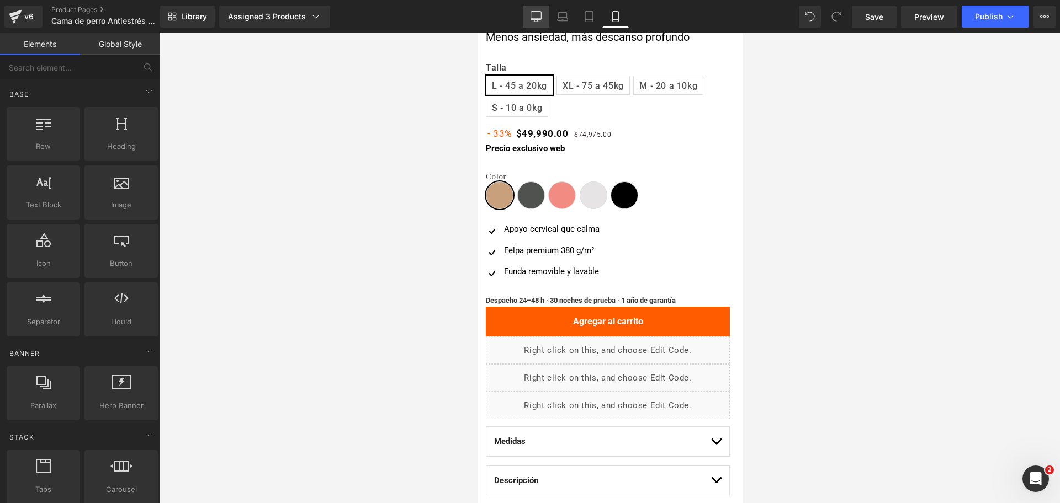
click at [538, 15] on icon at bounding box center [535, 16] width 11 height 11
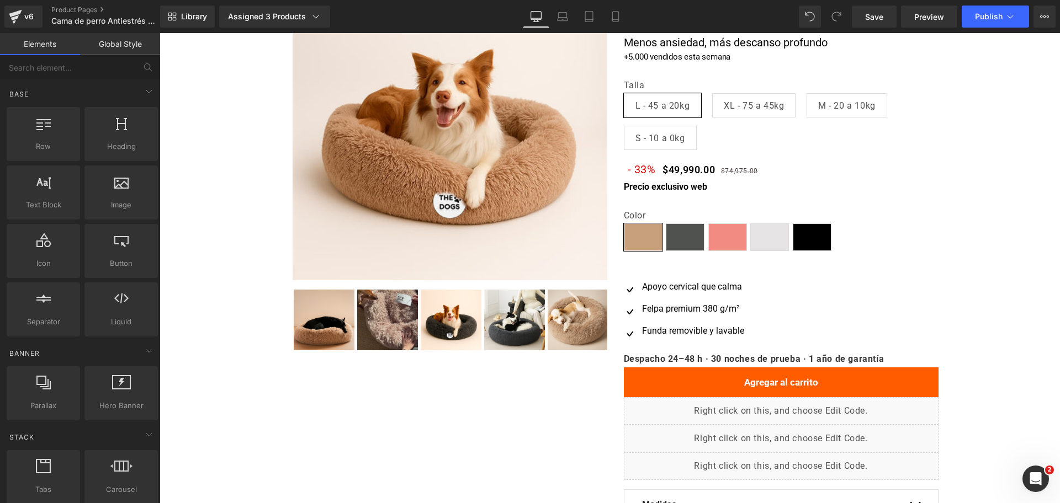
scroll to position [0, 0]
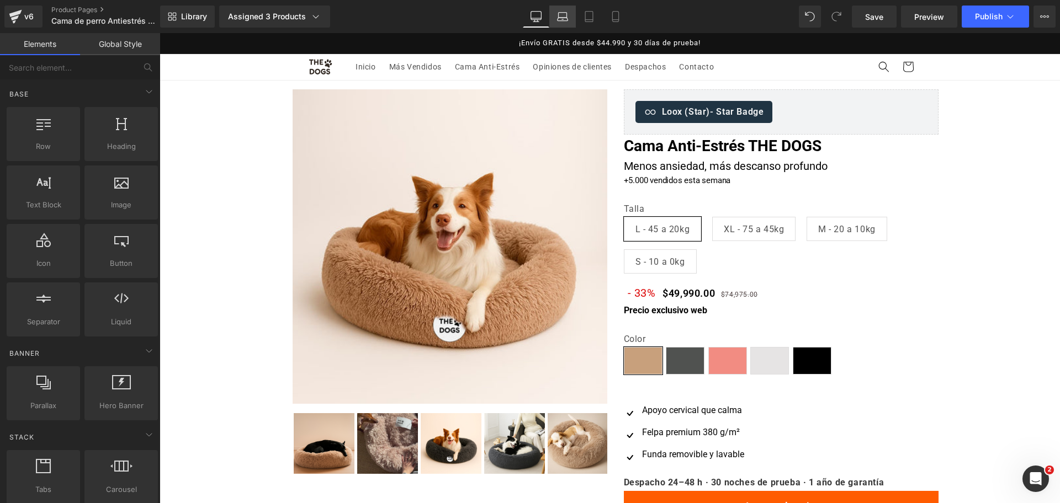
click at [570, 18] on link "Laptop" at bounding box center [562, 17] width 26 height 22
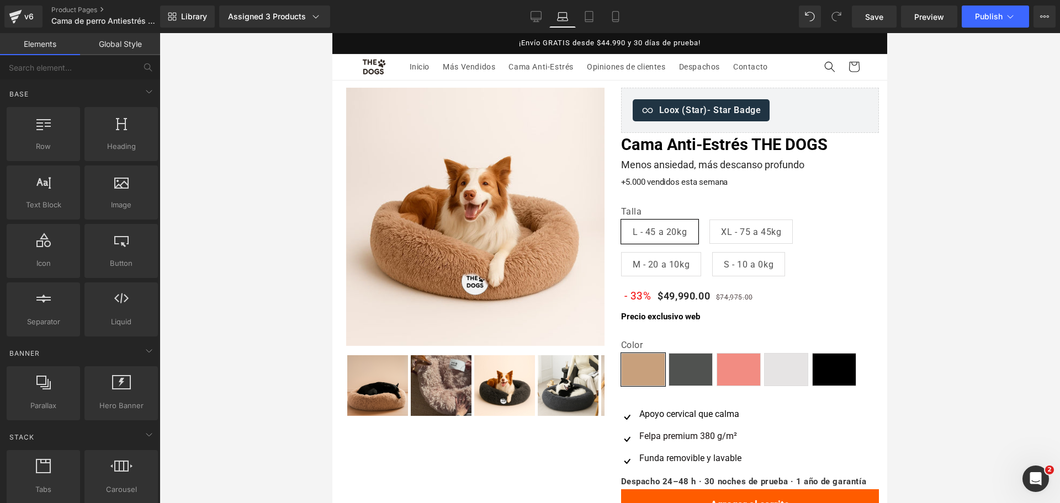
scroll to position [47, 0]
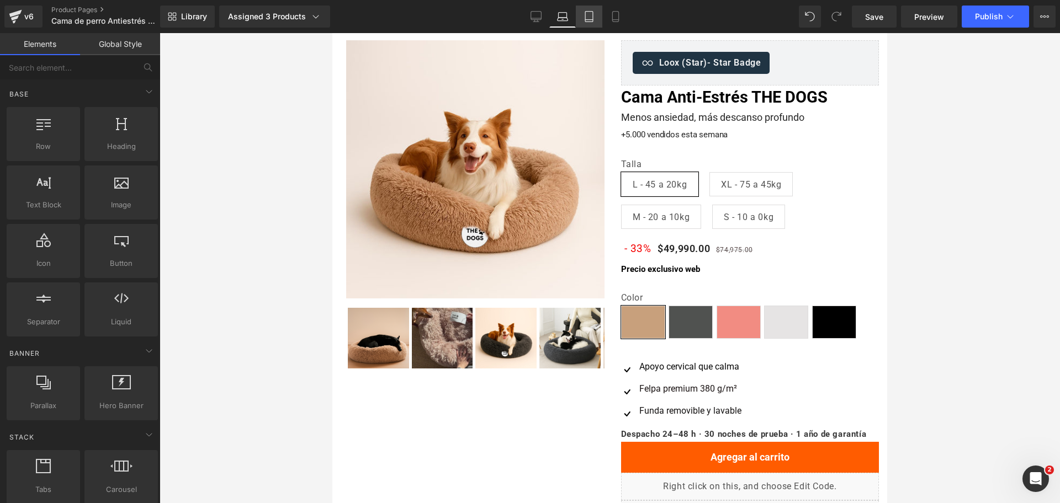
click at [582, 17] on link "Tablet" at bounding box center [589, 17] width 26 height 22
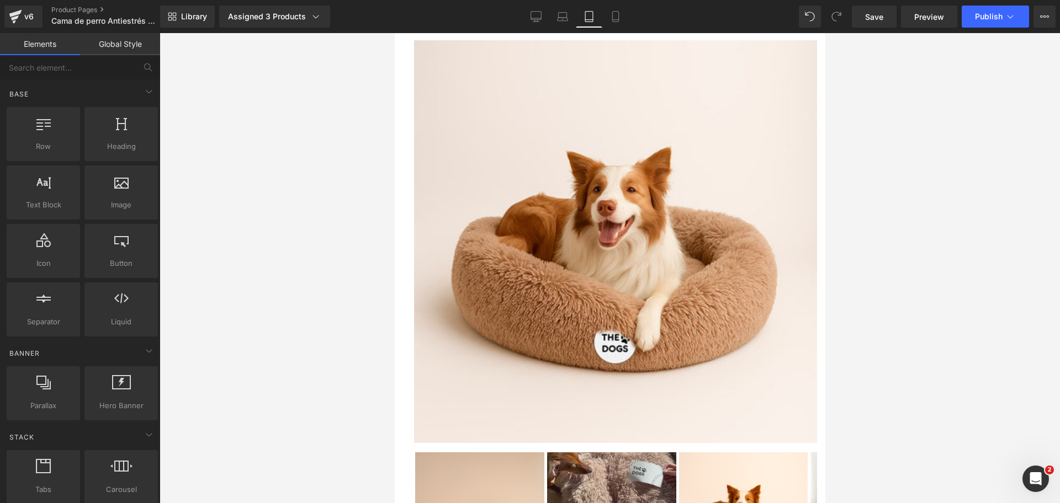
click at [601, 19] on link "Tablet" at bounding box center [589, 17] width 26 height 22
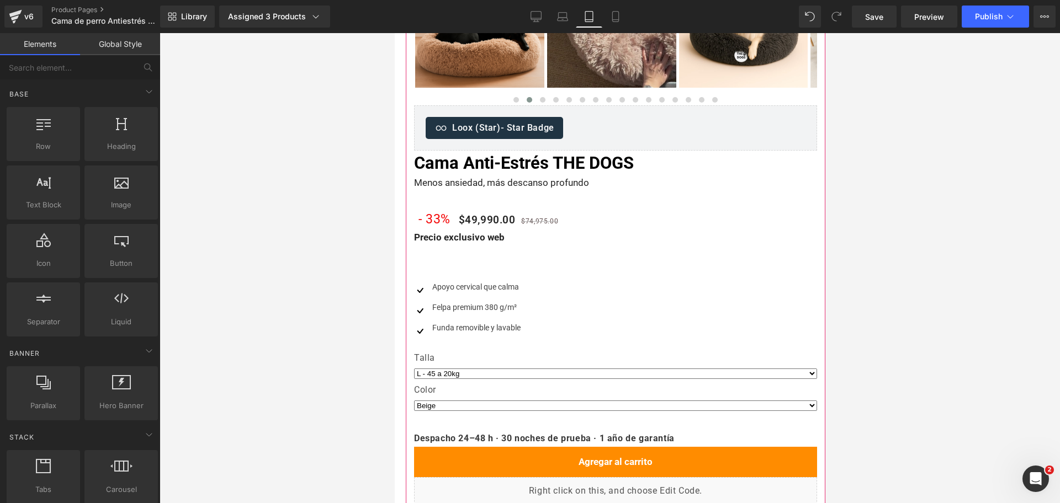
scroll to position [552, 0]
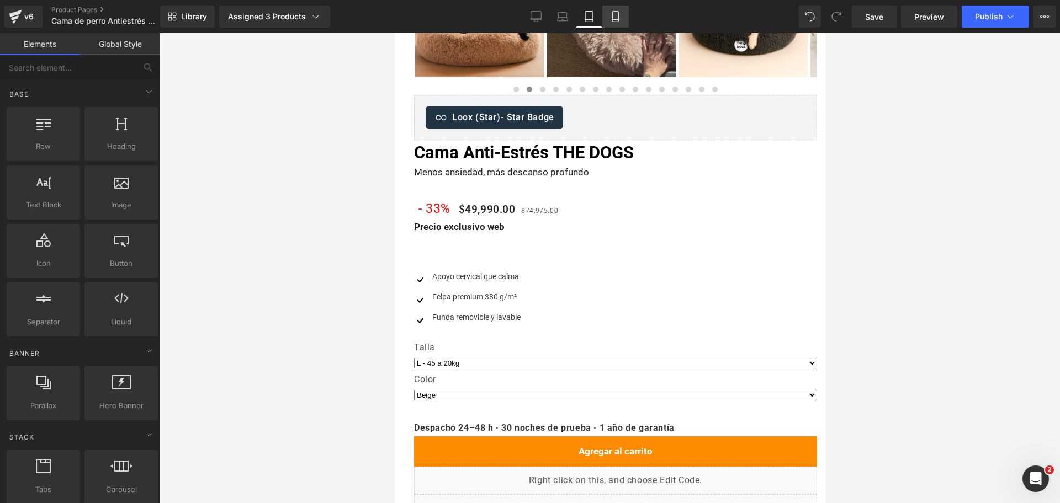
click at [624, 12] on link "Mobile" at bounding box center [615, 17] width 26 height 22
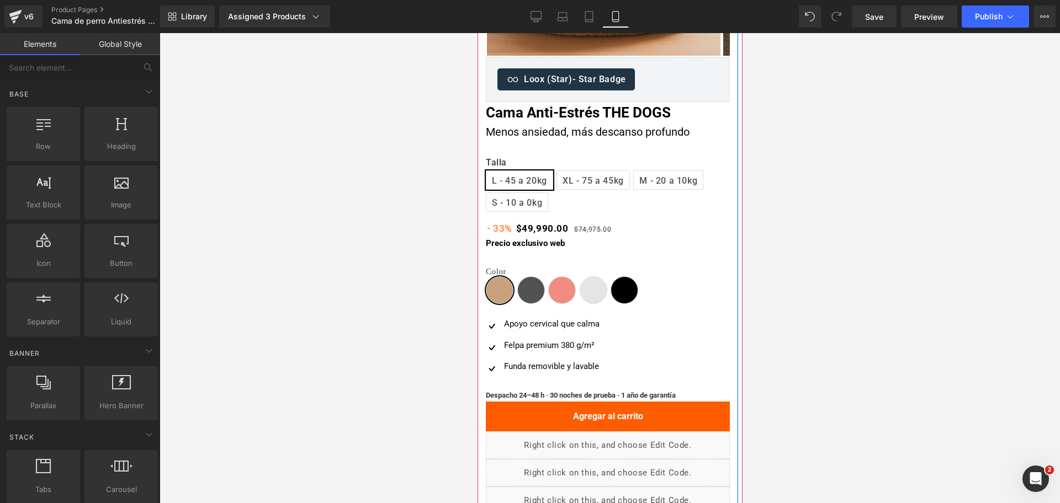
scroll to position [290, 0]
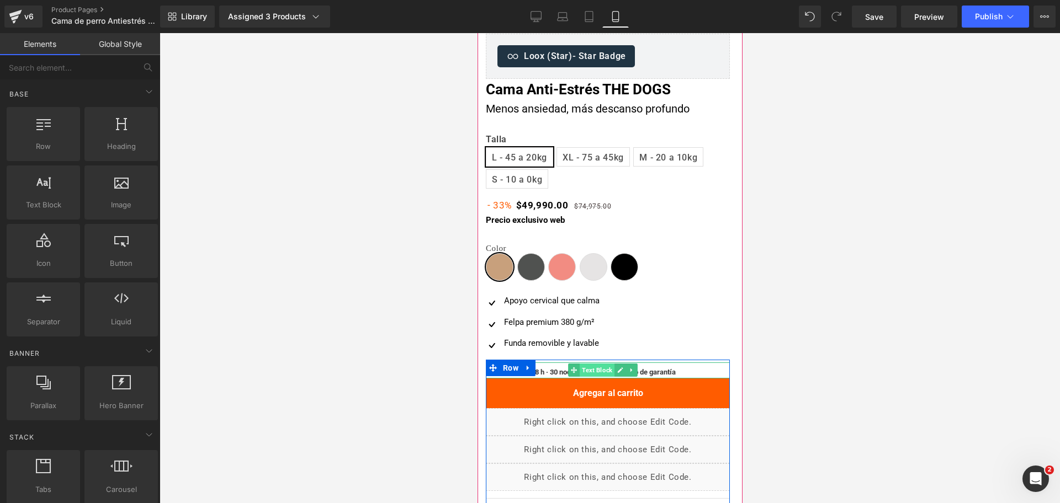
click at [595, 373] on span "Text Block" at bounding box center [596, 370] width 35 height 13
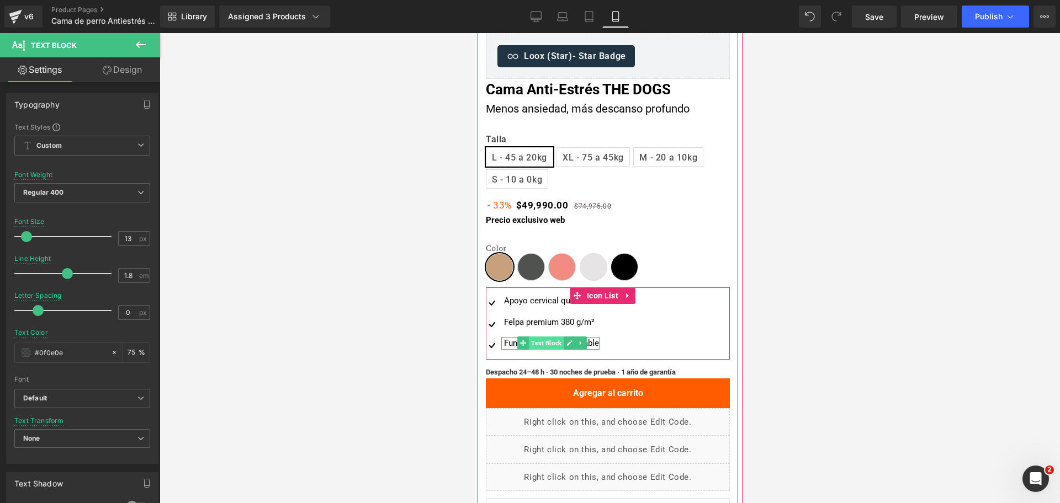
click at [551, 342] on span "Text Block" at bounding box center [545, 343] width 35 height 13
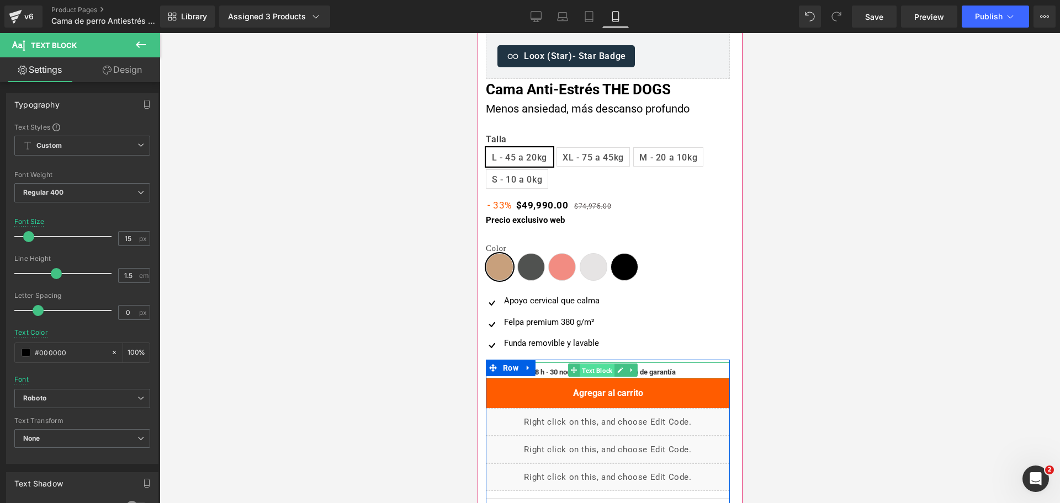
click at [591, 370] on span "Text Block" at bounding box center [596, 370] width 35 height 13
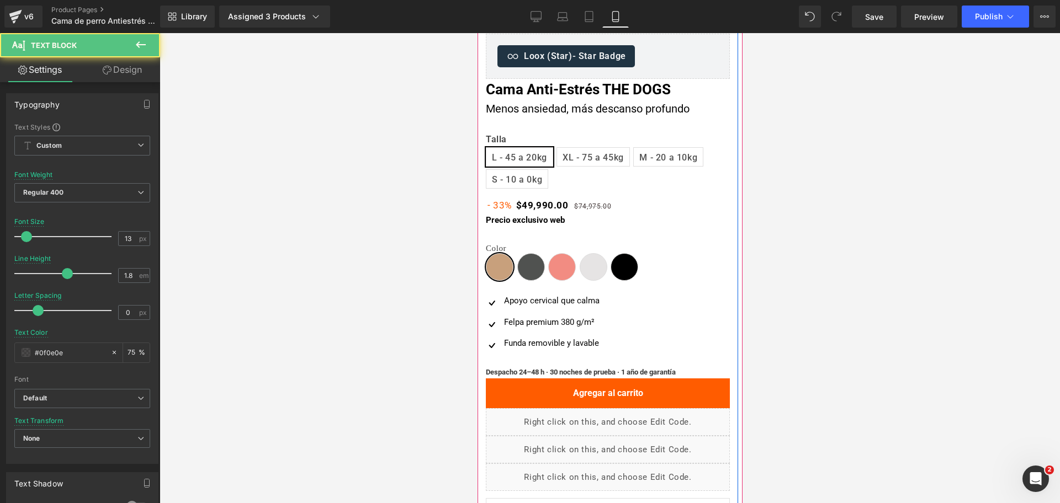
scroll to position [359, 0]
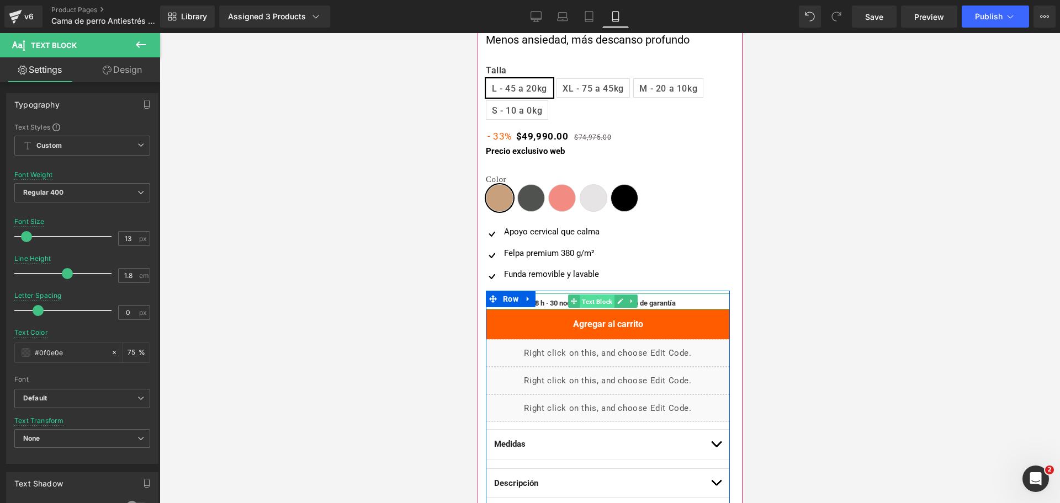
click at [601, 302] on span "Text Block" at bounding box center [596, 301] width 35 height 13
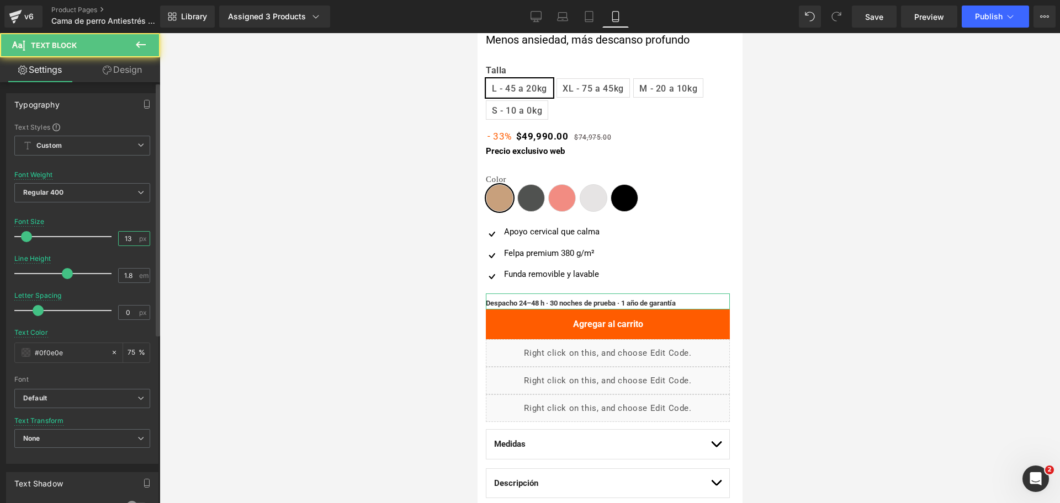
click at [130, 243] on input "13" at bounding box center [128, 239] width 19 height 14
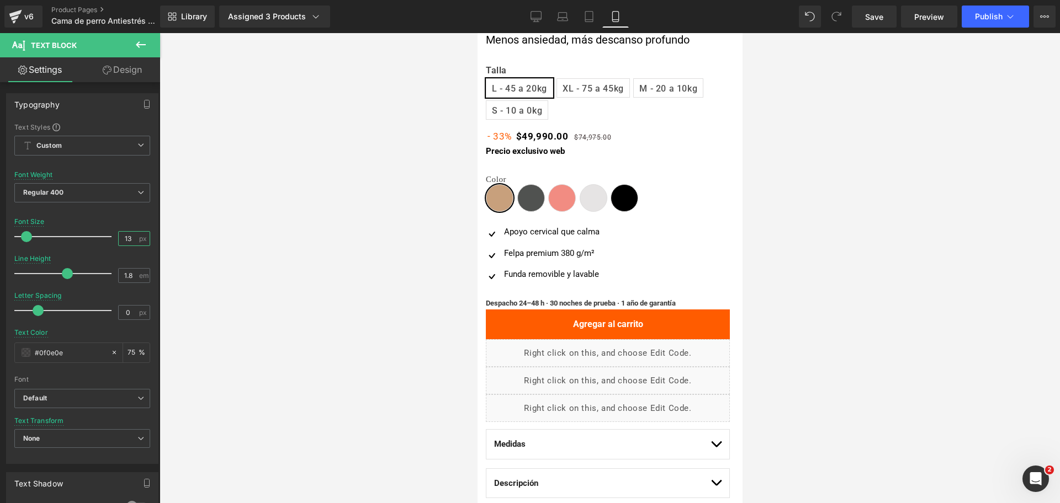
type input "13.5"
click at [778, 231] on div at bounding box center [610, 268] width 900 height 470
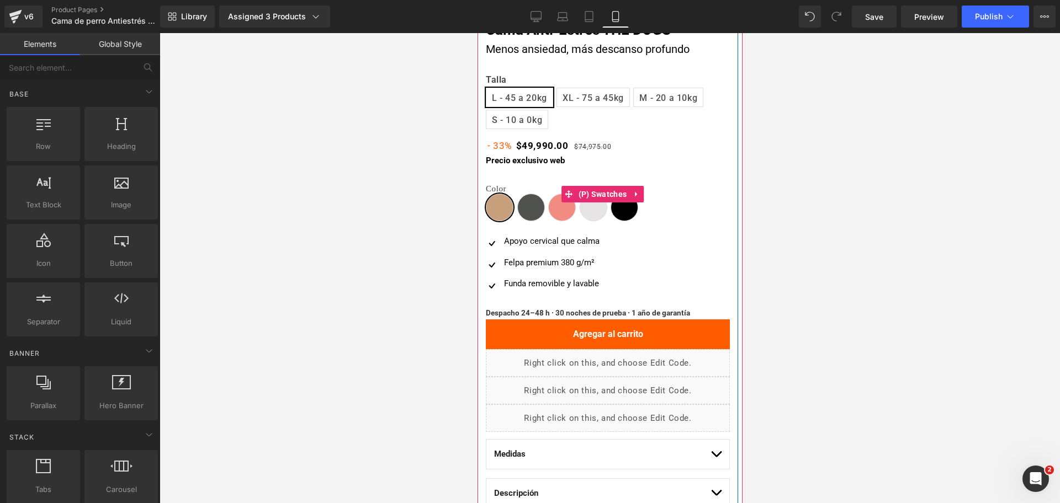
scroll to position [290, 0]
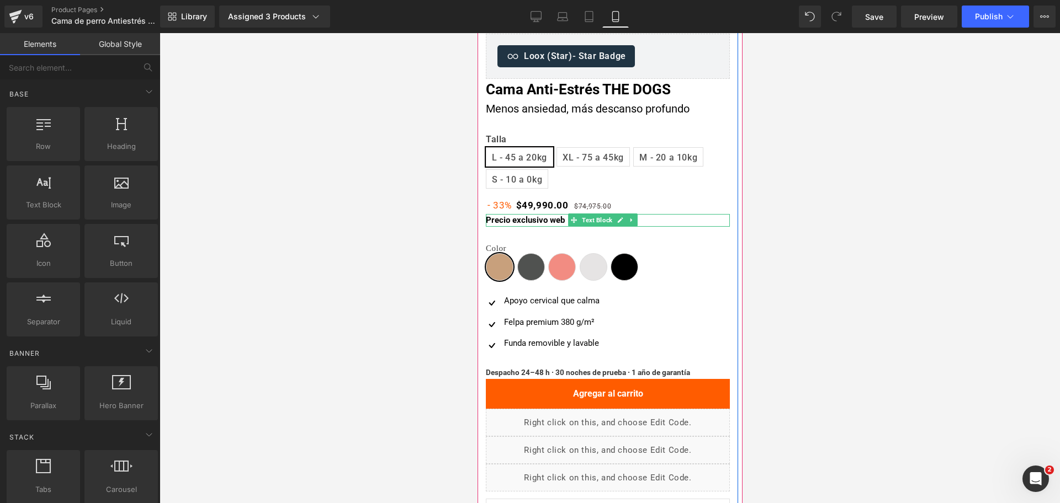
click at [555, 218] on strong "Precio exclusivo web" at bounding box center [524, 220] width 79 height 10
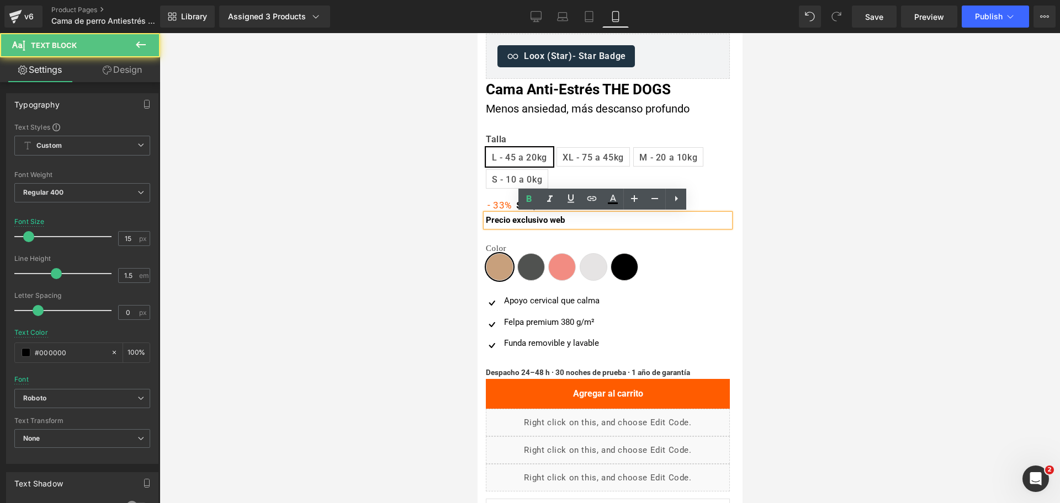
click at [834, 244] on div at bounding box center [610, 268] width 900 height 470
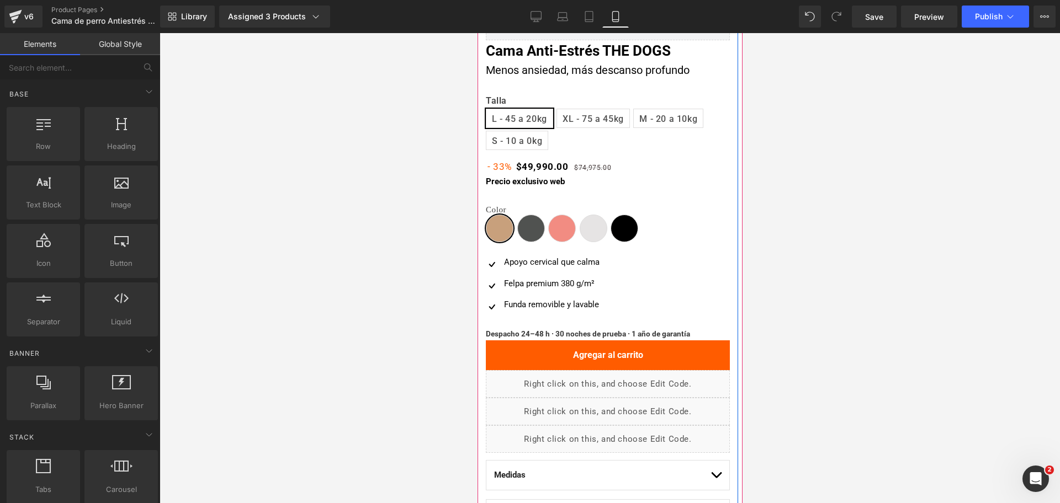
scroll to position [359, 0]
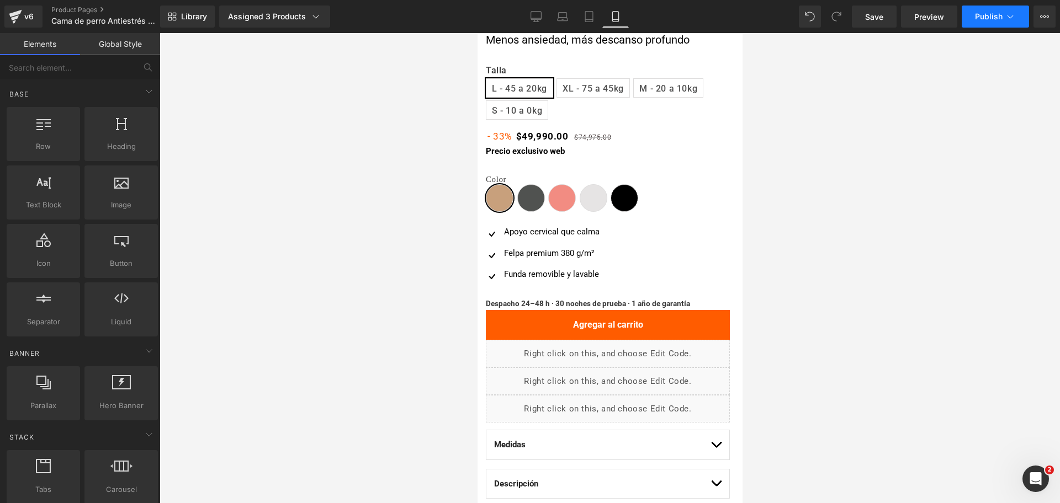
click at [1002, 25] on button "Publish" at bounding box center [995, 17] width 67 height 22
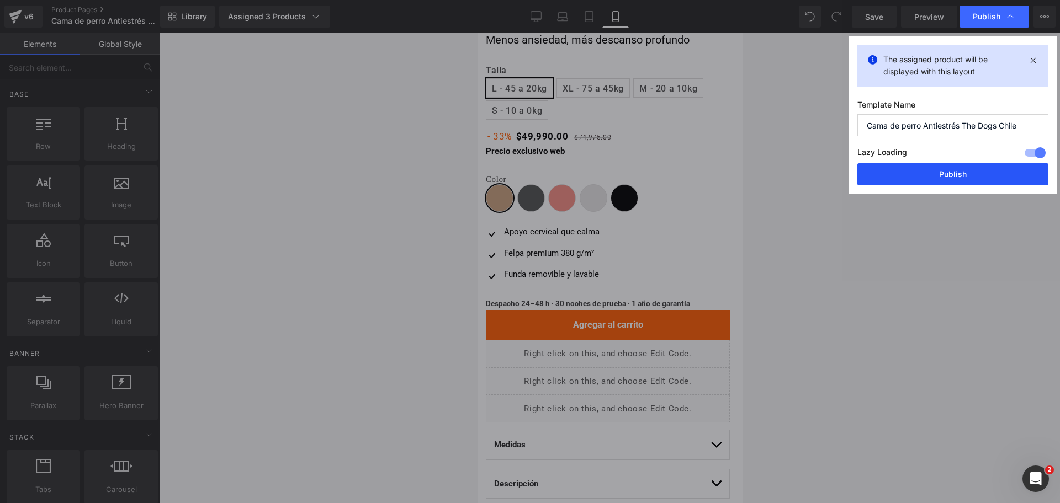
click at [946, 177] on button "Publish" at bounding box center [952, 174] width 191 height 22
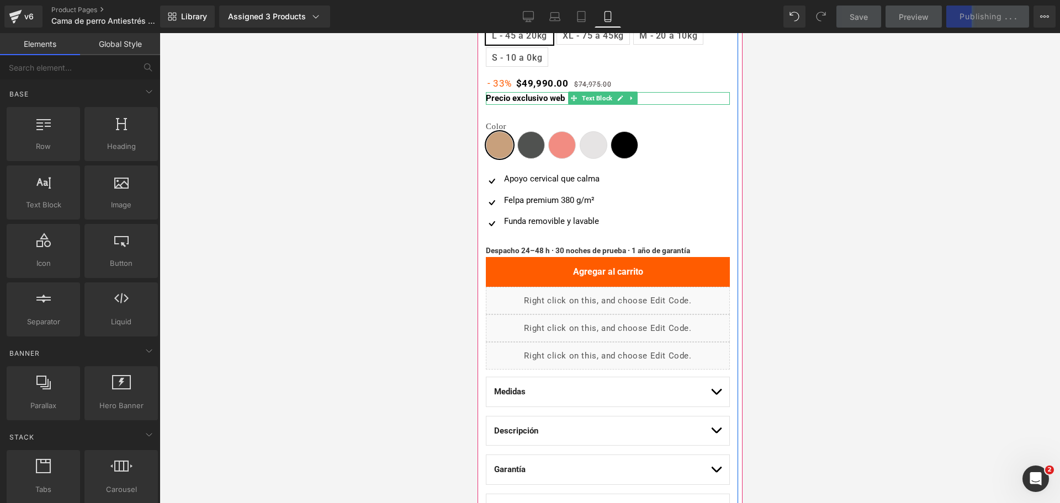
scroll to position [497, 0]
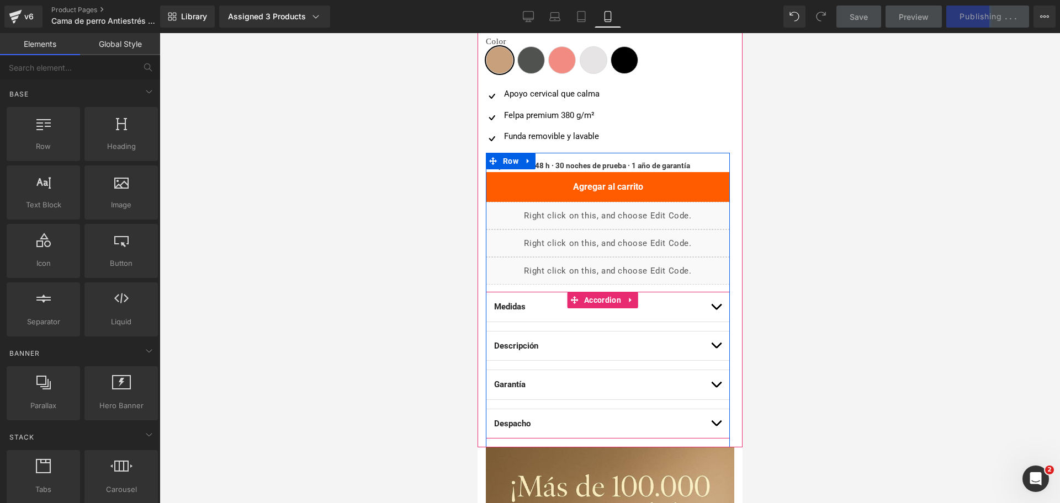
click at [715, 310] on span "button" at bounding box center [715, 310] width 0 height 0
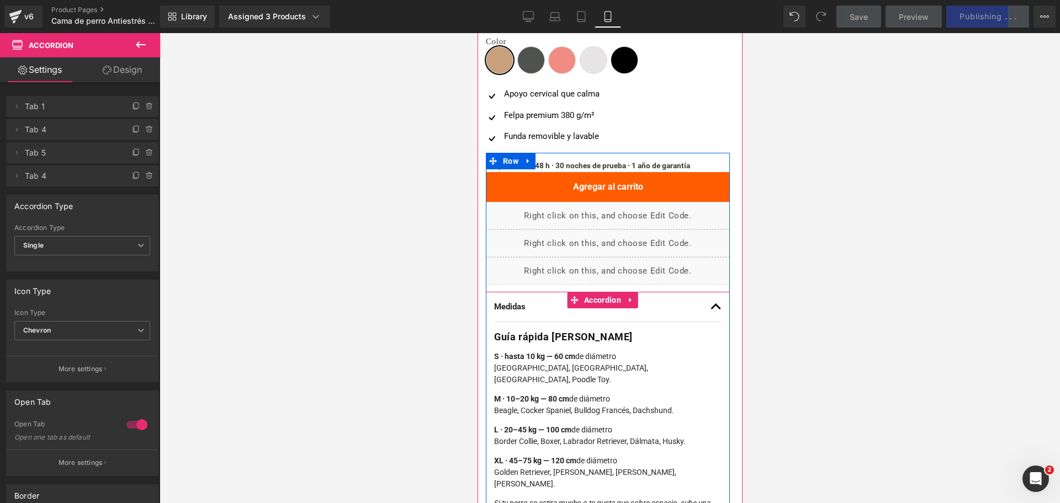
click at [710, 309] on button "button" at bounding box center [715, 307] width 11 height 29
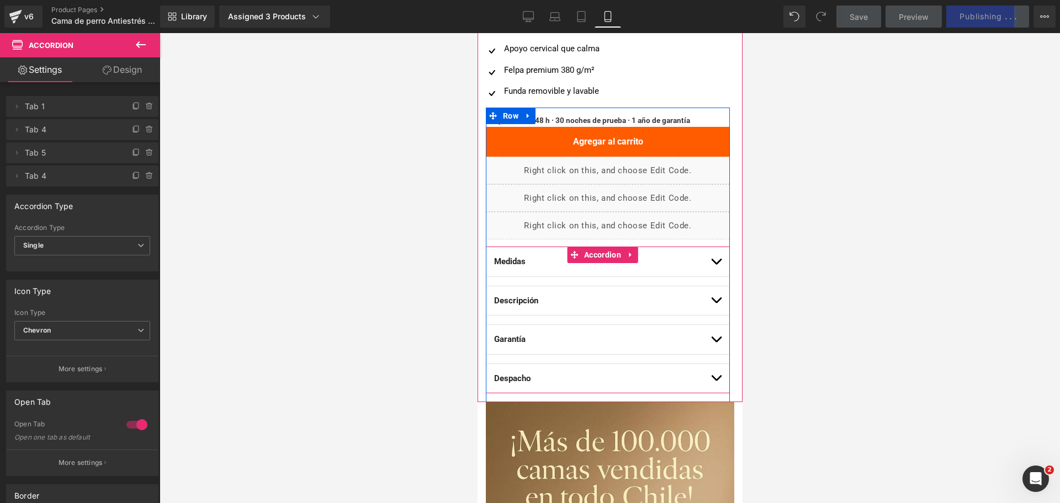
scroll to position [566, 0]
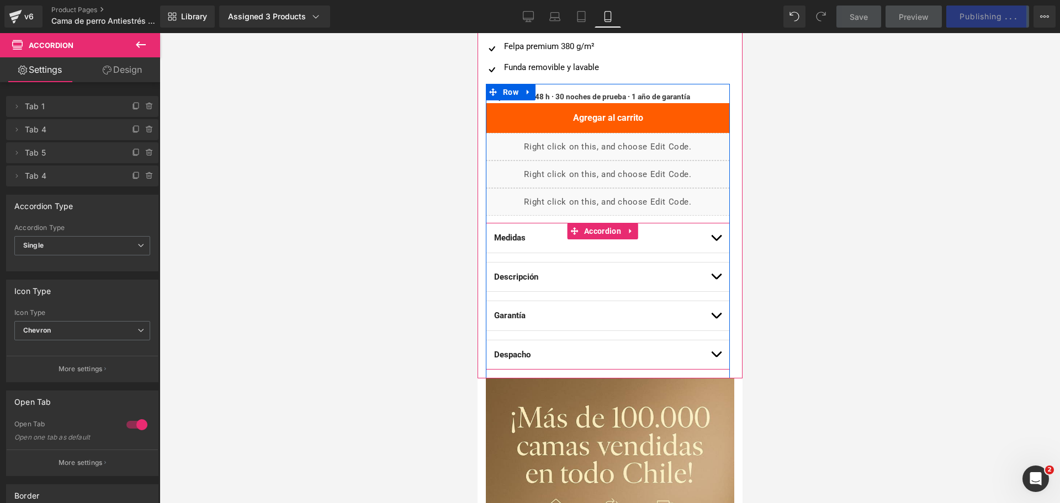
click at [726, 281] on div at bounding box center [727, 231] width 3 height 295
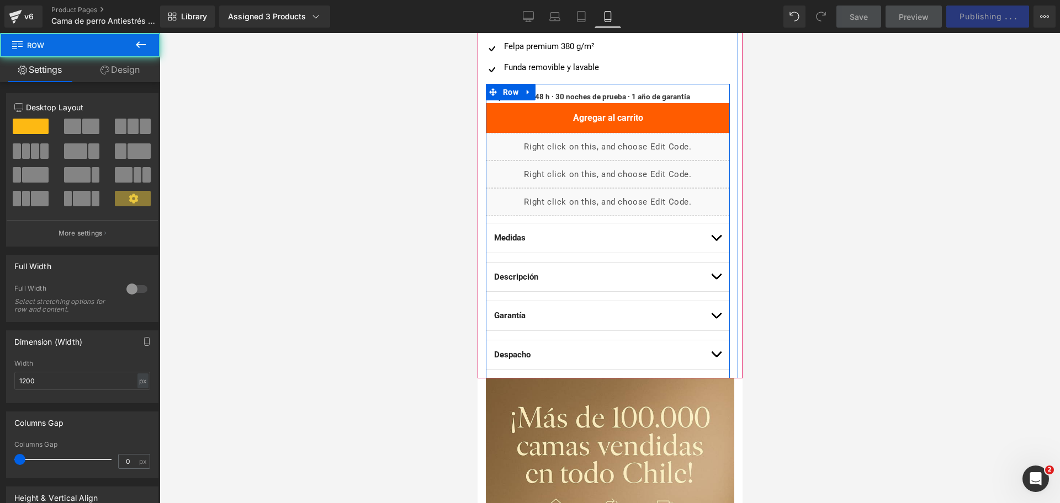
click at [715, 279] on span "button" at bounding box center [715, 279] width 0 height 0
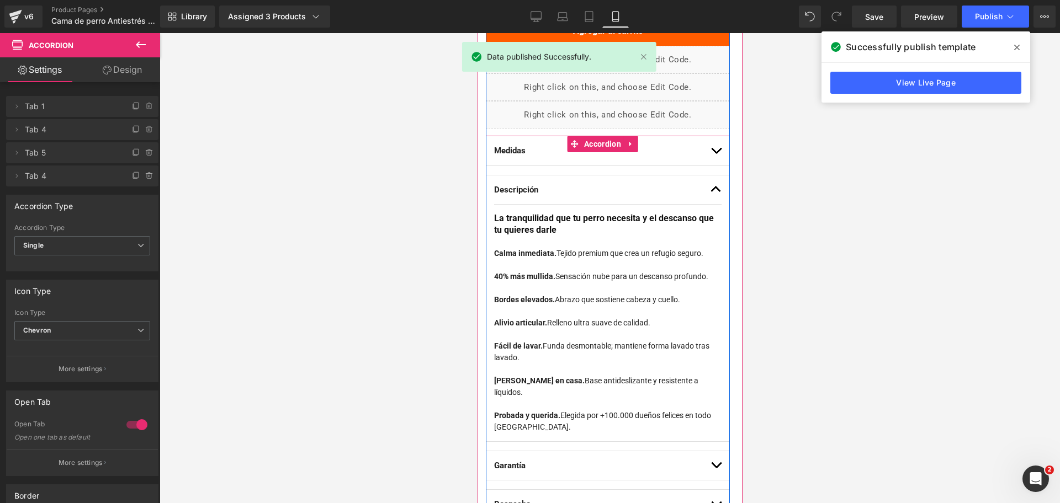
scroll to position [704, 0]
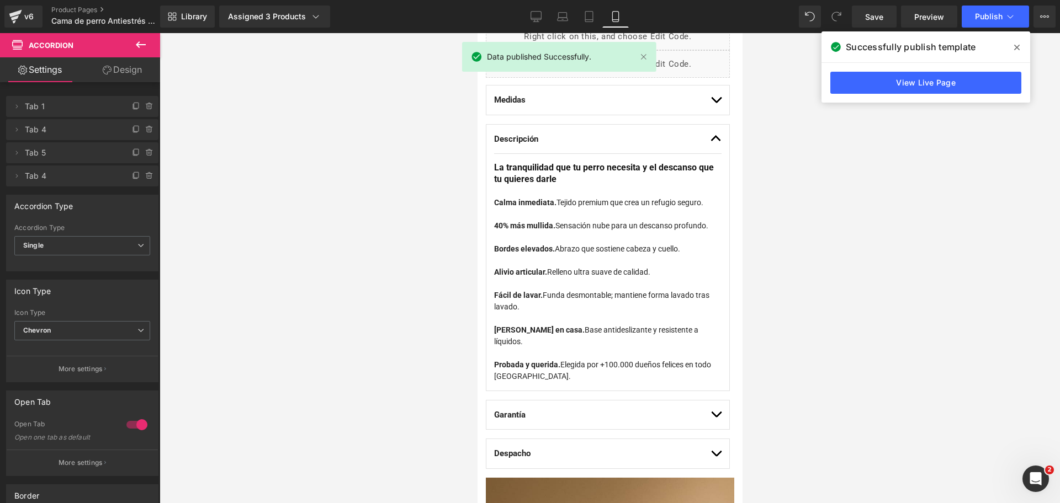
click at [1013, 54] on span at bounding box center [1017, 48] width 18 height 18
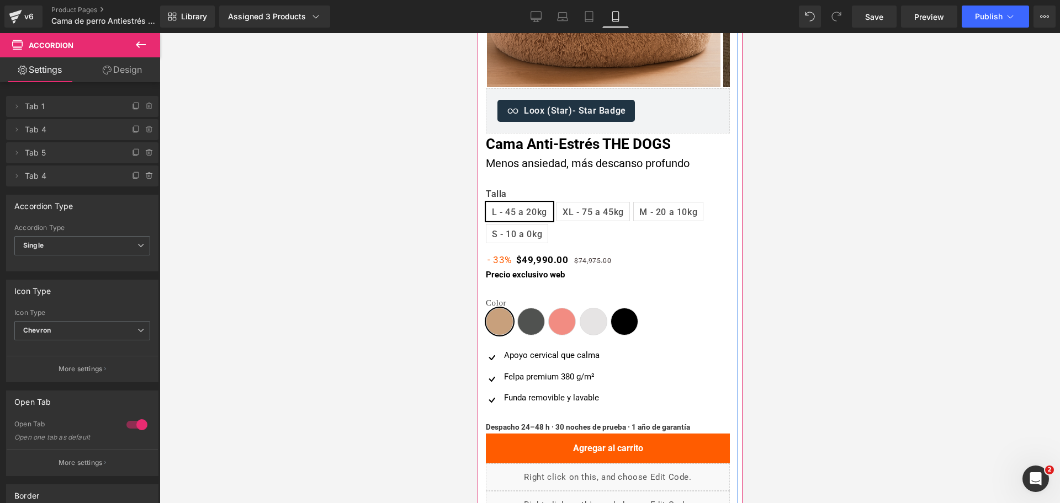
scroll to position [152, 0]
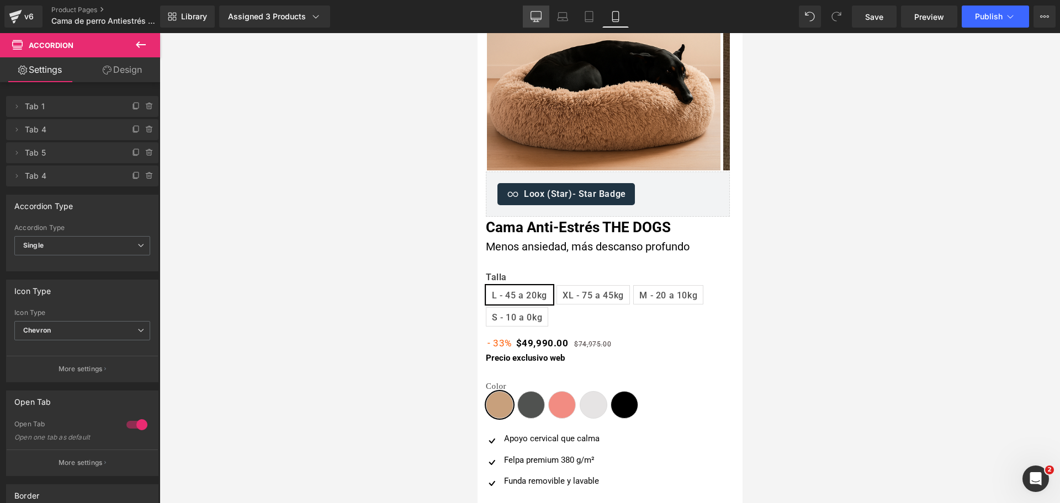
click at [543, 10] on link "Desktop" at bounding box center [536, 17] width 26 height 22
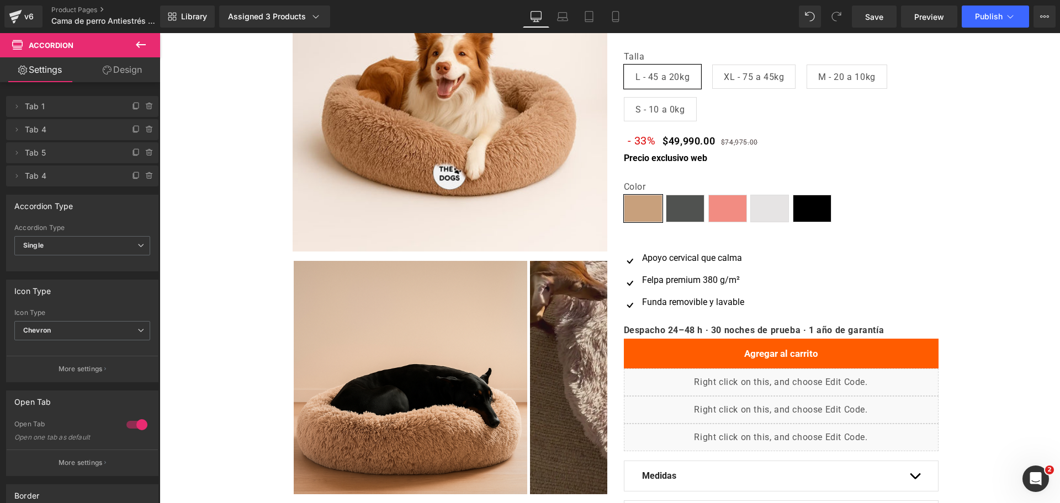
scroll to position [0, 0]
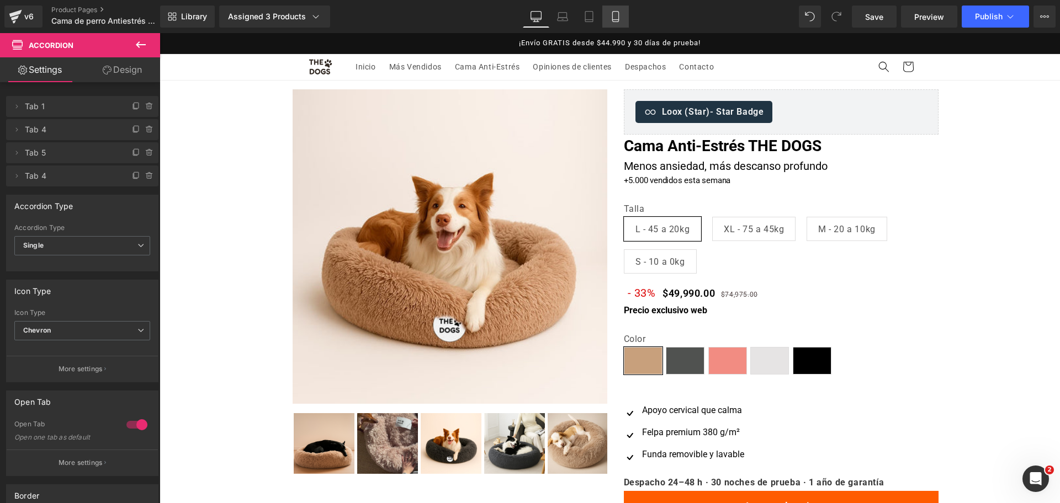
click at [609, 20] on link "Mobile" at bounding box center [615, 17] width 26 height 22
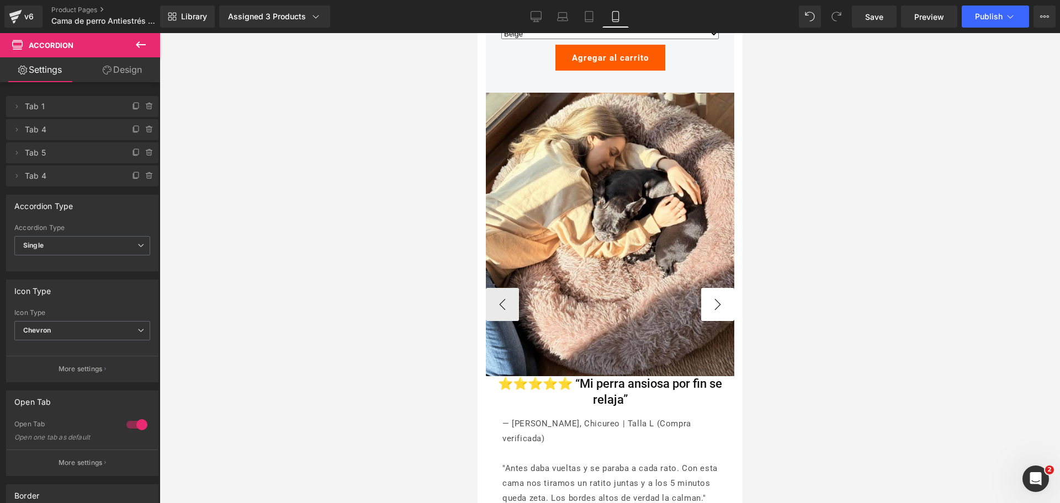
scroll to position [5208, 0]
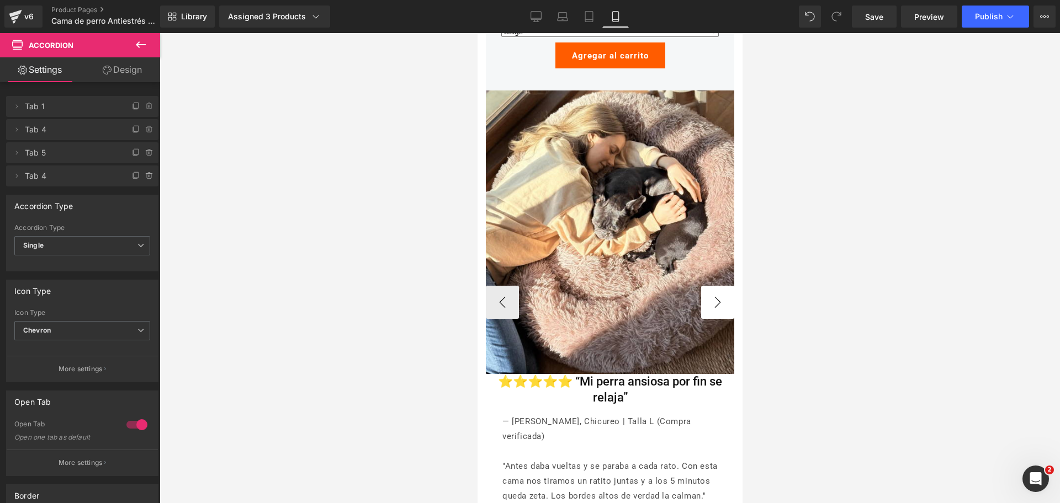
click at [703, 286] on button "›" at bounding box center [716, 302] width 33 height 33
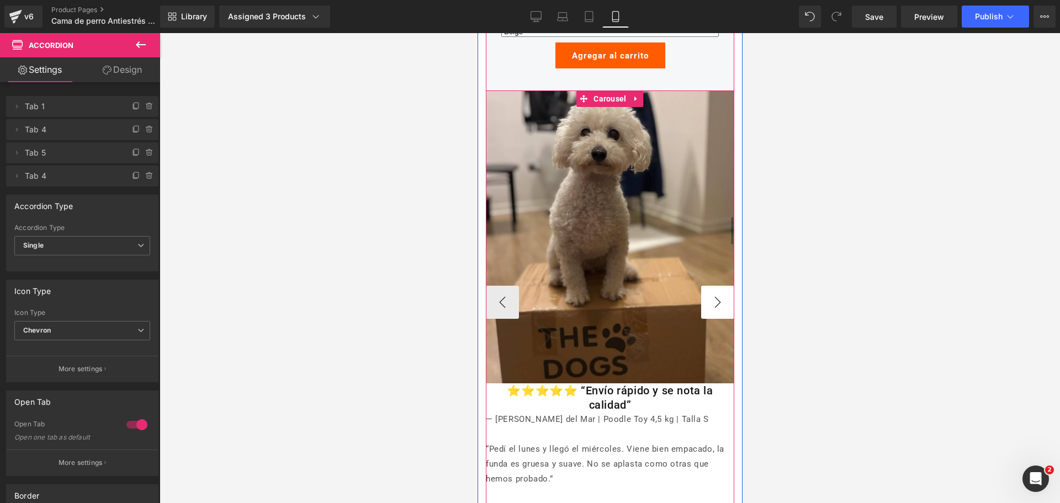
click at [705, 286] on button "›" at bounding box center [716, 302] width 33 height 33
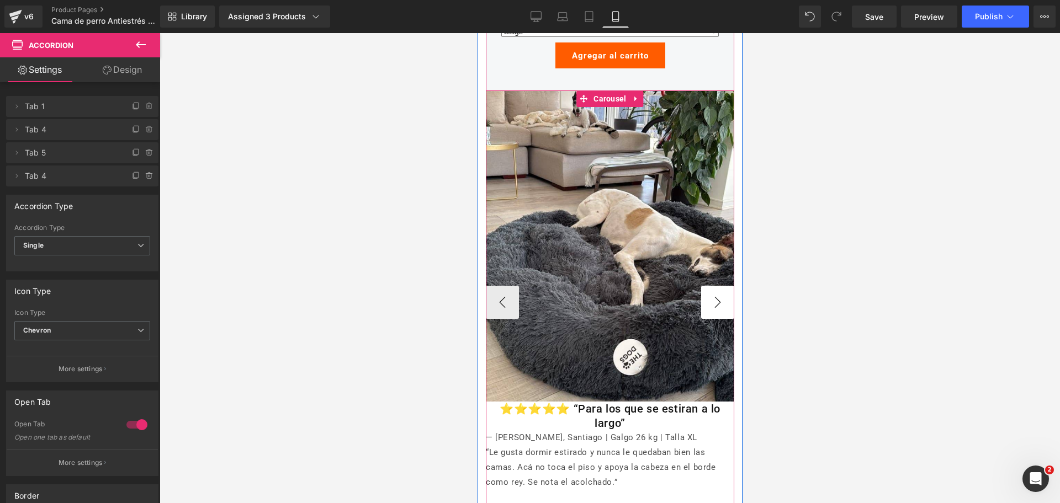
click at [706, 286] on button "›" at bounding box center [716, 302] width 33 height 33
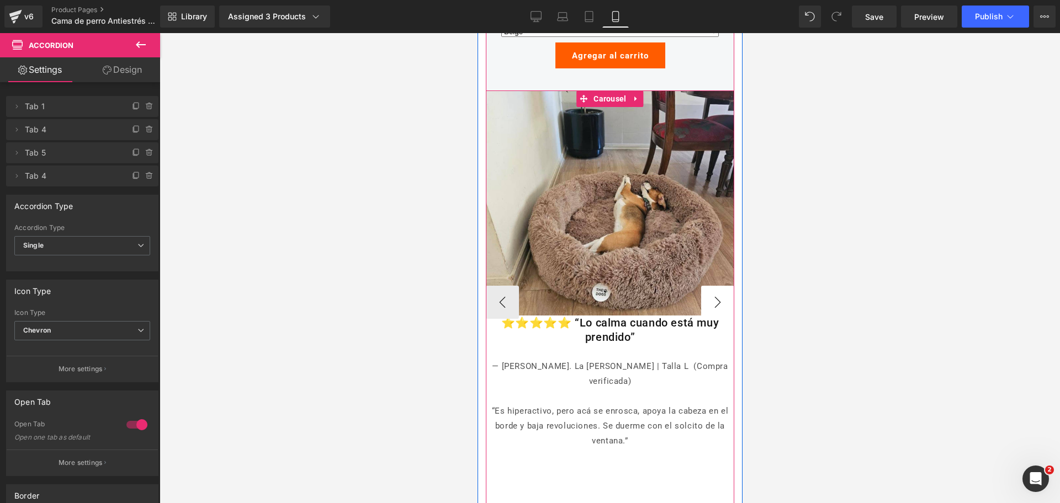
click at [706, 286] on button "›" at bounding box center [716, 302] width 33 height 33
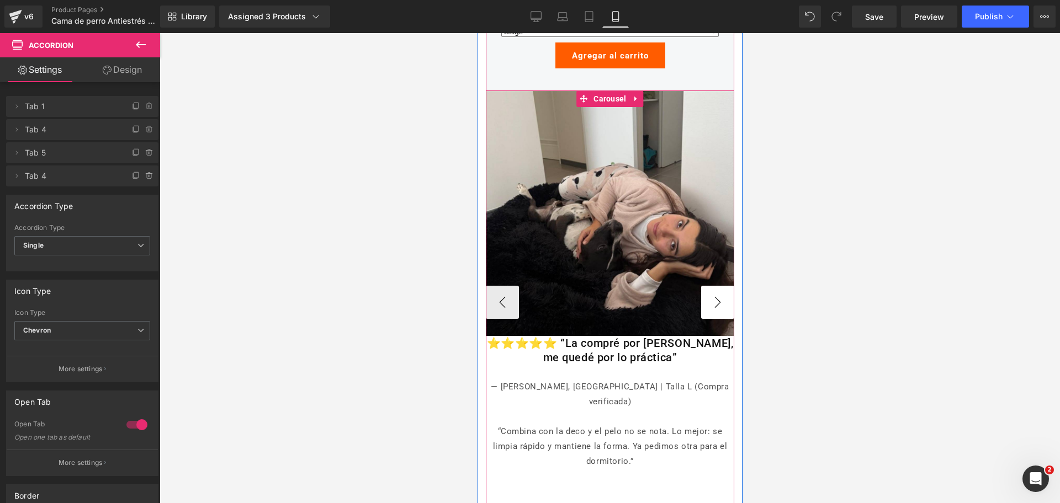
click at [706, 286] on button "›" at bounding box center [716, 302] width 33 height 33
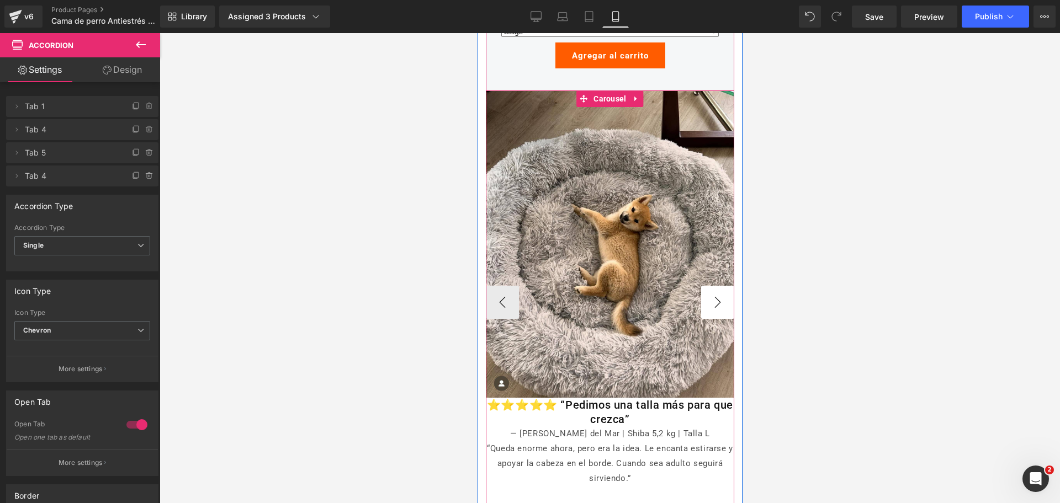
click at [706, 286] on button "›" at bounding box center [716, 302] width 33 height 33
click at [709, 286] on button "›" at bounding box center [716, 302] width 33 height 33
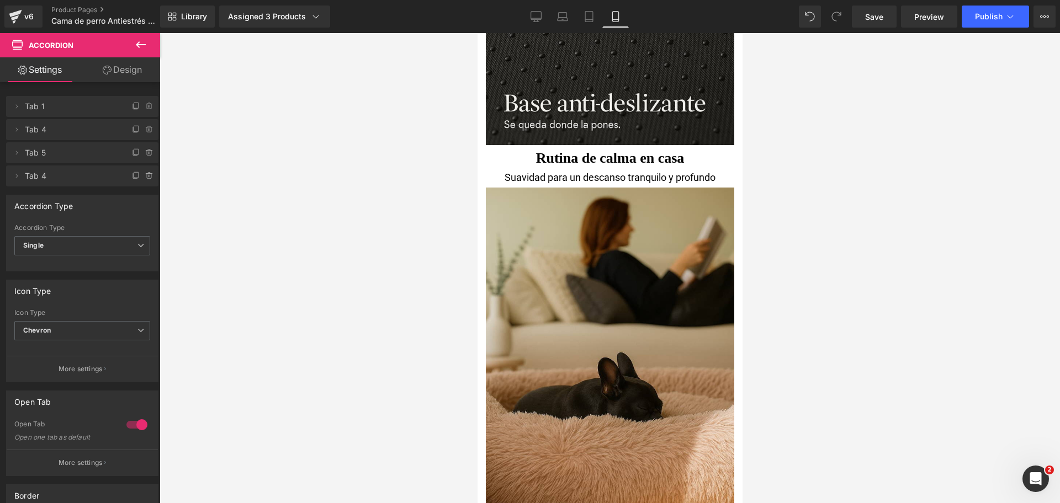
scroll to position [0, 0]
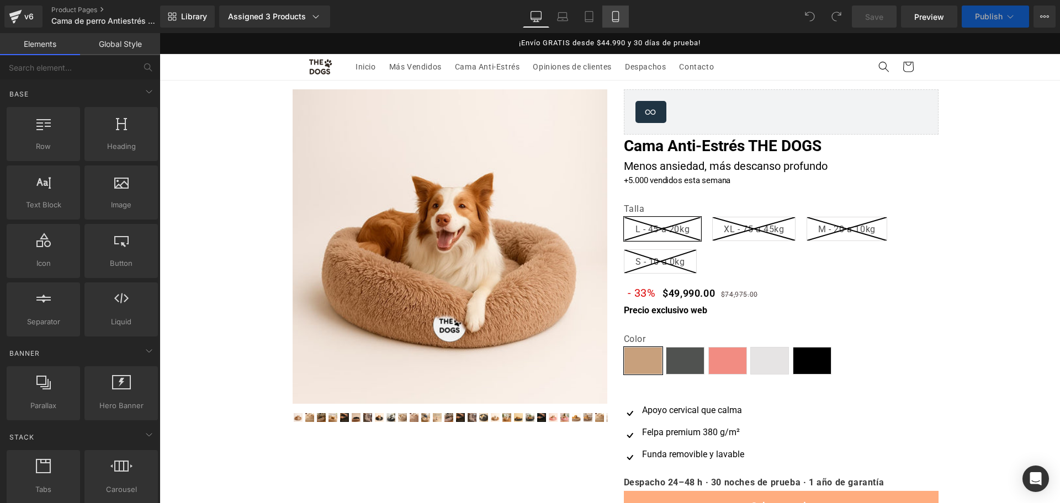
click at [617, 22] on link "Mobile" at bounding box center [615, 17] width 26 height 22
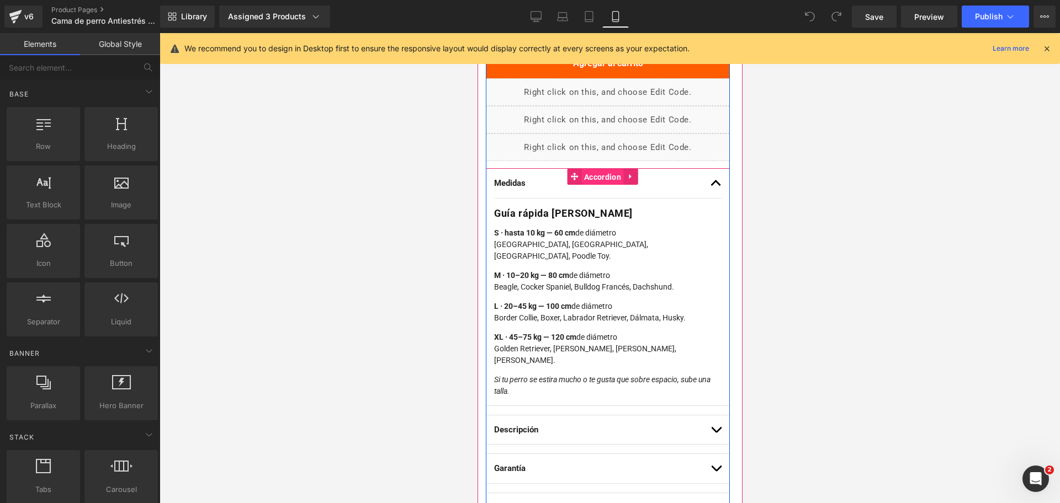
click at [608, 173] on span "Accordion" at bounding box center [602, 177] width 43 height 17
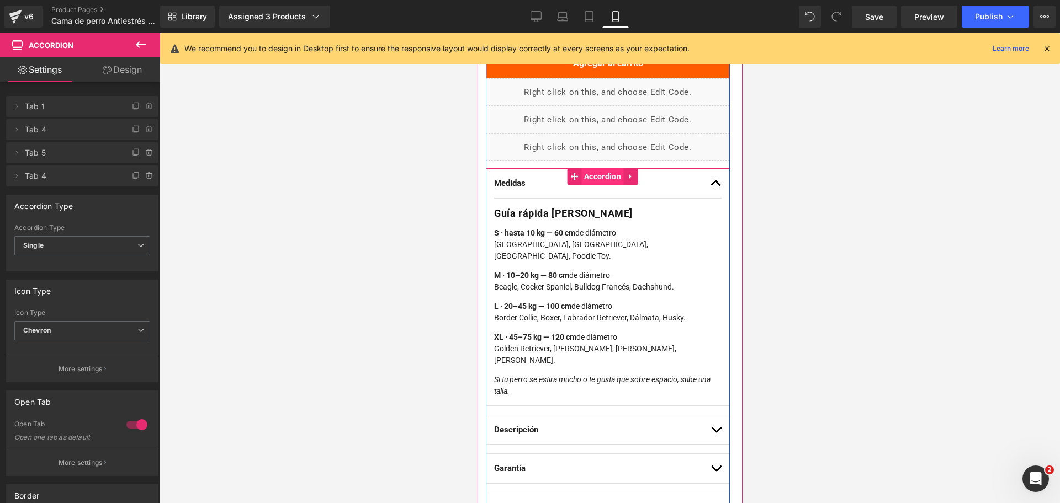
click at [603, 178] on span "Accordion" at bounding box center [602, 176] width 43 height 17
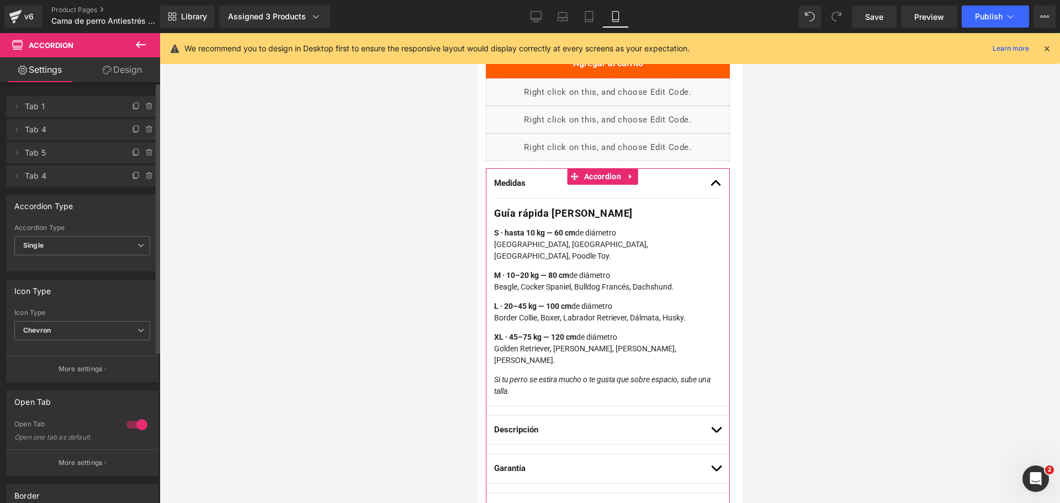
click at [140, 423] on div at bounding box center [137, 425] width 26 height 18
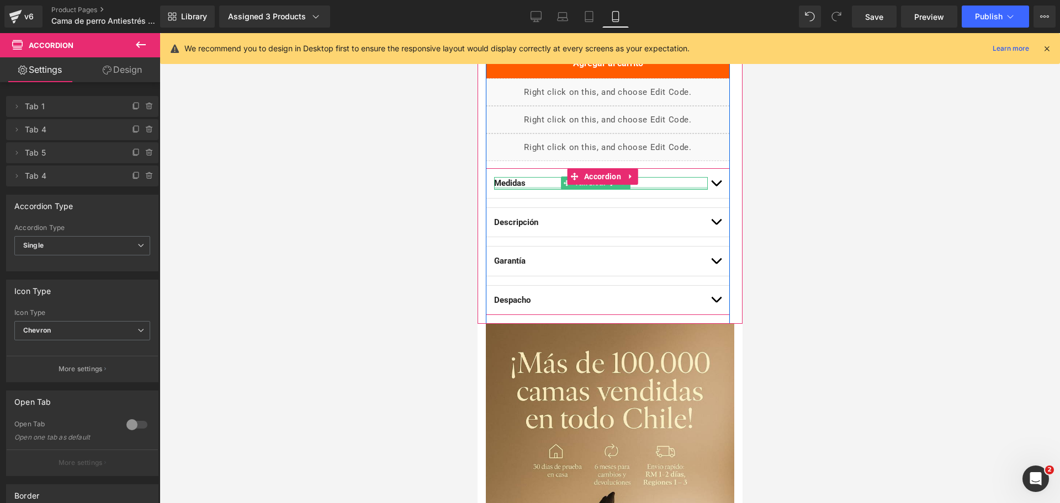
click at [510, 189] on div at bounding box center [600, 188] width 214 height 3
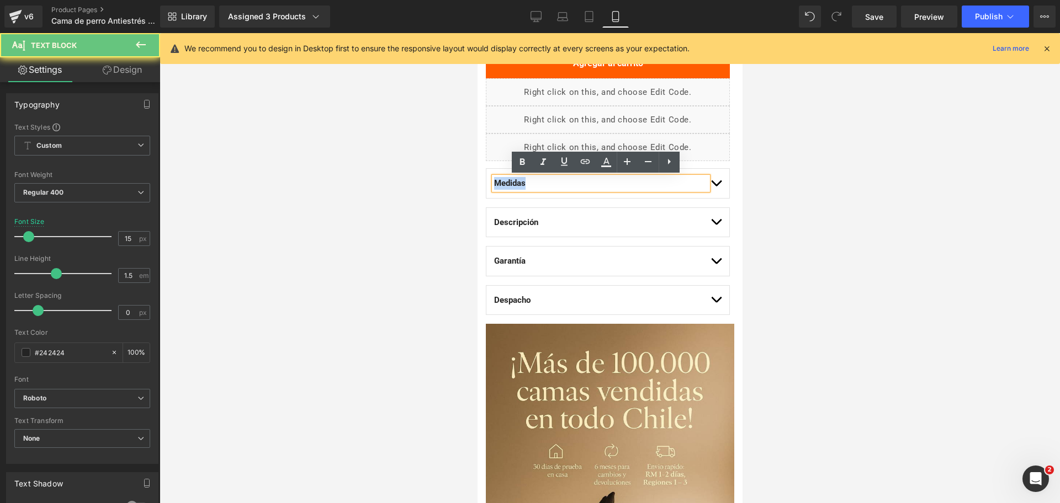
click at [510, 188] on p "Medidas" at bounding box center [600, 183] width 214 height 13
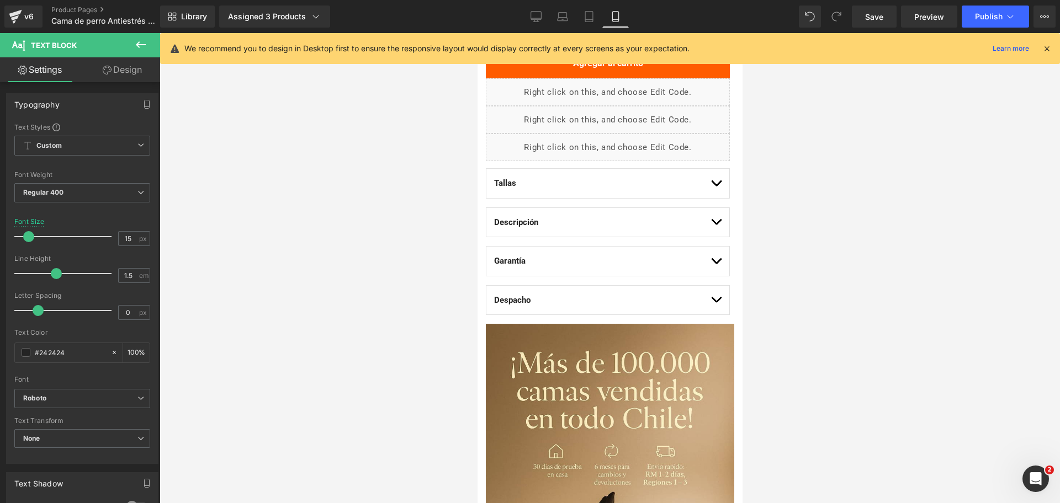
click at [805, 311] on div at bounding box center [610, 268] width 900 height 470
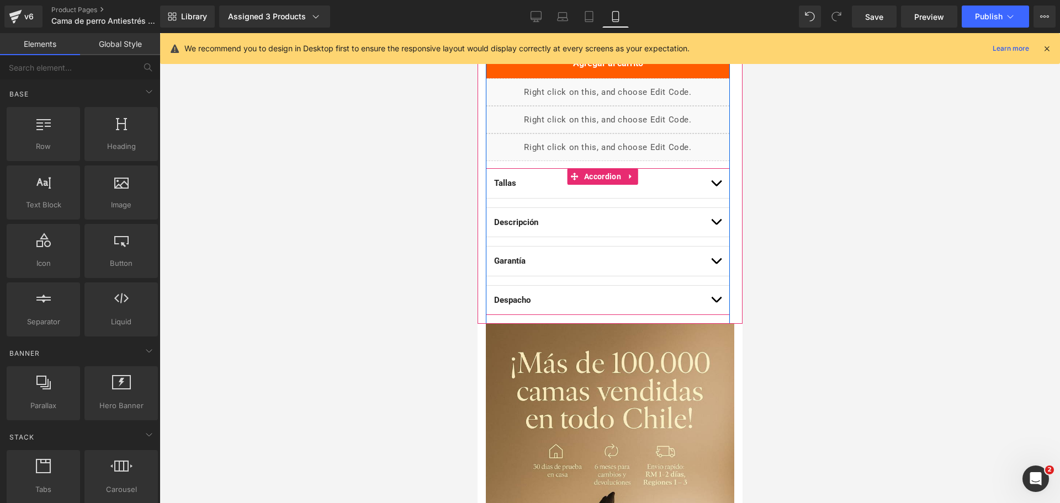
click at [715, 225] on span "button" at bounding box center [715, 225] width 0 height 0
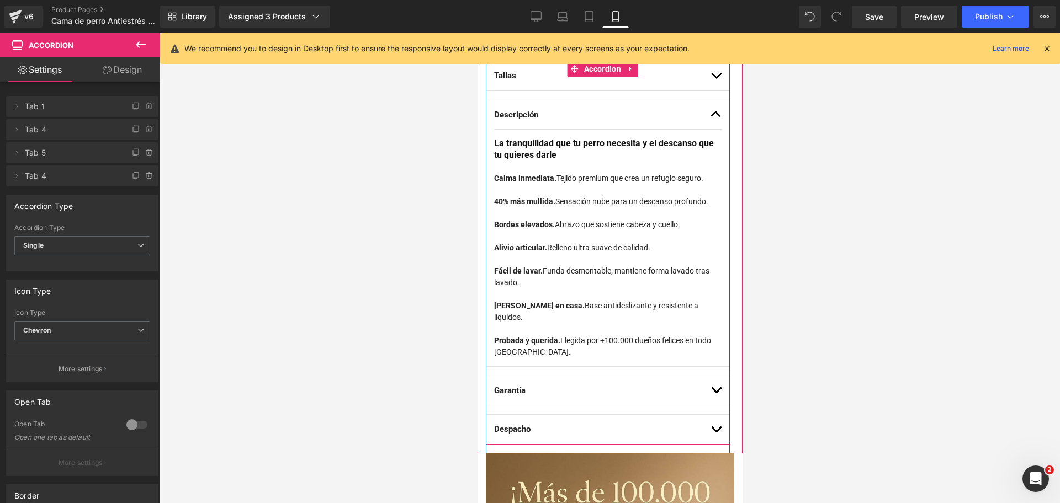
scroll to position [759, 0]
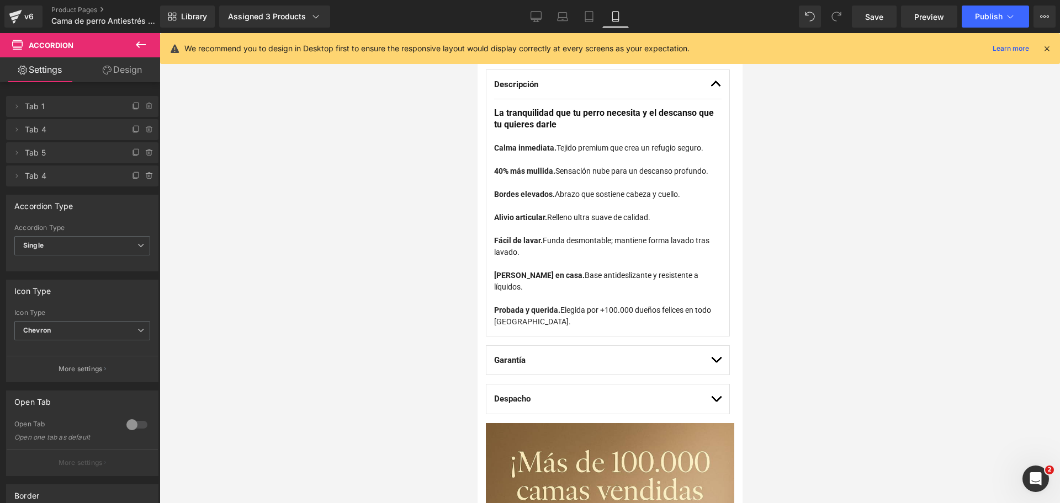
click at [554, 155] on div "40% más mullida. Sensación nube para un descanso profundo." at bounding box center [606, 165] width 227 height 23
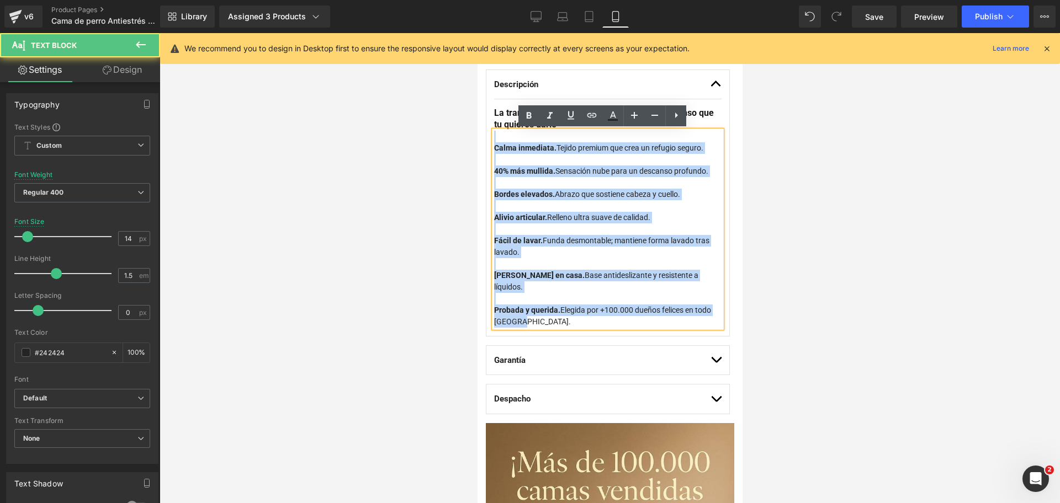
drag, startPoint x: 548, startPoint y: 313, endPoint x: 444, endPoint y: 124, distance: 215.6
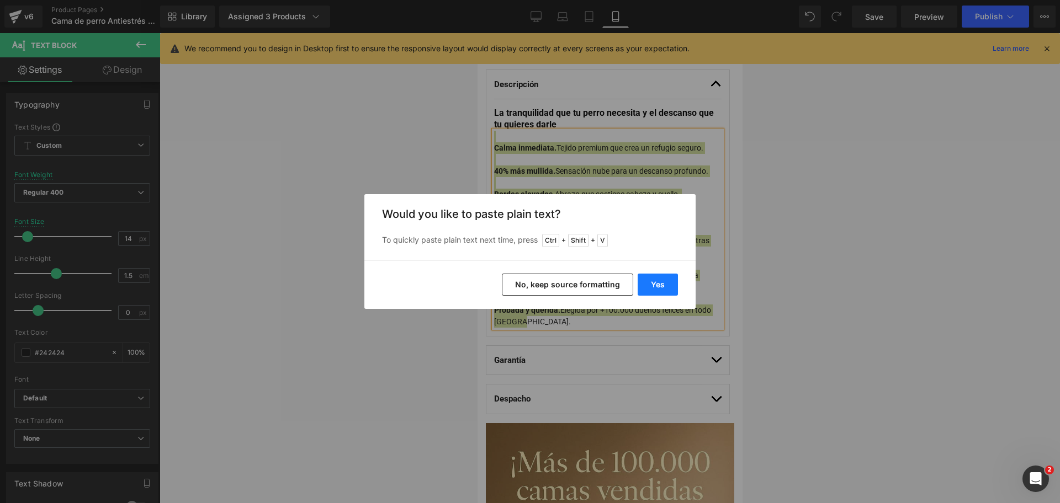
click at [662, 275] on button "Yes" at bounding box center [658, 285] width 40 height 22
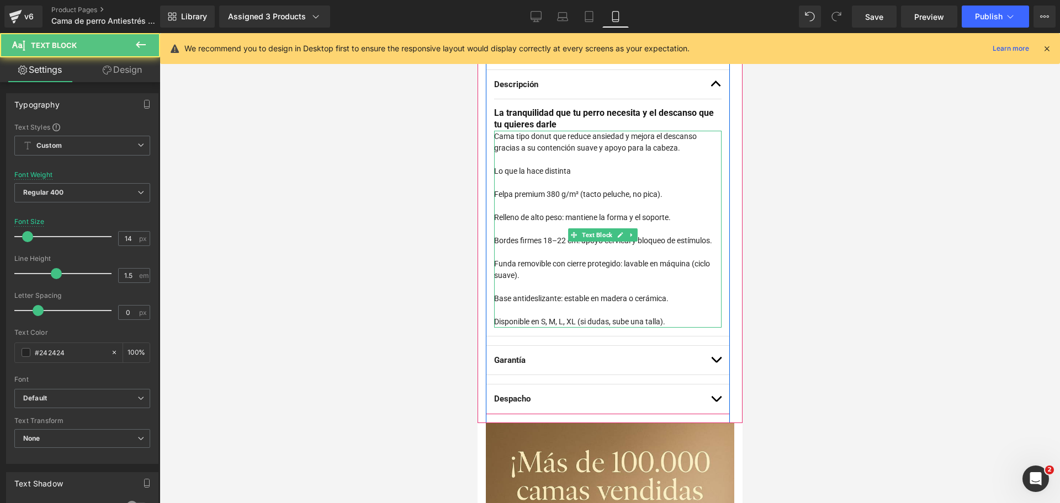
click at [642, 189] on div "Felpa premium 380 g/m² (tacto peluche, no pica)." at bounding box center [606, 195] width 227 height 12
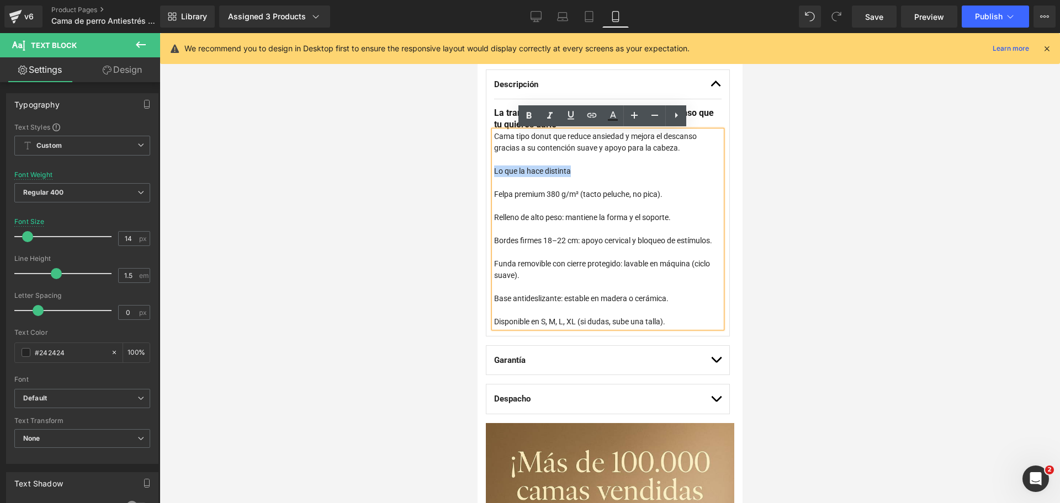
drag, startPoint x: 602, startPoint y: 170, endPoint x: 471, endPoint y: 167, distance: 130.9
click at [525, 115] on icon at bounding box center [528, 115] width 13 height 13
click at [570, 137] on div "Cama tipo donut que reduce ansiedad y mejora el descanso gracias a su contenció…" at bounding box center [606, 142] width 227 height 23
drag, startPoint x: 575, startPoint y: 136, endPoint x: 623, endPoint y: 137, distance: 48.1
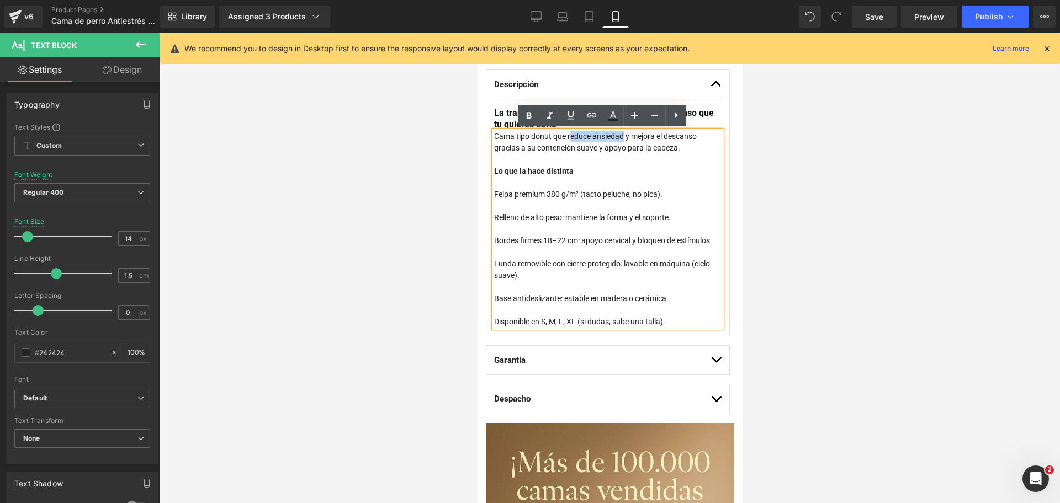
click at [623, 137] on div "Cama tipo donut que reduce ansiedad y mejora el descanso gracias a su contenció…" at bounding box center [606, 142] width 227 height 23
click at [529, 111] on icon at bounding box center [528, 115] width 13 height 13
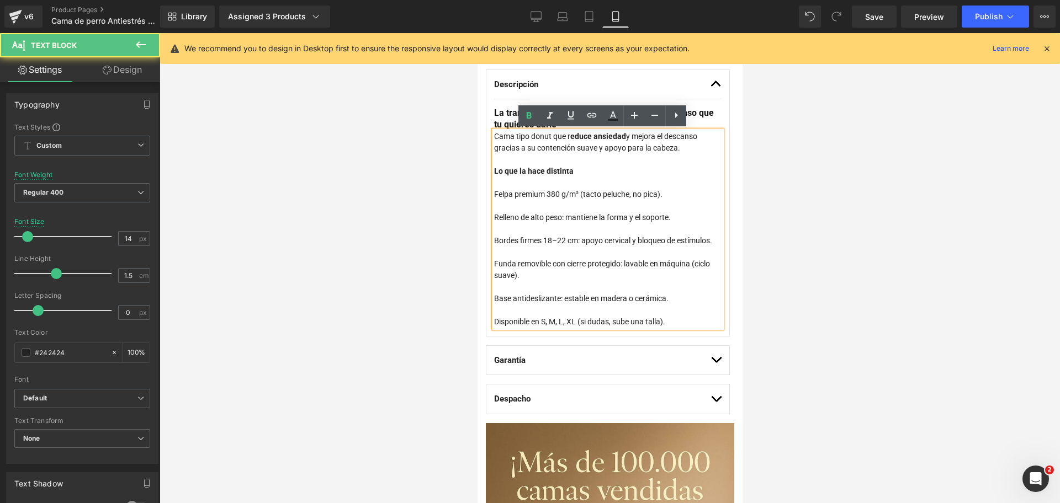
click at [681, 206] on div at bounding box center [606, 206] width 227 height 12
click at [570, 136] on div "Cama tipo donut que r educe ansiedad y mejora el descanso gracias a su contenci…" at bounding box center [606, 142] width 227 height 23
click at [570, 137] on strong "educe ansiedad" at bounding box center [598, 136] width 56 height 9
click at [567, 137] on div "Cama tipo donut que r educe ansiedad y mejora el descanso gracias a su contenci…" at bounding box center [606, 142] width 227 height 23
click at [570, 137] on div "Cama tipo donut que r educe ansiedad y mejora el descanso gracias a su contenci…" at bounding box center [606, 142] width 227 height 23
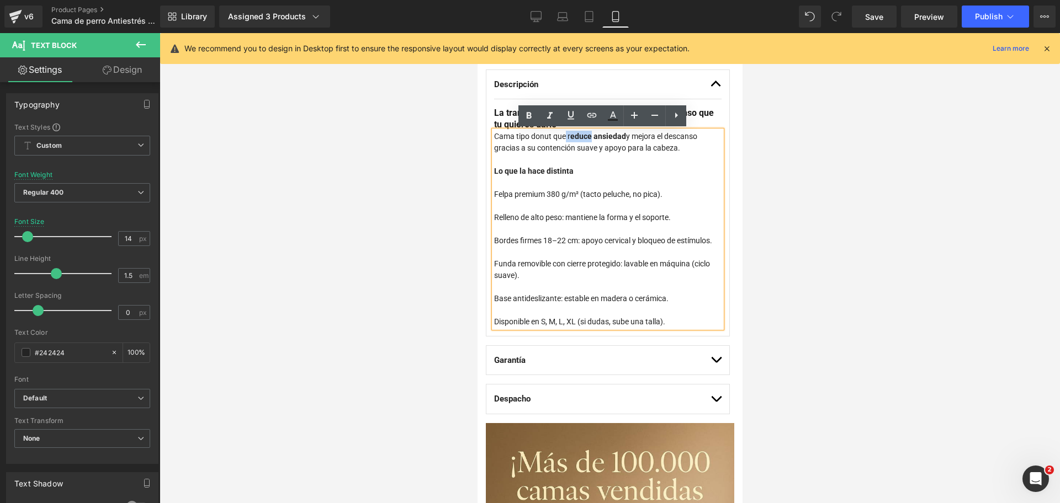
click at [567, 137] on div "Cama tipo donut que r educe ansiedad y mejora el descanso gracias a su contenci…" at bounding box center [606, 142] width 227 height 23
drag, startPoint x: 570, startPoint y: 134, endPoint x: 1023, endPoint y: 156, distance: 453.2
click at [565, 137] on div "Cama tipo donut que r educe ansiedad y mejora el descanso gracias a su contenci…" at bounding box center [606, 142] width 227 height 23
click at [528, 118] on icon at bounding box center [529, 115] width 5 height 7
drag, startPoint x: 565, startPoint y: 179, endPoint x: 539, endPoint y: 221, distance: 49.2
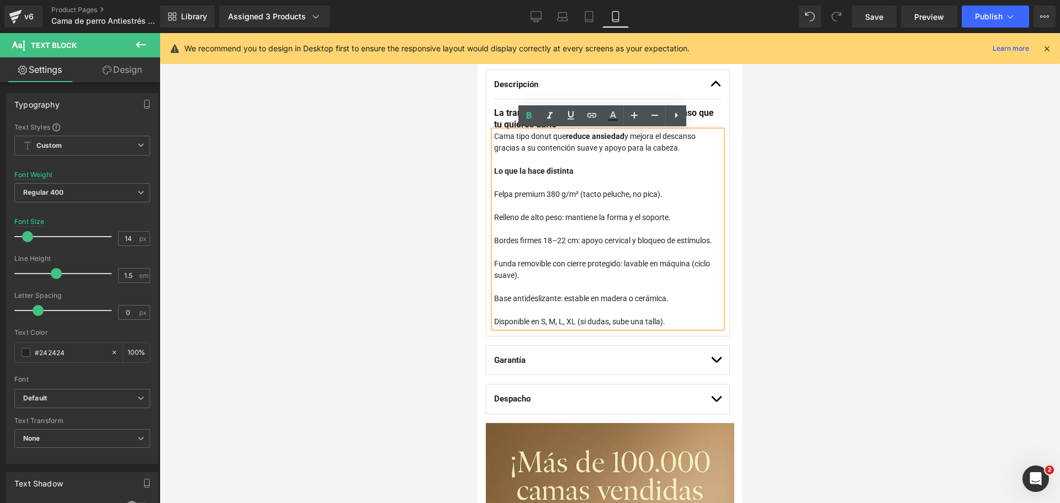
click at [565, 181] on div at bounding box center [606, 183] width 227 height 12
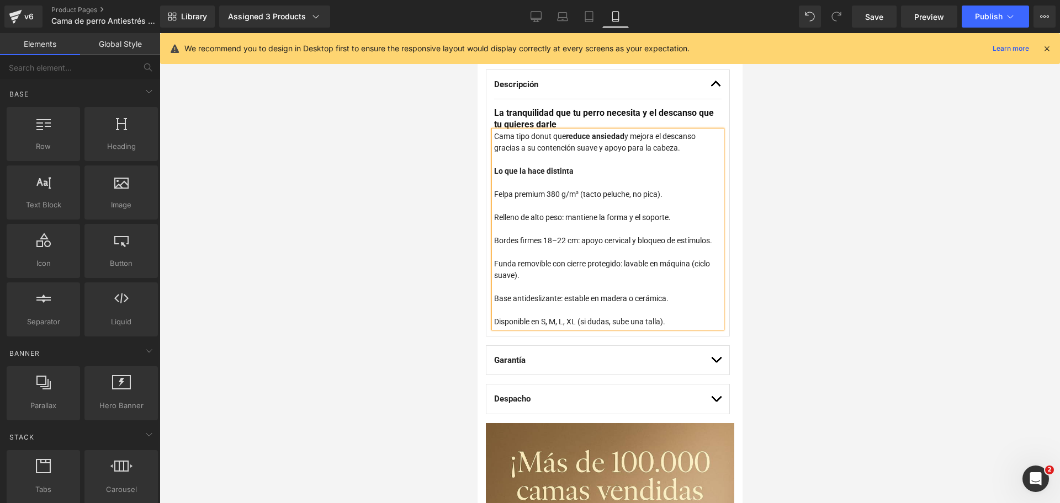
click at [837, 177] on div at bounding box center [610, 268] width 900 height 470
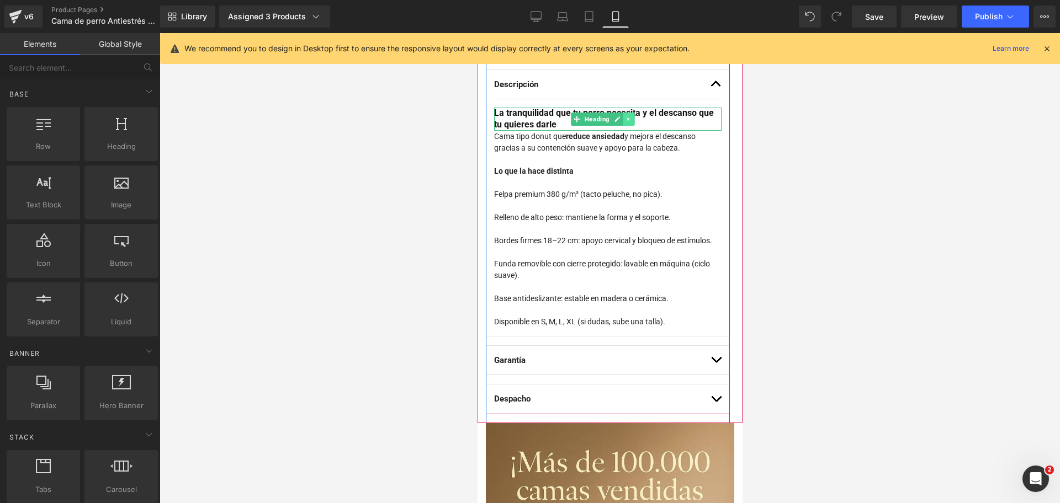
click at [623, 123] on link at bounding box center [628, 119] width 12 height 13
click at [635, 122] on icon at bounding box center [634, 119] width 6 height 6
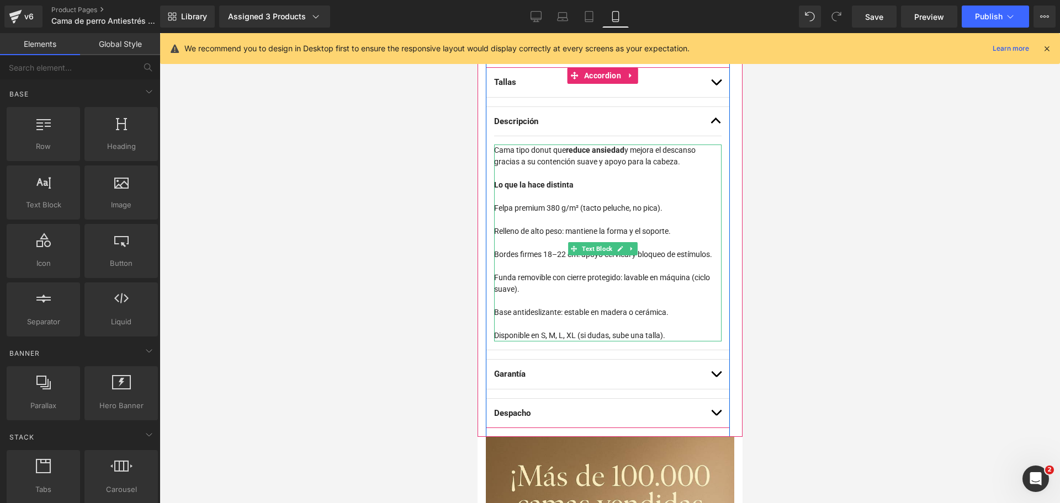
scroll to position [690, 0]
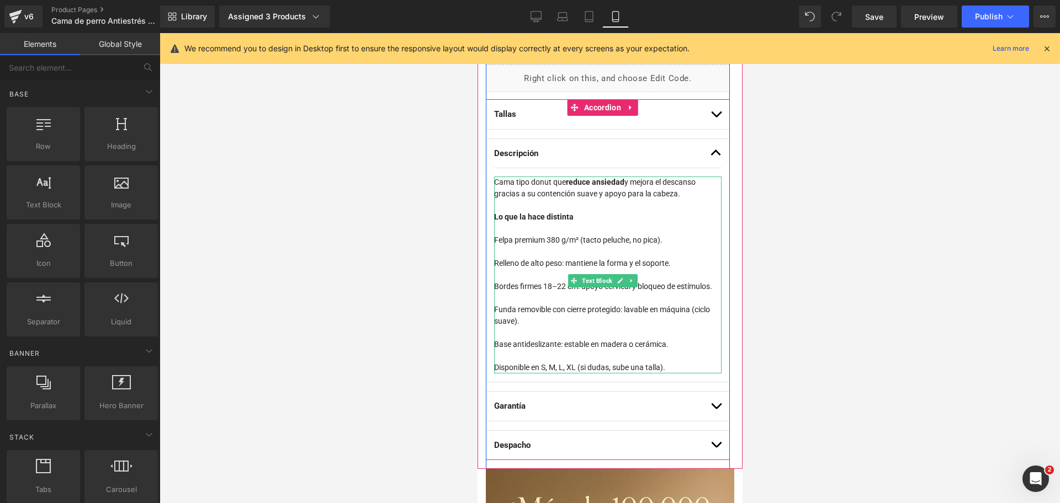
click at [551, 241] on div "Felpa premium 380 g/m² (tacto peluche, no pica)." at bounding box center [606, 241] width 227 height 12
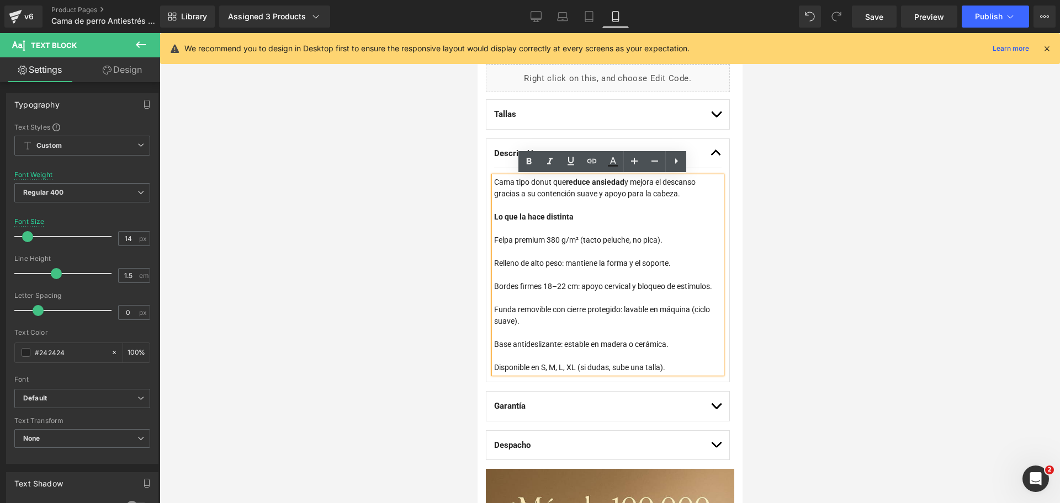
drag, startPoint x: 545, startPoint y: 241, endPoint x: 505, endPoint y: 239, distance: 40.3
click at [505, 239] on div "Felpa premium 380 g/m² (tacto peluche, no pica)." at bounding box center [606, 241] width 227 height 12
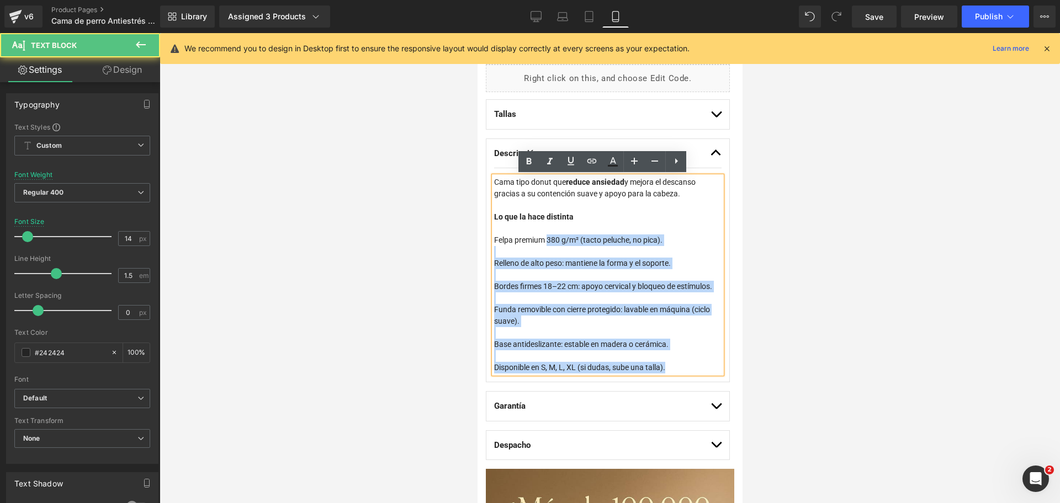
drag, startPoint x: 546, startPoint y: 240, endPoint x: 492, endPoint y: 237, distance: 54.7
click at [493, 237] on div "Cama tipo donut que r educe ansiedad y mejora el descanso gracias a su contenci…" at bounding box center [606, 275] width 227 height 197
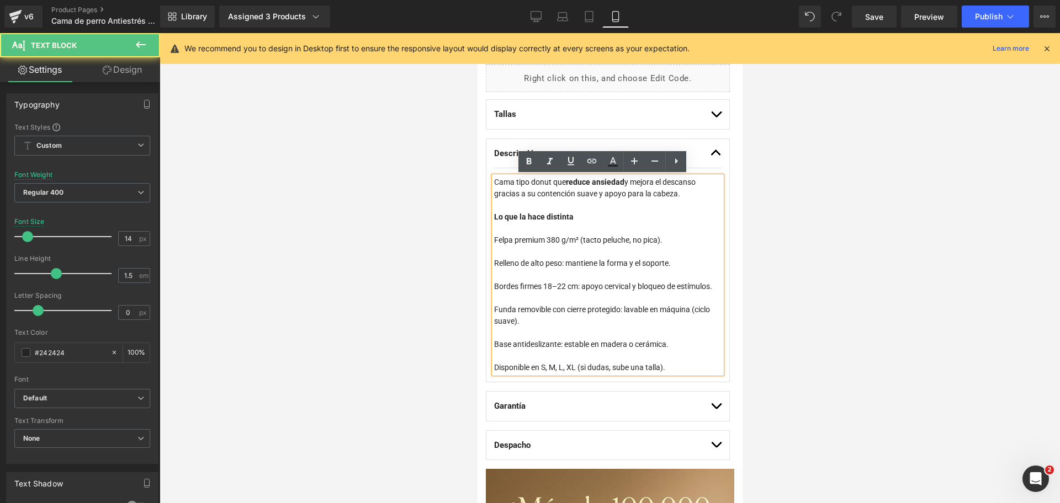
click at [517, 236] on div "Felpa premium 380 g/m² (tacto peluche, no pica)." at bounding box center [606, 241] width 227 height 12
drag, startPoint x: 545, startPoint y: 242, endPoint x: 495, endPoint y: 241, distance: 50.3
click at [495, 241] on div "Felpa premium 380 g/m² (tacto peluche, no pica)." at bounding box center [606, 241] width 227 height 12
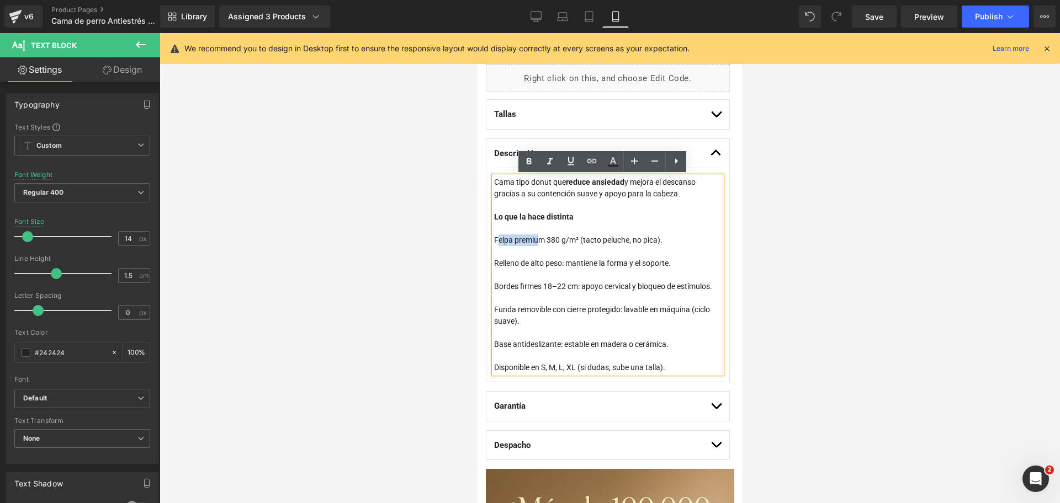
drag, startPoint x: 495, startPoint y: 241, endPoint x: 540, endPoint y: 240, distance: 45.3
click at [540, 240] on div "Felpa premium 380 g/m² (tacto peluche, no pica)." at bounding box center [606, 241] width 227 height 12
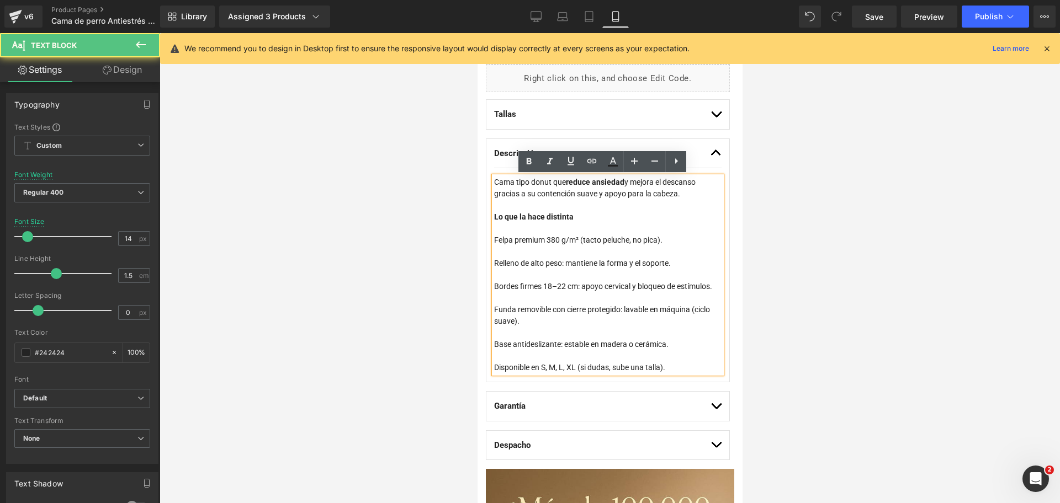
click at [542, 240] on div "Felpa premium 380 g/m² (tacto peluche, no pica)." at bounding box center [606, 241] width 227 height 12
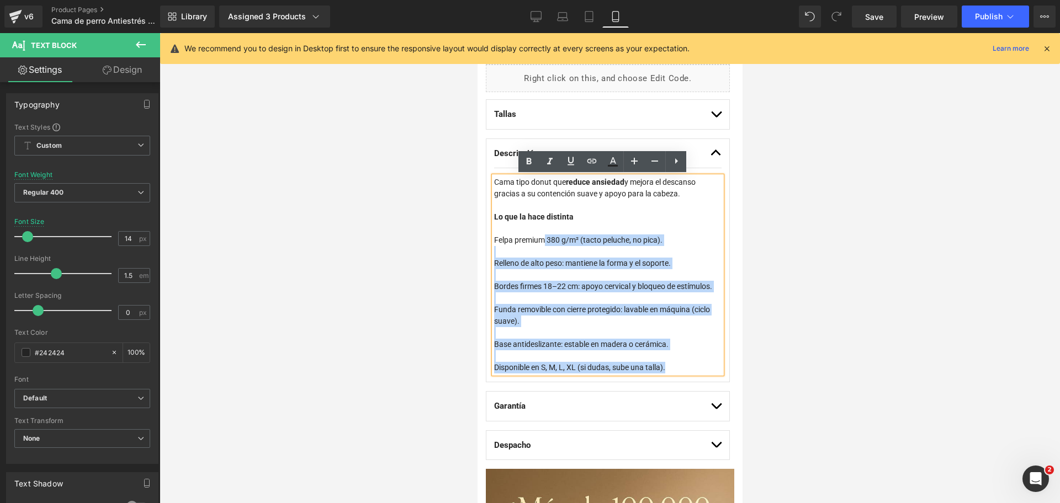
drag, startPoint x: 545, startPoint y: 242, endPoint x: 492, endPoint y: 239, distance: 53.1
click at [493, 239] on div "Cama tipo donut que r educe ansiedad y mejora el descanso gracias a su contenci…" at bounding box center [606, 275] width 227 height 197
click at [575, 267] on div "Relleno de alto peso: mantiene la forma y el soporte." at bounding box center [606, 264] width 227 height 12
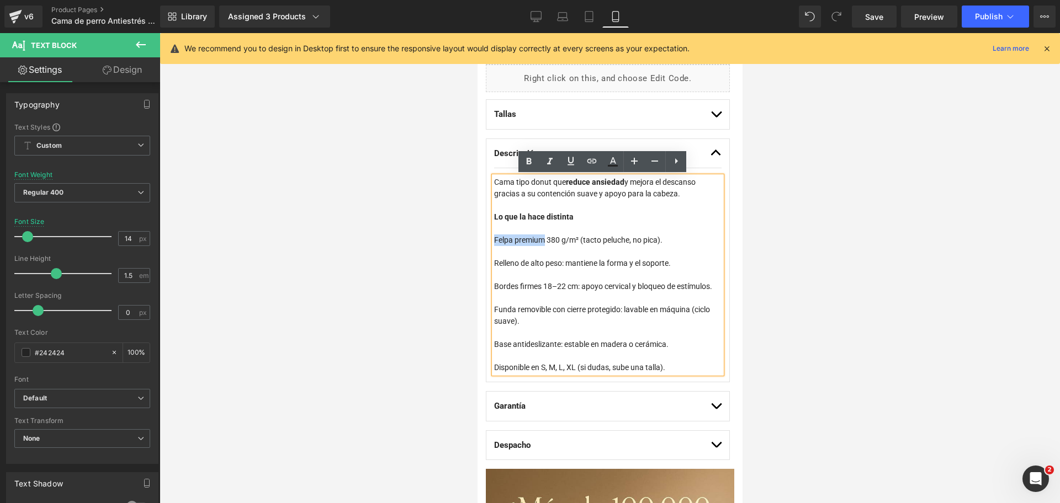
drag, startPoint x: 545, startPoint y: 241, endPoint x: 493, endPoint y: 242, distance: 51.9
click at [493, 242] on div "Felpa premium 380 g/m² (tacto peluche, no pica)." at bounding box center [606, 241] width 227 height 12
click at [528, 164] on icon at bounding box center [528, 161] width 13 height 13
click at [520, 280] on div at bounding box center [606, 275] width 227 height 12
drag, startPoint x: 564, startPoint y: 262, endPoint x: 494, endPoint y: 263, distance: 70.1
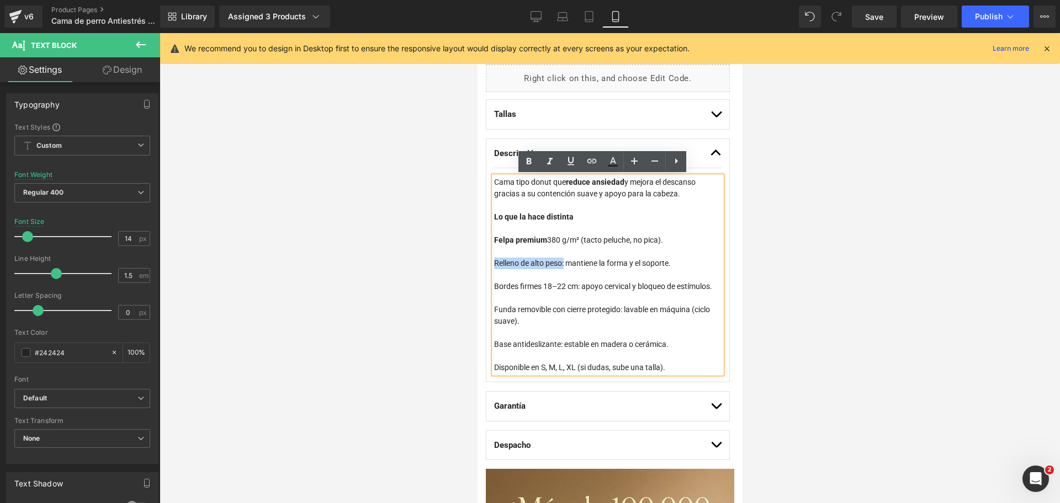
click at [494, 263] on div "Relleno de alto peso: mantiene la forma y el soporte." at bounding box center [606, 264] width 227 height 12
click at [530, 161] on icon at bounding box center [529, 161] width 5 height 7
click at [539, 283] on div "Bordes firmes 18–22 cm: apoyo cervical y bloqueo de estímulos." at bounding box center [606, 287] width 227 height 12
drag, startPoint x: 540, startPoint y: 288, endPoint x: 494, endPoint y: 288, distance: 45.8
click at [494, 288] on div "Bordes firmes 18–22 cm: apoyo cervical y bloqueo de estímulos." at bounding box center [606, 287] width 227 height 12
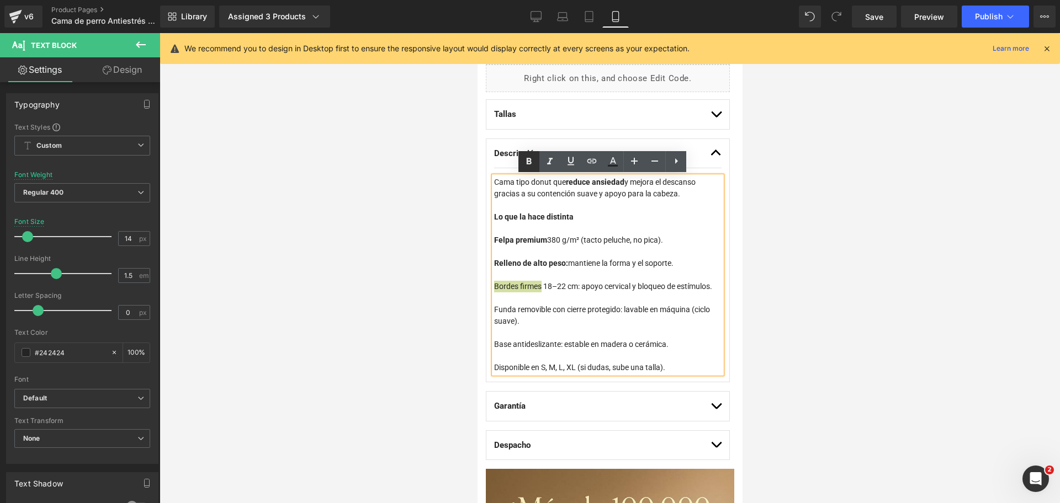
click at [532, 155] on icon at bounding box center [528, 161] width 13 height 13
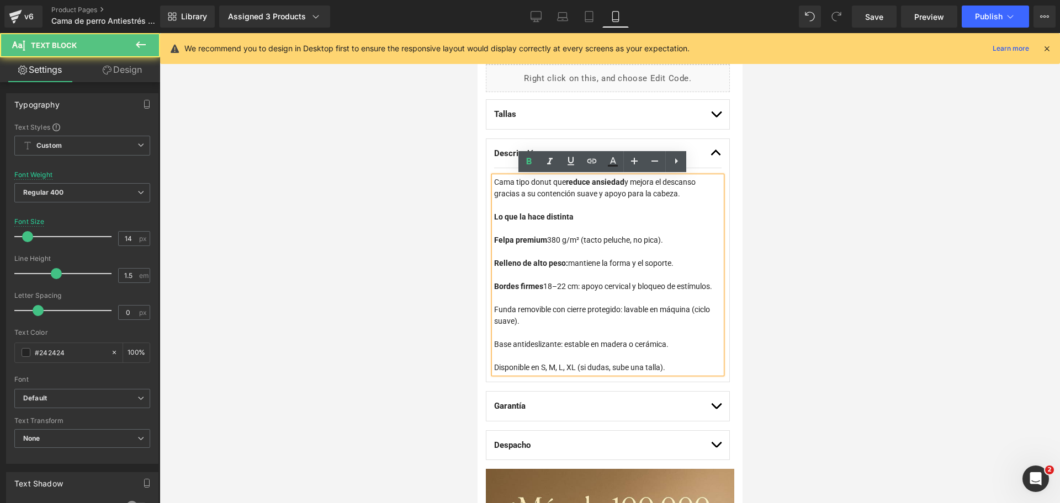
click at [555, 304] on div at bounding box center [606, 299] width 227 height 12
drag, startPoint x: 551, startPoint y: 324, endPoint x: 490, endPoint y: 323, distance: 61.3
click at [490, 323] on div "Descripción Text Block Cama tipo donut que r educe ansiedad y mejora el descans…" at bounding box center [607, 261] width 244 height 245
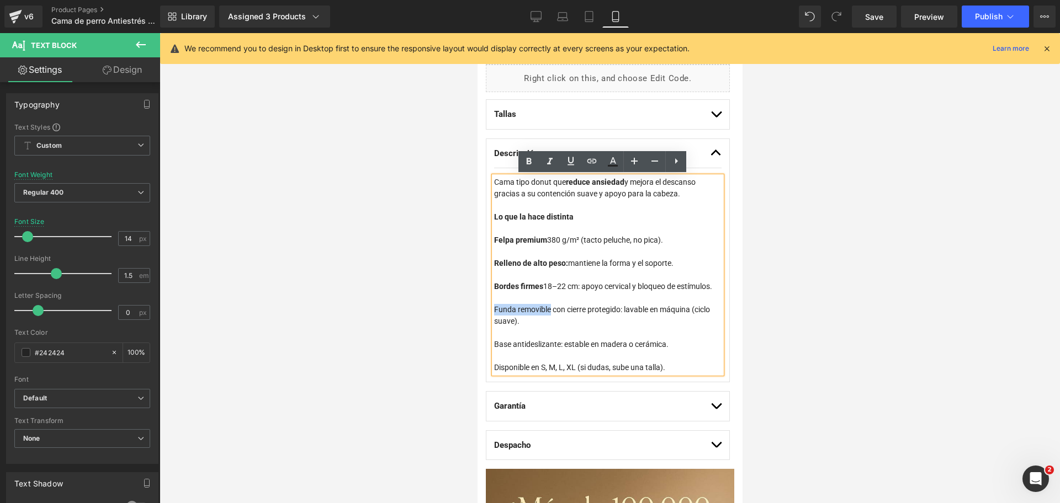
drag, startPoint x: 550, startPoint y: 322, endPoint x: 493, endPoint y: 317, distance: 57.0
click at [493, 317] on div "Funda removible con cierre protegido: lavable en máquina (ciclo suave)." at bounding box center [606, 315] width 227 height 23
click at [528, 161] on icon at bounding box center [529, 161] width 5 height 7
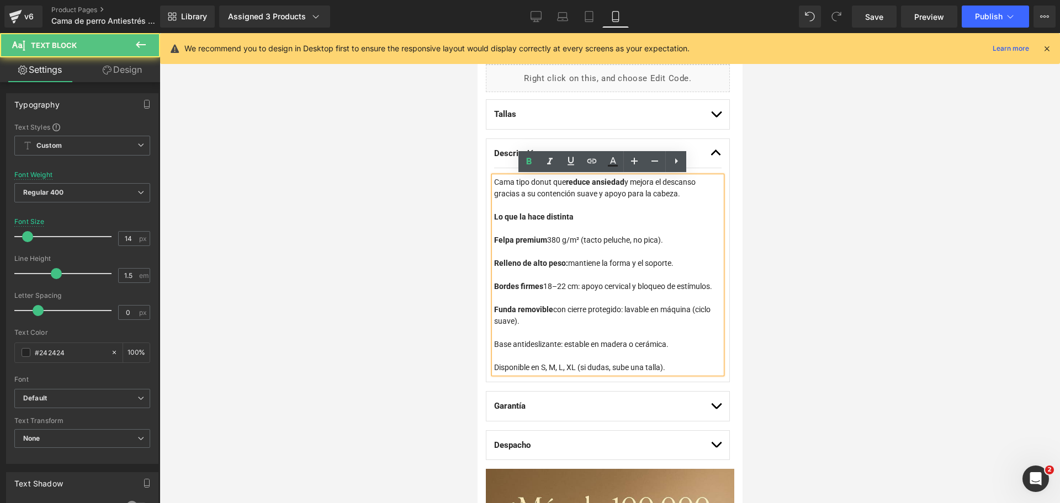
click at [597, 323] on div "Funda removible con cierre protegido: lavable en máquina (ciclo suave)." at bounding box center [606, 315] width 227 height 23
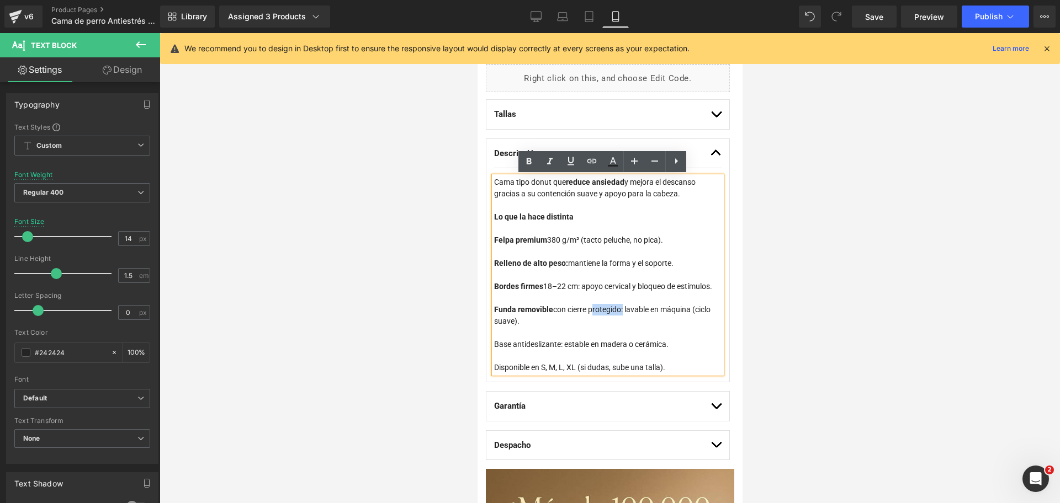
drag, startPoint x: 589, startPoint y: 323, endPoint x: 620, endPoint y: 326, distance: 31.5
click at [620, 326] on div "Funda removible con cierre protegido: lavable en máquina (ciclo suave)." at bounding box center [606, 315] width 227 height 23
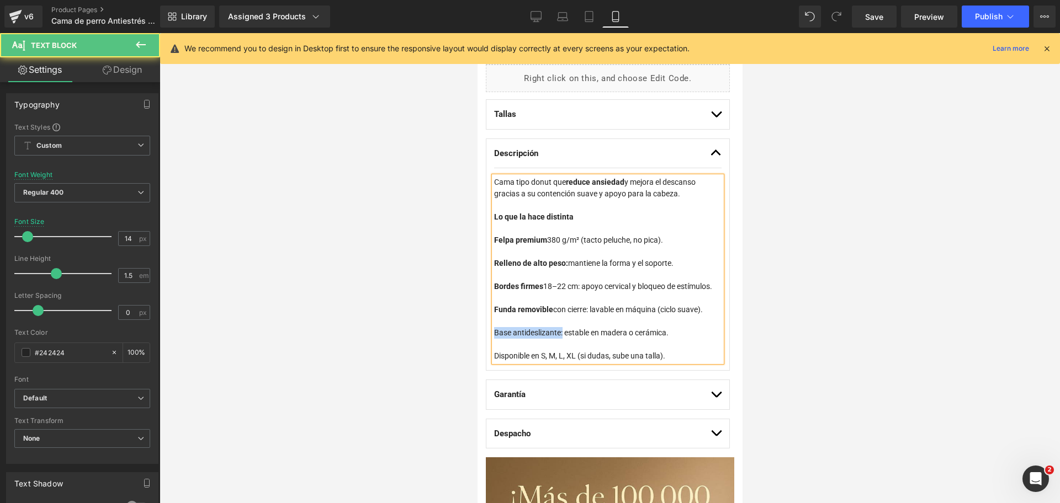
drag, startPoint x: 561, startPoint y: 344, endPoint x: 472, endPoint y: 346, distance: 89.4
click at [515, 338] on div "Base antideslizante: estable en madera o cerámica." at bounding box center [606, 333] width 227 height 12
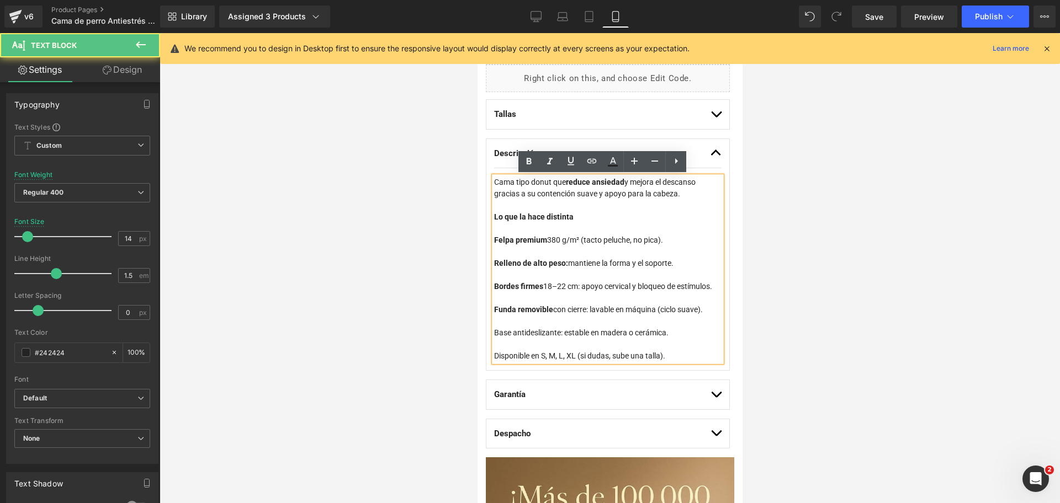
click at [514, 339] on div "Base antideslizante: estable en madera o cerámica." at bounding box center [606, 333] width 227 height 12
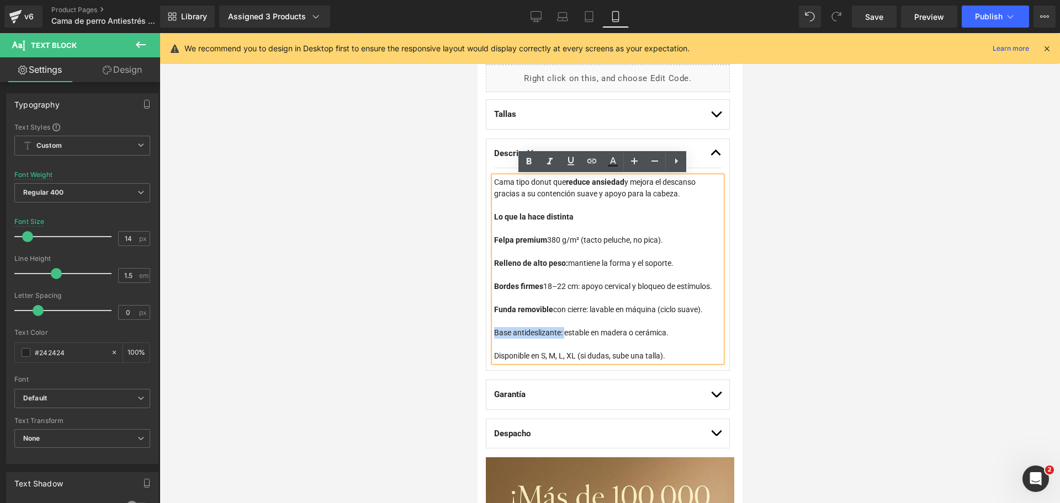
drag, startPoint x: 564, startPoint y: 346, endPoint x: 494, endPoint y: 345, distance: 70.1
click at [494, 339] on div "Base antideslizante: estable en madera o cerámica." at bounding box center [606, 333] width 227 height 12
click at [527, 166] on icon at bounding box center [528, 161] width 13 height 13
click at [572, 270] on div at bounding box center [606, 275] width 227 height 12
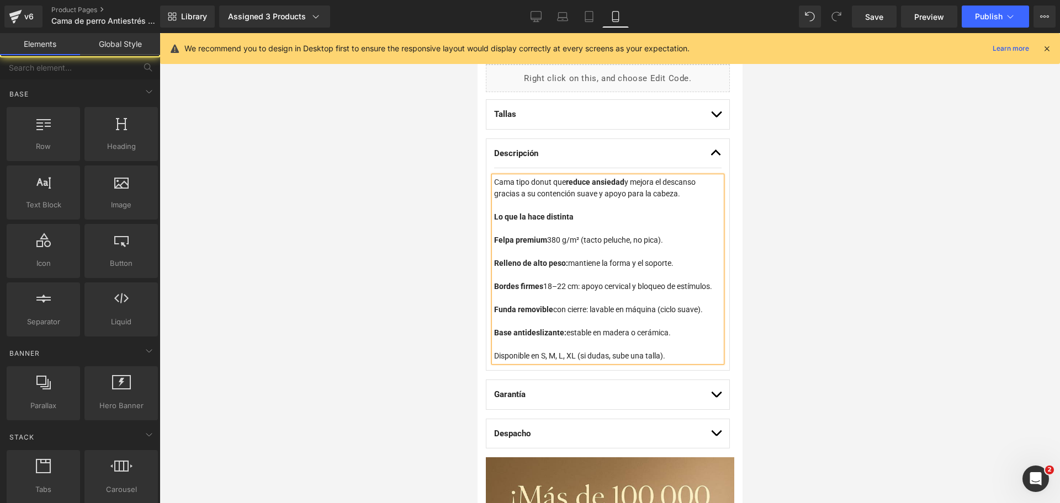
click at [841, 287] on div at bounding box center [610, 268] width 900 height 470
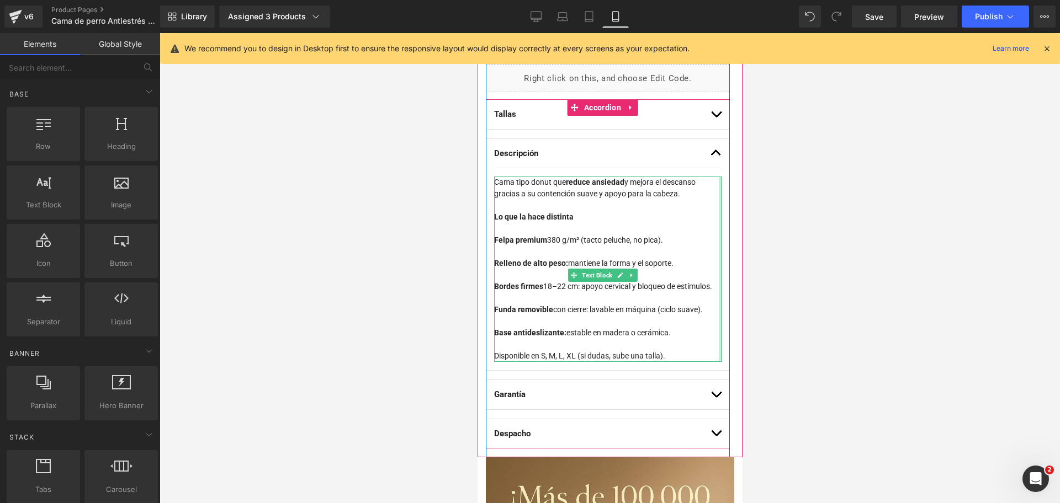
click at [718, 344] on div at bounding box center [719, 269] width 3 height 185
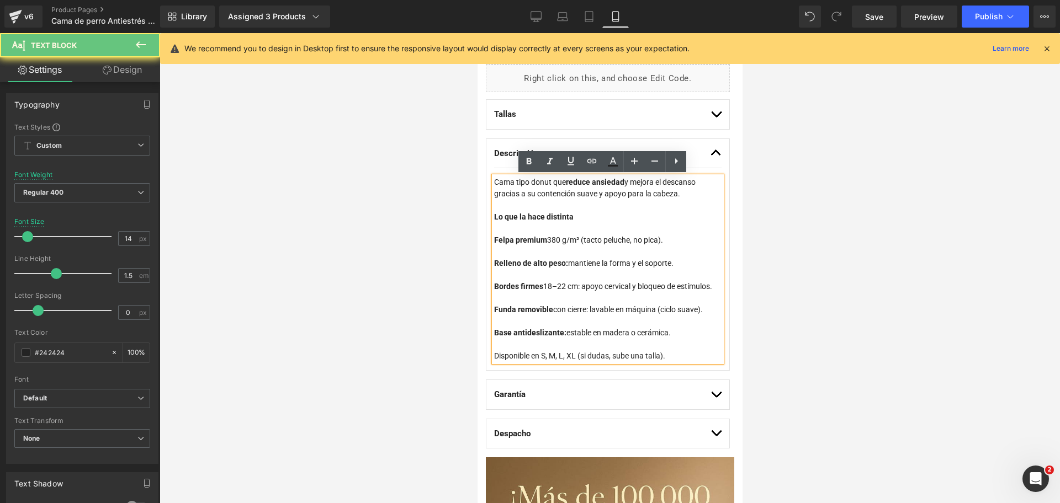
click at [689, 339] on div "Base antideslizante: estable en madera o cerámica." at bounding box center [606, 333] width 227 height 12
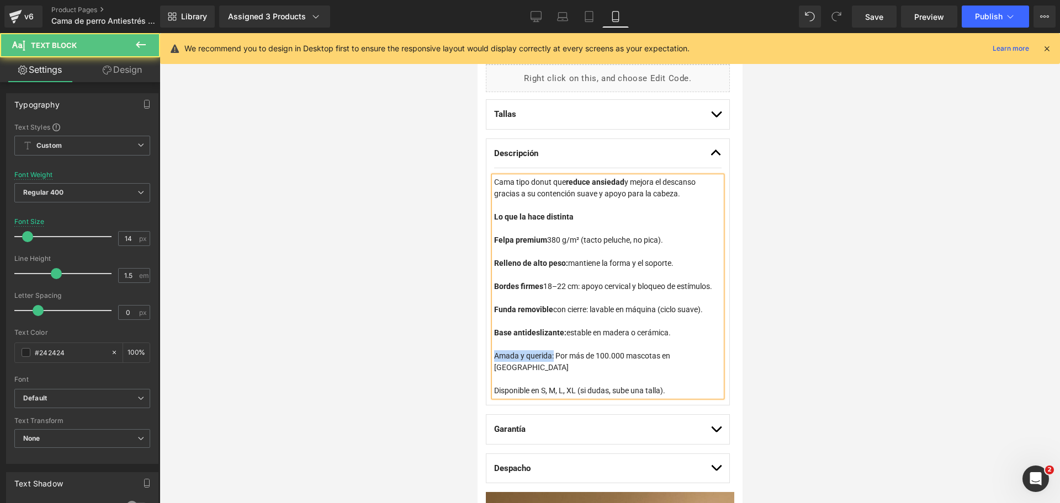
drag, startPoint x: 553, startPoint y: 364, endPoint x: 483, endPoint y: 369, distance: 70.2
click at [483, 369] on div "Loox (Star) - Star Badge Loox (Star) Cama Anti-Estrés THE DOGS (P) Title Menos …" at bounding box center [607, 105] width 261 height 774
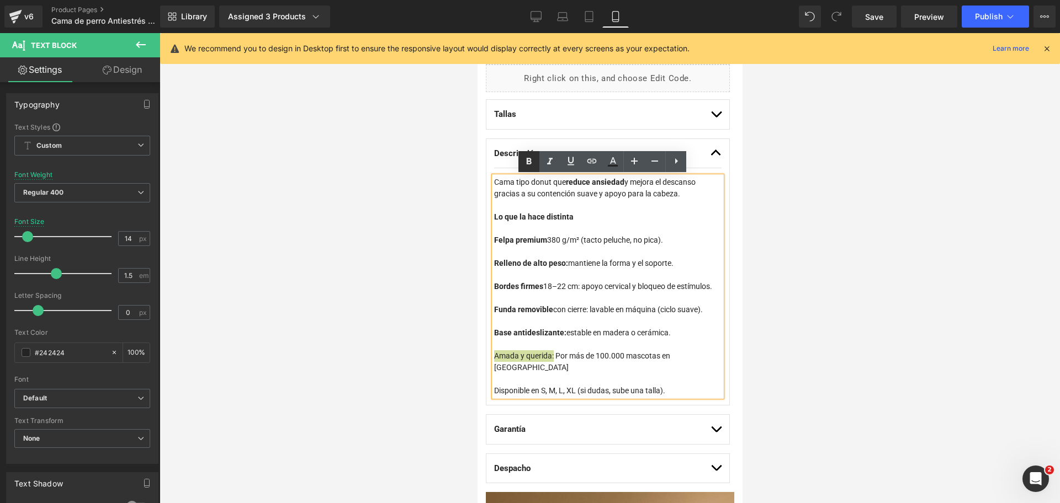
click at [526, 163] on icon at bounding box center [528, 161] width 13 height 13
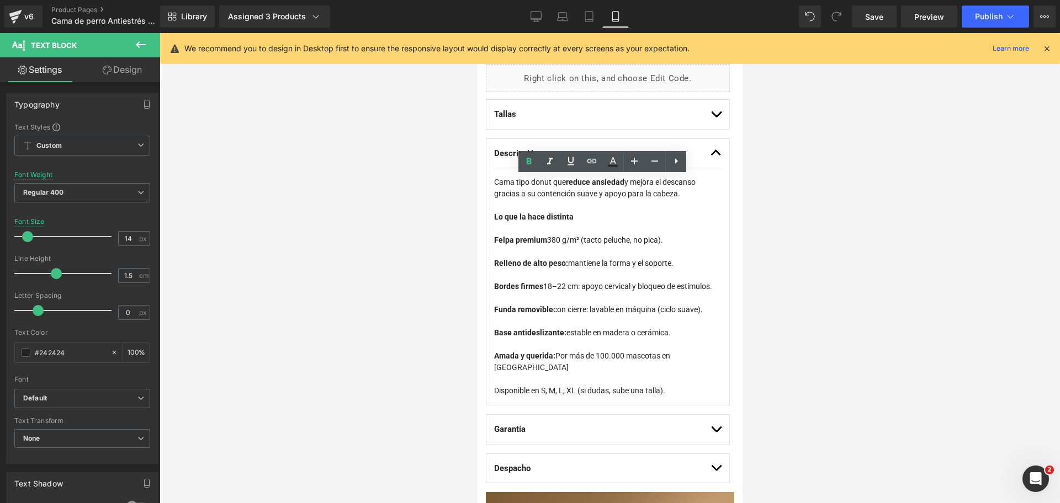
drag, startPoint x: 260, startPoint y: 147, endPoint x: 890, endPoint y: 186, distance: 631.6
click at [890, 186] on div at bounding box center [610, 268] width 900 height 470
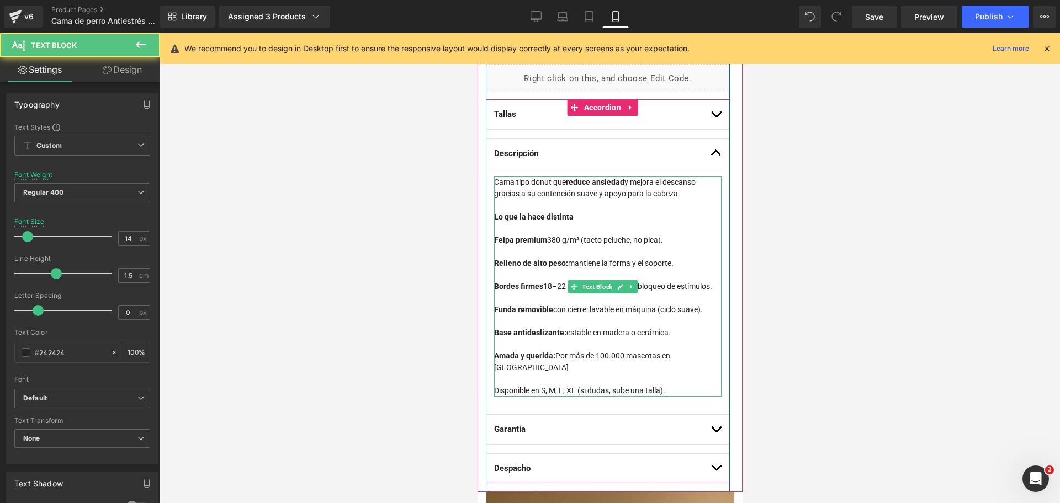
click at [672, 386] on div "Disponible en S, M, L, XL (si dudas, sube una talla)." at bounding box center [606, 391] width 227 height 12
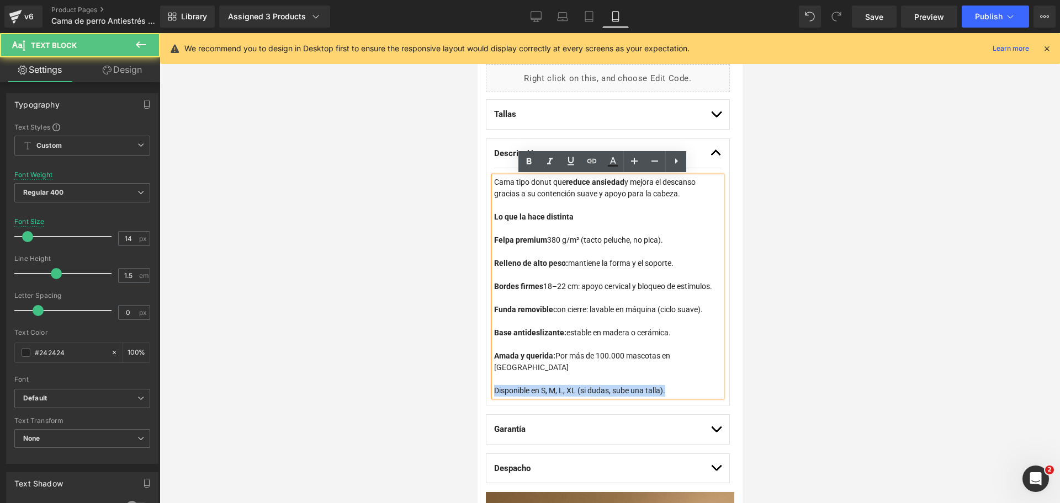
drag, startPoint x: 671, startPoint y: 393, endPoint x: 475, endPoint y: 390, distance: 196.0
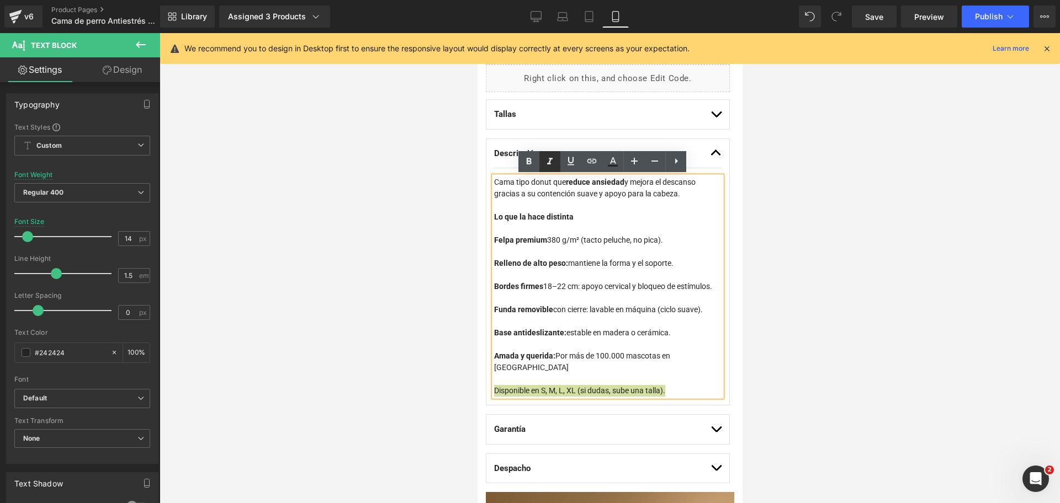
click at [541, 160] on link at bounding box center [549, 161] width 21 height 21
click at [587, 238] on div "Felpa premium 380 g/m² (tacto peluche, no pica)." at bounding box center [606, 241] width 227 height 12
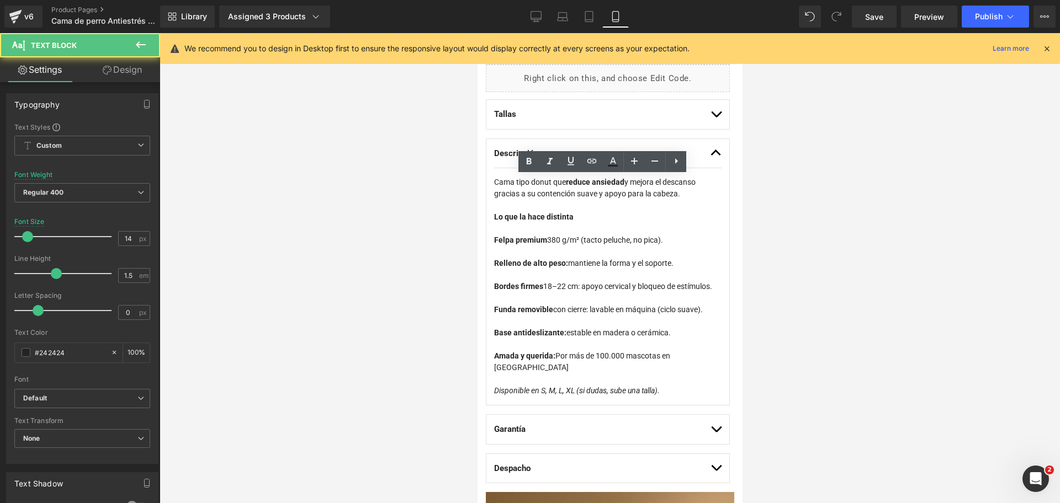
click at [863, 240] on div at bounding box center [610, 268] width 900 height 470
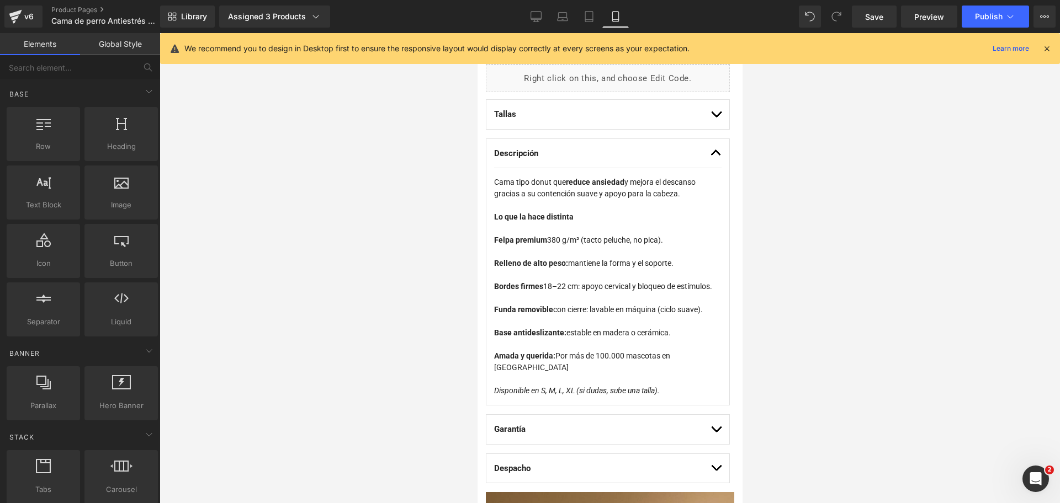
click at [886, 203] on div at bounding box center [610, 268] width 900 height 470
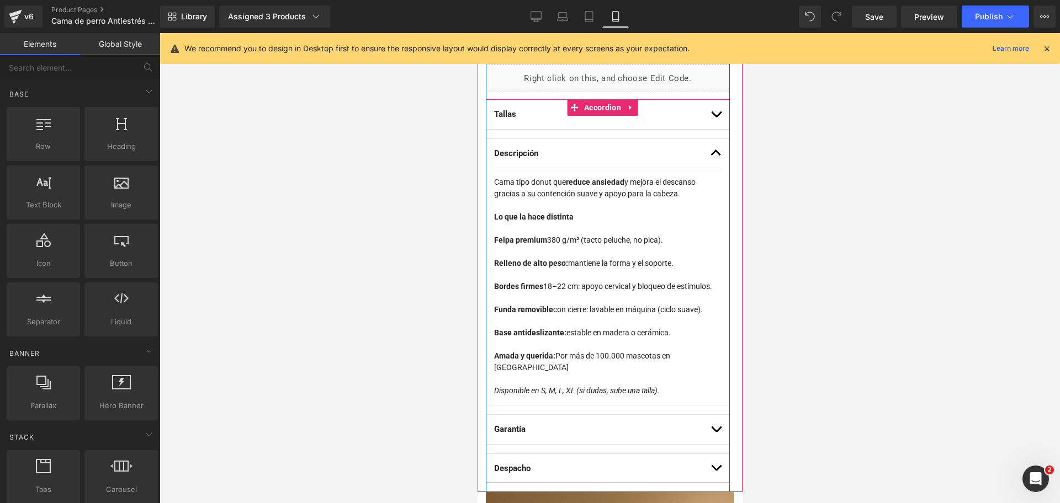
click at [710, 154] on button "button" at bounding box center [715, 153] width 11 height 29
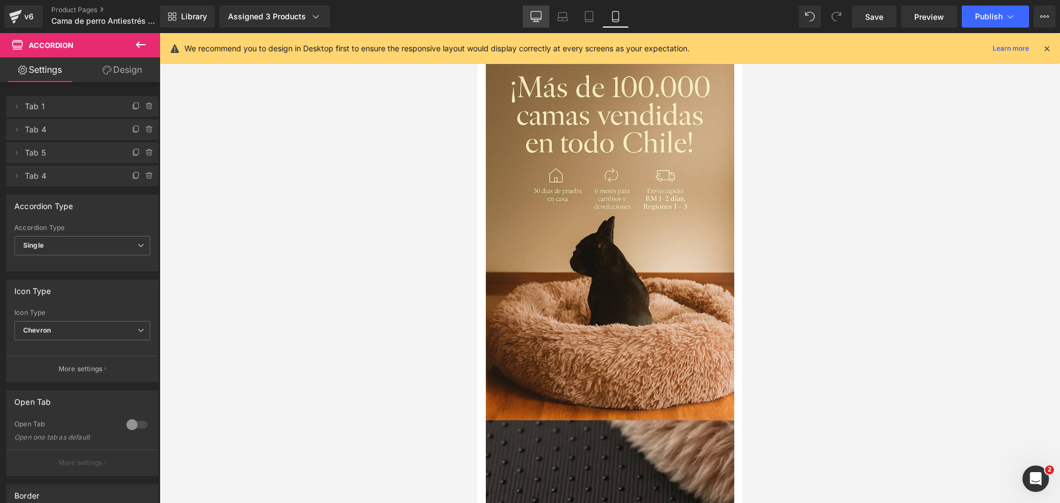
click at [531, 14] on icon at bounding box center [536, 16] width 10 height 8
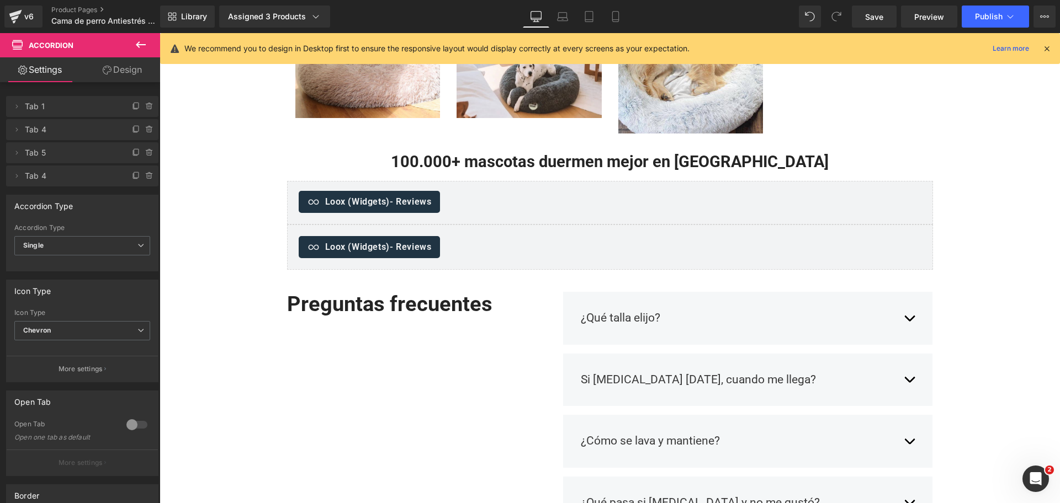
scroll to position [422, 0]
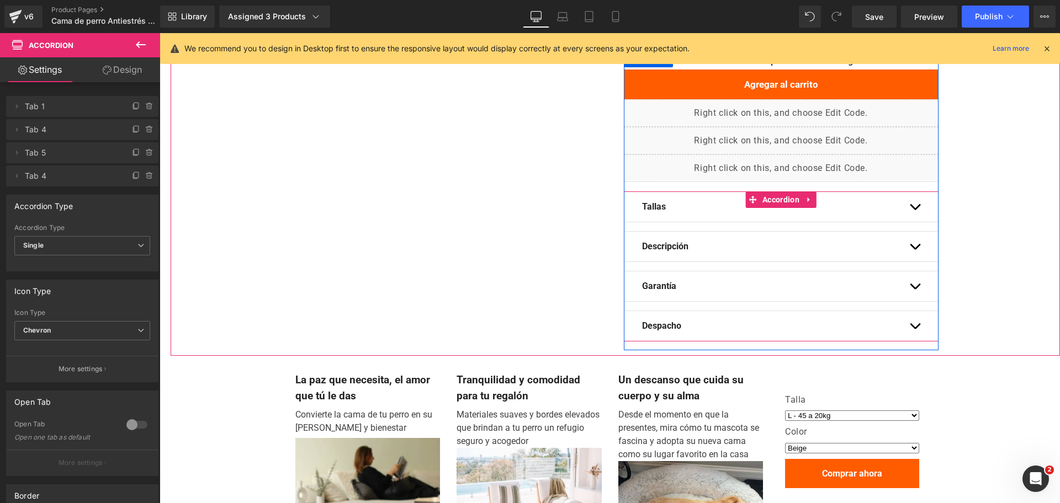
click at [915, 329] on span "button" at bounding box center [915, 329] width 0 height 0
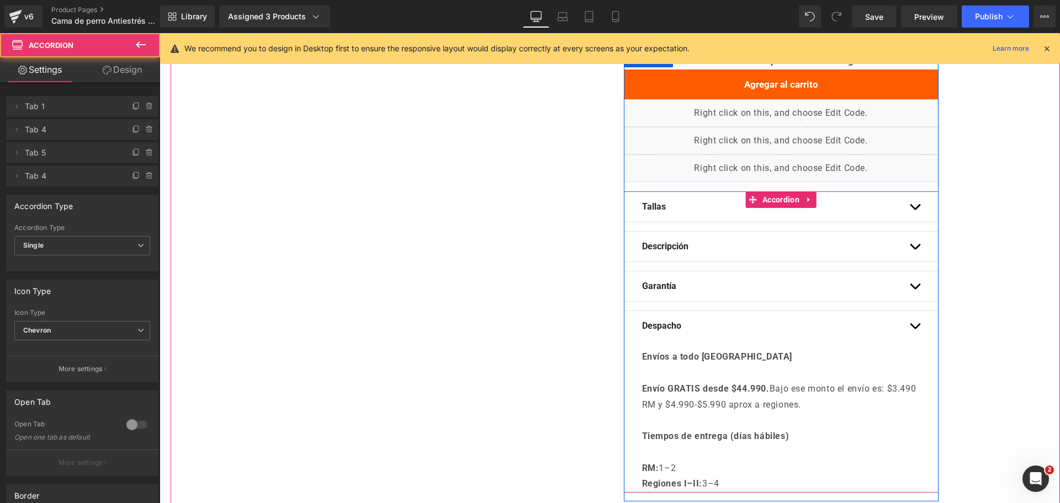
click at [914, 283] on button "button" at bounding box center [914, 287] width 11 height 30
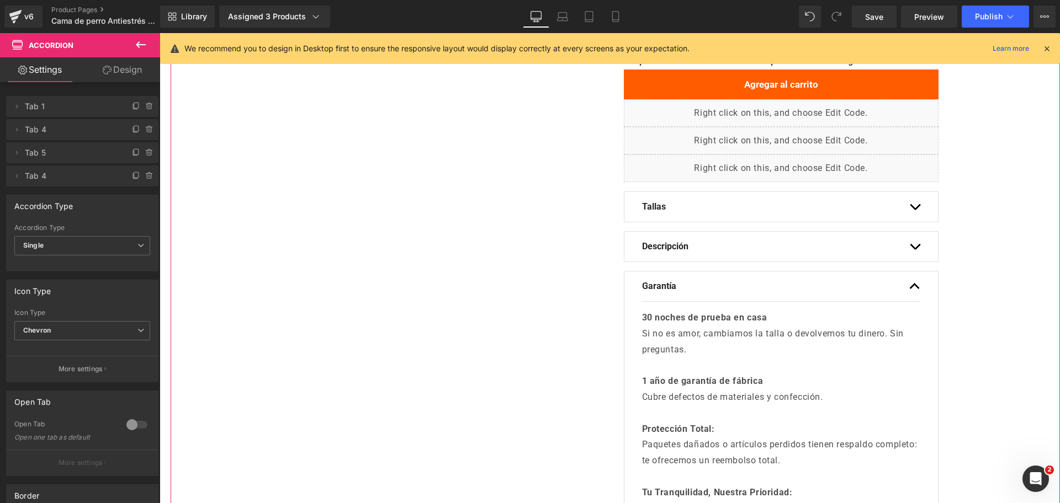
click at [910, 243] on button "button" at bounding box center [914, 247] width 11 height 30
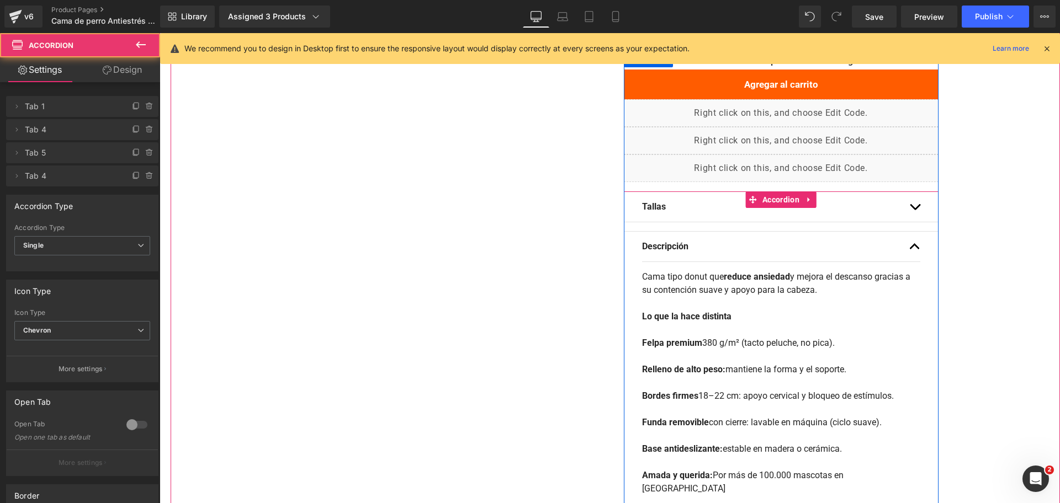
click at [912, 204] on button "button" at bounding box center [914, 207] width 11 height 30
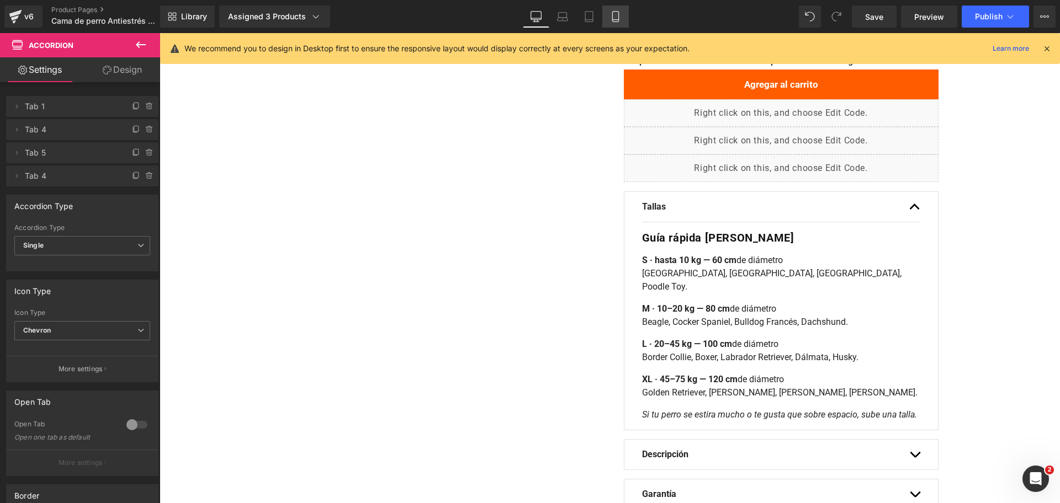
click at [618, 19] on icon at bounding box center [615, 17] width 6 height 10
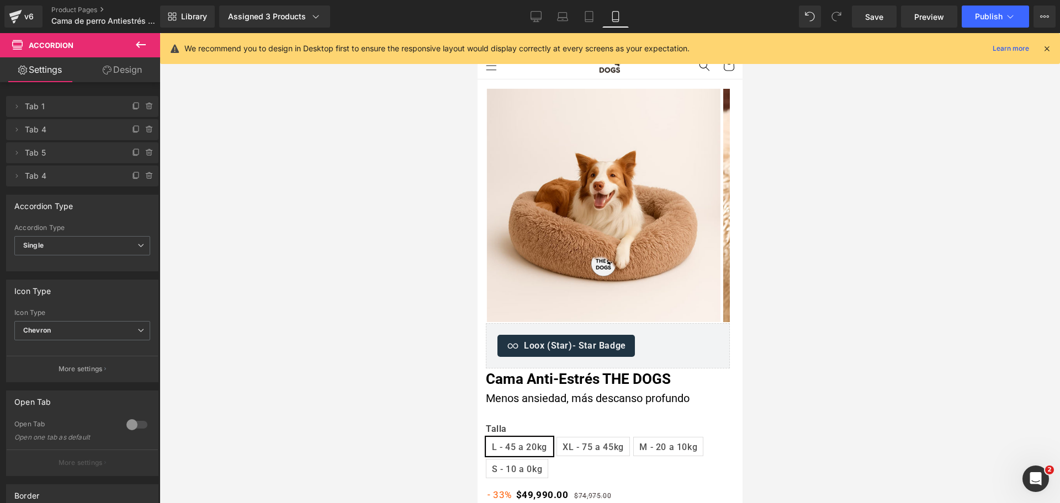
scroll to position [0, 0]
click at [996, 22] on button "Publish" at bounding box center [995, 17] width 67 height 22
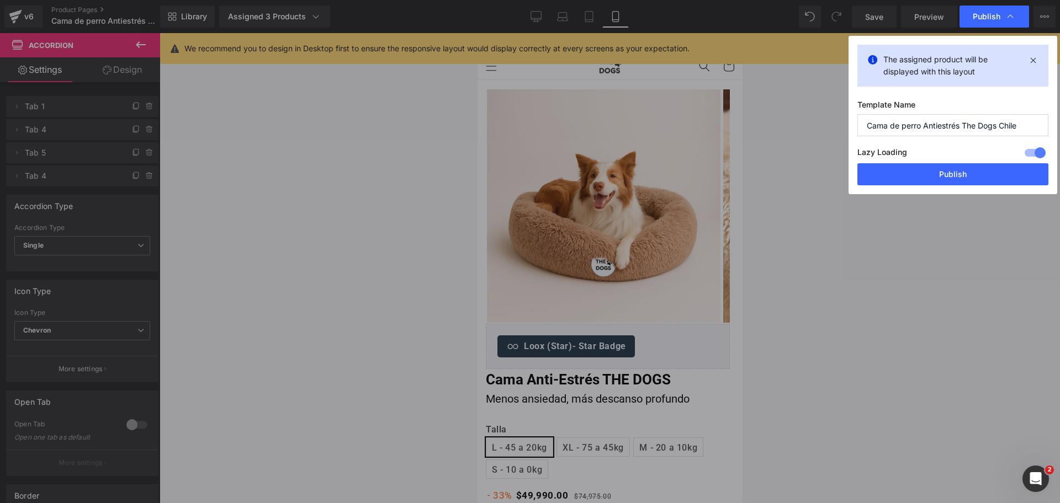
click at [974, 164] on button "Publish" at bounding box center [952, 174] width 191 height 22
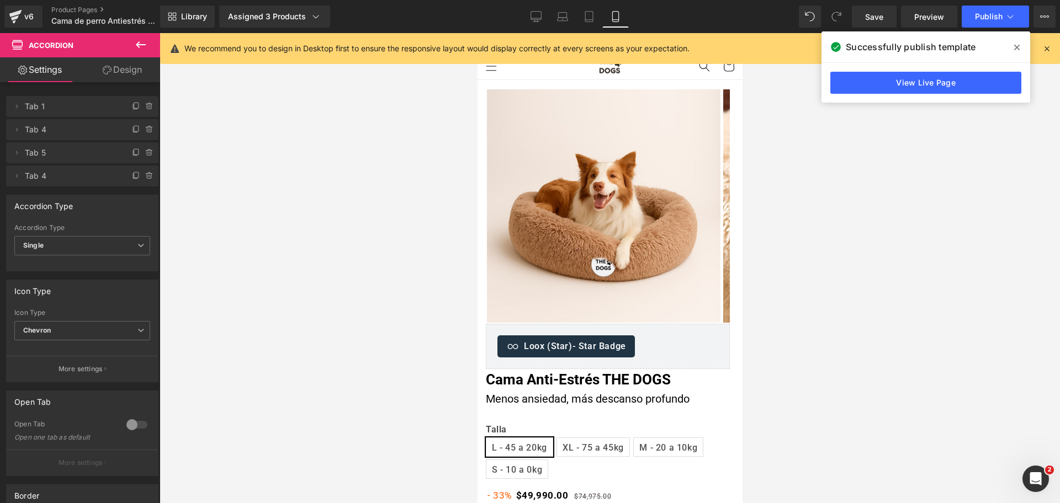
click at [1013, 46] on span at bounding box center [1017, 48] width 18 height 18
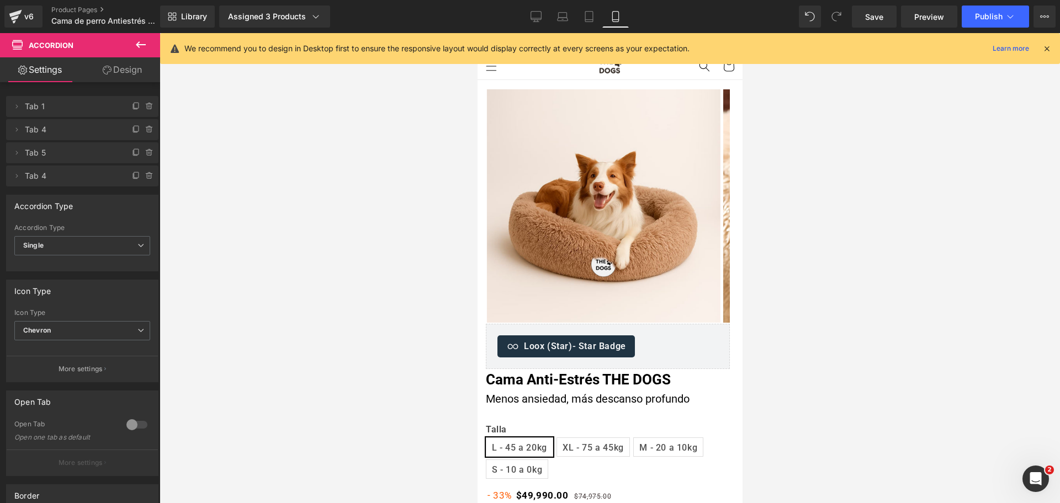
click at [1050, 52] on icon at bounding box center [1047, 49] width 10 height 10
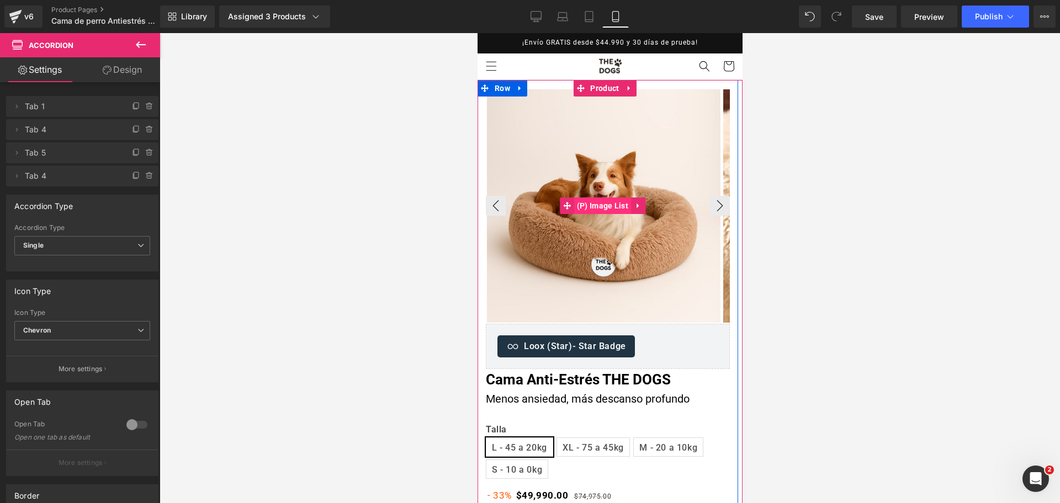
click at [608, 209] on span "(P) Image List" at bounding box center [602, 206] width 57 height 17
